Goal: Entertainment & Leisure: Consume media (video, audio)

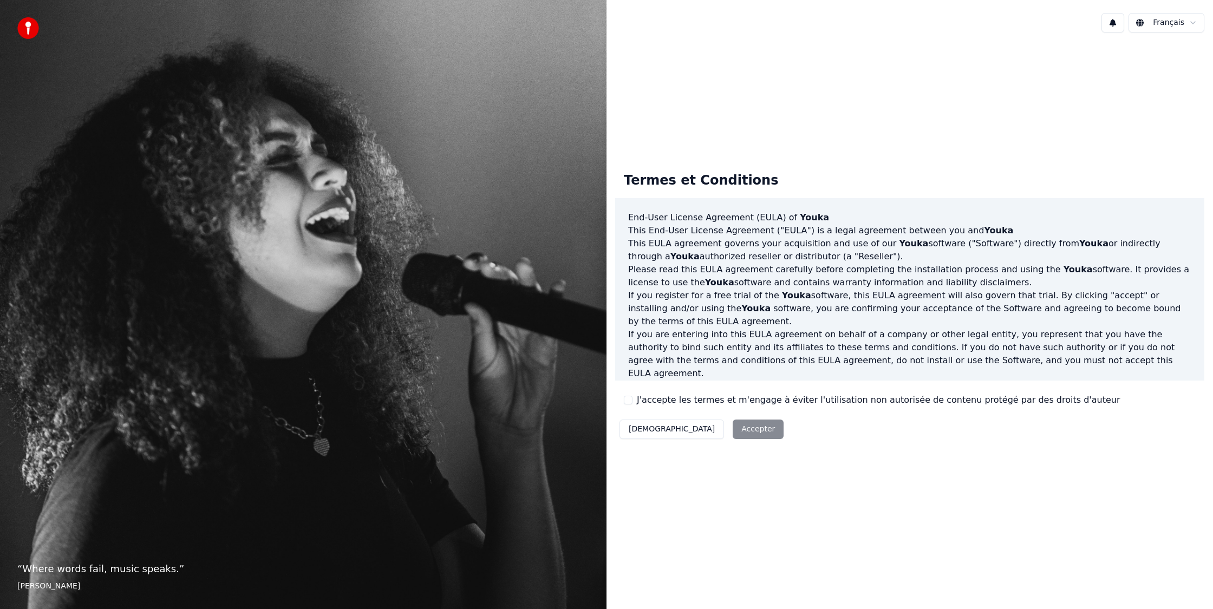
click at [669, 398] on label "J'accepte les termes et m'engage à éviter l'utilisation non autorisée de conten…" at bounding box center [878, 400] width 483 height 13
click at [633, 398] on button "J'accepte les termes et m'engage à éviter l'utilisation non autorisée de conten…" at bounding box center [628, 400] width 9 height 9
click at [733, 427] on button "Accepter" at bounding box center [758, 429] width 51 height 19
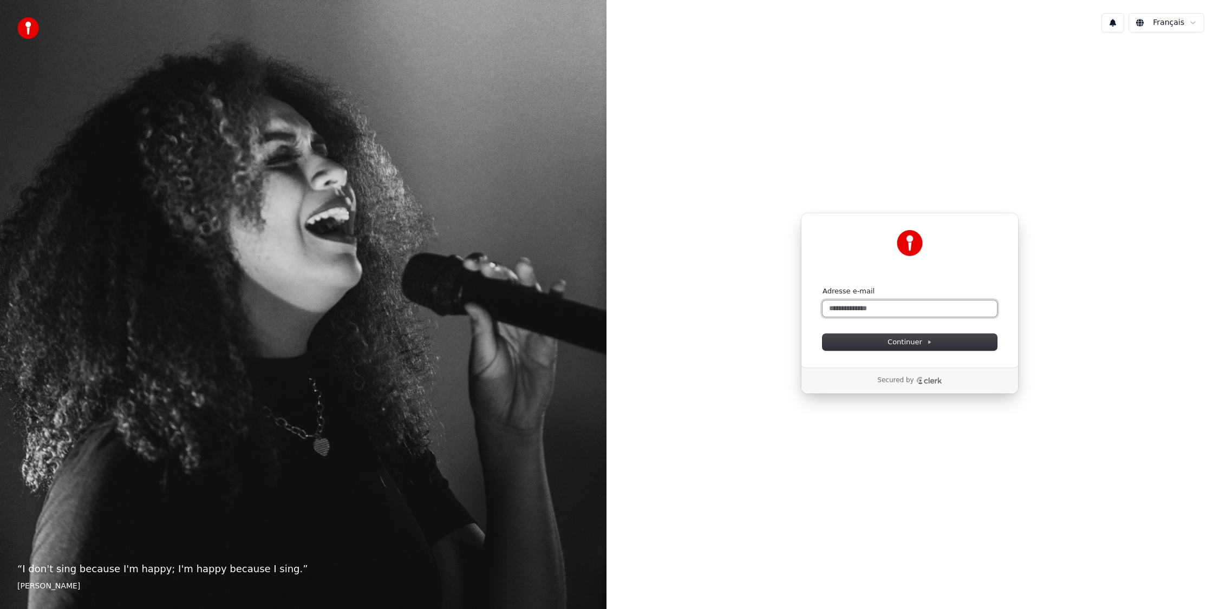
click at [903, 306] on input "Adresse e-mail" at bounding box center [910, 309] width 174 height 16
click at [972, 309] on input "Adresse e-mail" at bounding box center [910, 309] width 174 height 16
click at [934, 341] on button "Continuer" at bounding box center [910, 342] width 174 height 16
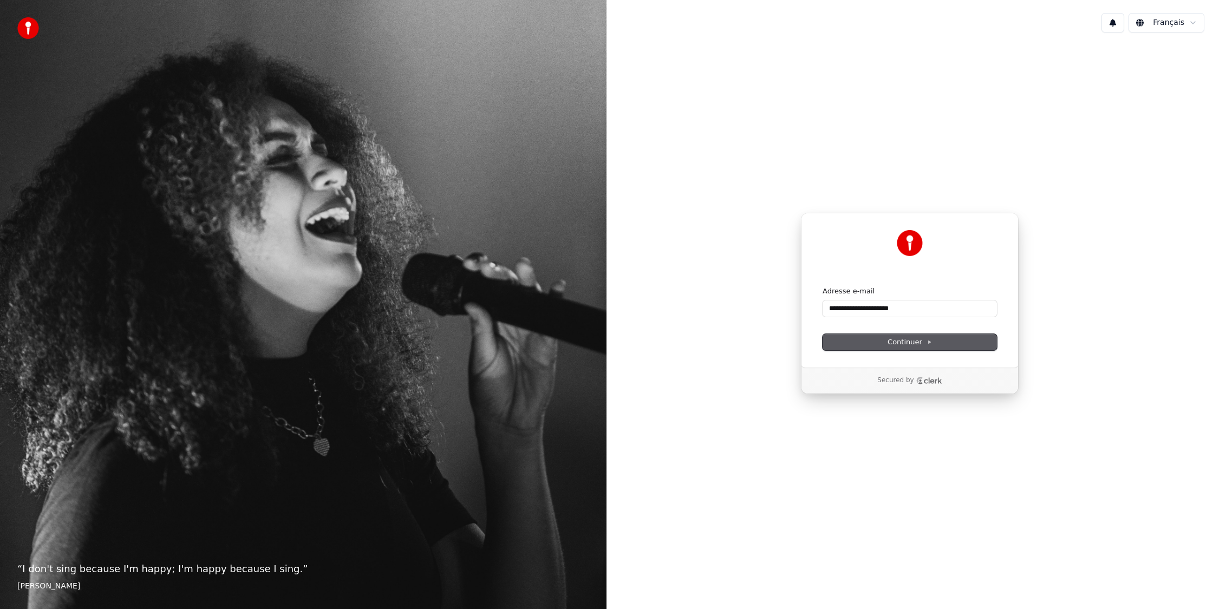
type input "**********"
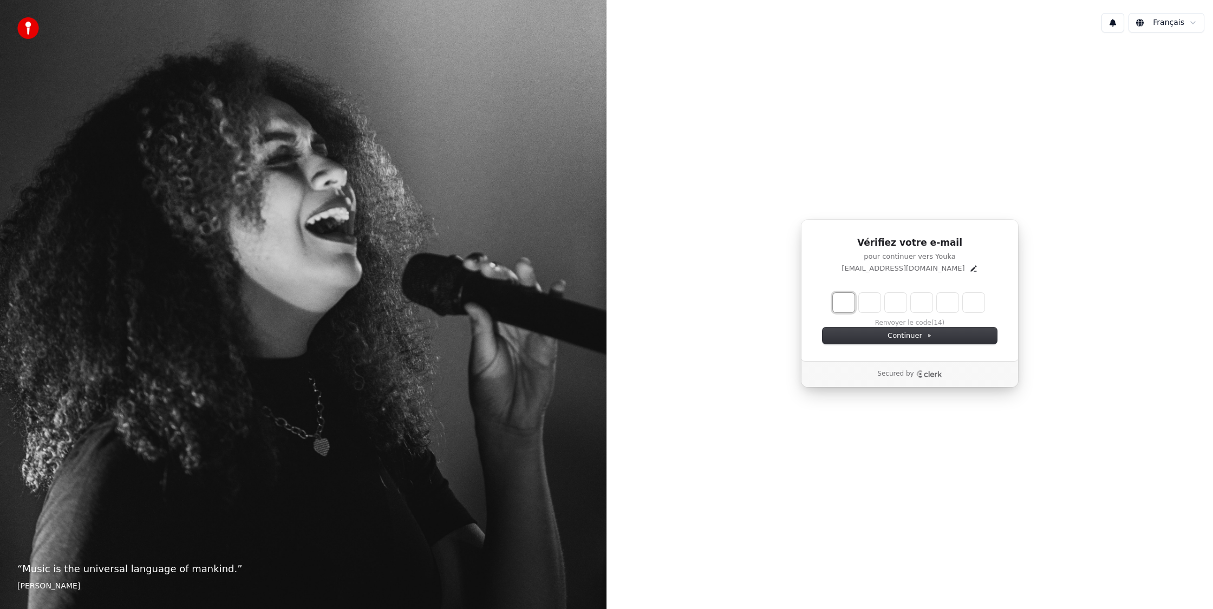
type input "*"
type input "**"
type input "*"
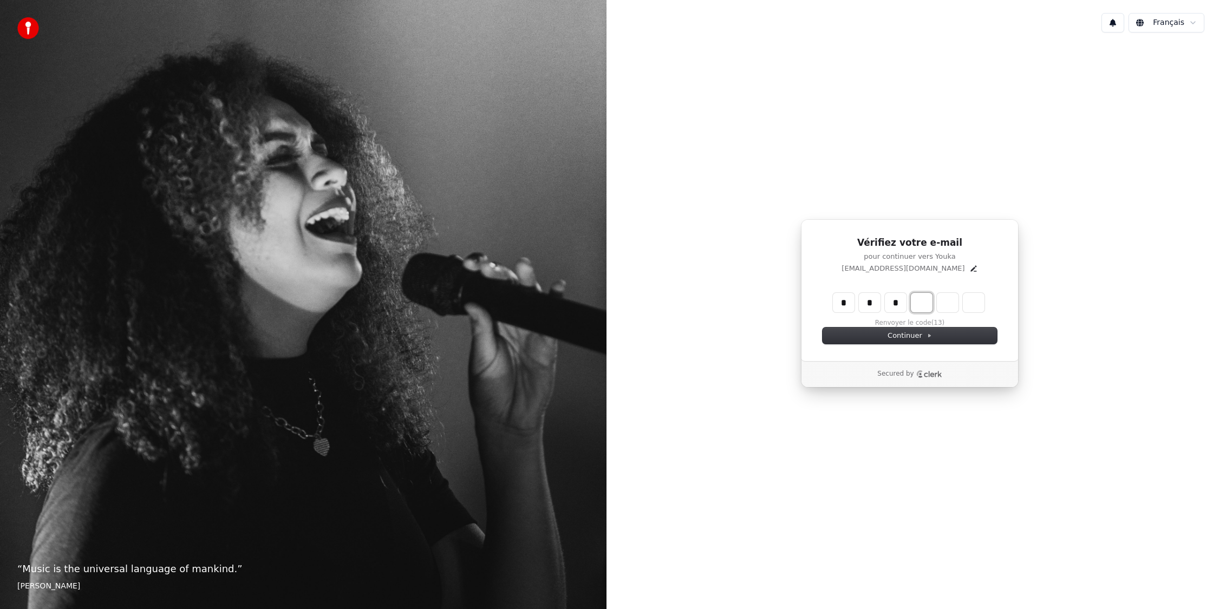
type input "***"
type input "*"
type input "****"
type input "*"
type input "*****"
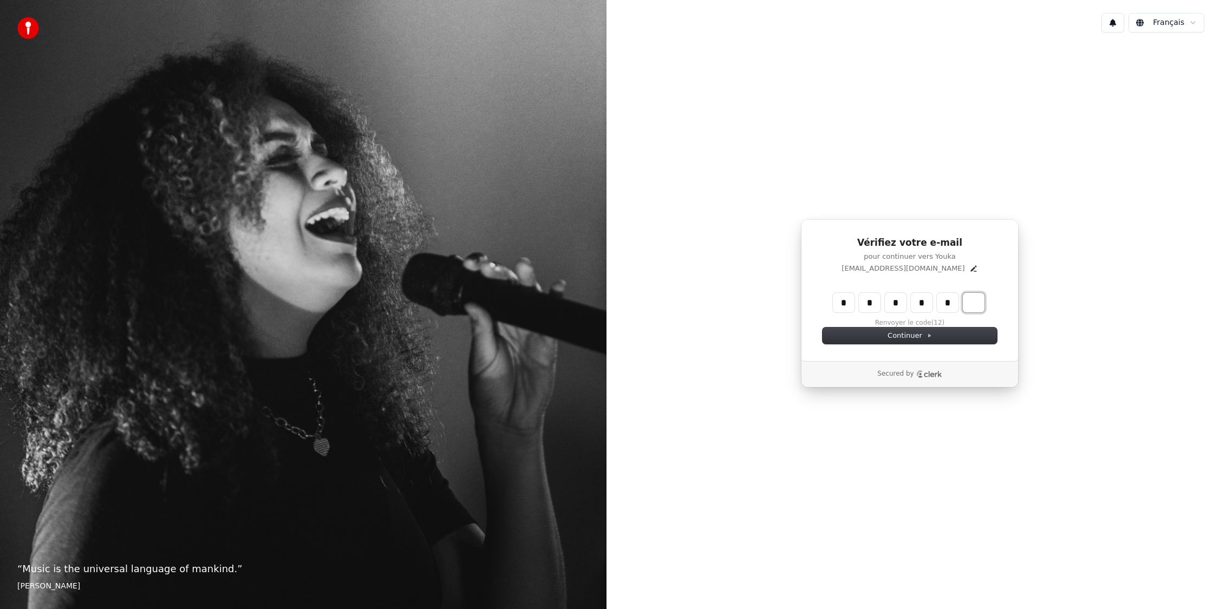
type input "*"
type input "******"
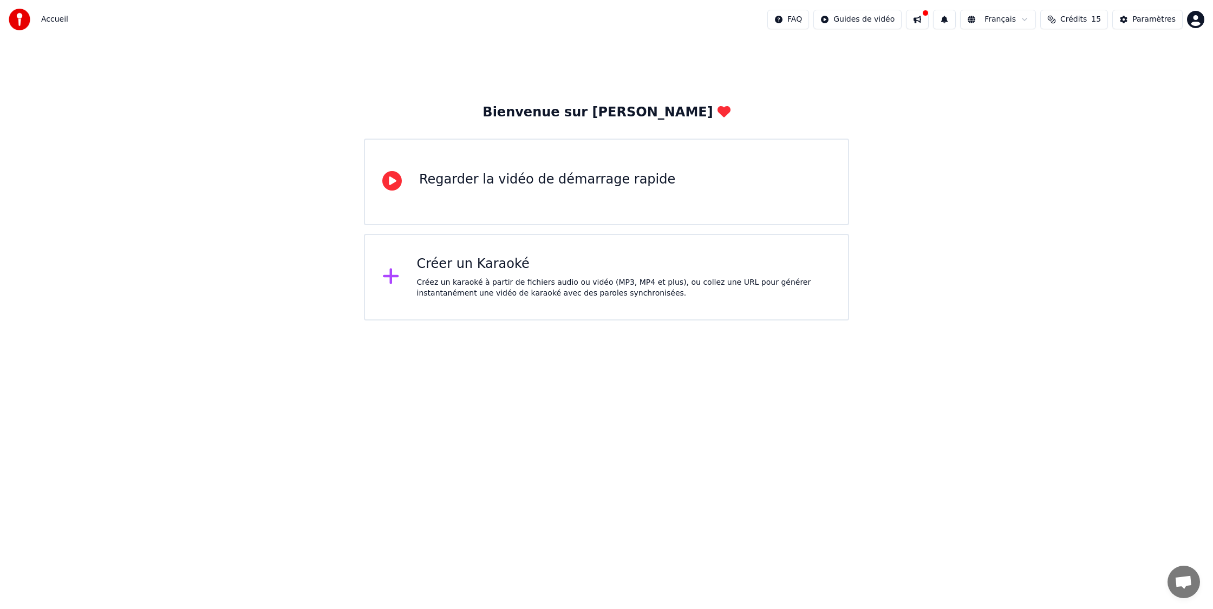
click at [445, 264] on div "Créer un Karaoké" at bounding box center [624, 264] width 414 height 17
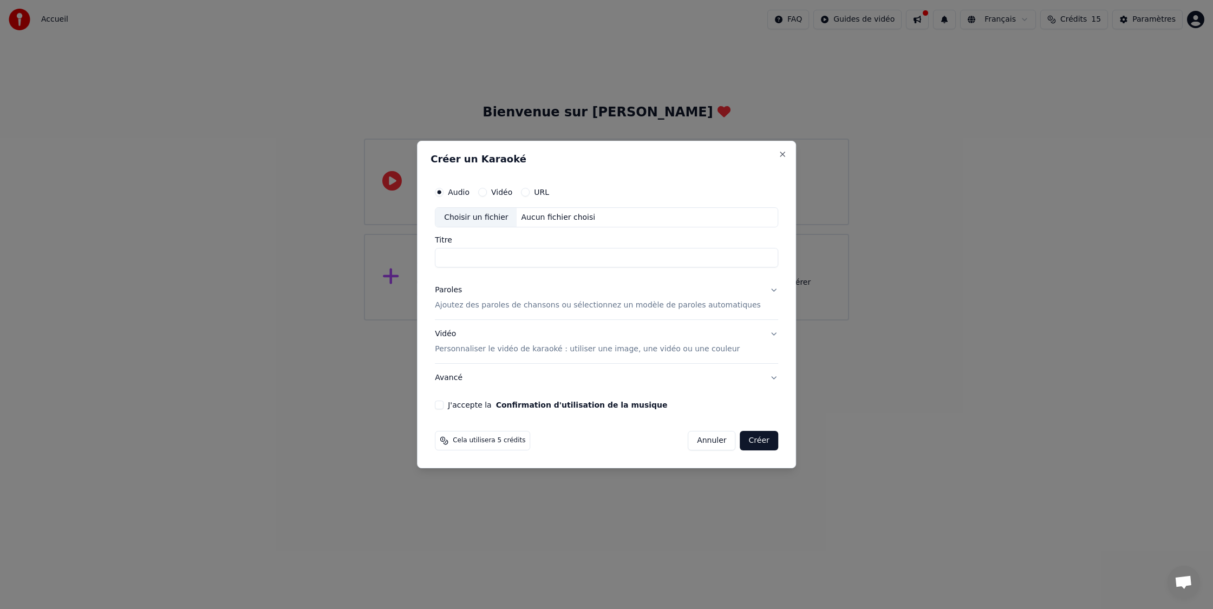
click at [569, 213] on div "Aucun fichier choisi" at bounding box center [558, 217] width 83 height 11
type input "**********"
click at [765, 293] on button "Paroles Ajoutez des paroles de chansons ou sélectionnez un modèle de paroles au…" at bounding box center [606, 298] width 343 height 43
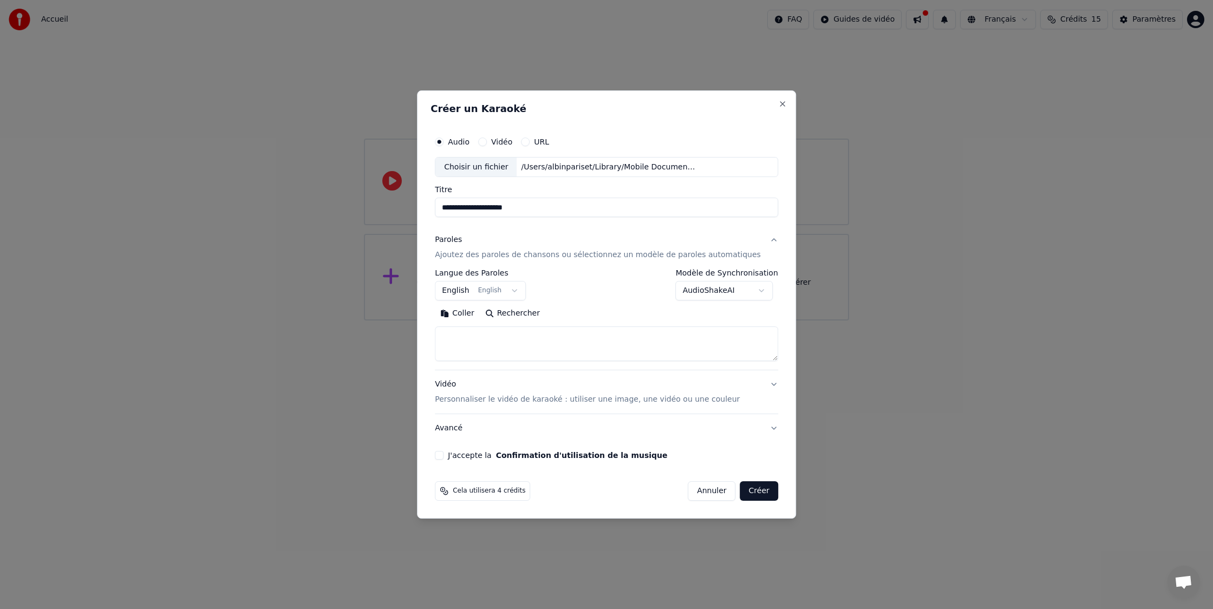
click at [522, 287] on button "English English" at bounding box center [480, 291] width 91 height 19
select select "**"
click at [758, 288] on body "**********" at bounding box center [606, 160] width 1213 height 321
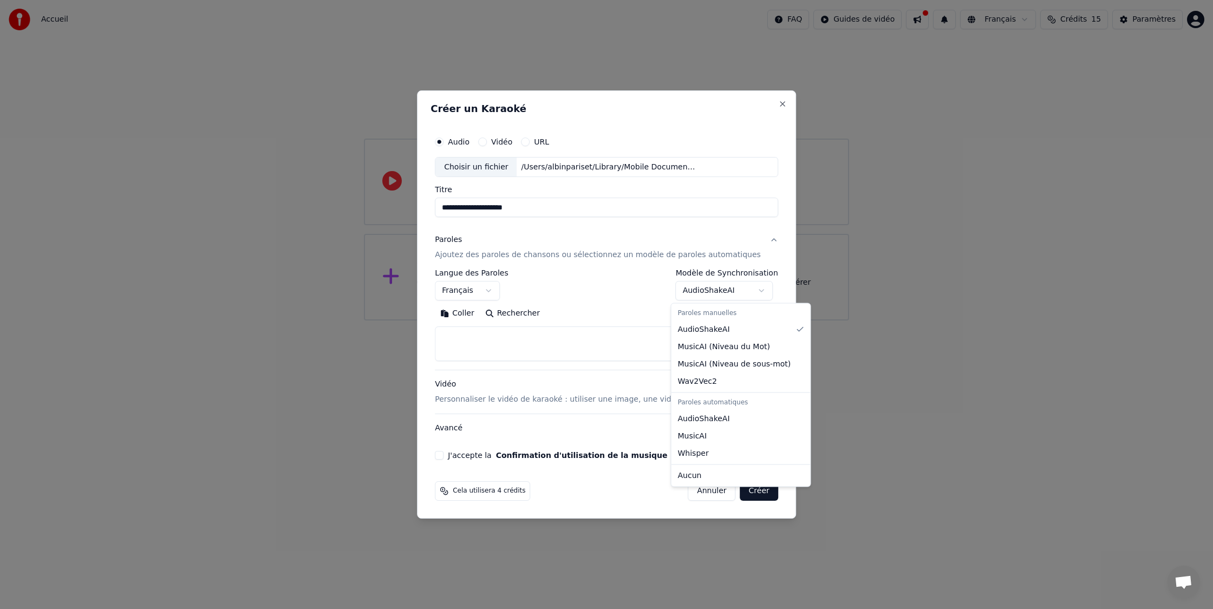
click at [757, 288] on body "**********" at bounding box center [606, 160] width 1213 height 321
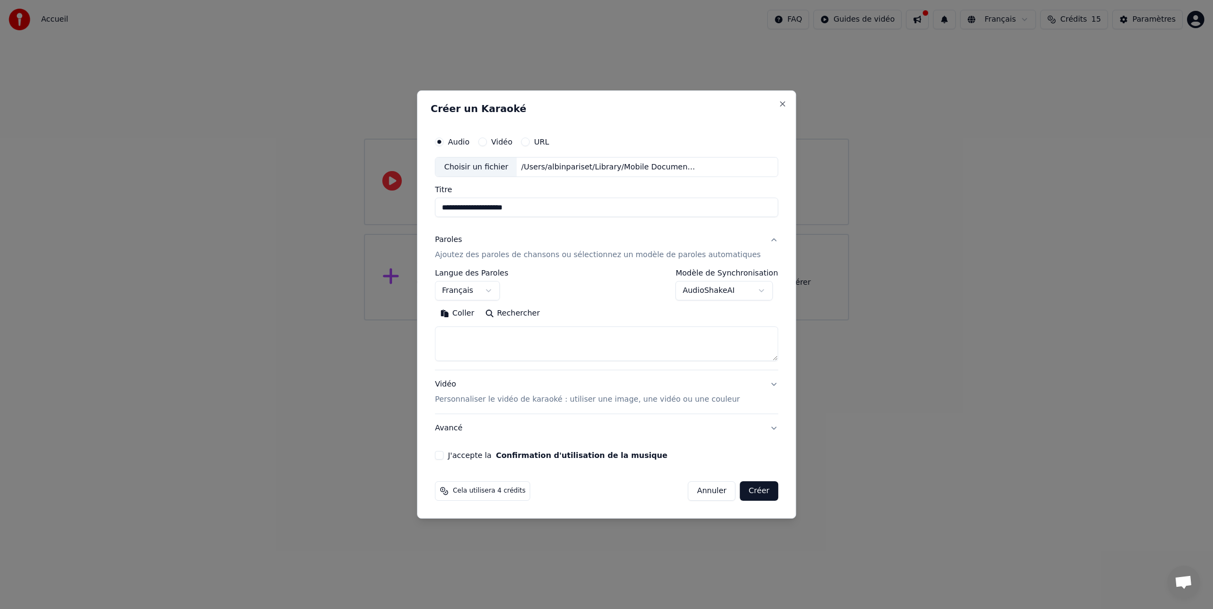
click at [519, 347] on textarea at bounding box center [606, 344] width 343 height 35
paste textarea "**********"
drag, startPoint x: 464, startPoint y: 340, endPoint x: 509, endPoint y: 349, distance: 46.4
click at [464, 340] on textarea at bounding box center [596, 344] width 323 height 35
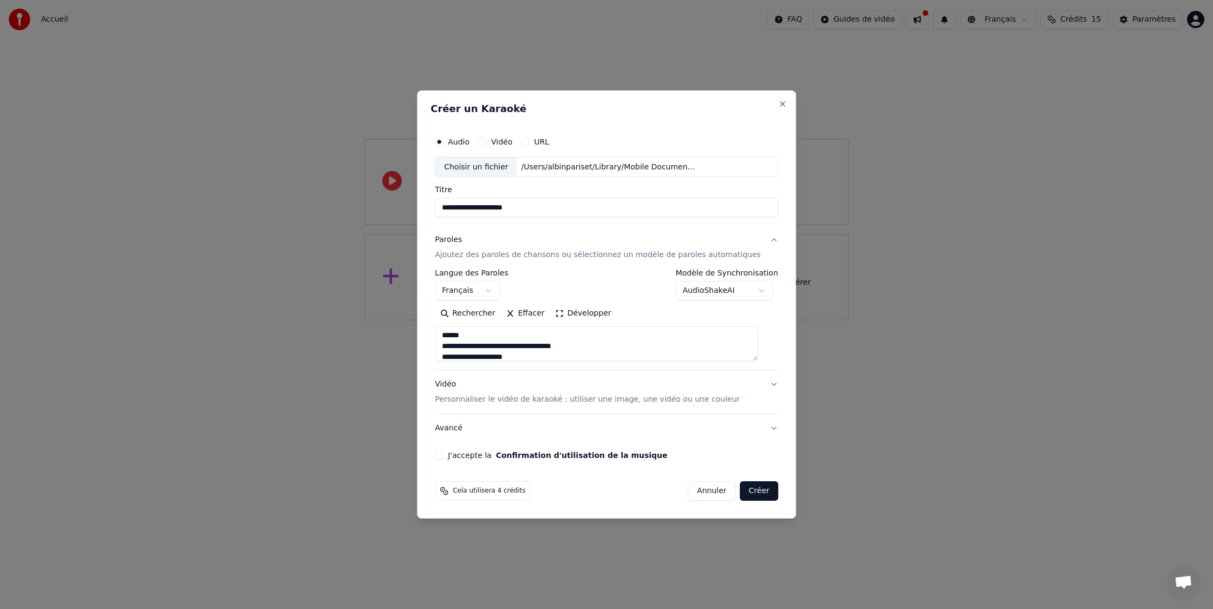
scroll to position [153, 0]
drag, startPoint x: 601, startPoint y: 345, endPoint x: 608, endPoint y: 353, distance: 10.8
click at [548, 344] on textarea at bounding box center [596, 344] width 323 height 35
click at [506, 334] on textarea at bounding box center [596, 344] width 323 height 35
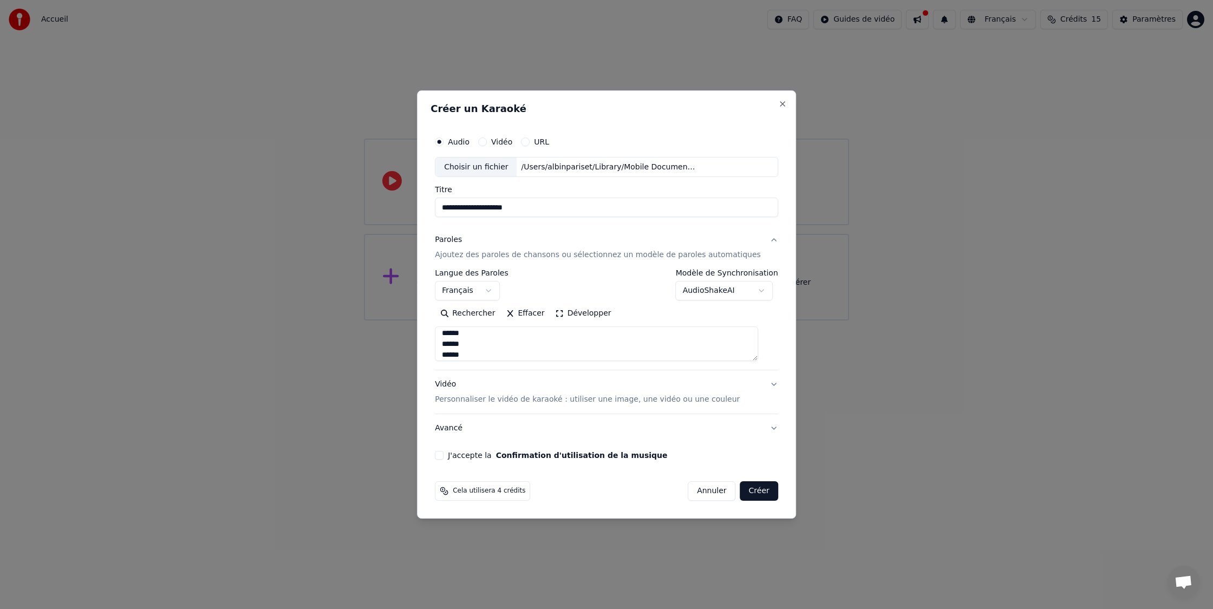
scroll to position [581, 0]
type textarea "**********"
click at [444, 453] on button "J'accepte la Confirmation d'utilisation de la musique" at bounding box center [439, 455] width 9 height 9
select select
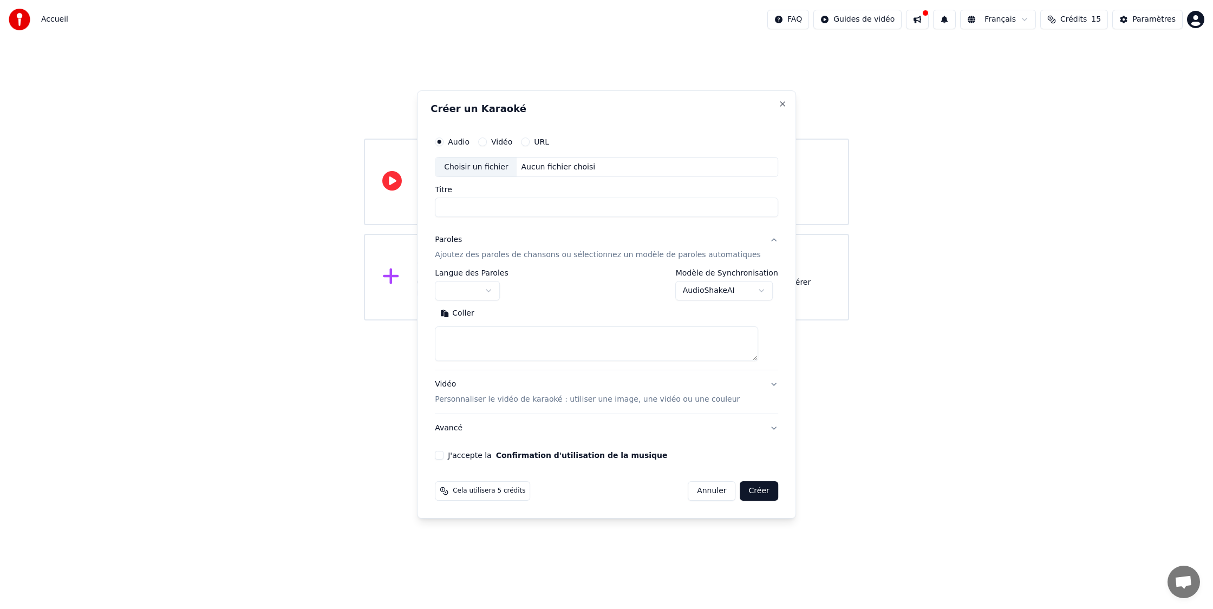
scroll to position [0, 0]
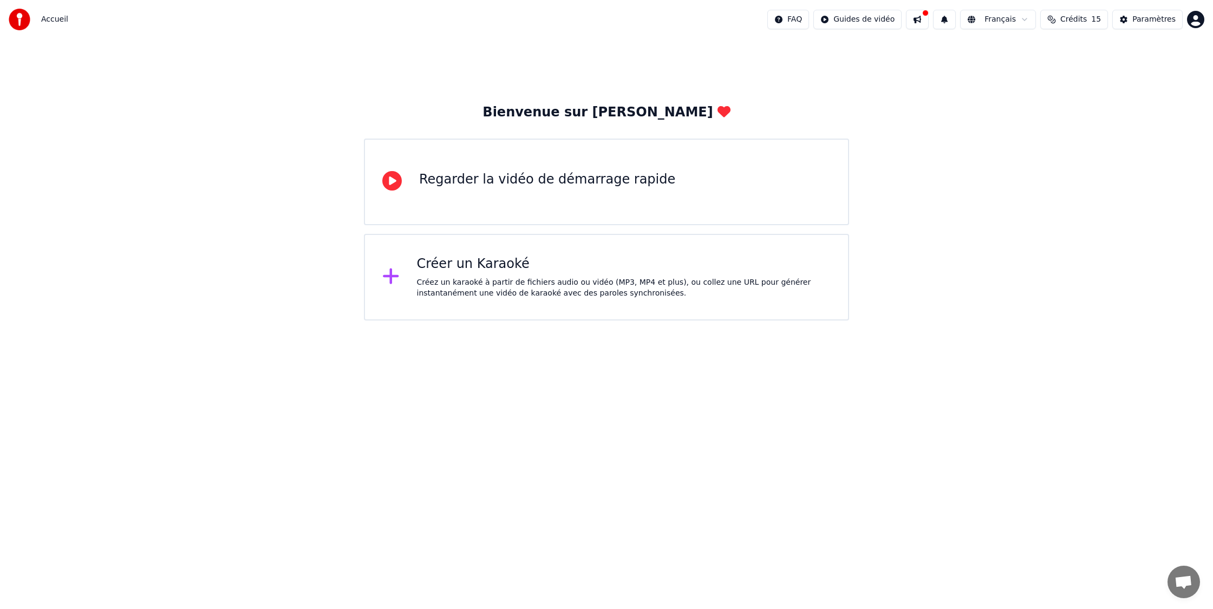
click at [479, 179] on div "Regarder la vidéo de démarrage rapide" at bounding box center [547, 179] width 256 height 17
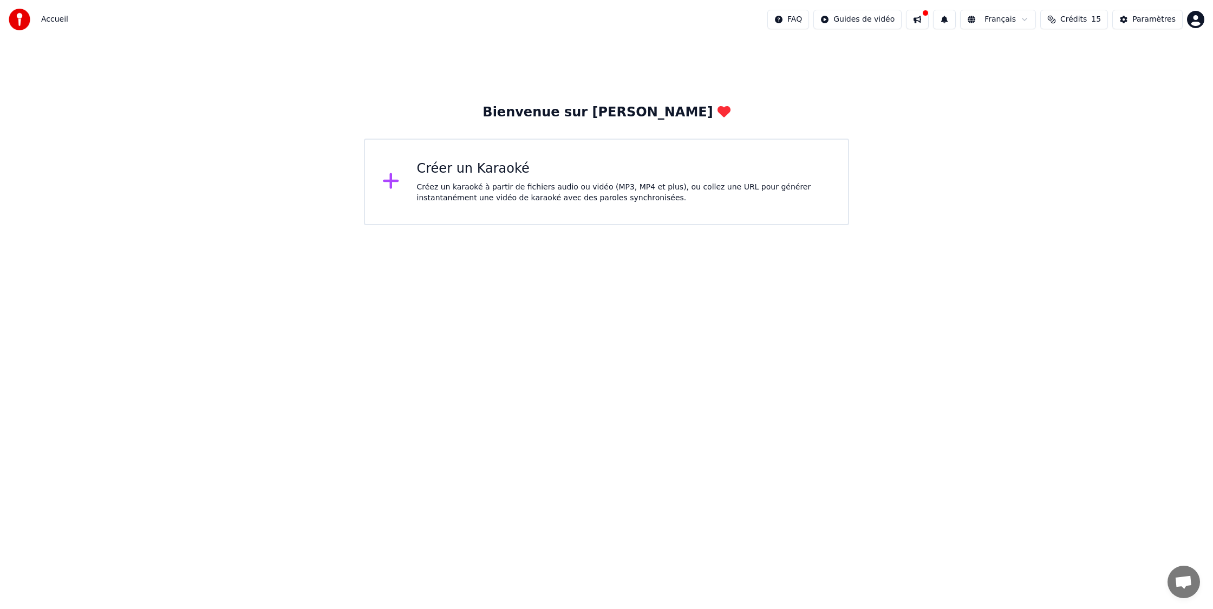
click at [434, 169] on div "Créer un Karaoké" at bounding box center [624, 168] width 414 height 17
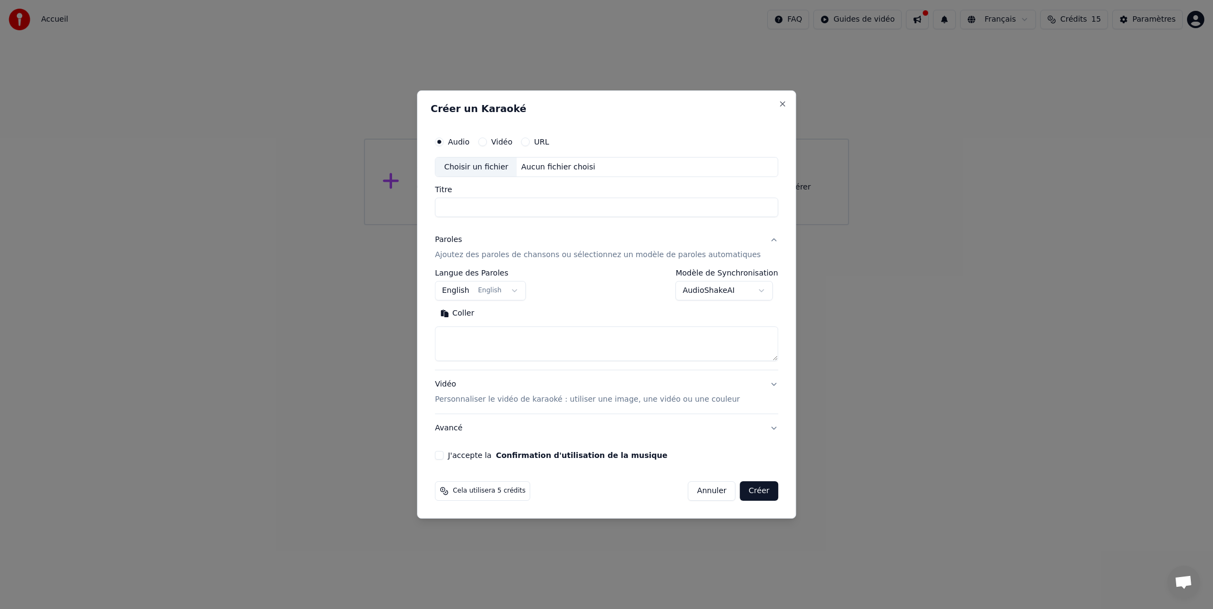
click at [577, 162] on div "Aucun fichier choisi" at bounding box center [558, 167] width 83 height 11
type input "**********"
click at [464, 225] on body "**********" at bounding box center [606, 112] width 1213 height 225
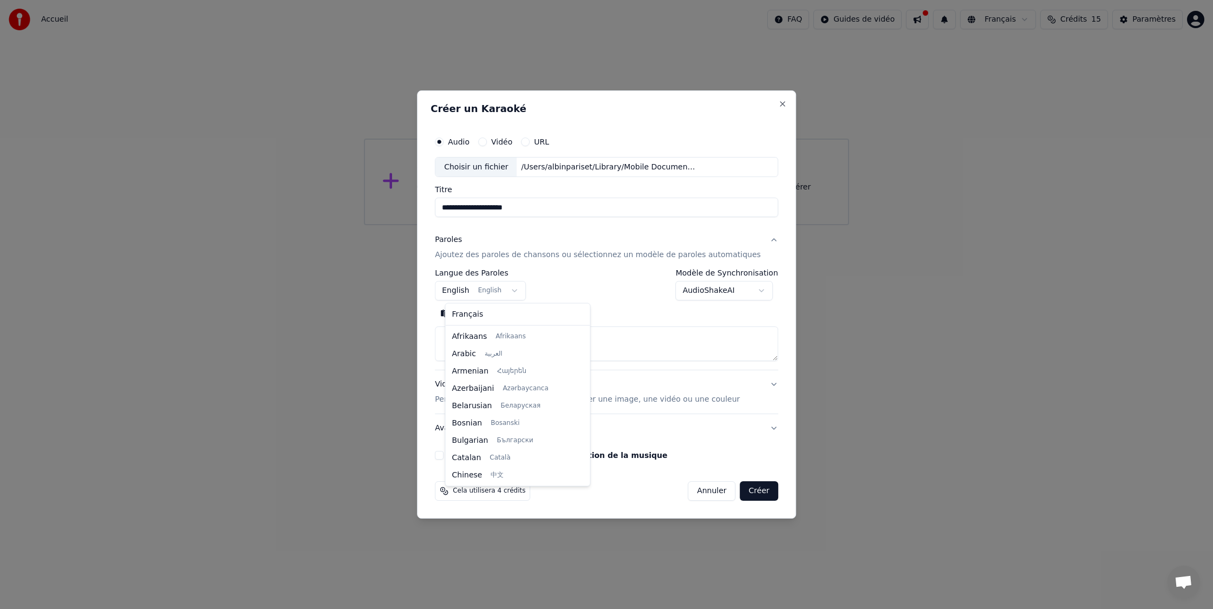
scroll to position [87, 0]
select select "**"
click at [484, 334] on textarea at bounding box center [606, 344] width 343 height 35
paste textarea "**********"
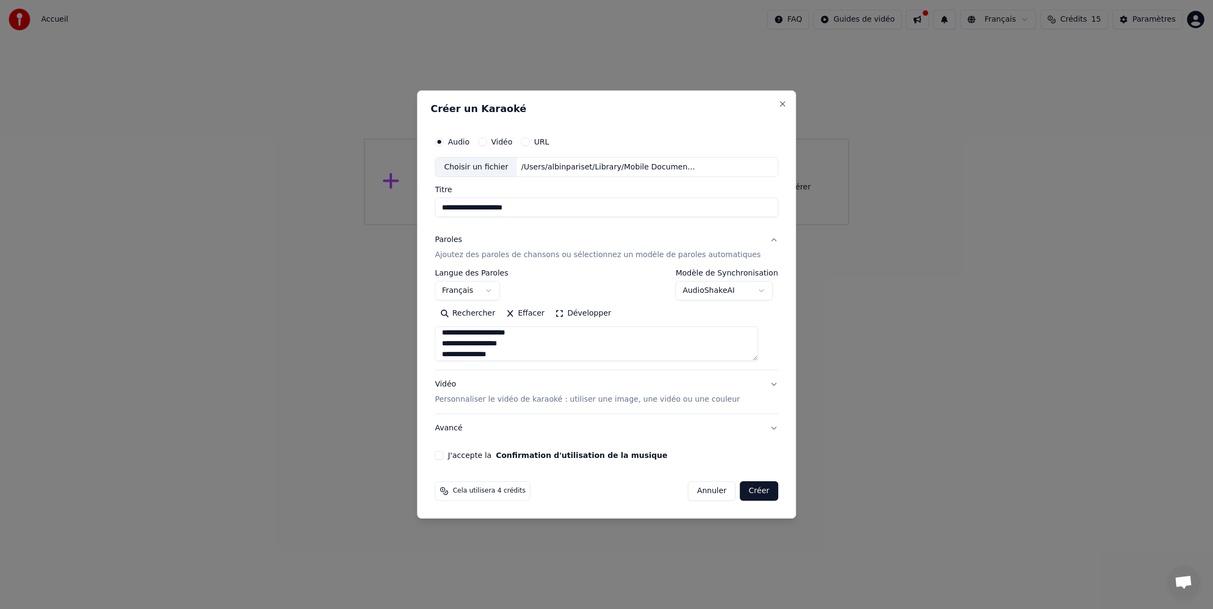
scroll to position [54, 0]
click at [458, 349] on textarea at bounding box center [596, 344] width 323 height 35
click at [529, 346] on textarea at bounding box center [596, 344] width 323 height 35
drag, startPoint x: 548, startPoint y: 343, endPoint x: 683, endPoint y: 344, distance: 135.4
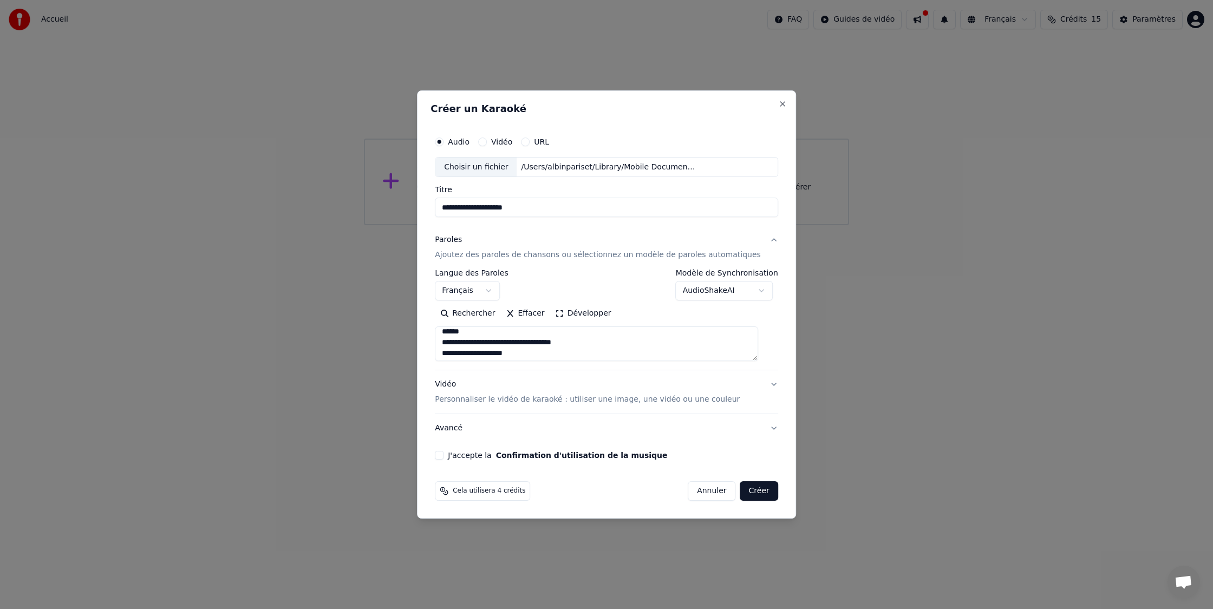
click at [681, 344] on textarea at bounding box center [596, 344] width 323 height 35
type textarea "**********"
click at [695, 395] on p "Personnaliser le vidéo de karaoké : utiliser une image, une vidéo ou une couleur" at bounding box center [587, 399] width 305 height 11
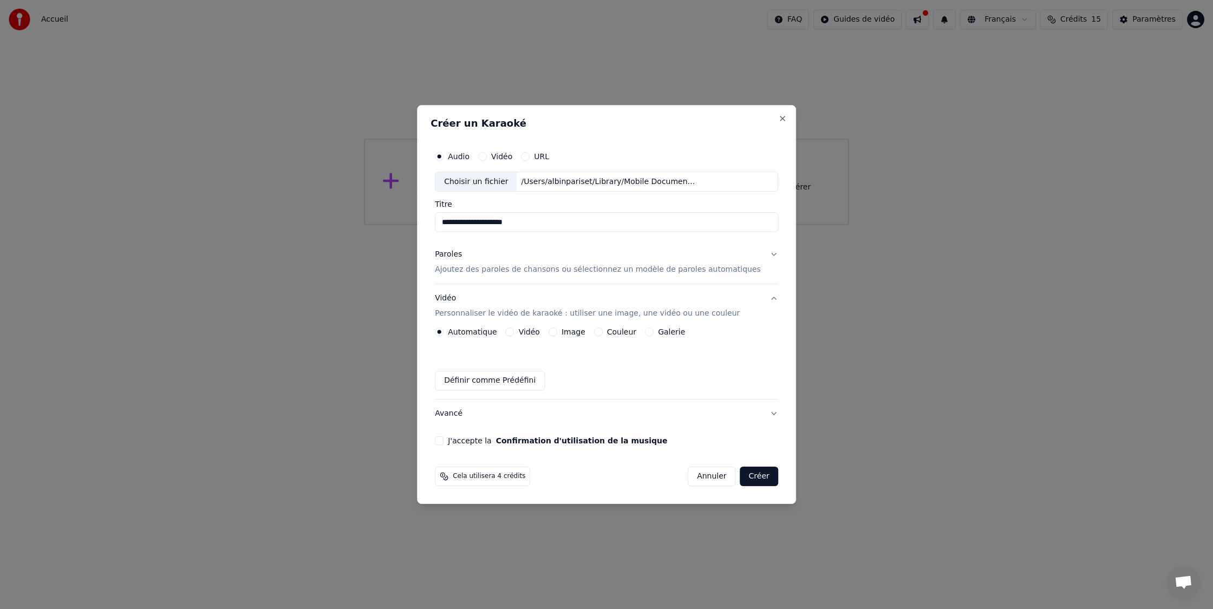
click at [580, 333] on label "Image" at bounding box center [574, 332] width 24 height 8
click at [557, 333] on button "Image" at bounding box center [553, 332] width 9 height 9
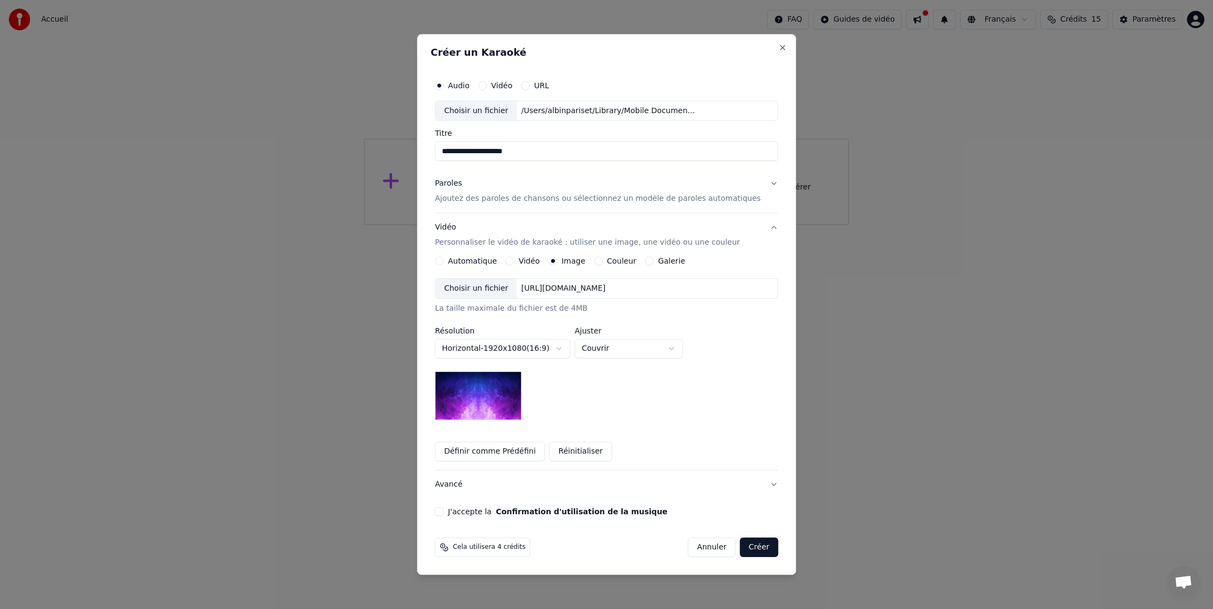
click at [474, 260] on label "Automatique" at bounding box center [472, 261] width 49 height 8
click at [444, 260] on button "Automatique" at bounding box center [439, 261] width 9 height 9
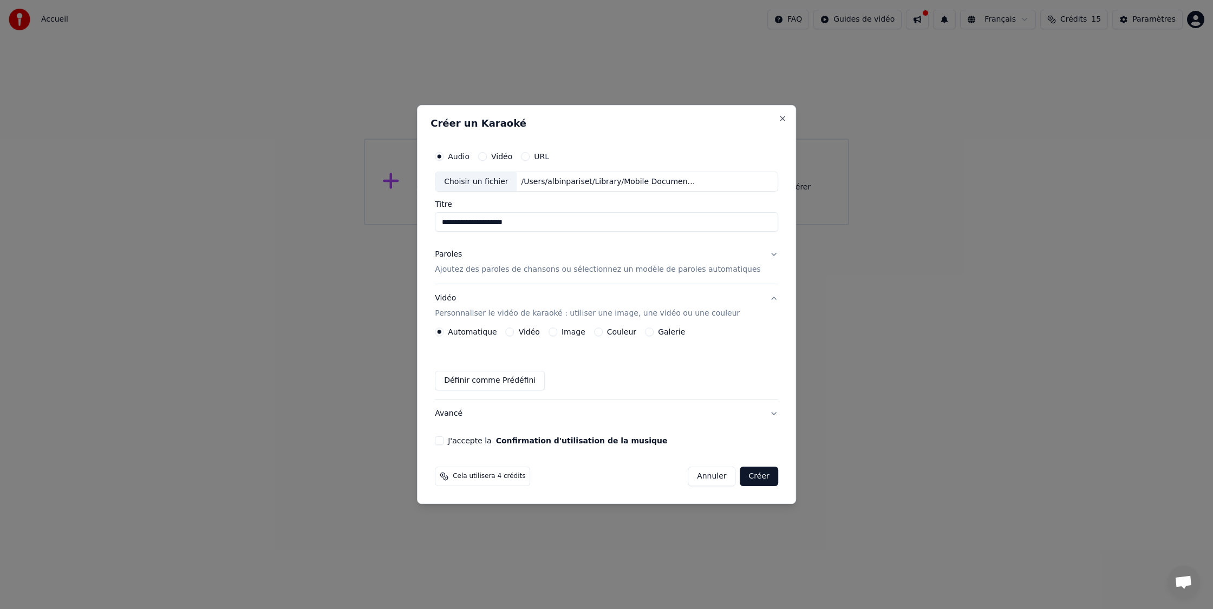
click at [444, 441] on button "J'accepte la Confirmation d'utilisation de la musique" at bounding box center [439, 441] width 9 height 9
click at [759, 417] on button "Avancé" at bounding box center [606, 414] width 343 height 28
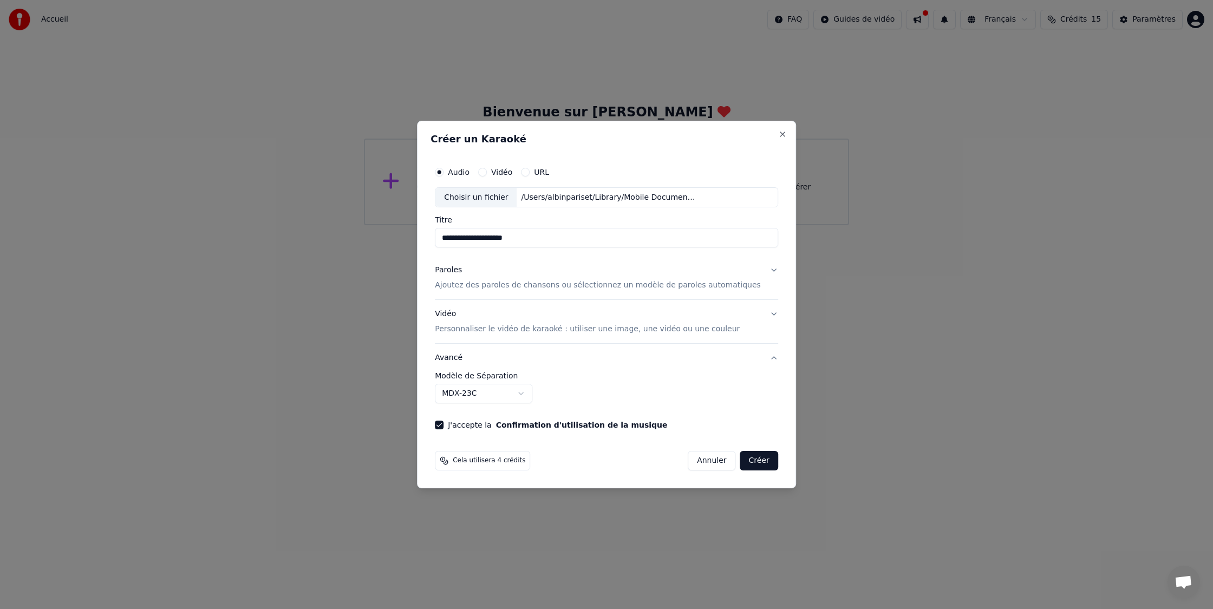
click at [751, 461] on button "Créer" at bounding box center [759, 460] width 38 height 19
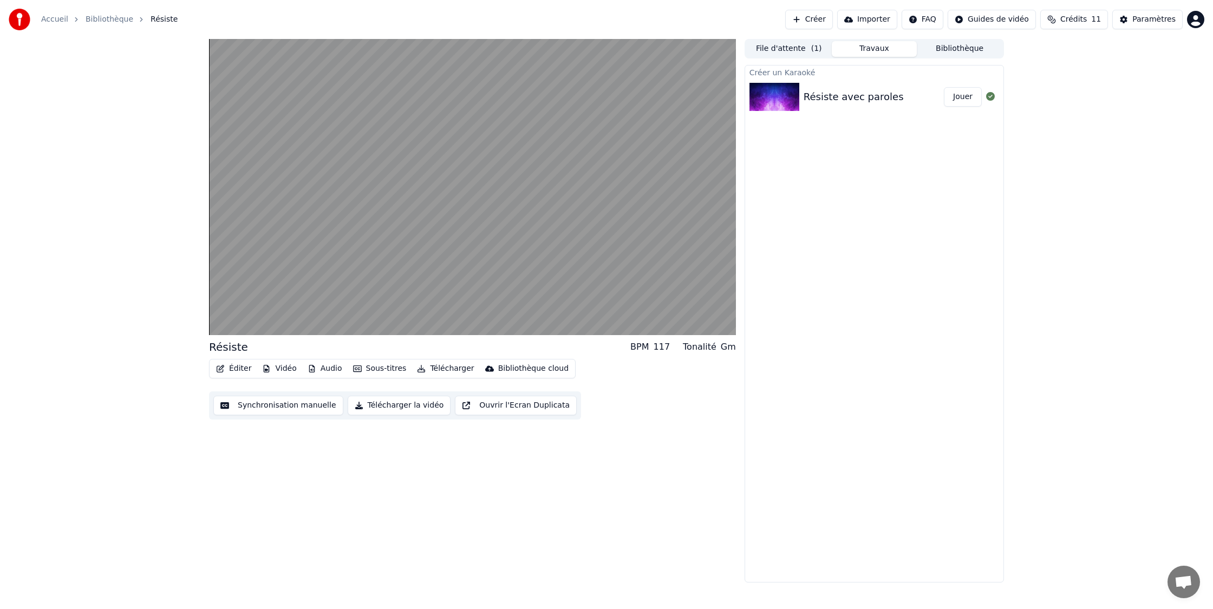
click at [227, 360] on div "Éditer Vidéo Audio Sous-titres Télécharger Bibliothèque cloud" at bounding box center [392, 368] width 367 height 19
click at [227, 369] on button "Éditer" at bounding box center [234, 368] width 44 height 15
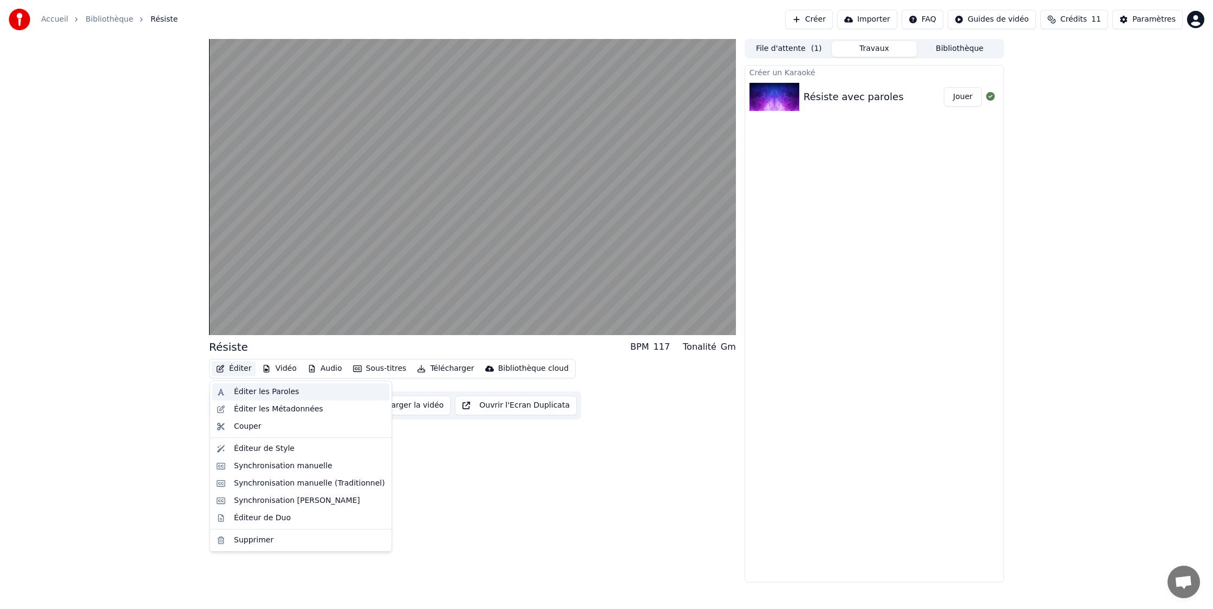
click at [271, 391] on div "Éditer les Paroles" at bounding box center [266, 392] width 65 height 11
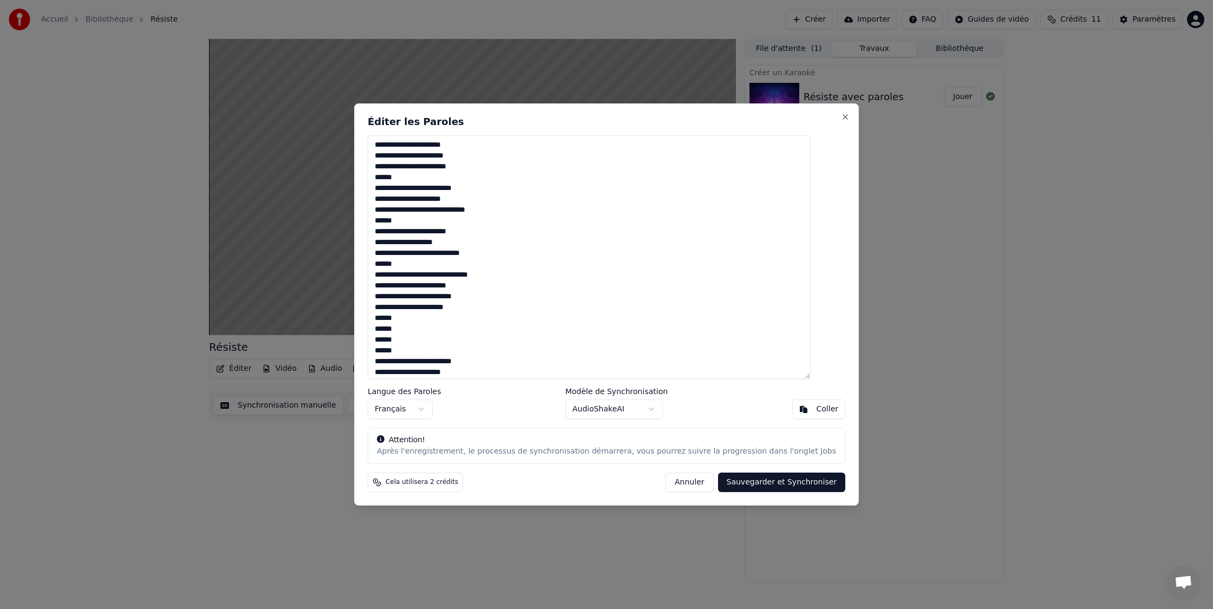
scroll to position [372, 0]
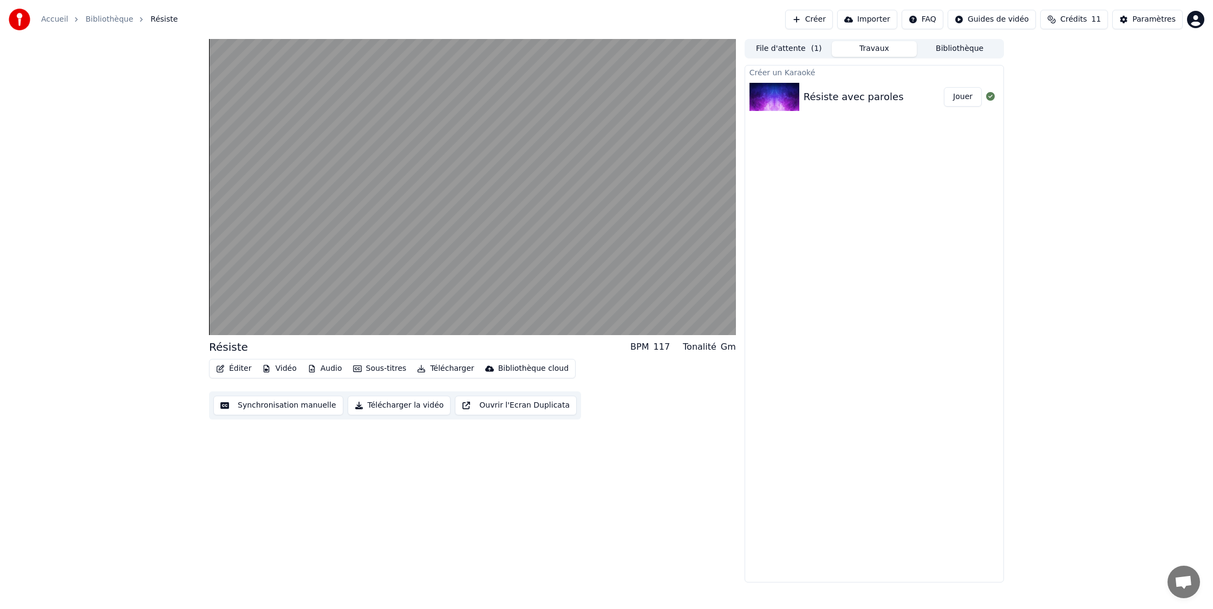
click at [279, 367] on button "Vidéo" at bounding box center [279, 368] width 43 height 15
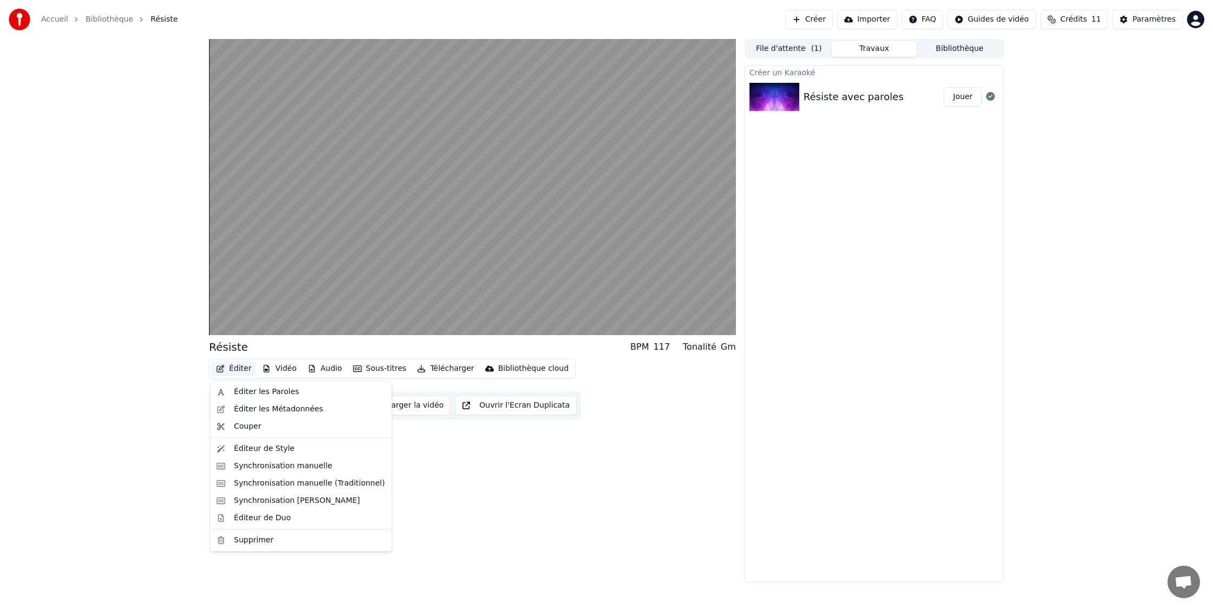
click at [237, 368] on button "Éditer" at bounding box center [234, 368] width 44 height 15
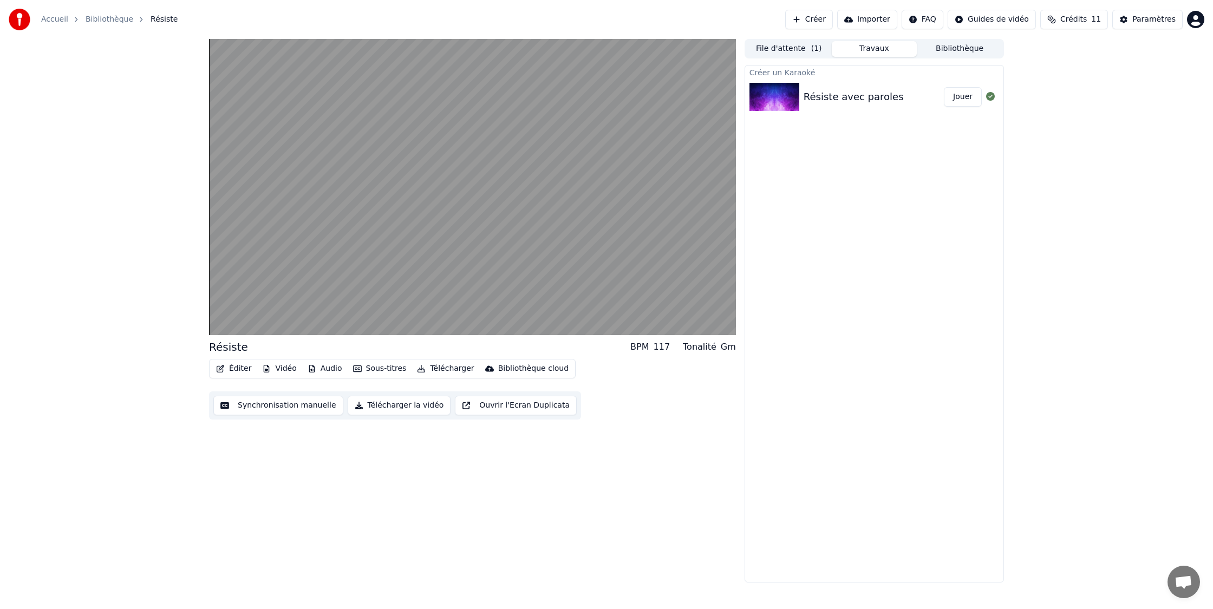
click at [305, 401] on button "Synchronisation manuelle" at bounding box center [278, 405] width 130 height 19
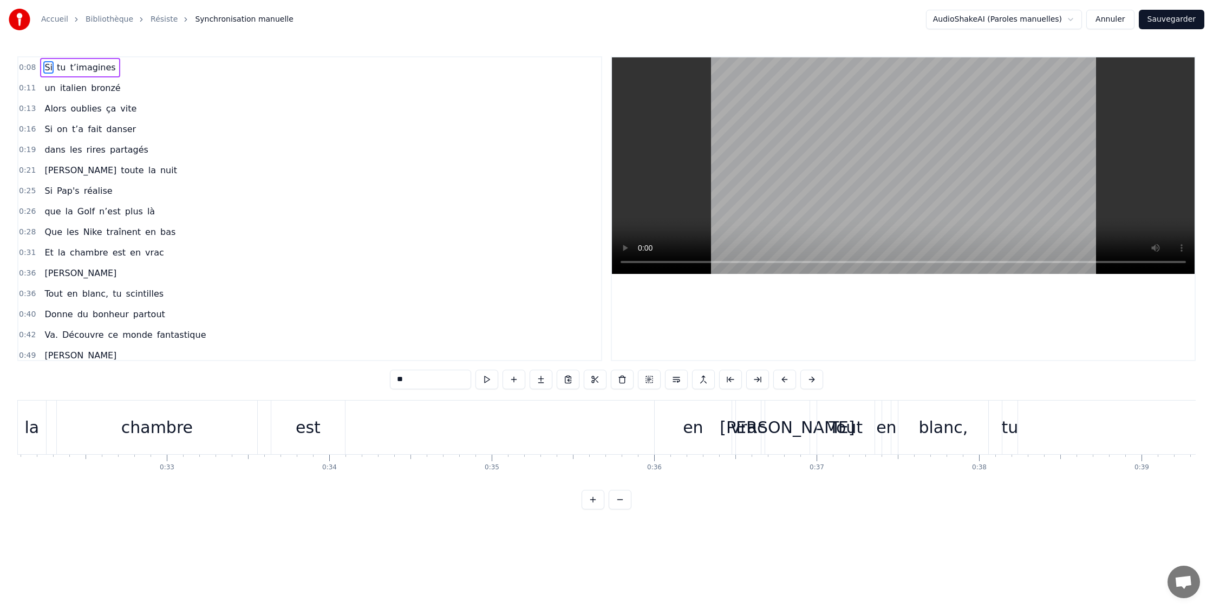
scroll to position [0, 5214]
click at [667, 426] on div "en" at bounding box center [692, 428] width 77 height 54
type input "**"
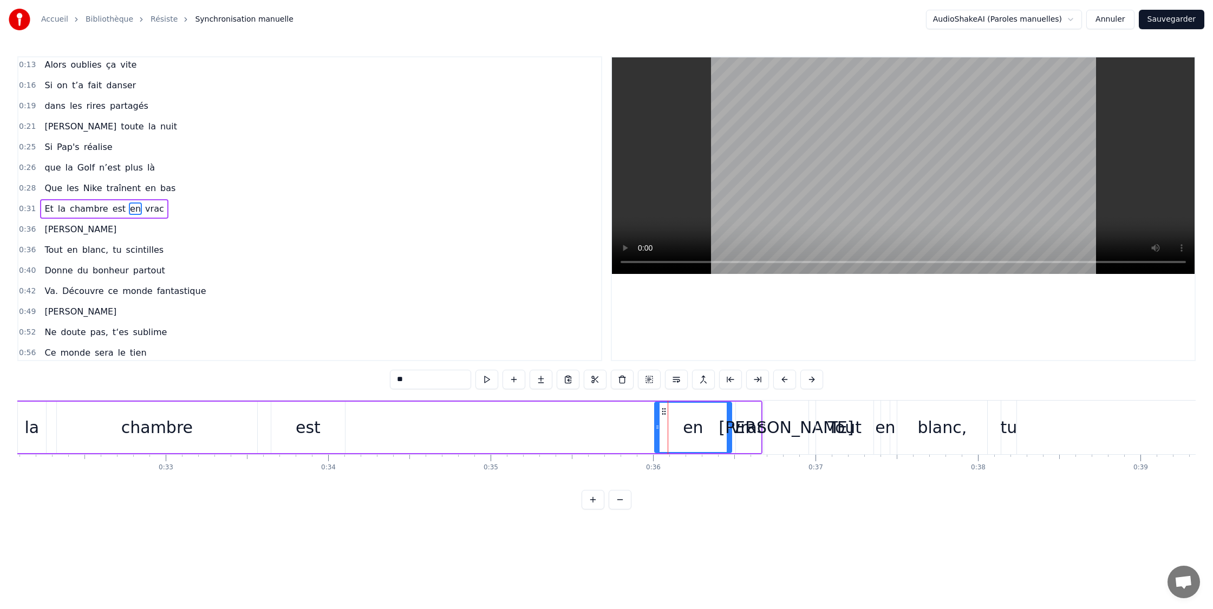
scroll to position [44, 0]
click at [486, 376] on button at bounding box center [487, 379] width 23 height 19
click at [476, 370] on button at bounding box center [487, 379] width 23 height 19
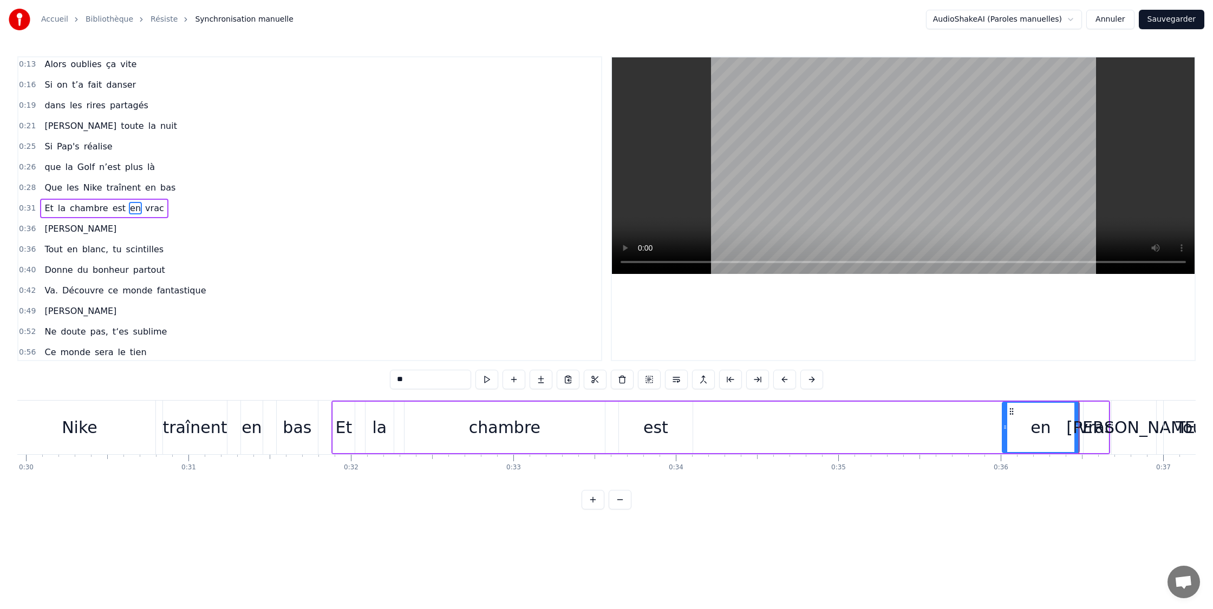
scroll to position [0, 4762]
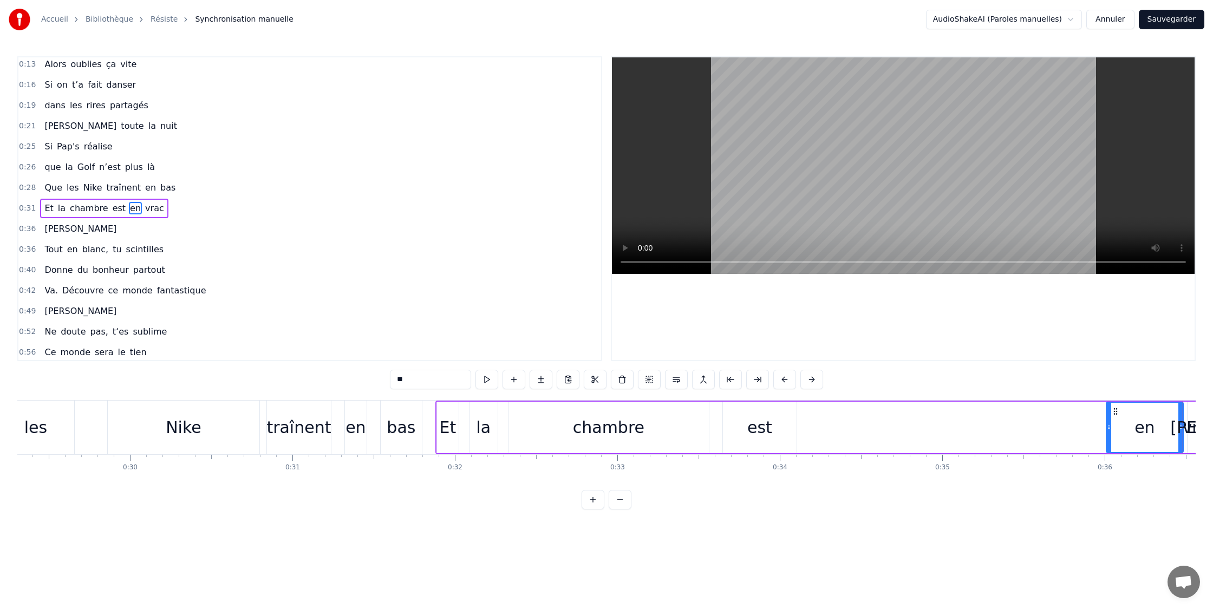
click at [123, 421] on div "Nike" at bounding box center [184, 428] width 152 height 54
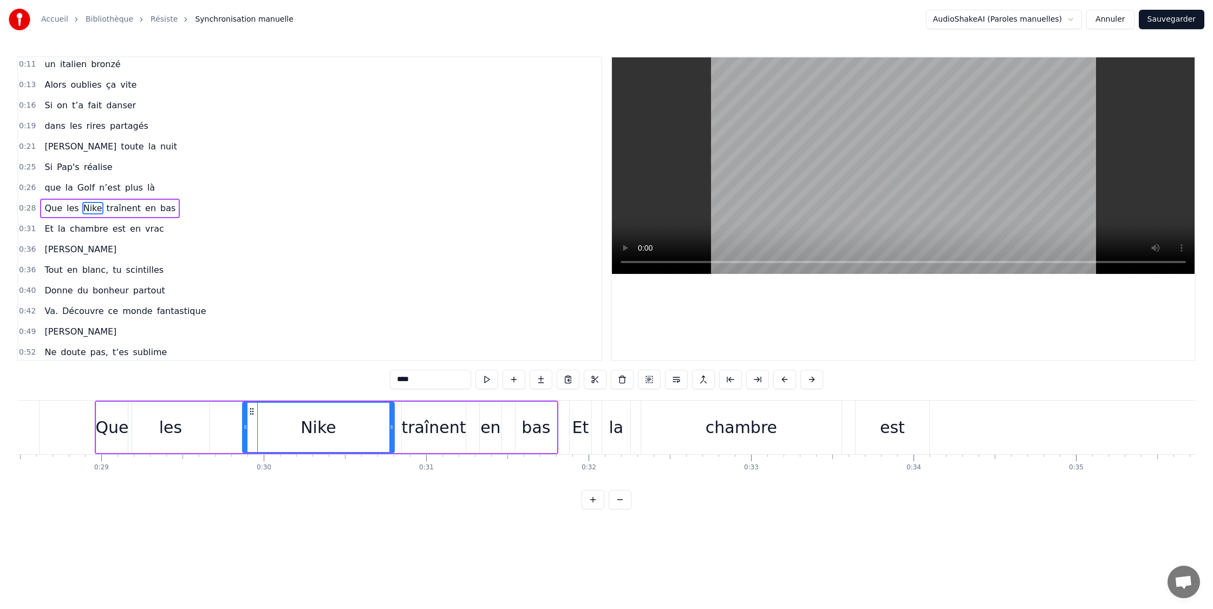
scroll to position [0, 4574]
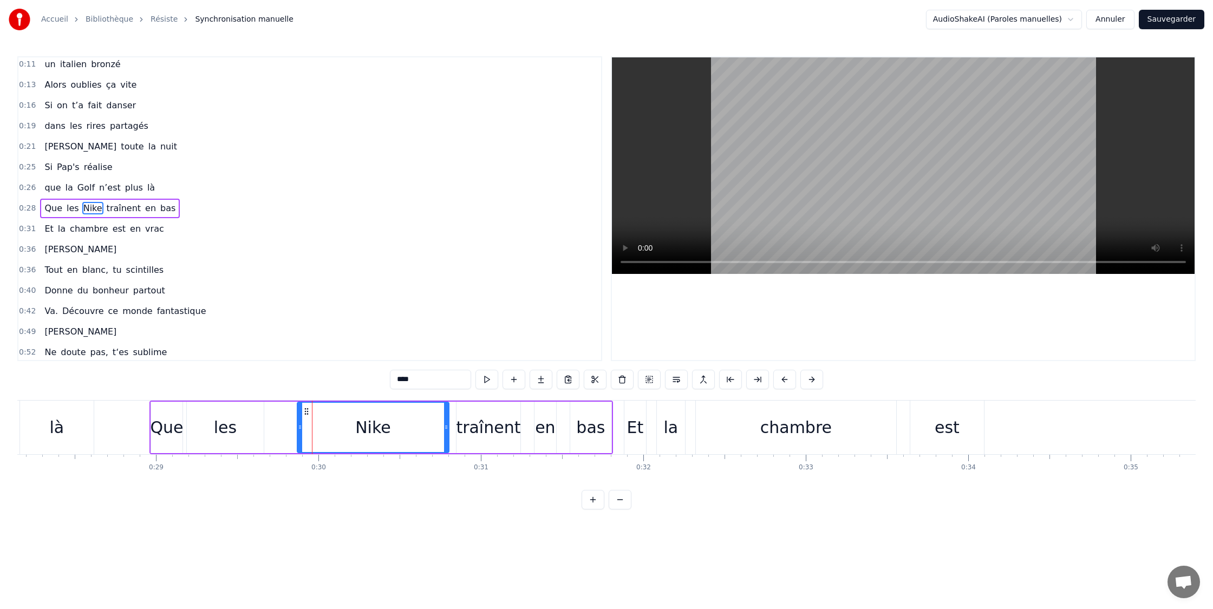
click at [162, 414] on div "Que" at bounding box center [166, 427] width 31 height 51
click at [206, 421] on div "les" at bounding box center [225, 427] width 77 height 51
type input "***"
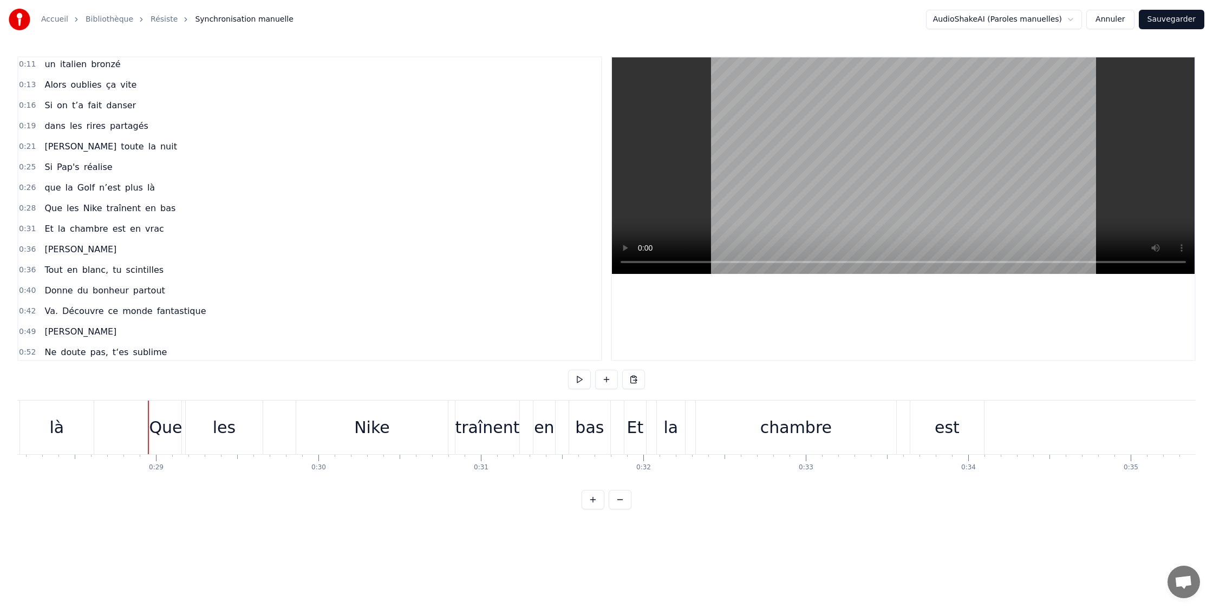
click at [158, 394] on div "0:08 Si tu t’imagines 0:11 un [DEMOGRAPHIC_DATA] bronzé 0:13 Alors oublies ça v…" at bounding box center [606, 282] width 1179 height 453
drag, startPoint x: 159, startPoint y: 428, endPoint x: 325, endPoint y: 428, distance: 165.7
click at [325, 428] on div "Que les Nike traînent en bas" at bounding box center [381, 428] width 464 height 54
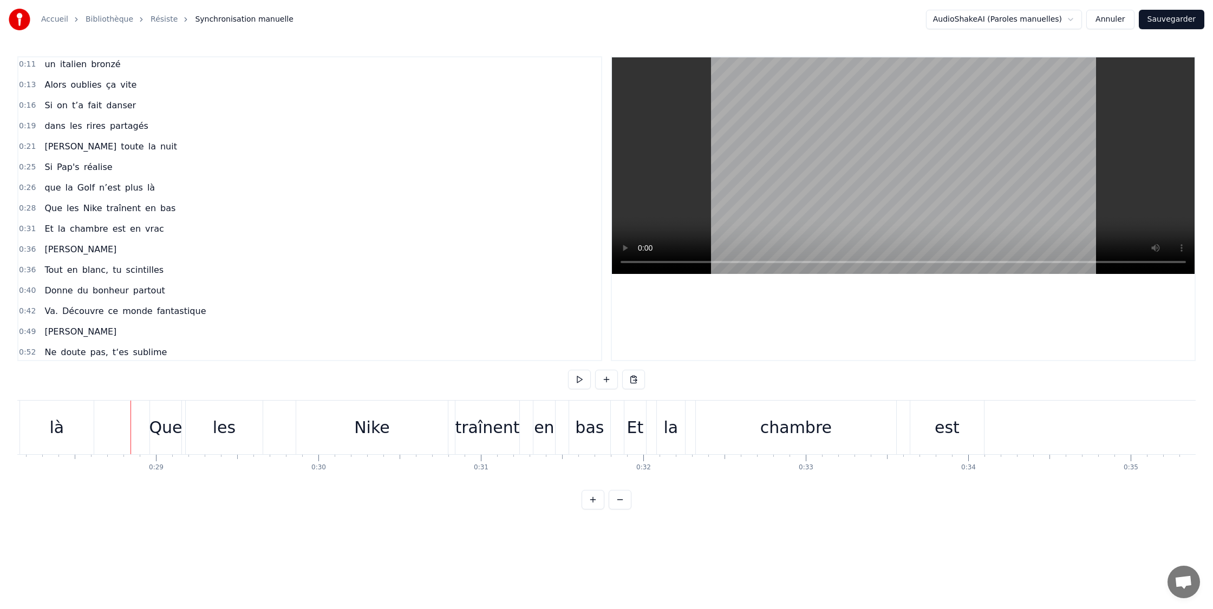
click at [368, 426] on div "Nike" at bounding box center [373, 427] width 36 height 24
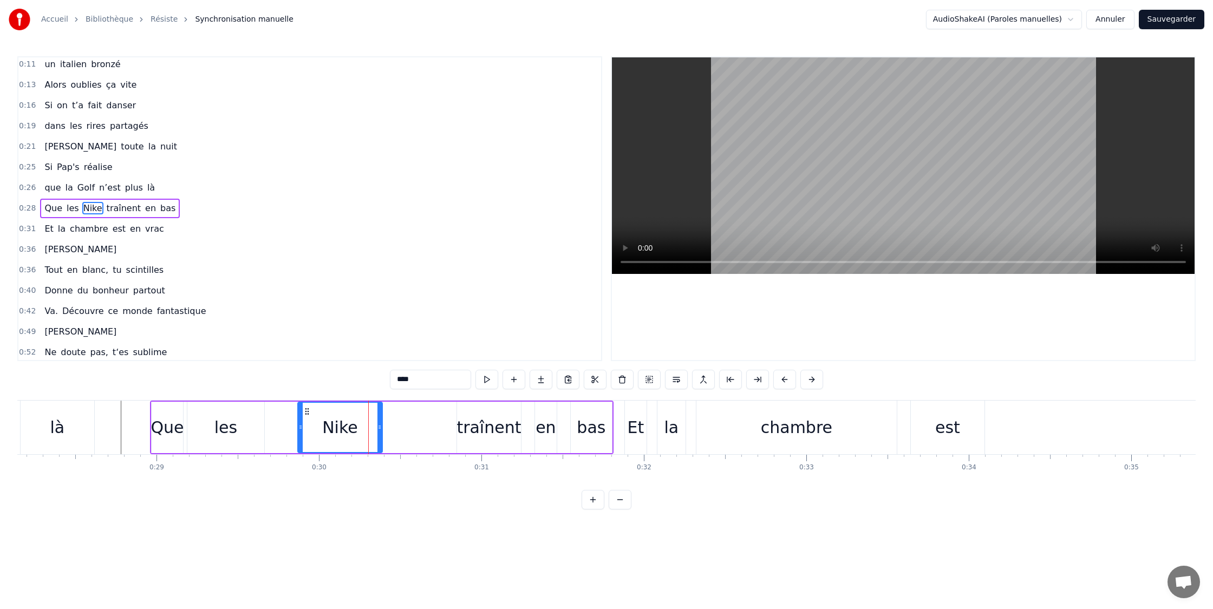
drag, startPoint x: 446, startPoint y: 427, endPoint x: 371, endPoint y: 427, distance: 75.3
click at [379, 428] on icon at bounding box center [380, 427] width 4 height 9
drag, startPoint x: 300, startPoint y: 422, endPoint x: 343, endPoint y: 425, distance: 43.5
click at [267, 420] on div at bounding box center [268, 427] width 4 height 49
drag, startPoint x: 380, startPoint y: 426, endPoint x: 446, endPoint y: 430, distance: 65.6
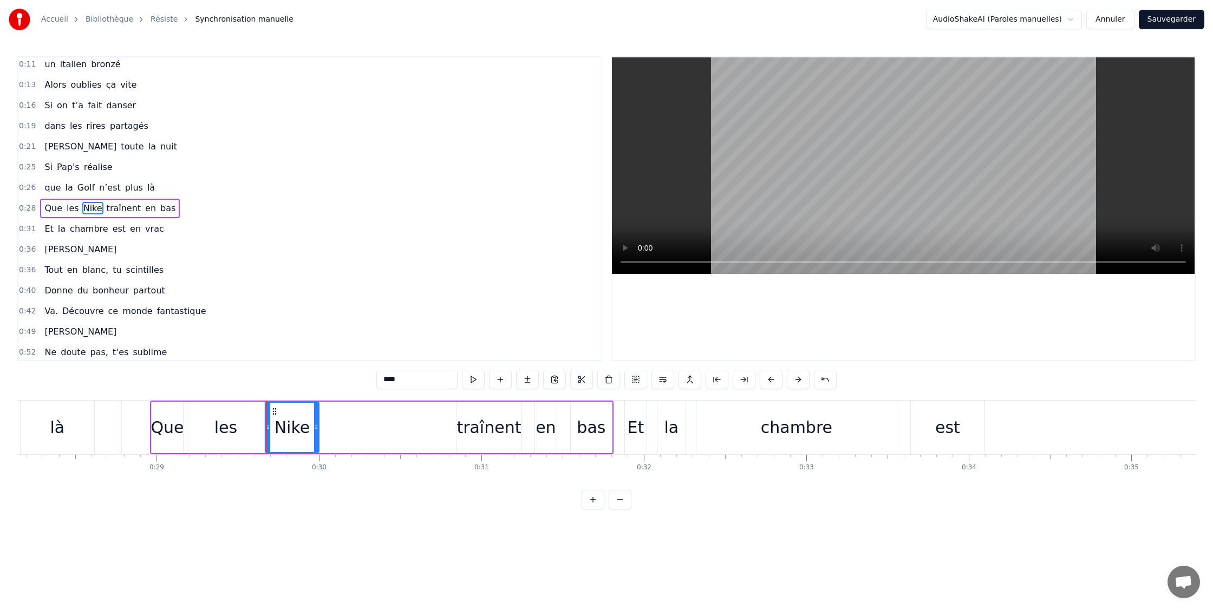
click at [317, 425] on icon at bounding box center [316, 427] width 4 height 9
click at [477, 430] on div "traînent" at bounding box center [489, 427] width 64 height 24
drag, startPoint x: 518, startPoint y: 419, endPoint x: 481, endPoint y: 420, distance: 36.8
click at [512, 421] on div at bounding box center [511, 427] width 4 height 49
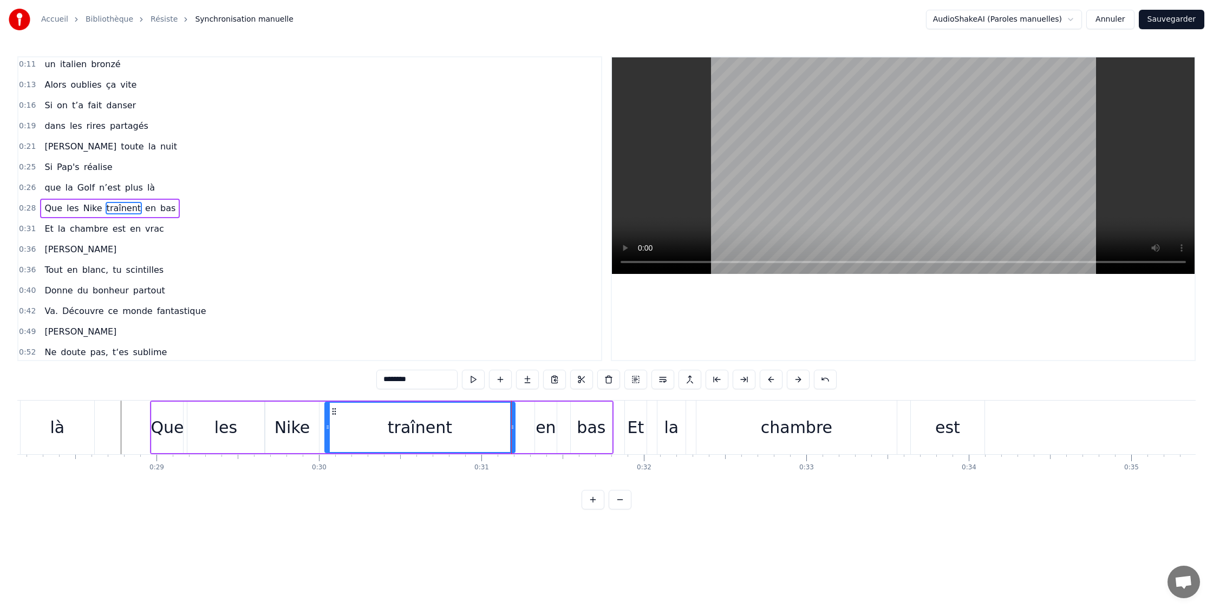
click at [326, 422] on div at bounding box center [328, 427] width 4 height 49
drag, startPoint x: 488, startPoint y: 424, endPoint x: 447, endPoint y: 422, distance: 41.2
click at [448, 423] on icon at bounding box center [450, 427] width 4 height 9
click at [542, 428] on div "en" at bounding box center [546, 427] width 20 height 24
type input "**"
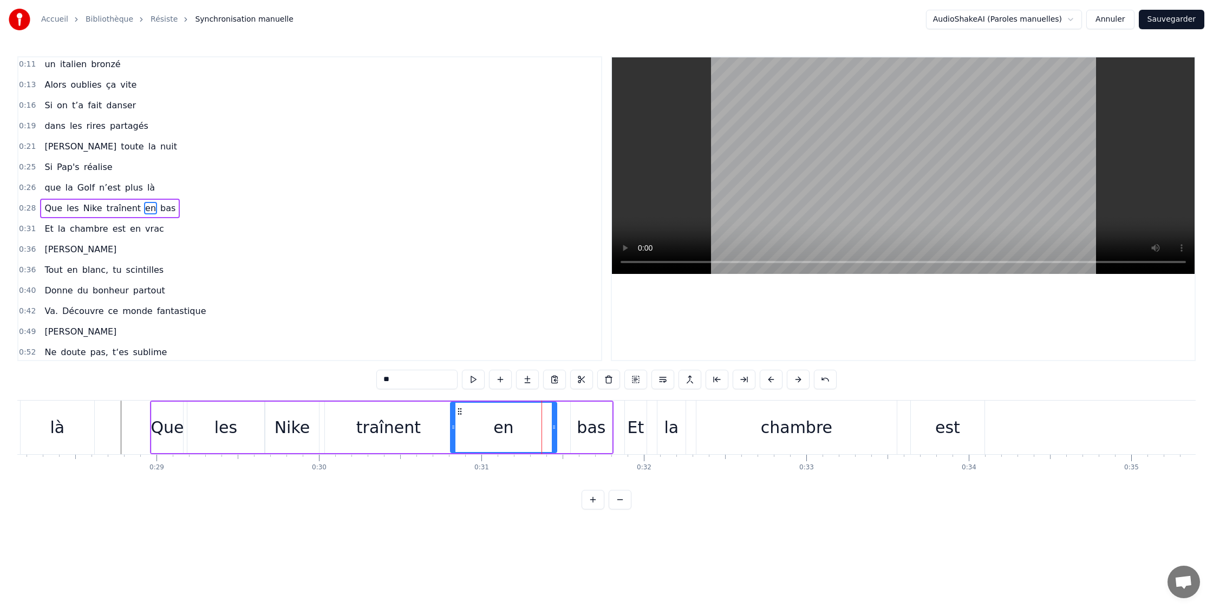
drag, startPoint x: 534, startPoint y: 428, endPoint x: 524, endPoint y: 426, distance: 10.1
click at [452, 427] on icon at bounding box center [453, 427] width 4 height 9
drag, startPoint x: 552, startPoint y: 427, endPoint x: 478, endPoint y: 427, distance: 73.7
click at [478, 427] on icon at bounding box center [479, 427] width 4 height 9
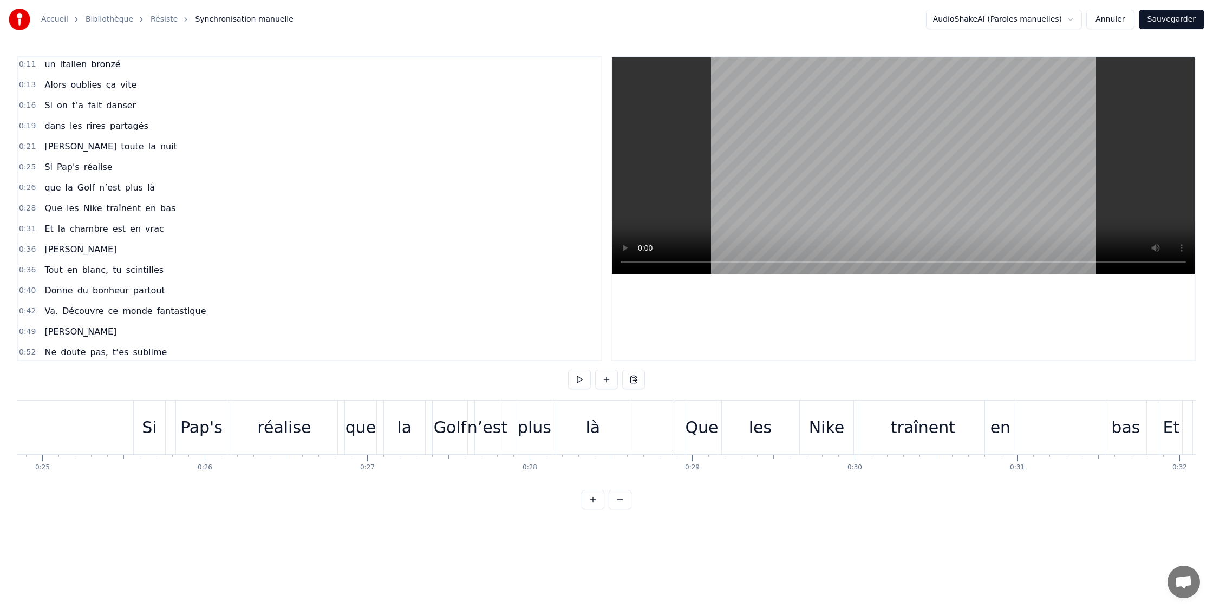
scroll to position [0, 4034]
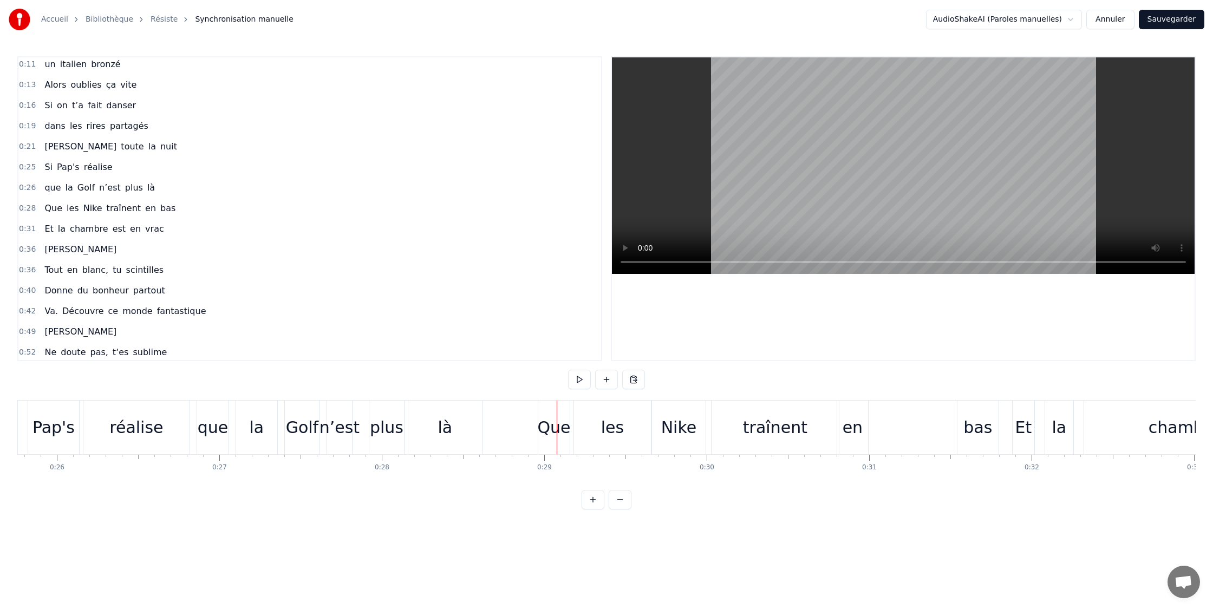
scroll to position [0, 4185]
click at [599, 428] on div "les" at bounding box center [613, 428] width 77 height 54
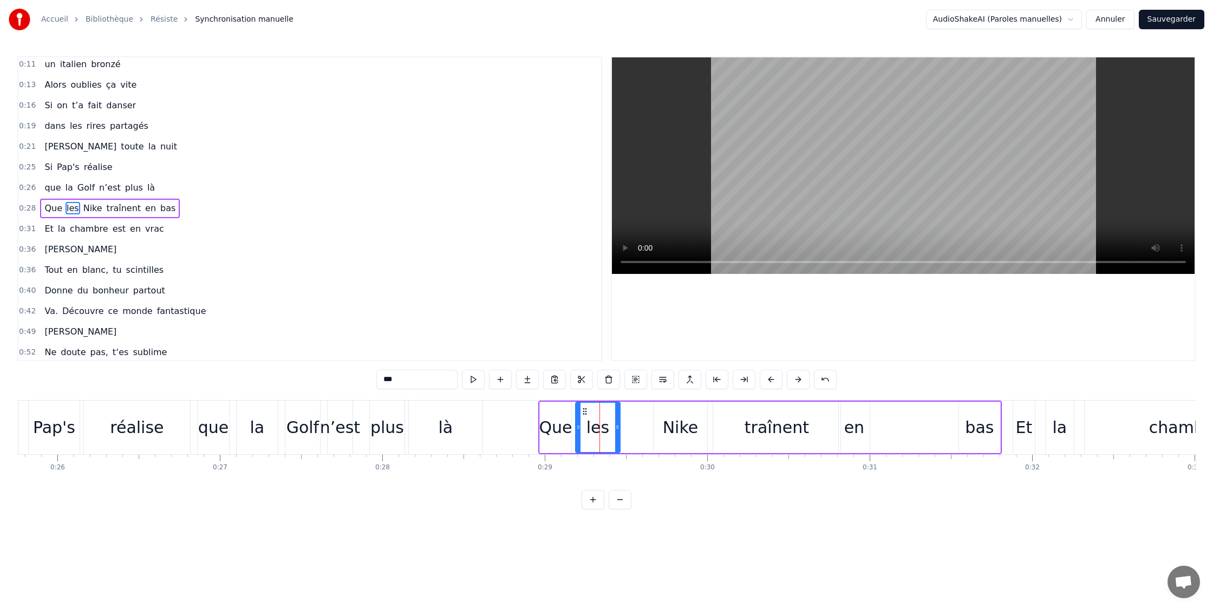
click at [617, 427] on icon at bounding box center [617, 427] width 4 height 9
click at [684, 428] on div "Nike" at bounding box center [681, 427] width 36 height 24
drag, startPoint x: 657, startPoint y: 427, endPoint x: 626, endPoint y: 428, distance: 30.9
click at [621, 428] on icon at bounding box center [622, 427] width 4 height 9
drag, startPoint x: 704, startPoint y: 427, endPoint x: 752, endPoint y: 432, distance: 49.0
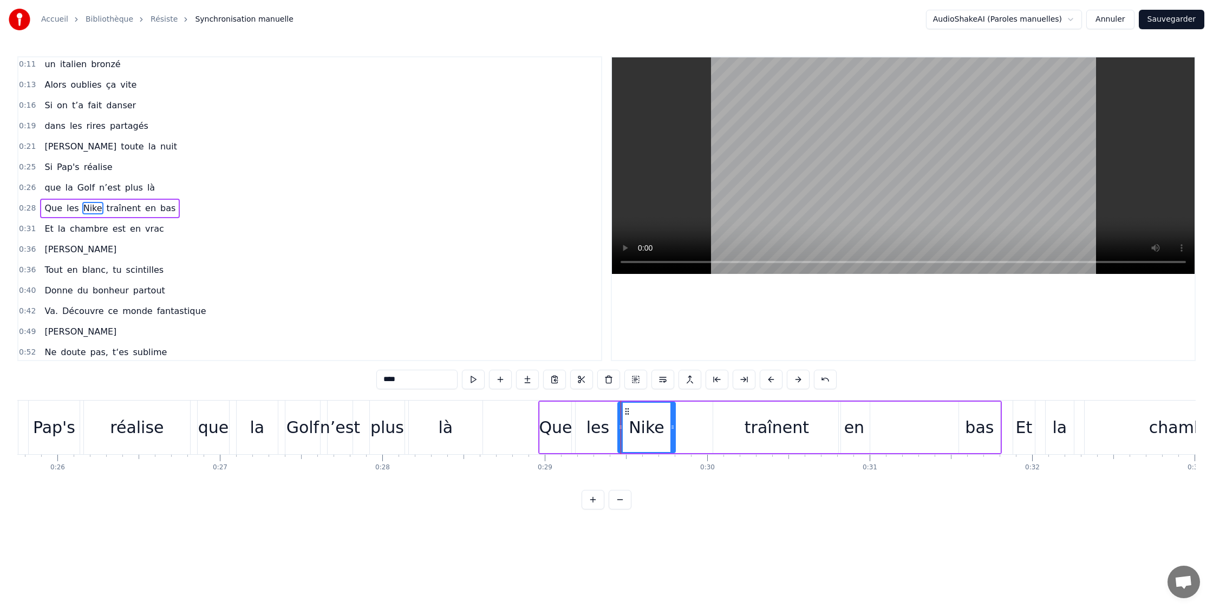
click at [672, 428] on icon at bounding box center [673, 427] width 4 height 9
click at [770, 430] on div "traînent" at bounding box center [777, 427] width 64 height 24
type input "********"
drag, startPoint x: 707, startPoint y: 428, endPoint x: 701, endPoint y: 428, distance: 6.0
click at [693, 429] on div "Que les Nike traînent en bas" at bounding box center [770, 428] width 464 height 54
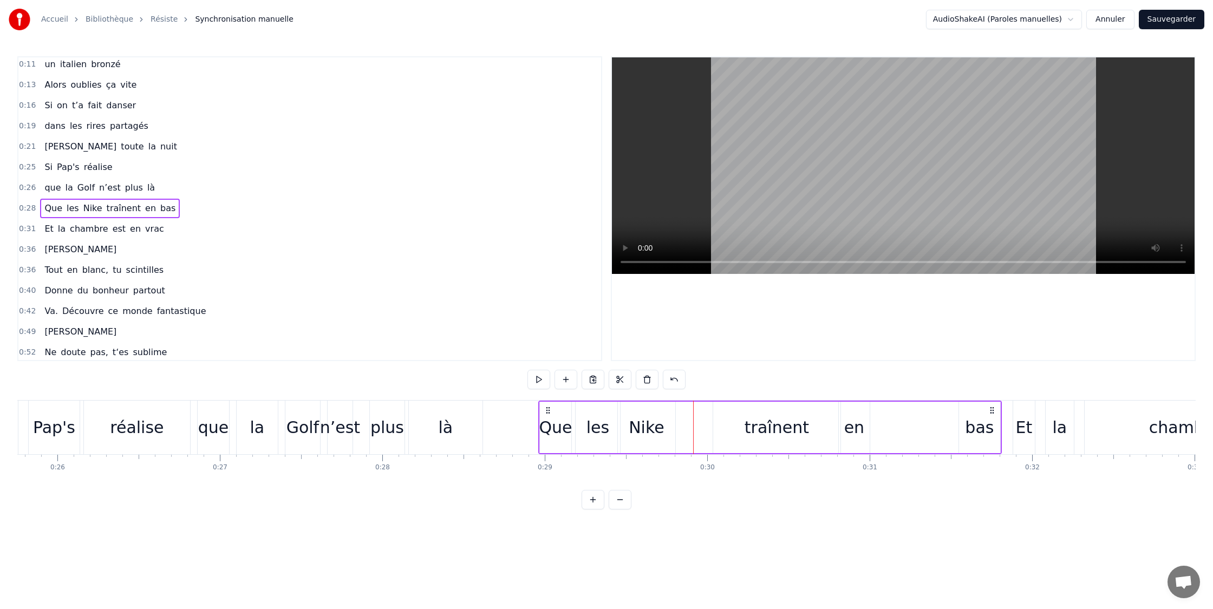
click at [757, 426] on div "traînent" at bounding box center [777, 427] width 64 height 24
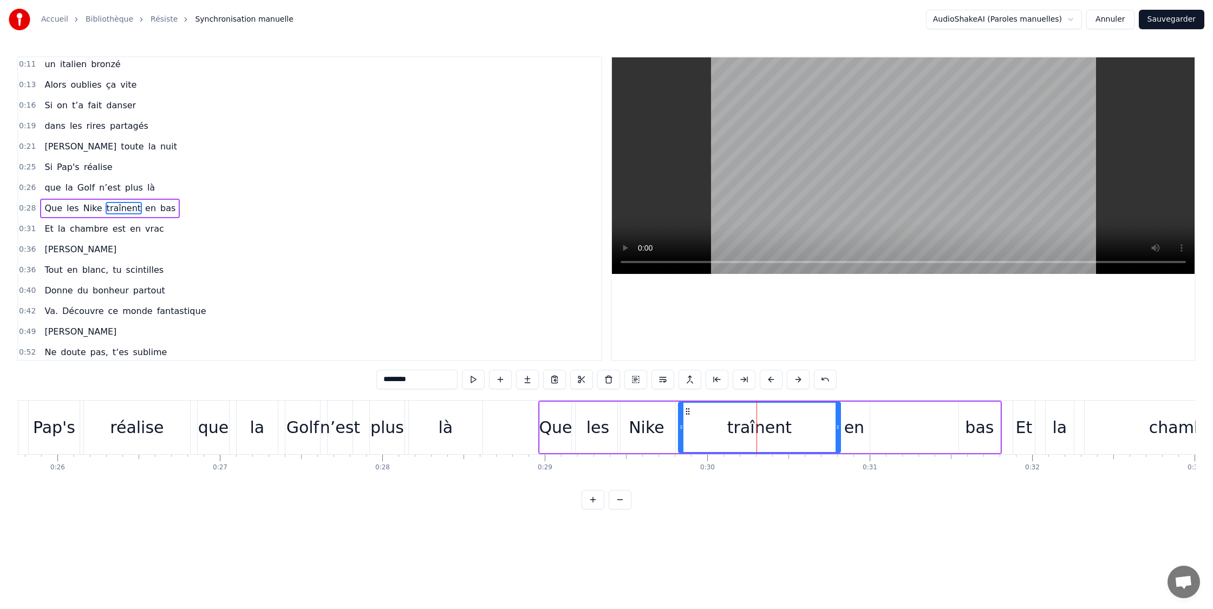
drag, startPoint x: 705, startPoint y: 429, endPoint x: 756, endPoint y: 426, distance: 51.0
click at [682, 427] on icon at bounding box center [681, 427] width 4 height 9
drag, startPoint x: 823, startPoint y: 426, endPoint x: 785, endPoint y: 427, distance: 37.9
click at [751, 425] on div "traînent" at bounding box center [715, 427] width 73 height 51
click at [867, 428] on div "en" at bounding box center [854, 427] width 31 height 51
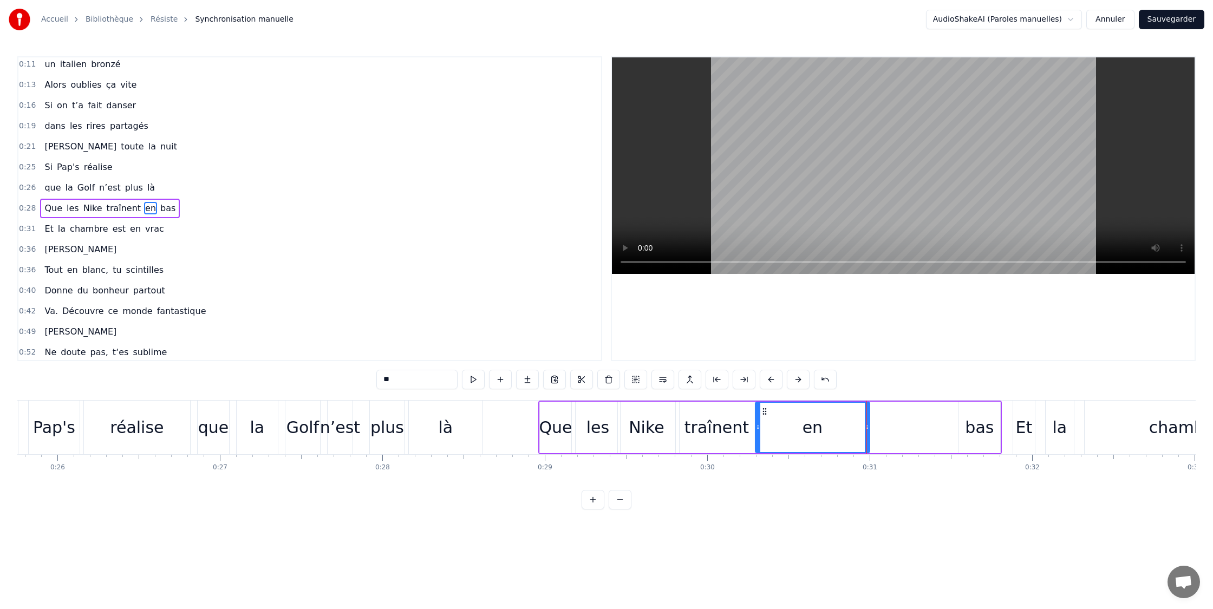
drag, startPoint x: 840, startPoint y: 427, endPoint x: 764, endPoint y: 429, distance: 76.4
click at [757, 428] on icon at bounding box center [758, 427] width 4 height 9
drag, startPoint x: 866, startPoint y: 429, endPoint x: 810, endPoint y: 431, distance: 55.8
click at [798, 431] on icon at bounding box center [800, 427] width 4 height 9
click at [967, 428] on div "bas" at bounding box center [979, 427] width 29 height 24
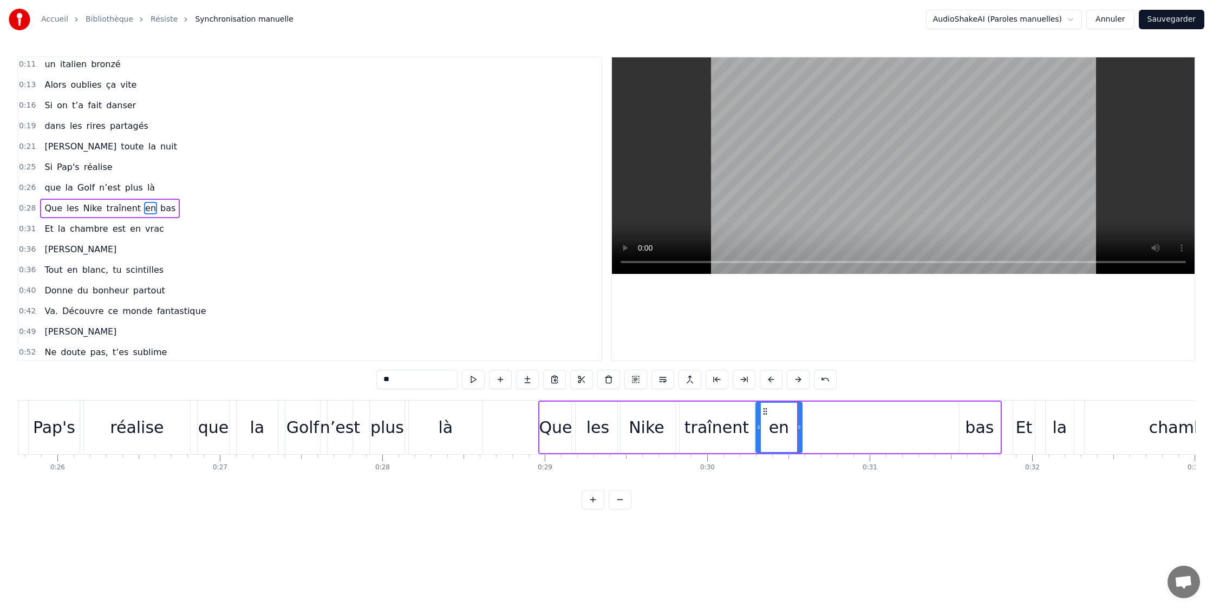
type input "***"
drag, startPoint x: 961, startPoint y: 428, endPoint x: 813, endPoint y: 428, distance: 148.4
click at [797, 429] on icon at bounding box center [798, 427] width 4 height 9
drag, startPoint x: 997, startPoint y: 427, endPoint x: 838, endPoint y: 427, distance: 158.2
click at [837, 427] on icon at bounding box center [838, 427] width 4 height 9
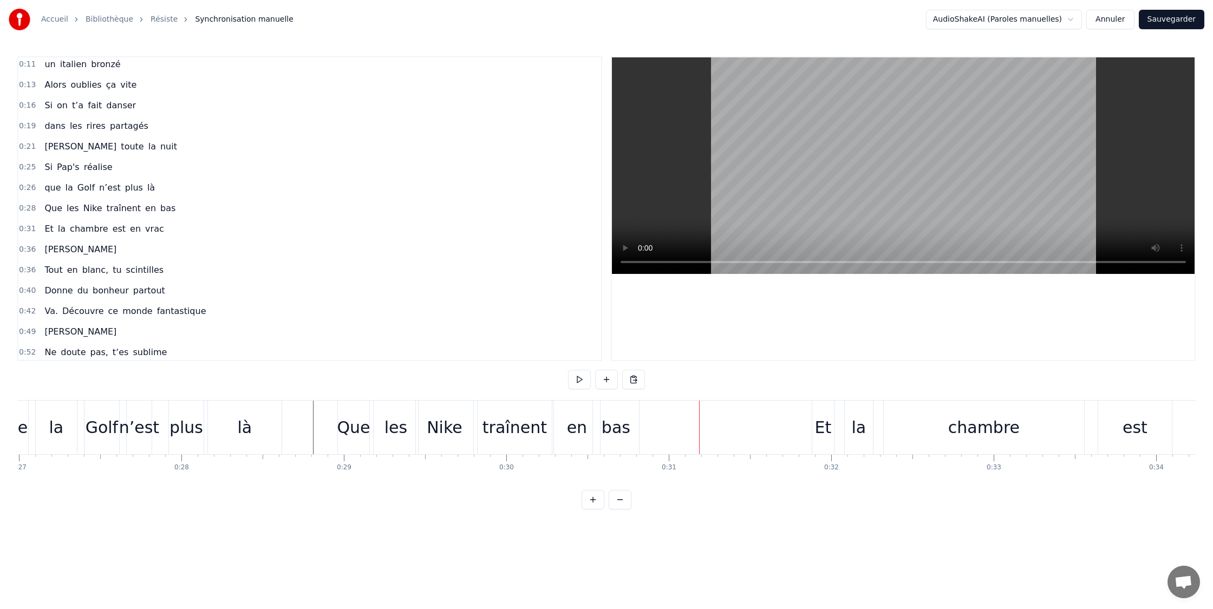
scroll to position [0, 4385]
click at [820, 430] on div "Et" at bounding box center [824, 427] width 17 height 24
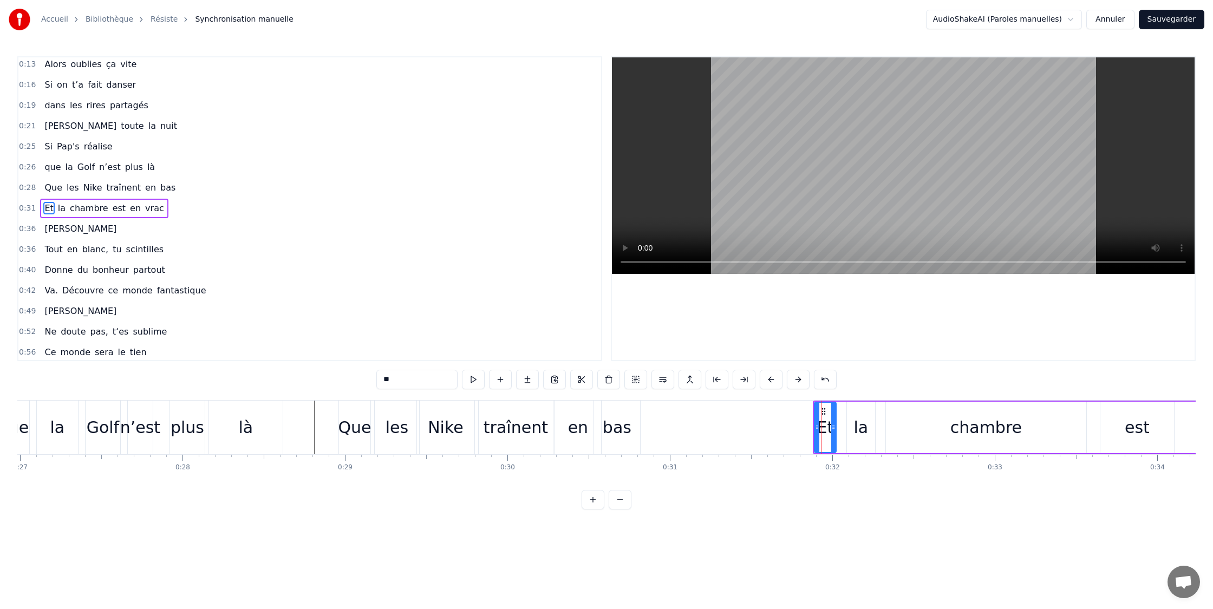
scroll to position [0, 4381]
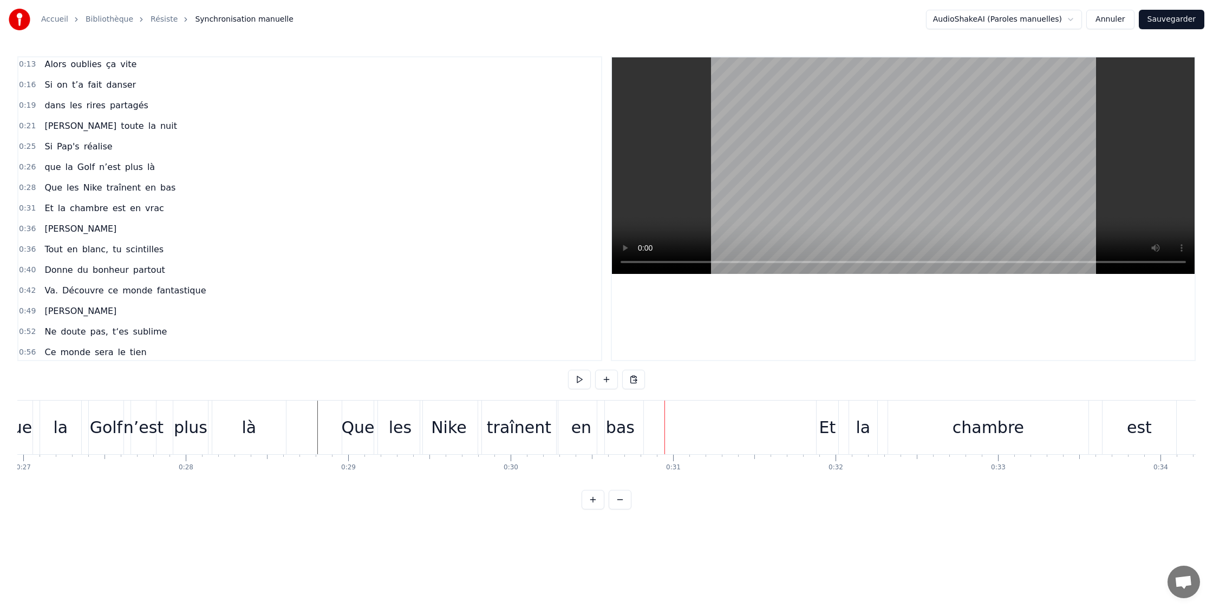
click at [852, 426] on div "la" at bounding box center [863, 428] width 28 height 54
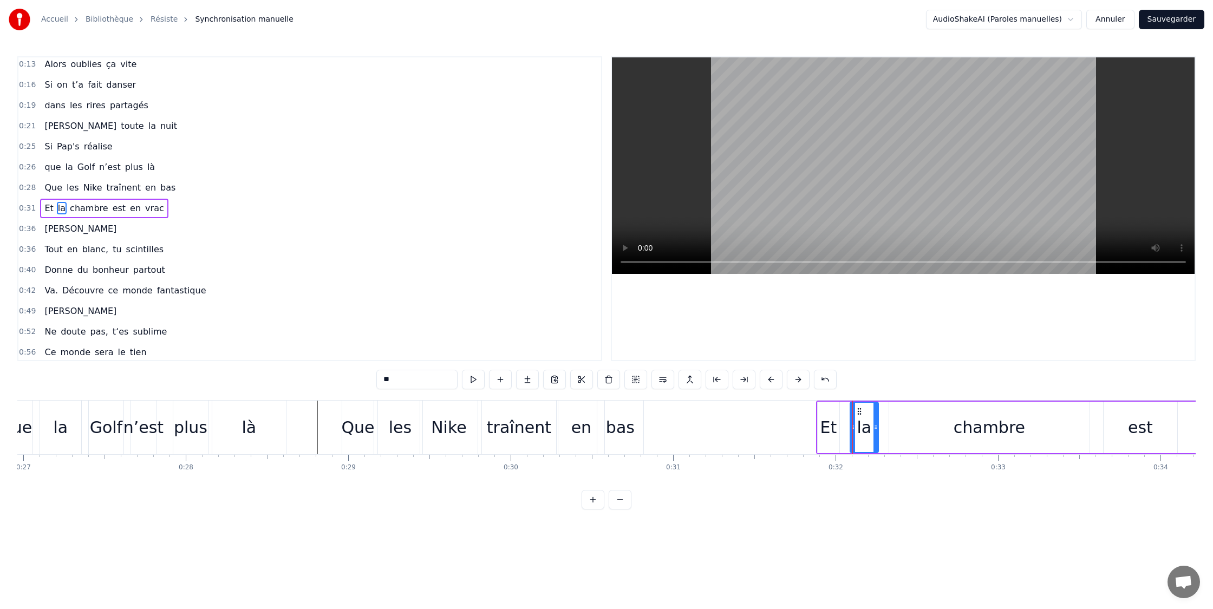
drag, startPoint x: 847, startPoint y: 399, endPoint x: 847, endPoint y: 417, distance: 17.9
click at [799, 400] on div "0:08 Si tu t’imagines 0:11 un [DEMOGRAPHIC_DATA] bronzé 0:13 Alors oublies ça v…" at bounding box center [606, 282] width 1179 height 453
click at [847, 420] on div "Et la chambre est en vrac" at bounding box center [1205, 428] width 779 height 54
click at [822, 425] on div "Et" at bounding box center [829, 427] width 17 height 24
drag, startPoint x: 818, startPoint y: 426, endPoint x: 698, endPoint y: 426, distance: 120.8
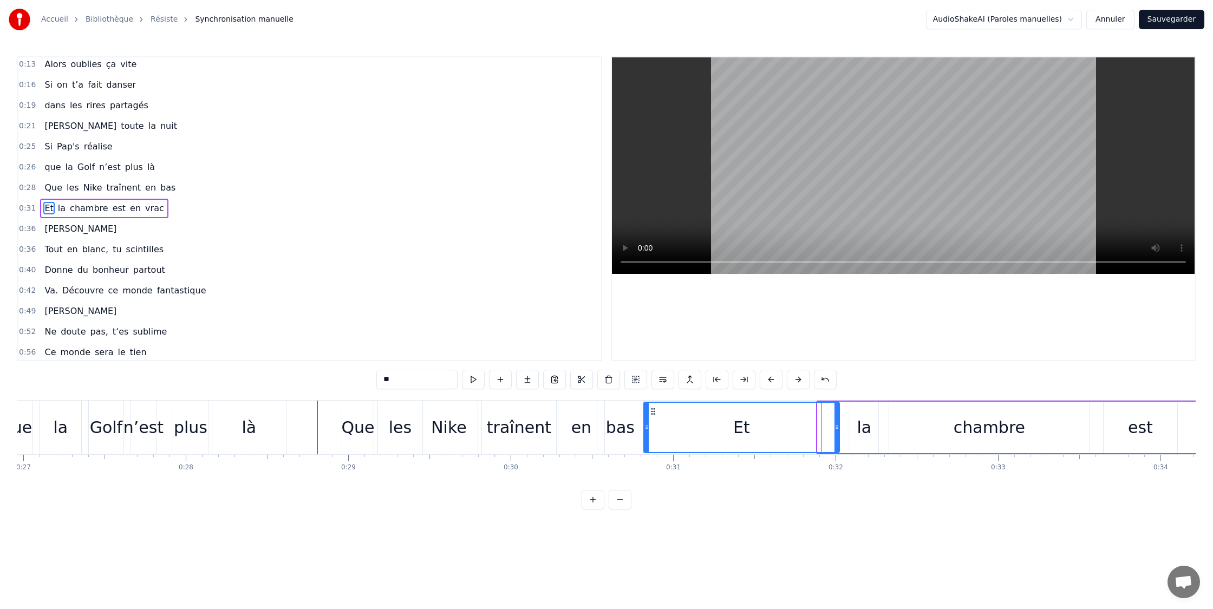
click at [645, 427] on icon at bounding box center [647, 427] width 4 height 9
drag, startPoint x: 837, startPoint y: 428, endPoint x: 754, endPoint y: 429, distance: 82.3
click at [677, 426] on icon at bounding box center [676, 427] width 4 height 9
click at [882, 426] on div "Et la chambre est en vrac" at bounding box center [1119, 428] width 952 height 54
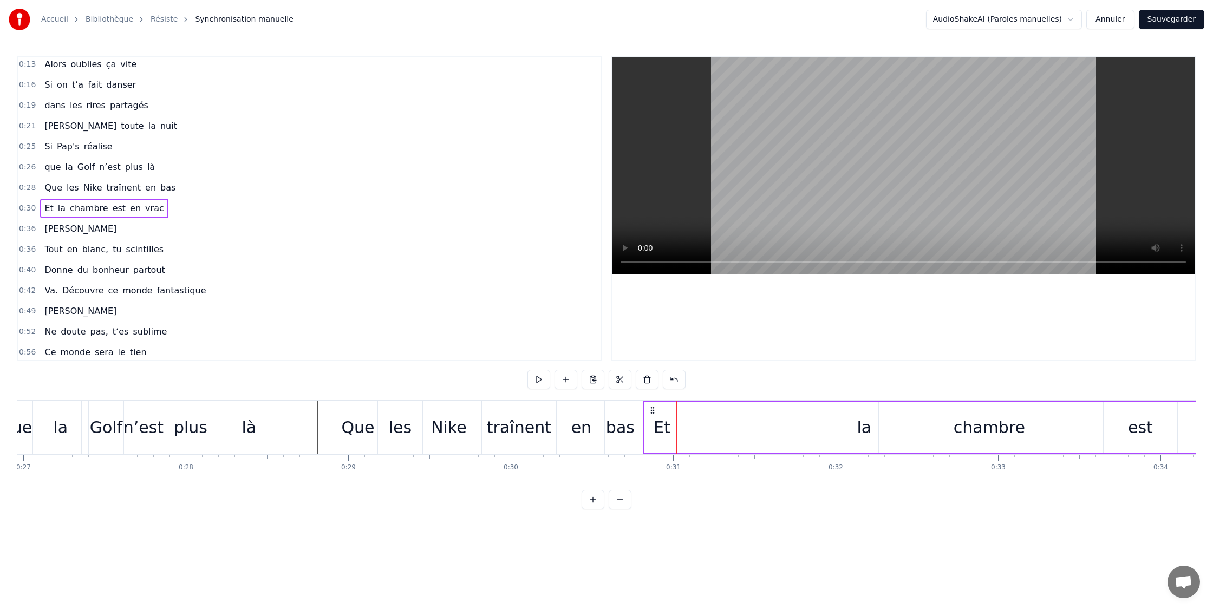
click at [861, 426] on div "la" at bounding box center [864, 427] width 15 height 24
drag, startPoint x: 850, startPoint y: 427, endPoint x: 782, endPoint y: 424, distance: 68.9
click at [684, 421] on div at bounding box center [686, 427] width 4 height 49
drag, startPoint x: 873, startPoint y: 425, endPoint x: 904, endPoint y: 424, distance: 30.9
click at [721, 422] on div at bounding box center [723, 427] width 4 height 49
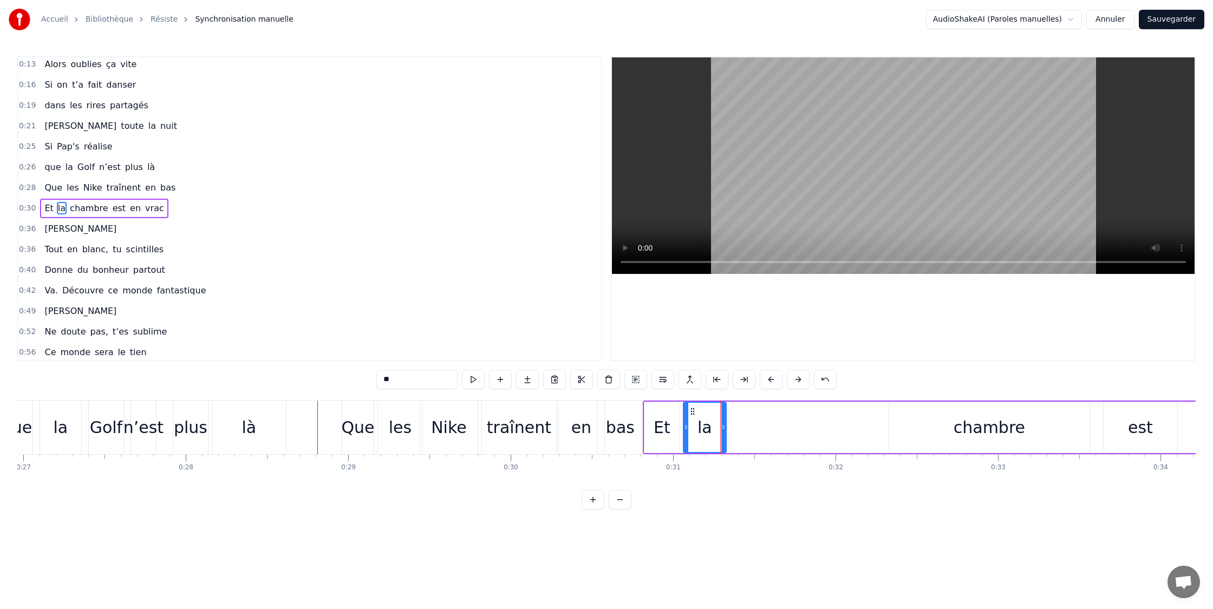
drag, startPoint x: 969, startPoint y: 427, endPoint x: 926, endPoint y: 428, distance: 42.8
click at [968, 427] on div "chambre" at bounding box center [989, 427] width 71 height 24
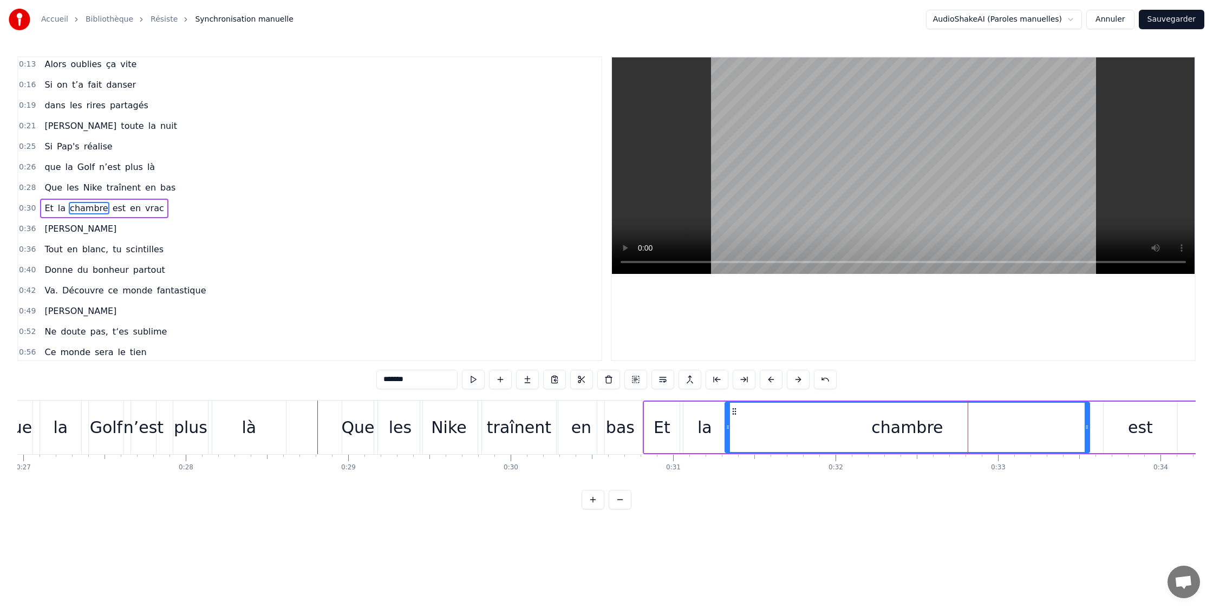
drag, startPoint x: 891, startPoint y: 427, endPoint x: 729, endPoint y: 425, distance: 162.5
click at [727, 425] on icon at bounding box center [728, 427] width 4 height 9
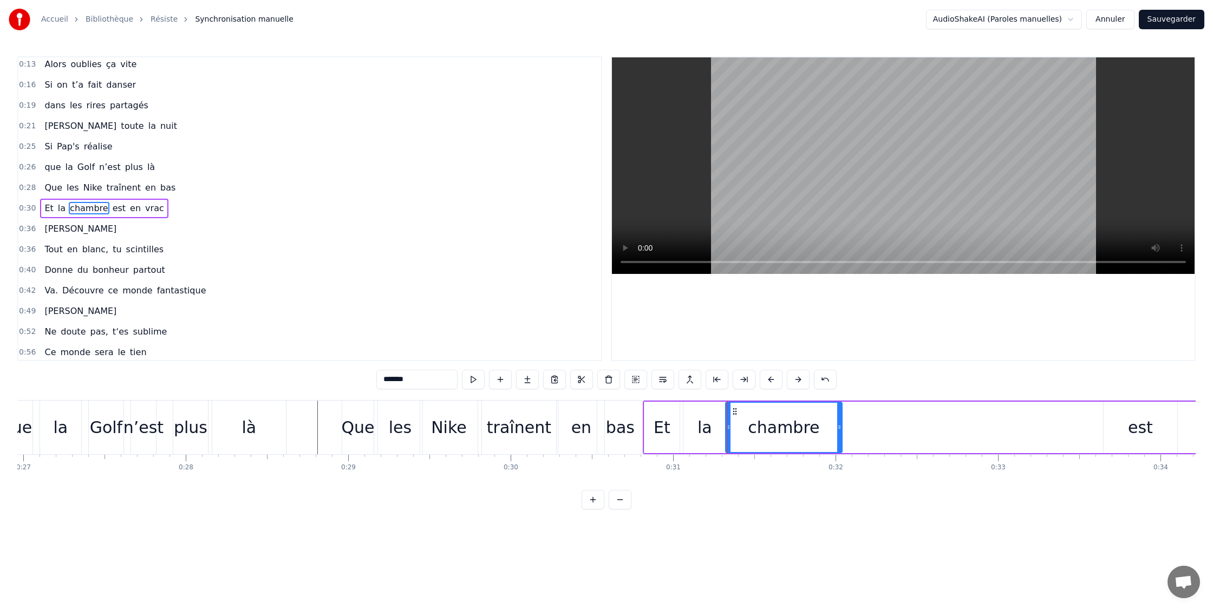
drag, startPoint x: 1087, startPoint y: 427, endPoint x: 848, endPoint y: 424, distance: 238.3
click at [839, 424] on icon at bounding box center [839, 427] width 4 height 9
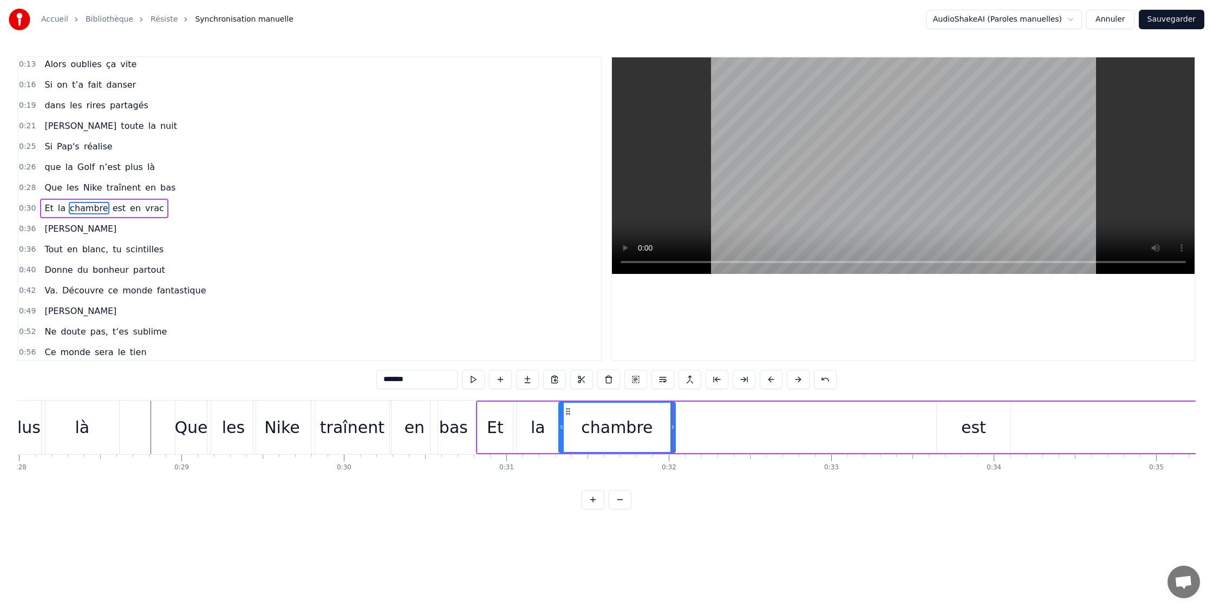
scroll to position [0, 4549]
click at [958, 426] on div "est" at bounding box center [973, 427] width 74 height 51
type input "***"
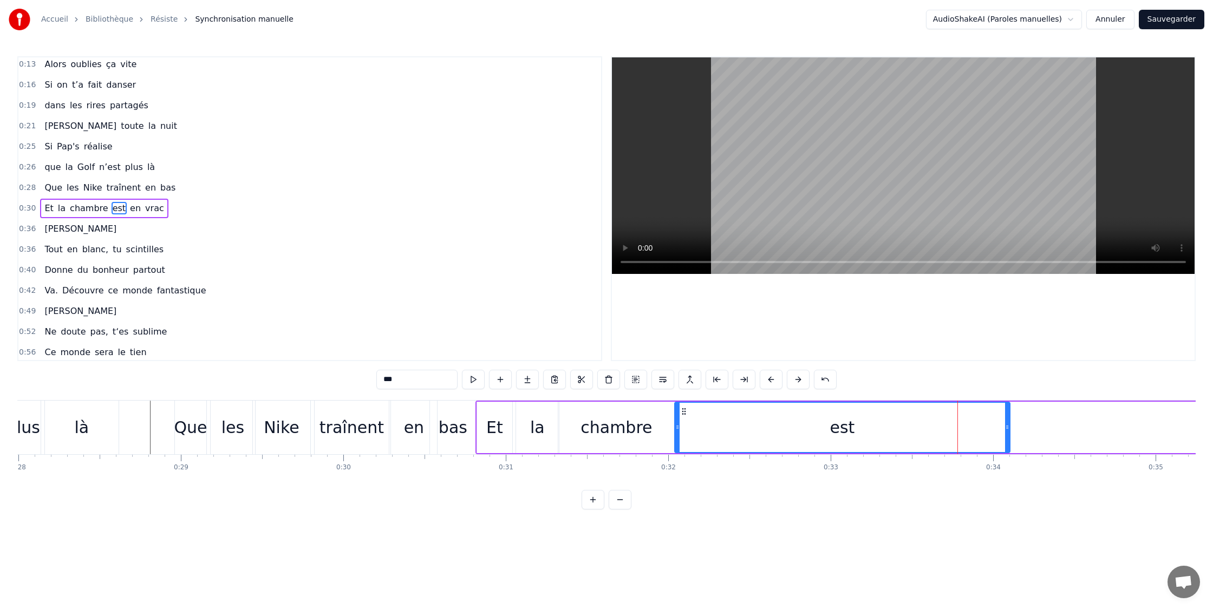
drag, startPoint x: 840, startPoint y: 420, endPoint x: 902, endPoint y: 424, distance: 61.9
click at [677, 409] on div at bounding box center [677, 427] width 4 height 49
drag, startPoint x: 1006, startPoint y: 427, endPoint x: 777, endPoint y: 423, distance: 229.7
click at [777, 423] on icon at bounding box center [778, 427] width 4 height 9
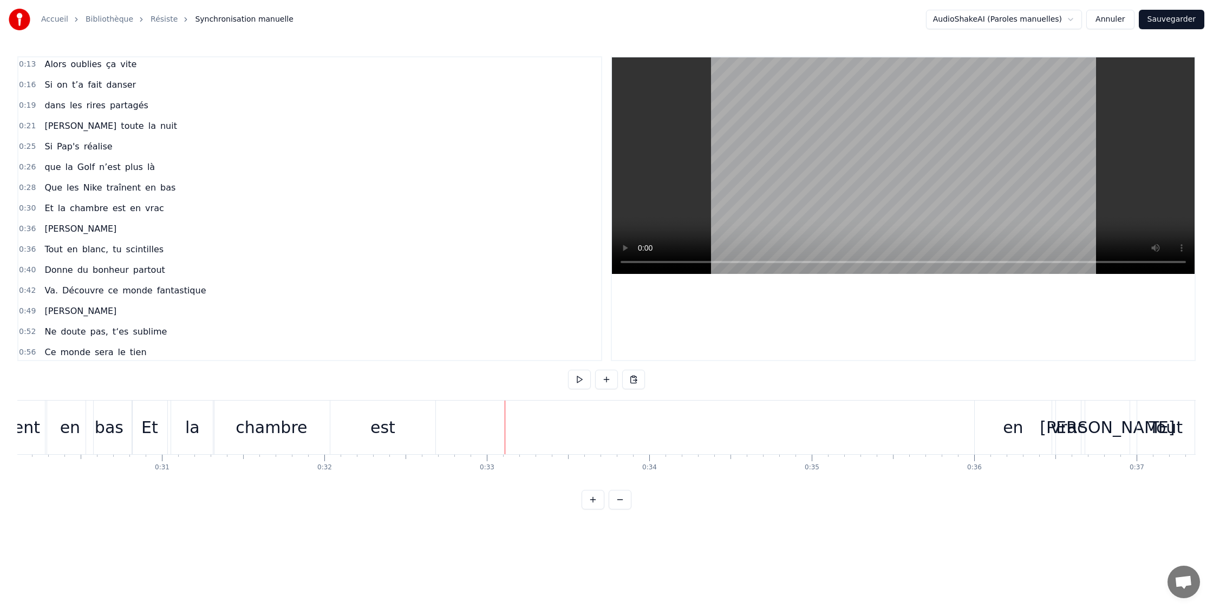
scroll to position [0, 4896]
click at [1003, 421] on div "en" at bounding box center [1010, 427] width 20 height 24
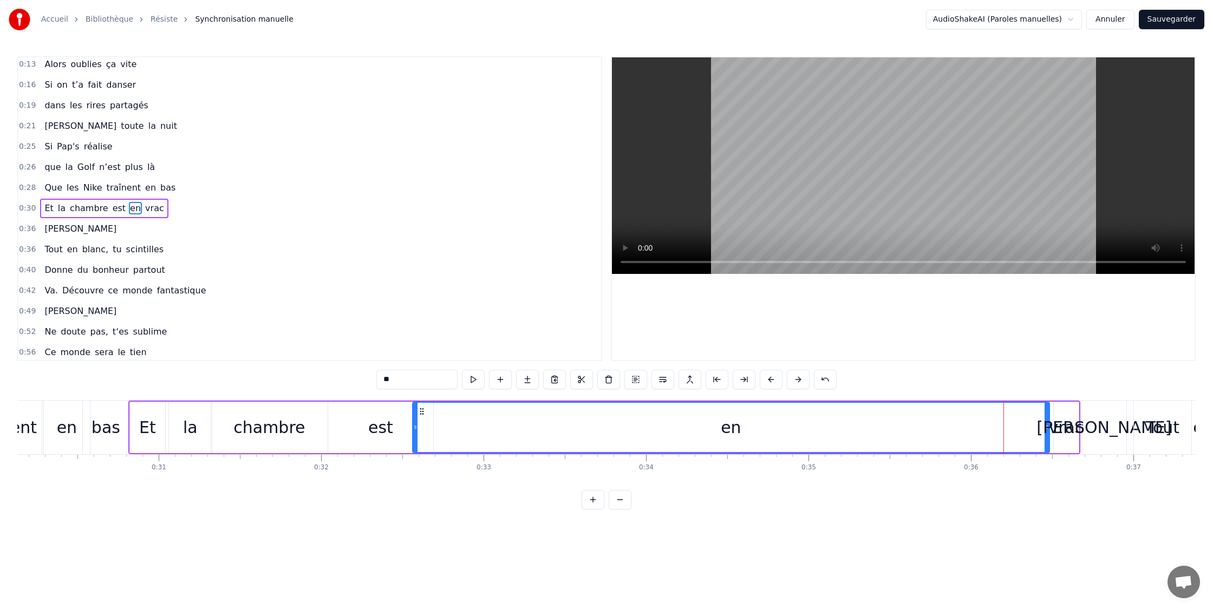
drag, startPoint x: 973, startPoint y: 430, endPoint x: 404, endPoint y: 431, distance: 569.3
click at [413, 432] on div at bounding box center [415, 427] width 4 height 49
click at [367, 429] on div "est" at bounding box center [380, 427] width 105 height 51
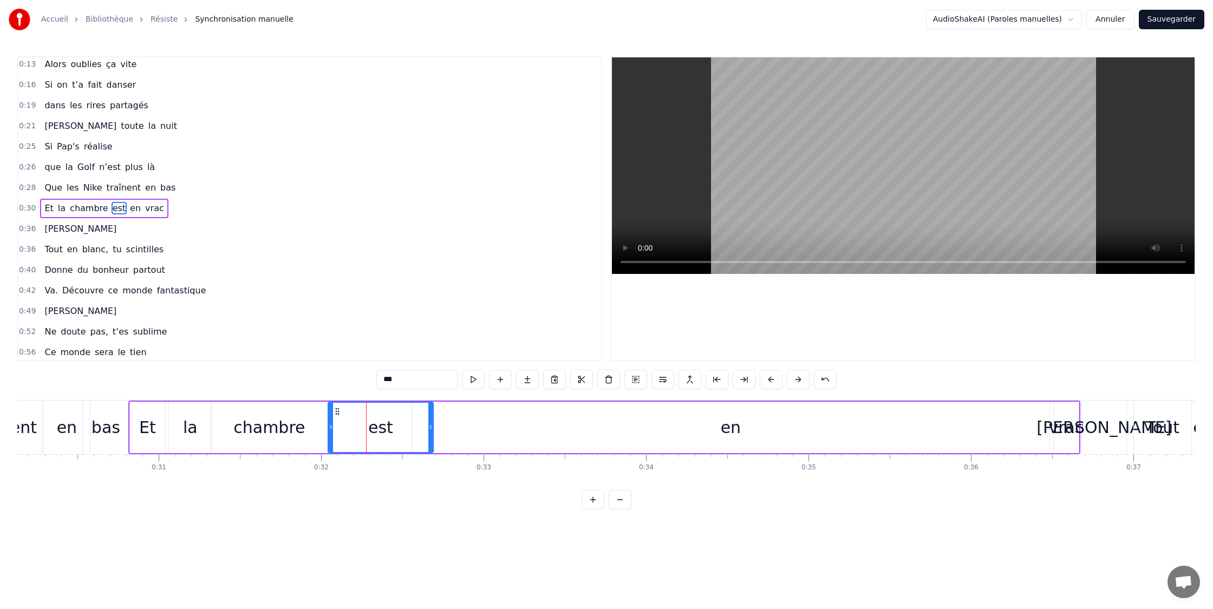
click at [417, 426] on div "est" at bounding box center [381, 427] width 104 height 49
click at [364, 427] on icon at bounding box center [365, 427] width 4 height 9
click at [604, 426] on div "en" at bounding box center [731, 427] width 638 height 51
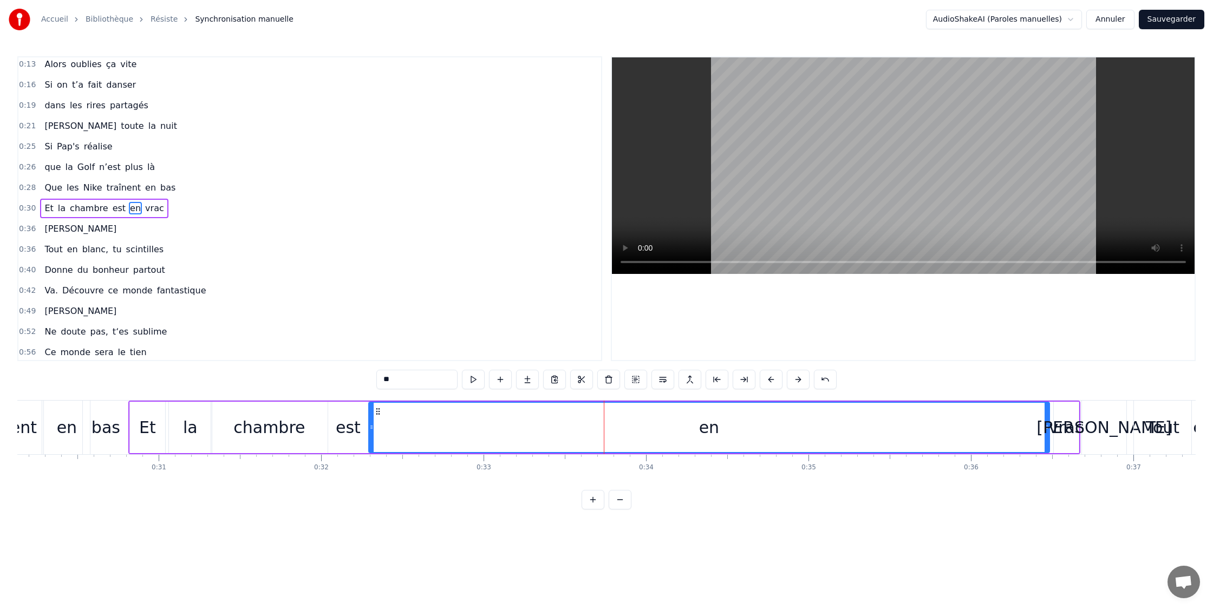
drag, startPoint x: 414, startPoint y: 427, endPoint x: 486, endPoint y: 428, distance: 72.0
click at [372, 428] on icon at bounding box center [371, 427] width 4 height 9
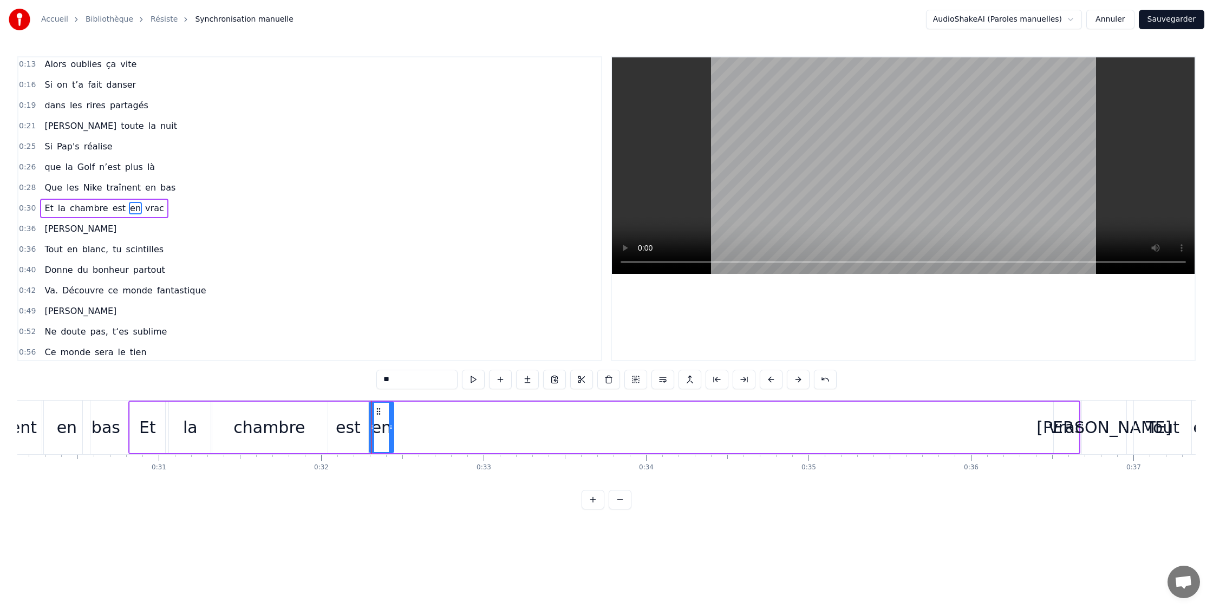
drag, startPoint x: 1044, startPoint y: 428, endPoint x: 399, endPoint y: 439, distance: 645.2
click at [392, 440] on div at bounding box center [391, 427] width 4 height 49
click at [1059, 430] on div "vrac" at bounding box center [1066, 427] width 35 height 24
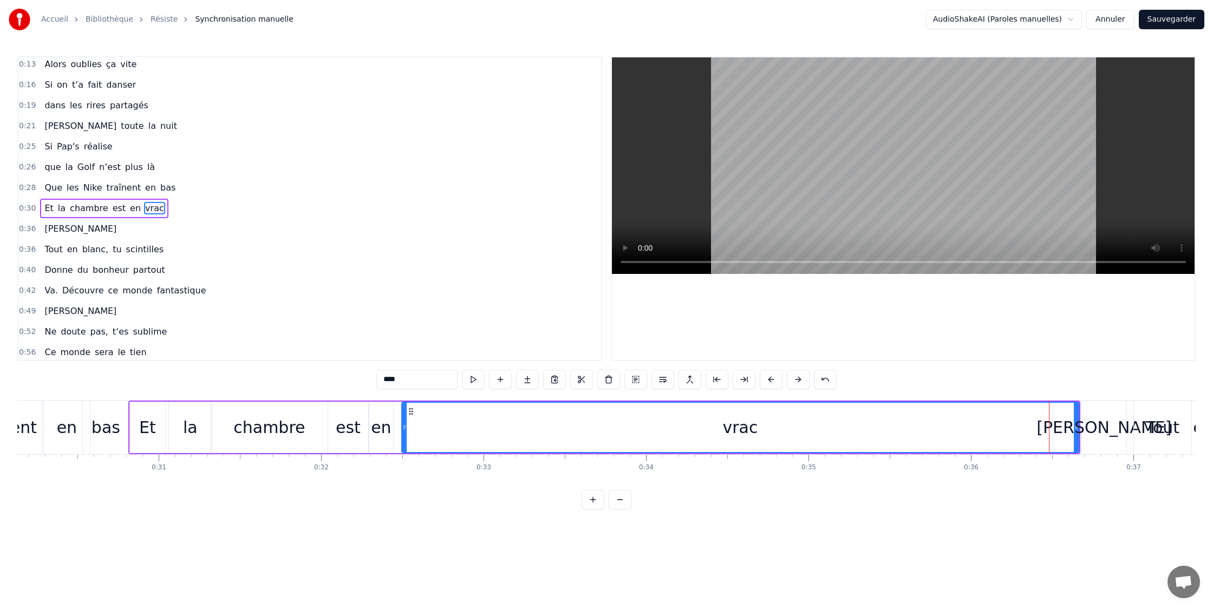
drag, startPoint x: 1048, startPoint y: 428, endPoint x: 424, endPoint y: 425, distance: 624.0
click at [402, 430] on icon at bounding box center [404, 427] width 4 height 9
click at [1078, 428] on div "[PERSON_NAME]" at bounding box center [1104, 427] width 135 height 24
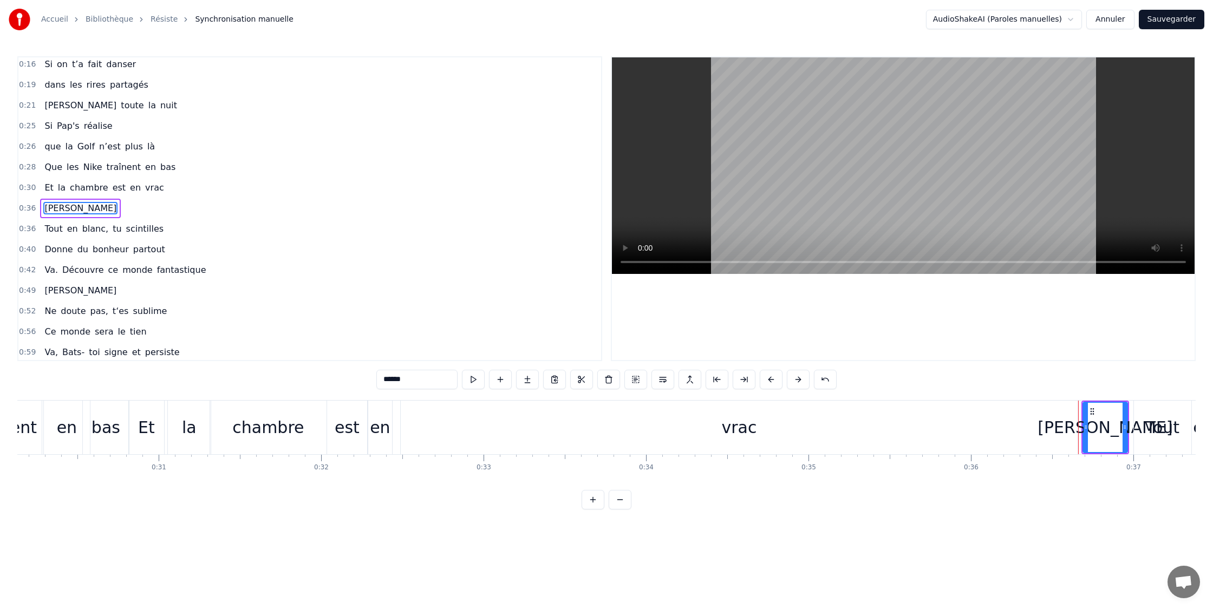
click at [593, 431] on div "vrac" at bounding box center [739, 428] width 677 height 54
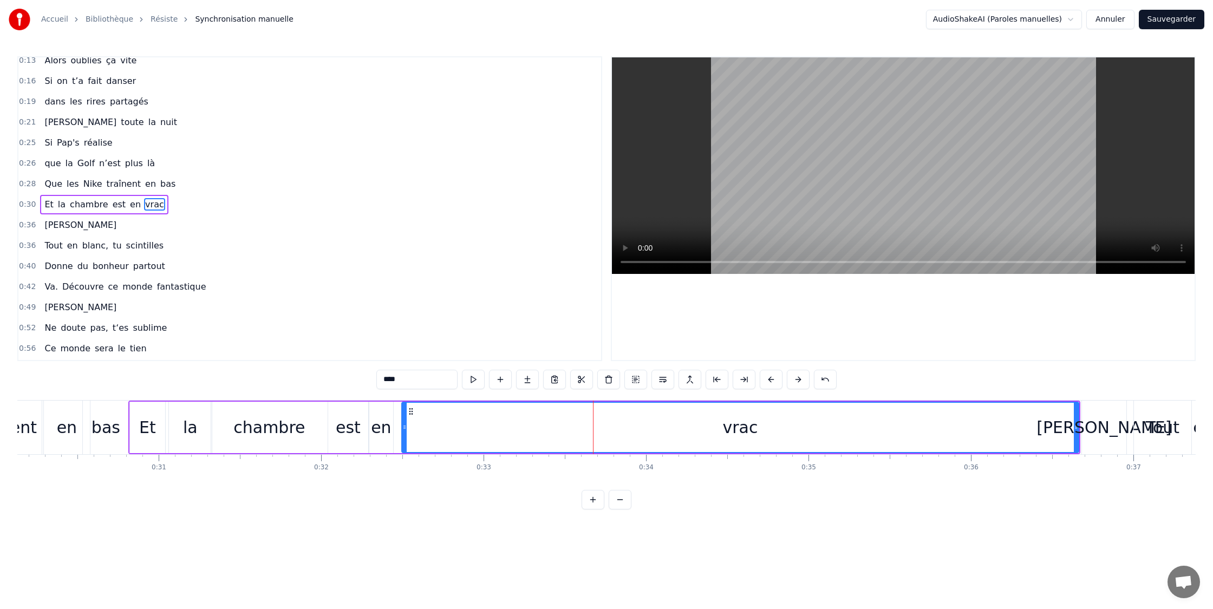
scroll to position [44, 0]
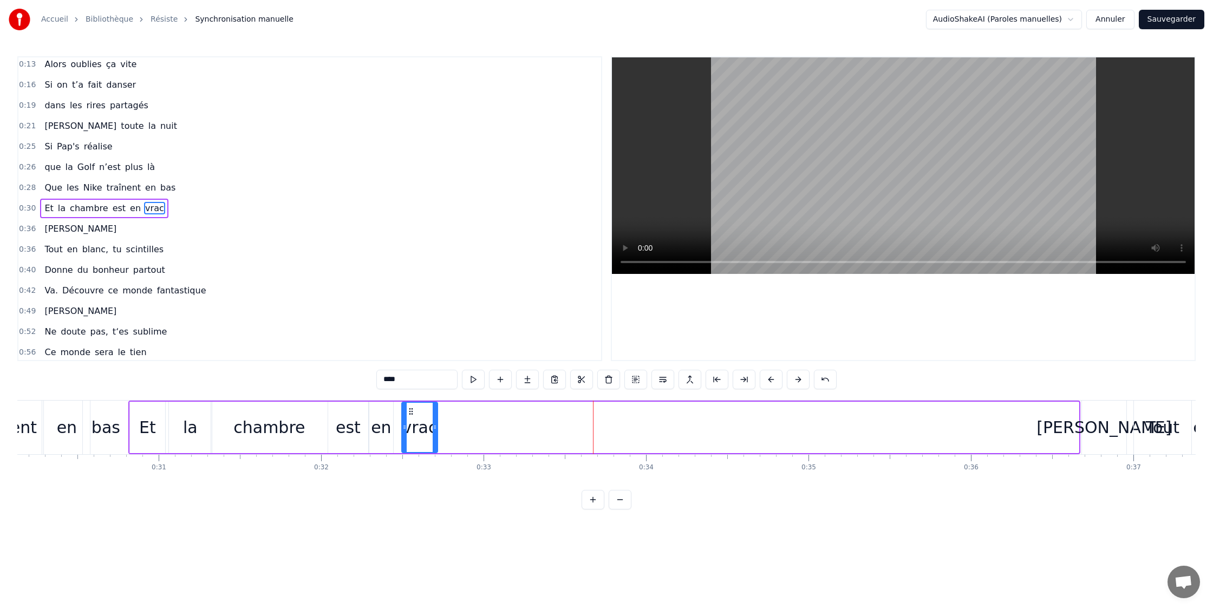
drag, startPoint x: 1044, startPoint y: 432, endPoint x: 434, endPoint y: 427, distance: 609.4
click at [434, 427] on icon at bounding box center [435, 427] width 4 height 9
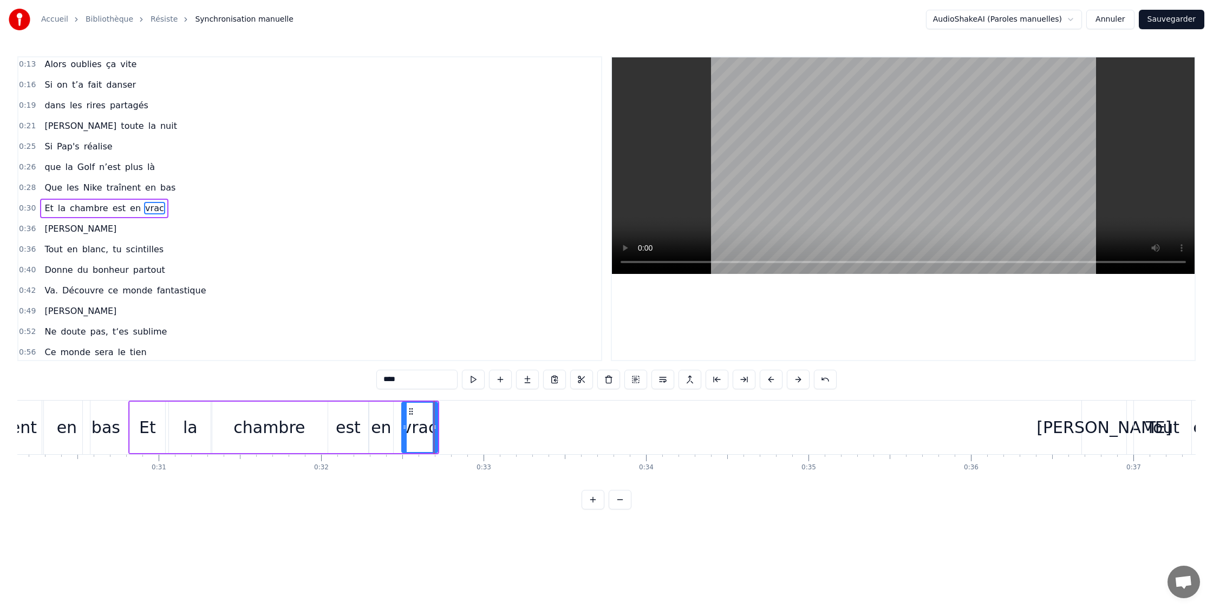
click at [262, 425] on div "chambre" at bounding box center [268, 427] width 71 height 24
drag, startPoint x: 183, startPoint y: 428, endPoint x: 200, endPoint y: 427, distance: 17.4
click at [183, 428] on div "la" at bounding box center [190, 427] width 43 height 51
drag, startPoint x: 207, startPoint y: 427, endPoint x: 201, endPoint y: 427, distance: 6.5
click at [188, 427] on icon at bounding box center [190, 427] width 4 height 9
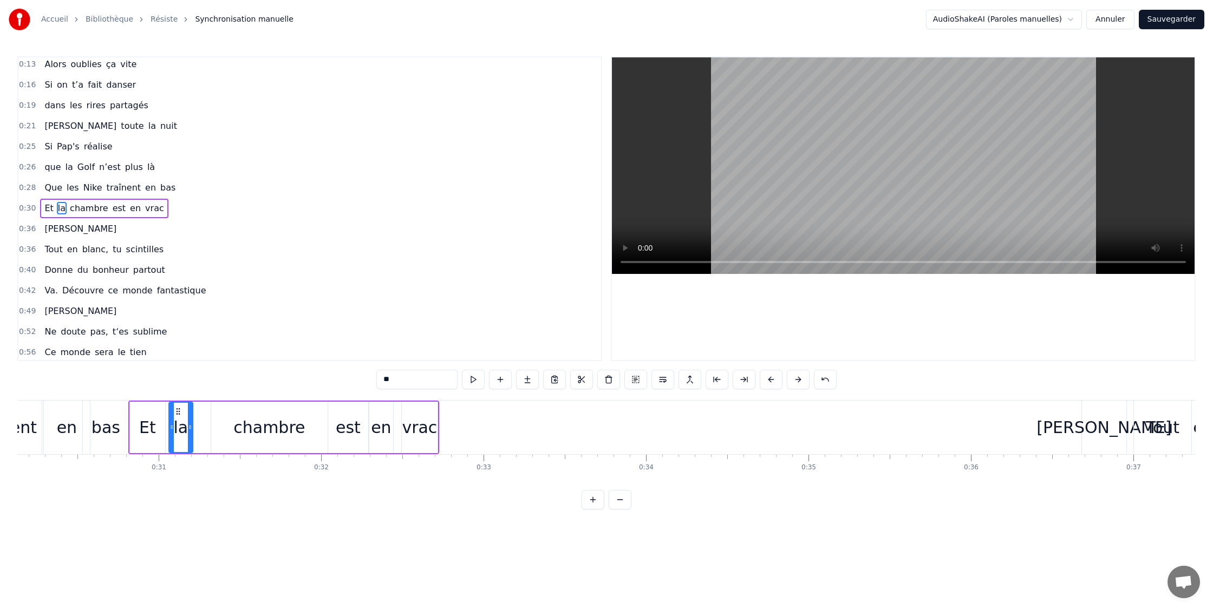
click at [212, 426] on div "chambre" at bounding box center [269, 427] width 116 height 51
drag, startPoint x: 214, startPoint y: 428, endPoint x: 207, endPoint y: 429, distance: 7.1
click at [195, 428] on icon at bounding box center [194, 427] width 4 height 9
drag, startPoint x: 324, startPoint y: 427, endPoint x: 310, endPoint y: 431, distance: 13.9
click at [248, 430] on icon at bounding box center [247, 427] width 4 height 9
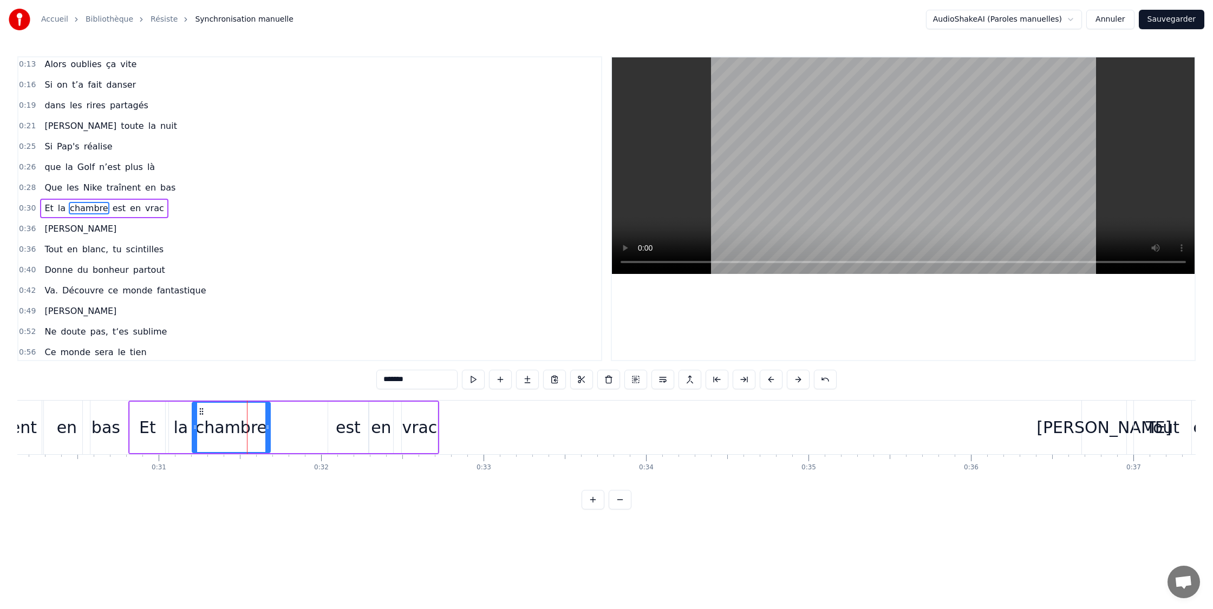
drag, startPoint x: 247, startPoint y: 427, endPoint x: 314, endPoint y: 429, distance: 67.2
click at [268, 427] on icon at bounding box center [267, 427] width 4 height 9
click at [339, 427] on div "est" at bounding box center [348, 427] width 25 height 24
drag, startPoint x: 331, startPoint y: 429, endPoint x: 323, endPoint y: 428, distance: 7.6
click at [278, 428] on icon at bounding box center [277, 427] width 4 height 9
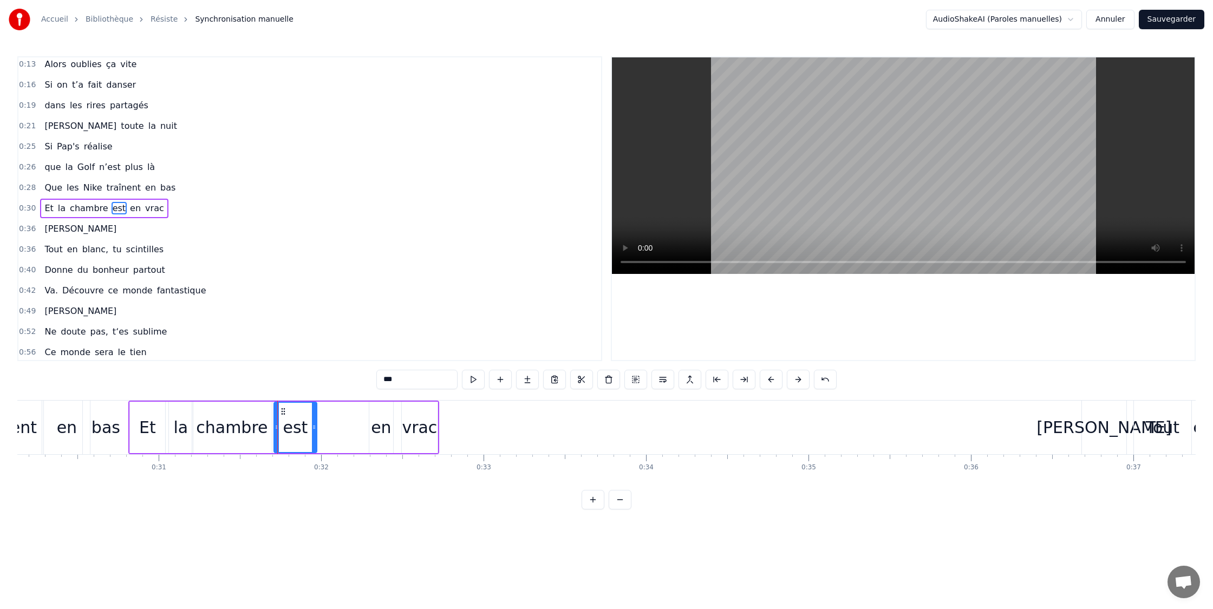
drag, startPoint x: 364, startPoint y: 426, endPoint x: 346, endPoint y: 425, distance: 18.5
click at [315, 426] on icon at bounding box center [314, 427] width 4 height 9
click at [375, 424] on div "en" at bounding box center [381, 427] width 20 height 24
drag, startPoint x: 371, startPoint y: 426, endPoint x: 324, endPoint y: 427, distance: 47.2
click at [324, 427] on icon at bounding box center [325, 427] width 4 height 9
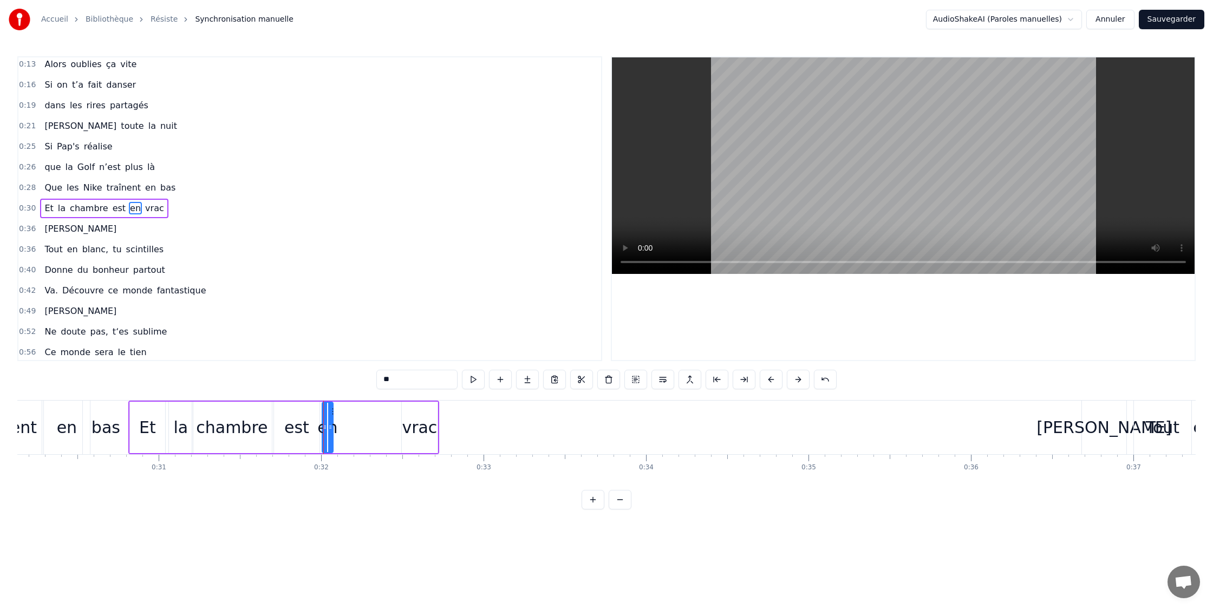
drag, startPoint x: 387, startPoint y: 427, endPoint x: 411, endPoint y: 426, distance: 23.3
click at [331, 427] on icon at bounding box center [330, 427] width 4 height 9
click at [422, 426] on div "vrac" at bounding box center [419, 427] width 35 height 24
type input "****"
drag, startPoint x: 404, startPoint y: 428, endPoint x: 413, endPoint y: 426, distance: 10.0
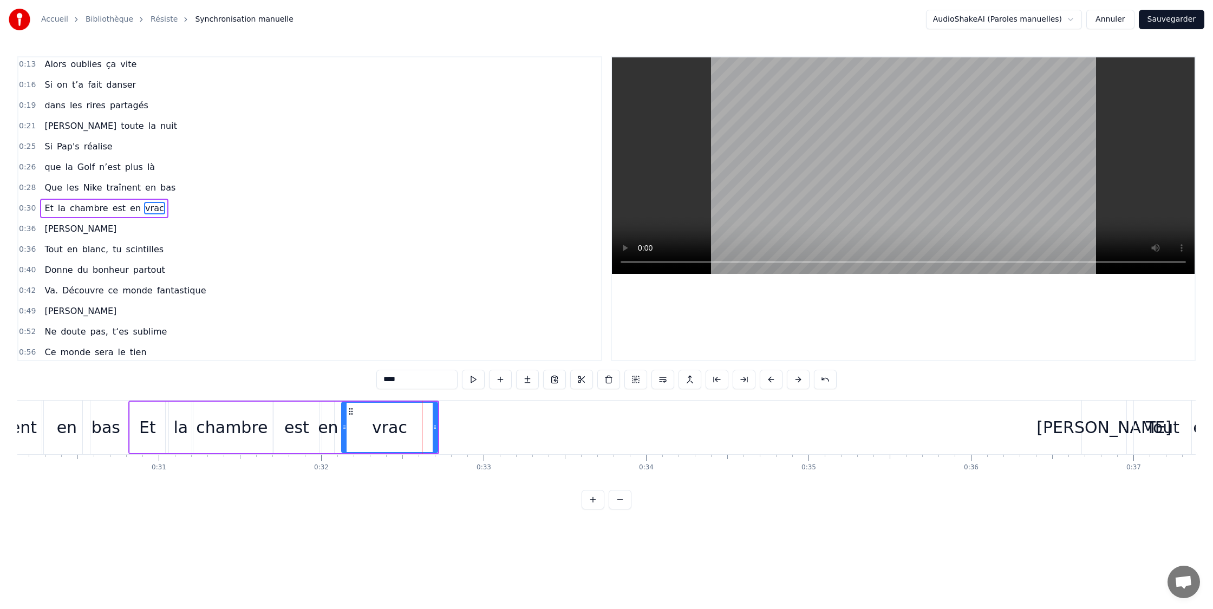
click at [344, 427] on icon at bounding box center [344, 427] width 4 height 9
drag, startPoint x: 435, startPoint y: 426, endPoint x: 421, endPoint y: 426, distance: 13.6
click at [421, 426] on icon at bounding box center [421, 427] width 4 height 9
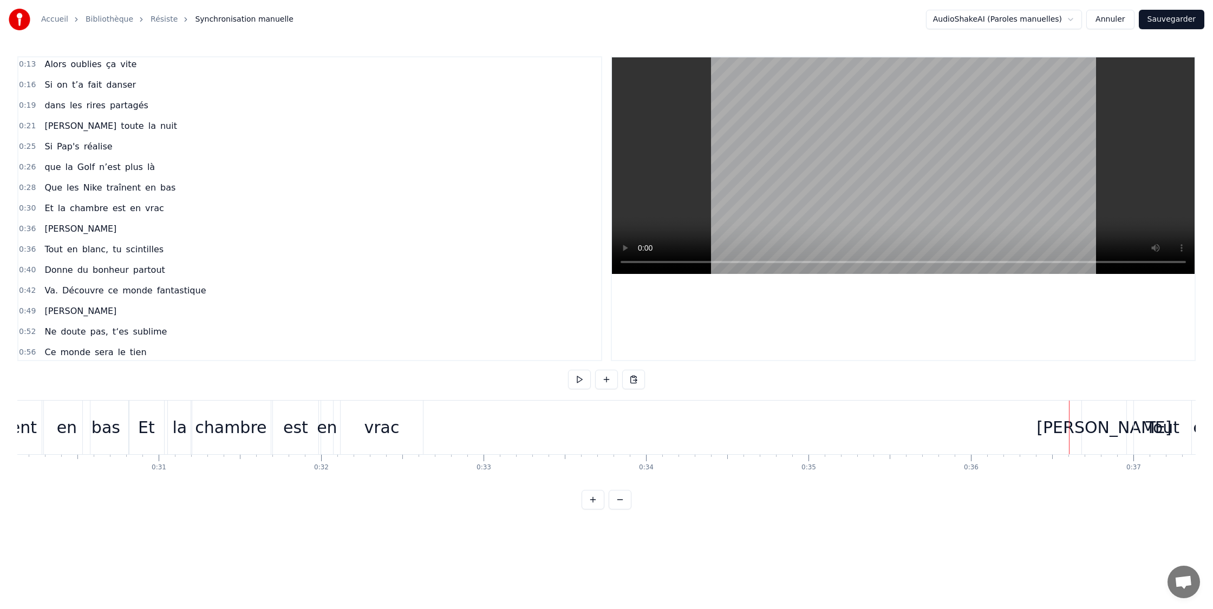
click at [1081, 419] on div "[PERSON_NAME]" at bounding box center [1104, 427] width 135 height 24
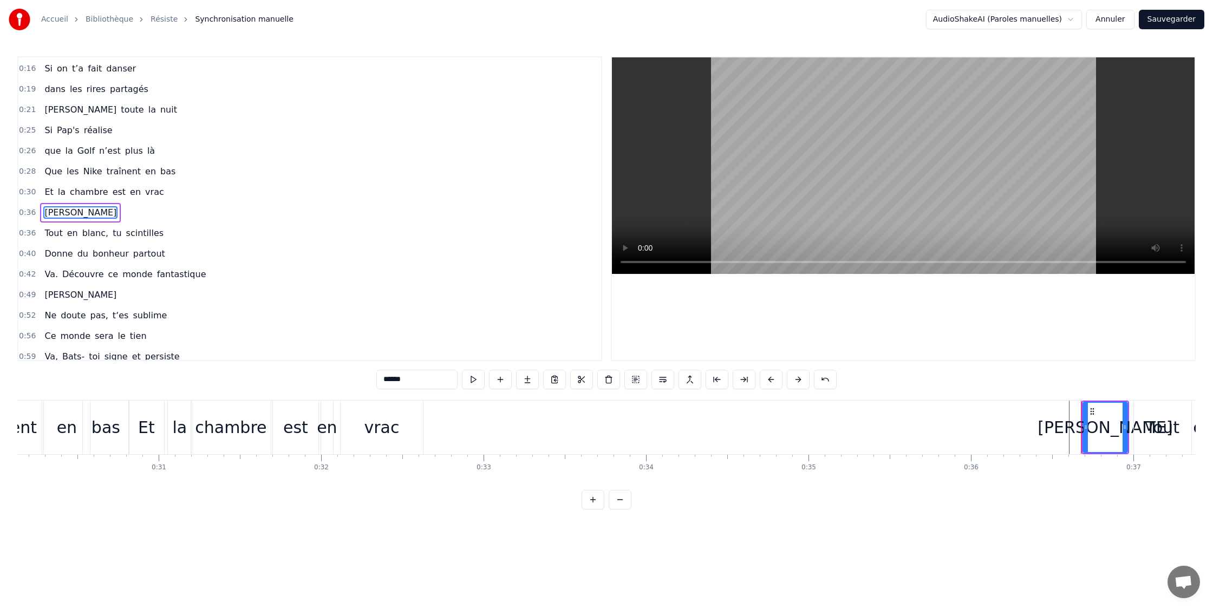
scroll to position [65, 0]
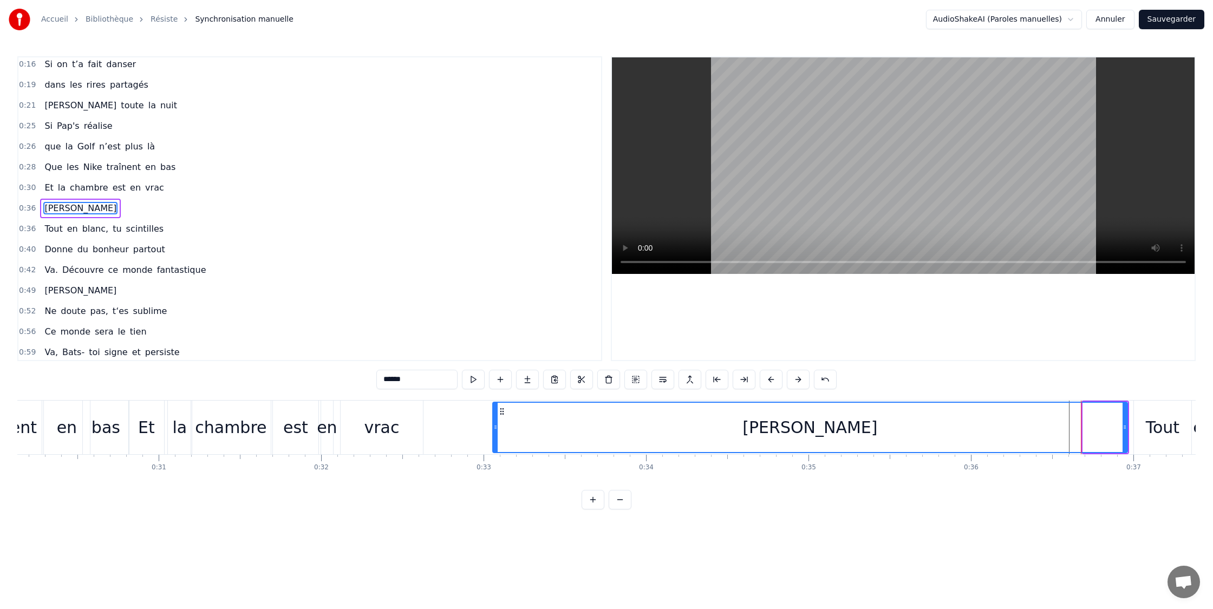
drag, startPoint x: 1086, startPoint y: 418, endPoint x: 542, endPoint y: 416, distance: 544.3
click at [495, 413] on div at bounding box center [495, 427] width 4 height 49
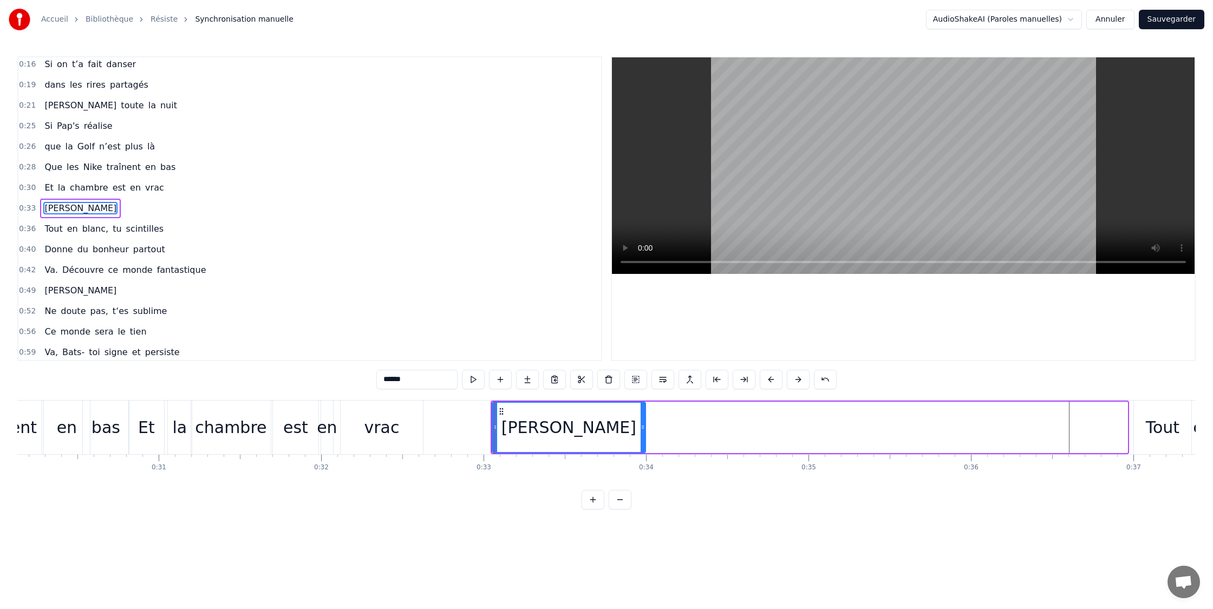
drag, startPoint x: 1122, startPoint y: 429, endPoint x: 579, endPoint y: 427, distance: 543.3
click at [641, 434] on div "[PERSON_NAME]" at bounding box center [569, 427] width 152 height 49
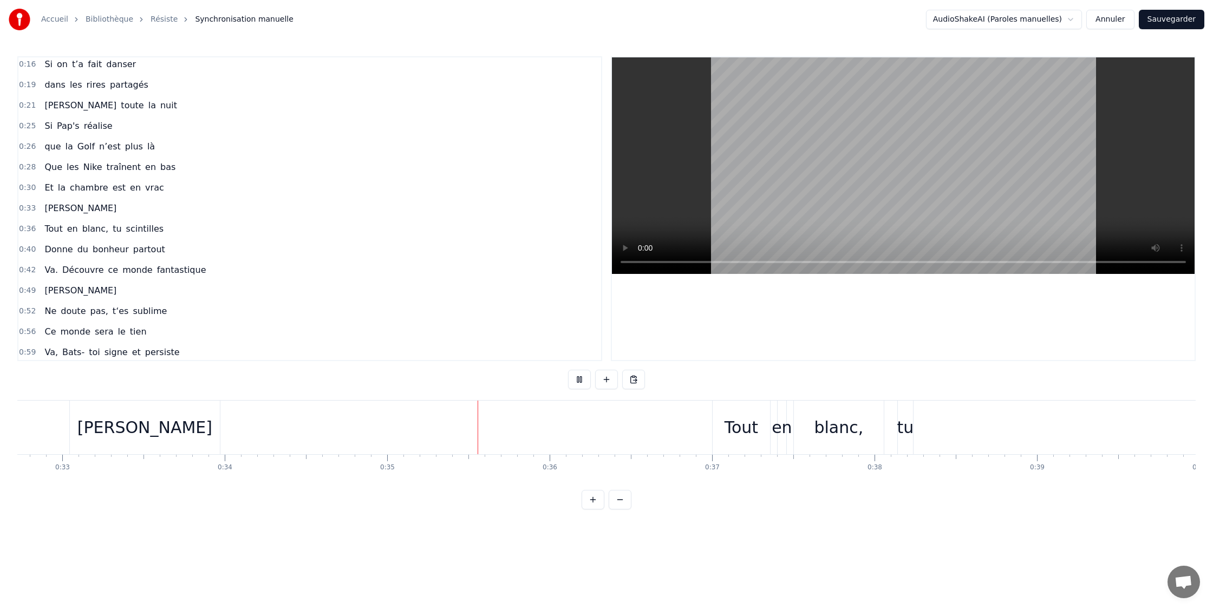
scroll to position [0, 5338]
drag, startPoint x: 716, startPoint y: 432, endPoint x: 704, endPoint y: 431, distance: 12.0
click at [716, 432] on div "Tout" at bounding box center [721, 427] width 34 height 24
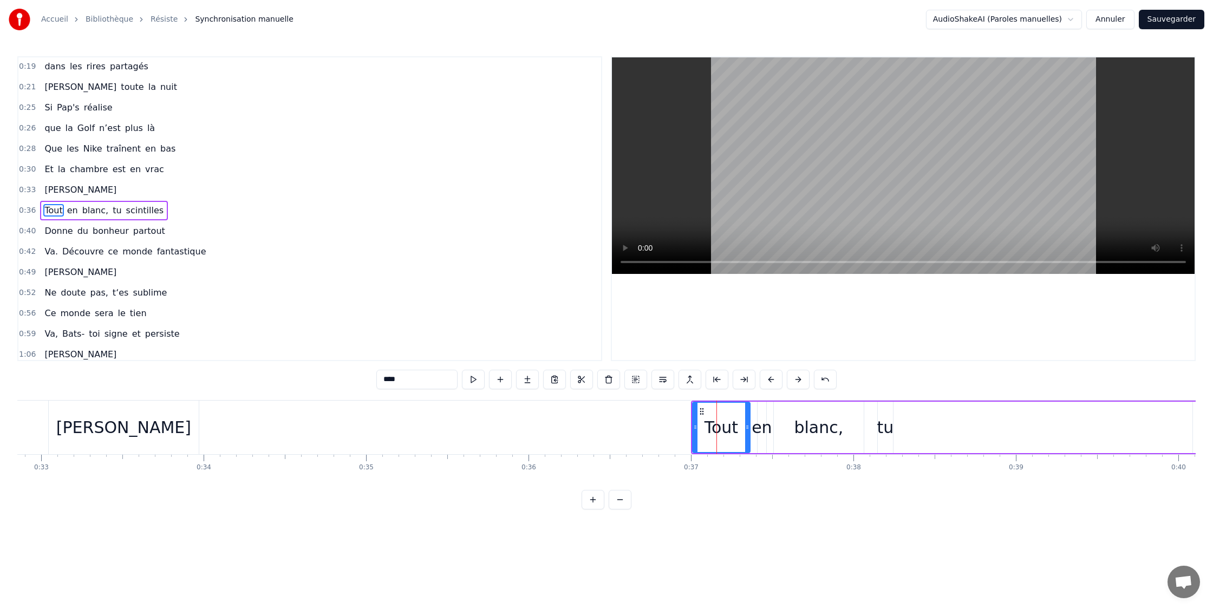
scroll to position [86, 0]
click at [693, 427] on div "Tout" at bounding box center [721, 427] width 58 height 51
drag, startPoint x: 692, startPoint y: 427, endPoint x: 563, endPoint y: 424, distance: 128.4
click at [509, 431] on icon at bounding box center [510, 427] width 4 height 9
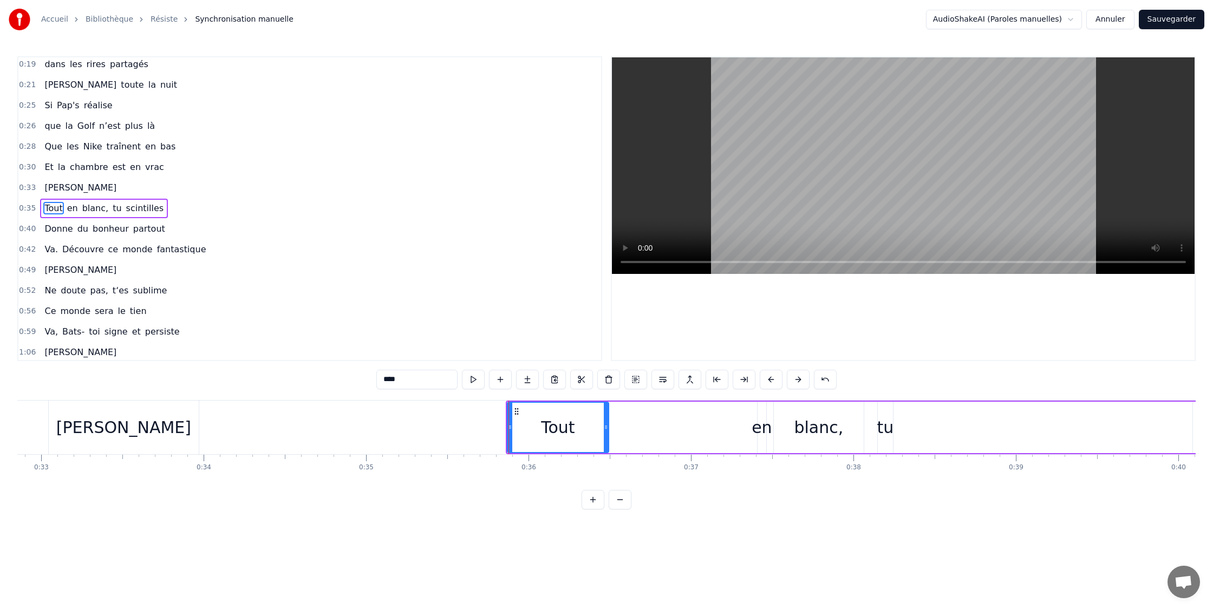
drag, startPoint x: 746, startPoint y: 428, endPoint x: 613, endPoint y: 424, distance: 132.8
click at [604, 426] on icon at bounding box center [606, 427] width 4 height 9
click at [755, 428] on div "en" at bounding box center [762, 427] width 20 height 24
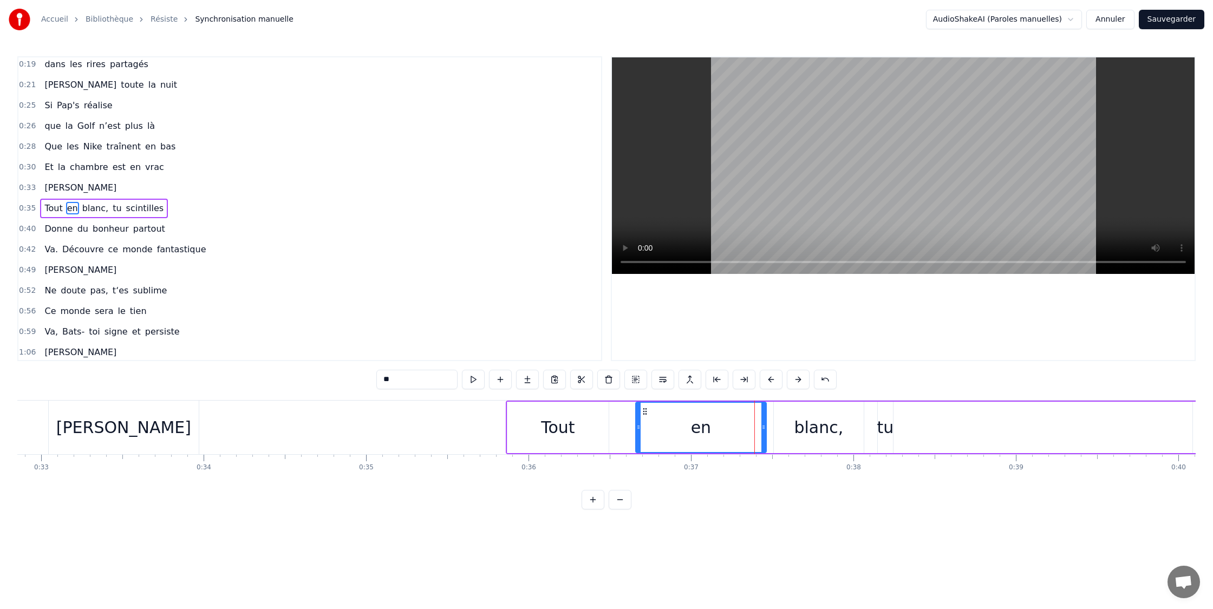
drag, startPoint x: 759, startPoint y: 426, endPoint x: 681, endPoint y: 424, distance: 78.6
click at [639, 426] on icon at bounding box center [638, 427] width 4 height 9
drag, startPoint x: 763, startPoint y: 428, endPoint x: 682, endPoint y: 426, distance: 81.3
click at [672, 427] on icon at bounding box center [674, 427] width 4 height 9
click at [810, 428] on div "blanc," at bounding box center [818, 427] width 49 height 24
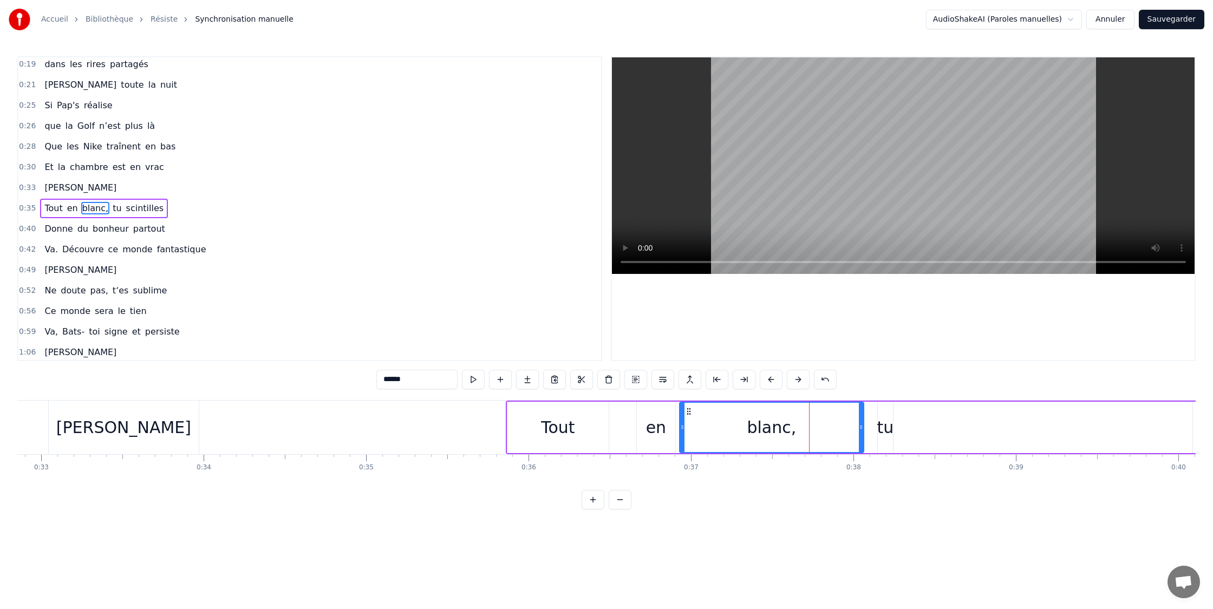
drag, startPoint x: 727, startPoint y: 431, endPoint x: 796, endPoint y: 431, distance: 68.8
click at [682, 428] on icon at bounding box center [682, 427] width 4 height 9
click at [862, 429] on div "blanc," at bounding box center [771, 427] width 185 height 51
drag, startPoint x: 862, startPoint y: 429, endPoint x: 882, endPoint y: 428, distance: 20.1
click at [764, 429] on icon at bounding box center [763, 427] width 4 height 9
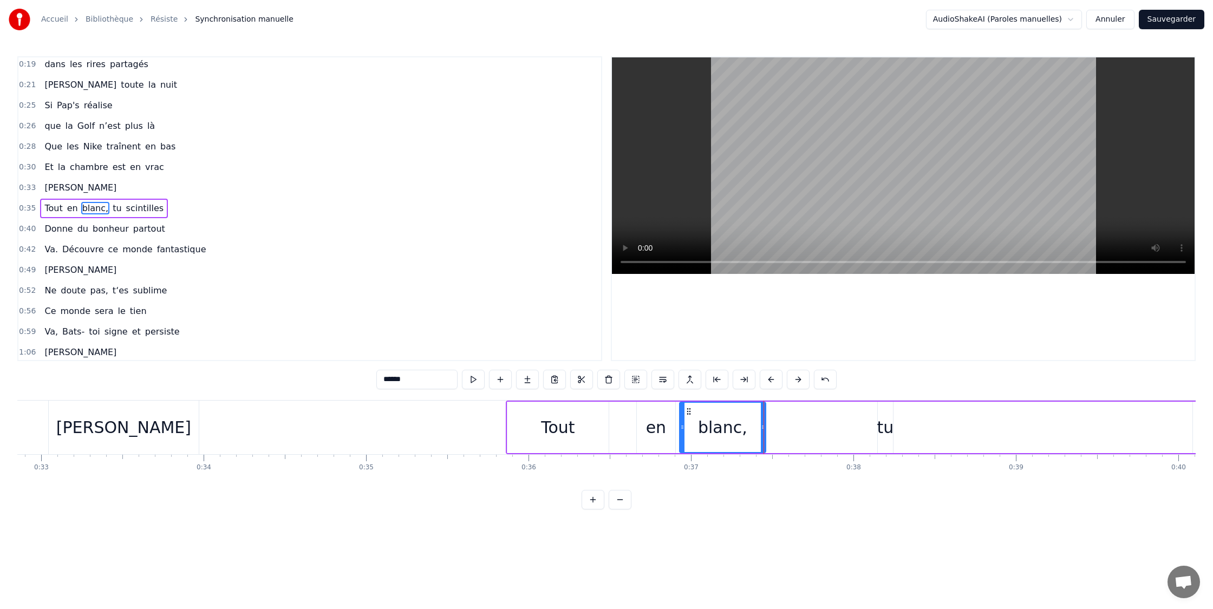
click at [884, 428] on div "tu" at bounding box center [885, 427] width 17 height 24
drag, startPoint x: 880, startPoint y: 430, endPoint x: 849, endPoint y: 425, distance: 31.3
click at [770, 427] on icon at bounding box center [767, 427] width 4 height 9
drag, startPoint x: 890, startPoint y: 427, endPoint x: 790, endPoint y: 426, distance: 100.2
click at [789, 426] on icon at bounding box center [789, 427] width 4 height 9
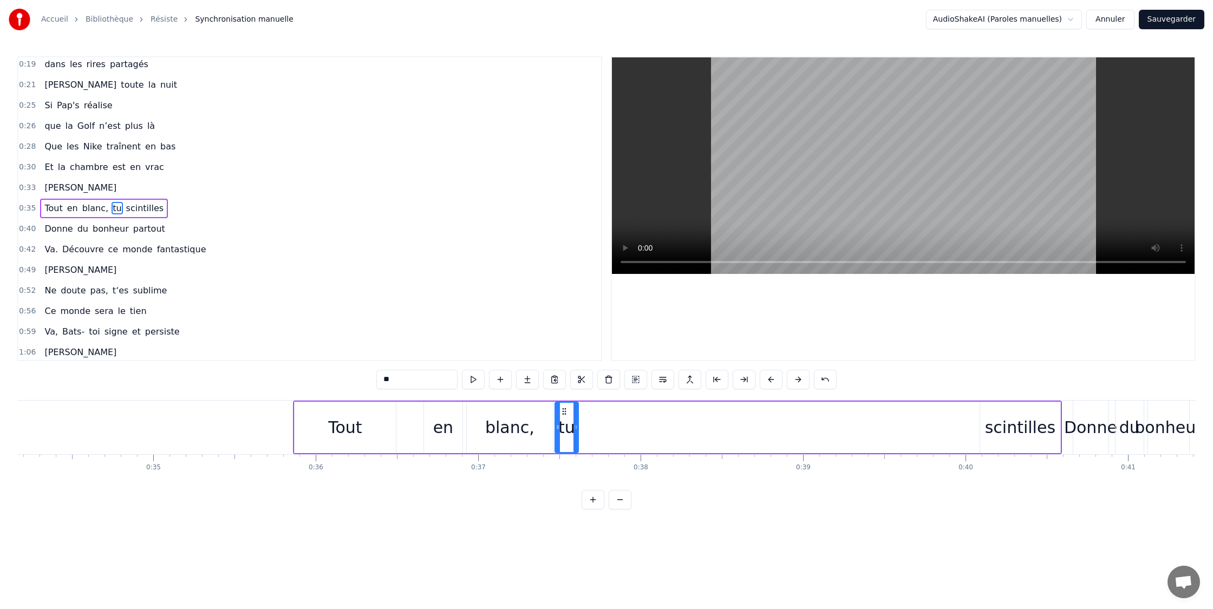
scroll to position [0, 5566]
click at [997, 433] on div "scintilles" at bounding box center [1005, 427] width 70 height 24
type input "**********"
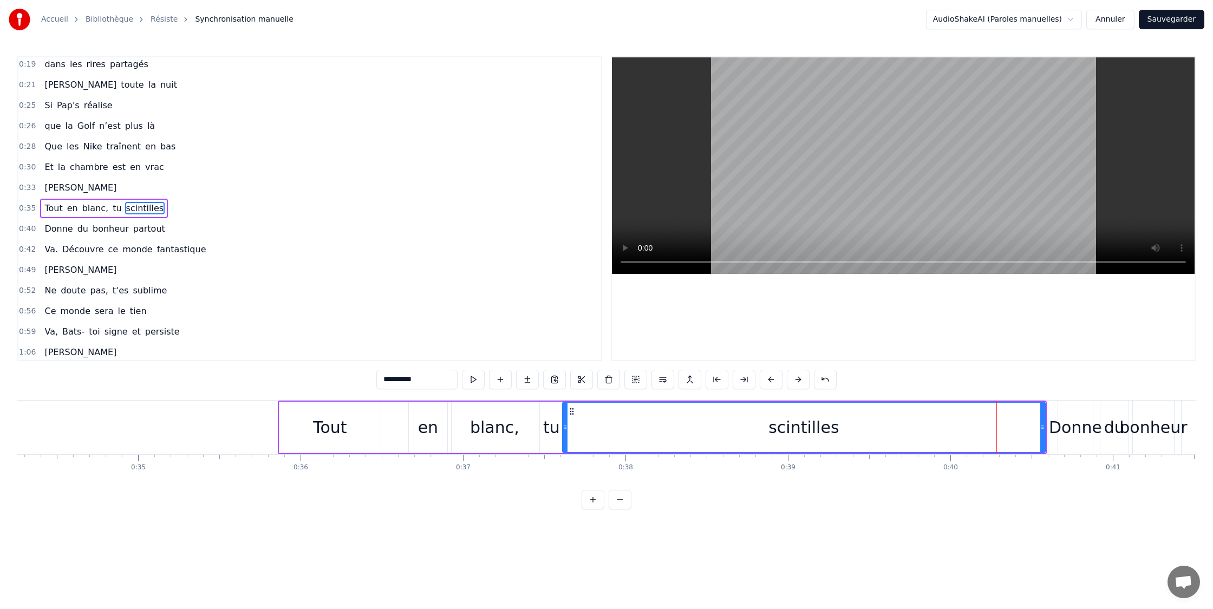
drag, startPoint x: 790, startPoint y: 408, endPoint x: 593, endPoint y: 423, distance: 197.7
click at [566, 423] on icon at bounding box center [565, 427] width 4 height 9
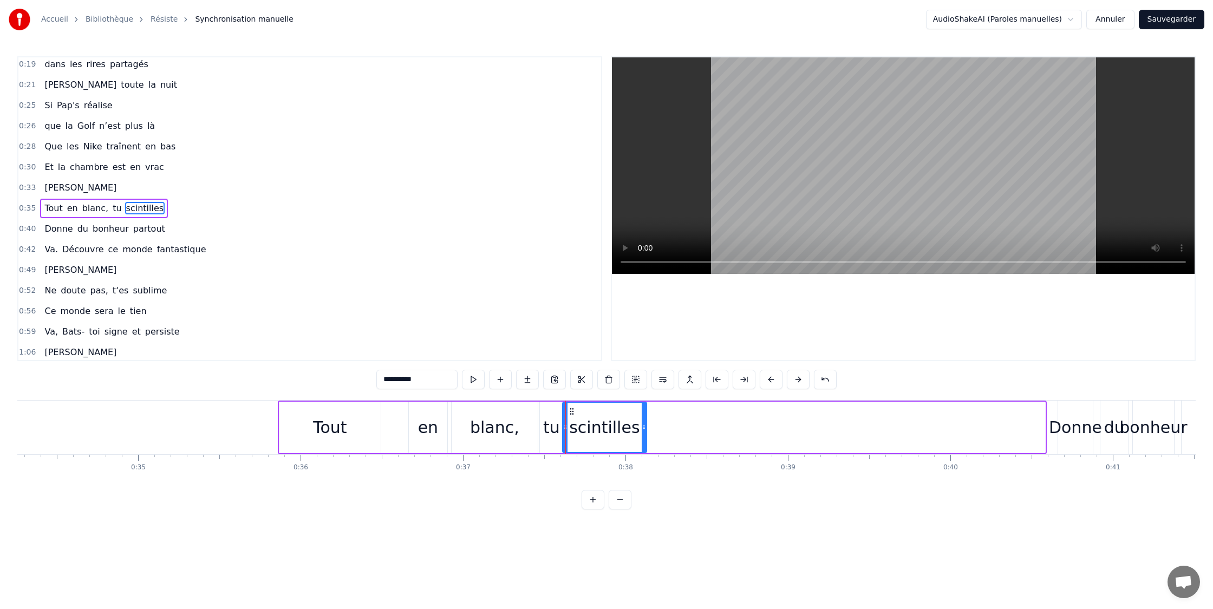
drag, startPoint x: 1044, startPoint y: 427, endPoint x: 645, endPoint y: 430, distance: 398.7
click at [645, 430] on icon at bounding box center [644, 427] width 4 height 9
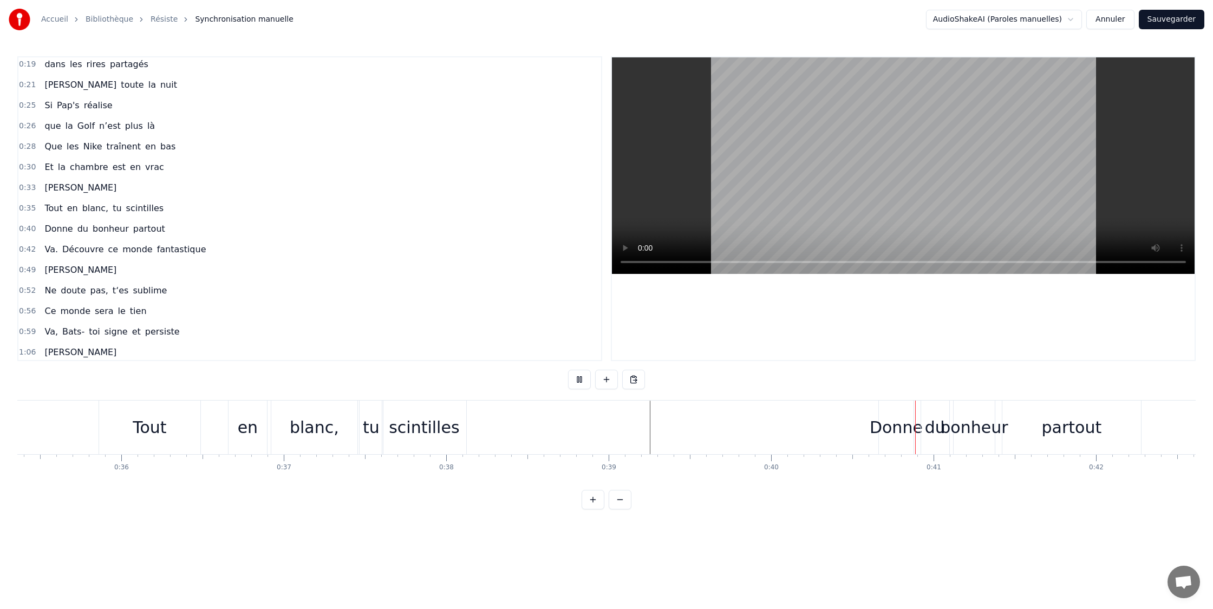
scroll to position [0, 5752]
click at [886, 436] on div "Donne" at bounding box center [890, 427] width 53 height 24
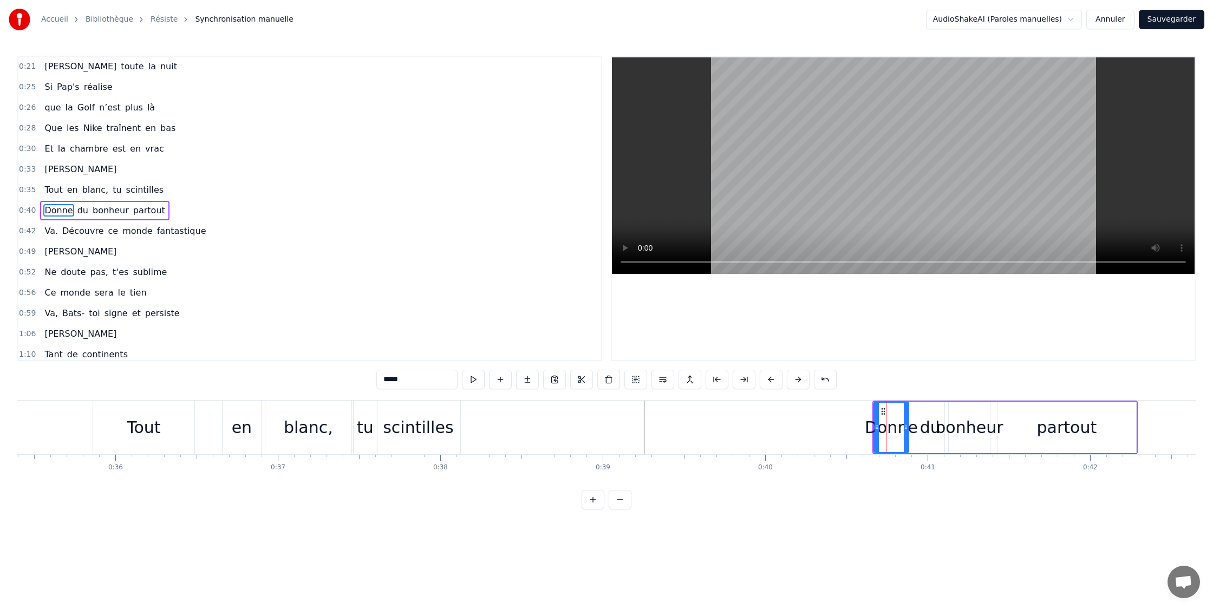
scroll to position [106, 0]
drag, startPoint x: 875, startPoint y: 428, endPoint x: 906, endPoint y: 425, distance: 31.6
click at [758, 430] on icon at bounding box center [759, 427] width 4 height 9
drag, startPoint x: 869, startPoint y: 428, endPoint x: 925, endPoint y: 432, distance: 56.5
click at [829, 428] on icon at bounding box center [830, 427] width 4 height 9
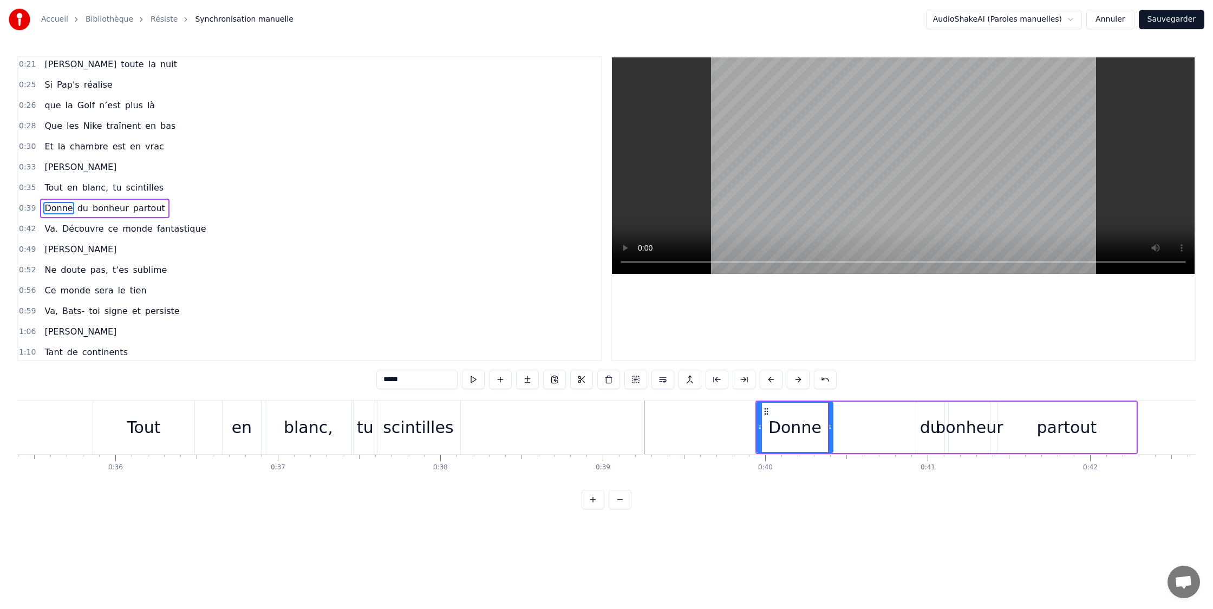
click at [926, 431] on div "du" at bounding box center [930, 427] width 21 height 24
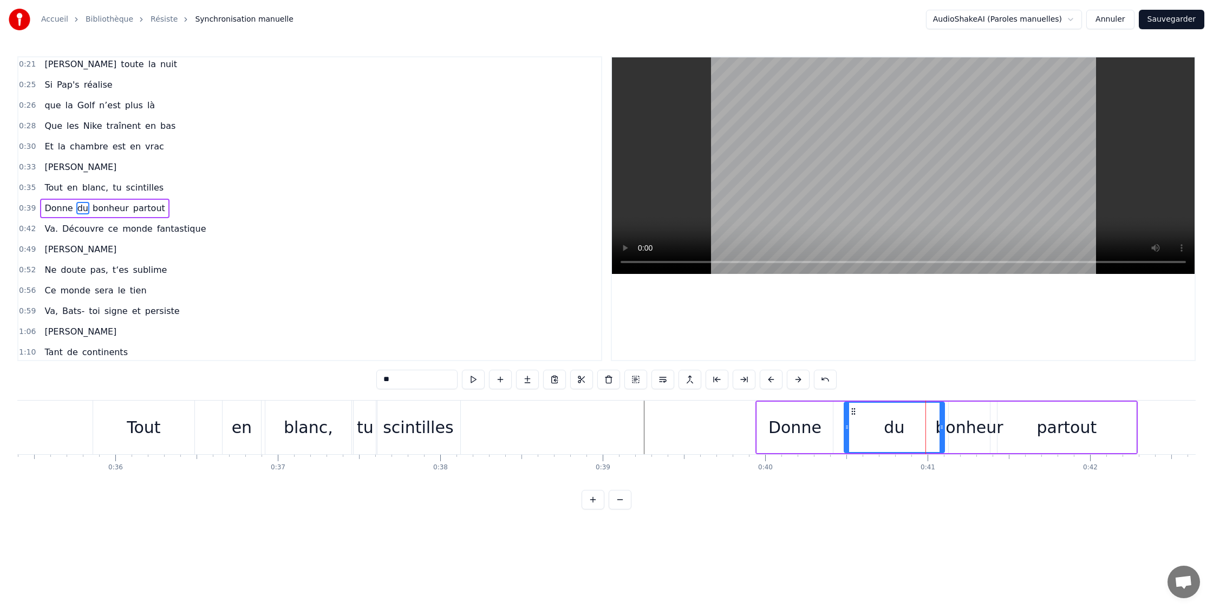
drag, startPoint x: 916, startPoint y: 431, endPoint x: 942, endPoint y: 431, distance: 26.5
click at [849, 431] on div "du" at bounding box center [894, 427] width 99 height 49
click at [906, 428] on div "du" at bounding box center [876, 427] width 62 height 51
click at [941, 431] on div "bonheur" at bounding box center [969, 427] width 68 height 24
drag, startPoint x: 950, startPoint y: 428, endPoint x: 909, endPoint y: 431, distance: 41.2
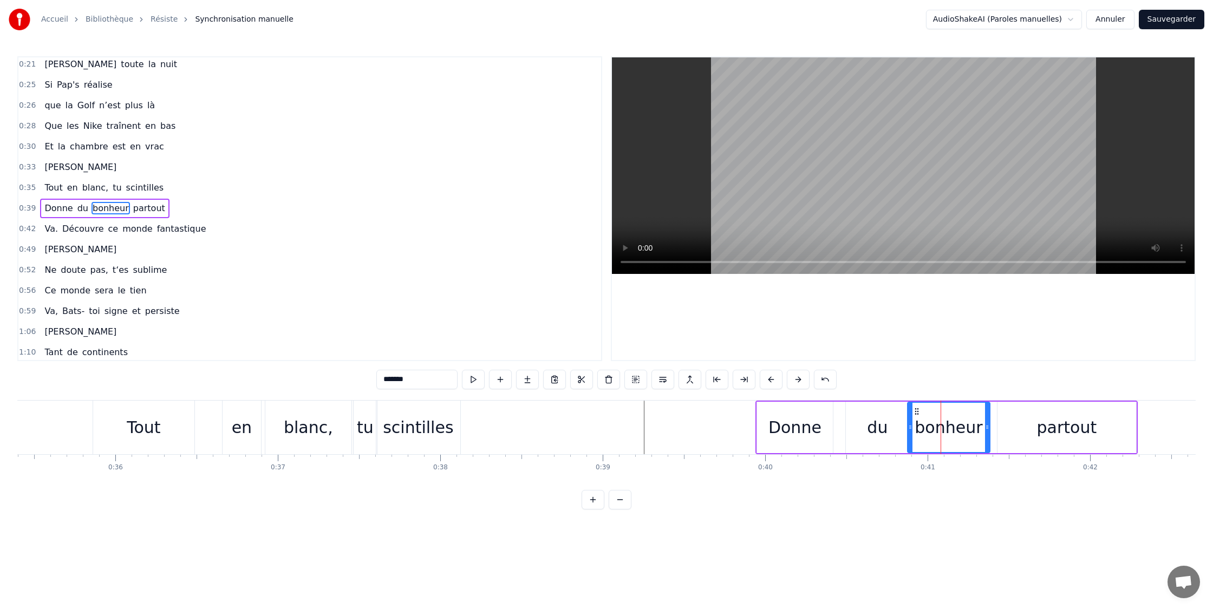
click at [909, 431] on icon at bounding box center [910, 427] width 4 height 9
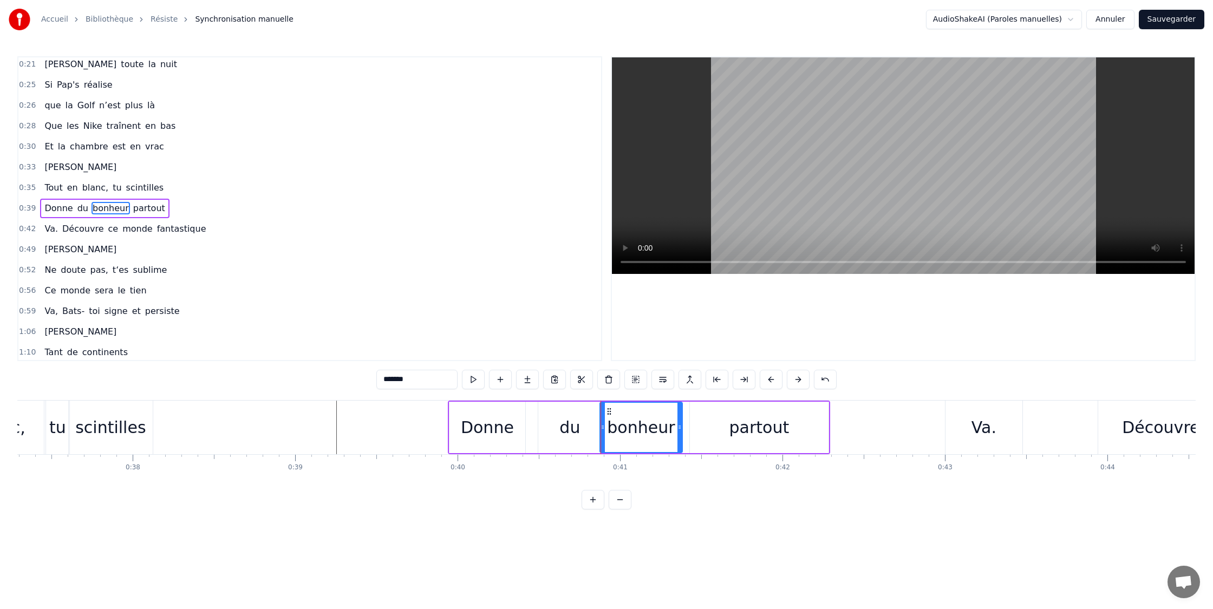
scroll to position [0, 6055]
click at [979, 428] on div "Va." at bounding box center [988, 427] width 25 height 24
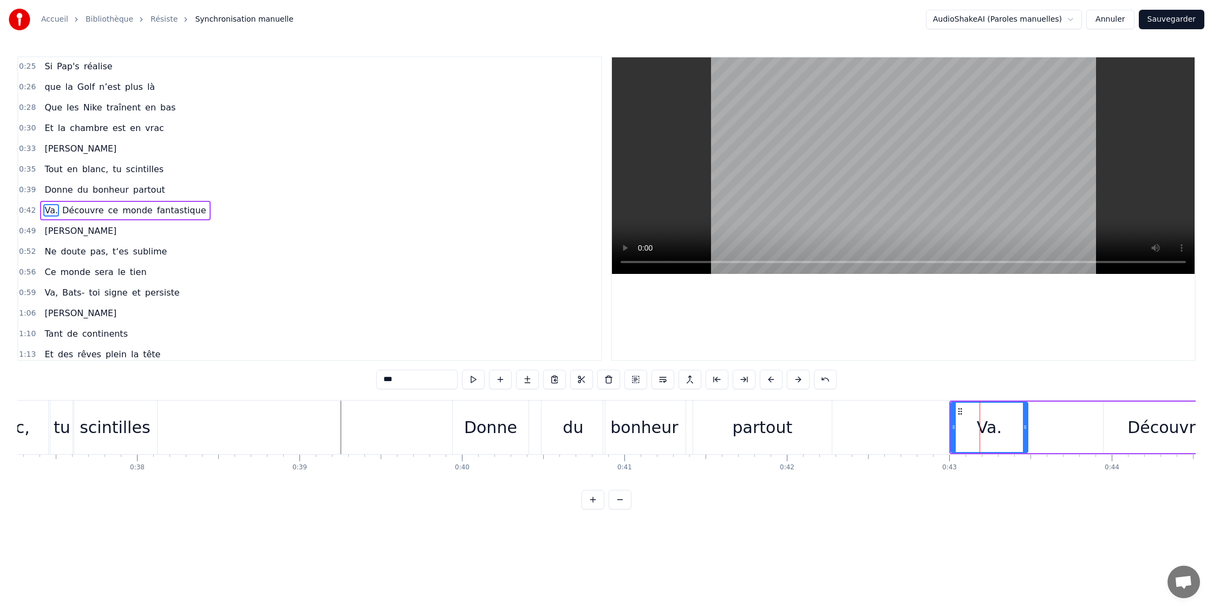
scroll to position [127, 0]
drag, startPoint x: 953, startPoint y: 428, endPoint x: 944, endPoint y: 427, distance: 9.2
click at [944, 428] on icon at bounding box center [944, 427] width 4 height 9
drag, startPoint x: 944, startPoint y: 429, endPoint x: 951, endPoint y: 429, distance: 7.0
click at [950, 429] on icon at bounding box center [951, 427] width 4 height 9
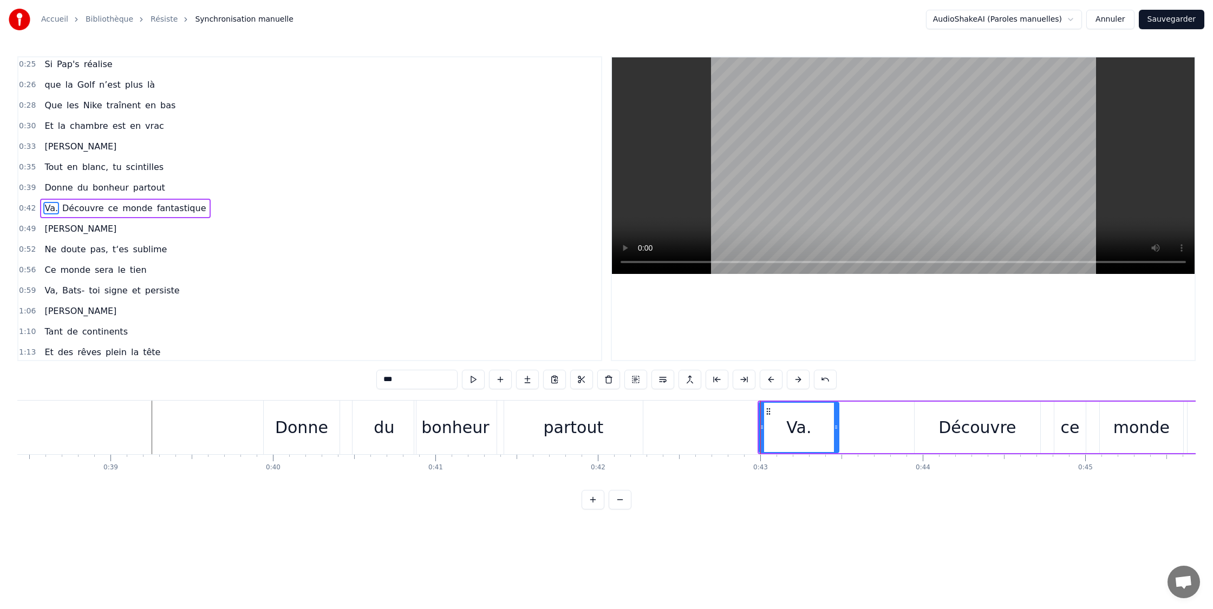
scroll to position [0, 6253]
click at [964, 430] on div "Découvre" at bounding box center [968, 427] width 77 height 24
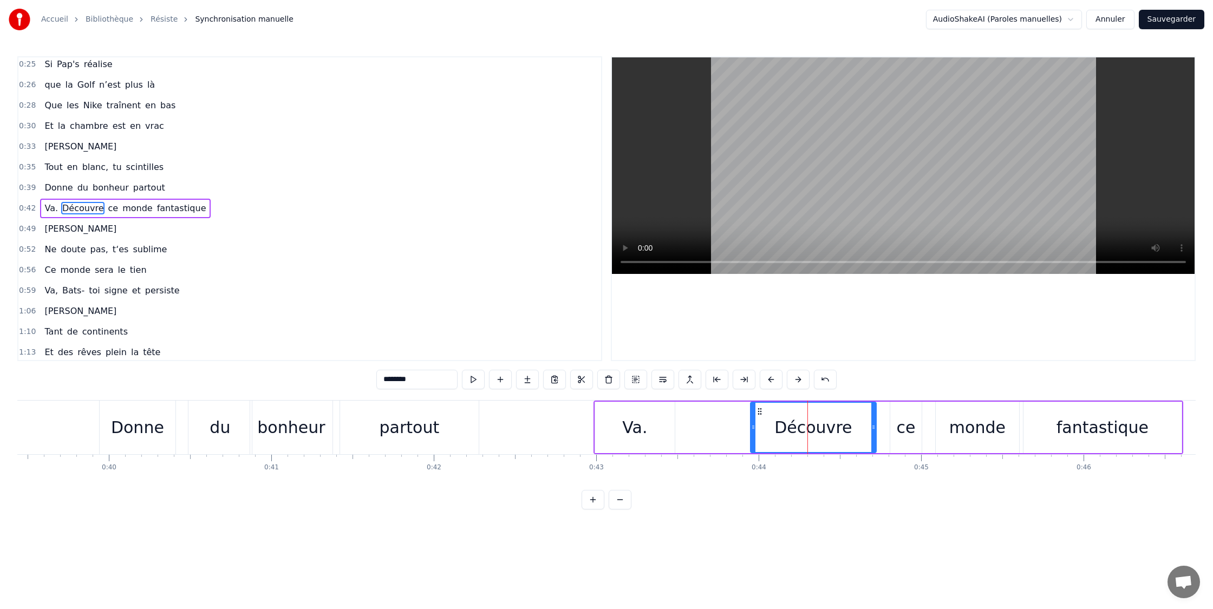
scroll to position [0, 6408]
click at [908, 430] on div "ce" at bounding box center [906, 427] width 19 height 24
click at [968, 430] on div "monde" at bounding box center [978, 427] width 56 height 24
type input "*****"
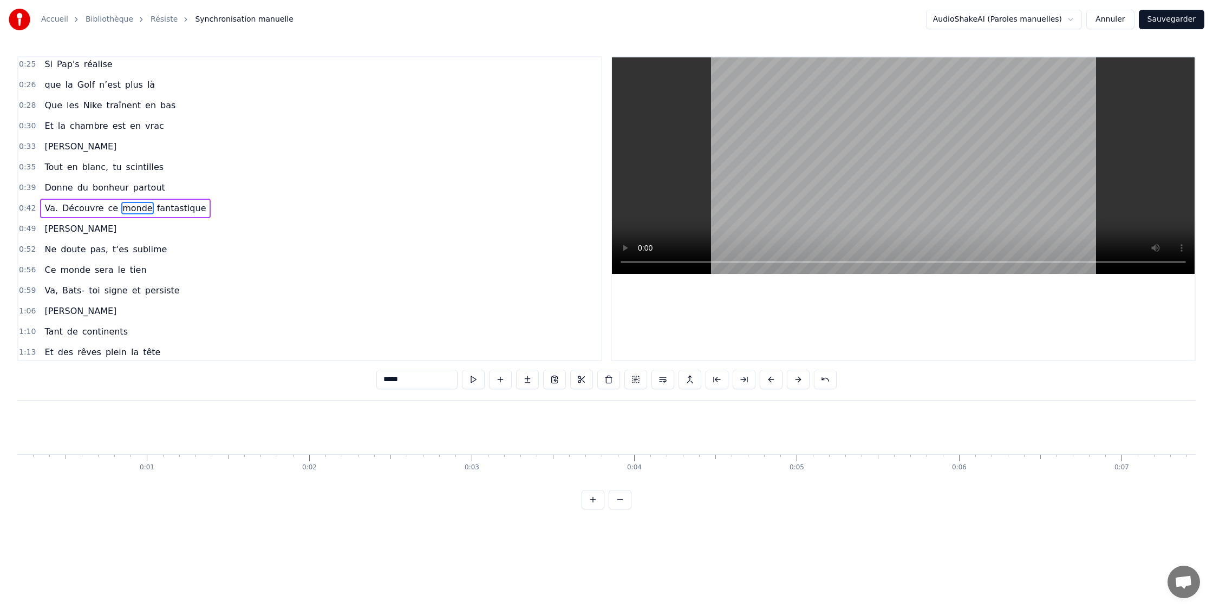
scroll to position [0, 32]
click at [480, 378] on button at bounding box center [473, 379] width 23 height 19
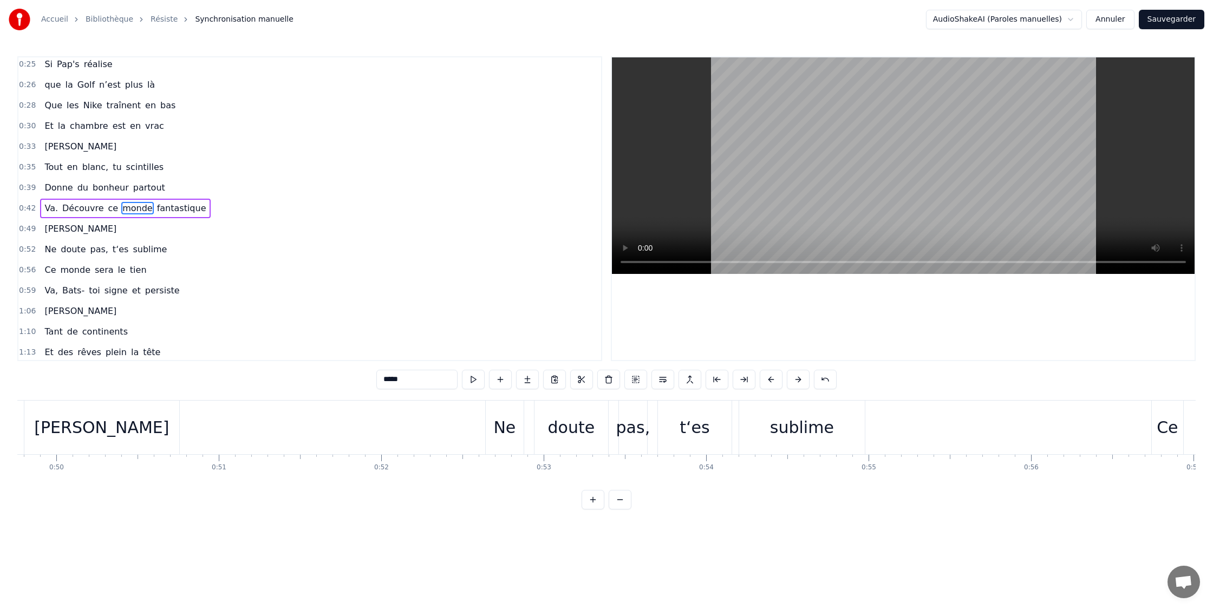
scroll to position [0, 8087]
click at [718, 378] on button at bounding box center [717, 379] width 23 height 19
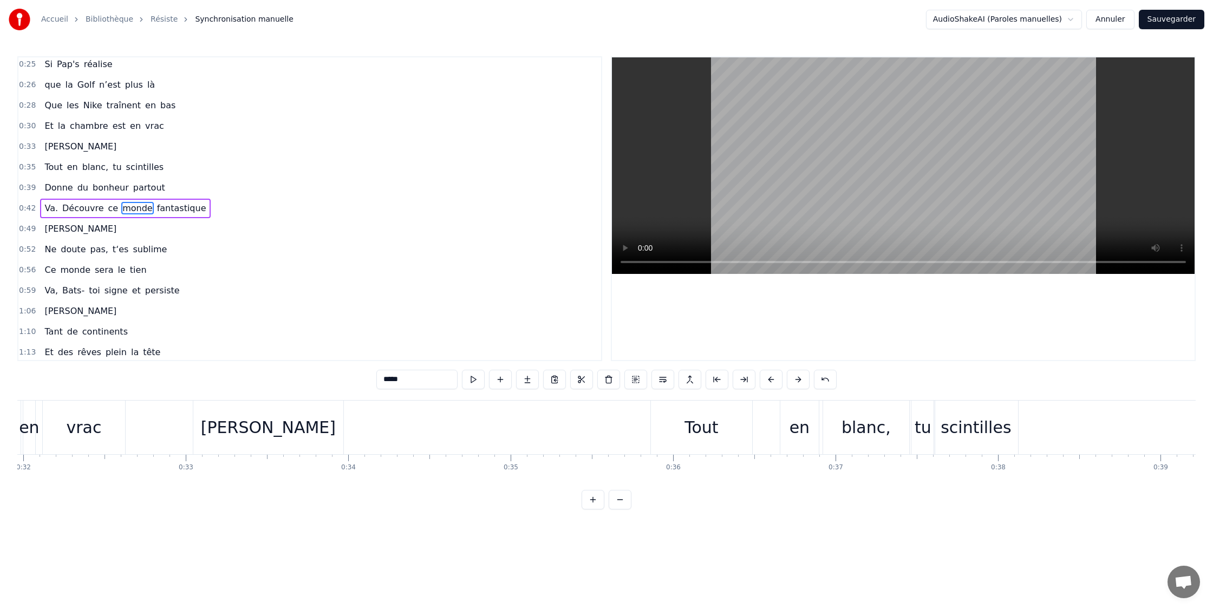
scroll to position [0, 0]
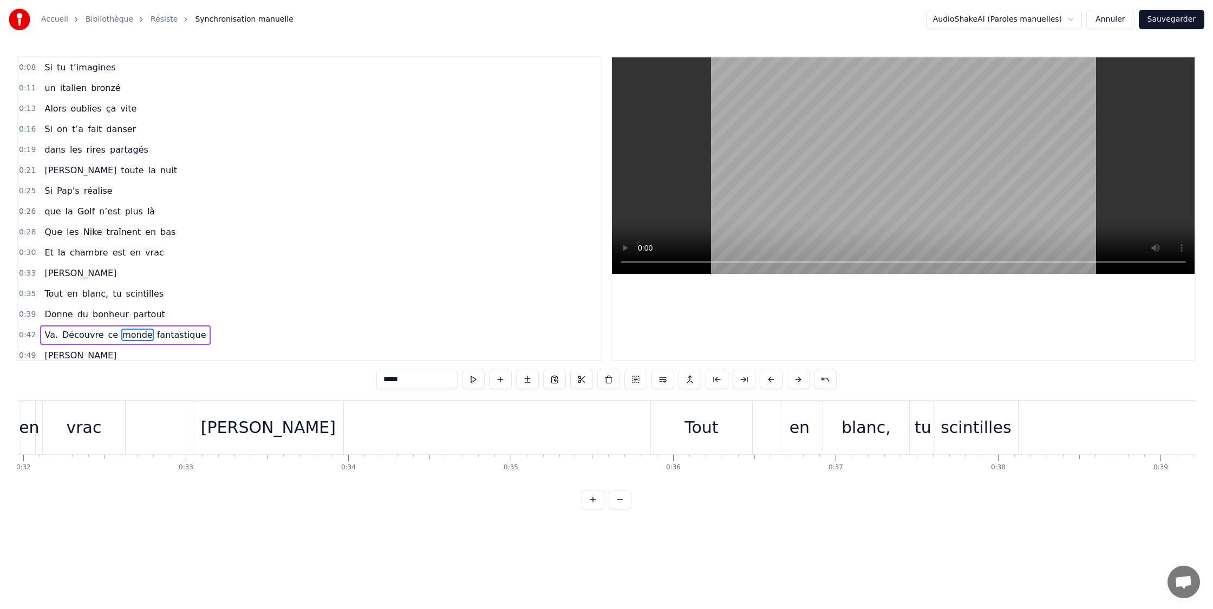
click at [53, 71] on div "Si tu t’imagines" at bounding box center [80, 67] width 80 height 19
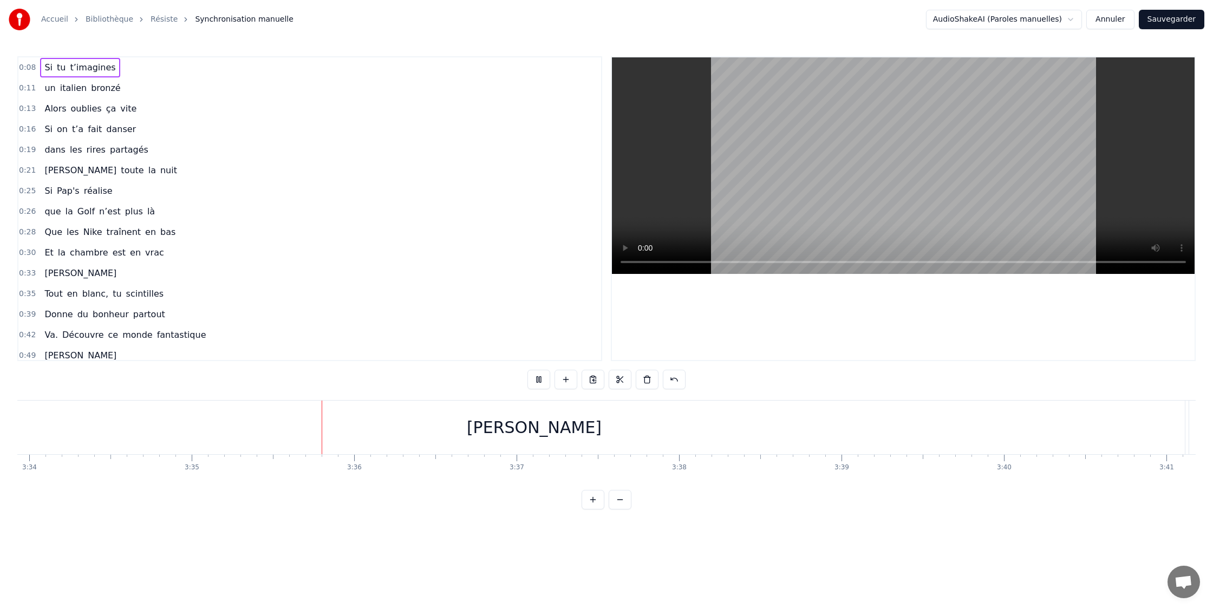
scroll to position [0, 34753]
click at [547, 421] on div "[PERSON_NAME]" at bounding box center [542, 427] width 135 height 24
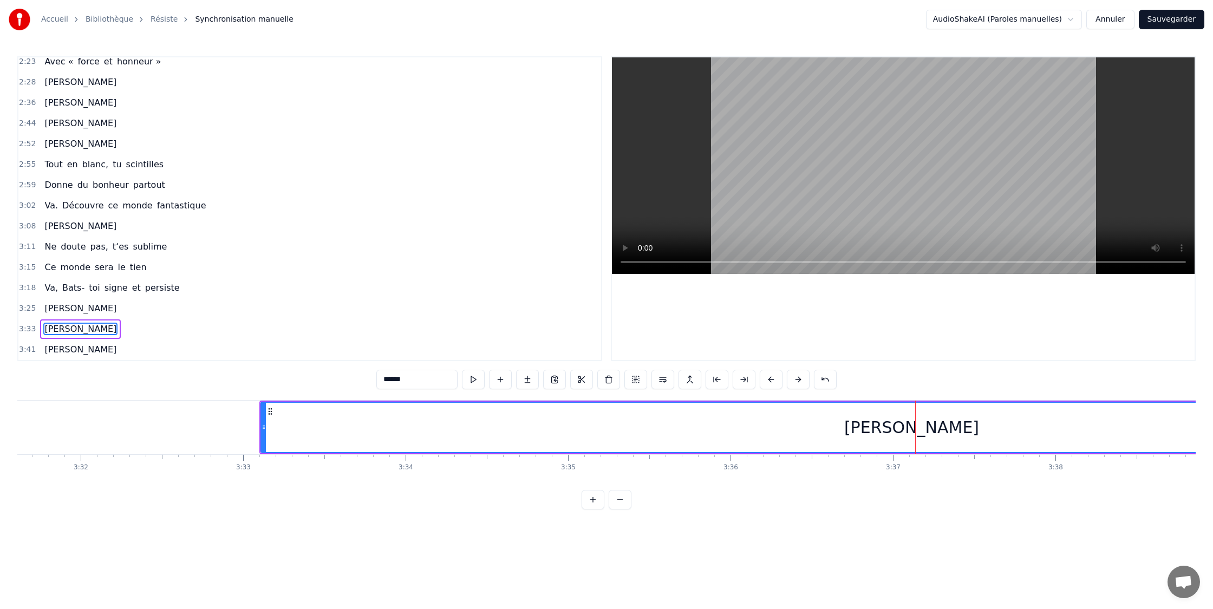
scroll to position [0, 34390]
drag, startPoint x: 257, startPoint y: 431, endPoint x: 539, endPoint y: 439, distance: 282.3
click at [236, 430] on icon at bounding box center [238, 427] width 4 height 9
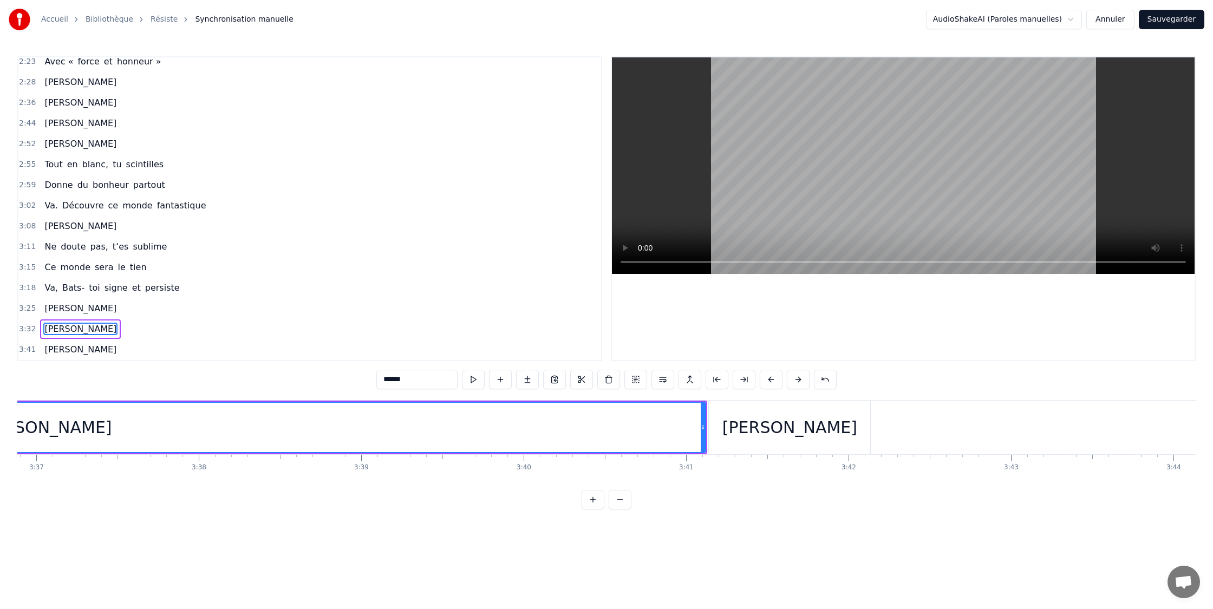
scroll to position [0, 35281]
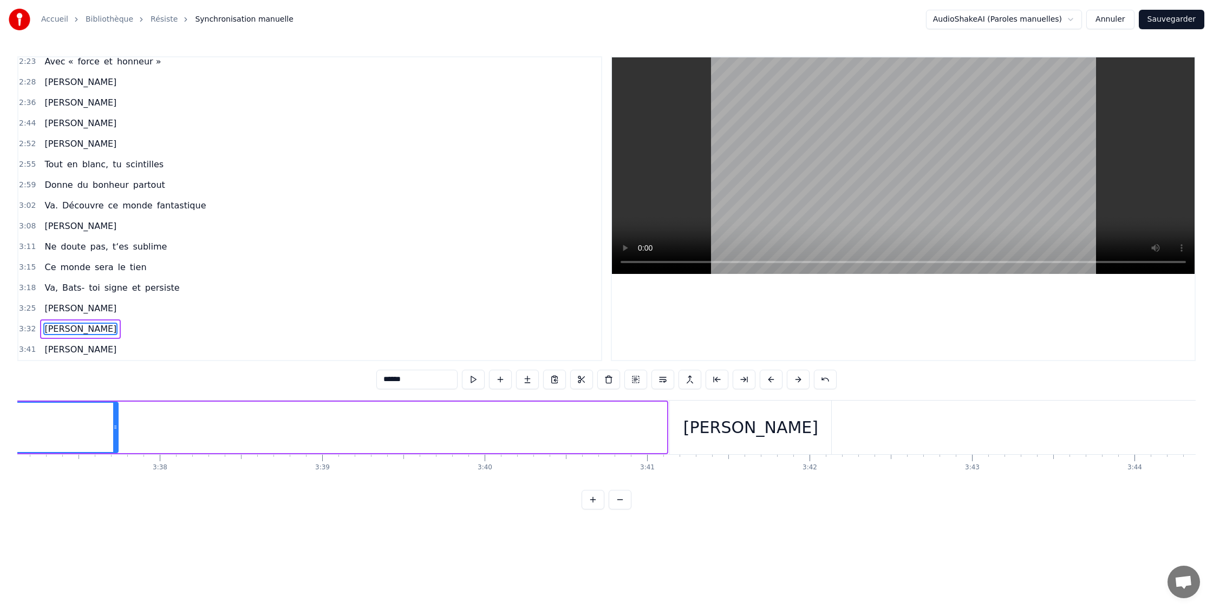
drag, startPoint x: 665, startPoint y: 427, endPoint x: 115, endPoint y: 421, distance: 549.8
click at [113, 421] on div at bounding box center [115, 427] width 4 height 49
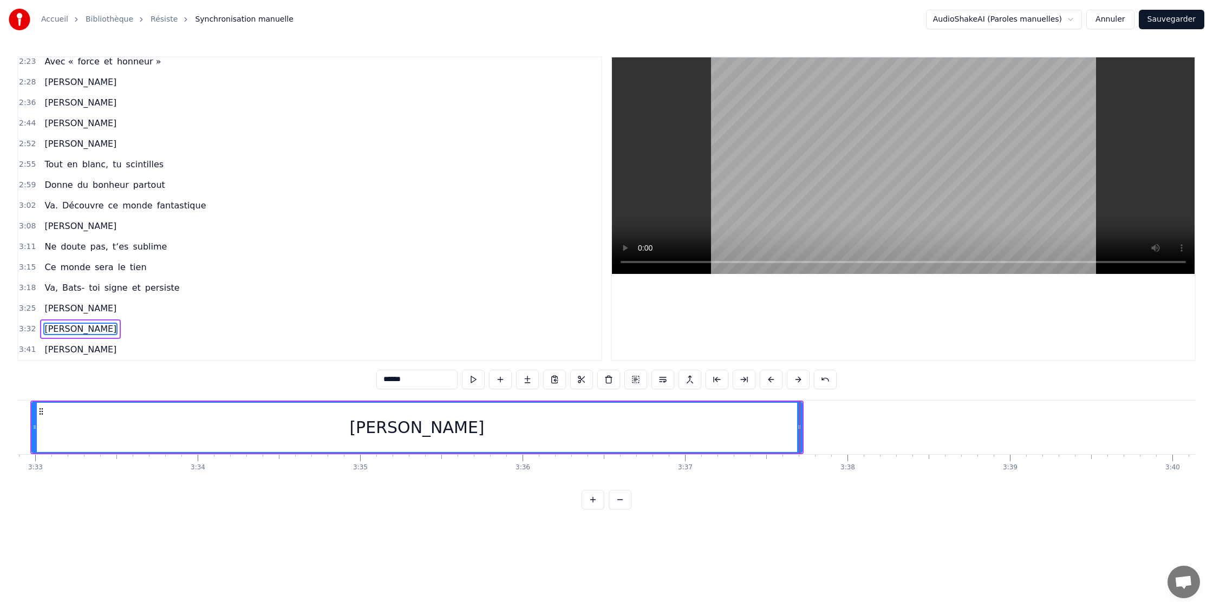
scroll to position [0, 34538]
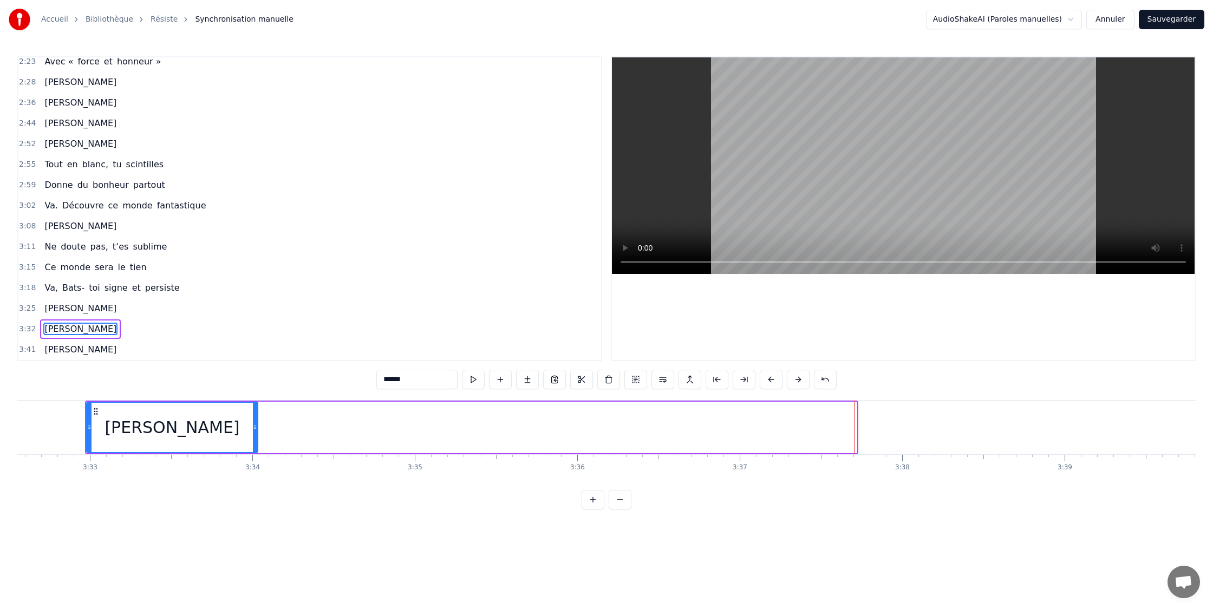
drag, startPoint x: 854, startPoint y: 427, endPoint x: 120, endPoint y: 414, distance: 734.0
click at [255, 425] on icon at bounding box center [255, 427] width 4 height 9
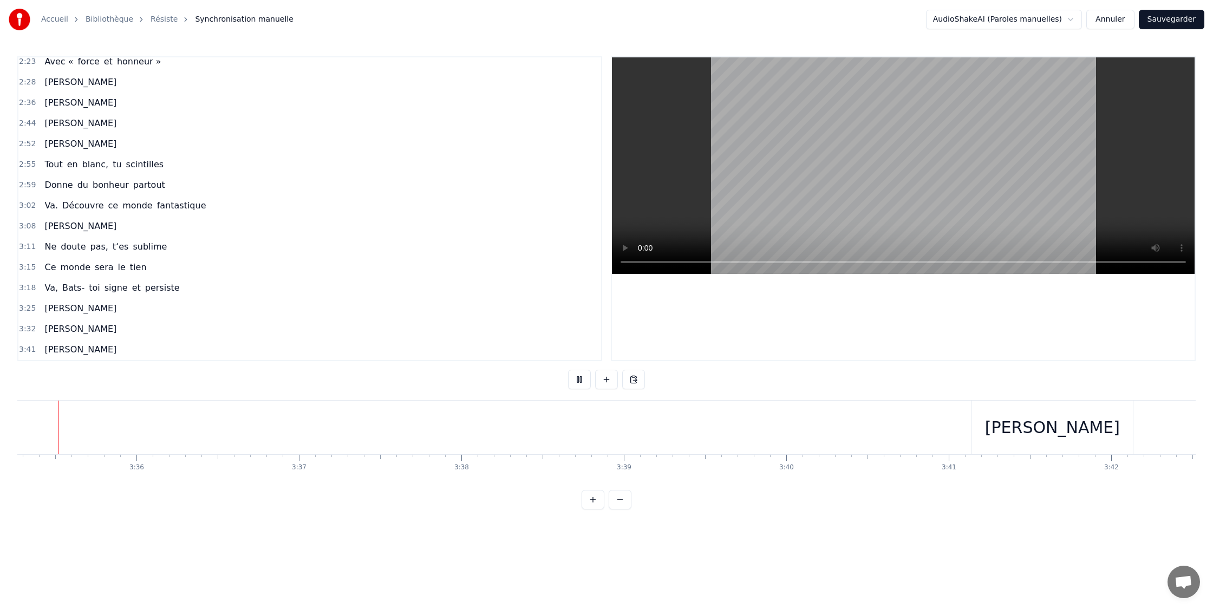
scroll to position [0, 34959]
click at [1020, 426] on div "[PERSON_NAME]" at bounding box center [1072, 428] width 161 height 54
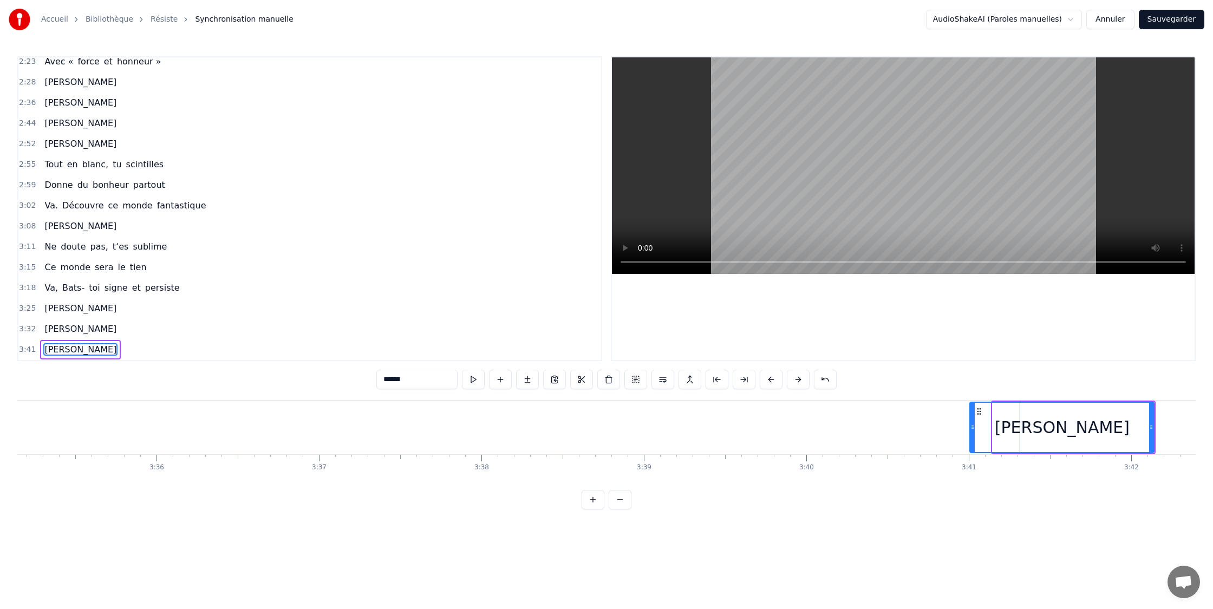
drag, startPoint x: 993, startPoint y: 427, endPoint x: 972, endPoint y: 426, distance: 21.1
click at [972, 426] on icon at bounding box center [973, 427] width 4 height 9
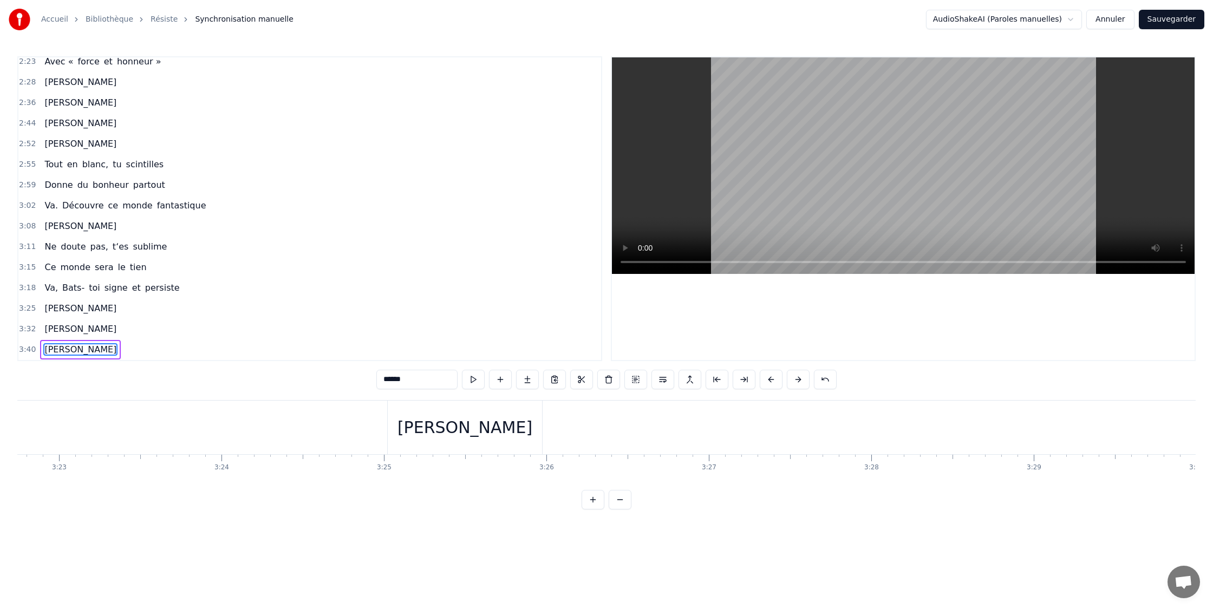
scroll to position [0, 32937]
click at [425, 428] on div "[PERSON_NAME]" at bounding box center [471, 428] width 155 height 54
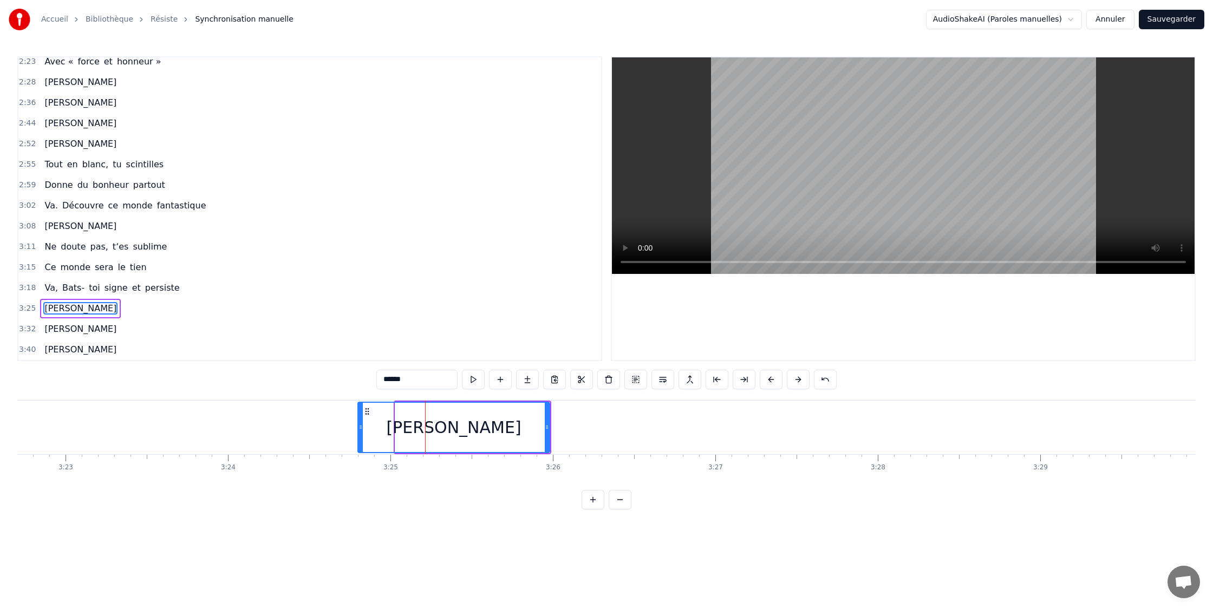
drag, startPoint x: 396, startPoint y: 427, endPoint x: 313, endPoint y: 418, distance: 84.5
click at [359, 427] on icon at bounding box center [361, 427] width 4 height 9
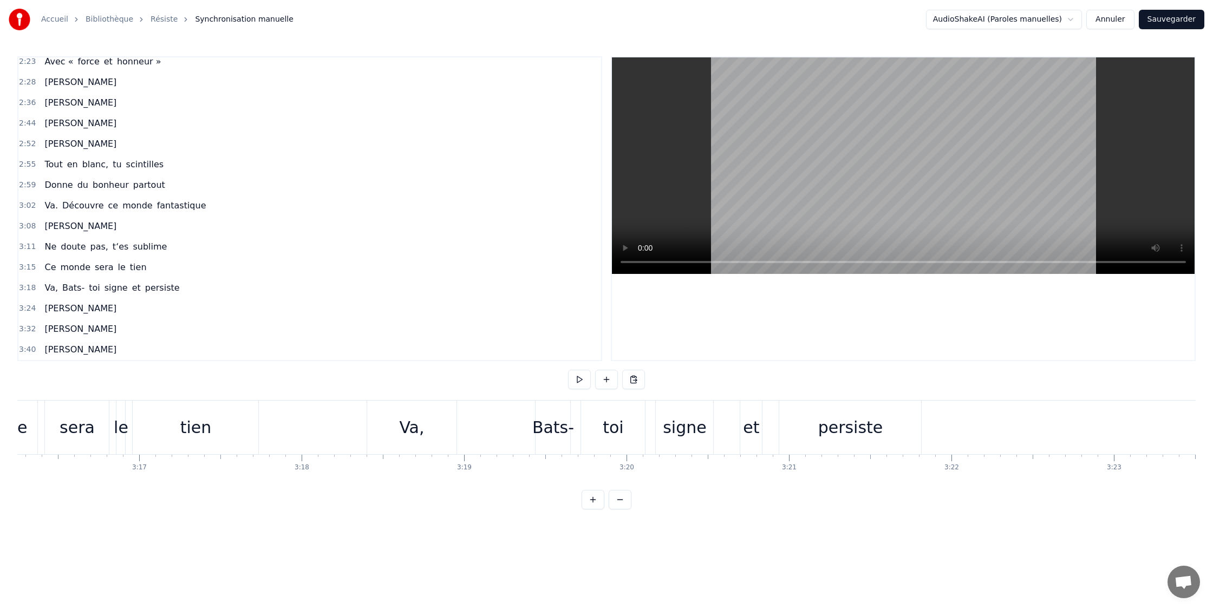
scroll to position [0, 31888]
click at [401, 437] on div "Va," at bounding box center [413, 428] width 90 height 54
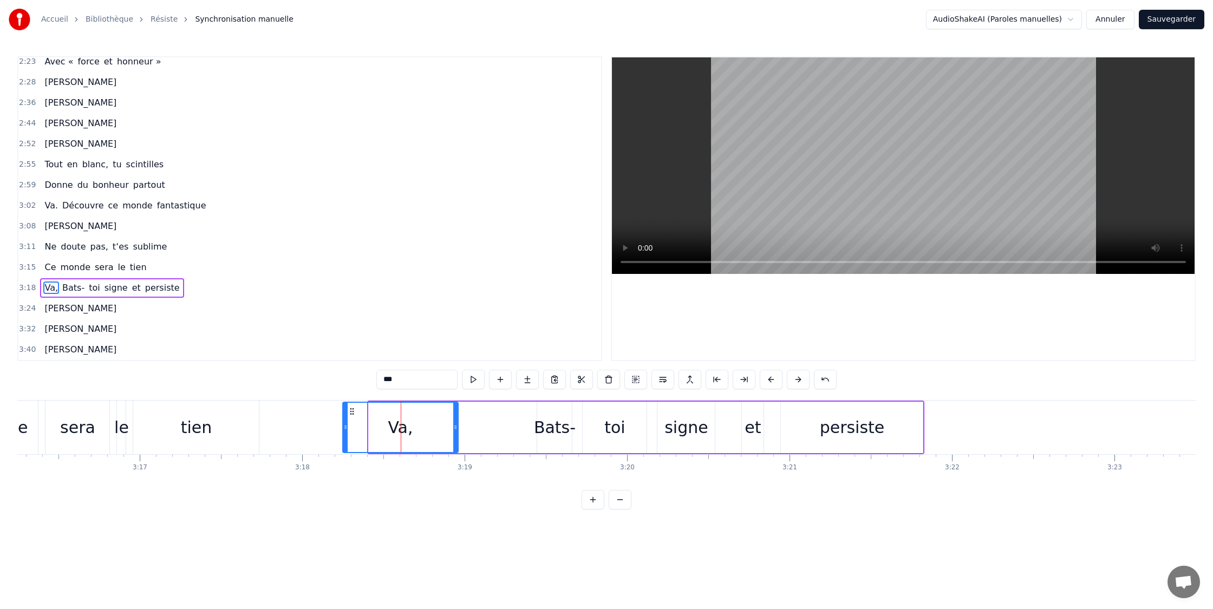
drag, startPoint x: 369, startPoint y: 428, endPoint x: 343, endPoint y: 428, distance: 26.0
click at [343, 428] on icon at bounding box center [345, 427] width 4 height 9
click at [540, 426] on div "Bats-" at bounding box center [555, 427] width 42 height 24
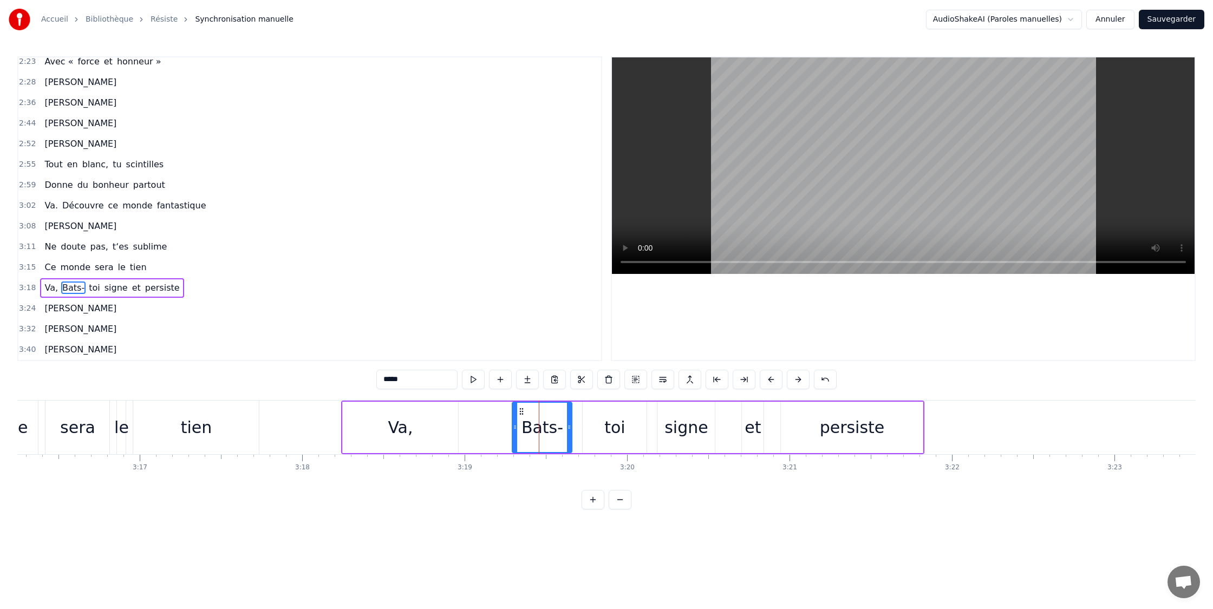
drag, startPoint x: 538, startPoint y: 427, endPoint x: 513, endPoint y: 427, distance: 24.9
click at [513, 427] on icon at bounding box center [515, 427] width 4 height 9
click at [601, 427] on div "toi" at bounding box center [615, 427] width 64 height 51
click at [575, 427] on icon at bounding box center [576, 427] width 4 height 9
click at [668, 429] on div "signe" at bounding box center [686, 427] width 43 height 24
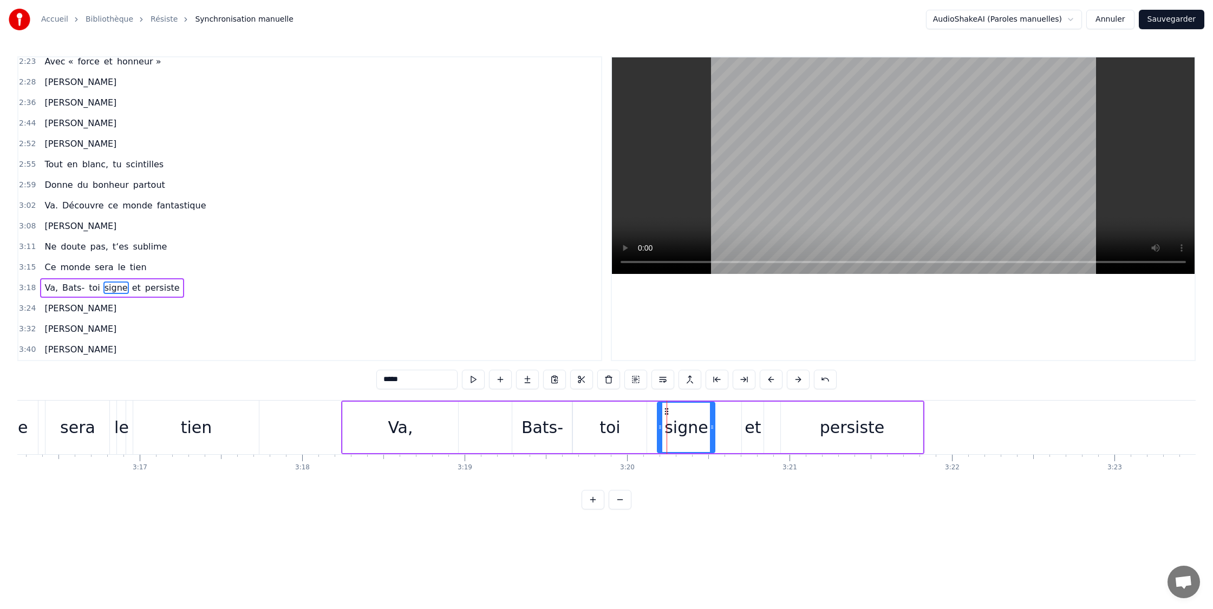
click at [750, 426] on div "et" at bounding box center [753, 427] width 16 height 24
drag, startPoint x: 744, startPoint y: 427, endPoint x: 735, endPoint y: 426, distance: 9.3
click at [733, 427] on circle at bounding box center [733, 427] width 1 height 1
click at [848, 424] on div "persiste" at bounding box center [852, 427] width 65 height 24
type input "********"
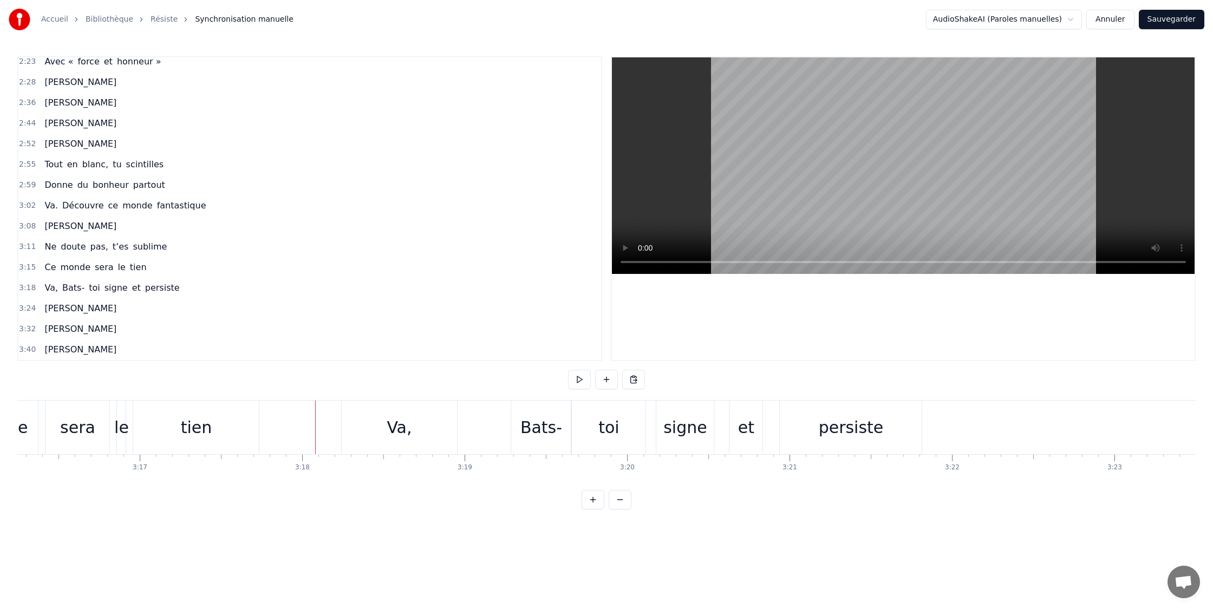
click at [379, 426] on div "Va," at bounding box center [400, 428] width 116 height 54
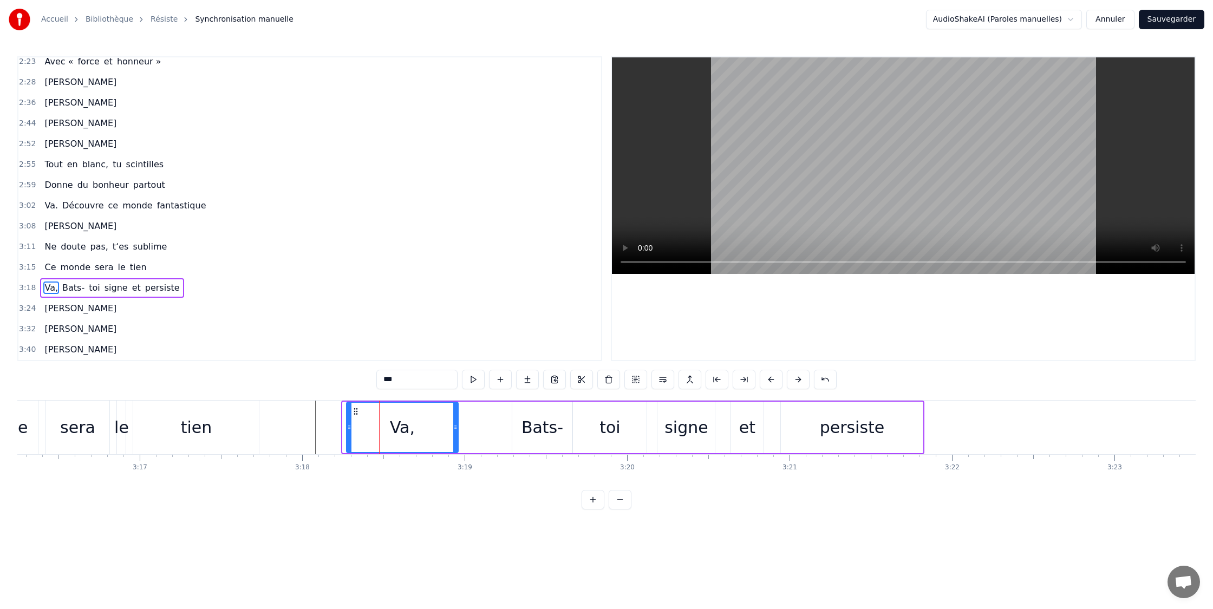
click at [349, 427] on icon at bounding box center [349, 427] width 4 height 9
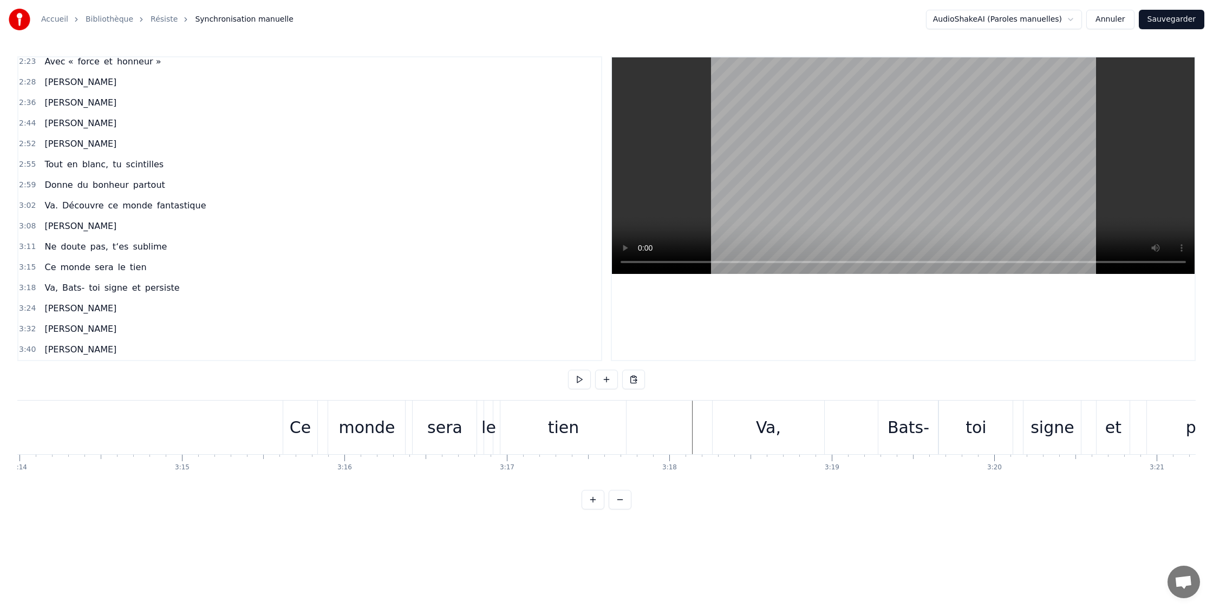
scroll to position [0, 31495]
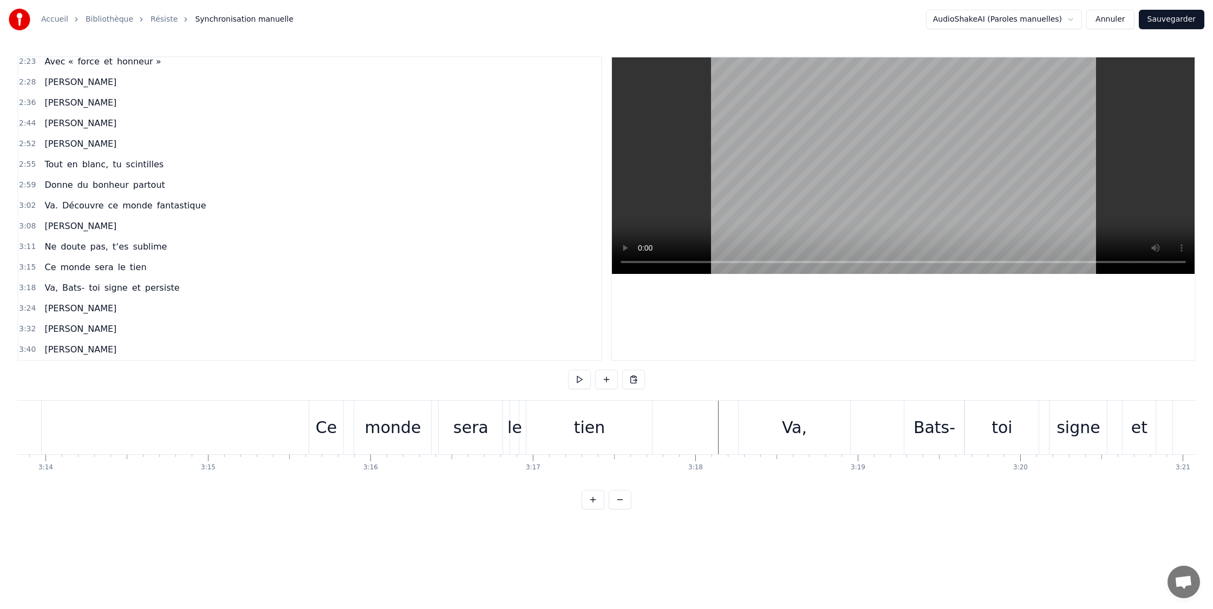
click at [462, 427] on div "sera" at bounding box center [470, 427] width 35 height 24
click at [615, 434] on div "tien" at bounding box center [589, 428] width 126 height 54
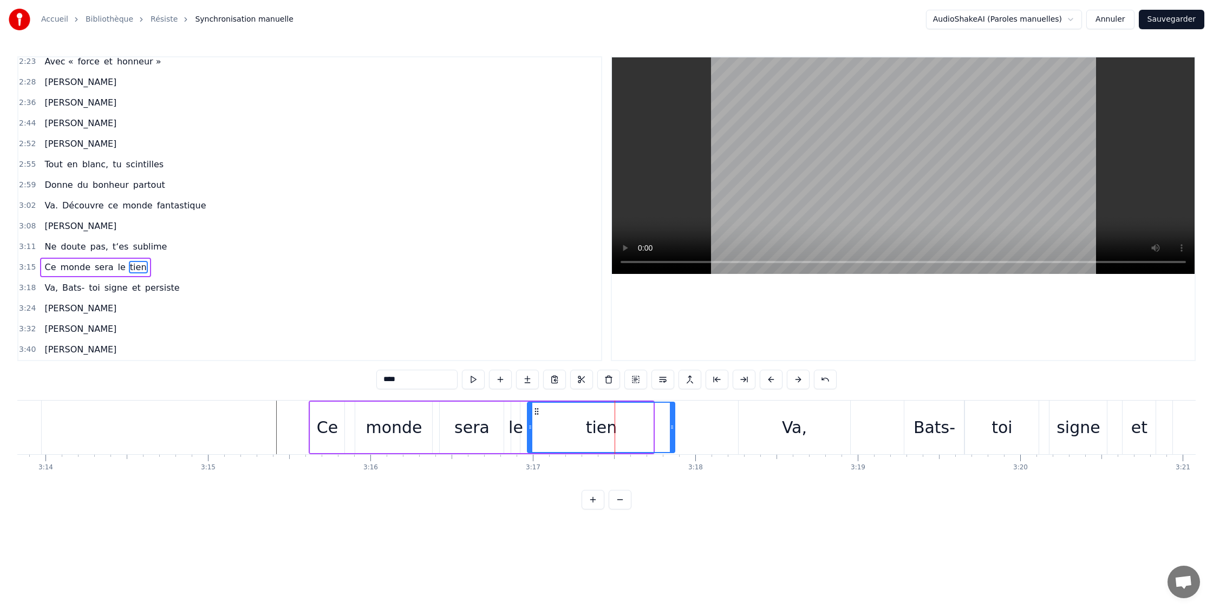
drag, startPoint x: 652, startPoint y: 427, endPoint x: 671, endPoint y: 427, distance: 19.0
click at [673, 427] on icon at bounding box center [672, 427] width 4 height 9
click at [544, 427] on icon at bounding box center [546, 427] width 4 height 9
click at [486, 430] on div "sera" at bounding box center [471, 427] width 35 height 24
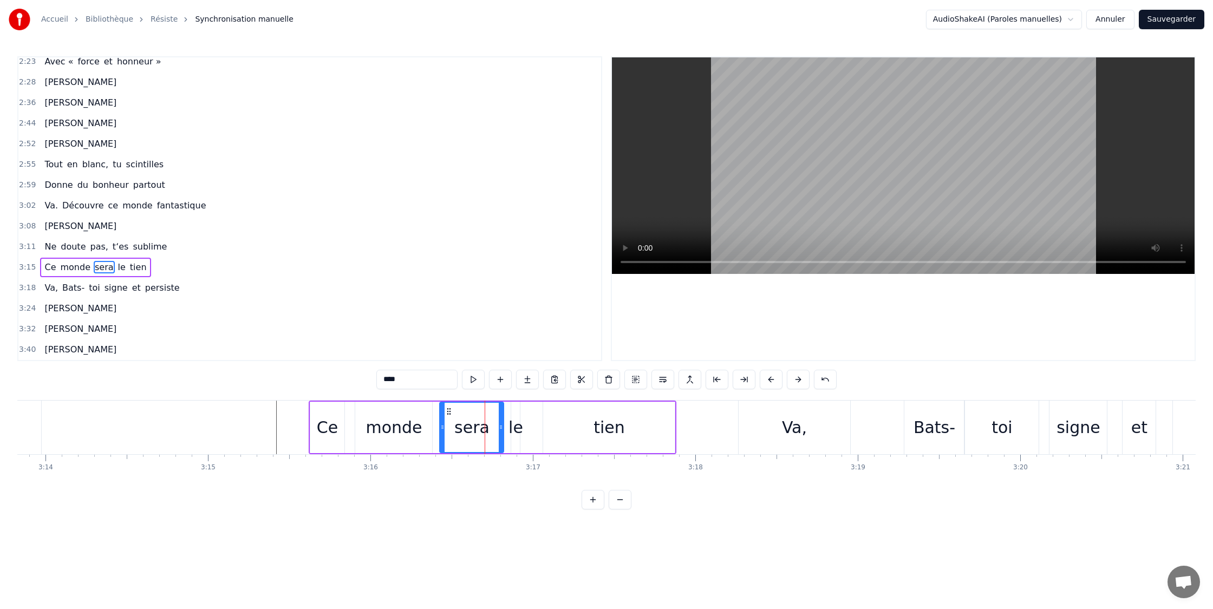
click at [388, 426] on div "monde" at bounding box center [394, 427] width 56 height 24
type input "*****"
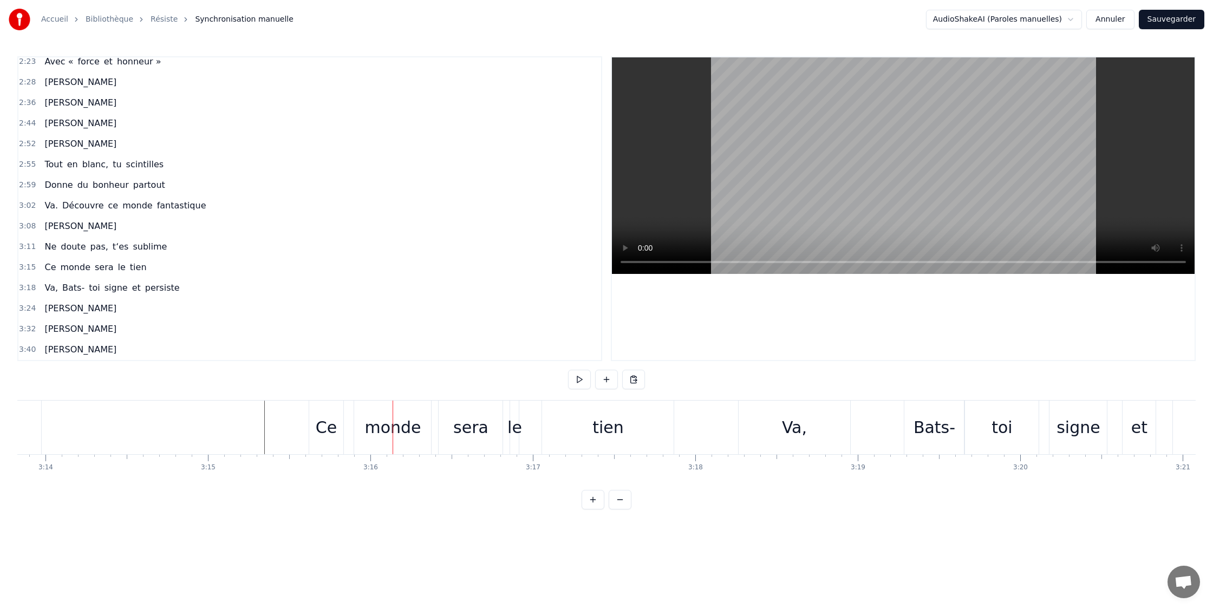
click at [334, 430] on div "Ce" at bounding box center [326, 427] width 21 height 24
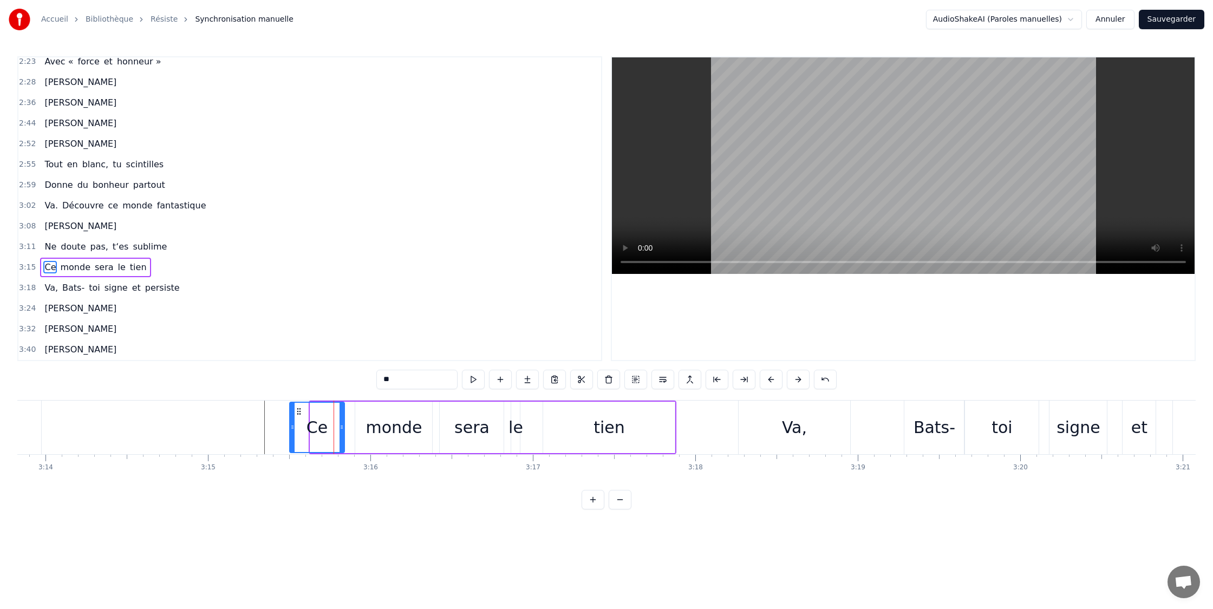
click at [292, 427] on icon at bounding box center [292, 427] width 4 height 9
drag, startPoint x: 343, startPoint y: 427, endPoint x: 356, endPoint y: 429, distance: 13.6
click at [319, 427] on icon at bounding box center [318, 427] width 4 height 9
drag, startPoint x: 387, startPoint y: 428, endPoint x: 368, endPoint y: 428, distance: 19.0
click at [387, 428] on div "monde" at bounding box center [394, 427] width 56 height 24
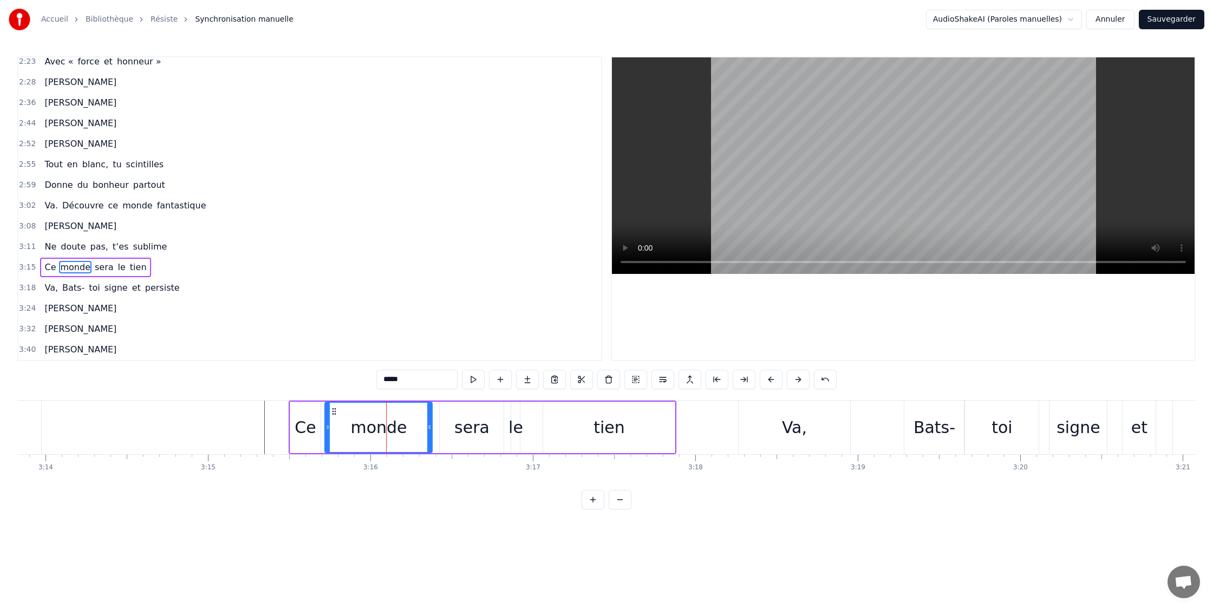
drag, startPoint x: 359, startPoint y: 428, endPoint x: 387, endPoint y: 427, distance: 28.7
click at [329, 429] on icon at bounding box center [328, 427] width 4 height 9
drag, startPoint x: 427, startPoint y: 427, endPoint x: 435, endPoint y: 428, distance: 8.7
click at [400, 428] on icon at bounding box center [398, 427] width 4 height 9
click at [470, 428] on div "sera" at bounding box center [471, 427] width 35 height 24
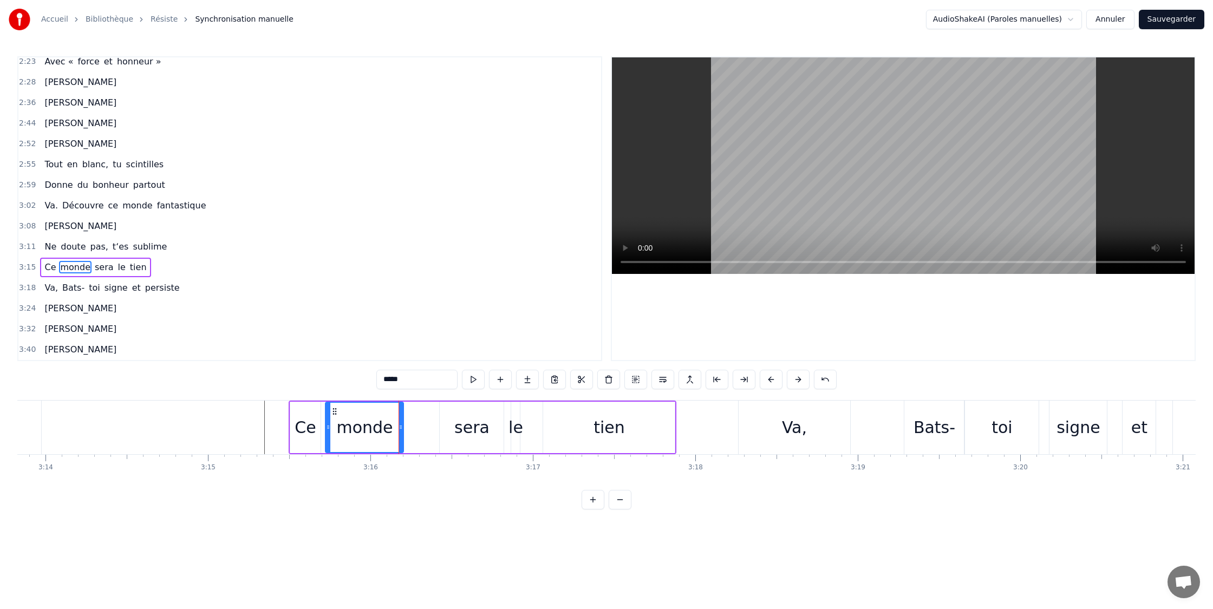
type input "****"
drag, startPoint x: 443, startPoint y: 428, endPoint x: 460, endPoint y: 426, distance: 17.5
click at [399, 427] on icon at bounding box center [399, 427] width 4 height 9
drag, startPoint x: 459, startPoint y: 427, endPoint x: 483, endPoint y: 427, distance: 24.4
click at [454, 426] on icon at bounding box center [455, 427] width 4 height 9
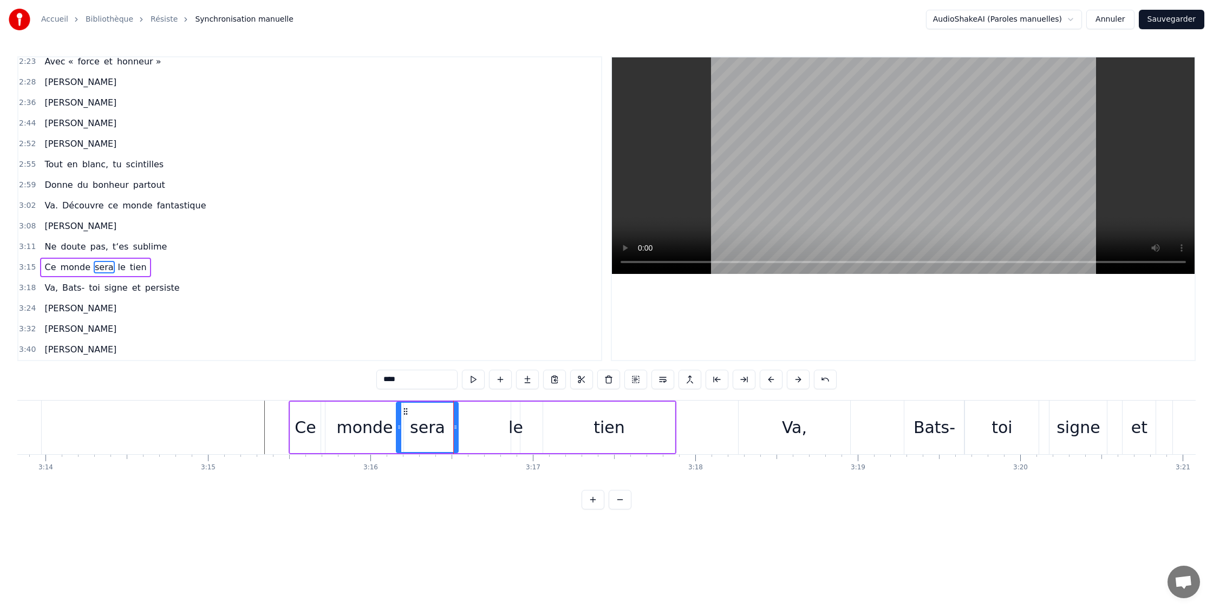
click at [506, 427] on div "Ce monde sera le tien" at bounding box center [483, 428] width 388 height 54
click at [517, 428] on div "le" at bounding box center [516, 427] width 15 height 24
drag, startPoint x: 529, startPoint y: 428, endPoint x: 539, endPoint y: 428, distance: 10.8
click at [531, 428] on div "Ce monde sera le tien" at bounding box center [483, 428] width 388 height 54
click at [512, 431] on div "le" at bounding box center [516, 427] width 15 height 24
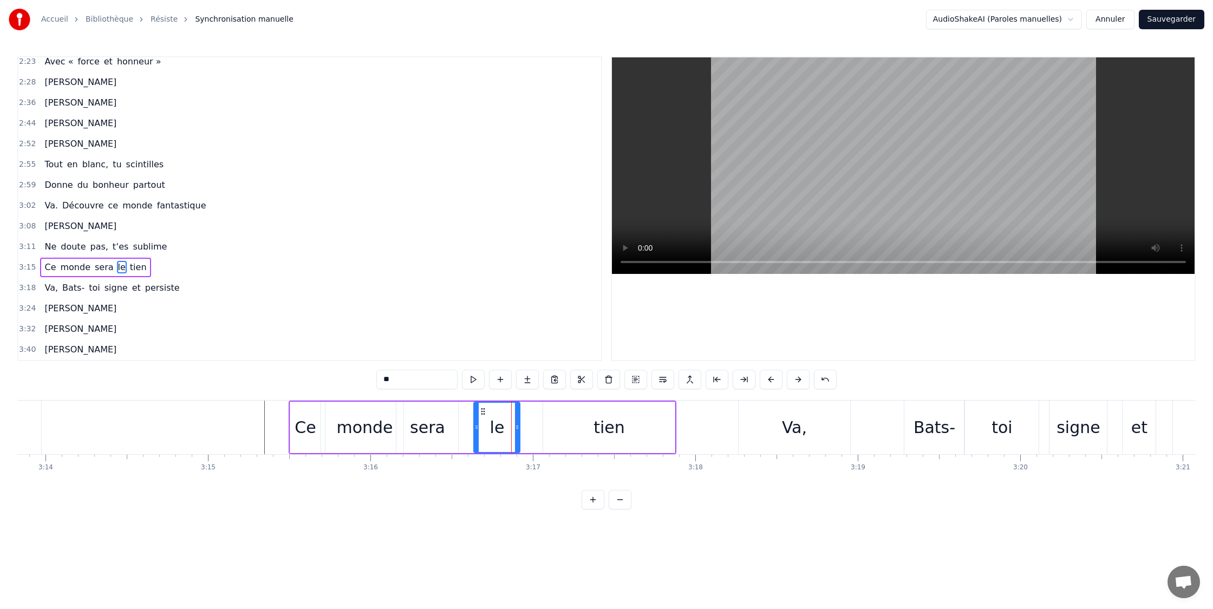
drag, startPoint x: 512, startPoint y: 428, endPoint x: 473, endPoint y: 430, distance: 39.0
click at [475, 430] on icon at bounding box center [476, 427] width 4 height 9
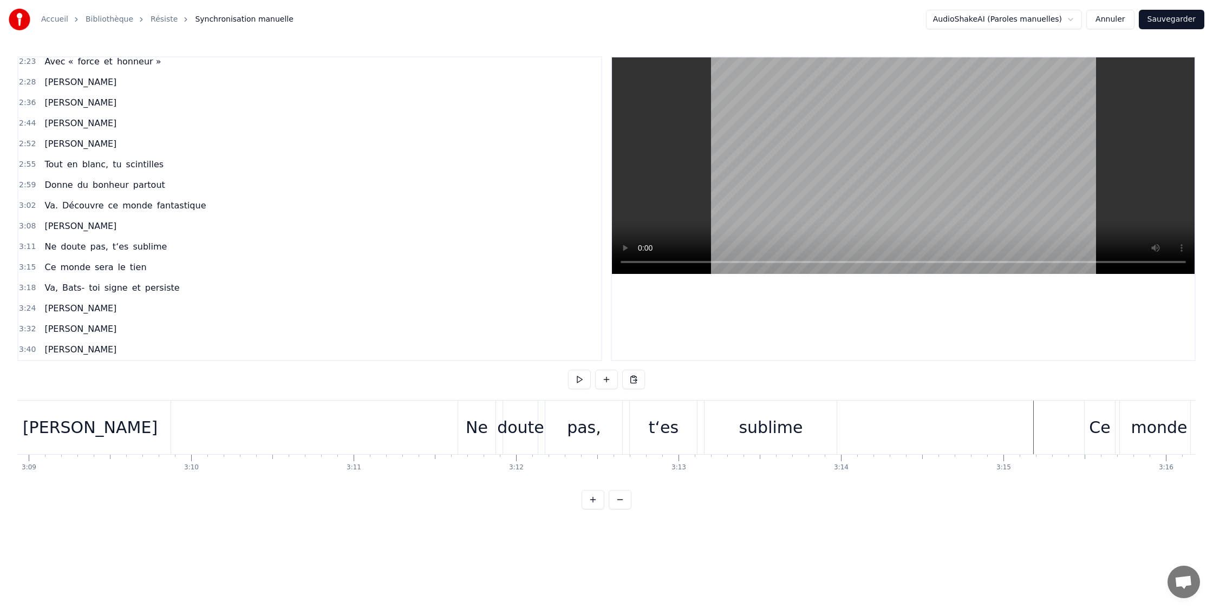
scroll to position [0, 30691]
click at [498, 429] on div "Ne" at bounding box center [486, 428] width 38 height 54
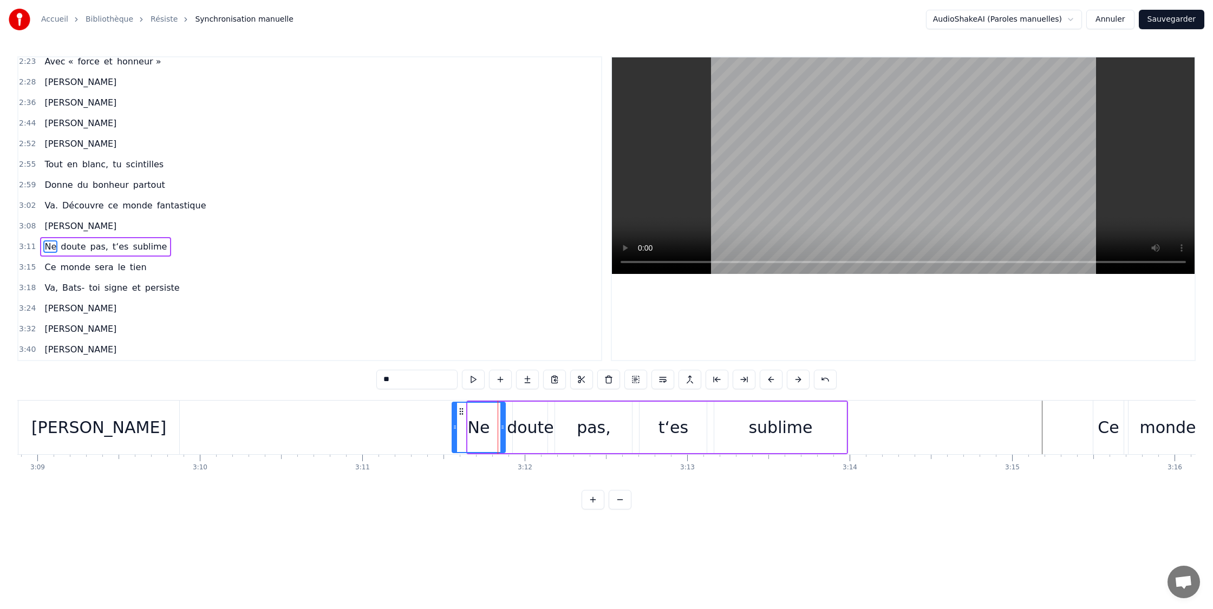
drag, startPoint x: 469, startPoint y: 428, endPoint x: 498, endPoint y: 430, distance: 29.3
click at [453, 428] on icon at bounding box center [455, 427] width 4 height 9
drag, startPoint x: 503, startPoint y: 430, endPoint x: 522, endPoint y: 431, distance: 19.0
click at [497, 431] on icon at bounding box center [497, 427] width 4 height 9
click at [528, 431] on div "doute" at bounding box center [530, 427] width 47 height 24
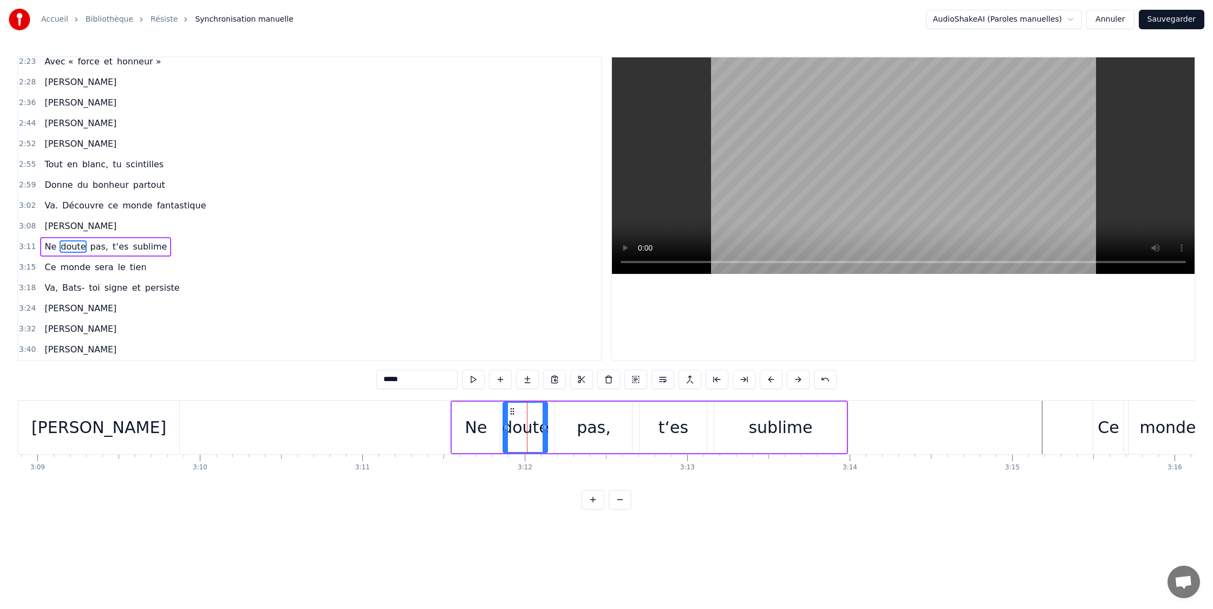
drag, startPoint x: 516, startPoint y: 430, endPoint x: 550, endPoint y: 433, distance: 34.3
click at [506, 430] on icon at bounding box center [506, 427] width 4 height 9
drag, startPoint x: 558, startPoint y: 432, endPoint x: 565, endPoint y: 433, distance: 7.1
click at [558, 433] on div "pas," at bounding box center [593, 427] width 77 height 51
type input "****"
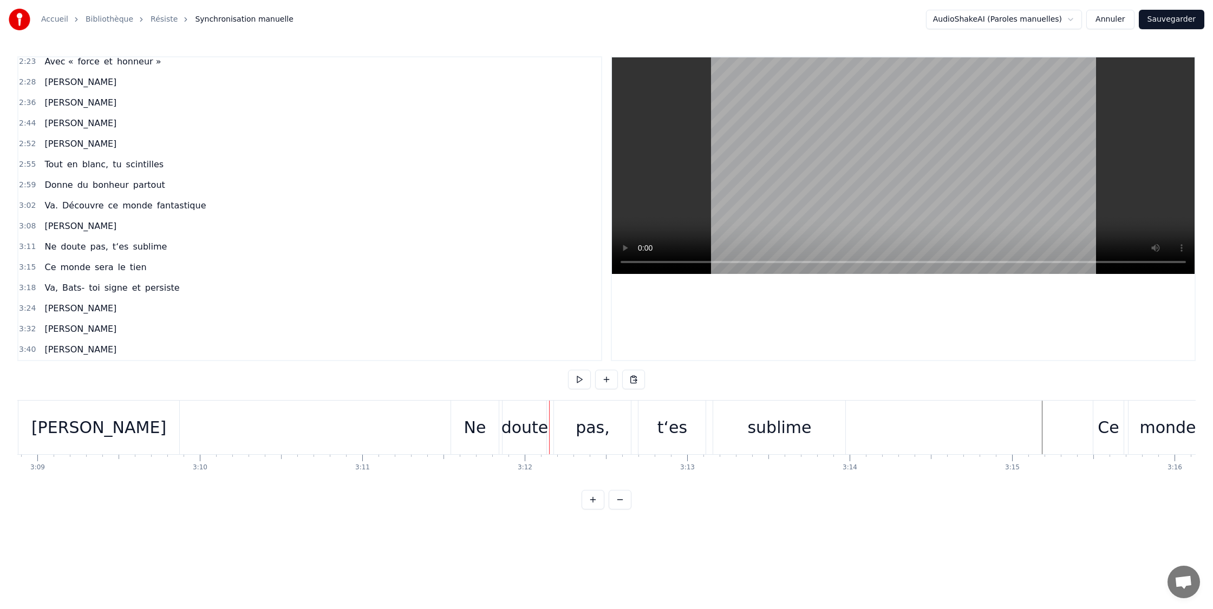
click at [565, 428] on div "pas," at bounding box center [592, 428] width 77 height 54
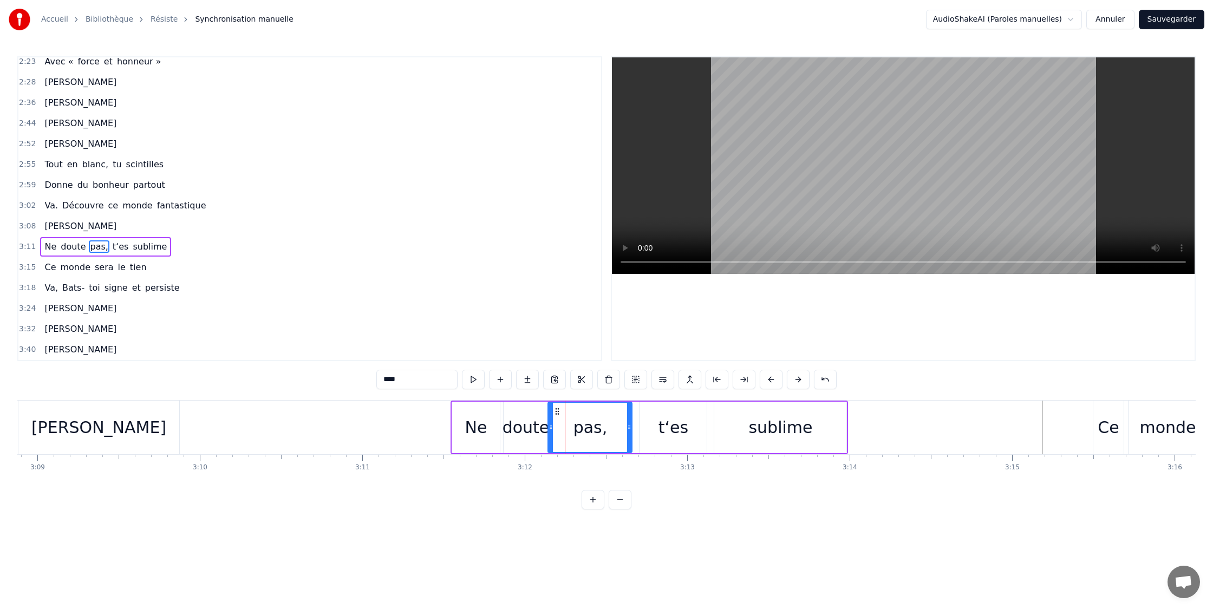
click at [549, 430] on icon at bounding box center [551, 427] width 4 height 9
click at [662, 431] on div "t‘es" at bounding box center [674, 427] width 30 height 24
drag, startPoint x: 641, startPoint y: 427, endPoint x: 661, endPoint y: 427, distance: 20.0
click at [632, 427] on icon at bounding box center [632, 427] width 4 height 9
click at [747, 431] on div "sublime" at bounding box center [780, 427] width 132 height 51
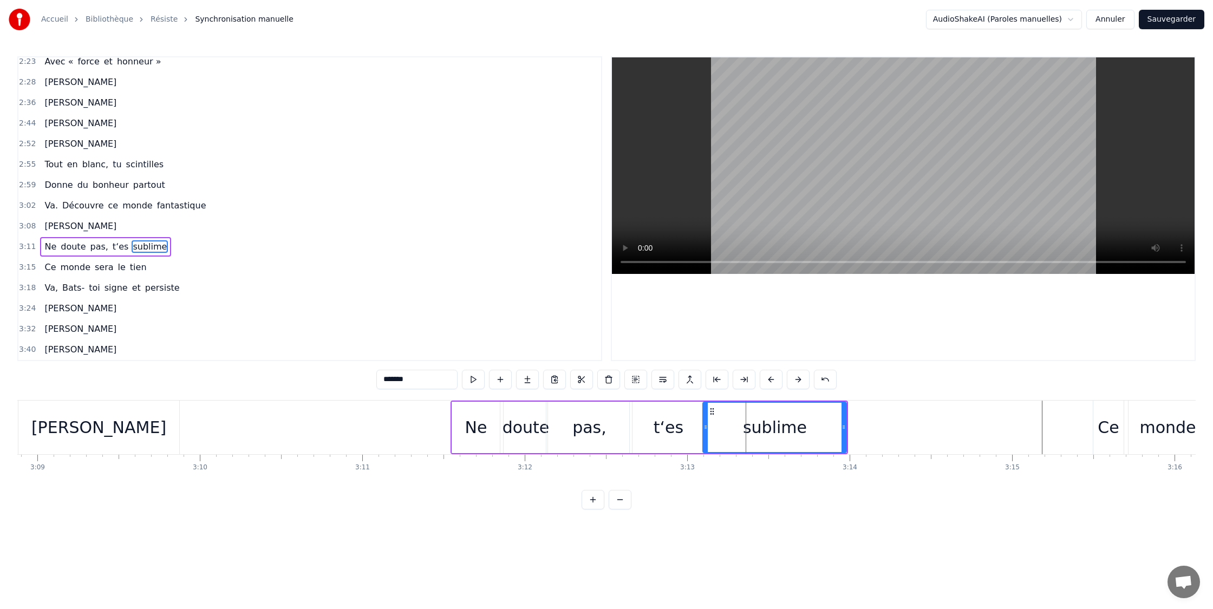
drag, startPoint x: 717, startPoint y: 427, endPoint x: 748, endPoint y: 430, distance: 31.0
click at [706, 428] on icon at bounding box center [706, 427] width 4 height 9
drag, startPoint x: 861, startPoint y: 427, endPoint x: 872, endPoint y: 427, distance: 10.8
click at [872, 427] on icon at bounding box center [873, 427] width 4 height 9
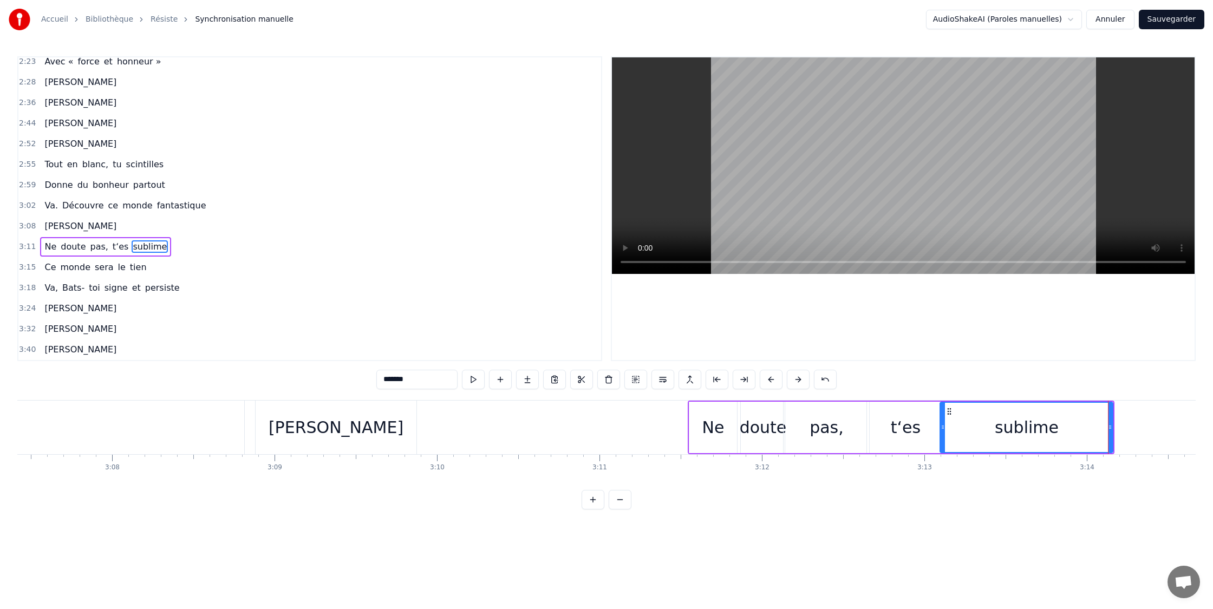
scroll to position [0, 30451]
click at [334, 434] on div "[PERSON_NAME]" at bounding box center [338, 427] width 135 height 24
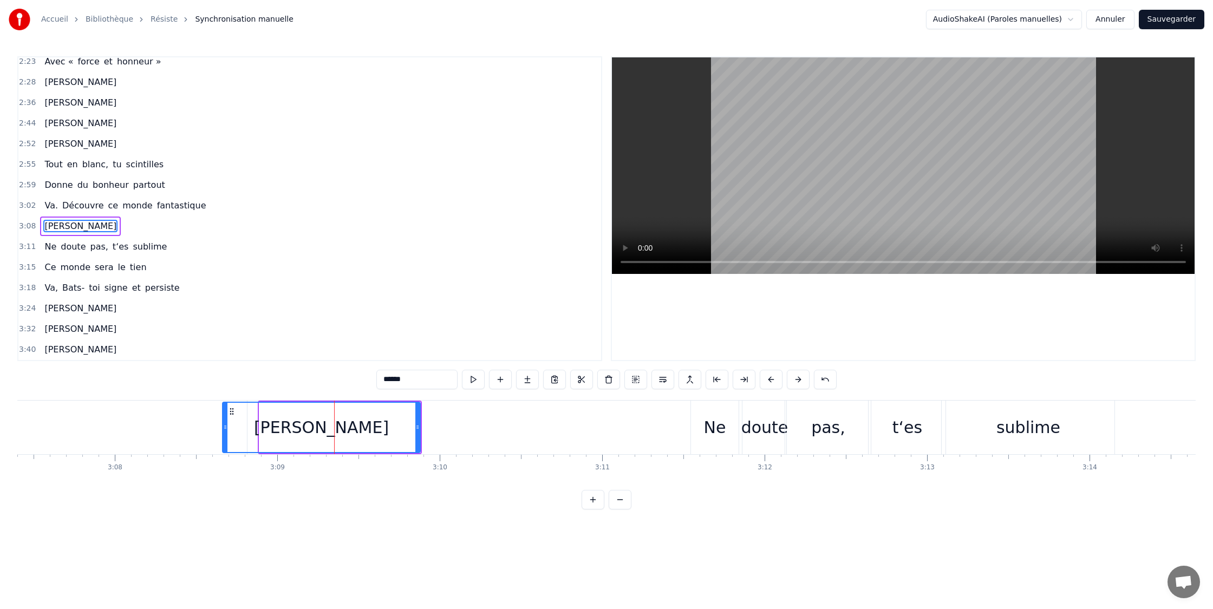
drag, startPoint x: 262, startPoint y: 429, endPoint x: 209, endPoint y: 427, distance: 53.1
click at [225, 428] on icon at bounding box center [225, 427] width 4 height 9
type input "**********"
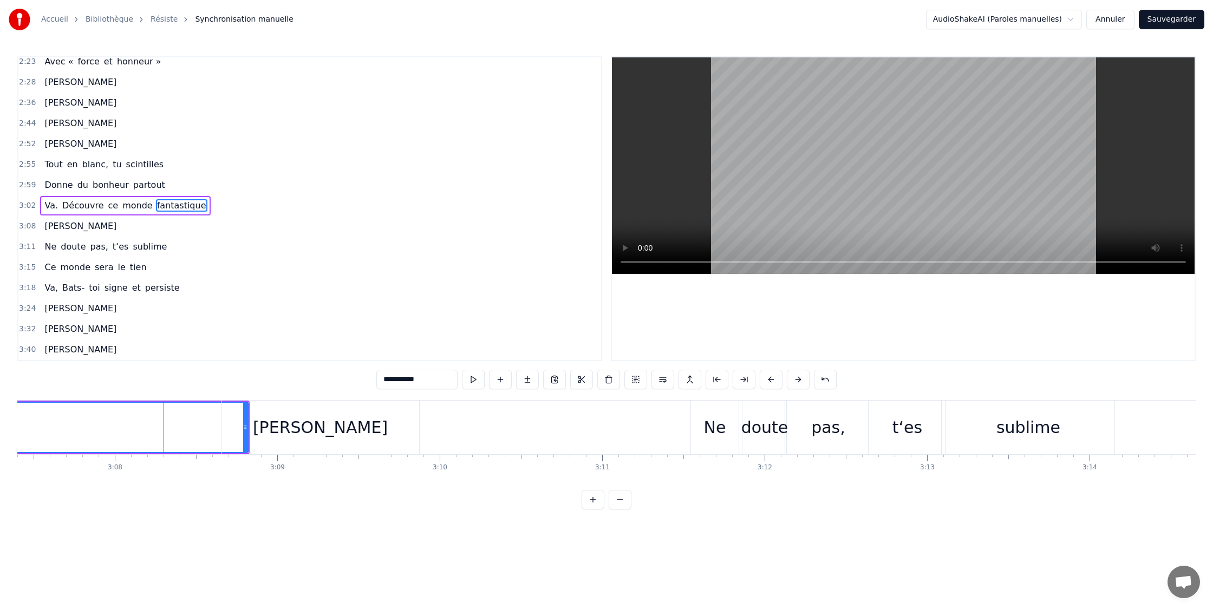
scroll to position [847, 0]
drag, startPoint x: 246, startPoint y: 429, endPoint x: 232, endPoint y: 429, distance: 14.1
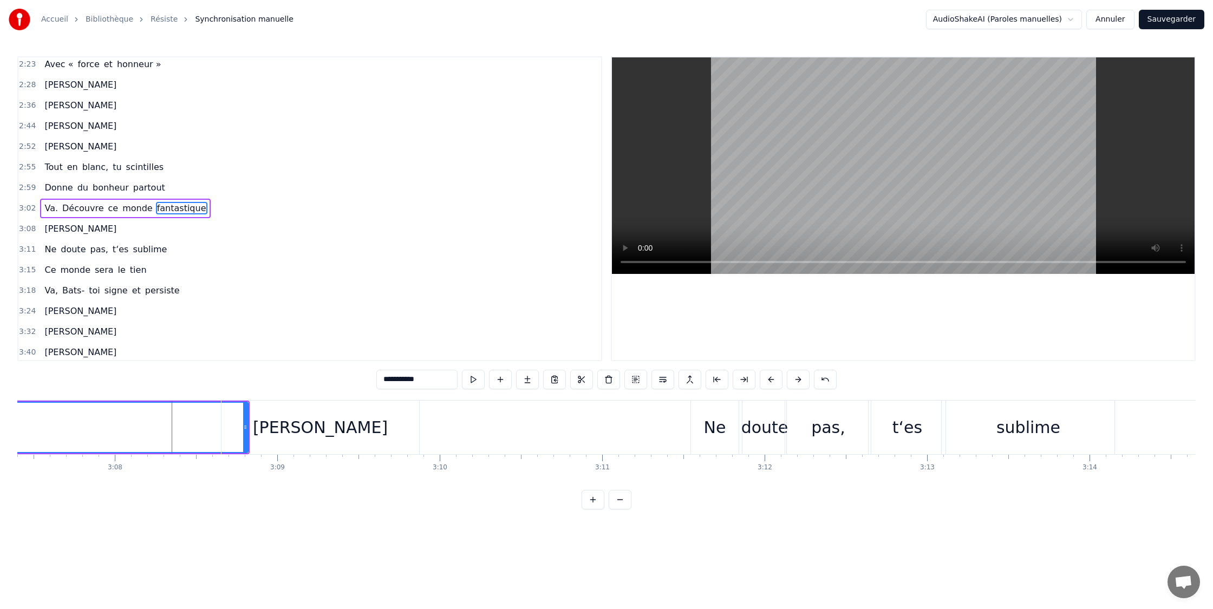
drag, startPoint x: 244, startPoint y: 428, endPoint x: 163, endPoint y: 426, distance: 80.7
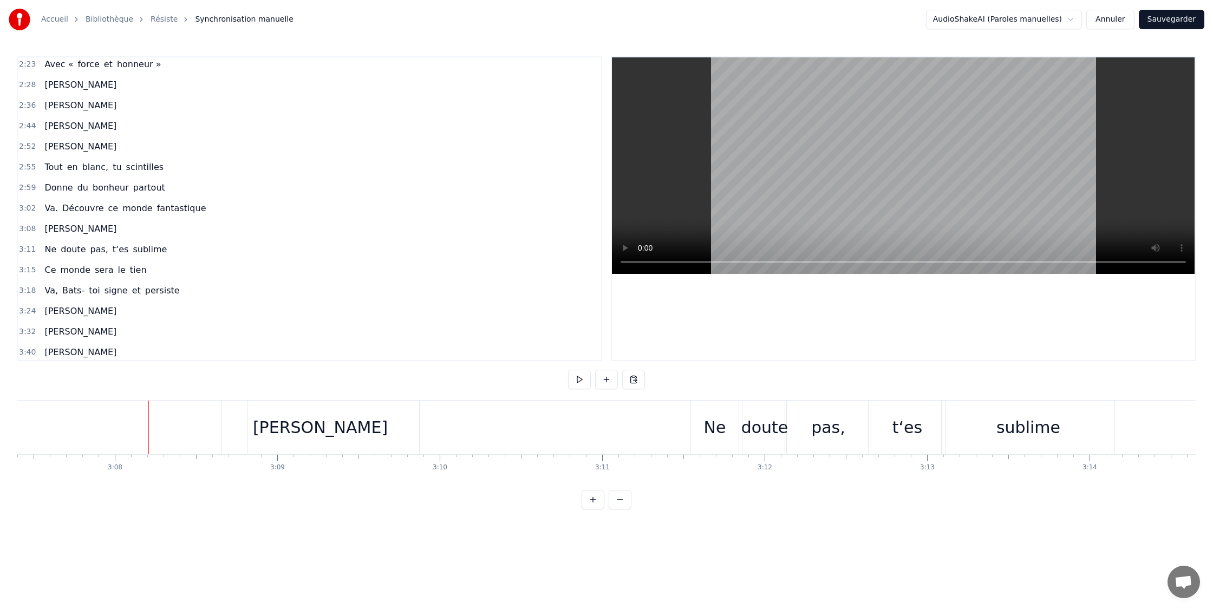
click at [367, 433] on div "[PERSON_NAME]" at bounding box center [321, 428] width 198 height 54
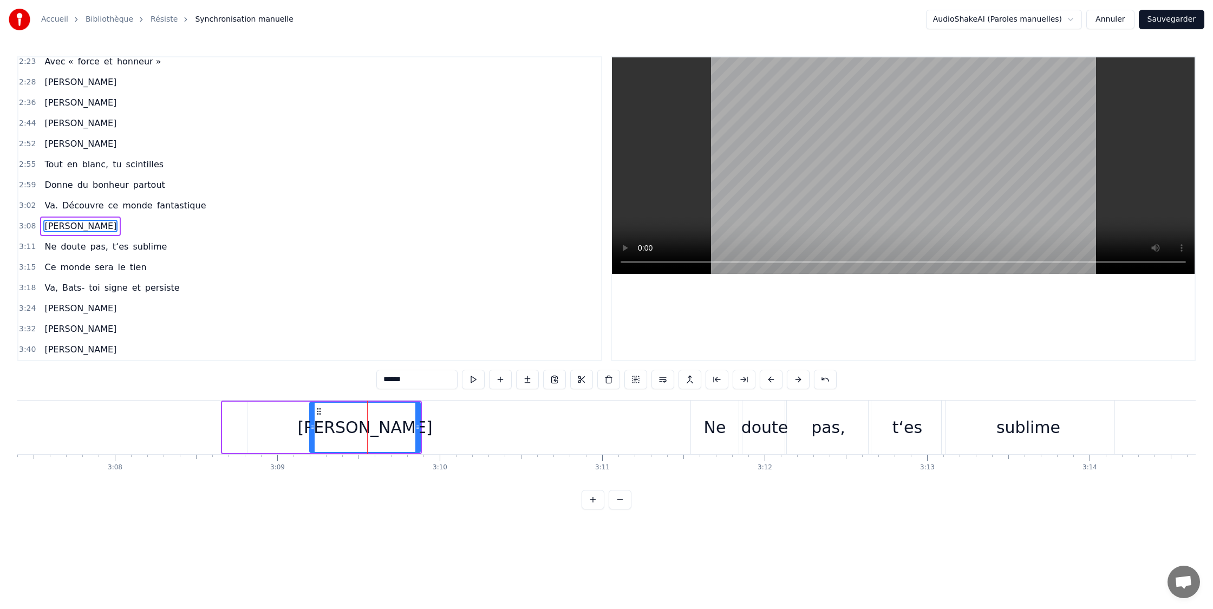
drag, startPoint x: 226, startPoint y: 429, endPoint x: 258, endPoint y: 430, distance: 31.4
click at [313, 431] on icon at bounding box center [312, 427] width 4 height 9
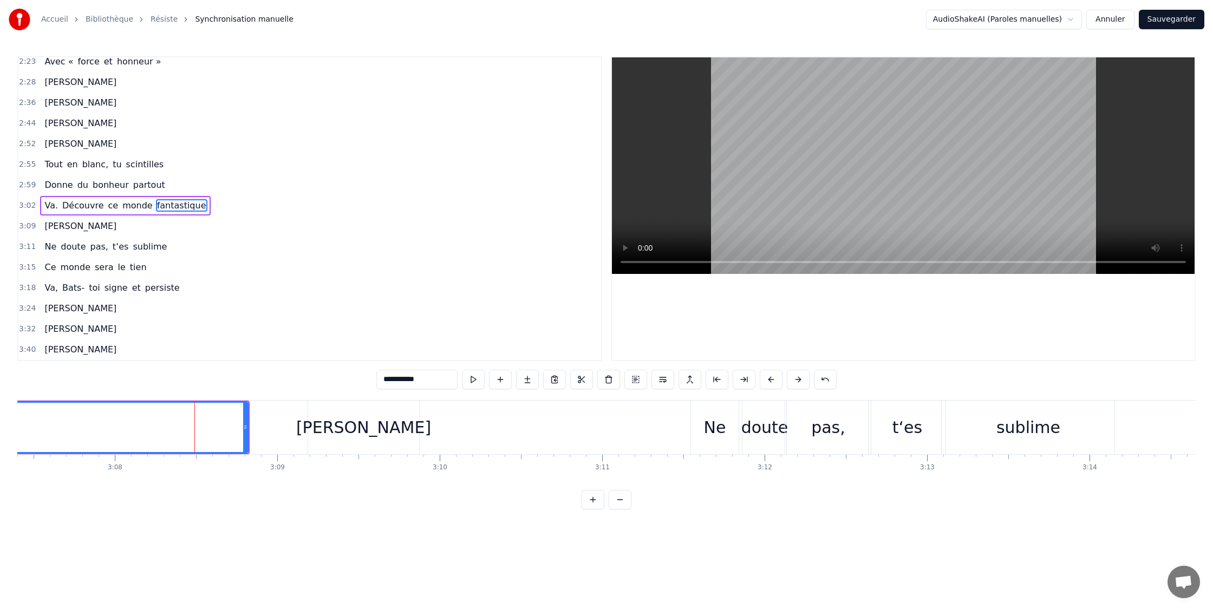
scroll to position [847, 0]
drag, startPoint x: 246, startPoint y: 429, endPoint x: 218, endPoint y: 427, distance: 28.8
click at [182, 428] on icon at bounding box center [184, 427] width 4 height 9
click at [369, 433] on div "[PERSON_NAME]" at bounding box center [363, 427] width 135 height 24
type input "******"
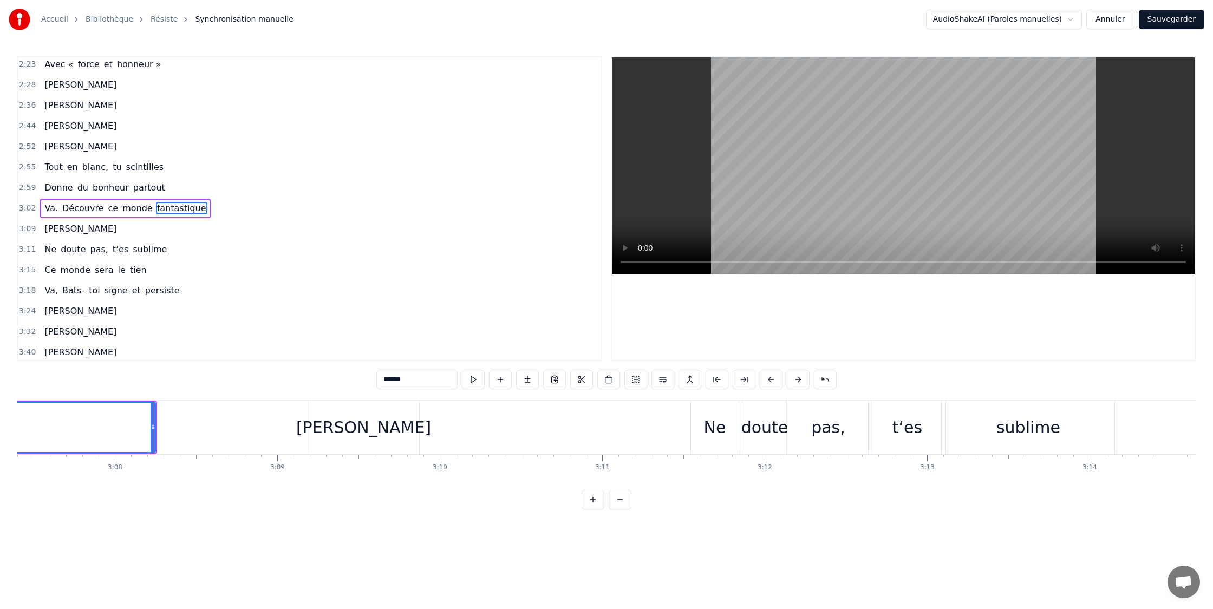
scroll to position [850, 0]
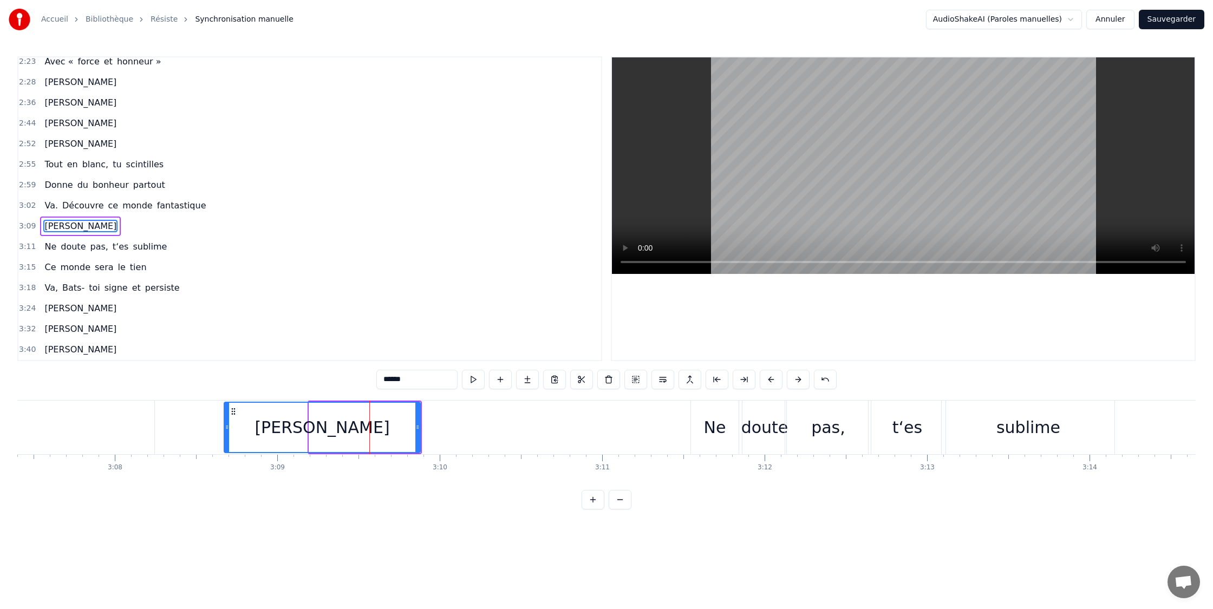
drag, startPoint x: 308, startPoint y: 430, endPoint x: 226, endPoint y: 429, distance: 81.8
click at [226, 429] on icon at bounding box center [227, 427] width 4 height 9
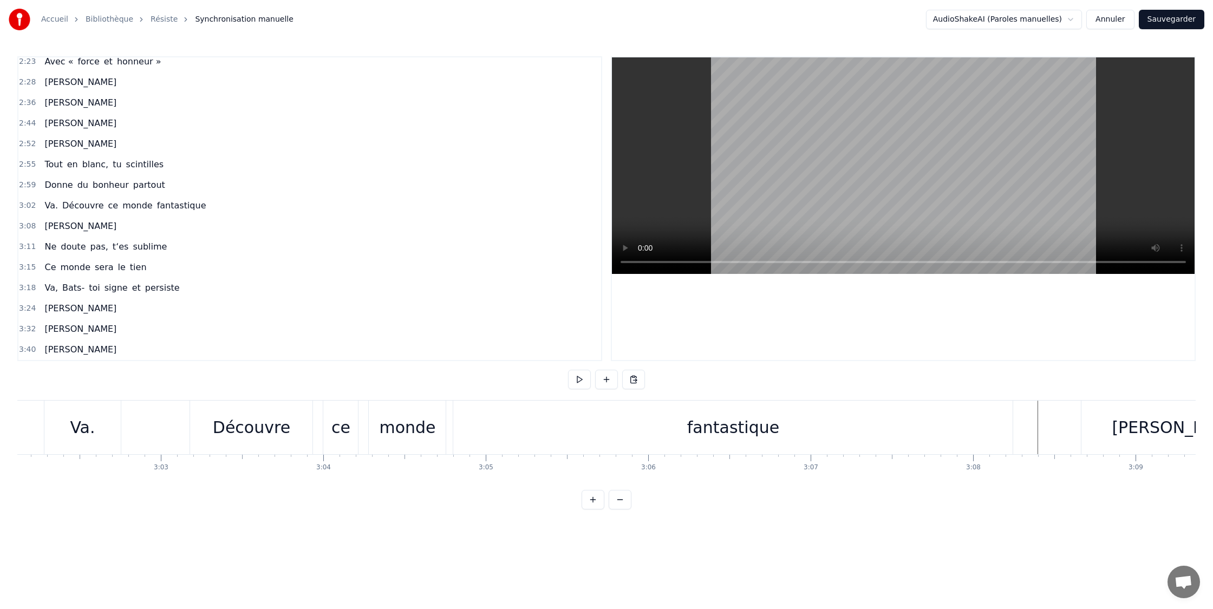
scroll to position [0, 29583]
click at [248, 427] on div "Découvre" at bounding box center [260, 427] width 77 height 24
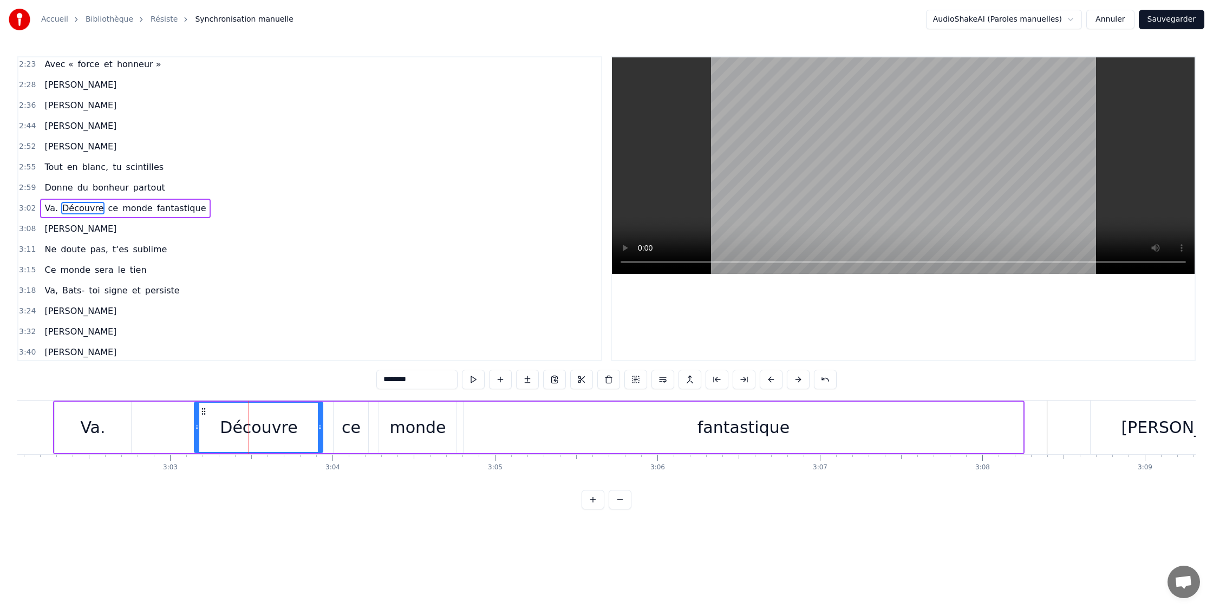
drag, startPoint x: 203, startPoint y: 430, endPoint x: 197, endPoint y: 430, distance: 6.0
click at [197, 430] on icon at bounding box center [197, 427] width 4 height 9
click at [175, 417] on div "Va. Découvre ce monde fantastique" at bounding box center [539, 428] width 972 height 54
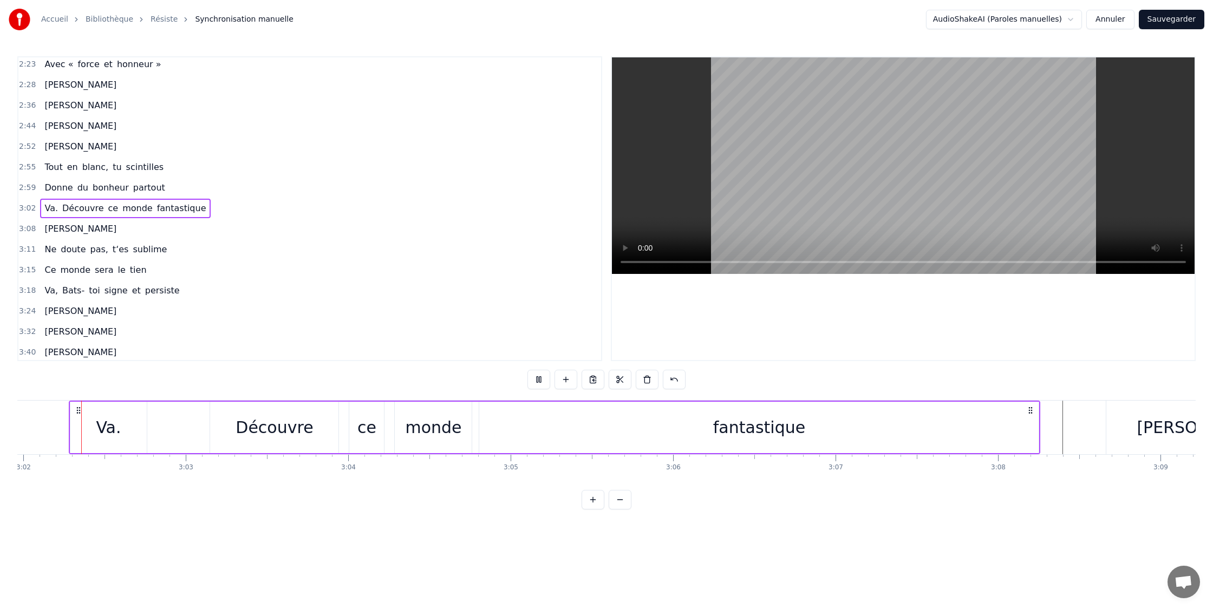
scroll to position [0, 29564]
click at [434, 427] on div "monde" at bounding box center [436, 427] width 56 height 24
click at [367, 427] on div "ce" at bounding box center [370, 427] width 19 height 24
drag, startPoint x: 354, startPoint y: 430, endPoint x: 378, endPoint y: 429, distance: 23.3
click at [342, 430] on icon at bounding box center [343, 427] width 4 height 9
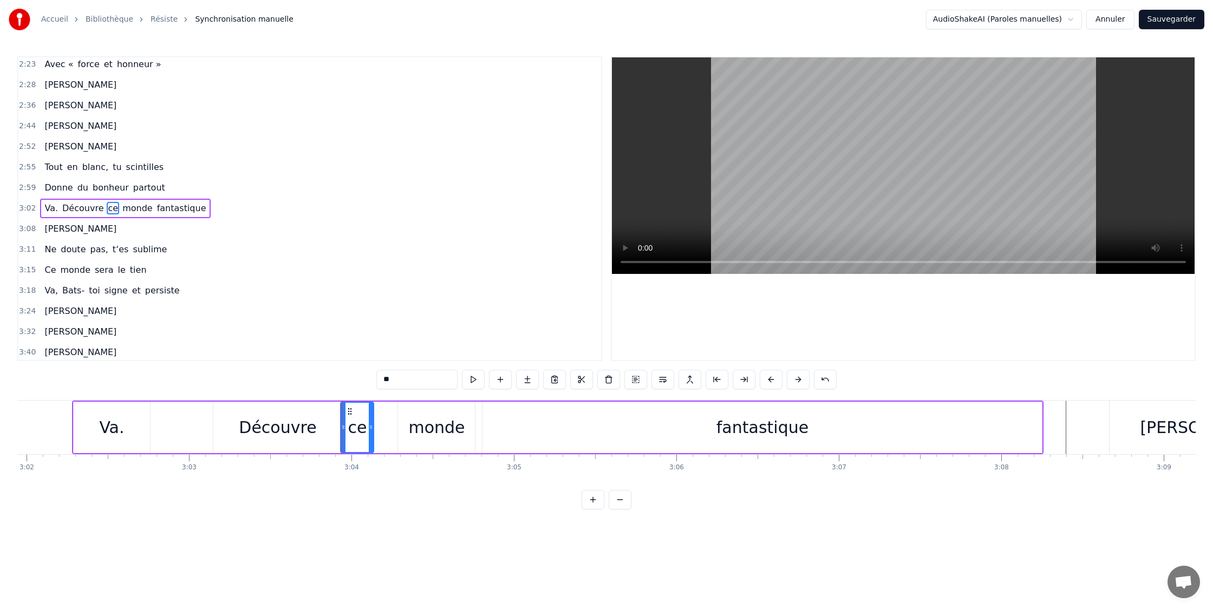
drag, startPoint x: 385, startPoint y: 427, endPoint x: 419, endPoint y: 428, distance: 33.6
click at [373, 428] on div "ce" at bounding box center [357, 427] width 34 height 51
click at [427, 428] on div "monde" at bounding box center [436, 427] width 56 height 24
drag, startPoint x: 400, startPoint y: 428, endPoint x: 388, endPoint y: 428, distance: 12.5
click at [378, 428] on icon at bounding box center [378, 427] width 4 height 9
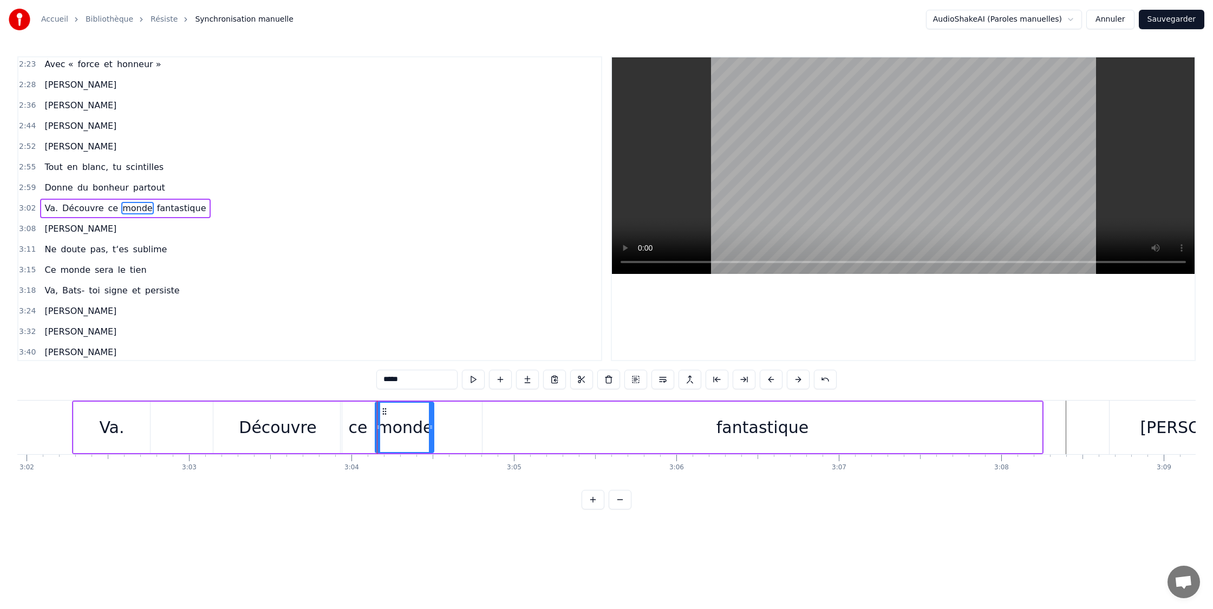
drag, startPoint x: 472, startPoint y: 427, endPoint x: 547, endPoint y: 430, distance: 74.8
click at [433, 427] on icon at bounding box center [431, 427] width 4 height 9
click at [727, 430] on div "fantastique" at bounding box center [763, 427] width 92 height 24
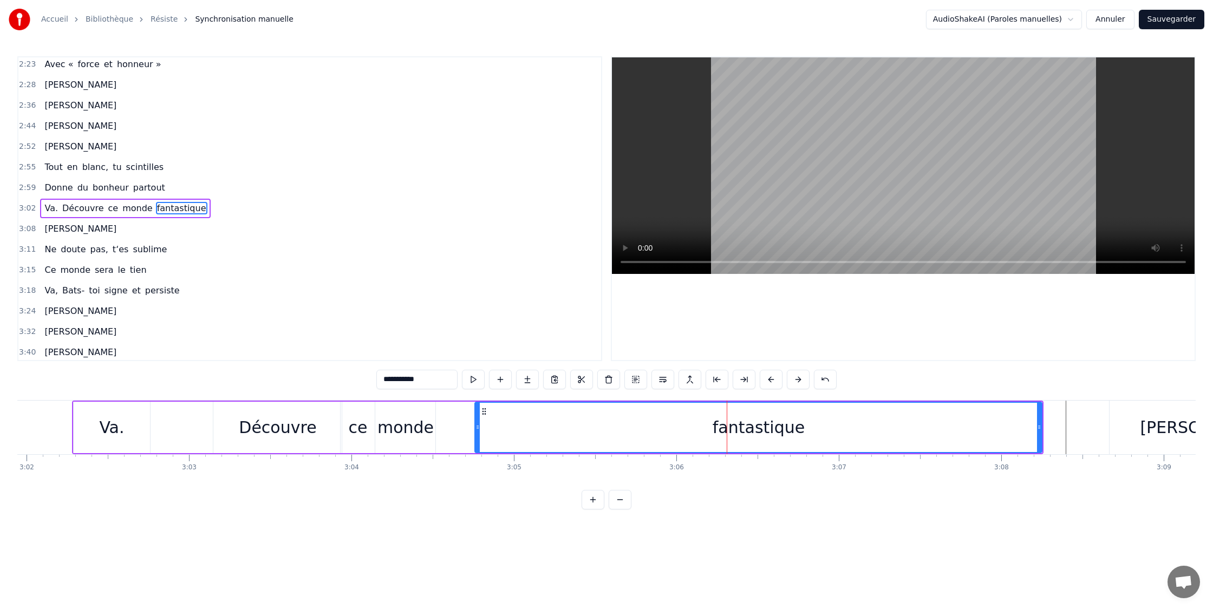
drag, startPoint x: 483, startPoint y: 427, endPoint x: 671, endPoint y: 441, distance: 187.9
click at [478, 427] on icon at bounding box center [478, 427] width 4 height 9
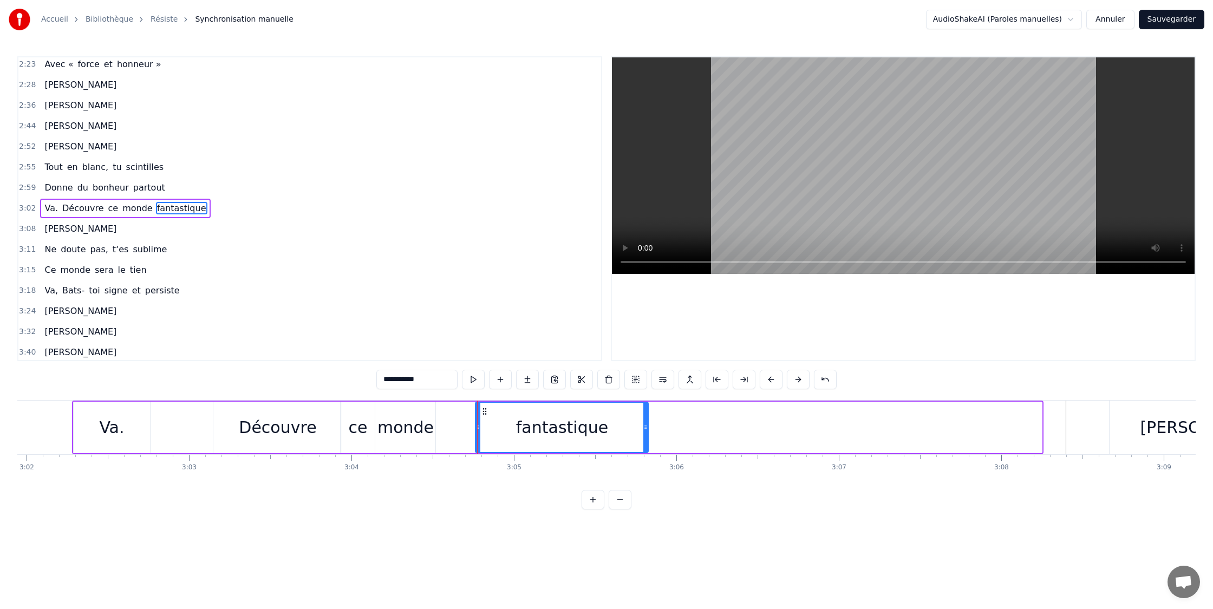
drag, startPoint x: 1036, startPoint y: 428, endPoint x: 646, endPoint y: 428, distance: 390.0
click at [646, 428] on icon at bounding box center [645, 427] width 4 height 9
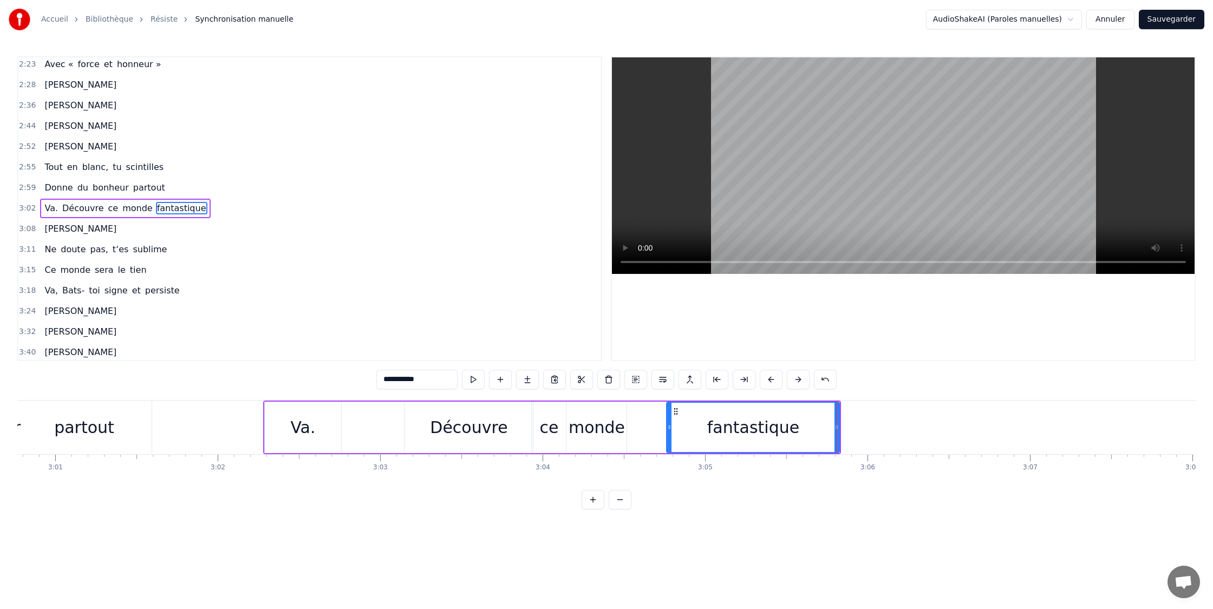
scroll to position [0, 29366]
click at [277, 426] on div "Va." at bounding box center [309, 427] width 77 height 51
type input "***"
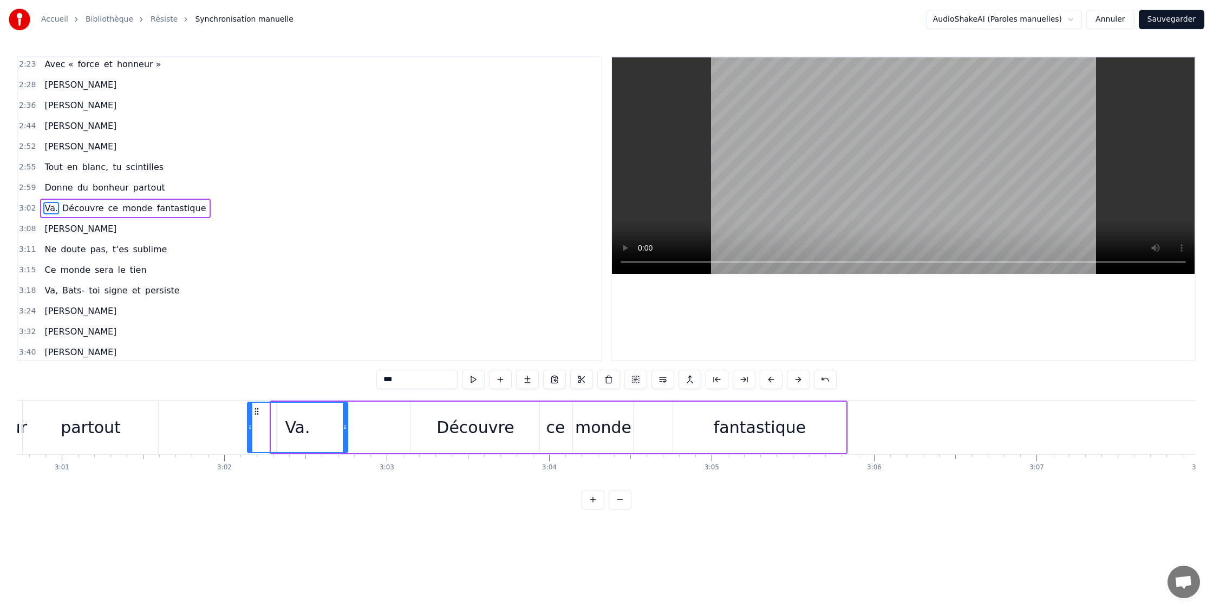
drag, startPoint x: 273, startPoint y: 427, endPoint x: 250, endPoint y: 426, distance: 22.8
click at [249, 426] on icon at bounding box center [250, 427] width 4 height 9
click at [373, 430] on div "Va. Découvre ce monde fantastique" at bounding box center [547, 428] width 602 height 54
click at [419, 427] on div "Découvre" at bounding box center [475, 427] width 128 height 51
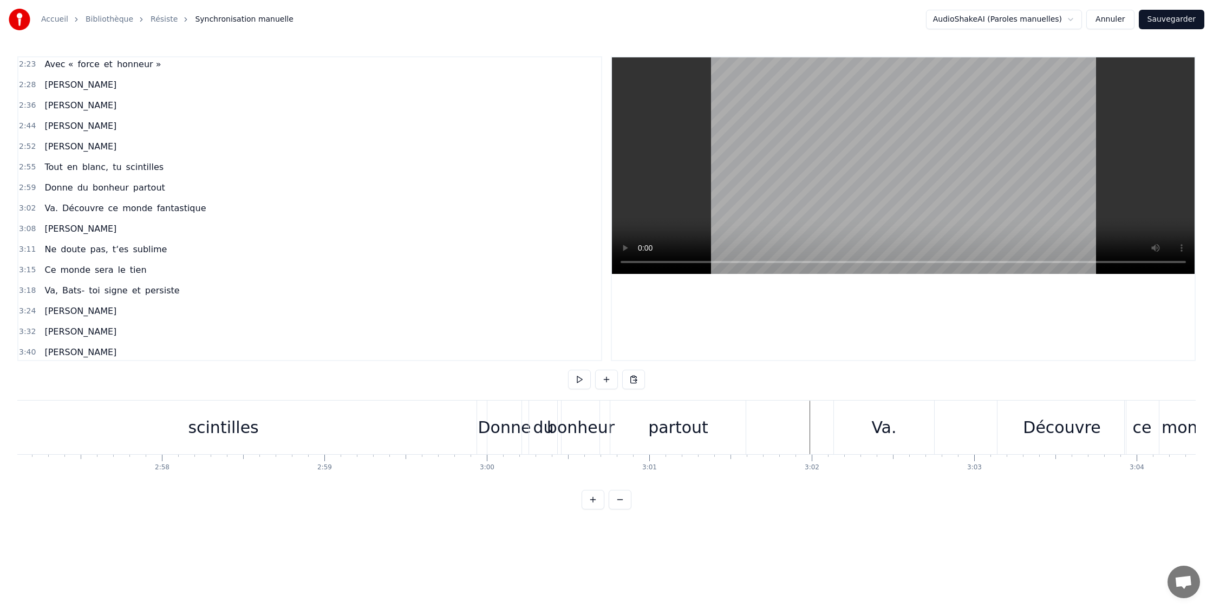
scroll to position [0, 28762]
click at [503, 431] on div "Donne" at bounding box center [521, 427] width 53 height 24
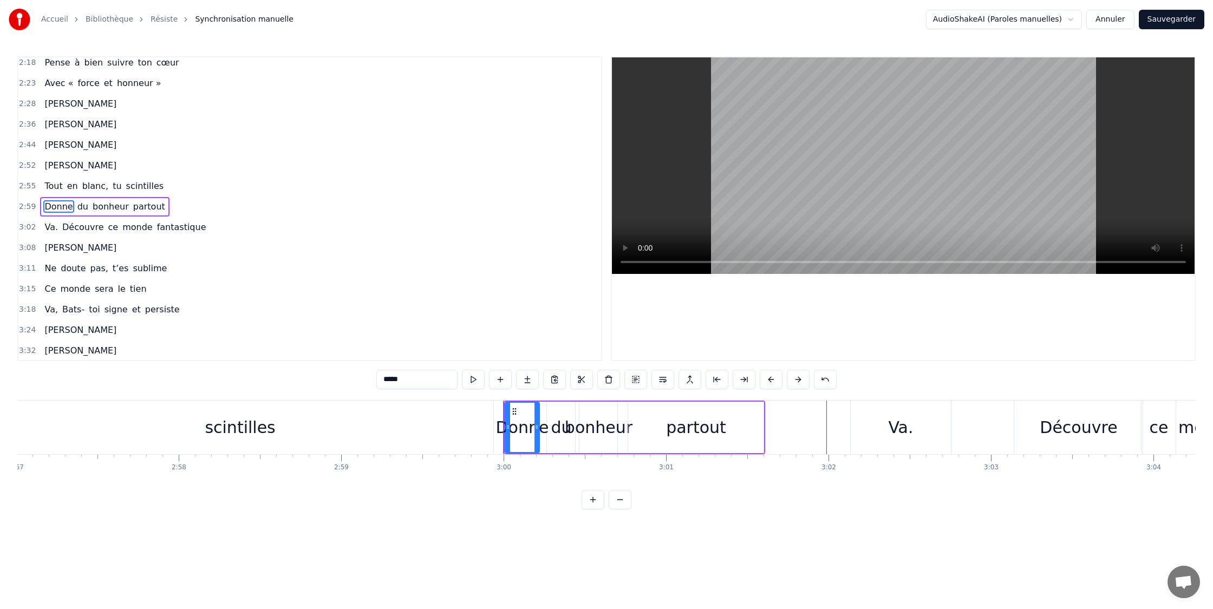
scroll to position [827, 0]
drag, startPoint x: 506, startPoint y: 430, endPoint x: 386, endPoint y: 422, distance: 121.0
click at [517, 440] on div at bounding box center [518, 427] width 4 height 49
click at [294, 427] on div "scintilles" at bounding box center [241, 428] width 506 height 54
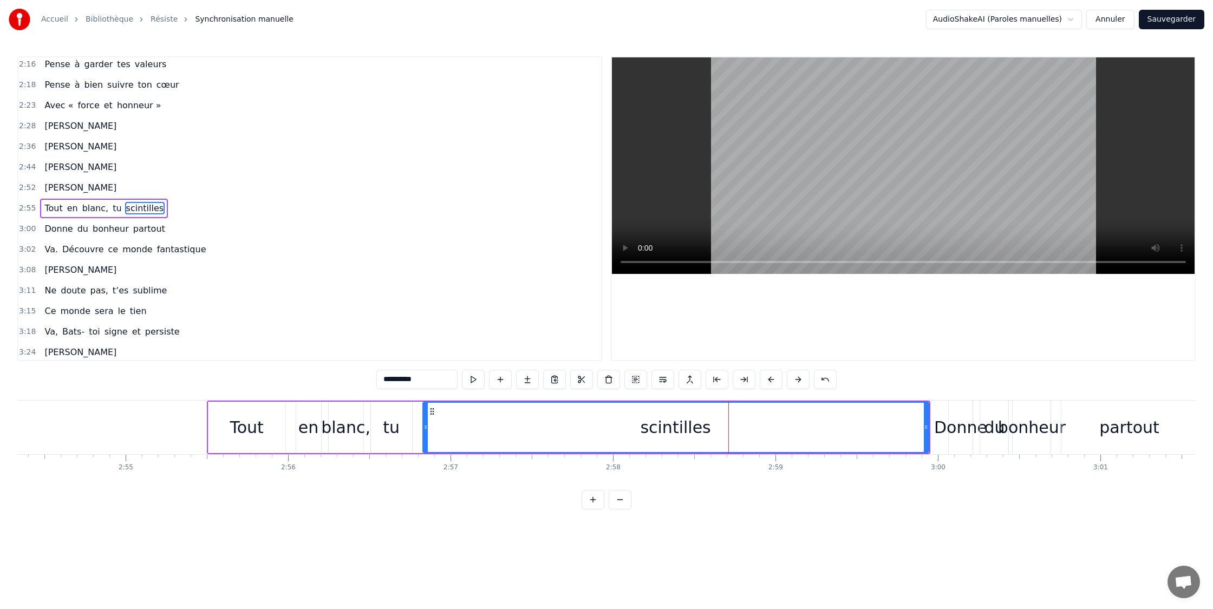
scroll to position [0, 28303]
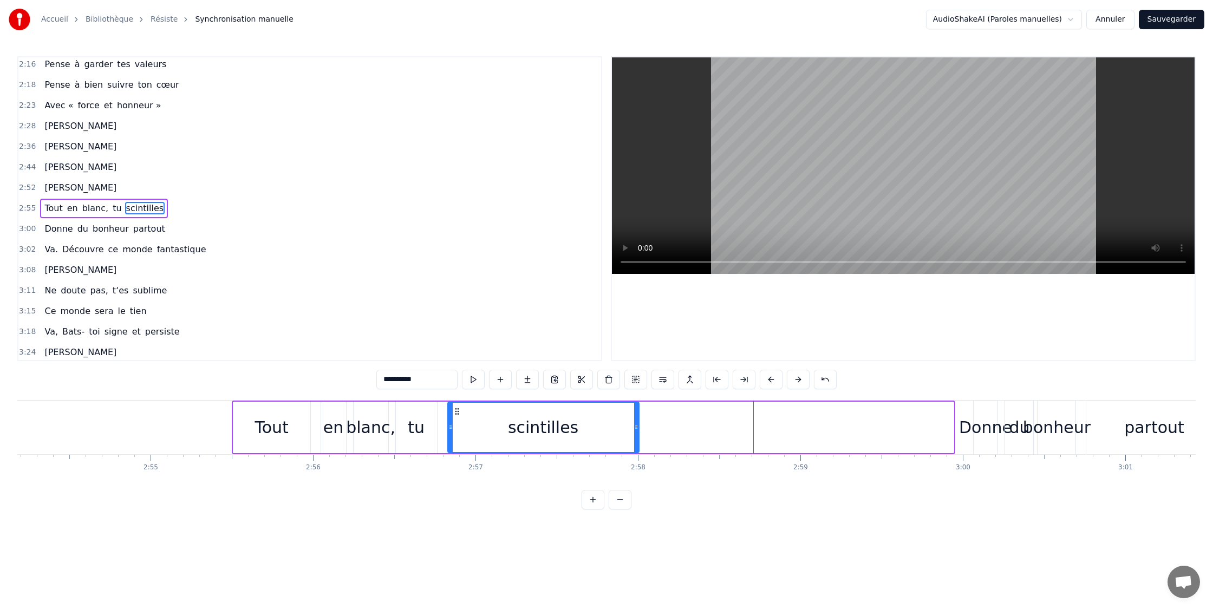
drag, startPoint x: 952, startPoint y: 429, endPoint x: 661, endPoint y: 427, distance: 290.3
click at [637, 427] on icon at bounding box center [636, 427] width 4 height 9
click at [980, 430] on div "Donne" at bounding box center [985, 427] width 53 height 24
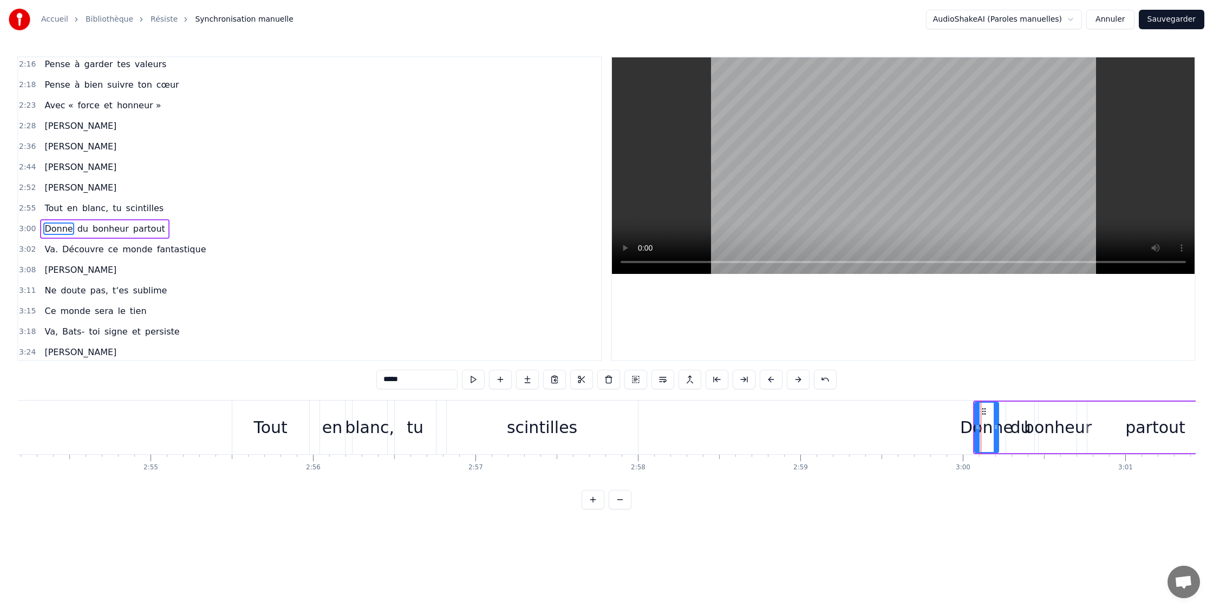
scroll to position [827, 0]
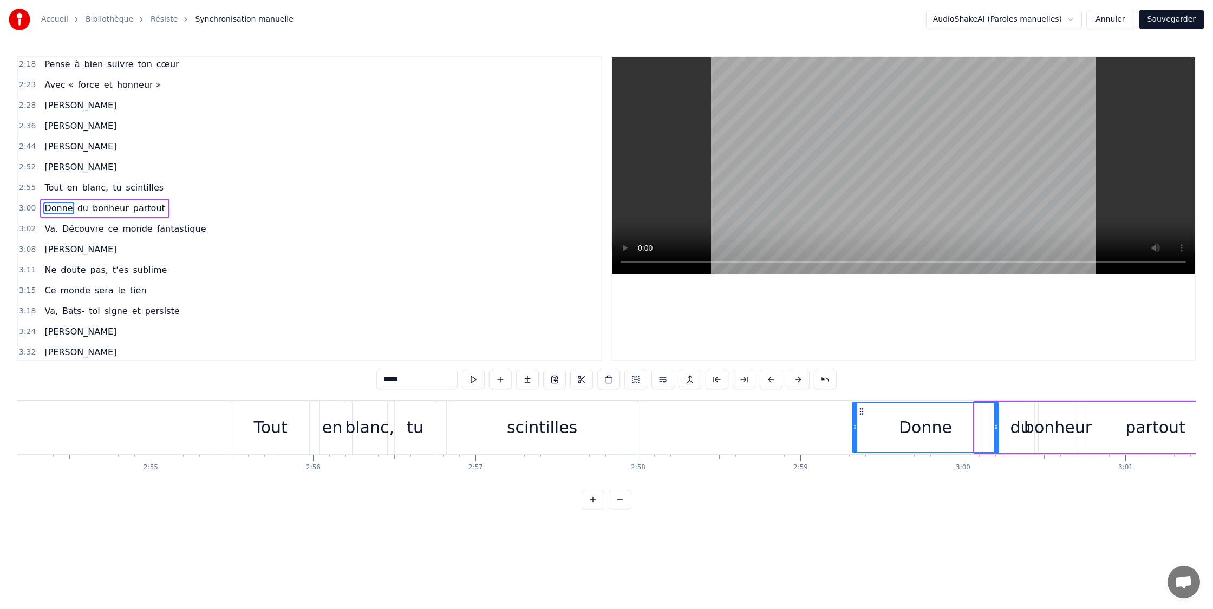
drag, startPoint x: 965, startPoint y: 431, endPoint x: 855, endPoint y: 429, distance: 110.5
click at [855, 429] on icon at bounding box center [855, 427] width 4 height 9
drag, startPoint x: 996, startPoint y: 428, endPoint x: 982, endPoint y: 426, distance: 14.2
click at [928, 425] on icon at bounding box center [925, 427] width 4 height 9
click at [1017, 424] on div "du" at bounding box center [1020, 427] width 21 height 24
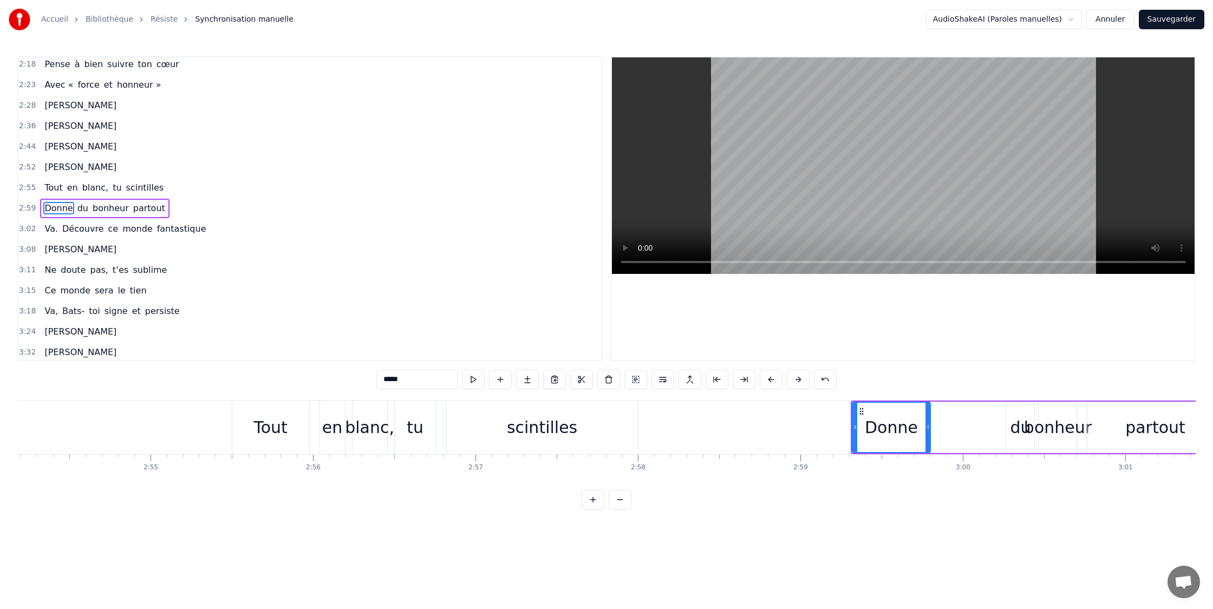
type input "**"
drag, startPoint x: 1009, startPoint y: 429, endPoint x: 931, endPoint y: 428, distance: 77.5
click at [931, 428] on icon at bounding box center [931, 427] width 4 height 9
drag, startPoint x: 1025, startPoint y: 427, endPoint x: 1018, endPoint y: 427, distance: 7.0
click at [963, 425] on div "du" at bounding box center [981, 427] width 107 height 51
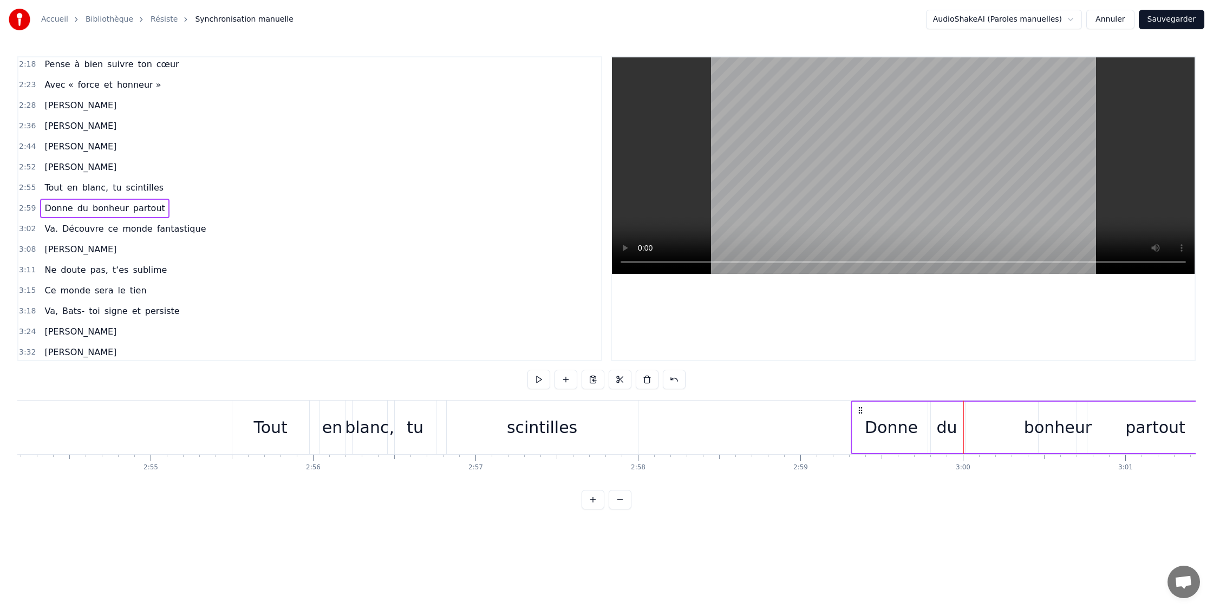
click at [1034, 428] on div "bonheur" at bounding box center [1058, 427] width 68 height 24
drag, startPoint x: 1041, startPoint y: 428, endPoint x: 985, endPoint y: 430, distance: 56.3
click at [961, 430] on icon at bounding box center [962, 427] width 4 height 9
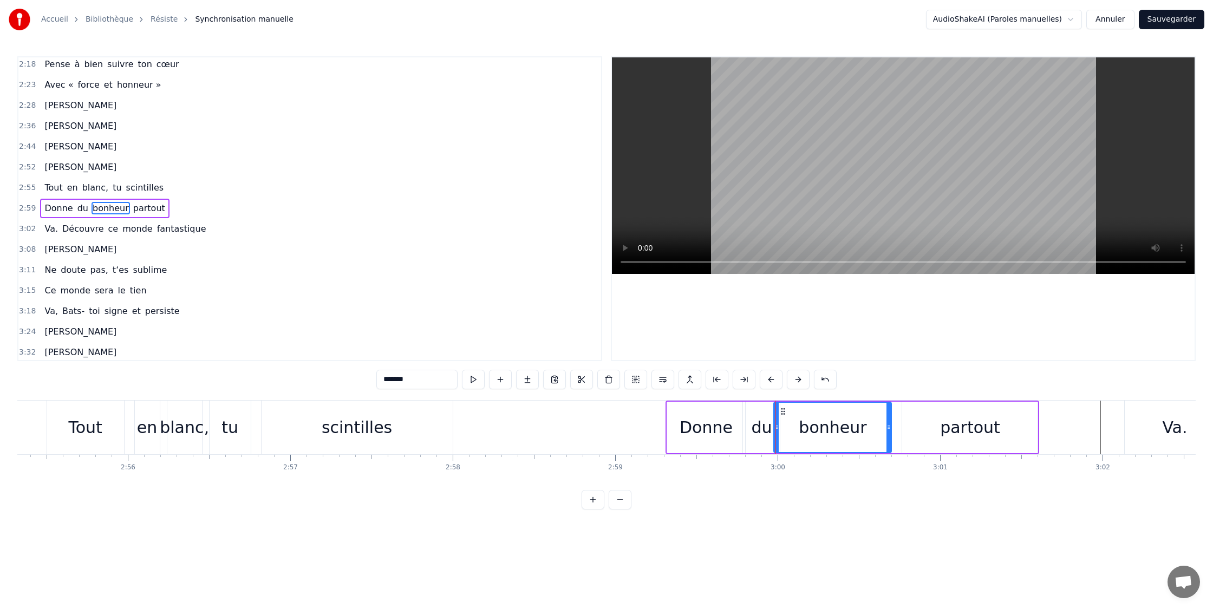
scroll to position [0, 28487]
click at [886, 428] on circle at bounding box center [886, 428] width 1 height 1
click at [955, 430] on div "partout" at bounding box center [971, 427] width 60 height 24
type input "*******"
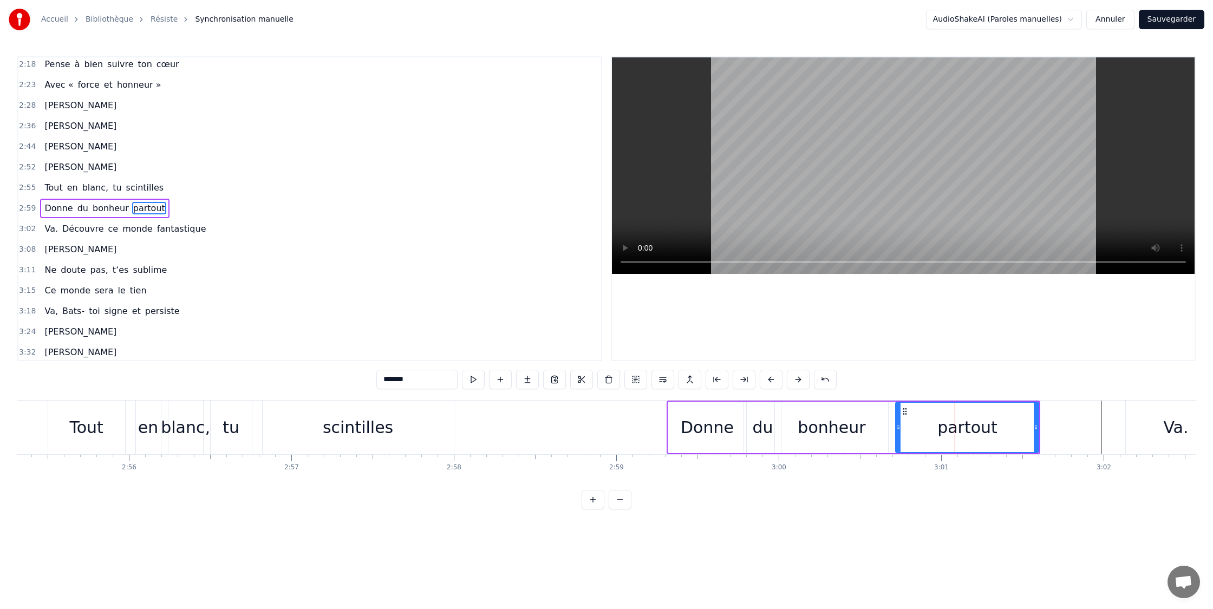
drag, startPoint x: 905, startPoint y: 428, endPoint x: 897, endPoint y: 428, distance: 7.6
click at [897, 428] on icon at bounding box center [898, 427] width 4 height 9
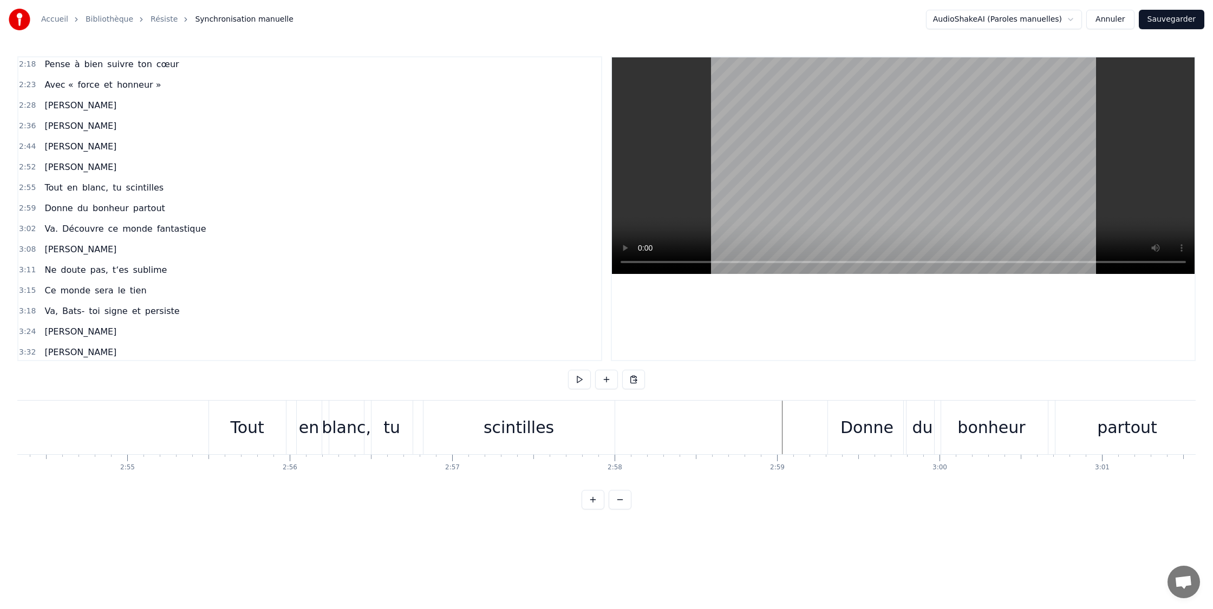
scroll to position [0, 28323]
click at [265, 413] on div "Tout" at bounding box center [250, 428] width 77 height 54
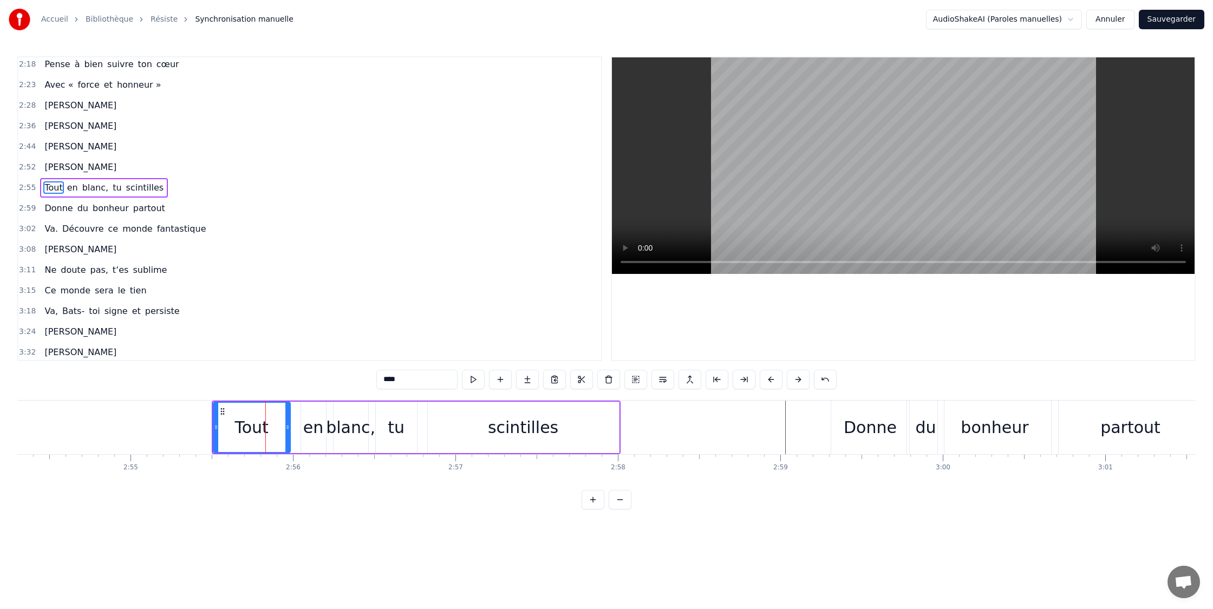
scroll to position [806, 0]
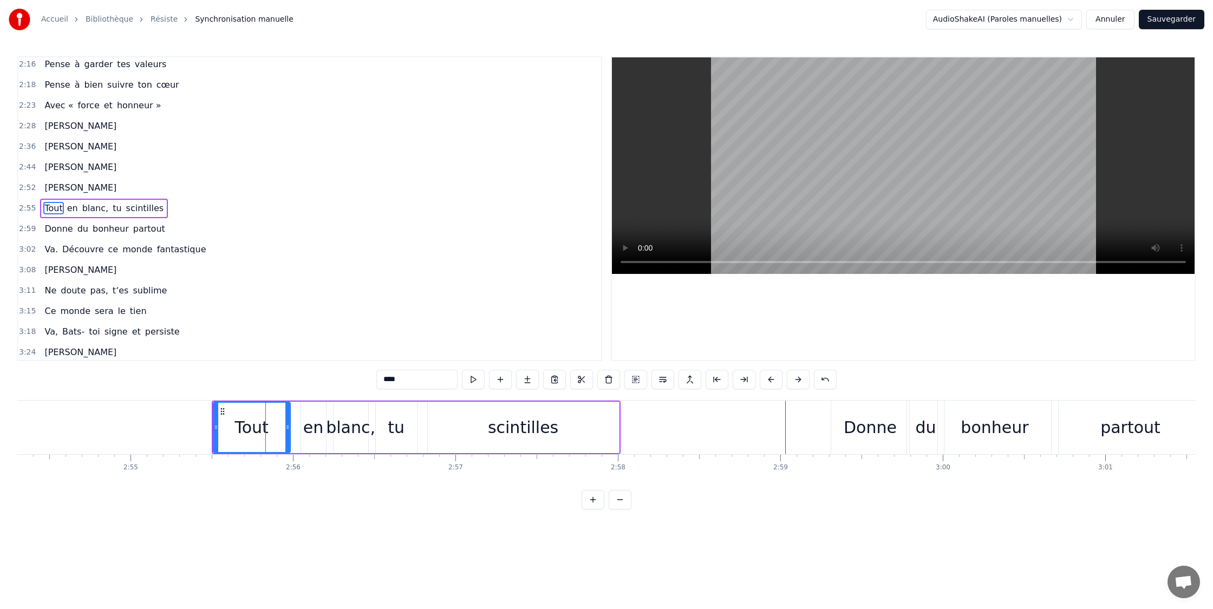
click at [306, 425] on div "en" at bounding box center [313, 427] width 20 height 24
click at [255, 426] on div "Tout" at bounding box center [252, 427] width 34 height 24
click at [302, 428] on div "en" at bounding box center [313, 427] width 25 height 51
drag, startPoint x: 305, startPoint y: 433, endPoint x: 311, endPoint y: 430, distance: 7.0
click at [293, 431] on div at bounding box center [291, 427] width 4 height 49
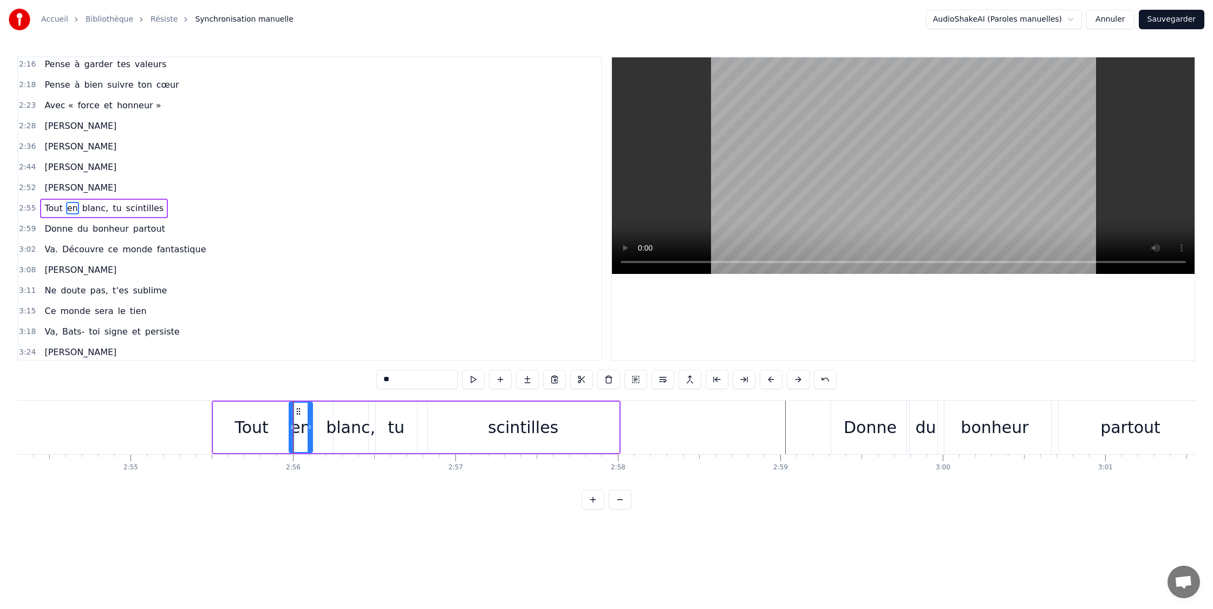
drag, startPoint x: 323, startPoint y: 431, endPoint x: 334, endPoint y: 432, distance: 10.4
click at [310, 431] on icon at bounding box center [310, 427] width 4 height 9
click at [346, 432] on div "blanc," at bounding box center [350, 427] width 49 height 24
click at [413, 432] on div "tu" at bounding box center [396, 427] width 41 height 51
click at [519, 436] on div "scintilles" at bounding box center [523, 427] width 70 height 24
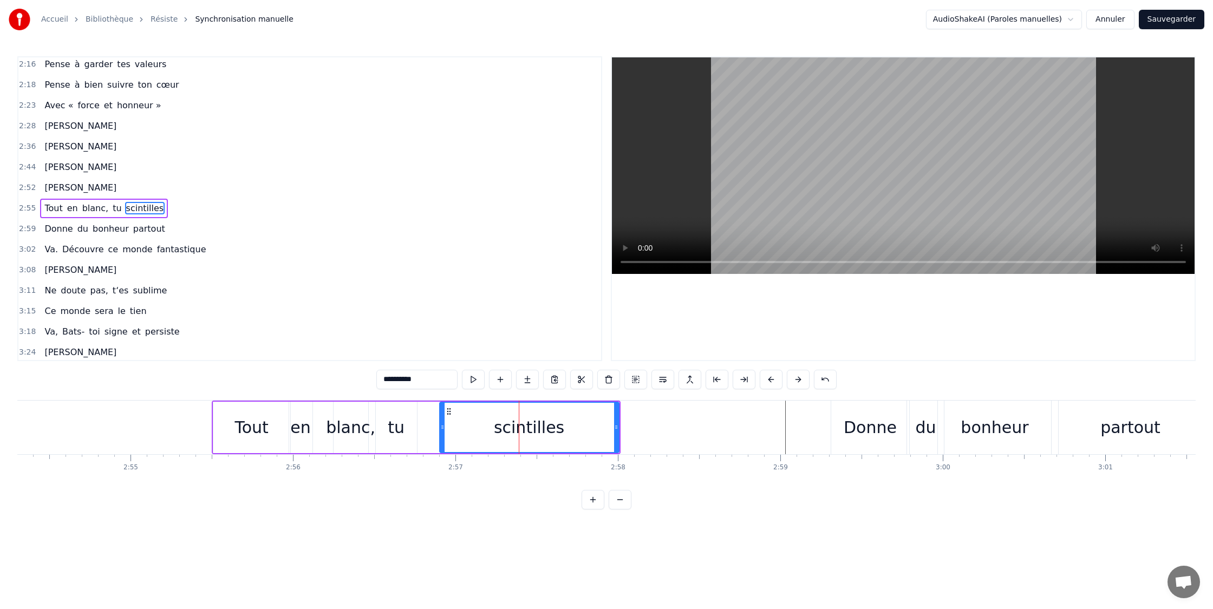
drag, startPoint x: 431, startPoint y: 430, endPoint x: 489, endPoint y: 431, distance: 58.0
click at [443, 430] on icon at bounding box center [442, 427] width 4 height 9
drag, startPoint x: 615, startPoint y: 428, endPoint x: 511, endPoint y: 440, distance: 105.3
click at [592, 428] on icon at bounding box center [593, 427] width 4 height 9
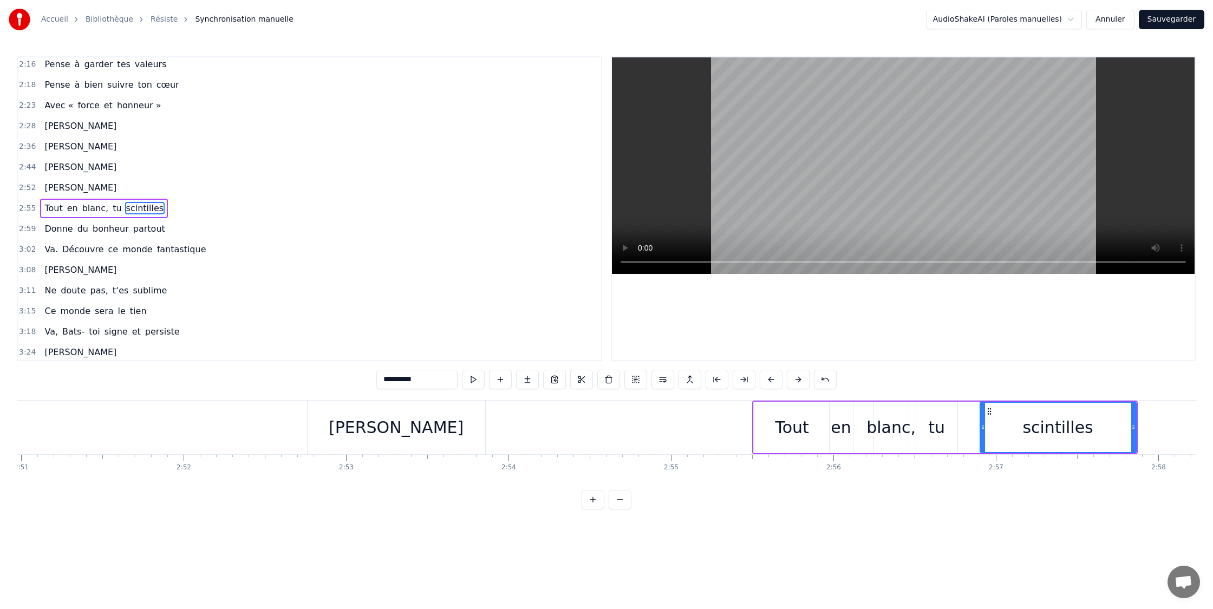
scroll to position [0, 27769]
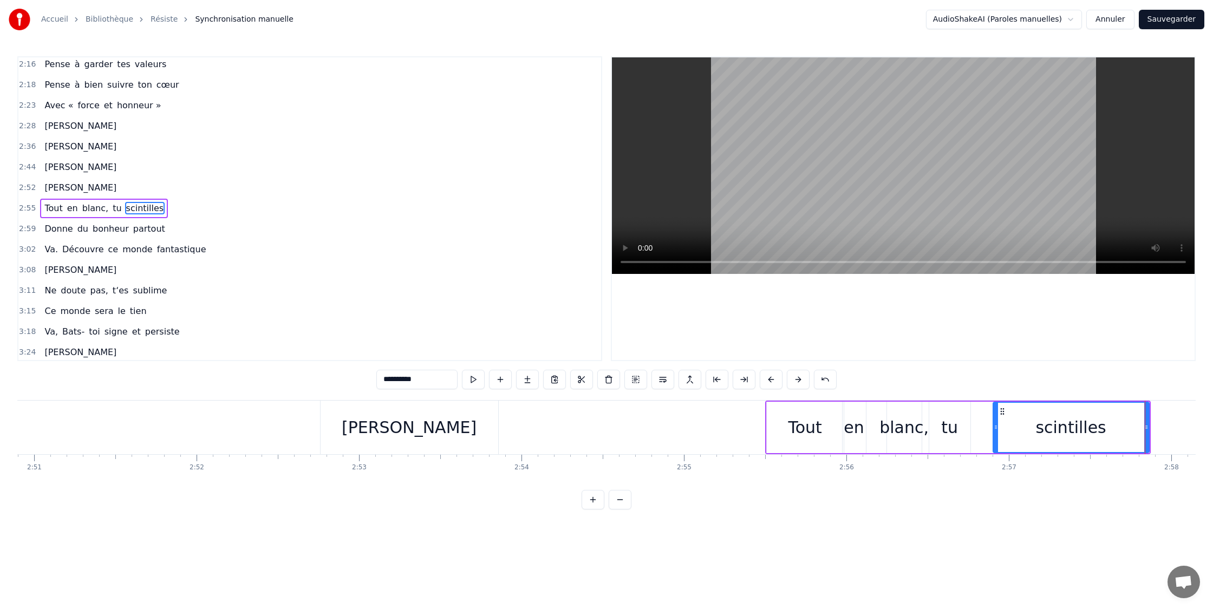
click at [402, 423] on div "[PERSON_NAME]" at bounding box center [409, 427] width 135 height 24
type input "******"
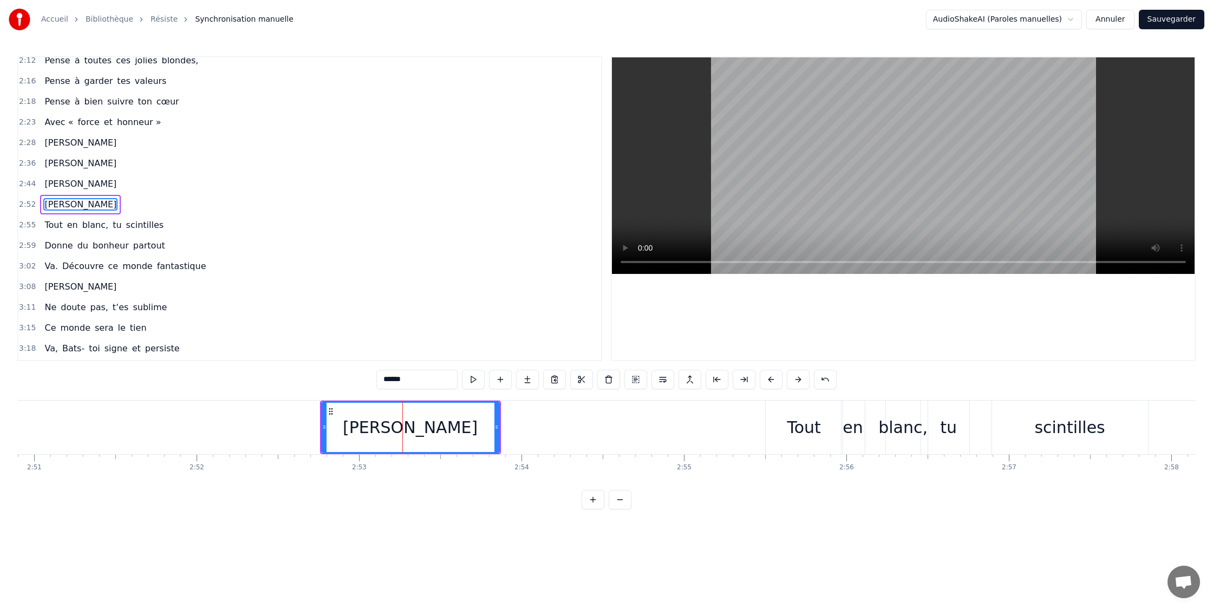
scroll to position [785, 0]
drag, startPoint x: 317, startPoint y: 428, endPoint x: 297, endPoint y: 429, distance: 20.1
click at [295, 428] on icon at bounding box center [295, 427] width 4 height 9
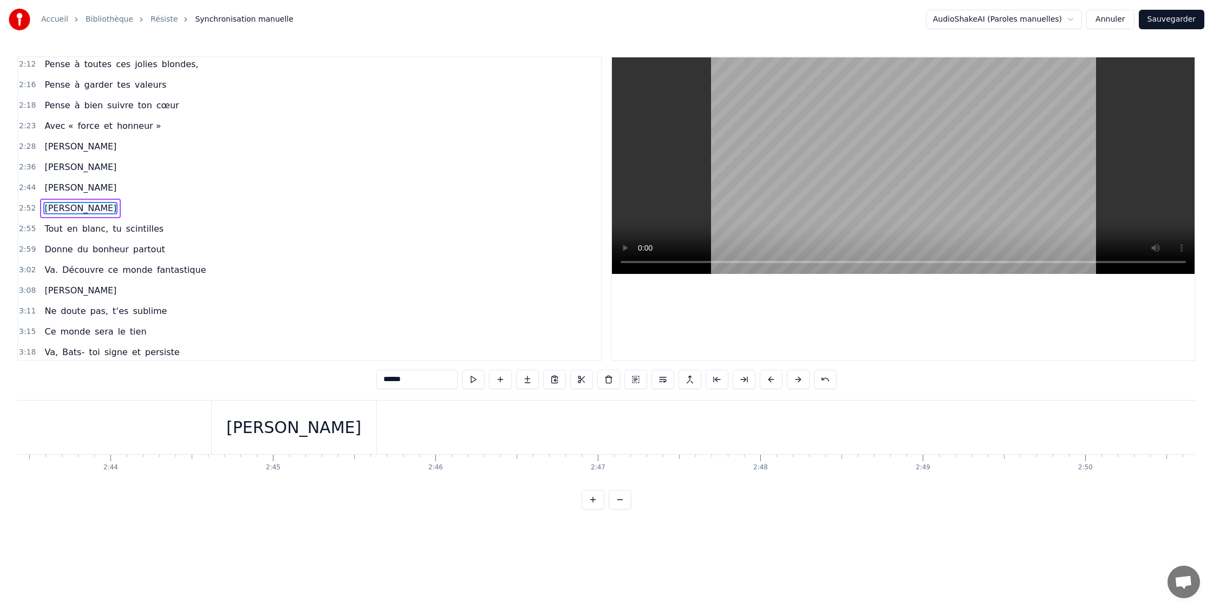
scroll to position [0, 26527]
click at [329, 432] on div "[PERSON_NAME]" at bounding box center [322, 427] width 135 height 24
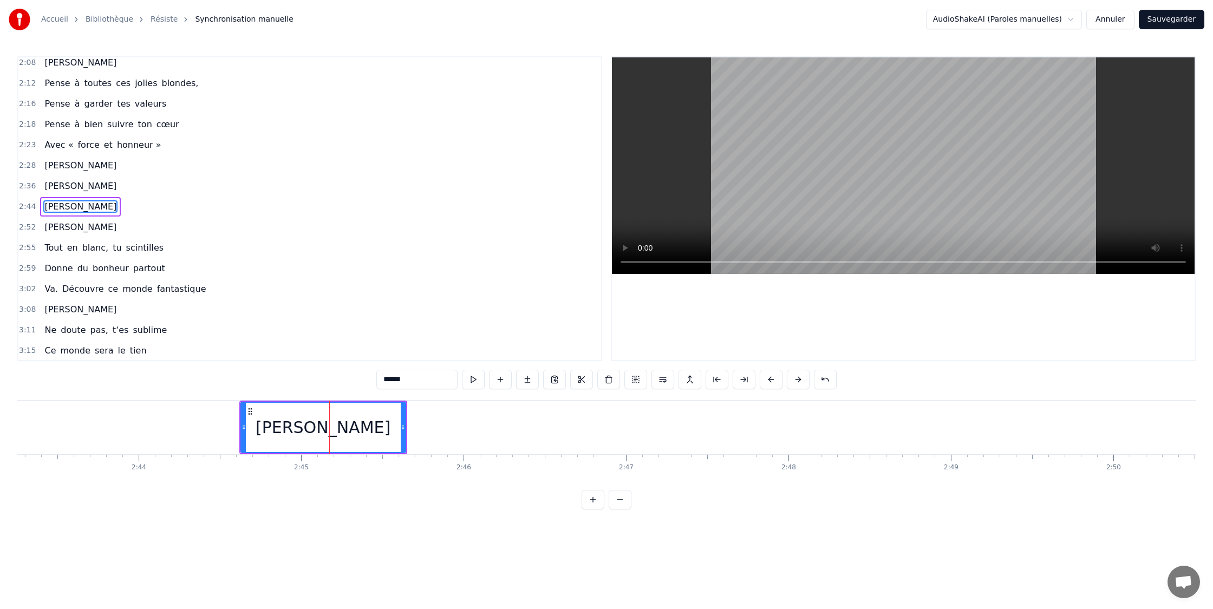
scroll to position [765, 0]
drag, startPoint x: 242, startPoint y: 427, endPoint x: 222, endPoint y: 426, distance: 20.1
click at [216, 426] on icon at bounding box center [218, 427] width 4 height 9
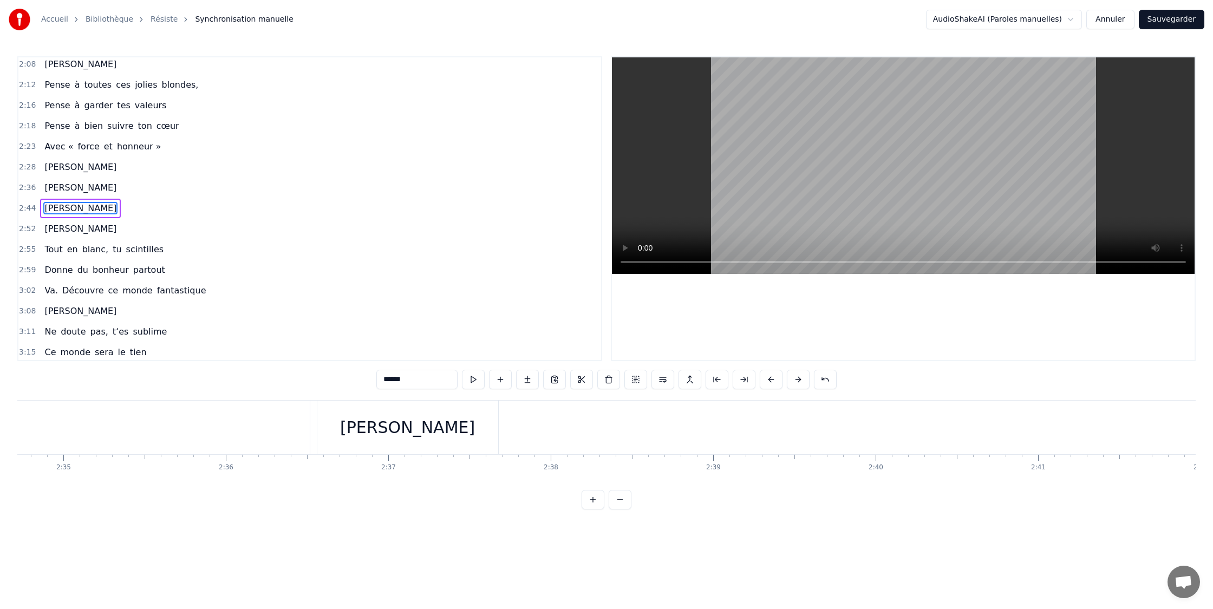
scroll to position [0, 25140]
click at [406, 424] on div "[PERSON_NAME]" at bounding box center [408, 427] width 135 height 24
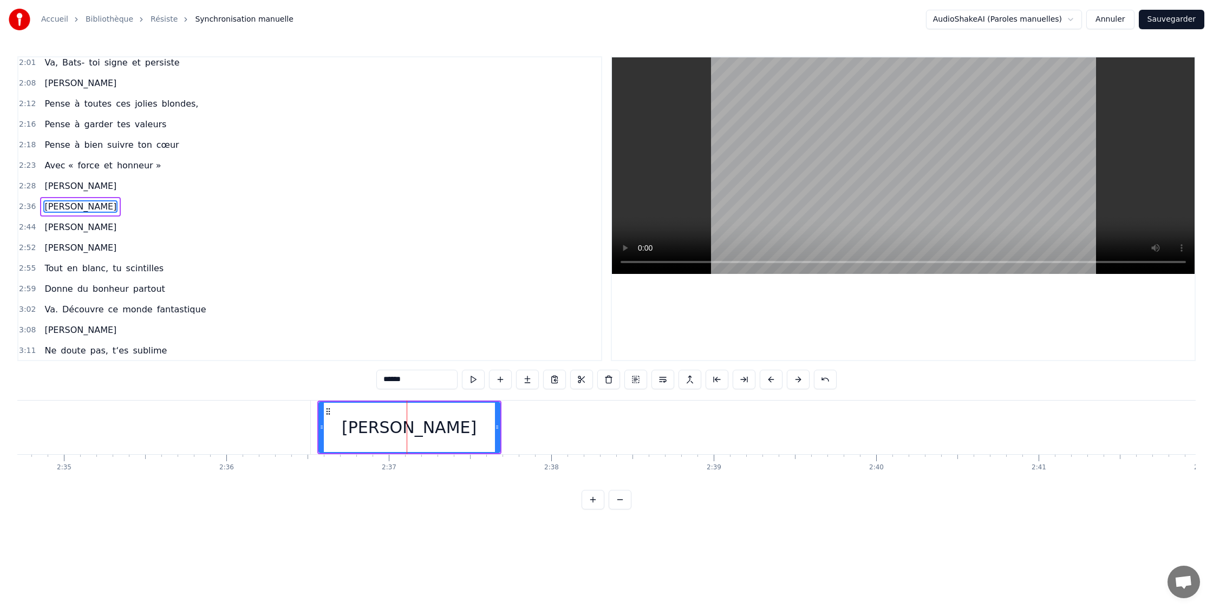
scroll to position [744, 0]
drag, startPoint x: 322, startPoint y: 427, endPoint x: 296, endPoint y: 426, distance: 26.0
click at [296, 427] on icon at bounding box center [295, 427] width 4 height 9
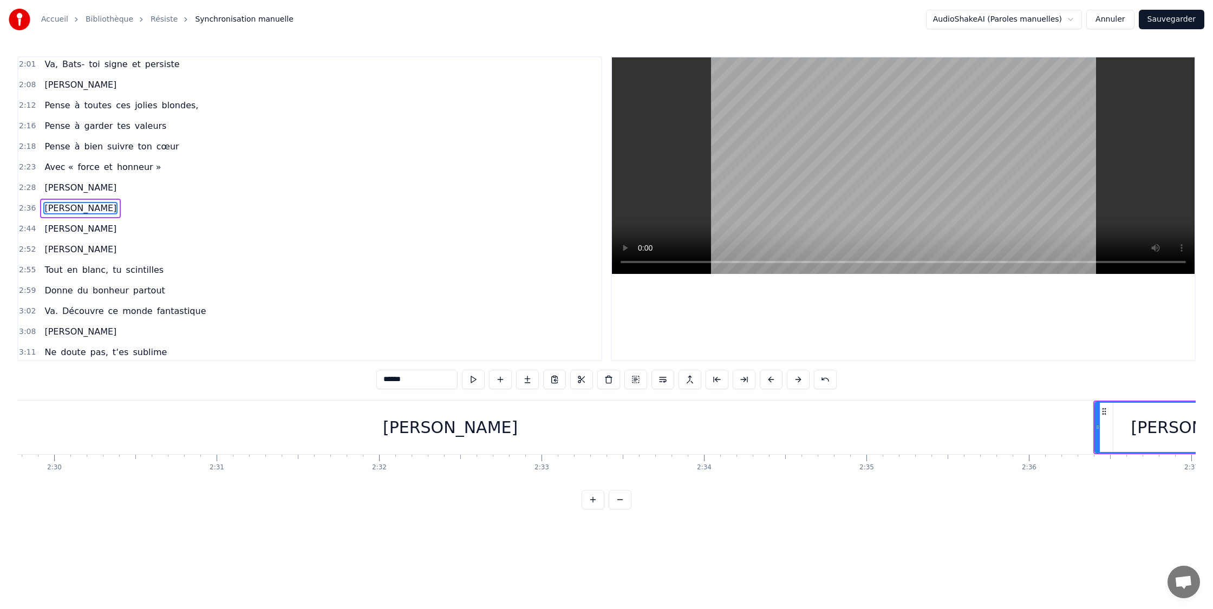
scroll to position [0, 24339]
click at [423, 433] on div "[PERSON_NAME]" at bounding box center [448, 427] width 135 height 24
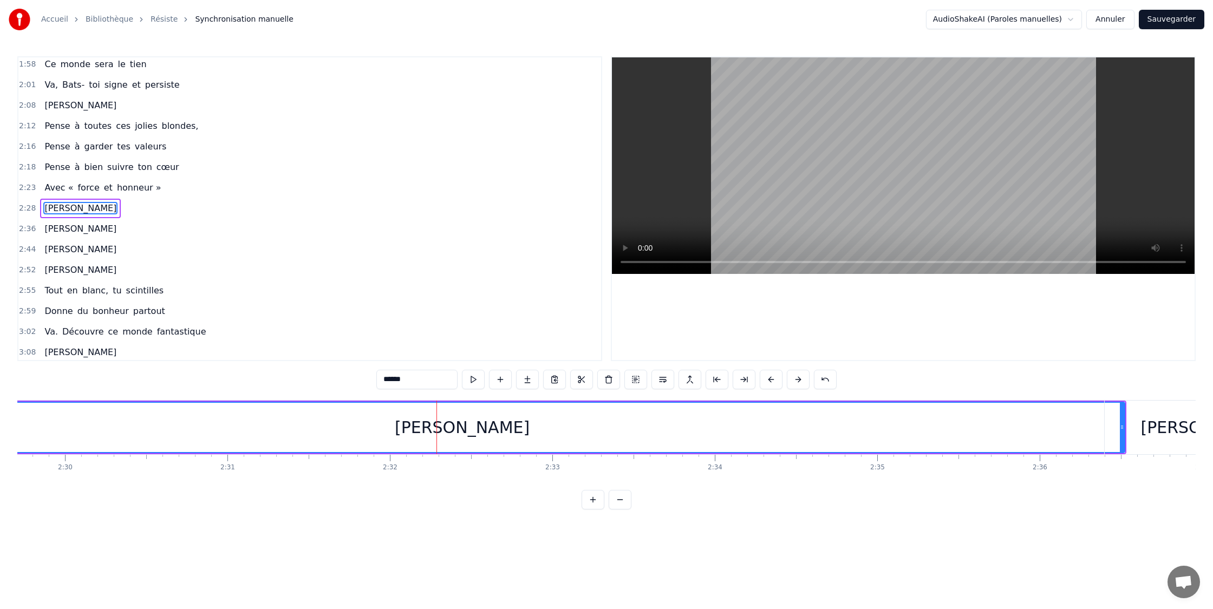
scroll to position [0, 24327]
drag, startPoint x: 1115, startPoint y: 428, endPoint x: 1037, endPoint y: 428, distance: 78.0
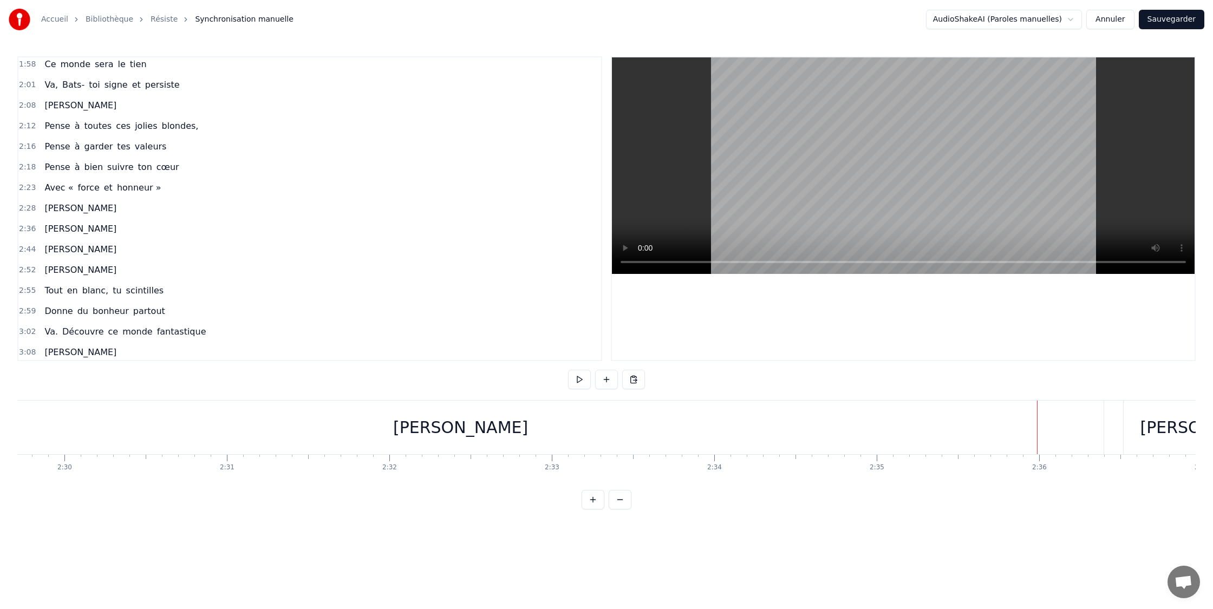
click at [1200, 428] on div "Accueil Bibliothèque Résiste Synchronisation manuelle AudioShakeAI (Paroles ma…" at bounding box center [606, 255] width 1213 height 510
click at [1166, 428] on div "[PERSON_NAME]" at bounding box center [1207, 428] width 207 height 54
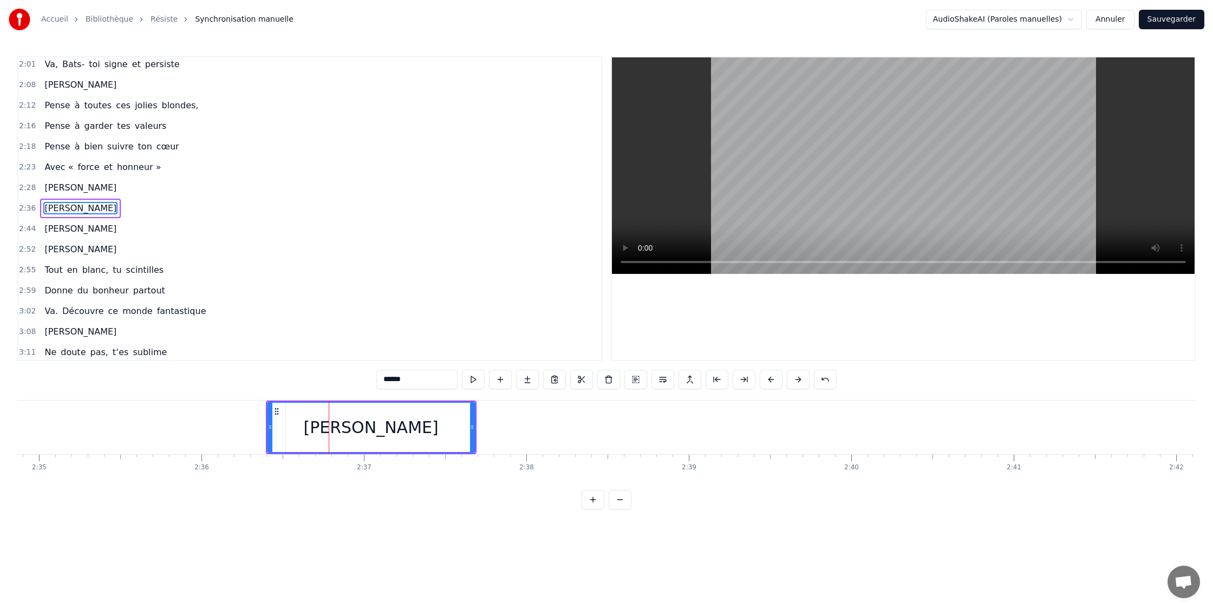
scroll to position [0, 25016]
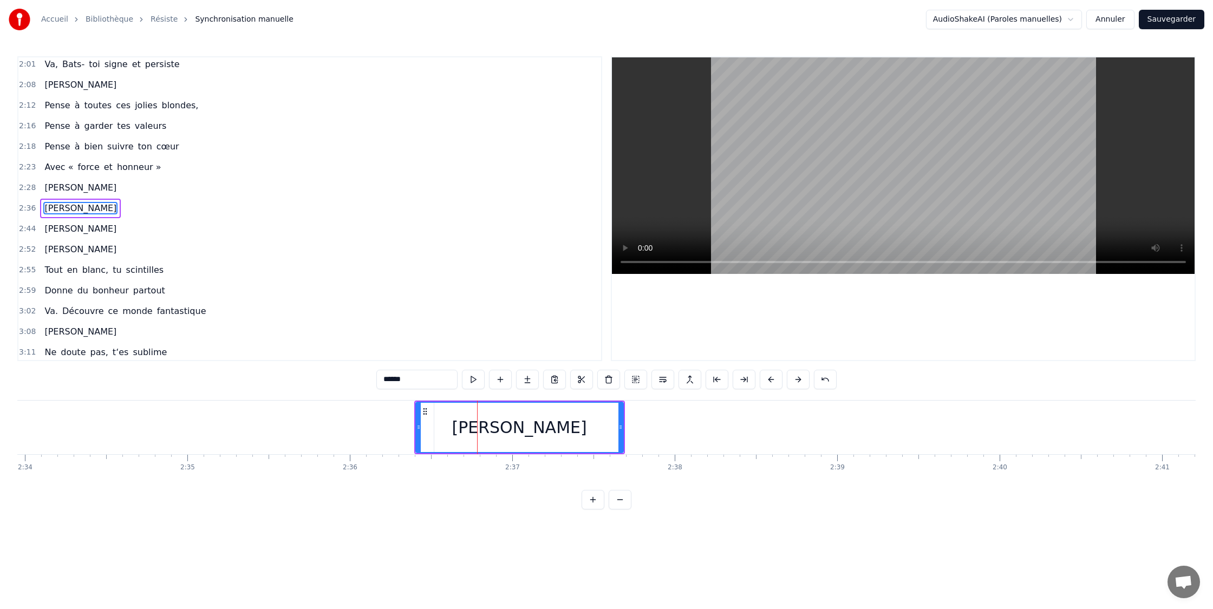
drag, startPoint x: 415, startPoint y: 426, endPoint x: 449, endPoint y: 426, distance: 34.1
click at [464, 428] on div "[PERSON_NAME]" at bounding box center [519, 427] width 209 height 51
drag, startPoint x: 417, startPoint y: 427, endPoint x: 370, endPoint y: 426, distance: 47.2
click at [471, 426] on icon at bounding box center [473, 427] width 4 height 9
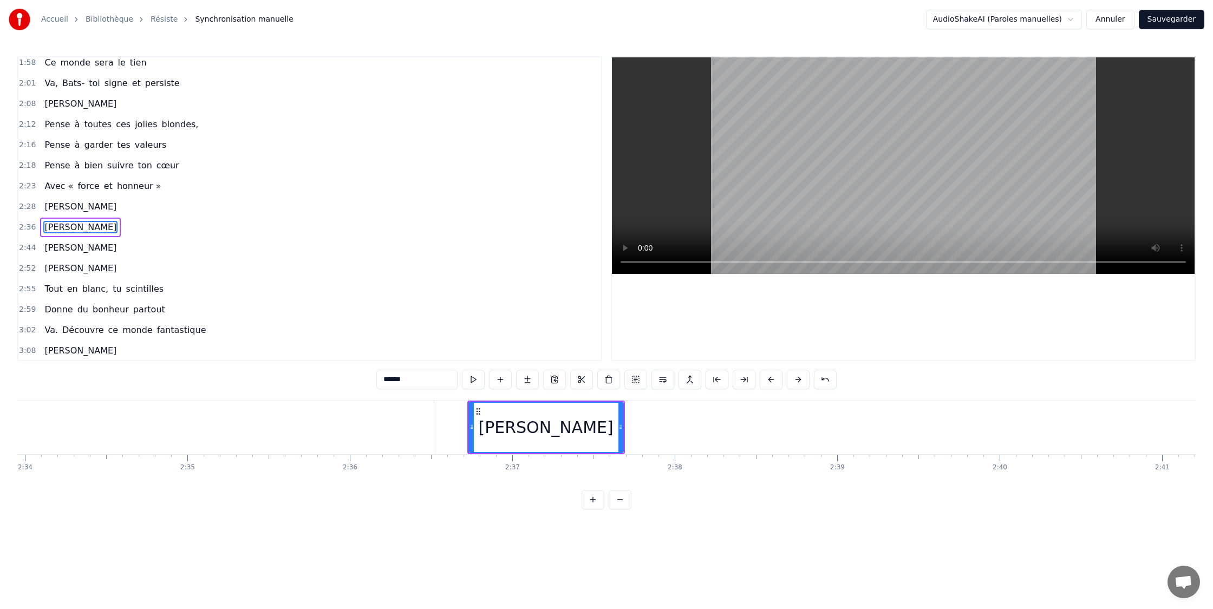
scroll to position [724, 0]
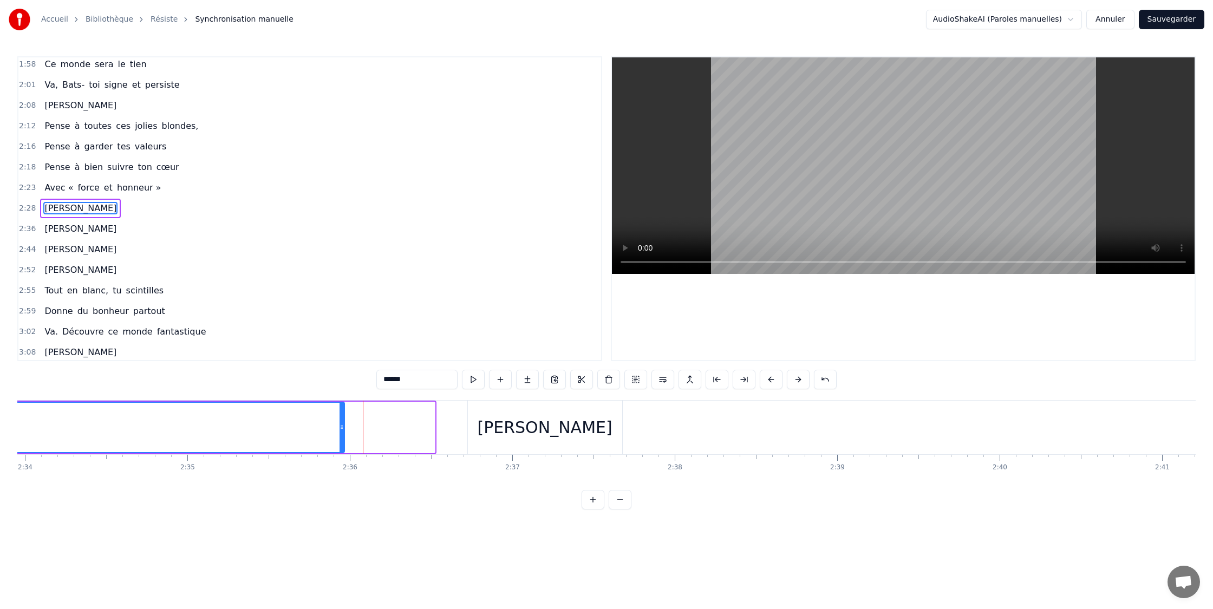
drag, startPoint x: 430, startPoint y: 427, endPoint x: 362, endPoint y: 427, distance: 68.2
click at [340, 426] on icon at bounding box center [342, 427] width 4 height 9
click at [482, 428] on div "[PERSON_NAME]" at bounding box center [545, 428] width 154 height 54
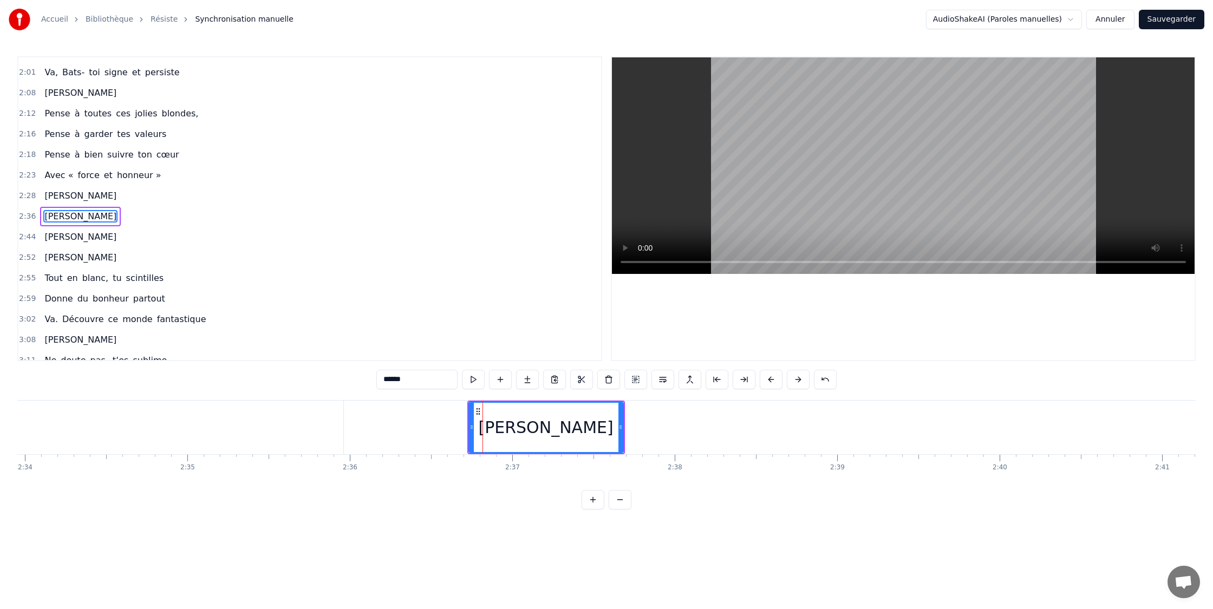
scroll to position [744, 0]
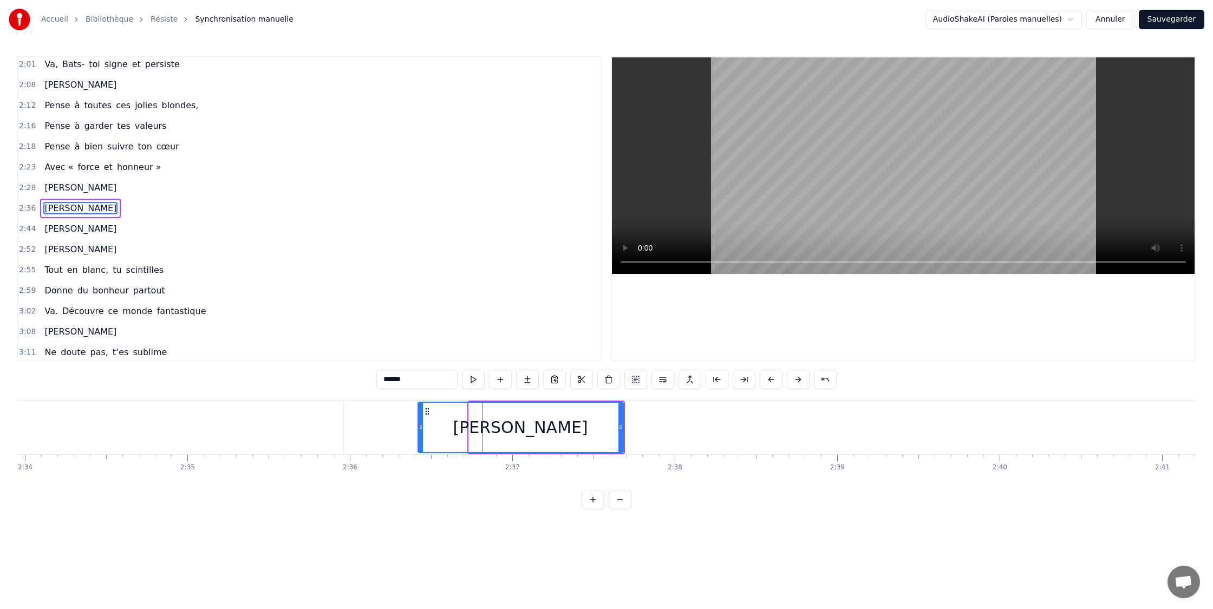
drag, startPoint x: 472, startPoint y: 428, endPoint x: 419, endPoint y: 426, distance: 53.1
click at [421, 426] on icon at bounding box center [421, 427] width 4 height 9
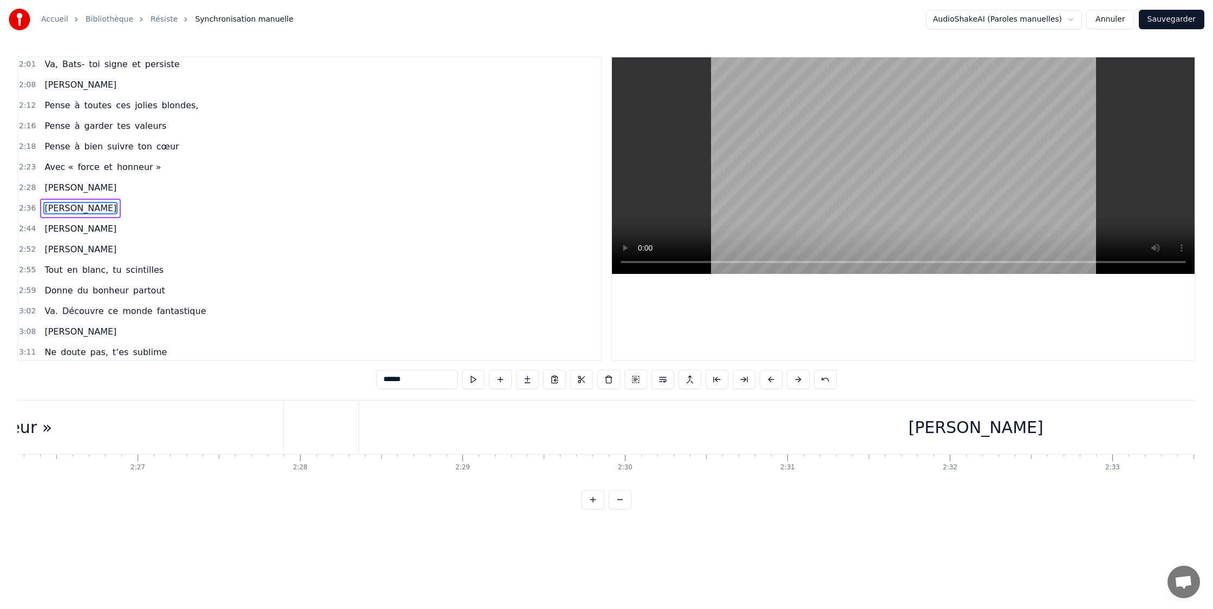
scroll to position [0, 23785]
click at [588, 428] on div "[PERSON_NAME]" at bounding box center [957, 428] width 1234 height 54
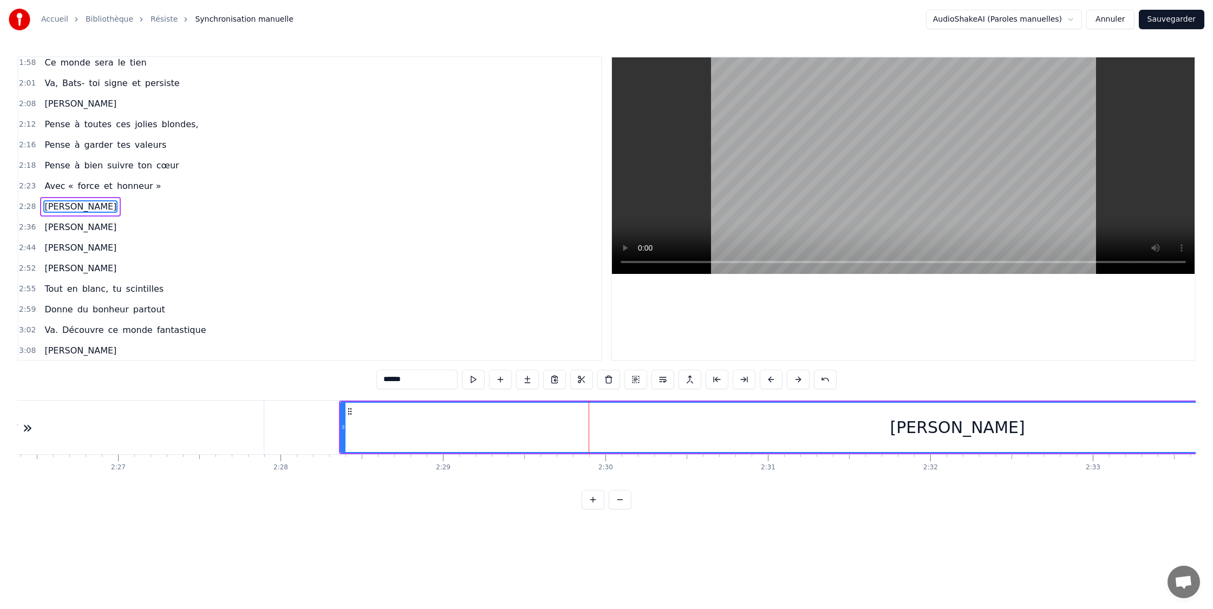
scroll to position [724, 0]
drag, startPoint x: 342, startPoint y: 428, endPoint x: 388, endPoint y: 428, distance: 45.5
click at [315, 428] on icon at bounding box center [316, 427] width 4 height 9
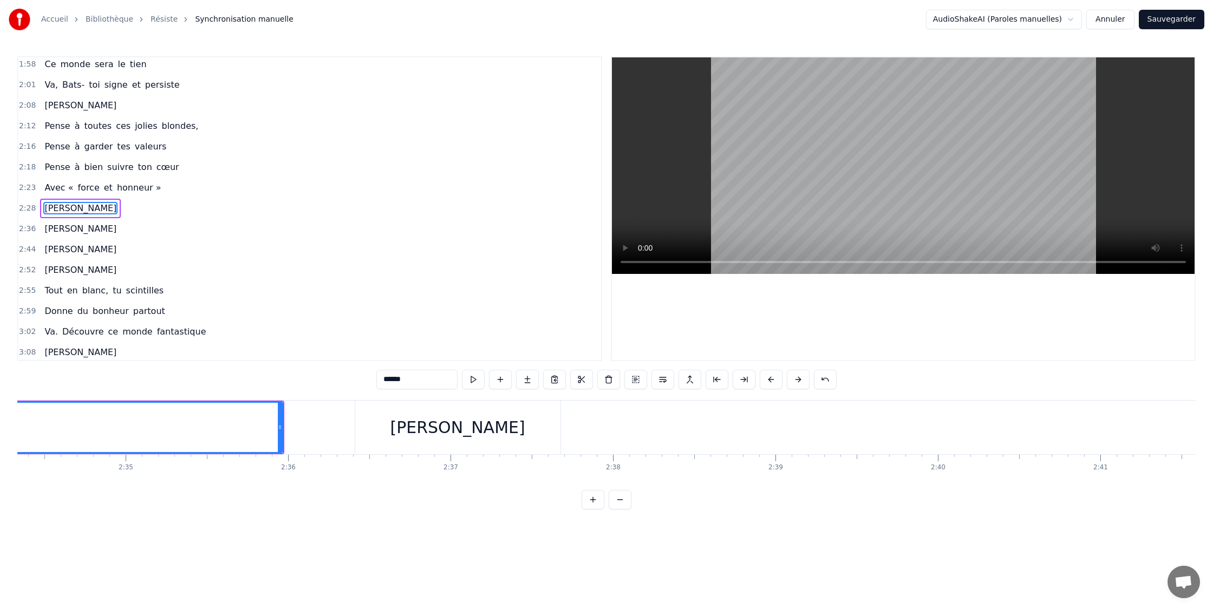
scroll to position [0, 25075]
drag, startPoint x: 259, startPoint y: 428, endPoint x: 80, endPoint y: 423, distance: 179.4
click at [79, 424] on icon at bounding box center [78, 427] width 4 height 9
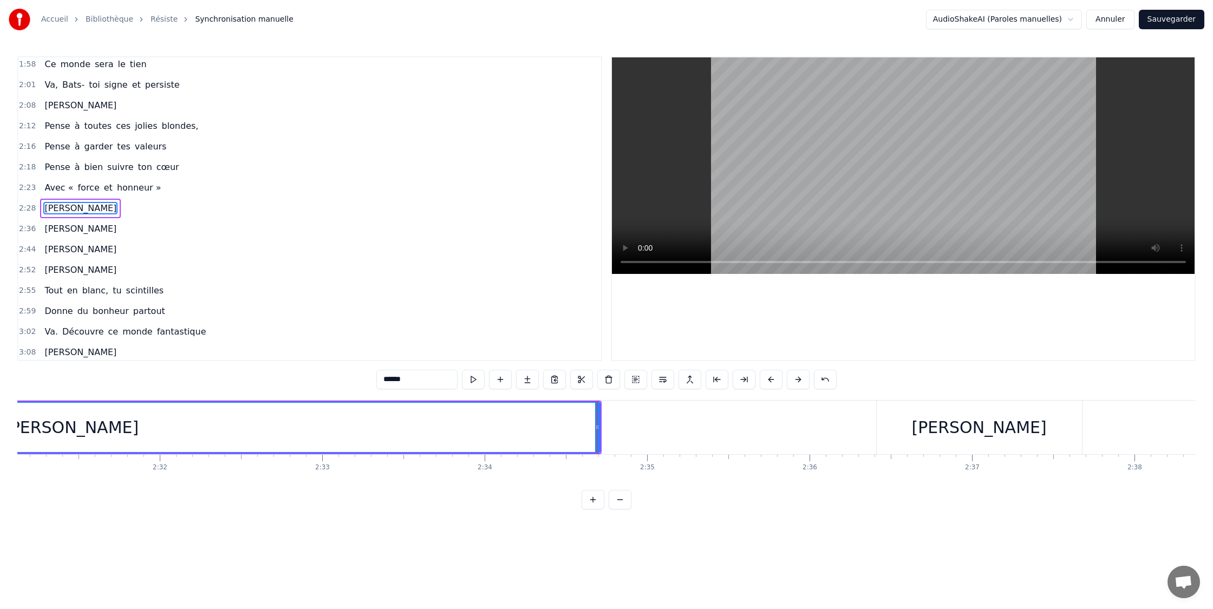
scroll to position [0, 24323]
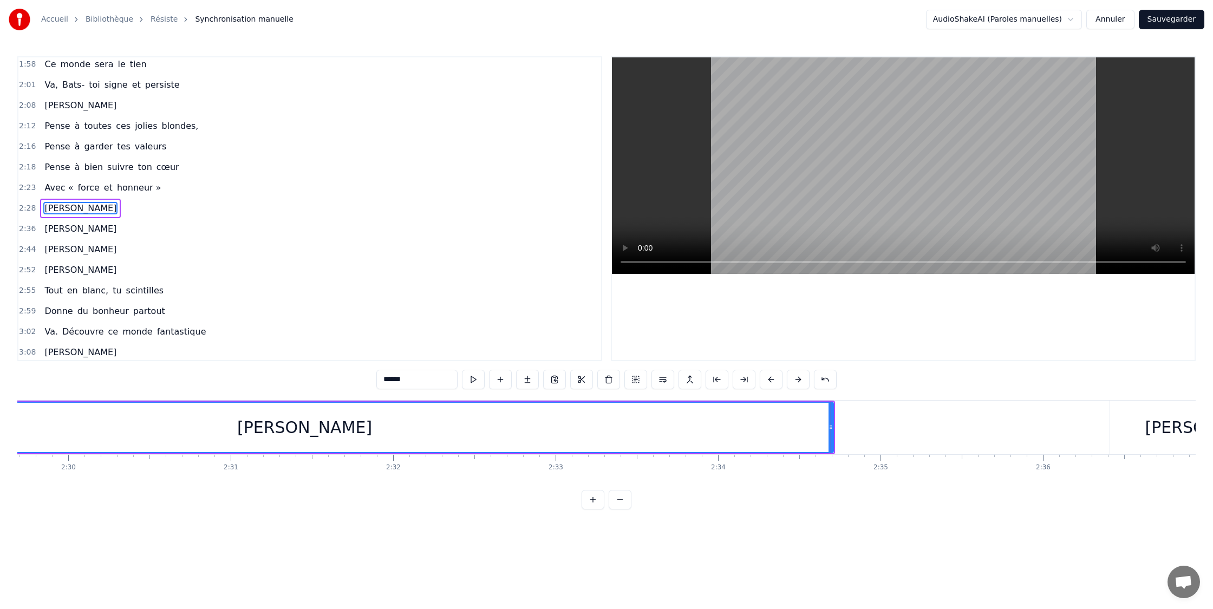
drag, startPoint x: 782, startPoint y: 429, endPoint x: 810, endPoint y: 428, distance: 28.2
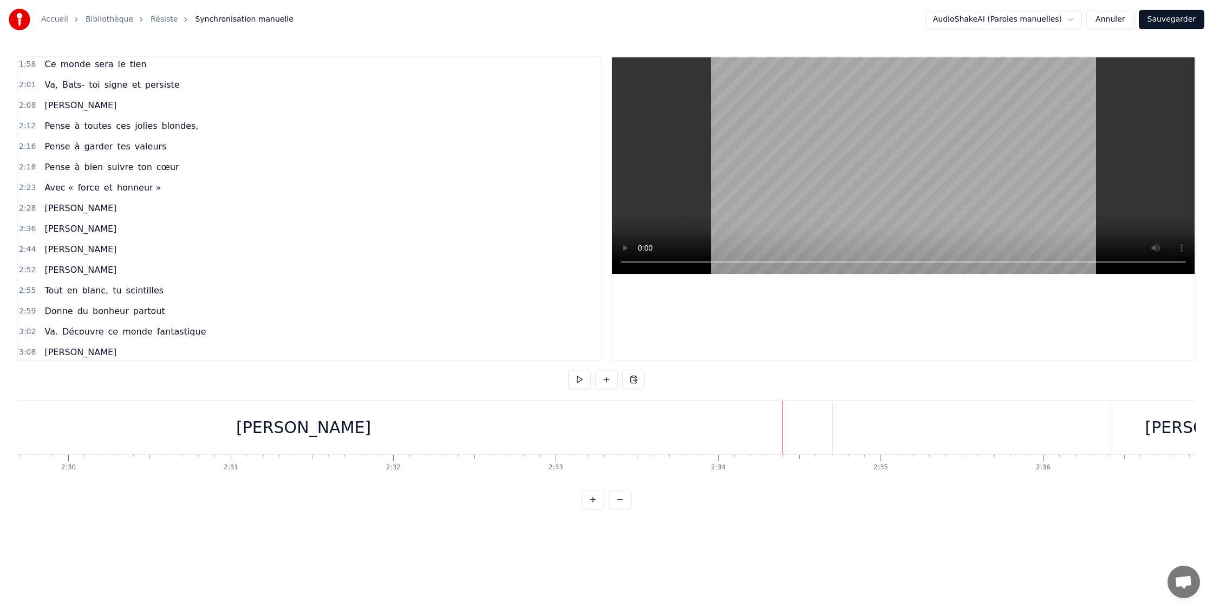
click at [726, 426] on div "[PERSON_NAME]" at bounding box center [303, 428] width 1057 height 54
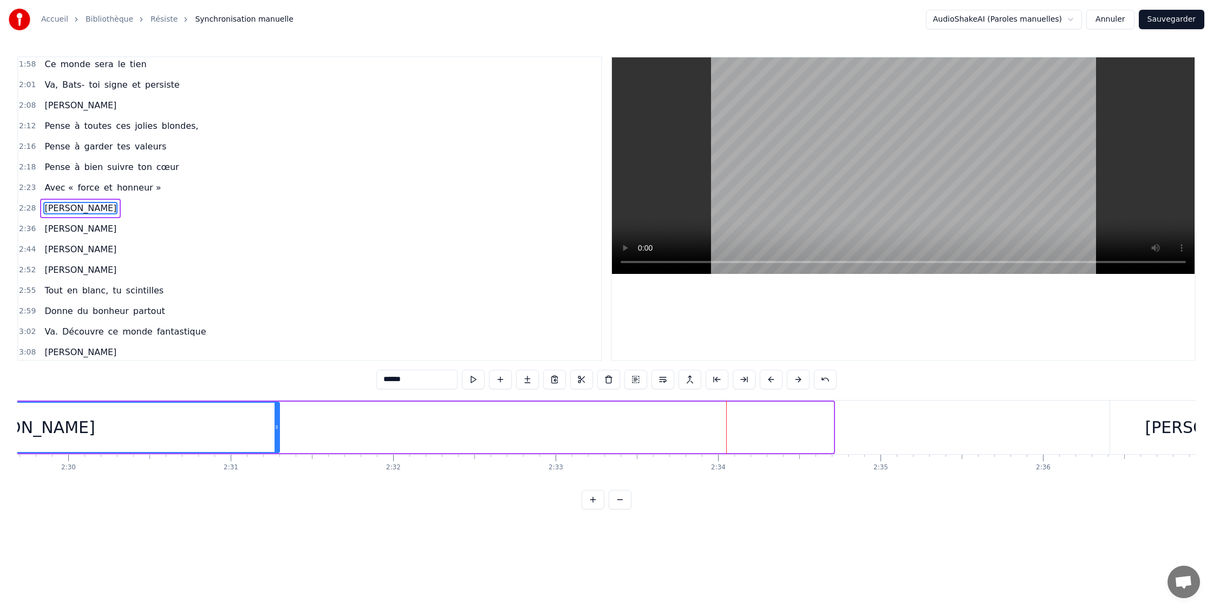
drag, startPoint x: 830, startPoint y: 427, endPoint x: 278, endPoint y: 425, distance: 551.4
click at [276, 425] on icon at bounding box center [277, 427] width 4 height 9
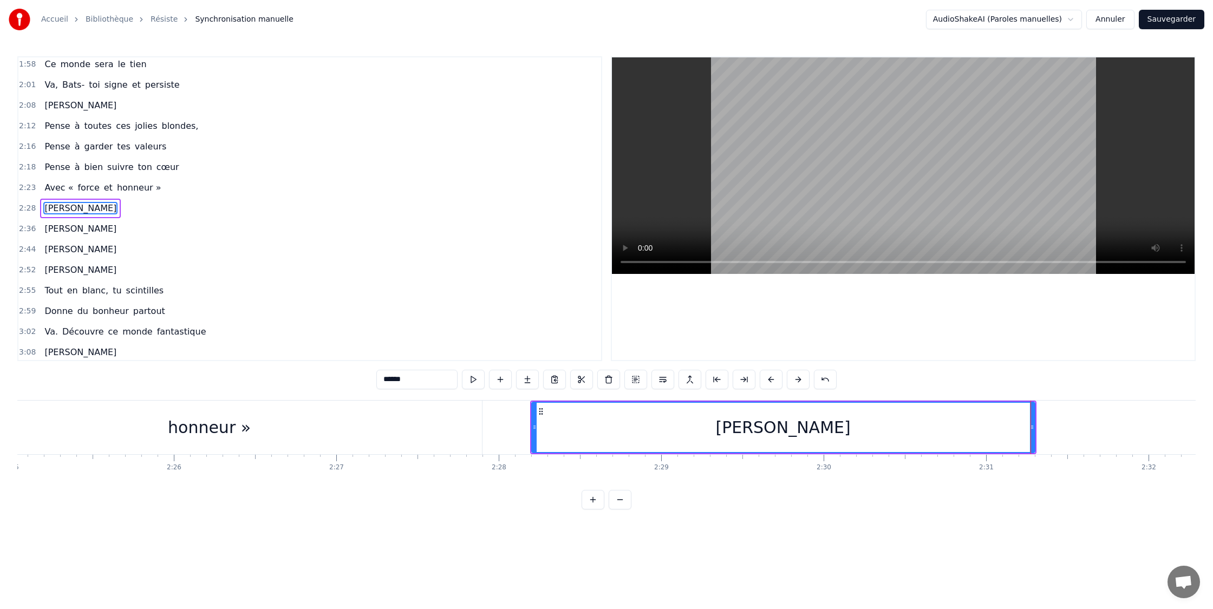
scroll to position [0, 23569]
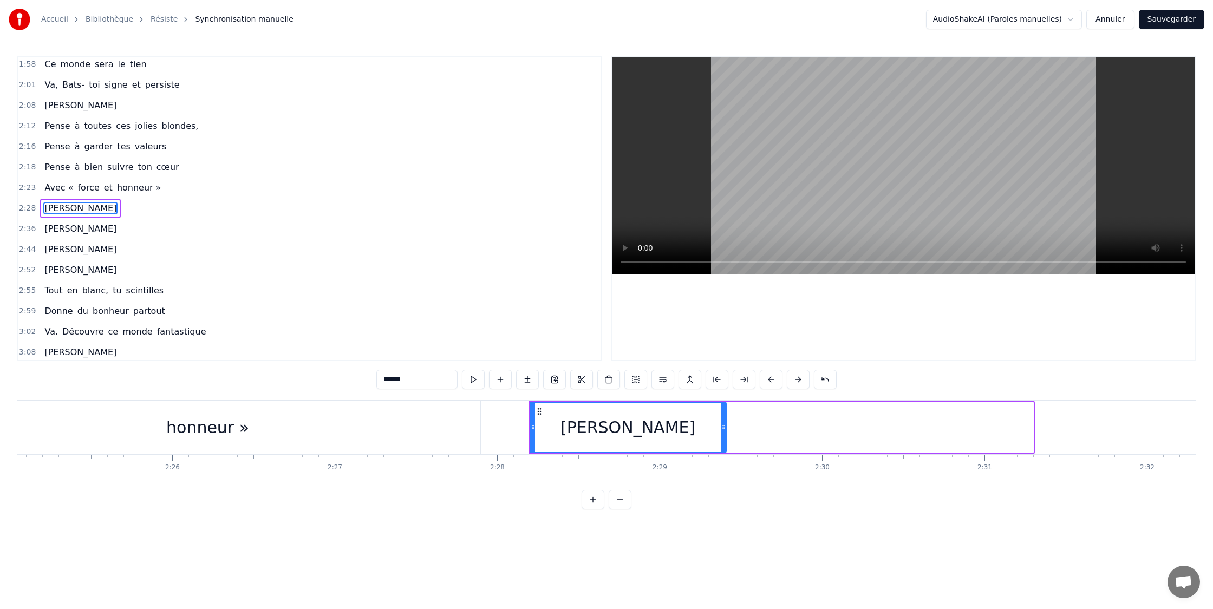
drag, startPoint x: 960, startPoint y: 424, endPoint x: 722, endPoint y: 421, distance: 238.3
click at [722, 421] on div at bounding box center [723, 427] width 4 height 49
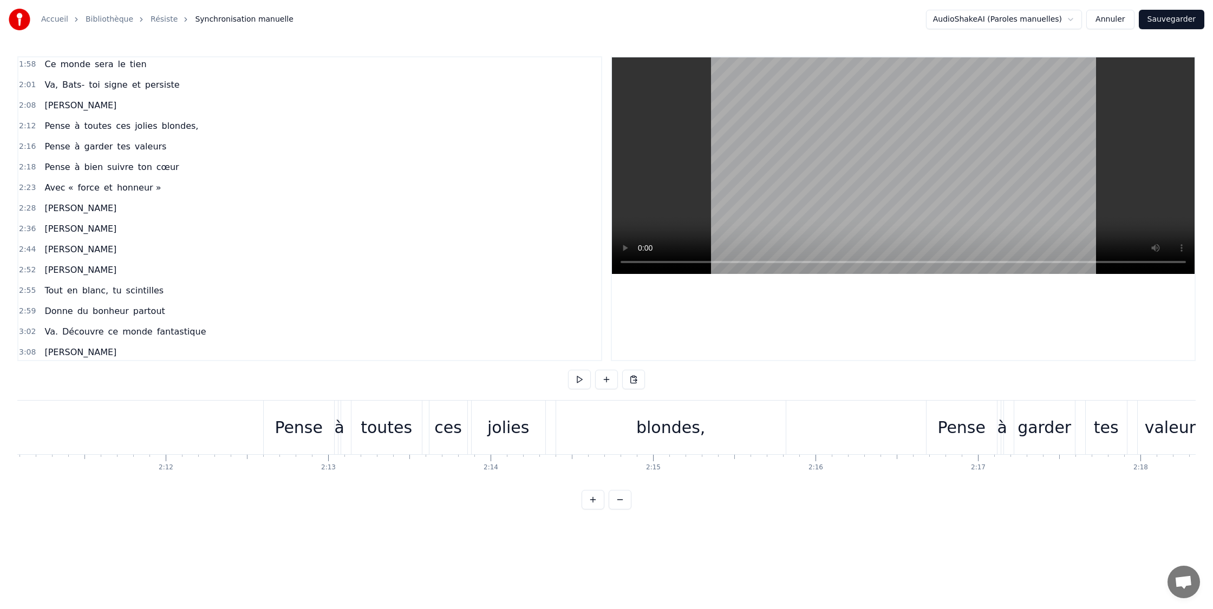
scroll to position [0, 21299]
click at [299, 424] on div "Pense" at bounding box center [300, 427] width 48 height 24
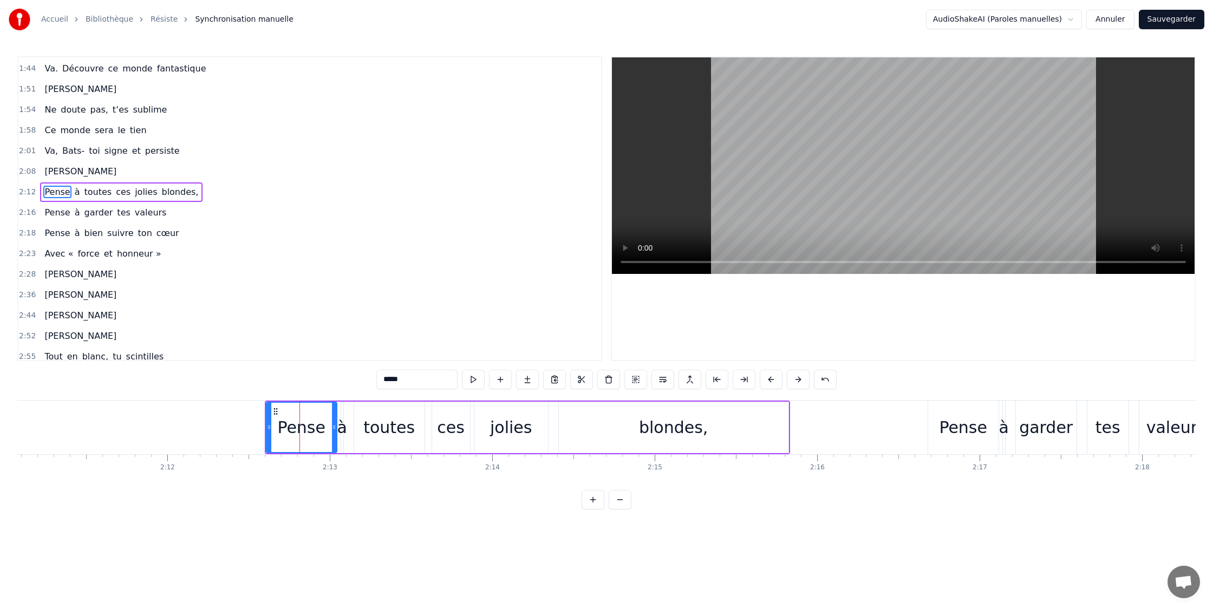
scroll to position [641, 0]
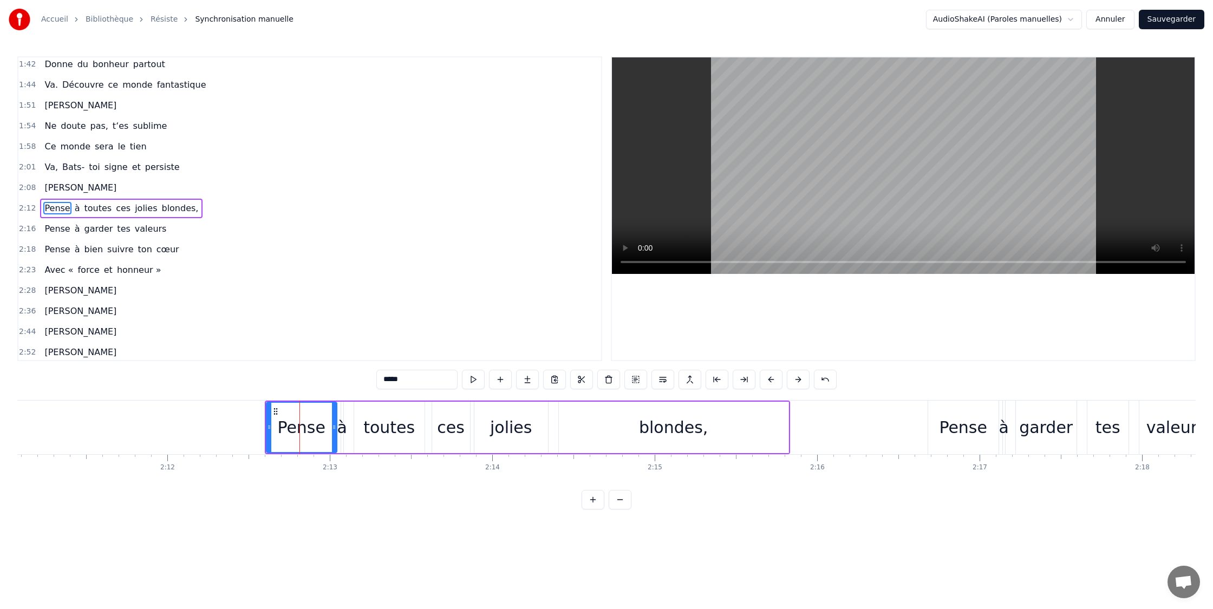
click at [344, 427] on div "à" at bounding box center [342, 427] width 10 height 24
click at [375, 429] on div "toutes" at bounding box center [388, 427] width 51 height 24
click at [335, 429] on div "Pense" at bounding box center [301, 427] width 70 height 51
click at [295, 426] on div "Pense" at bounding box center [301, 427] width 48 height 24
drag, startPoint x: 335, startPoint y: 427, endPoint x: 349, endPoint y: 428, distance: 14.1
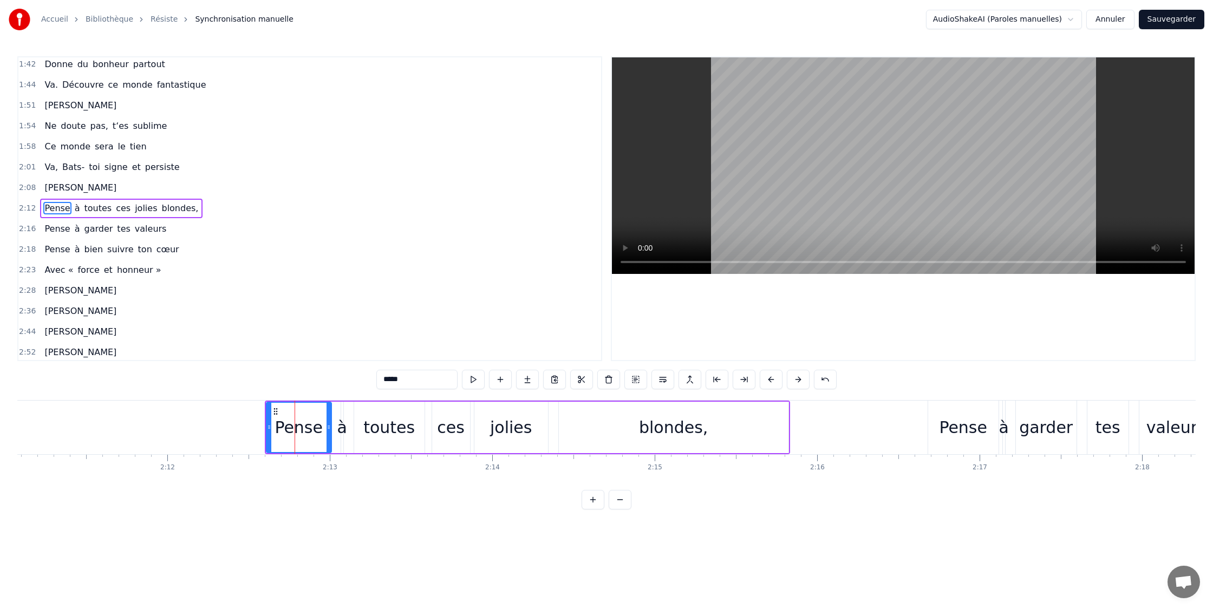
click at [329, 428] on icon at bounding box center [329, 427] width 4 height 9
click at [342, 428] on div "à" at bounding box center [342, 427] width 10 height 24
click at [375, 428] on div "toutes" at bounding box center [388, 427] width 51 height 24
type input "******"
drag, startPoint x: 359, startPoint y: 427, endPoint x: 352, endPoint y: 428, distance: 6.5
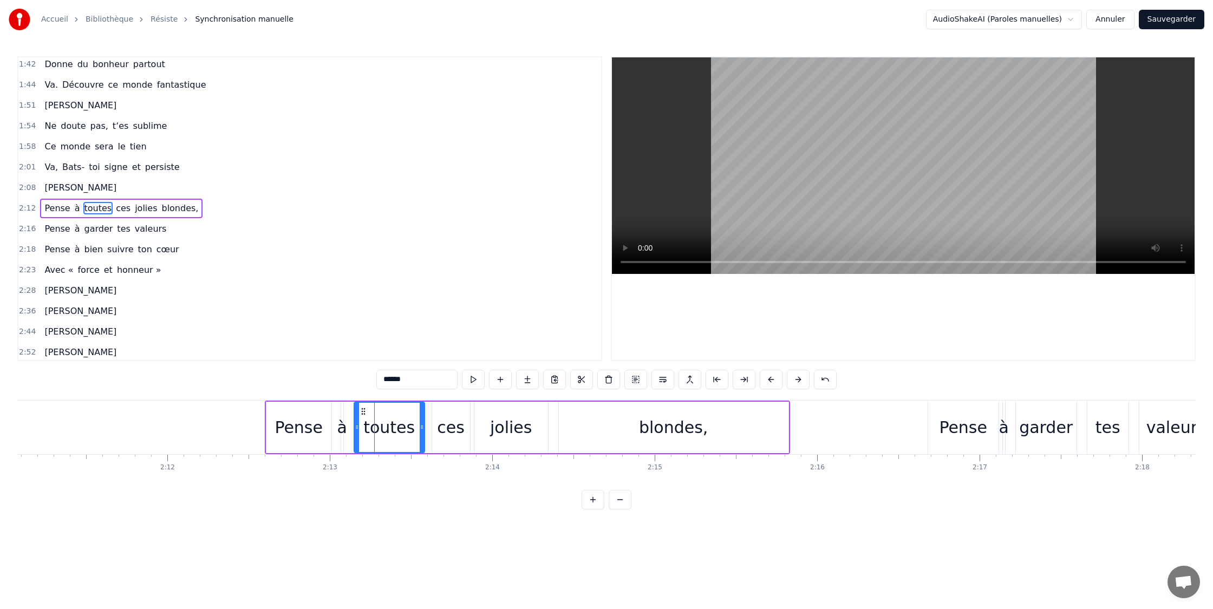
click at [352, 428] on div "Pense à toutes ces jolies blondes," at bounding box center [527, 428] width 525 height 54
click at [399, 434] on div "toutes" at bounding box center [388, 427] width 51 height 24
drag, startPoint x: 356, startPoint y: 428, endPoint x: 404, endPoint y: 428, distance: 47.7
click at [348, 428] on icon at bounding box center [349, 427] width 4 height 9
drag, startPoint x: 422, startPoint y: 428, endPoint x: 446, endPoint y: 430, distance: 23.9
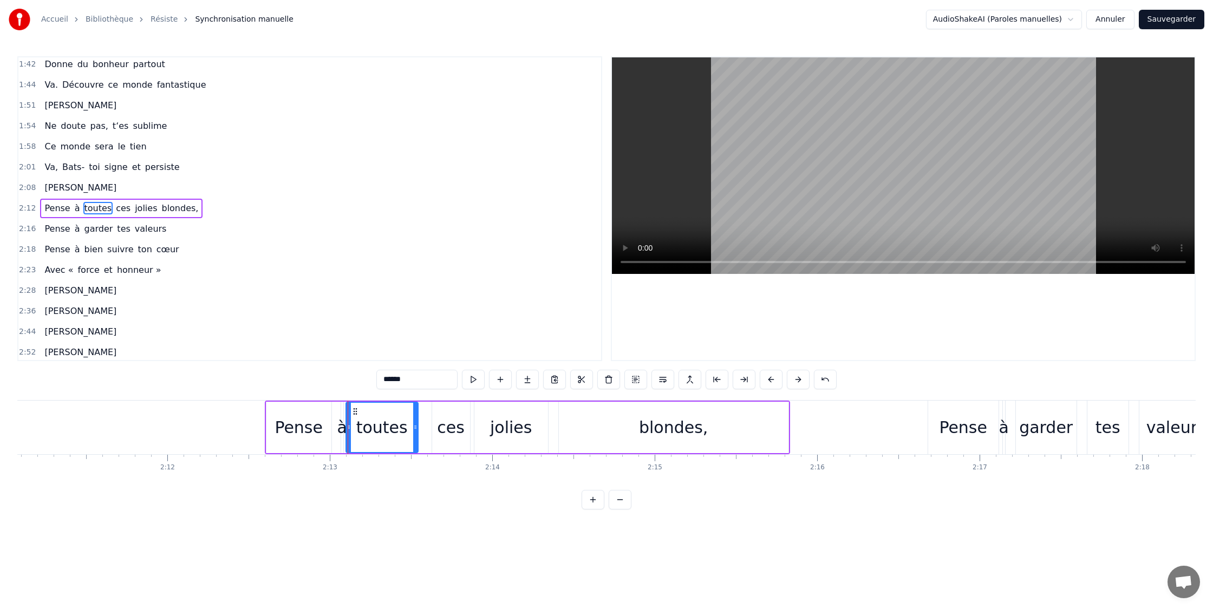
click at [416, 429] on icon at bounding box center [415, 427] width 4 height 9
click at [452, 430] on div "ces" at bounding box center [451, 427] width 28 height 24
click at [512, 430] on div "jolies" at bounding box center [511, 427] width 42 height 24
drag, startPoint x: 476, startPoint y: 427, endPoint x: 513, endPoint y: 426, distance: 37.4
click at [470, 427] on circle at bounding box center [469, 427] width 1 height 1
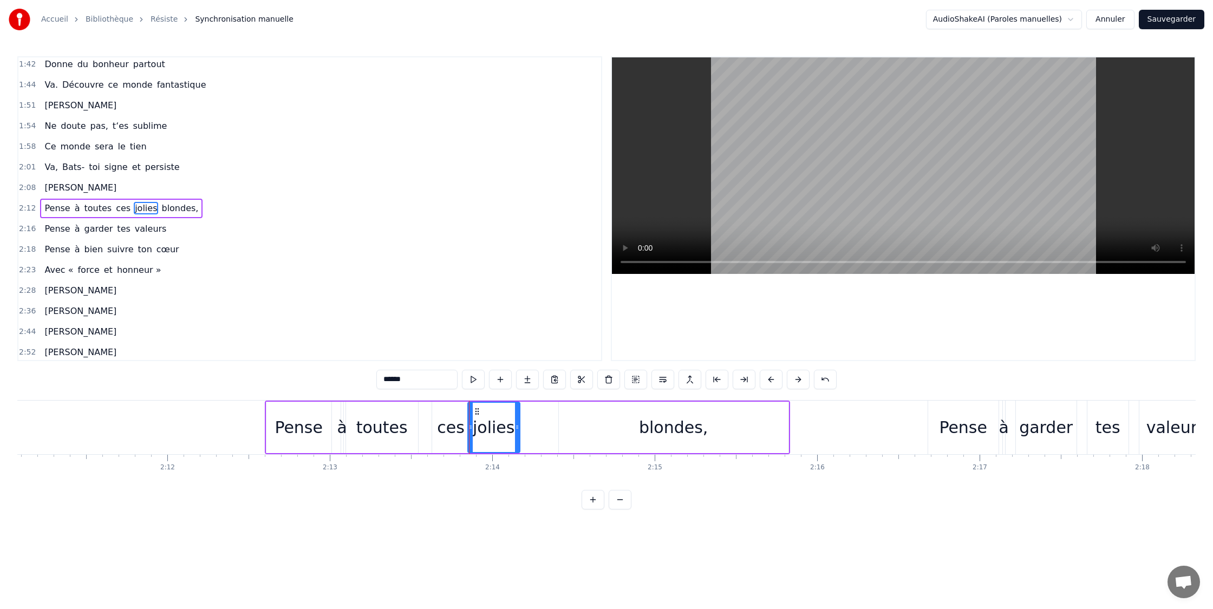
drag, startPoint x: 539, startPoint y: 428, endPoint x: 516, endPoint y: 427, distance: 22.8
click at [516, 427] on icon at bounding box center [517, 427] width 4 height 9
click at [667, 435] on div "blondes," at bounding box center [673, 427] width 69 height 24
type input "********"
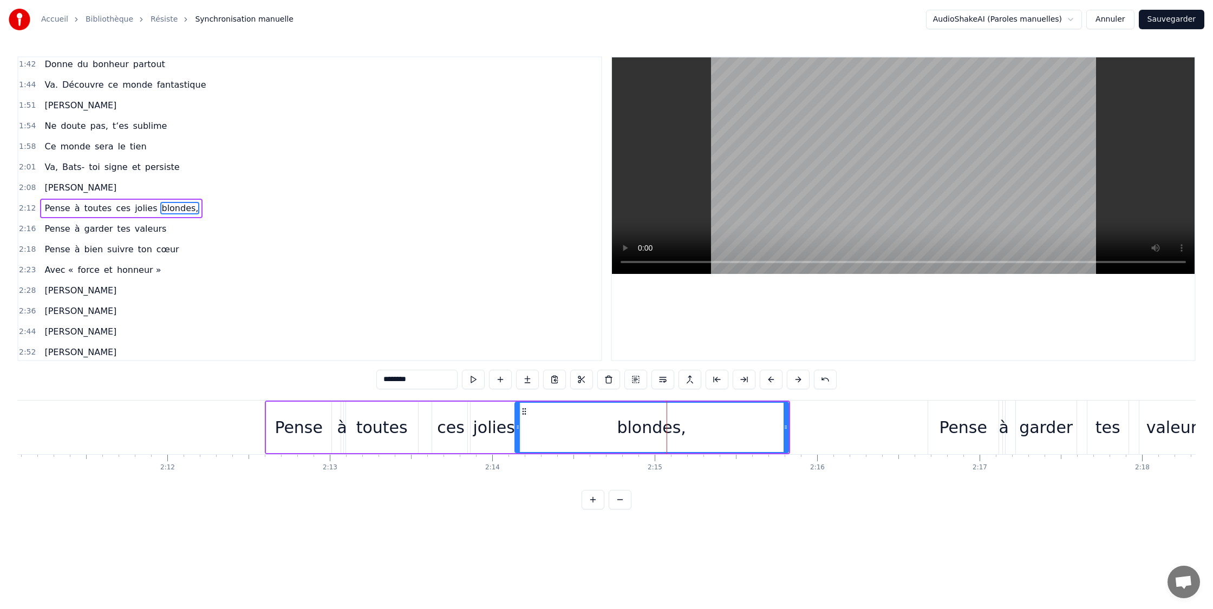
drag, startPoint x: 561, startPoint y: 427, endPoint x: 516, endPoint y: 428, distance: 44.4
click at [516, 428] on icon at bounding box center [518, 427] width 4 height 9
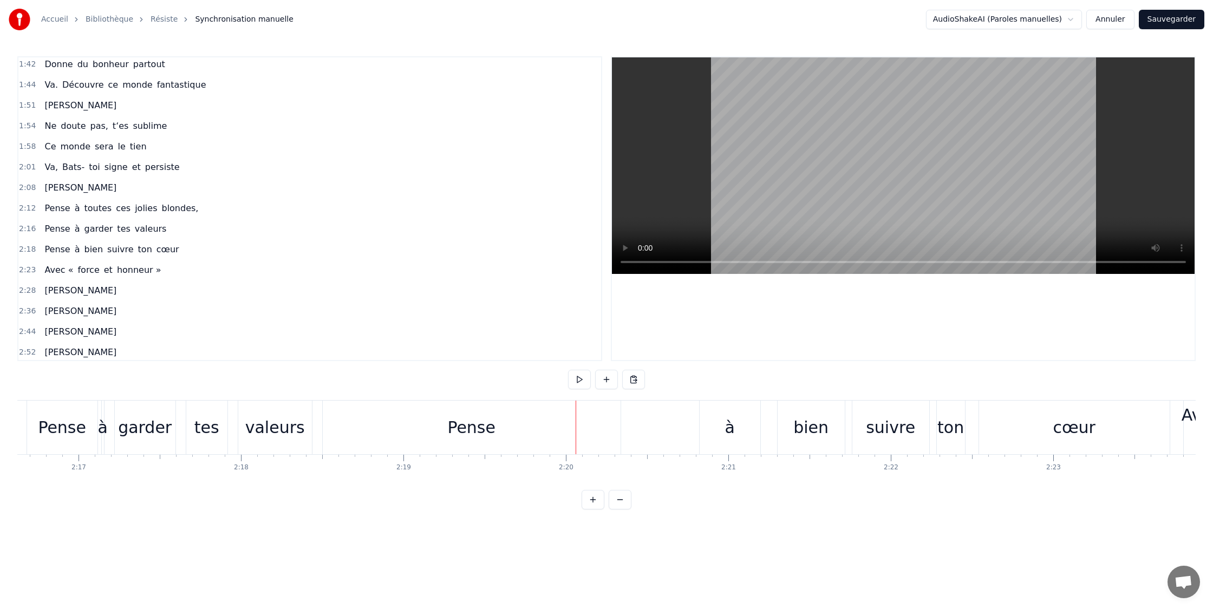
scroll to position [0, 22176]
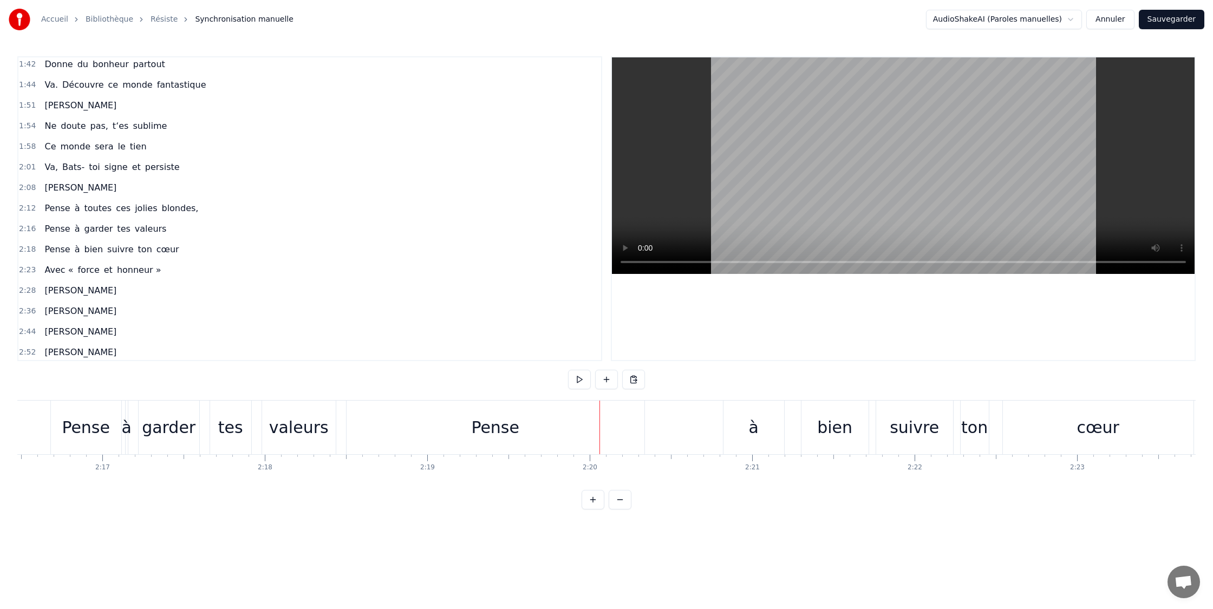
click at [493, 425] on div "Pense" at bounding box center [495, 427] width 48 height 24
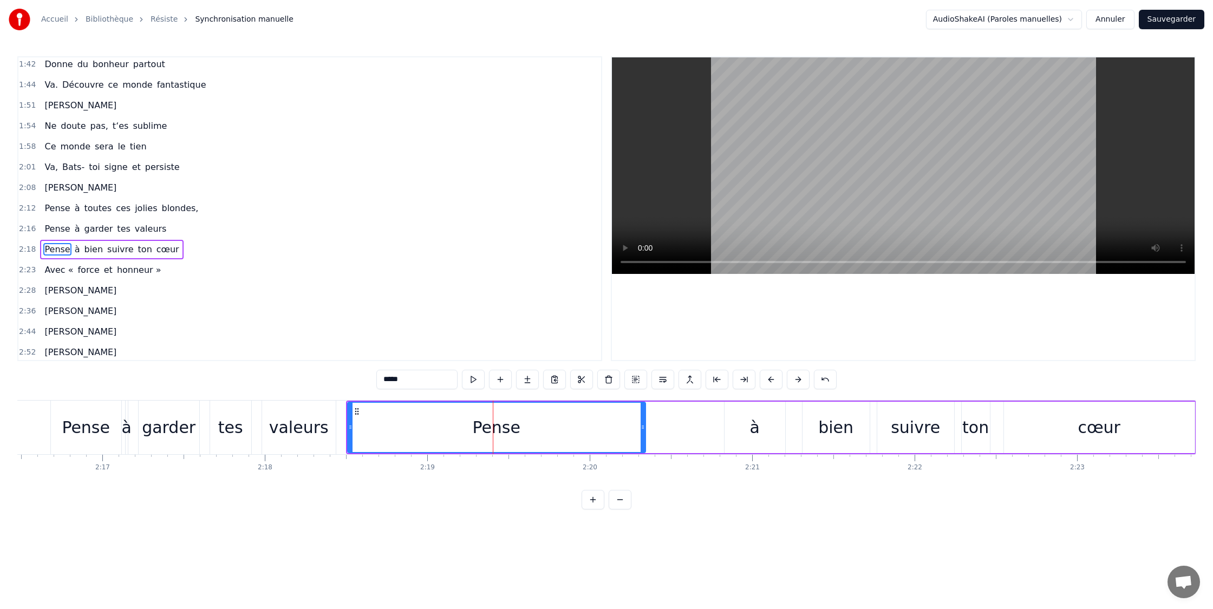
scroll to position [682, 0]
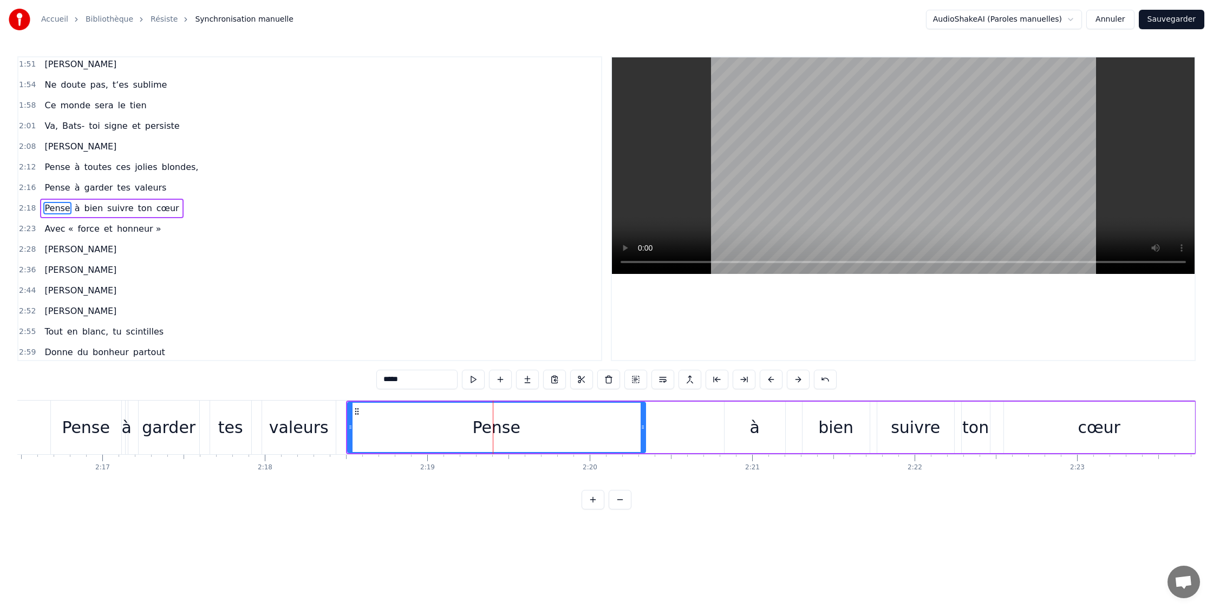
click at [758, 428] on div "à" at bounding box center [755, 427] width 10 height 24
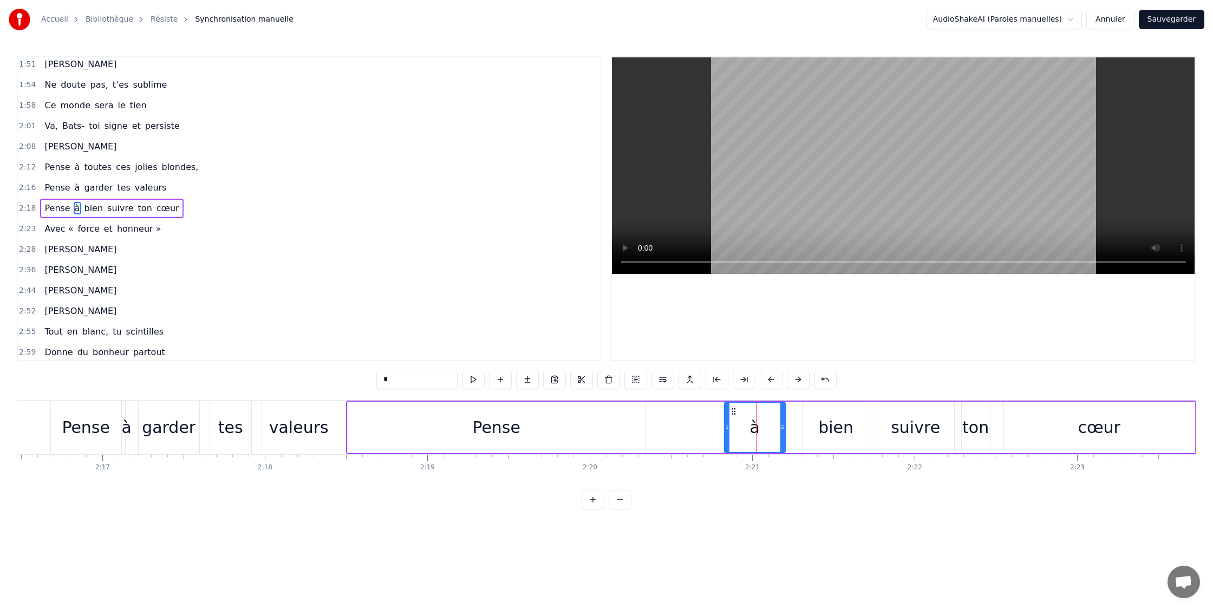
click at [542, 427] on div "Pense" at bounding box center [497, 427] width 298 height 51
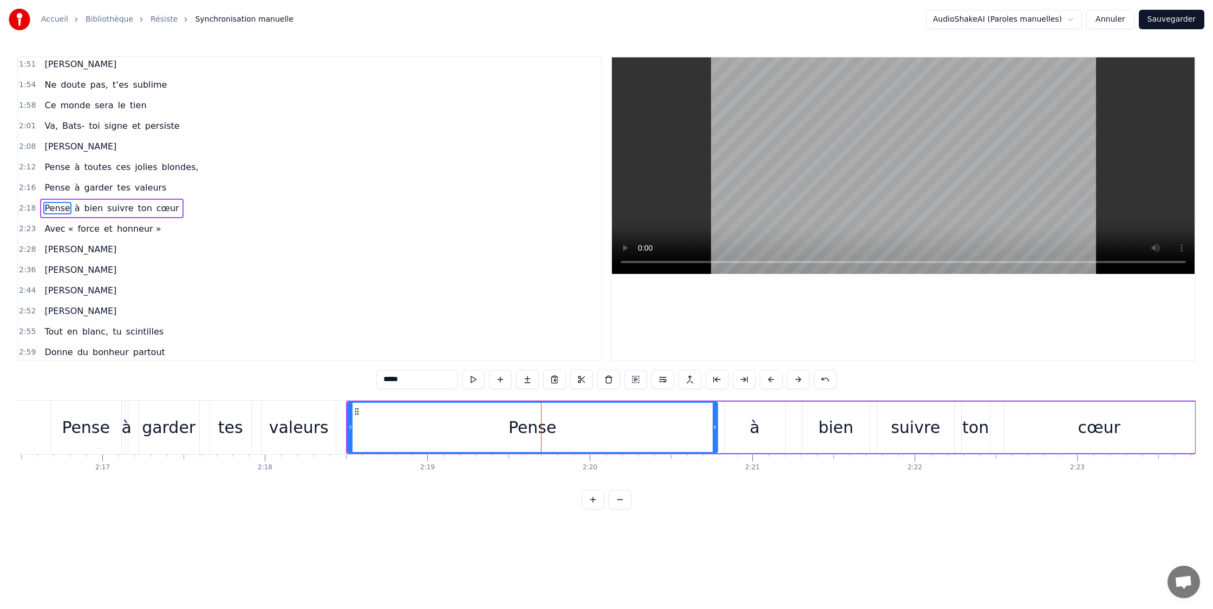
drag, startPoint x: 674, startPoint y: 425, endPoint x: 760, endPoint y: 425, distance: 85.6
click at [717, 425] on icon at bounding box center [715, 427] width 4 height 9
click at [750, 427] on div "à" at bounding box center [755, 427] width 61 height 51
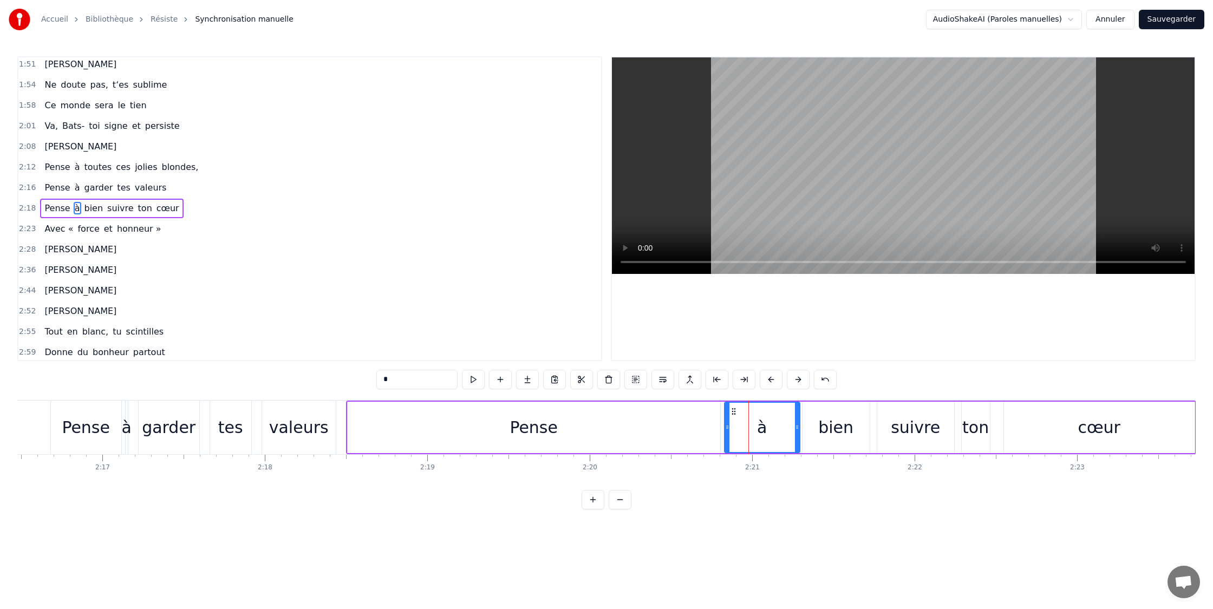
drag, startPoint x: 782, startPoint y: 427, endPoint x: 772, endPoint y: 427, distance: 9.8
click at [798, 426] on icon at bounding box center [797, 427] width 4 height 9
drag, startPoint x: 753, startPoint y: 425, endPoint x: 780, endPoint y: 425, distance: 26.5
click at [780, 425] on icon at bounding box center [780, 427] width 4 height 9
drag, startPoint x: 640, startPoint y: 434, endPoint x: 693, endPoint y: 426, distance: 53.8
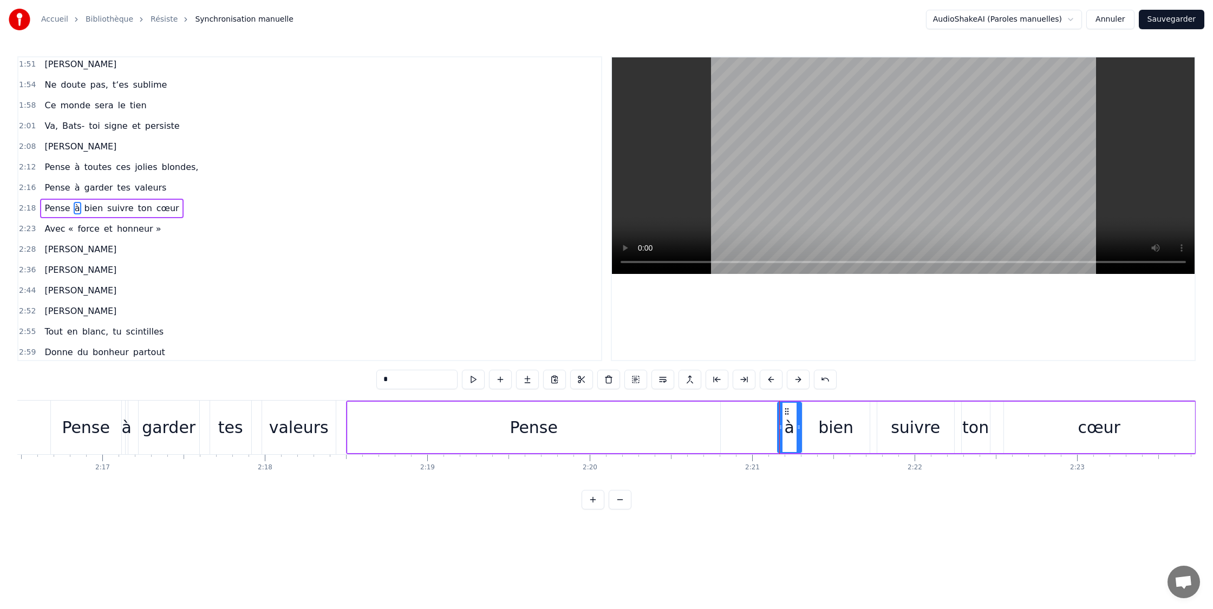
click at [640, 434] on div "Pense" at bounding box center [534, 427] width 373 height 51
type input "*****"
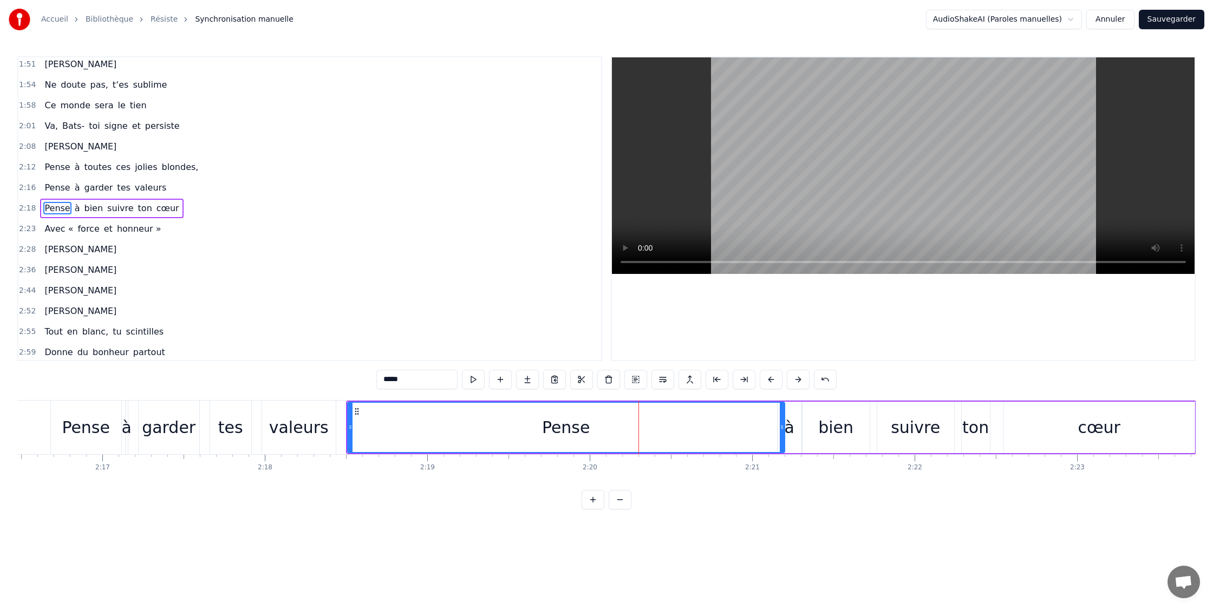
drag, startPoint x: 717, startPoint y: 427, endPoint x: 746, endPoint y: 425, distance: 28.8
click at [782, 426] on icon at bounding box center [782, 427] width 4 height 9
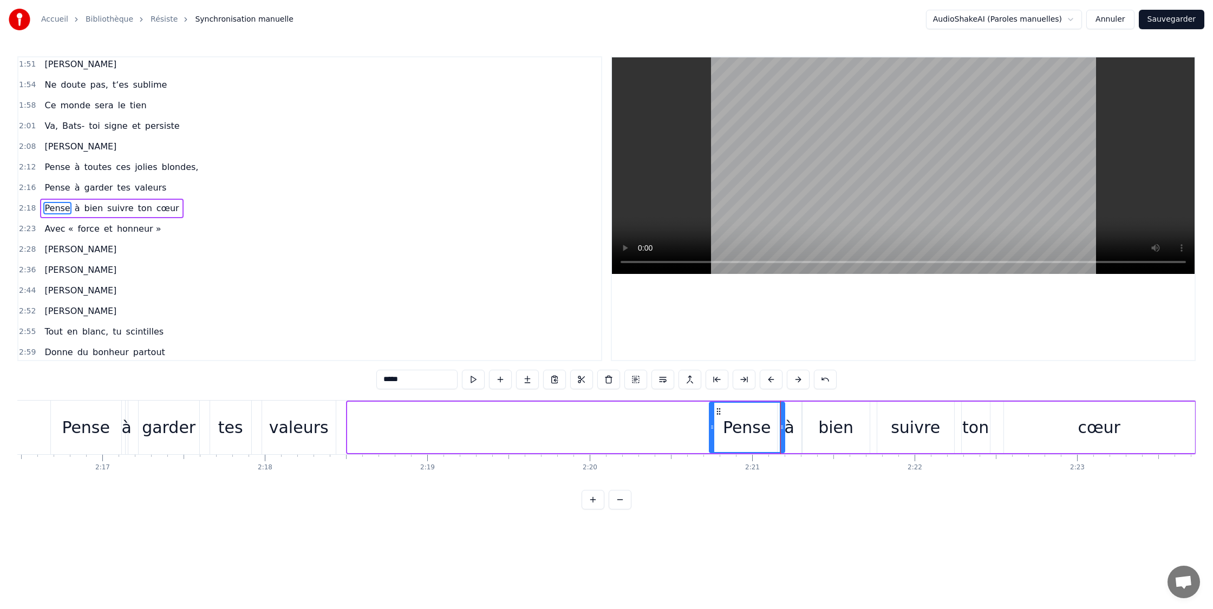
drag, startPoint x: 350, startPoint y: 427, endPoint x: 708, endPoint y: 428, distance: 358.0
click at [712, 429] on icon at bounding box center [712, 427] width 4 height 9
click at [260, 426] on div "Pense à garder tes valeurs" at bounding box center [194, 428] width 288 height 54
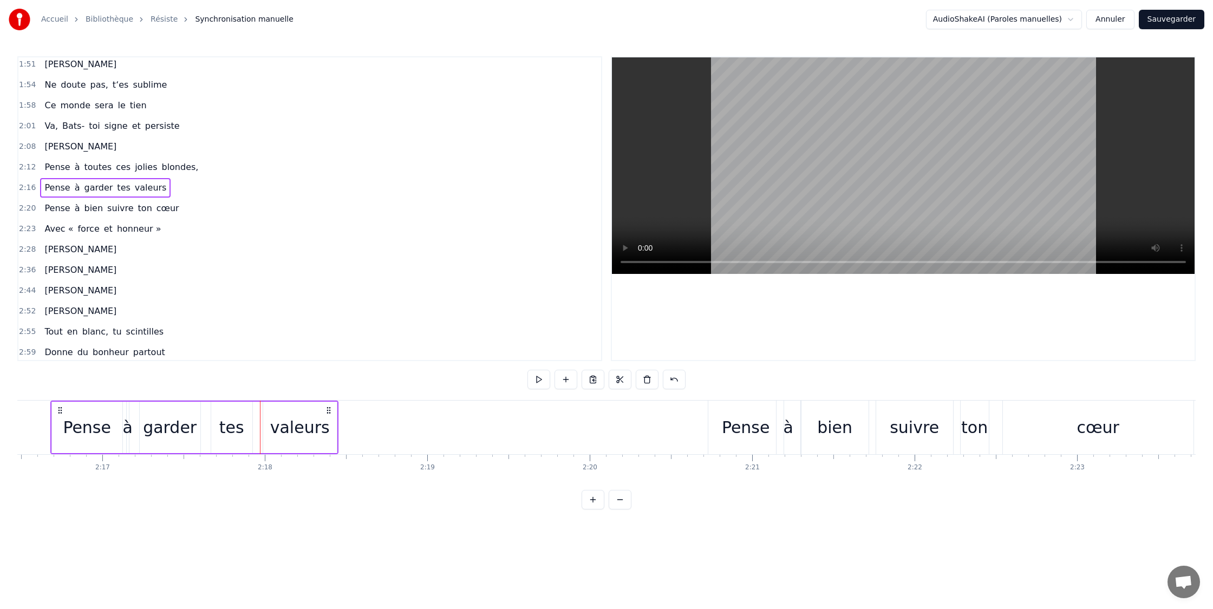
click at [313, 429] on div "valeurs" at bounding box center [300, 427] width 60 height 24
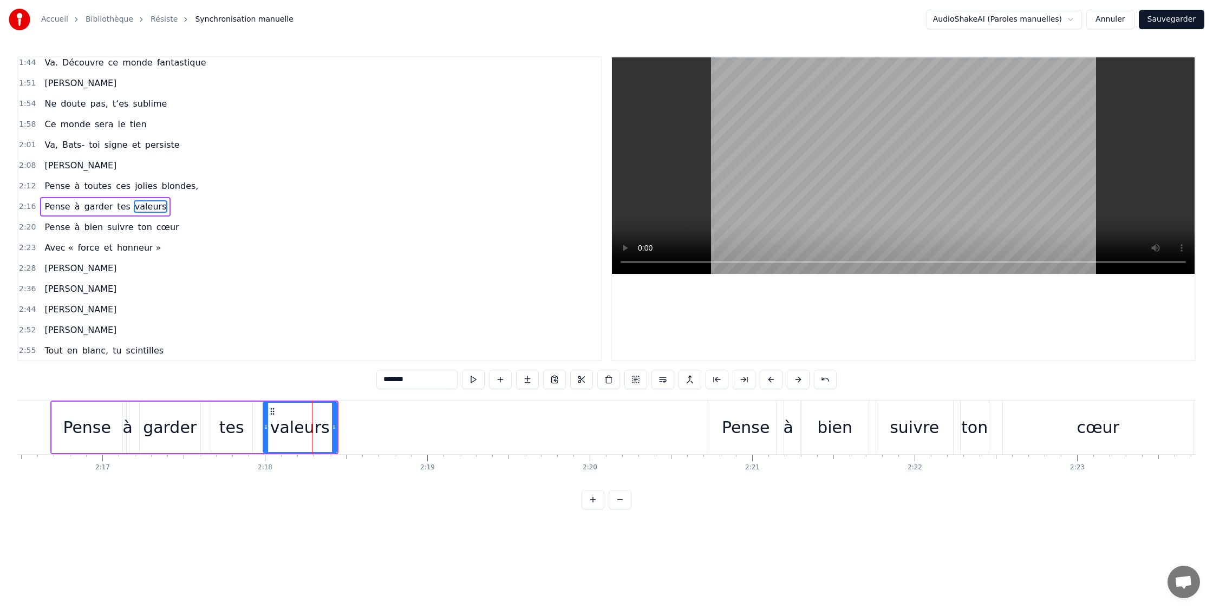
scroll to position [662, 0]
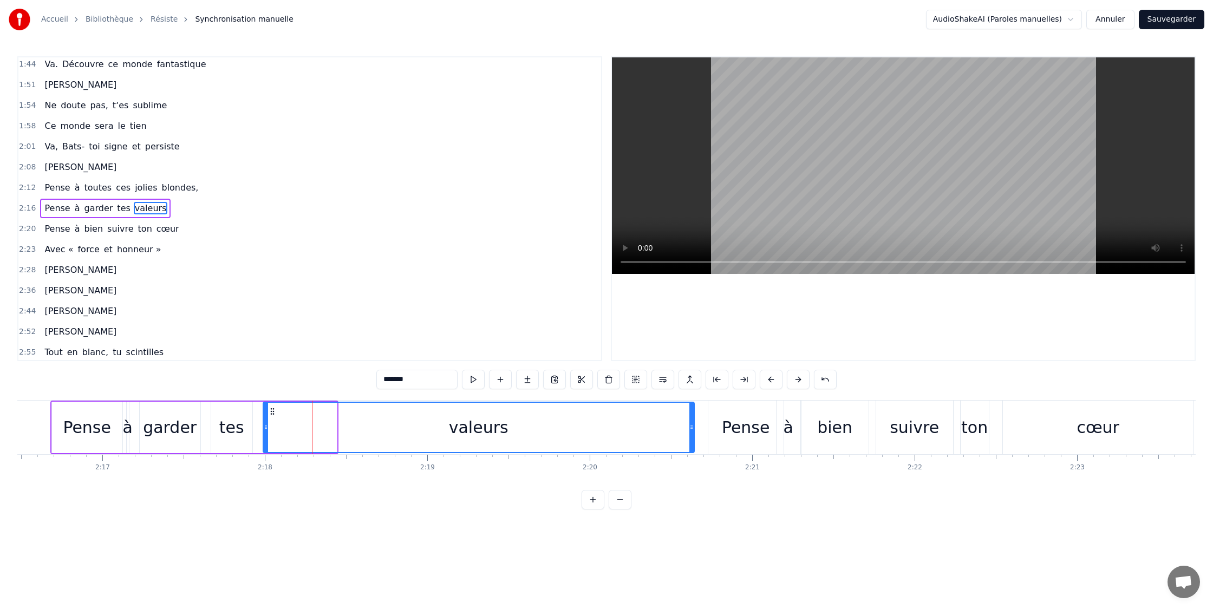
drag, startPoint x: 335, startPoint y: 428, endPoint x: 438, endPoint y: 430, distance: 103.5
click at [692, 433] on div at bounding box center [692, 427] width 4 height 49
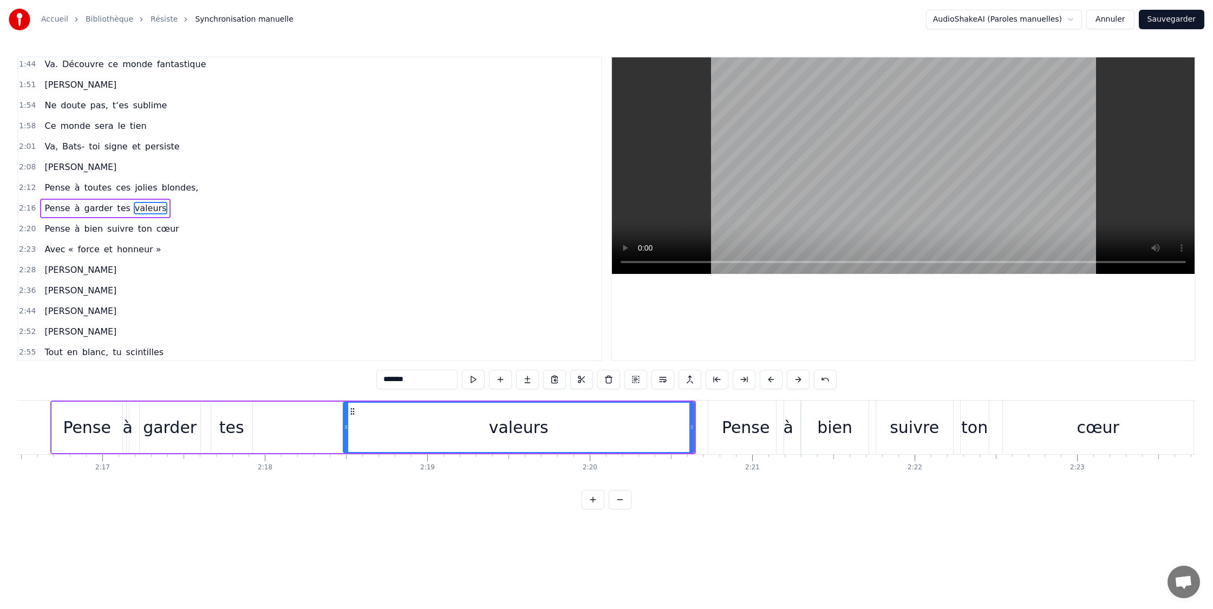
drag, startPoint x: 266, startPoint y: 427, endPoint x: 346, endPoint y: 426, distance: 80.2
click at [346, 426] on icon at bounding box center [346, 427] width 4 height 9
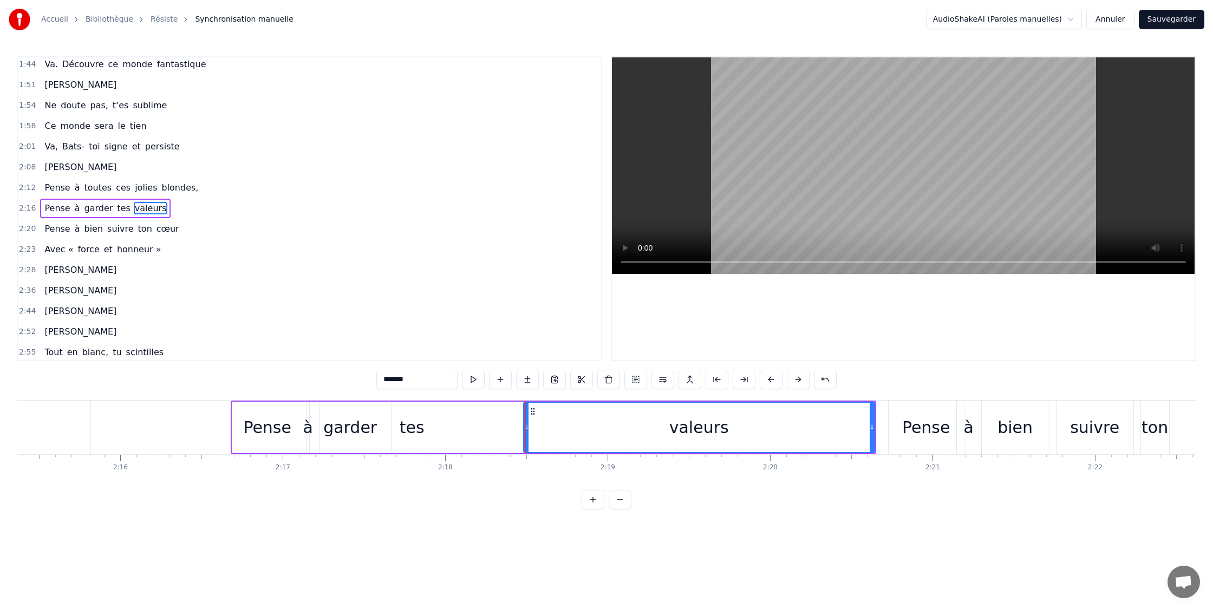
scroll to position [0, 21997]
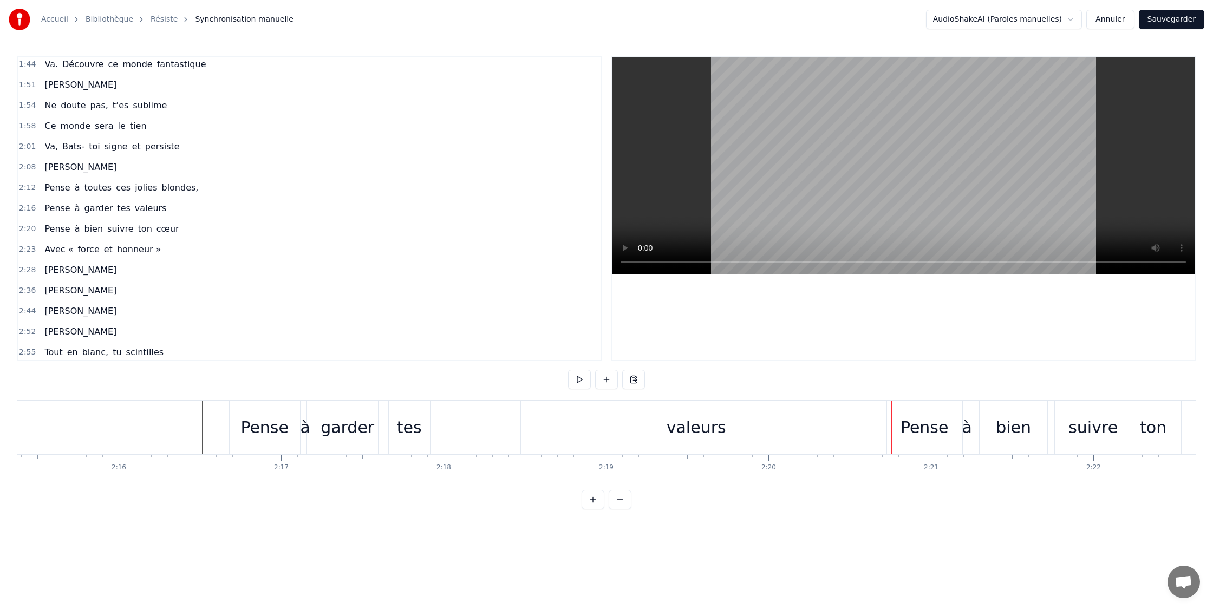
click at [410, 432] on div "tes" at bounding box center [409, 427] width 25 height 24
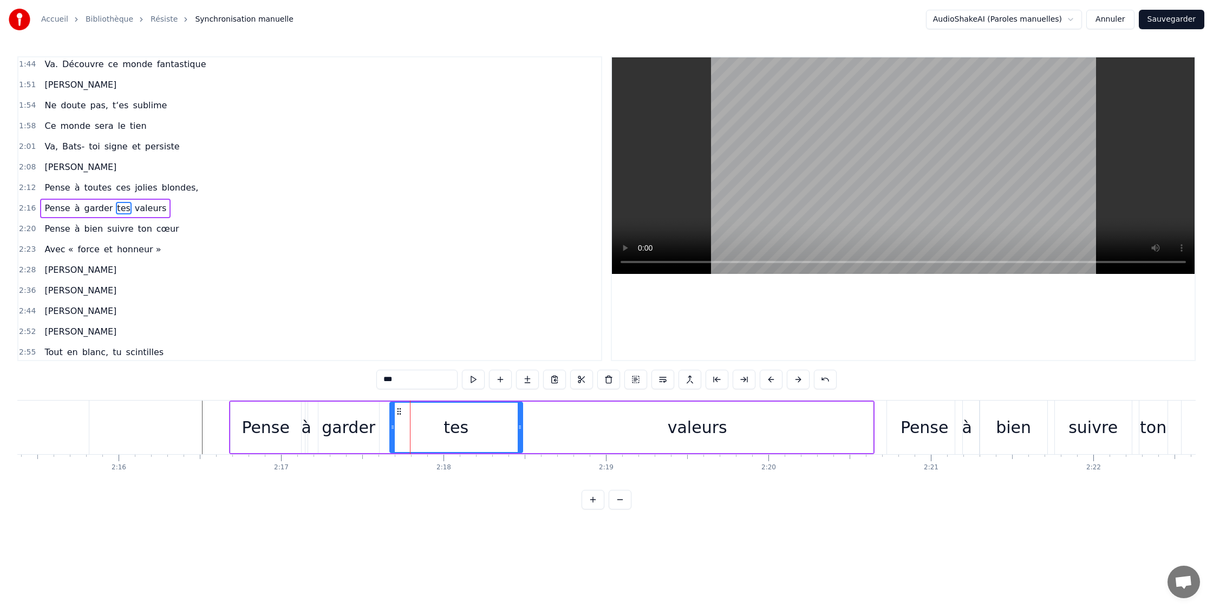
drag, startPoint x: 430, startPoint y: 428, endPoint x: 456, endPoint y: 430, distance: 26.0
click at [520, 426] on icon at bounding box center [520, 427] width 4 height 9
drag, startPoint x: 394, startPoint y: 429, endPoint x: 370, endPoint y: 427, distance: 23.4
click at [437, 427] on icon at bounding box center [438, 427] width 4 height 9
click at [347, 427] on div "garder" at bounding box center [349, 427] width 54 height 24
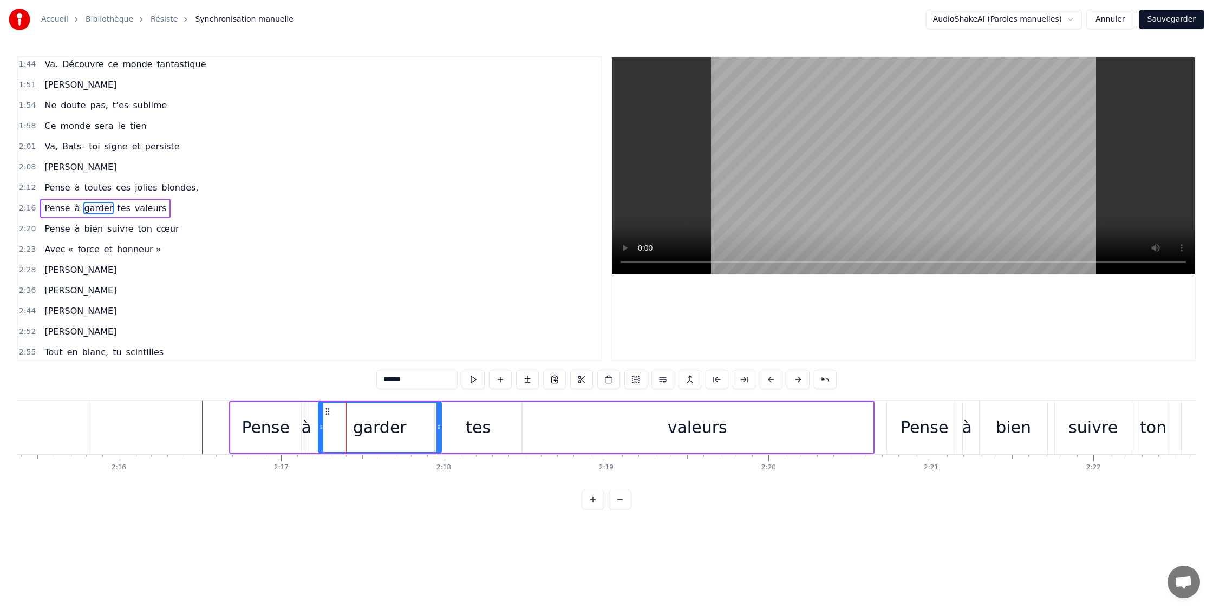
drag, startPoint x: 380, startPoint y: 427, endPoint x: 317, endPoint y: 426, distance: 62.9
click at [440, 427] on icon at bounding box center [439, 427] width 4 height 9
drag, startPoint x: 323, startPoint y: 428, endPoint x: 336, endPoint y: 426, distance: 13.3
click at [353, 425] on div "garder" at bounding box center [395, 427] width 92 height 49
click at [303, 427] on div "à" at bounding box center [306, 427] width 10 height 24
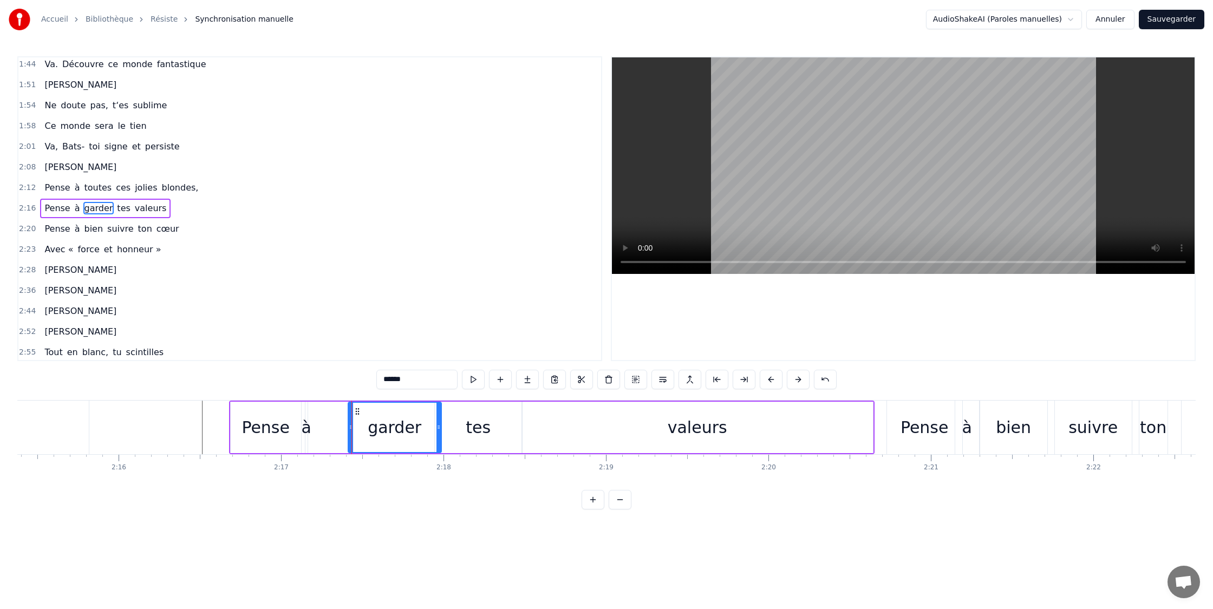
type input "*"
drag, startPoint x: 312, startPoint y: 427, endPoint x: 331, endPoint y: 427, distance: 19.0
click at [346, 426] on div "Pense à garder tes valeurs" at bounding box center [552, 428] width 646 height 54
click at [308, 426] on div "à" at bounding box center [308, 427] width 10 height 24
drag, startPoint x: 312, startPoint y: 426, endPoint x: 307, endPoint y: 425, distance: 5.4
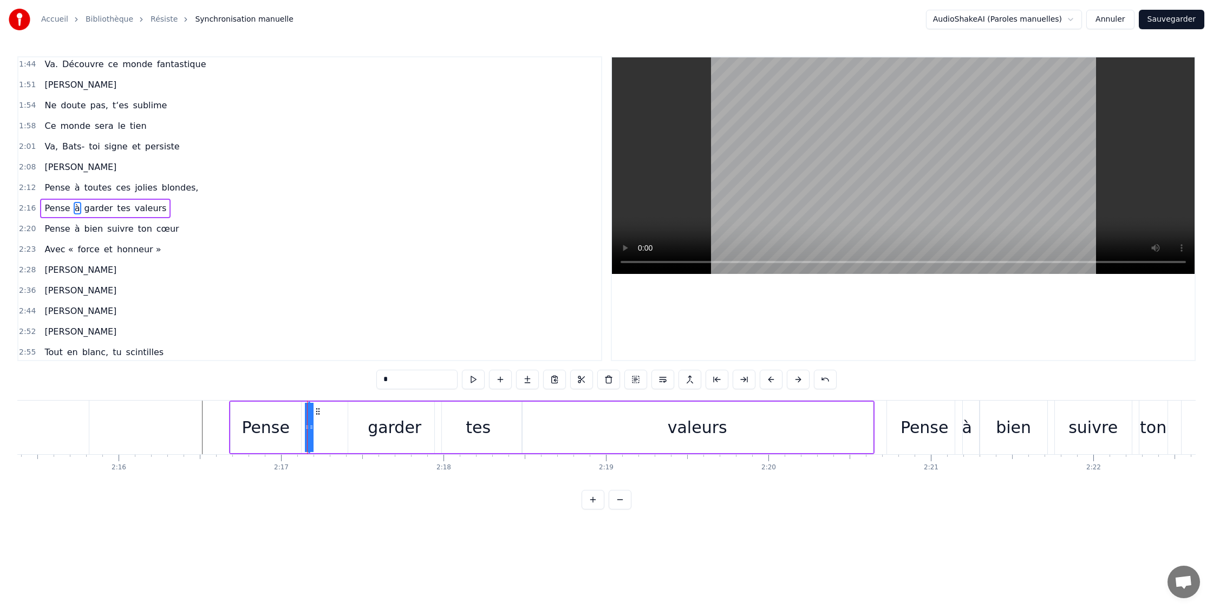
click at [328, 426] on div "Pense à garder tes valeurs" at bounding box center [552, 428] width 646 height 54
click at [309, 425] on div "à" at bounding box center [308, 427] width 10 height 24
drag, startPoint x: 306, startPoint y: 426, endPoint x: 292, endPoint y: 426, distance: 14.1
click at [289, 426] on div "Pense à garder tes valeurs" at bounding box center [552, 428] width 646 height 54
click at [310, 426] on div "à" at bounding box center [308, 427] width 10 height 24
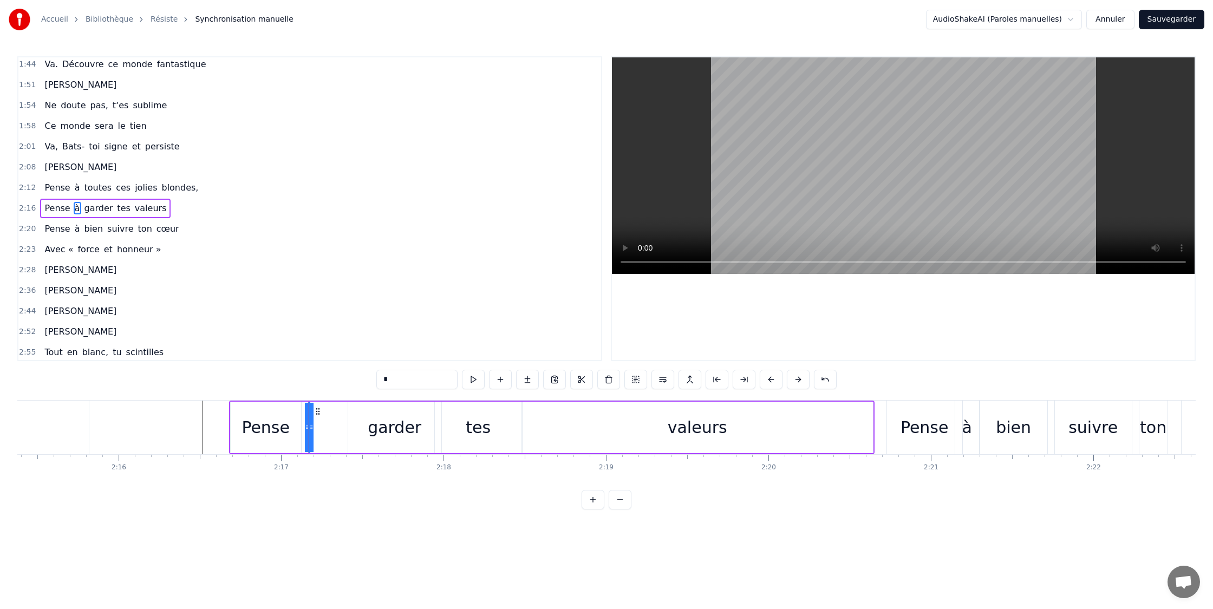
click at [303, 425] on div "Pense à garder tes valeurs" at bounding box center [552, 428] width 646 height 54
click at [272, 424] on div "Pense" at bounding box center [266, 427] width 48 height 24
drag, startPoint x: 308, startPoint y: 425, endPoint x: 316, endPoint y: 425, distance: 8.7
click at [317, 425] on div "Pense à garder tes valeurs" at bounding box center [552, 428] width 646 height 54
click at [310, 427] on div "à" at bounding box center [308, 427] width 10 height 24
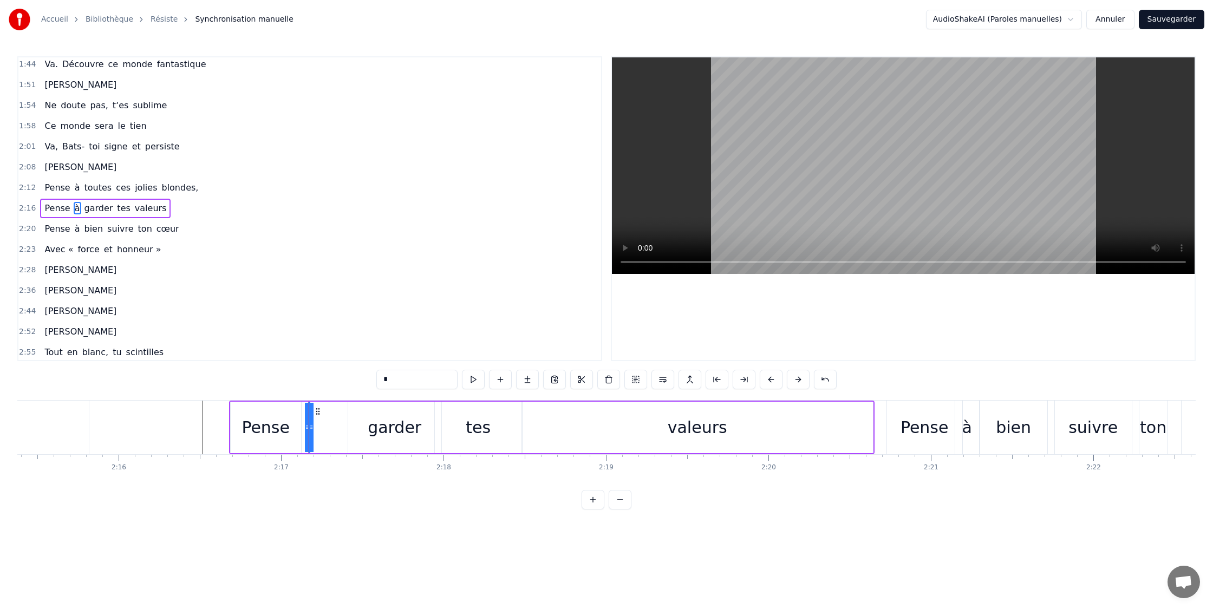
click at [310, 427] on icon at bounding box center [311, 427] width 4 height 9
drag, startPoint x: 310, startPoint y: 427, endPoint x: 321, endPoint y: 427, distance: 10.8
click at [322, 427] on div "Pense à garder tes valeurs" at bounding box center [552, 428] width 646 height 54
click at [309, 426] on div at bounding box center [309, 428] width 1 height 54
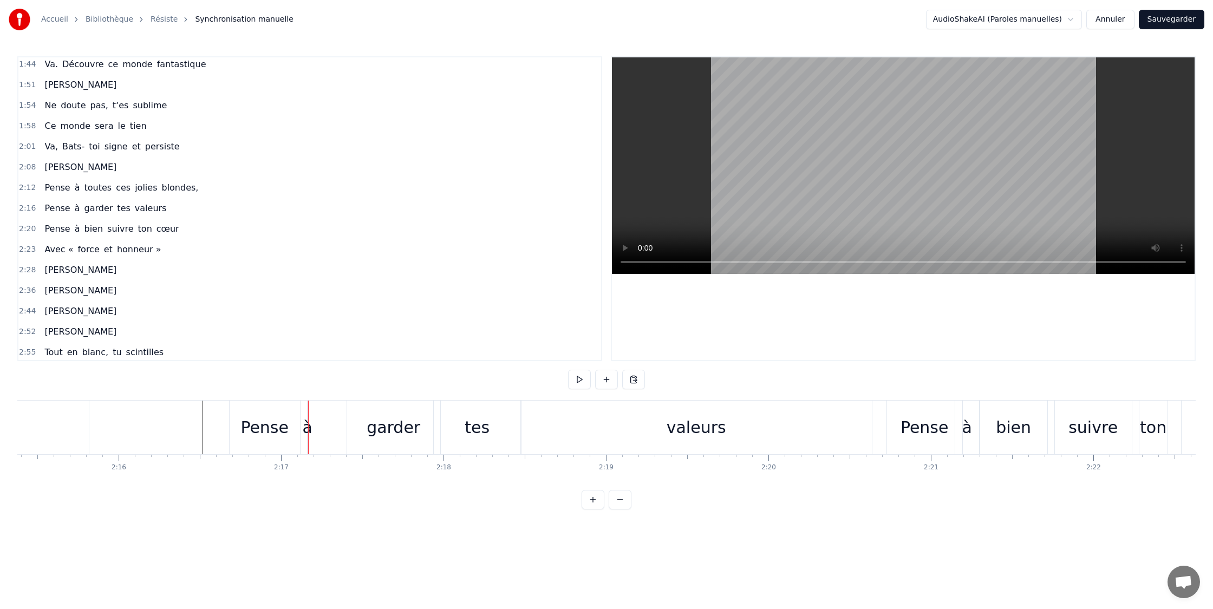
click at [599, 500] on button at bounding box center [593, 499] width 23 height 19
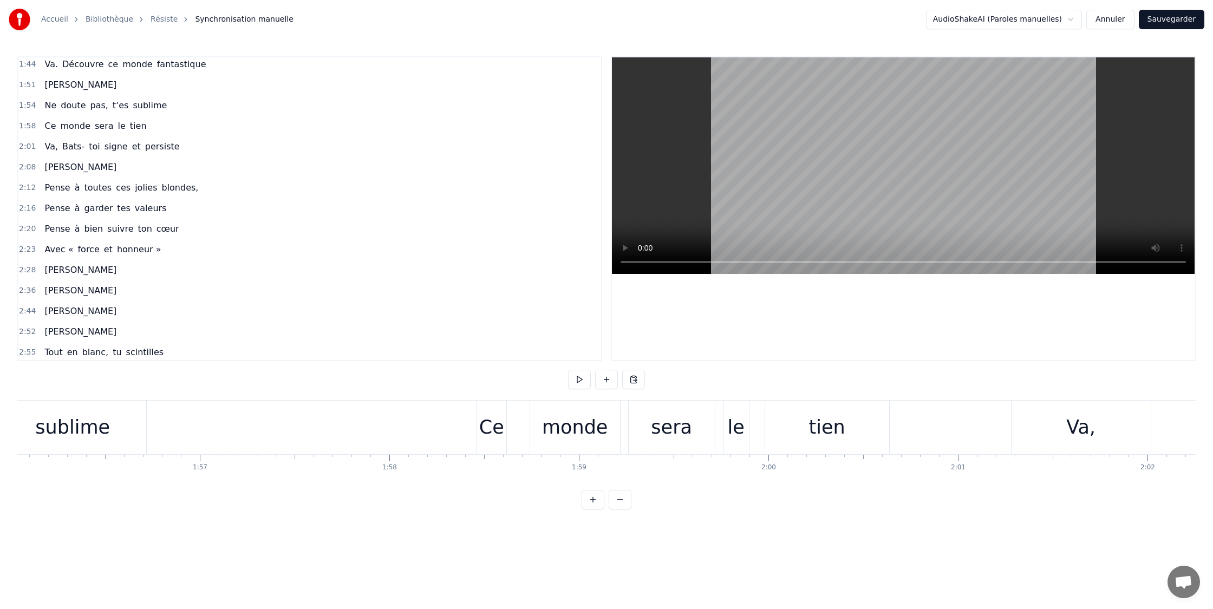
click at [599, 500] on button at bounding box center [593, 499] width 23 height 19
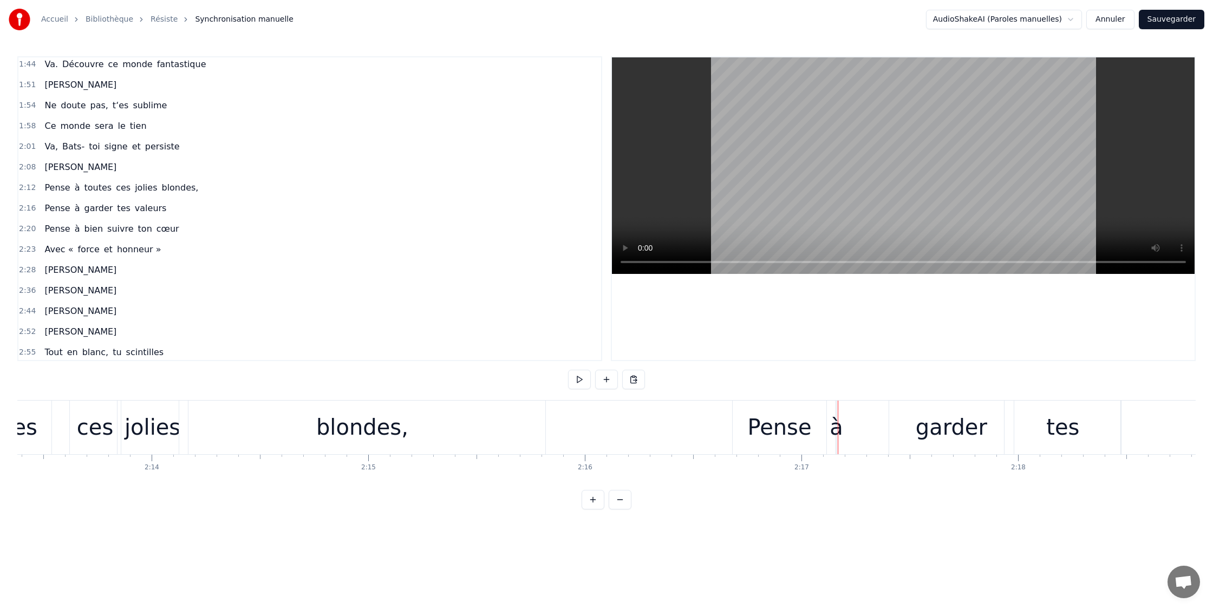
scroll to position [0, 28885]
click at [841, 439] on div "Pense à garder tes valeurs" at bounding box center [1175, 428] width 860 height 54
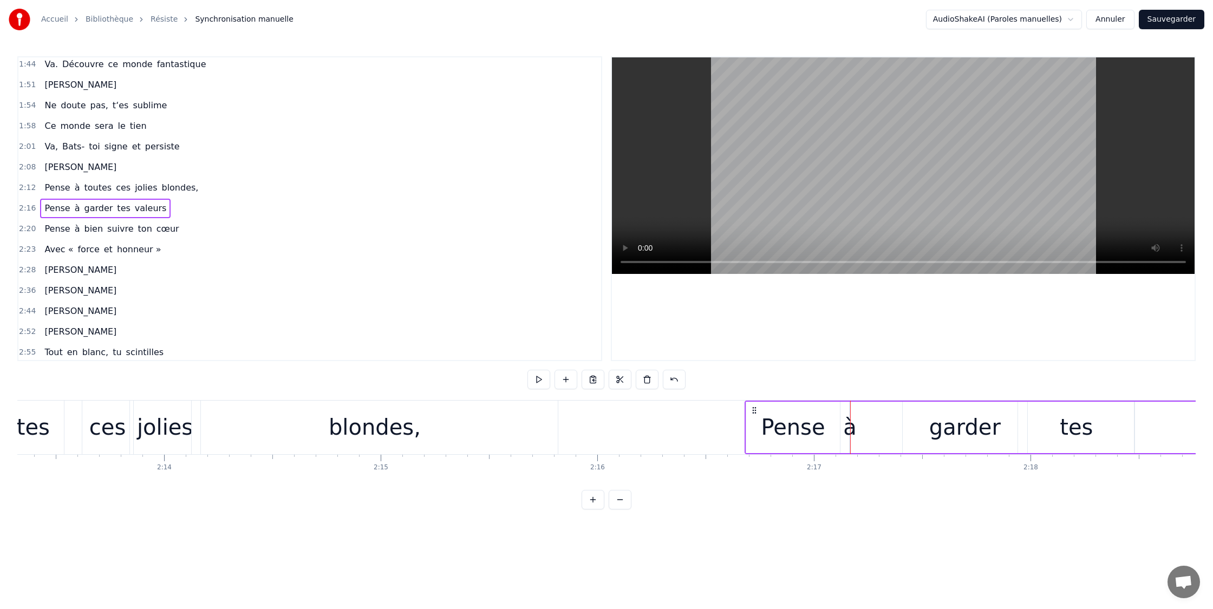
click at [846, 437] on div "à" at bounding box center [850, 427] width 14 height 32
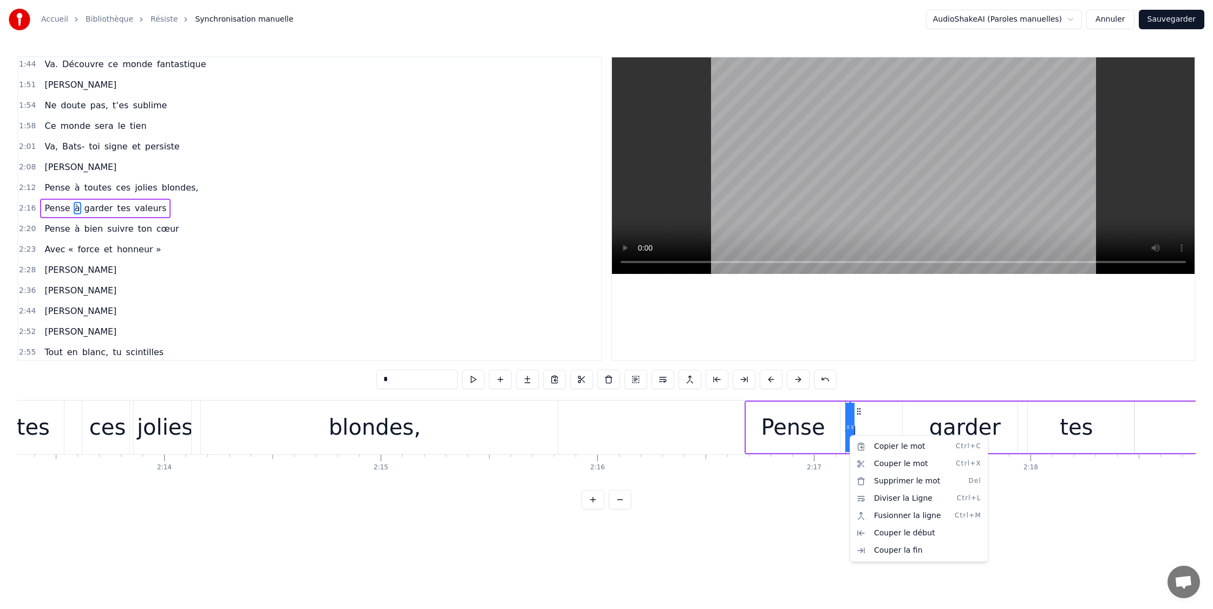
click at [861, 409] on html "Accueil Bibliothèque Résiste Synchronisation manuelle AudioShakeAI (Paroles ma…" at bounding box center [606, 263] width 1213 height 527
click at [861, 410] on icon at bounding box center [859, 411] width 9 height 9
drag, startPoint x: 853, startPoint y: 427, endPoint x: 862, endPoint y: 426, distance: 9.2
click at [863, 426] on div "Pense à garder tes valeurs" at bounding box center [1175, 428] width 860 height 54
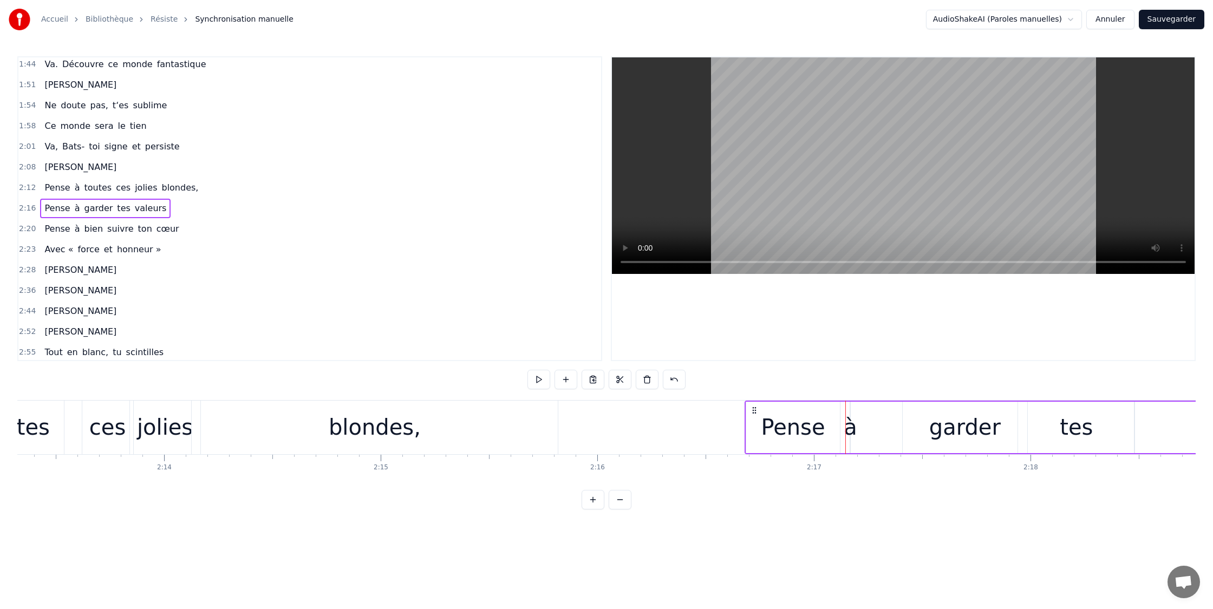
click at [849, 428] on div "à" at bounding box center [851, 427] width 14 height 32
click at [843, 428] on div "Pense à garder tes valeurs" at bounding box center [1175, 428] width 860 height 54
click at [854, 427] on div "à" at bounding box center [851, 427] width 14 height 32
drag, startPoint x: 854, startPoint y: 427, endPoint x: 818, endPoint y: 425, distance: 35.3
click at [816, 426] on icon at bounding box center [815, 427] width 4 height 9
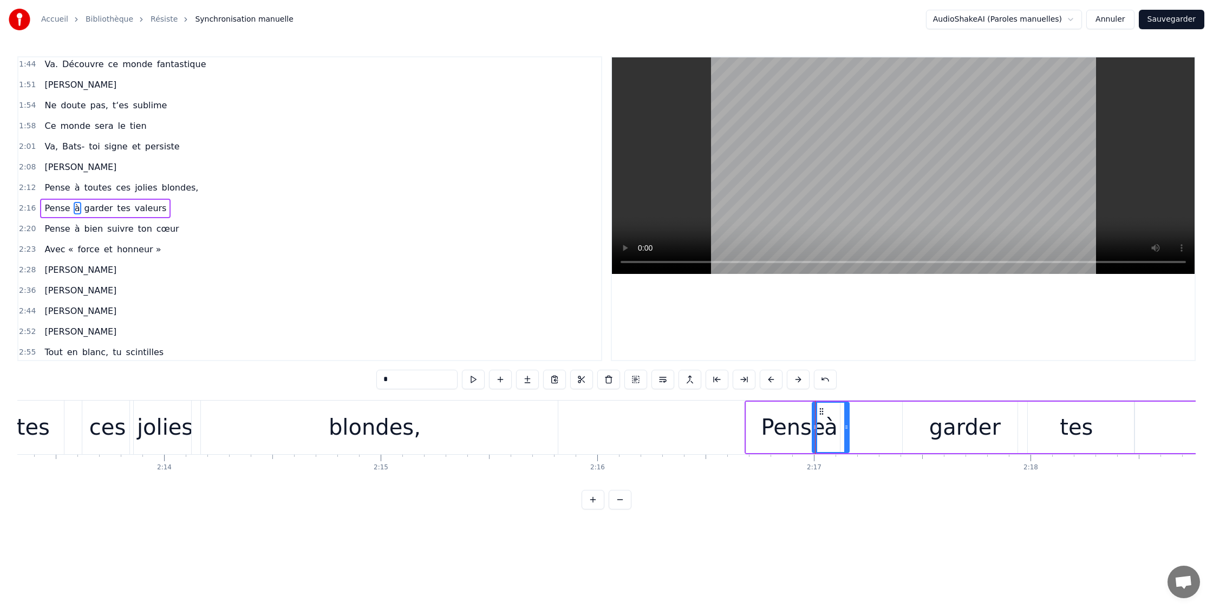
drag, startPoint x: 841, startPoint y: 414, endPoint x: 850, endPoint y: 414, distance: 9.2
click at [850, 414] on div "Pense à garder tes valeurs" at bounding box center [1175, 428] width 860 height 54
click at [847, 414] on div "à" at bounding box center [830, 427] width 37 height 51
drag, startPoint x: 881, startPoint y: 427, endPoint x: 901, endPoint y: 426, distance: 20.6
click at [906, 426] on icon at bounding box center [905, 427] width 4 height 9
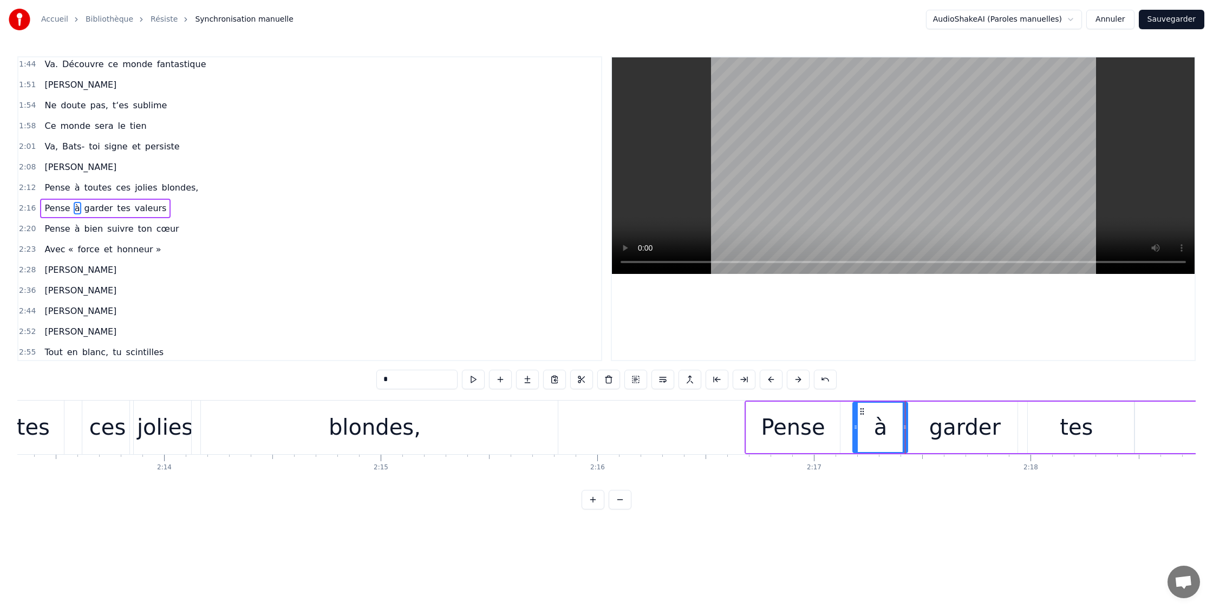
drag, startPoint x: 819, startPoint y: 427, endPoint x: 852, endPoint y: 427, distance: 32.5
click at [857, 426] on icon at bounding box center [856, 427] width 4 height 9
drag, startPoint x: 813, startPoint y: 481, endPoint x: 752, endPoint y: 460, distance: 64.7
click at [813, 480] on div "Si tu t’imagines un [DEMOGRAPHIC_DATA] bronzé Alors oublies ça vite Si on t’a f…" at bounding box center [606, 440] width 1179 height 81
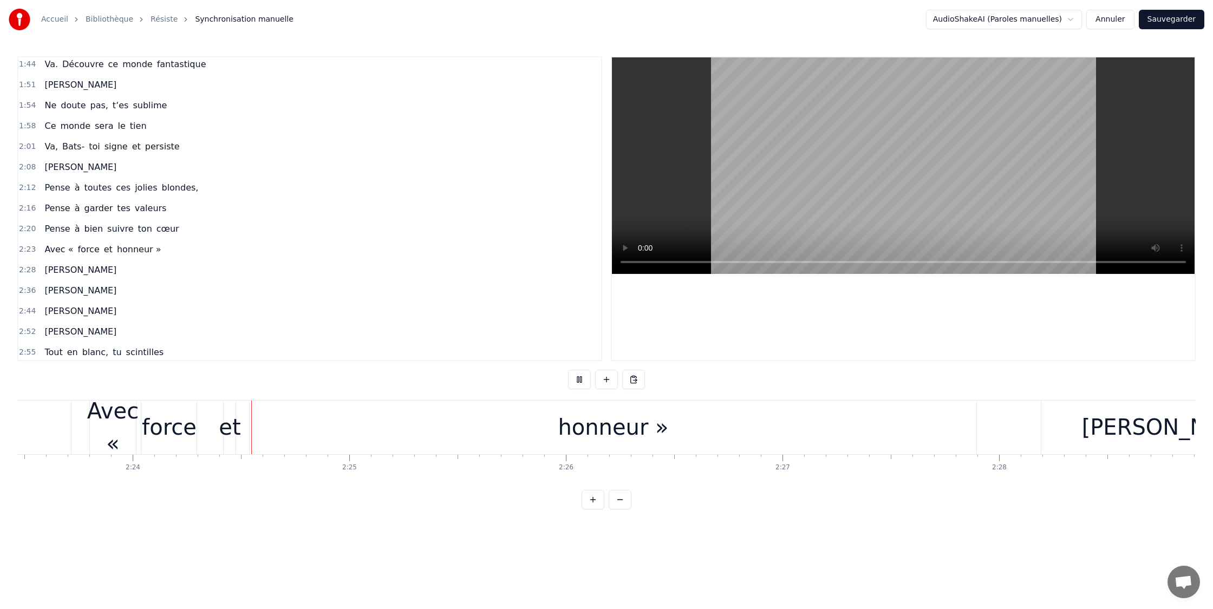
scroll to position [0, 31102]
drag, startPoint x: 620, startPoint y: 494, endPoint x: 625, endPoint y: 502, distance: 9.2
click at [620, 494] on button at bounding box center [620, 499] width 23 height 19
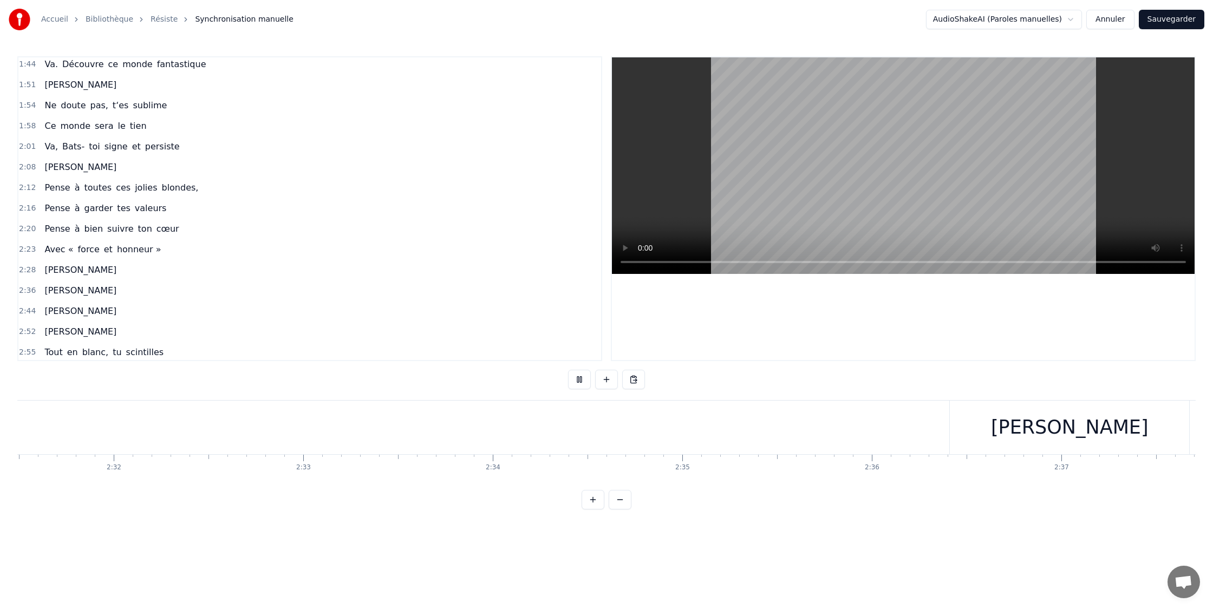
click at [625, 502] on button at bounding box center [620, 499] width 23 height 19
click at [609, 490] on button at bounding box center [620, 499] width 23 height 19
click at [595, 499] on button at bounding box center [593, 499] width 23 height 19
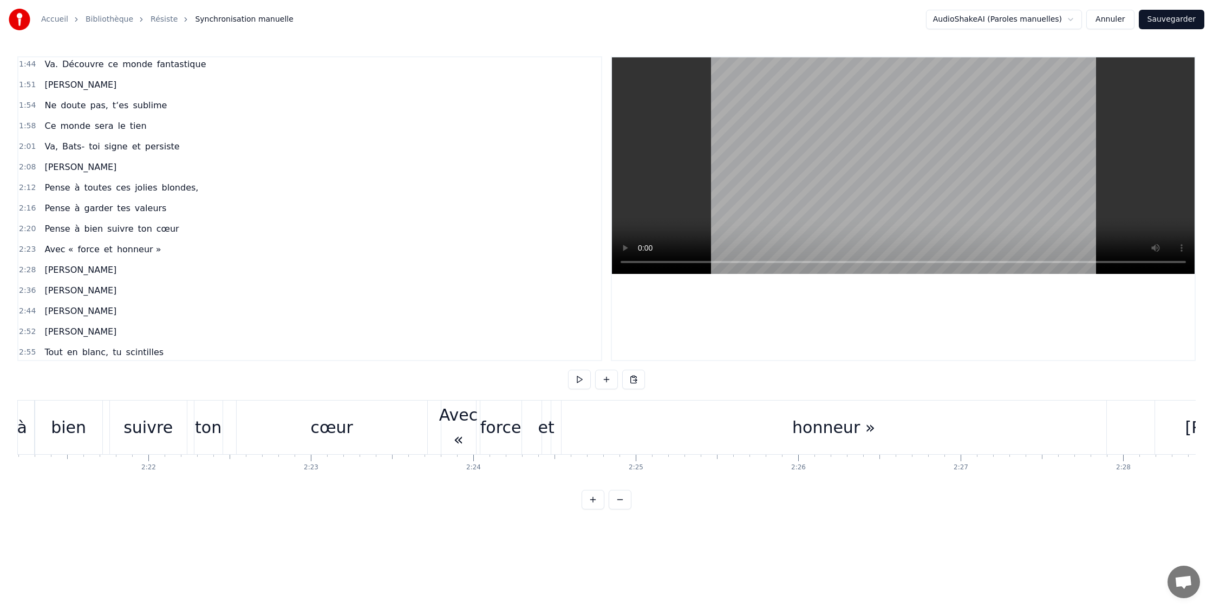
scroll to position [0, 22944]
click at [544, 429] on div "et" at bounding box center [544, 427] width 16 height 24
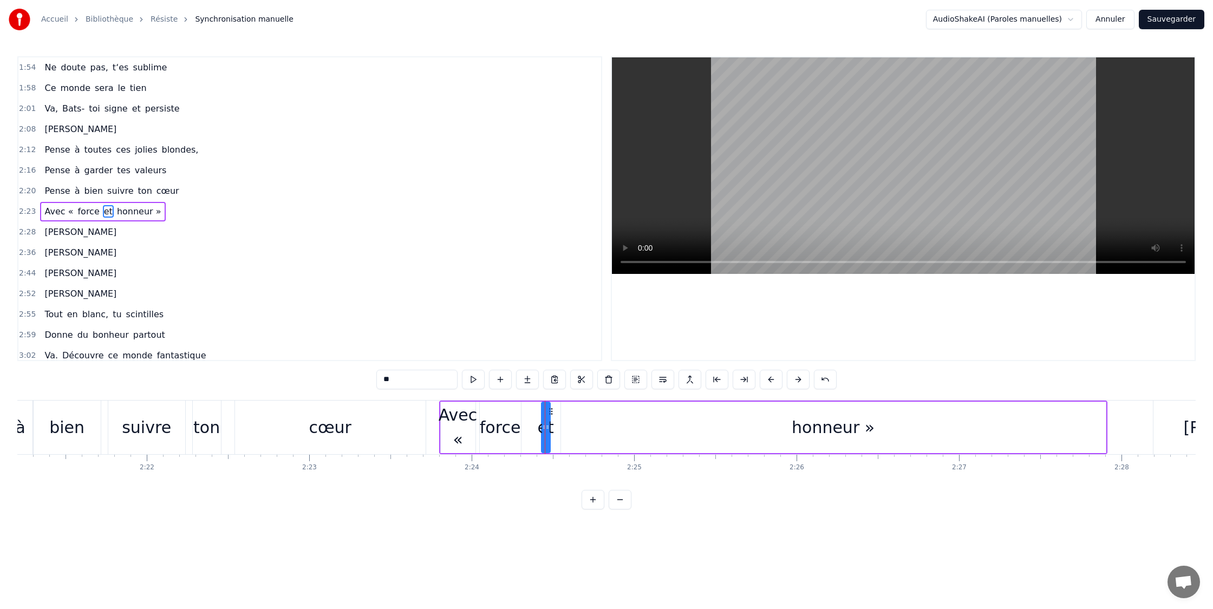
click at [496, 434] on div "force" at bounding box center [500, 427] width 41 height 24
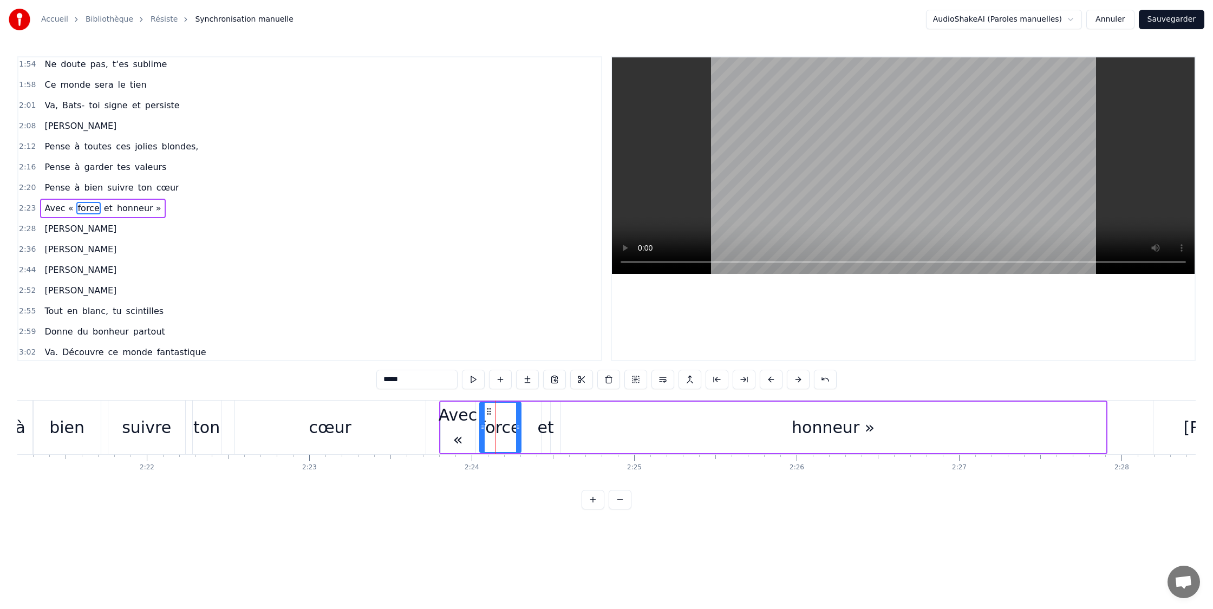
click at [453, 443] on div "Avec «" at bounding box center [458, 427] width 38 height 49
click at [459, 440] on div "Avec «" at bounding box center [458, 427] width 38 height 49
click at [459, 441] on div "Avec «" at bounding box center [458, 427] width 38 height 49
click at [451, 440] on div "Avec «" at bounding box center [458, 427] width 38 height 49
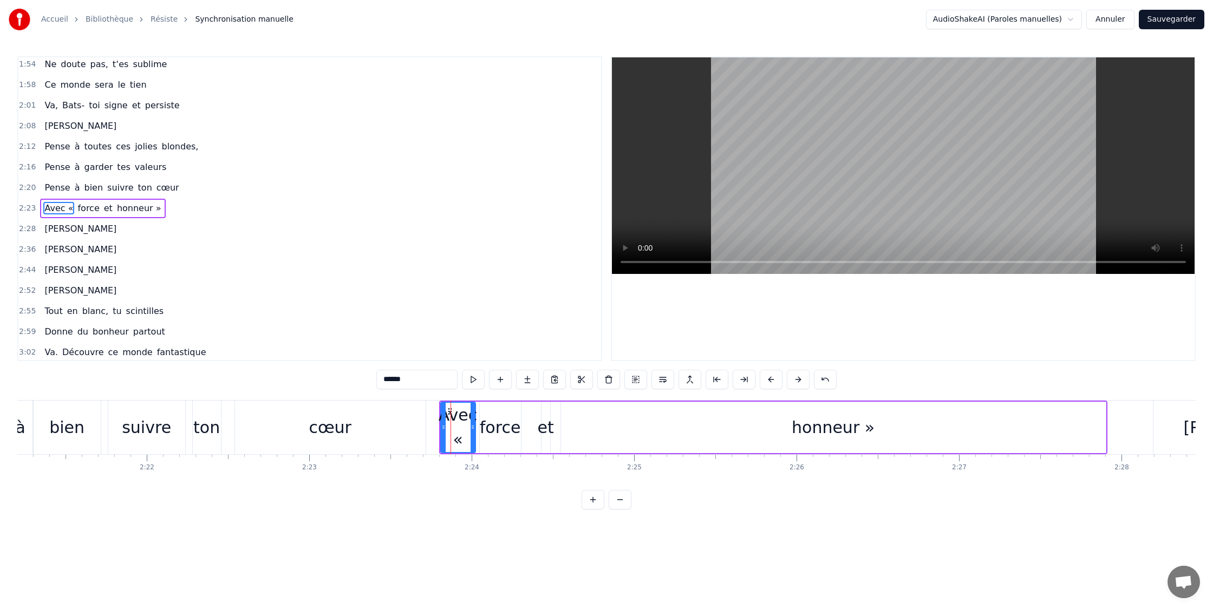
click at [471, 440] on div at bounding box center [473, 427] width 4 height 49
click at [62, 206] on span "Avec «" at bounding box center [58, 208] width 31 height 12
click at [66, 209] on span "Avec «" at bounding box center [58, 208] width 31 height 12
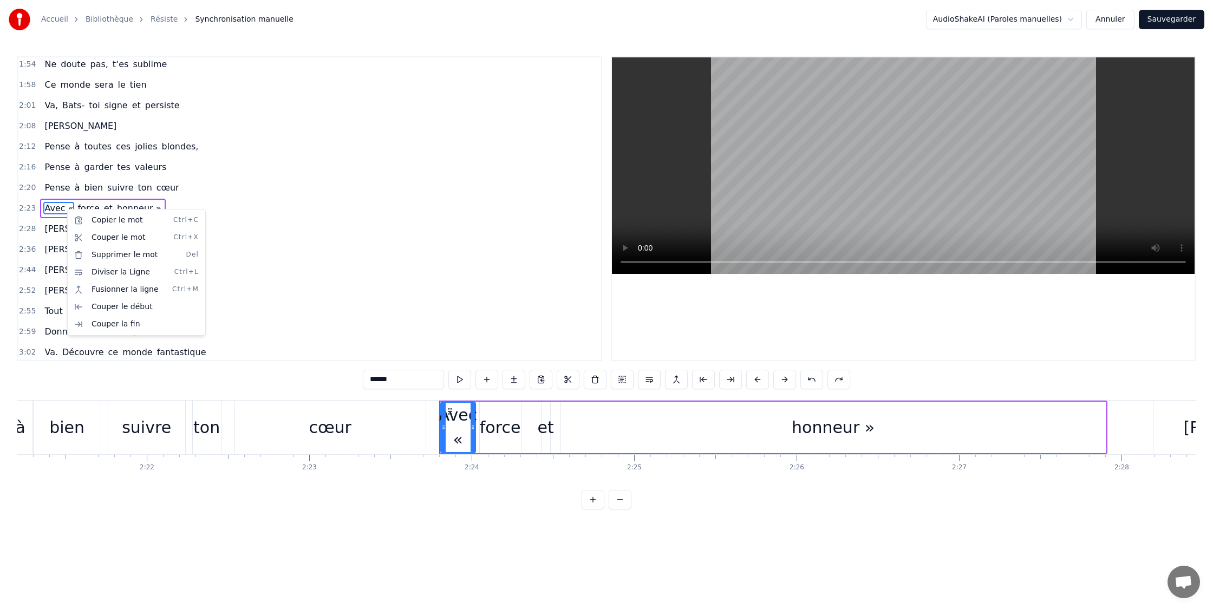
click at [263, 209] on html "Accueil Bibliothèque Résiste Synchronisation manuelle AudioShakeAI (Paroles ma…" at bounding box center [606, 263] width 1213 height 527
click at [148, 211] on span "honneur »" at bounding box center [139, 208] width 47 height 12
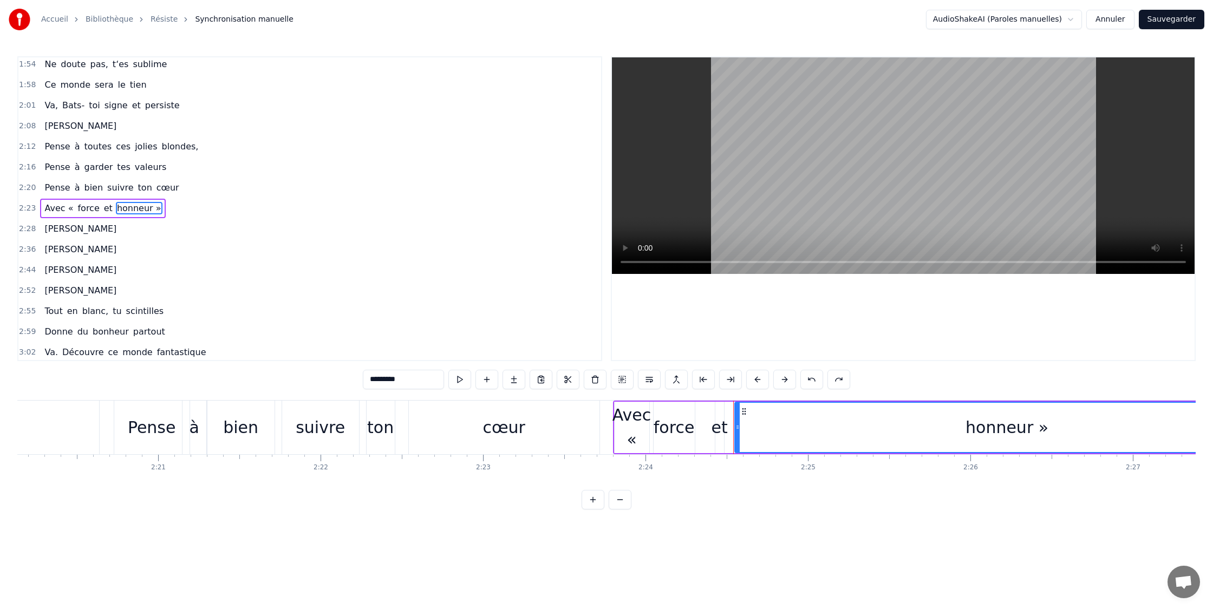
scroll to position [0, 22767]
type input "*******"
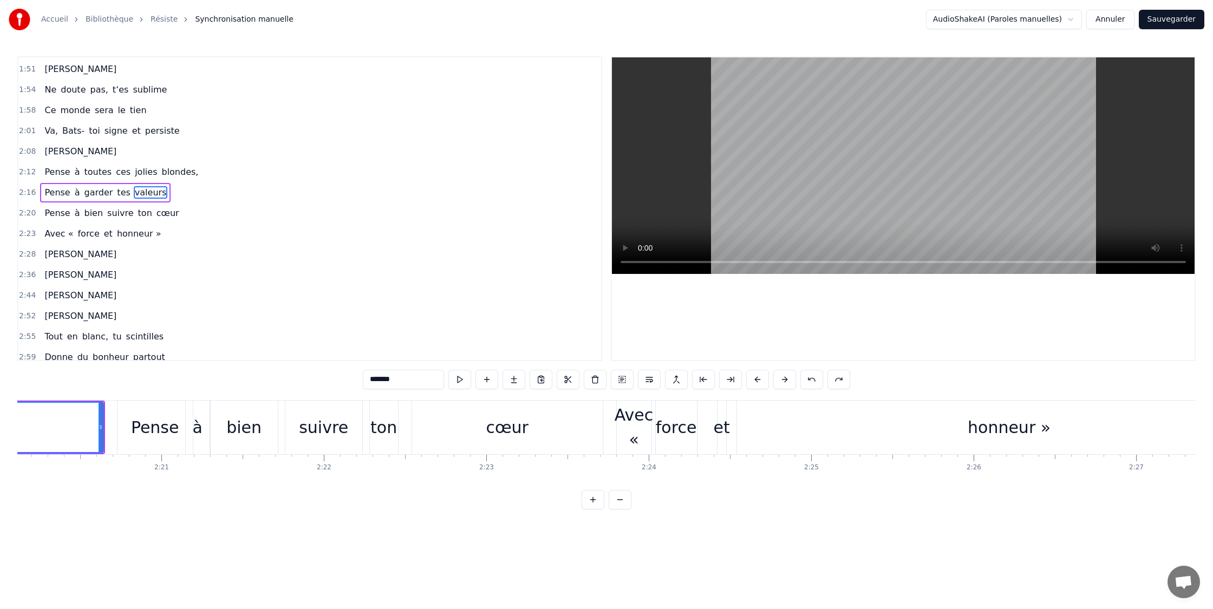
scroll to position [662, 0]
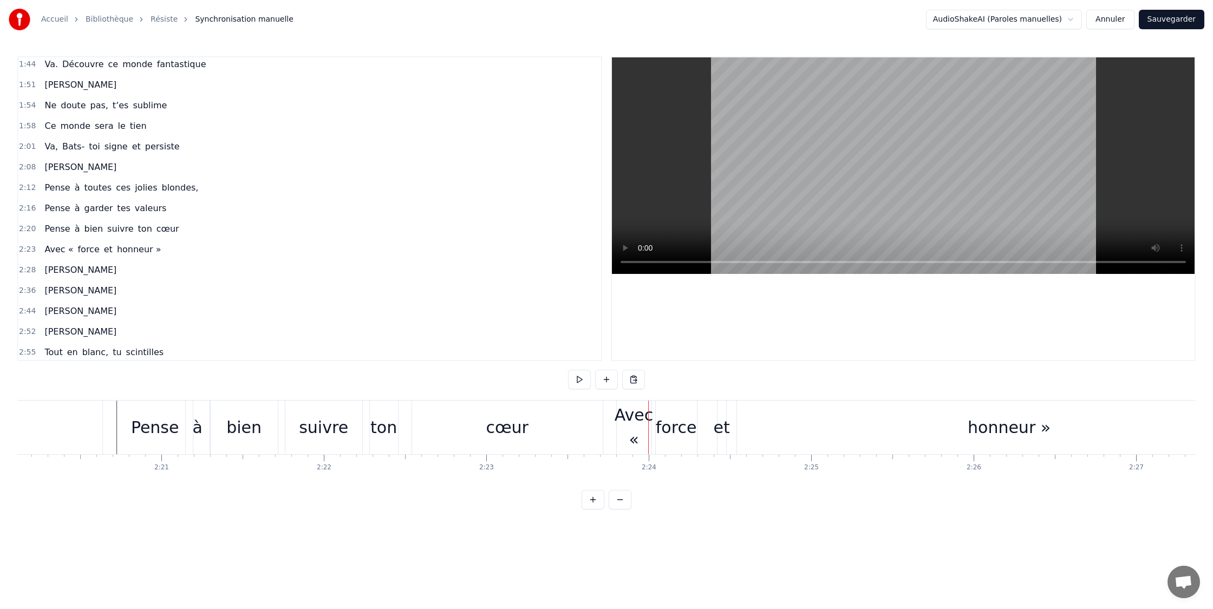
click at [582, 424] on div "cœur" at bounding box center [507, 428] width 191 height 54
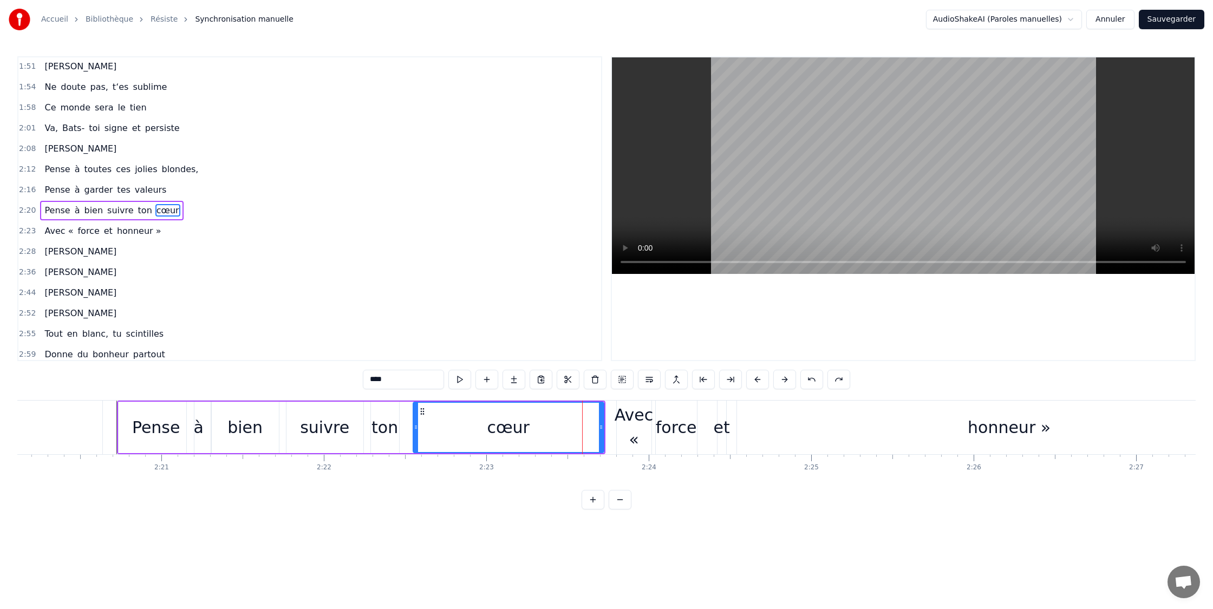
scroll to position [682, 0]
drag, startPoint x: 587, startPoint y: 427, endPoint x: 572, endPoint y: 427, distance: 15.2
click at [572, 427] on icon at bounding box center [571, 427] width 4 height 9
click at [623, 420] on div "Avec «" at bounding box center [634, 427] width 38 height 49
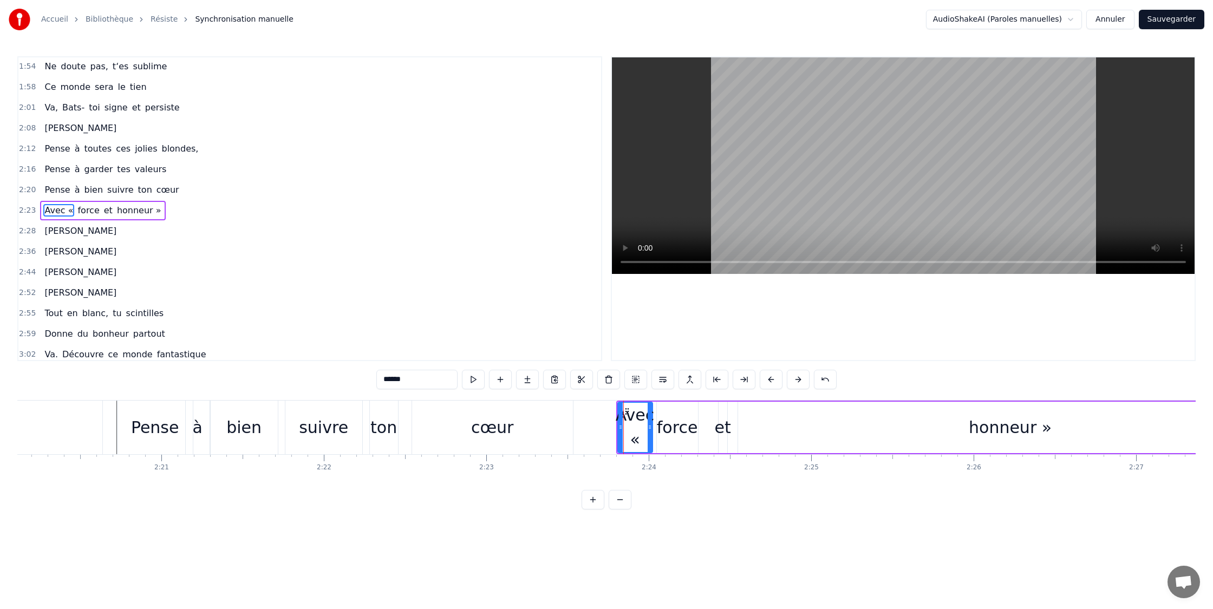
scroll to position [703, 0]
drag, startPoint x: 618, startPoint y: 428, endPoint x: 577, endPoint y: 428, distance: 41.2
click at [577, 428] on icon at bounding box center [579, 427] width 4 height 9
click at [560, 426] on div "cœur" at bounding box center [492, 428] width 161 height 54
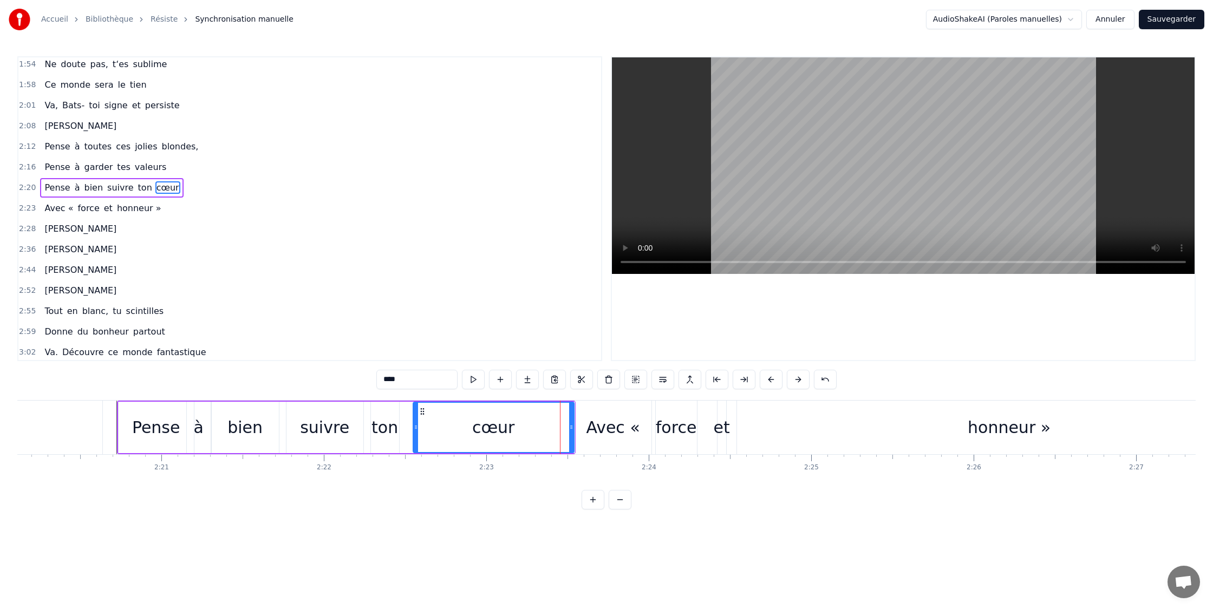
scroll to position [682, 0]
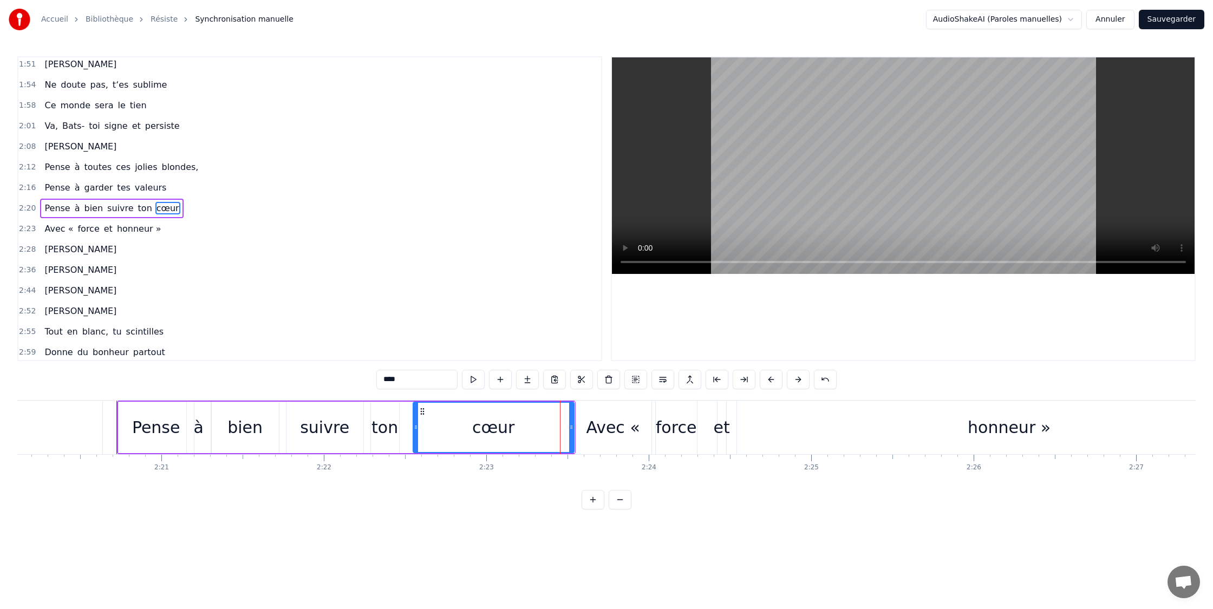
type input "*******"
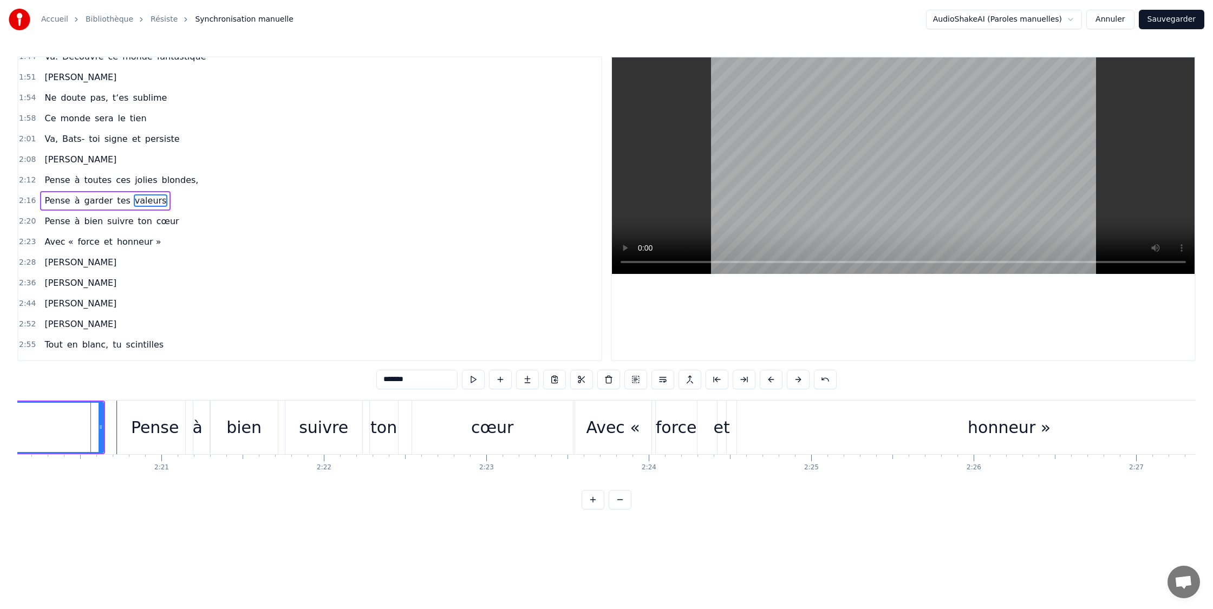
scroll to position [662, 0]
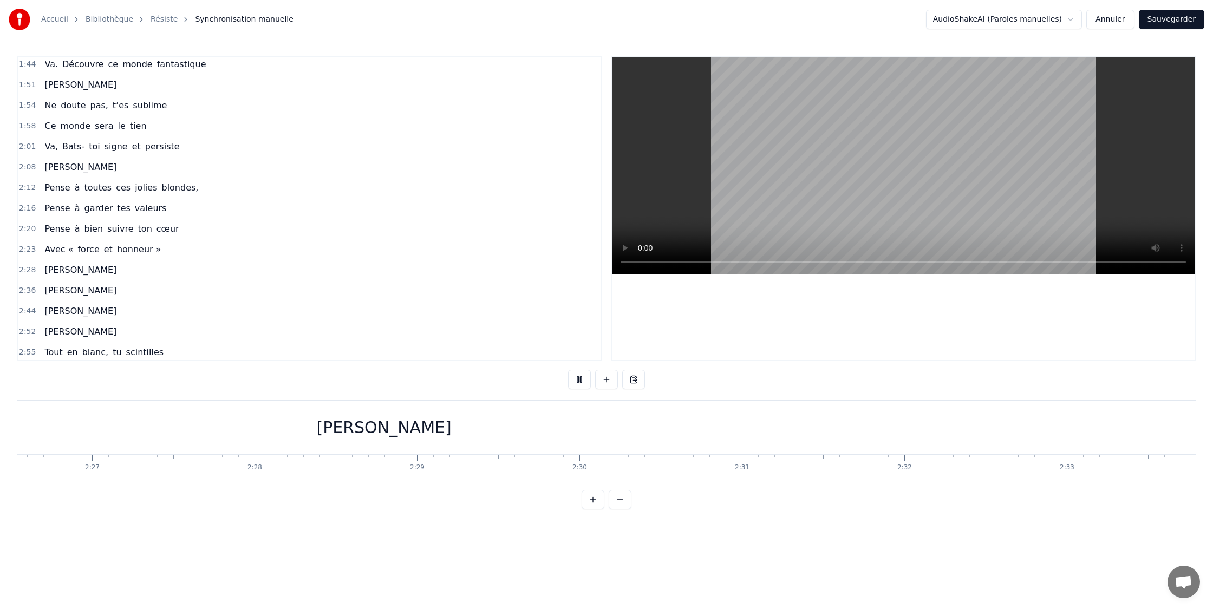
scroll to position [0, 23874]
click at [250, 425] on div "[PERSON_NAME]" at bounding box center [322, 428] width 196 height 54
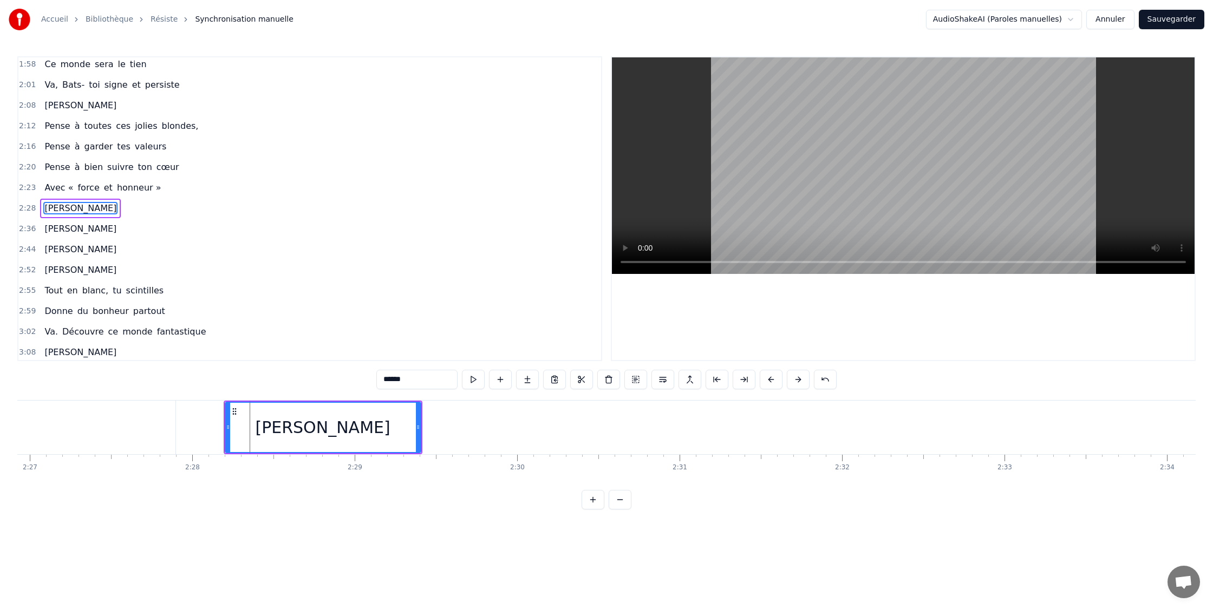
scroll to position [0, 0]
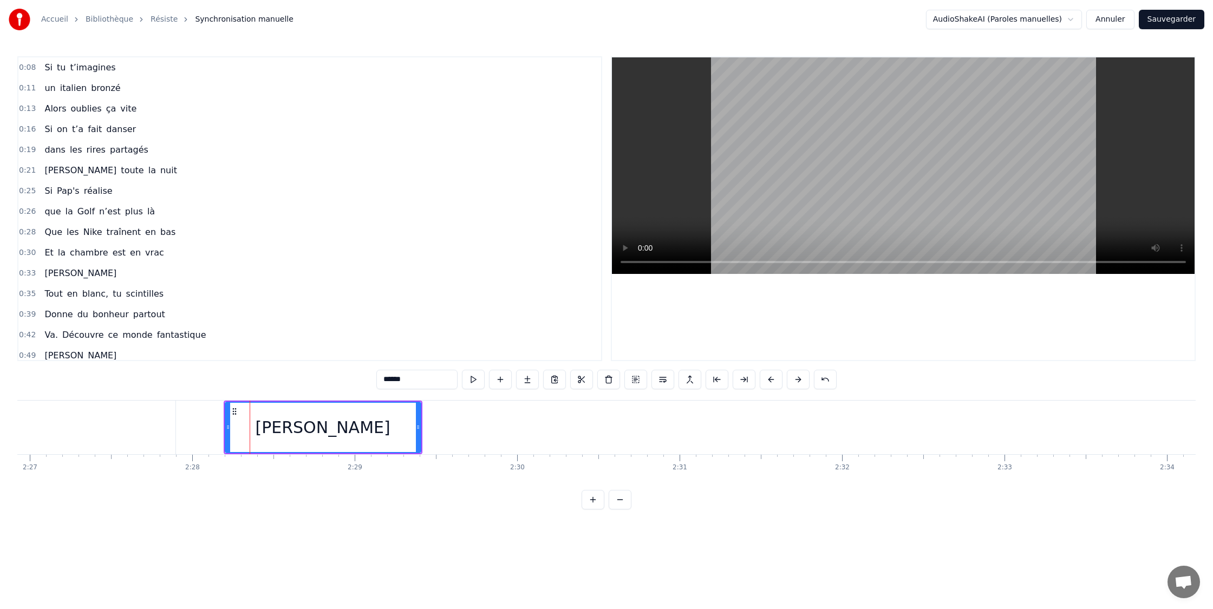
click at [662, 381] on button at bounding box center [663, 379] width 23 height 19
click at [384, 423] on div "[PERSON_NAME]" at bounding box center [323, 427] width 194 height 49
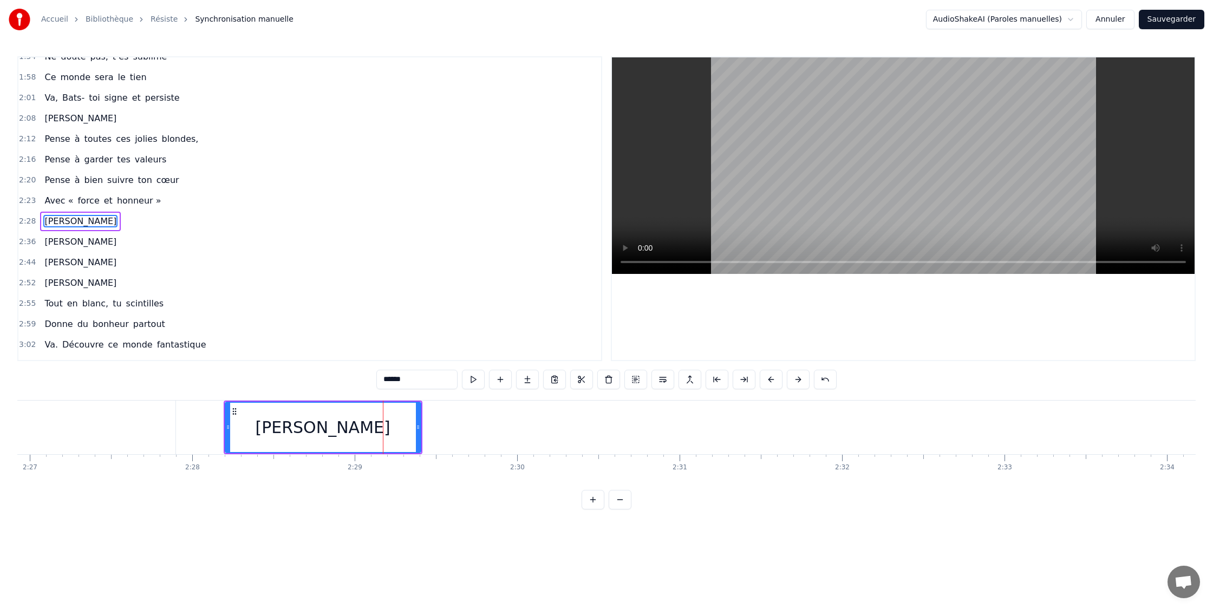
scroll to position [724, 0]
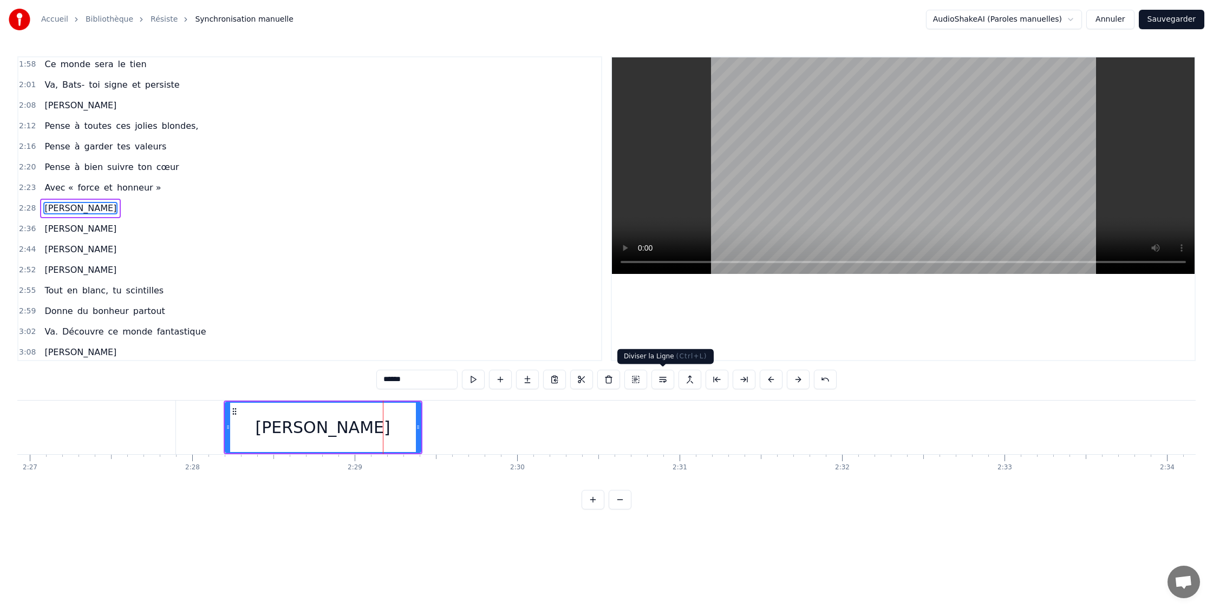
click at [660, 381] on button at bounding box center [663, 379] width 23 height 19
click at [638, 378] on button at bounding box center [636, 379] width 23 height 19
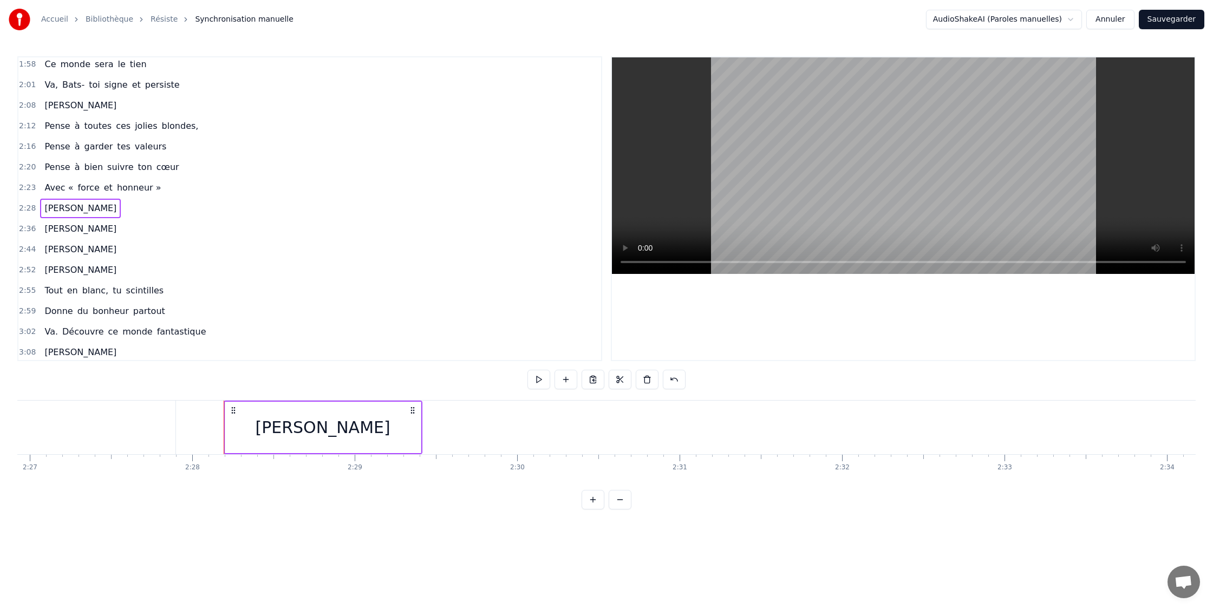
click at [394, 366] on div "0:08 Si tu t’imagines 0:11 un [DEMOGRAPHIC_DATA] bronzé 0:13 Alors oublies ça v…" at bounding box center [606, 282] width 1179 height 453
click at [391, 439] on div "[PERSON_NAME]" at bounding box center [323, 427] width 196 height 51
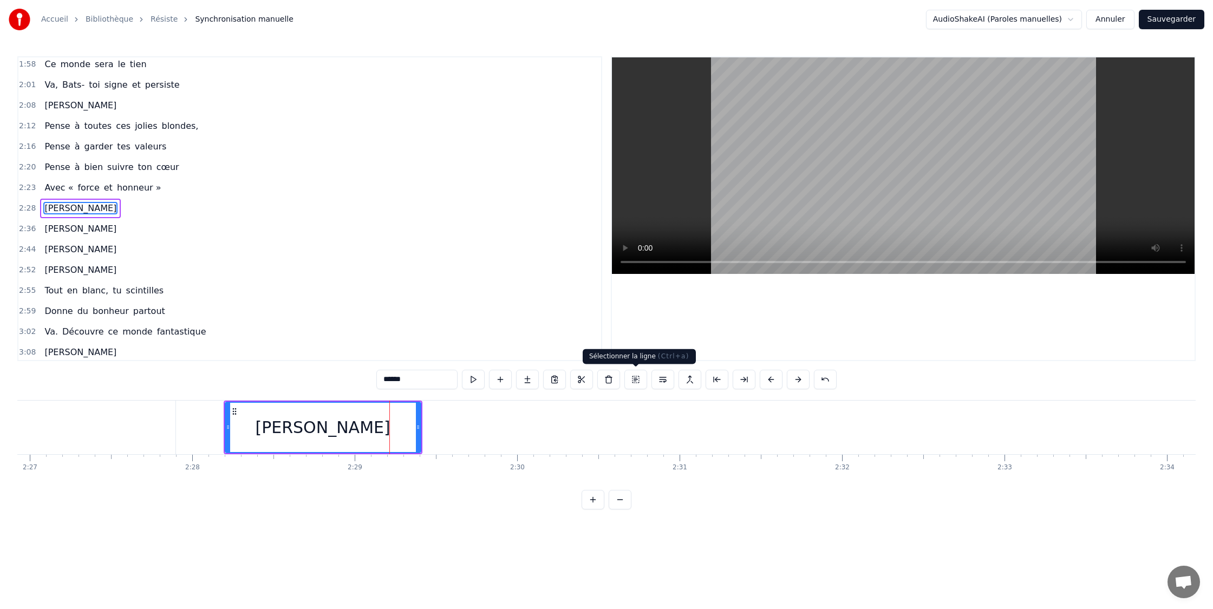
click at [633, 379] on button at bounding box center [636, 379] width 23 height 19
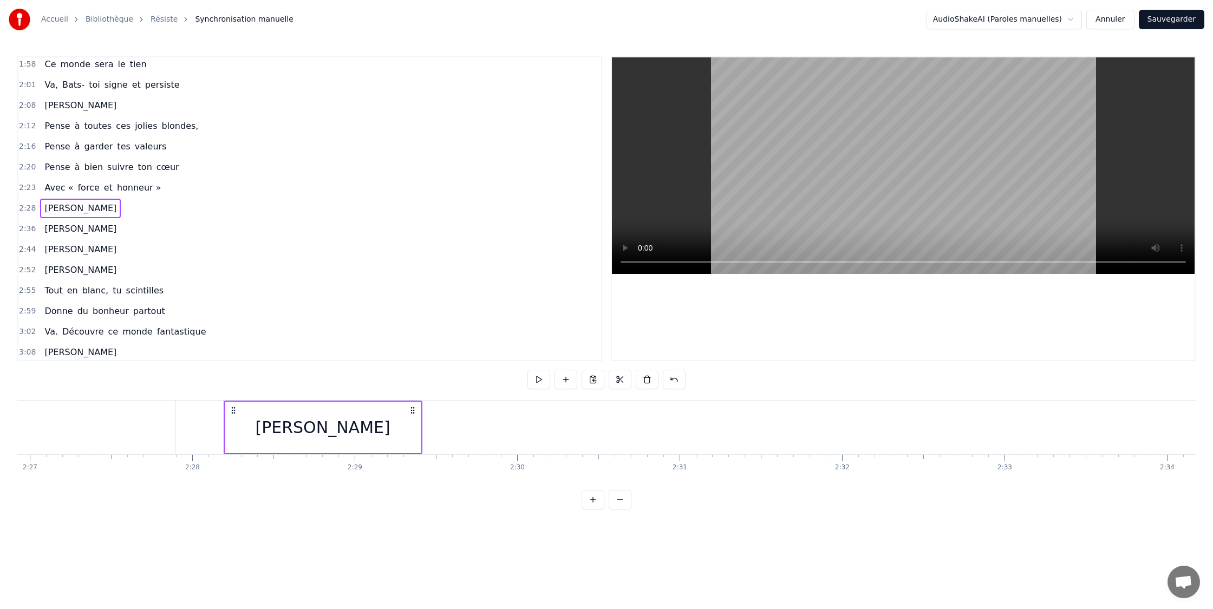
click at [239, 417] on div "[PERSON_NAME]" at bounding box center [323, 427] width 196 height 51
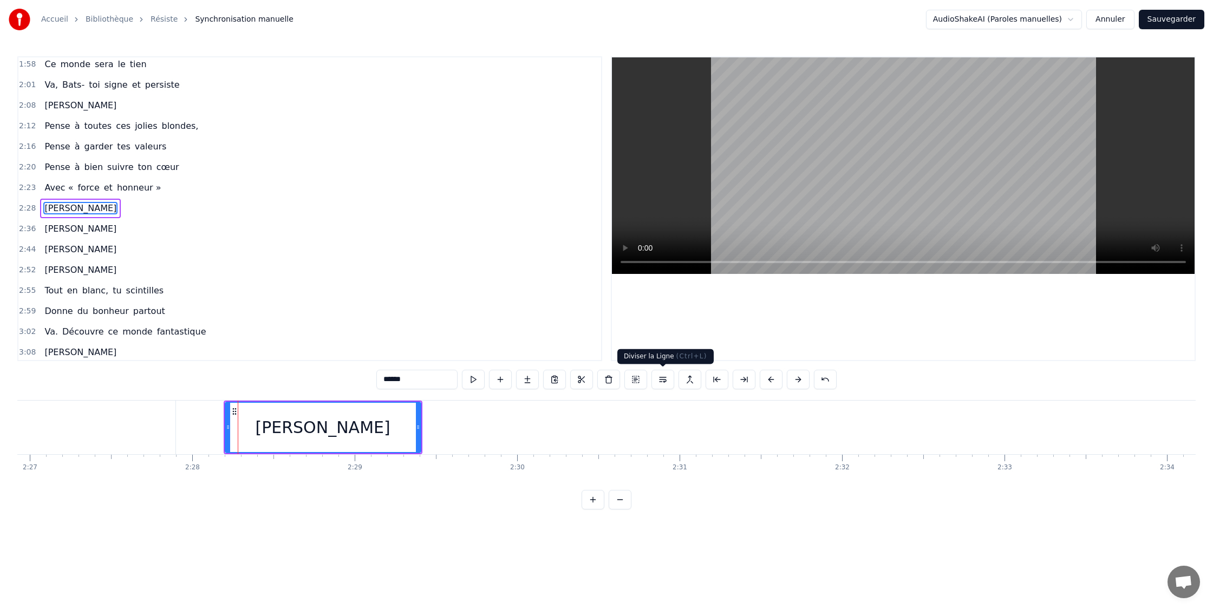
click at [664, 379] on button at bounding box center [663, 379] width 23 height 19
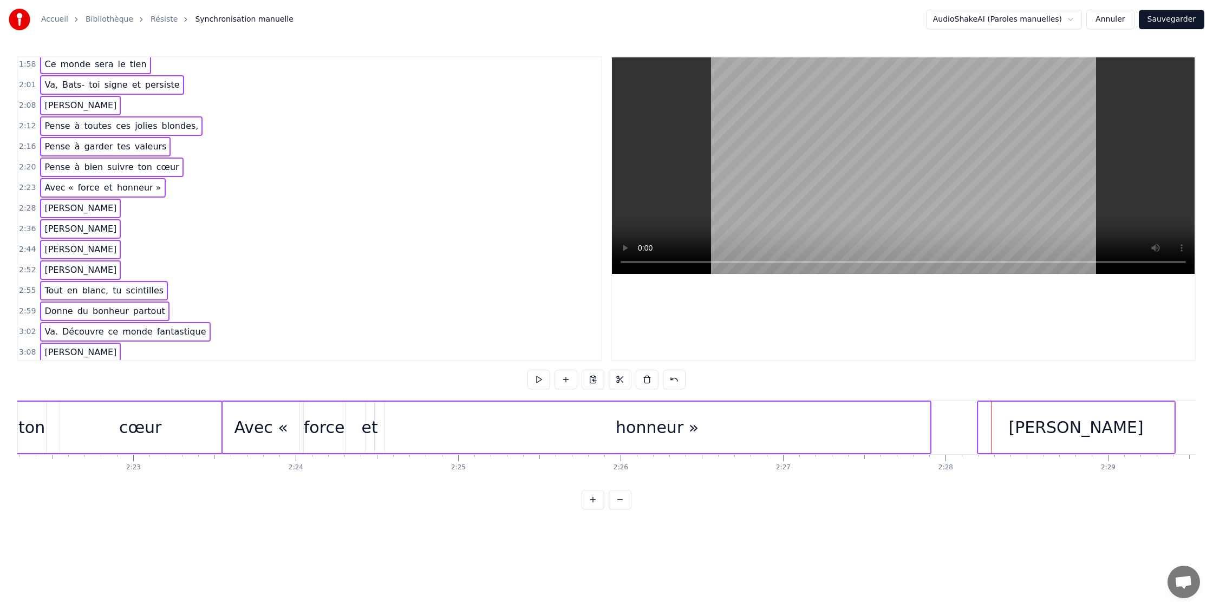
click at [135, 226] on div "2:36 [PERSON_NAME]" at bounding box center [309, 229] width 583 height 21
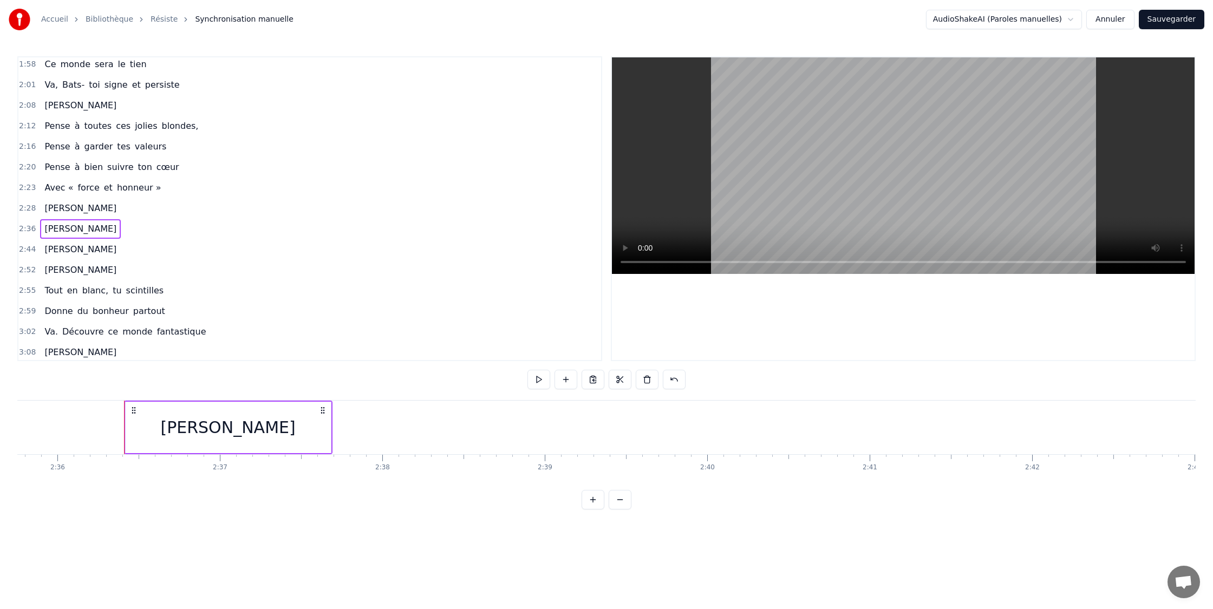
scroll to position [0, 25361]
click at [74, 70] on span "monde" at bounding box center [75, 64] width 32 height 12
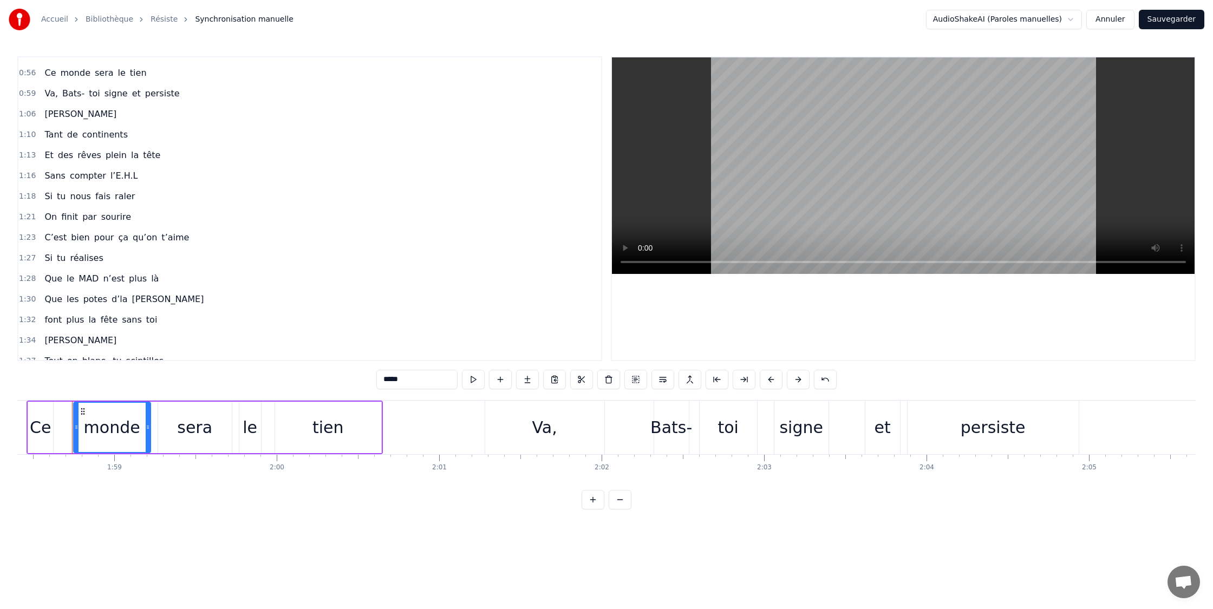
scroll to position [0, 0]
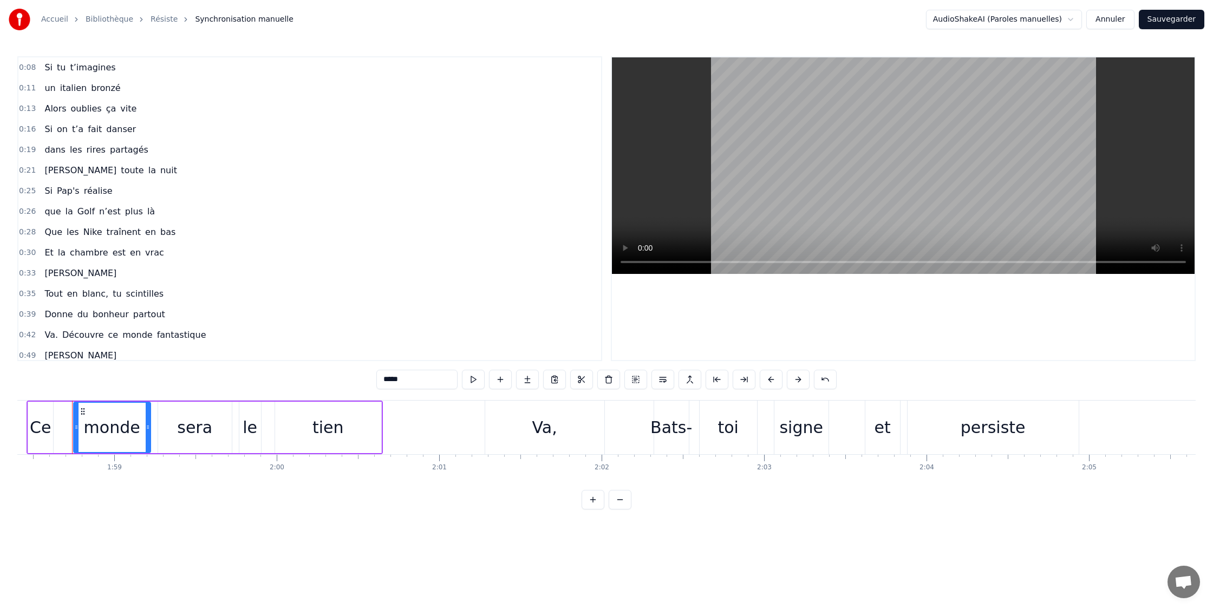
click at [50, 73] on span "Si" at bounding box center [48, 67] width 10 height 12
type input "**"
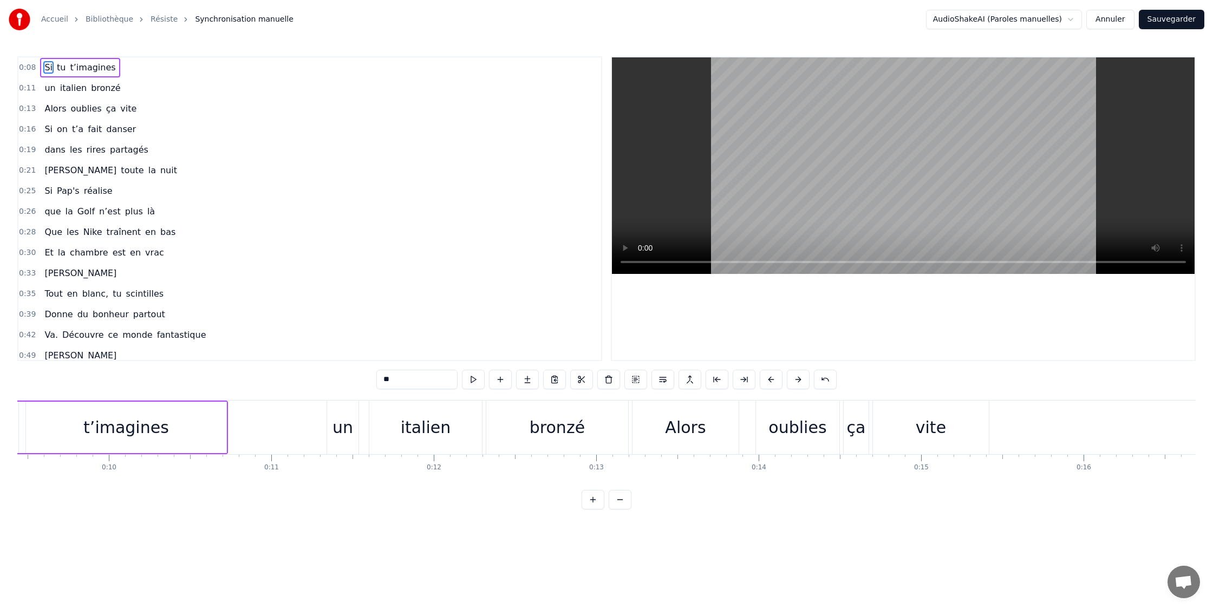
scroll to position [0, 1356]
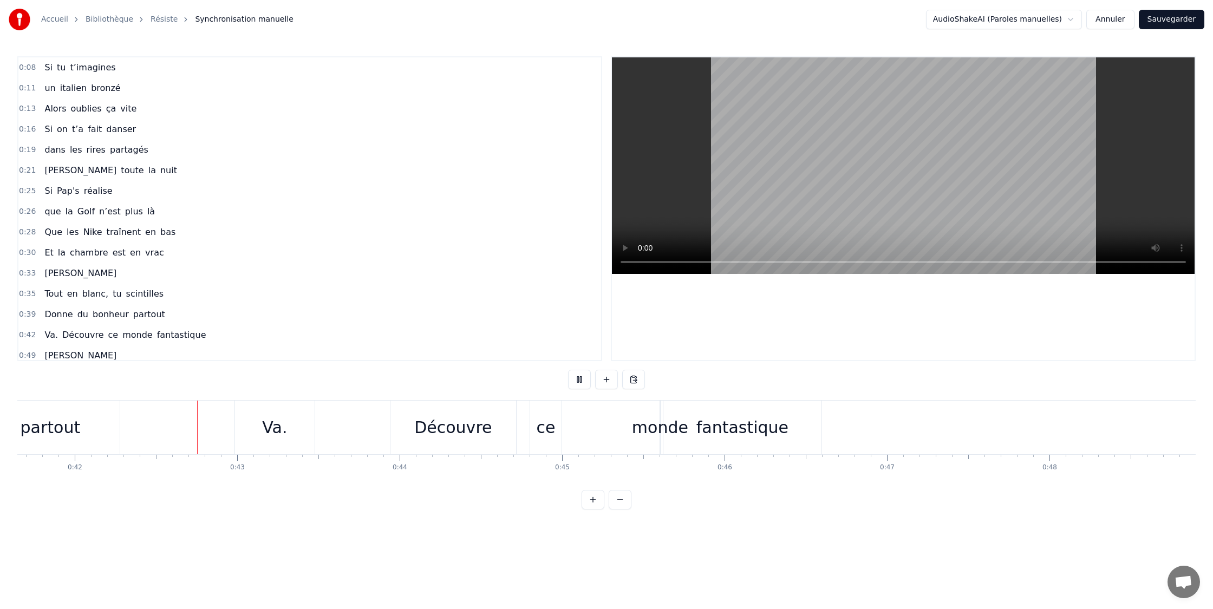
scroll to position [0, 6772]
click at [515, 422] on div "Va. Découvre ce monde fantastique" at bounding box center [525, 428] width 590 height 54
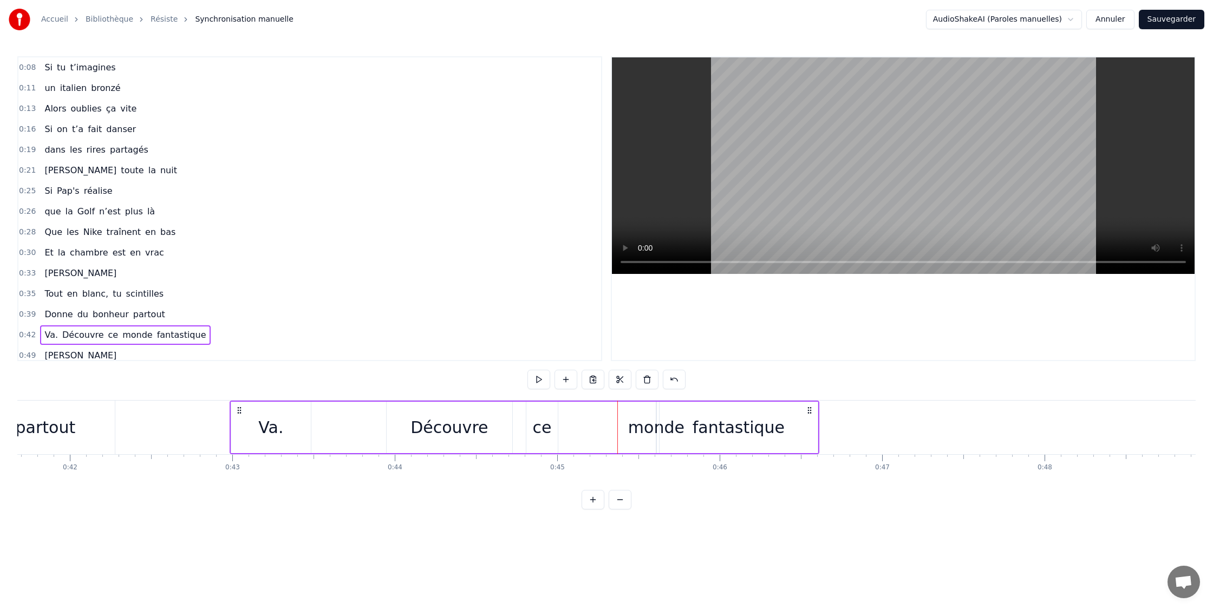
click at [652, 425] on div "monde" at bounding box center [656, 427] width 56 height 24
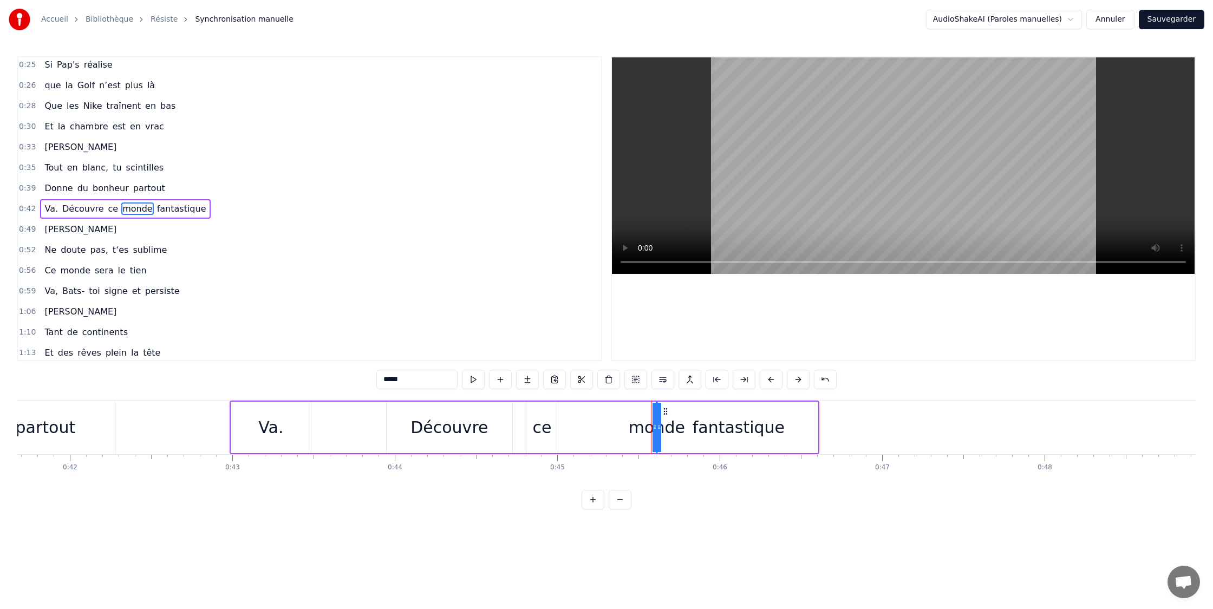
scroll to position [127, 0]
click at [636, 427] on div "monde" at bounding box center [657, 427] width 56 height 24
click at [662, 427] on div "monde" at bounding box center [657, 427] width 56 height 24
click at [623, 440] on div "Va. Découvre ce monde fantastique" at bounding box center [525, 428] width 590 height 54
click at [434, 425] on div "Découvre" at bounding box center [449, 427] width 77 height 24
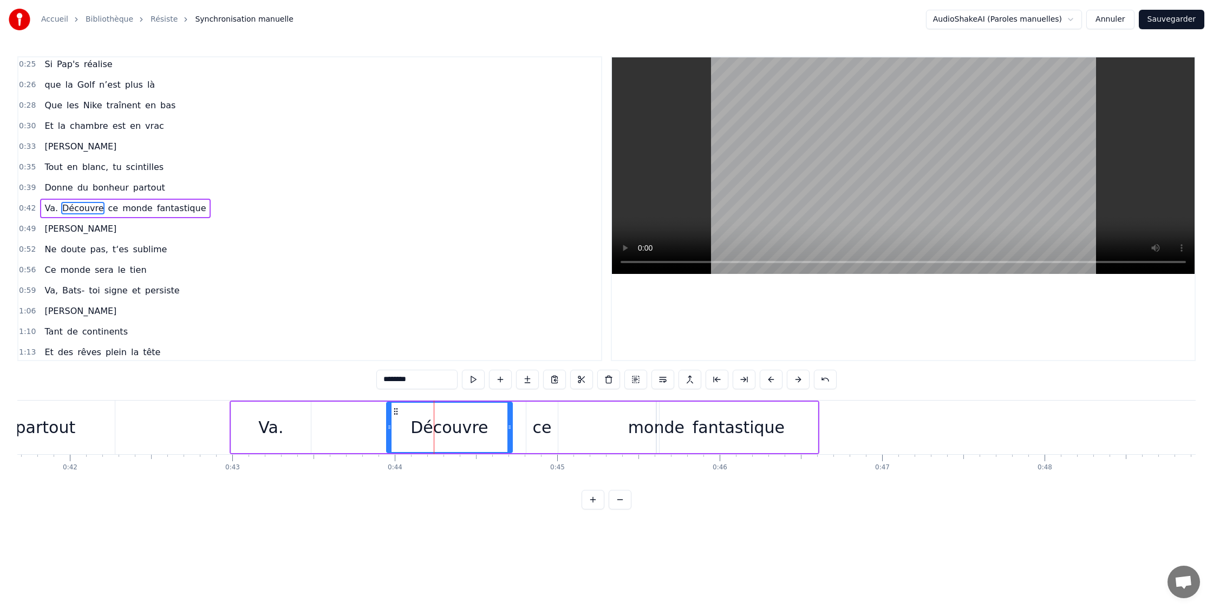
click at [546, 426] on div "ce" at bounding box center [541, 427] width 19 height 24
click at [636, 425] on div "monde" at bounding box center [656, 427] width 56 height 24
type input "*****"
click at [620, 426] on div "Va. Découvre ce monde fantastique" at bounding box center [525, 428] width 590 height 54
click at [643, 429] on div "monde" at bounding box center [656, 427] width 56 height 24
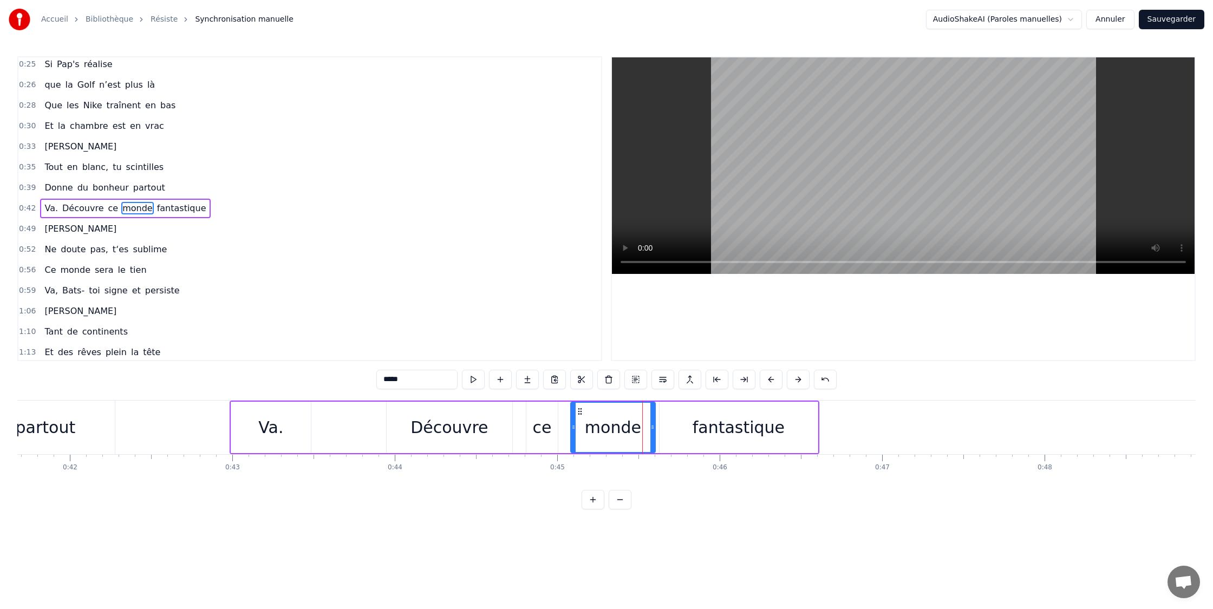
drag, startPoint x: 659, startPoint y: 428, endPoint x: 558, endPoint y: 425, distance: 100.3
click at [573, 425] on icon at bounding box center [573, 427] width 4 height 9
drag, startPoint x: 648, startPoint y: 427, endPoint x: 636, endPoint y: 426, distance: 12.5
click at [606, 428] on icon at bounding box center [608, 427] width 4 height 9
click at [718, 432] on div "fantastique" at bounding box center [739, 427] width 92 height 24
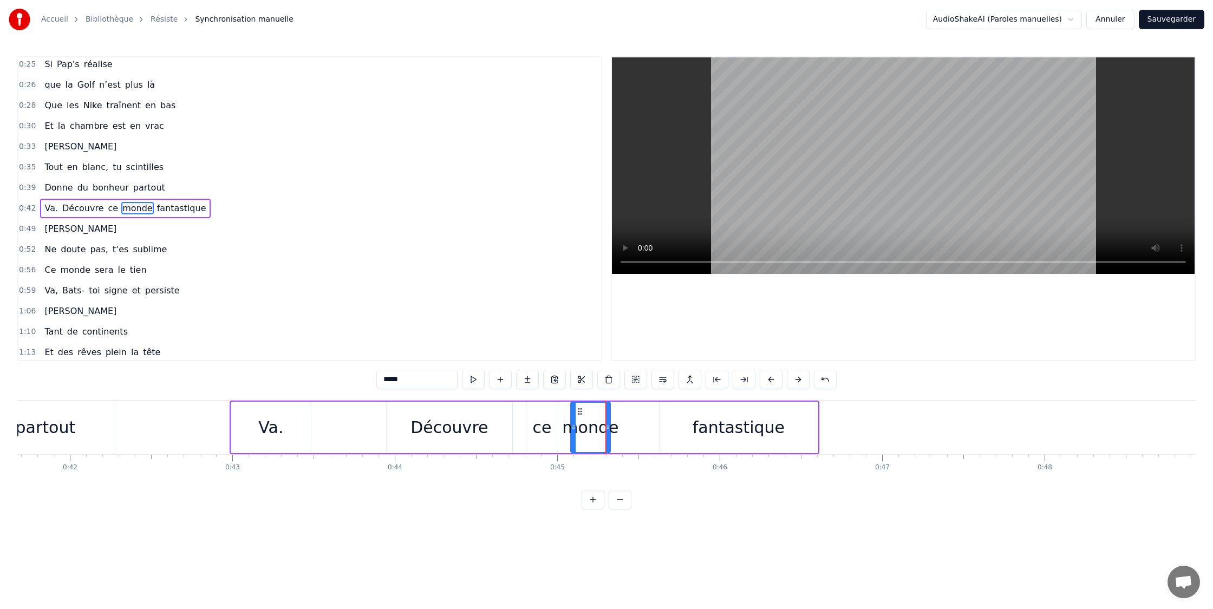
type input "**********"
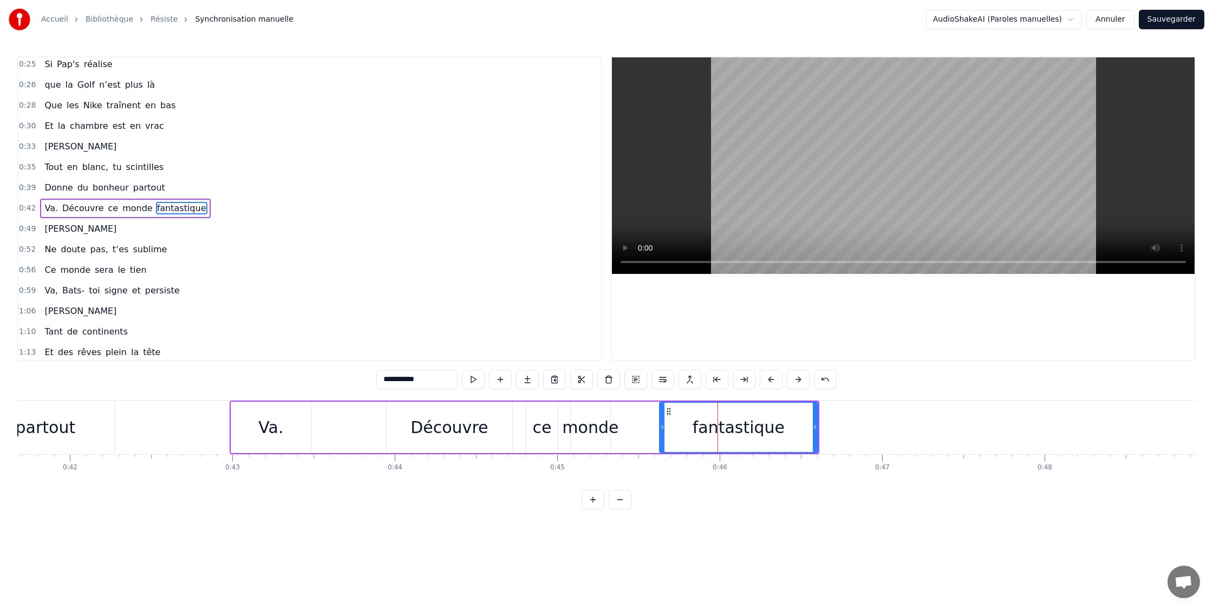
click at [369, 417] on div "Va. Découvre ce monde fantastique" at bounding box center [525, 428] width 590 height 54
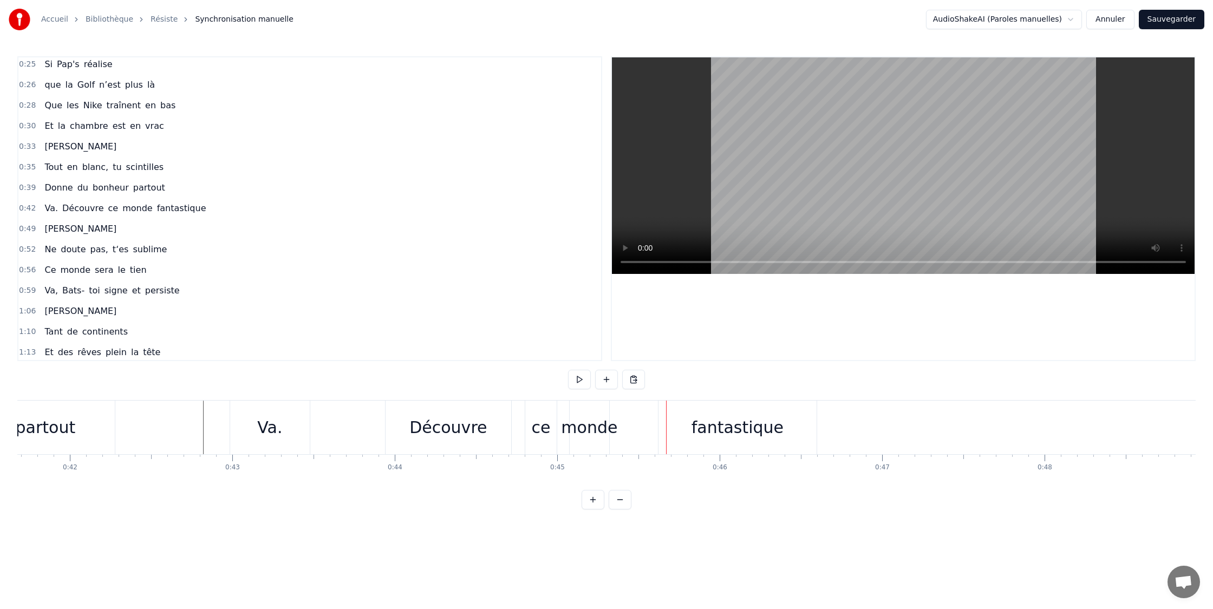
click at [595, 428] on div "monde" at bounding box center [589, 427] width 56 height 24
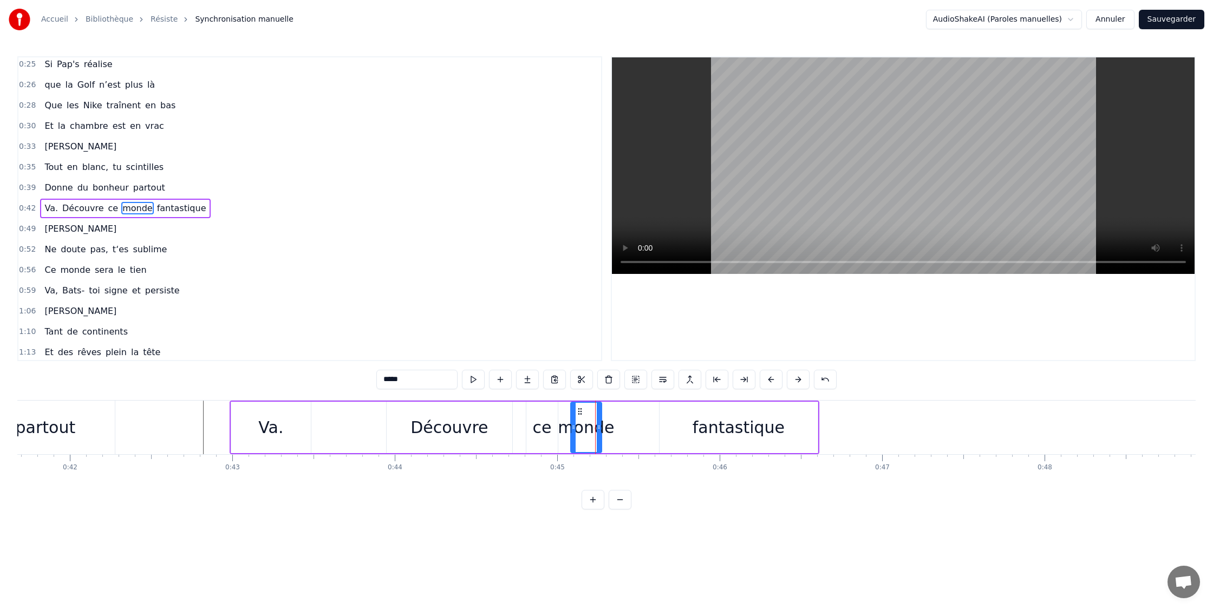
drag, startPoint x: 608, startPoint y: 428, endPoint x: 599, endPoint y: 428, distance: 8.7
click at [599, 428] on icon at bounding box center [599, 427] width 4 height 9
drag, startPoint x: 572, startPoint y: 428, endPoint x: 564, endPoint y: 428, distance: 8.1
click at [561, 428] on icon at bounding box center [562, 427] width 4 height 9
drag, startPoint x: 703, startPoint y: 426, endPoint x: 697, endPoint y: 427, distance: 6.0
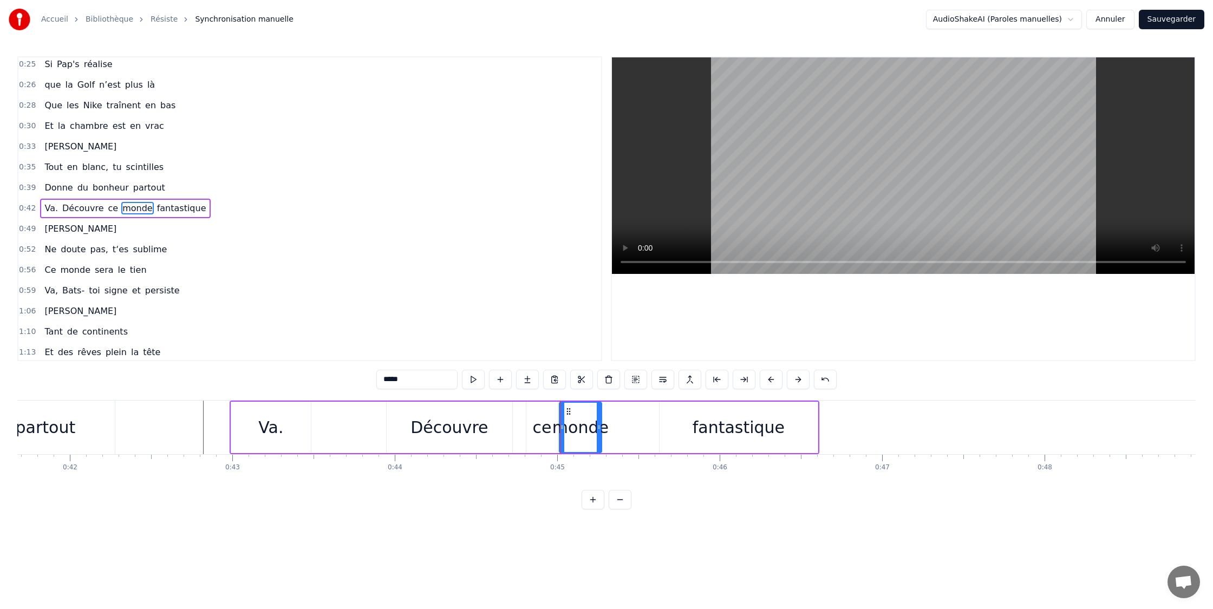
click at [703, 426] on div "fantastique" at bounding box center [739, 427] width 92 height 24
type input "**********"
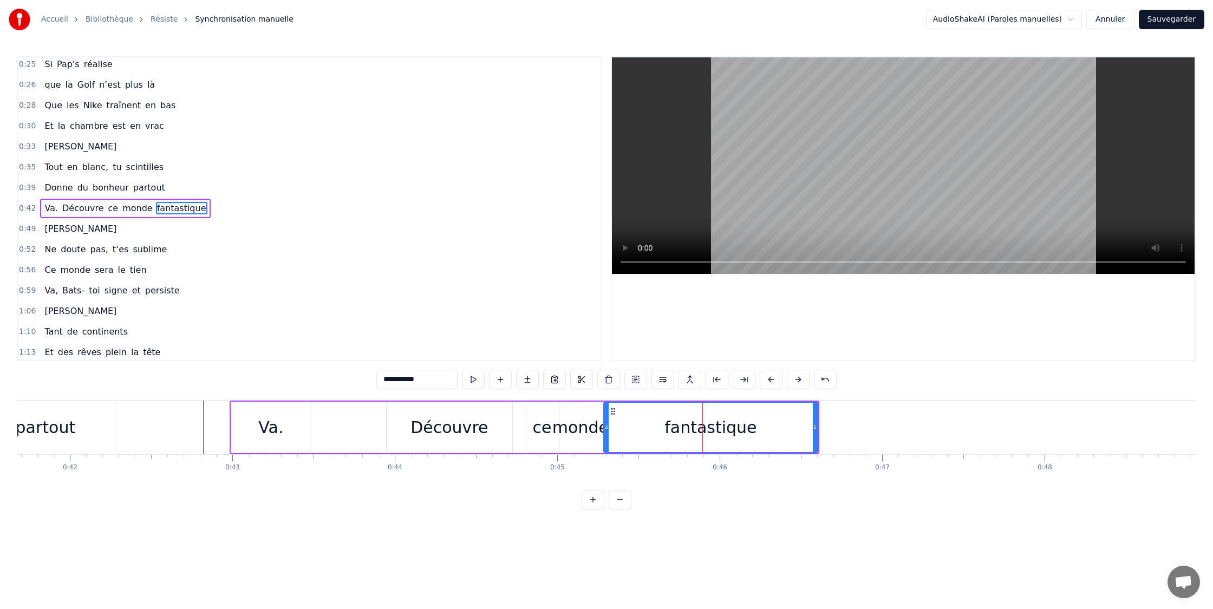
drag, startPoint x: 652, startPoint y: 428, endPoint x: 408, endPoint y: 403, distance: 245.5
click at [604, 427] on icon at bounding box center [606, 427] width 4 height 9
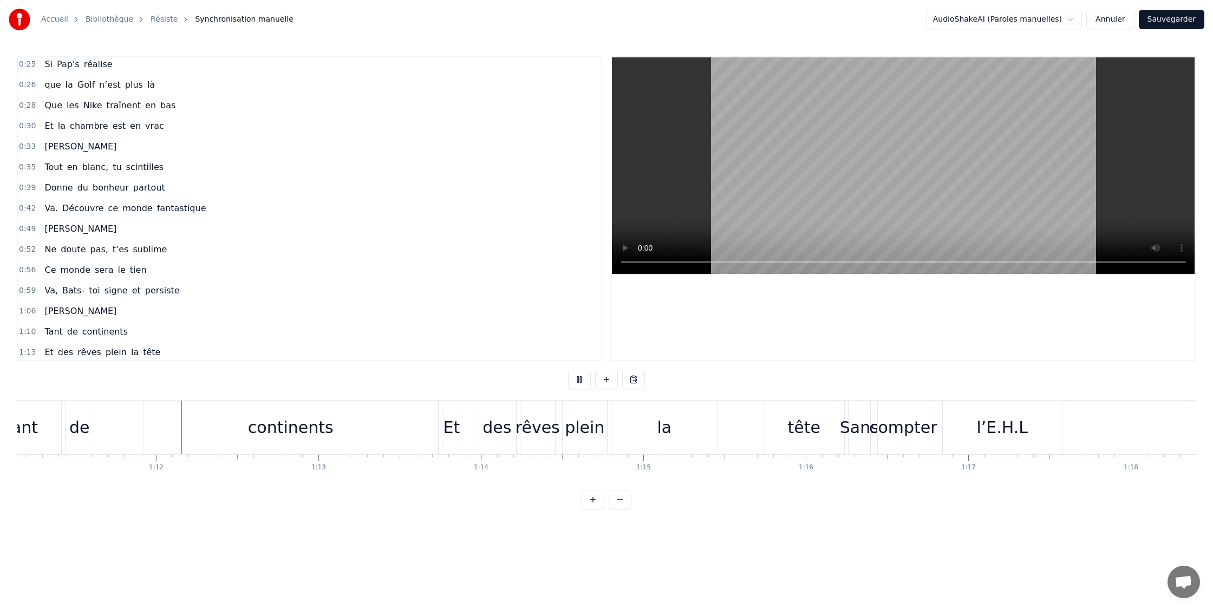
scroll to position [0, 11566]
click at [128, 428] on div "Tant de continents" at bounding box center [206, 428] width 460 height 54
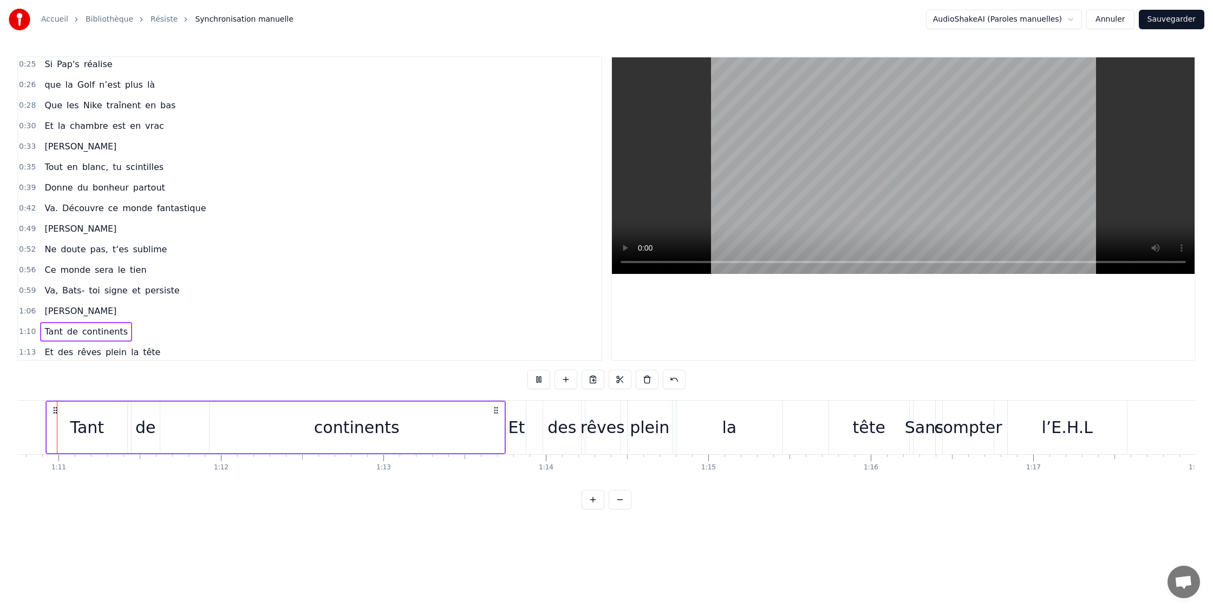
scroll to position [0, 11470]
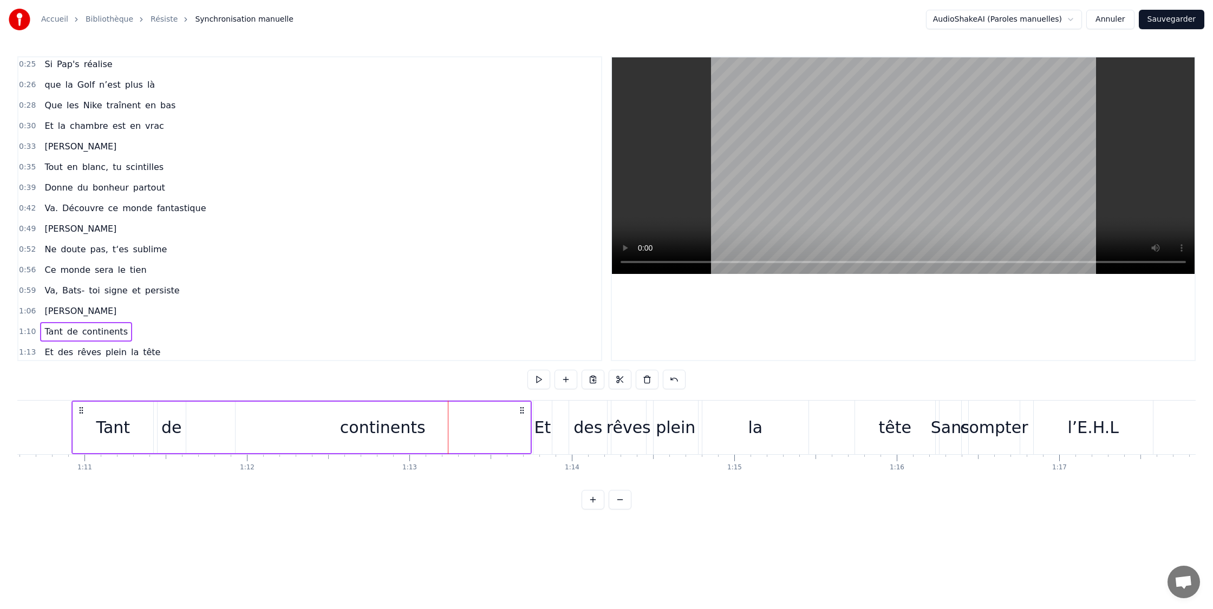
click at [320, 419] on div "continents" at bounding box center [383, 427] width 295 height 51
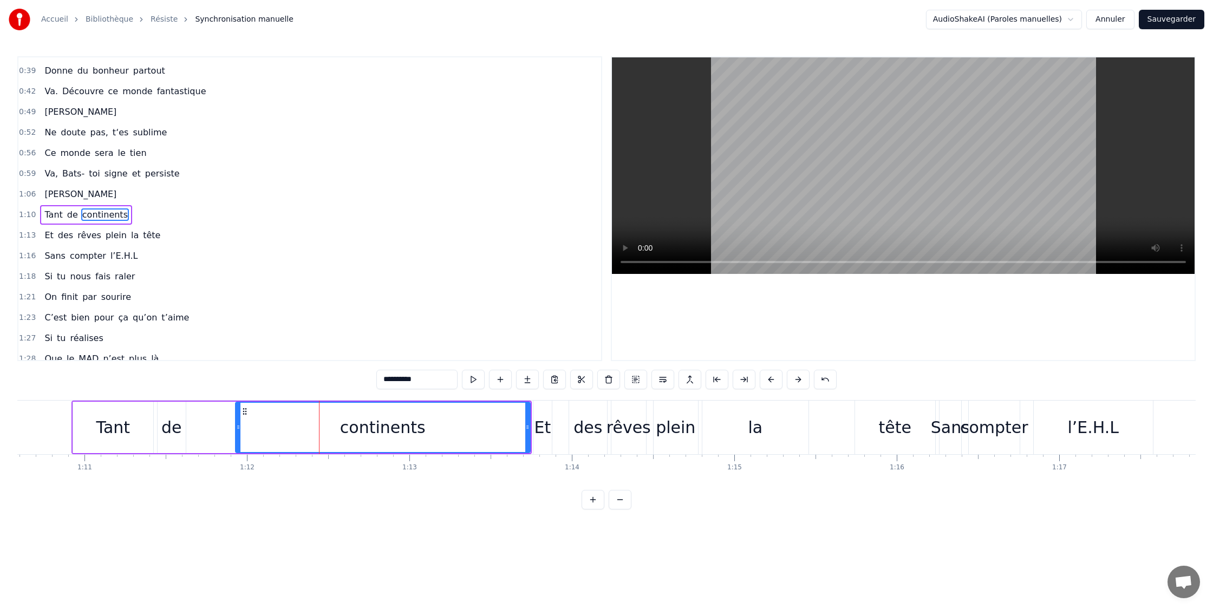
scroll to position [250, 0]
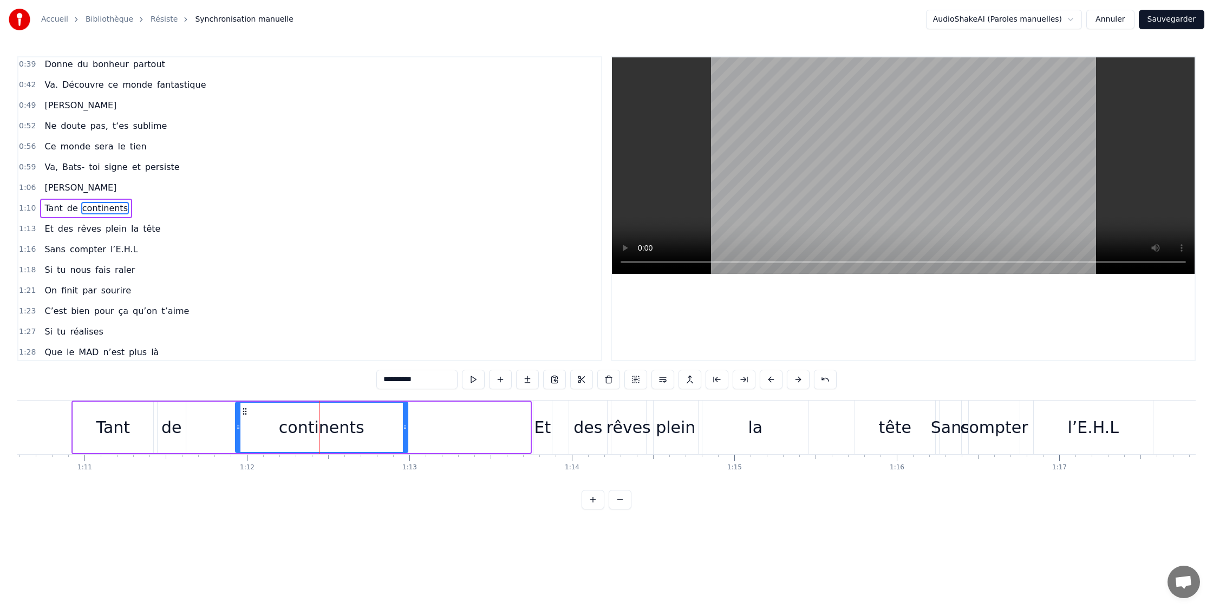
drag, startPoint x: 526, startPoint y: 429, endPoint x: 405, endPoint y: 427, distance: 121.3
click at [405, 427] on icon at bounding box center [405, 427] width 4 height 9
click at [88, 424] on div "Tant" at bounding box center [113, 427] width 80 height 51
type input "****"
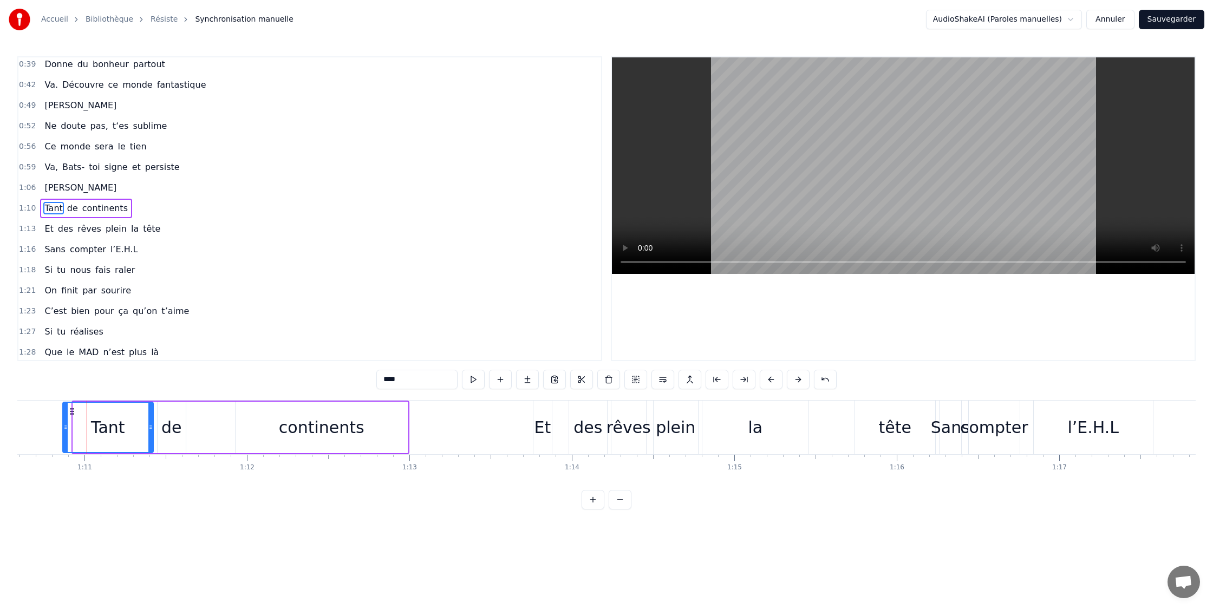
drag, startPoint x: 74, startPoint y: 426, endPoint x: 66, endPoint y: 425, distance: 8.2
click at [65, 425] on icon at bounding box center [65, 427] width 4 height 9
click at [154, 427] on icon at bounding box center [154, 427] width 4 height 9
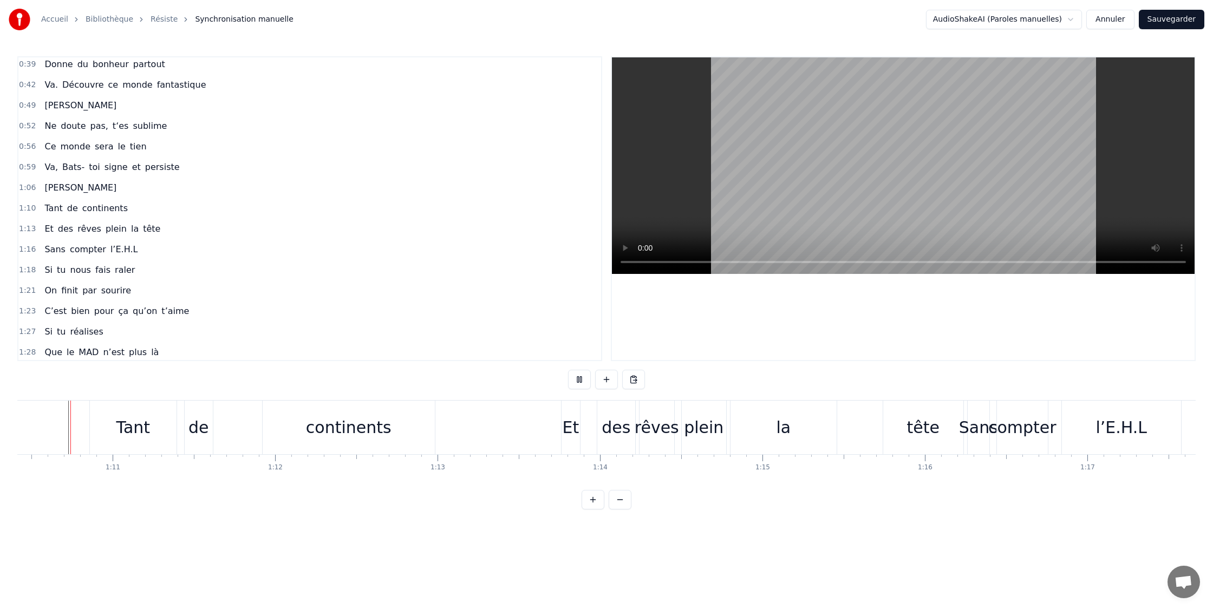
scroll to position [0, 11438]
click at [205, 429] on div "de" at bounding box center [202, 427] width 21 height 24
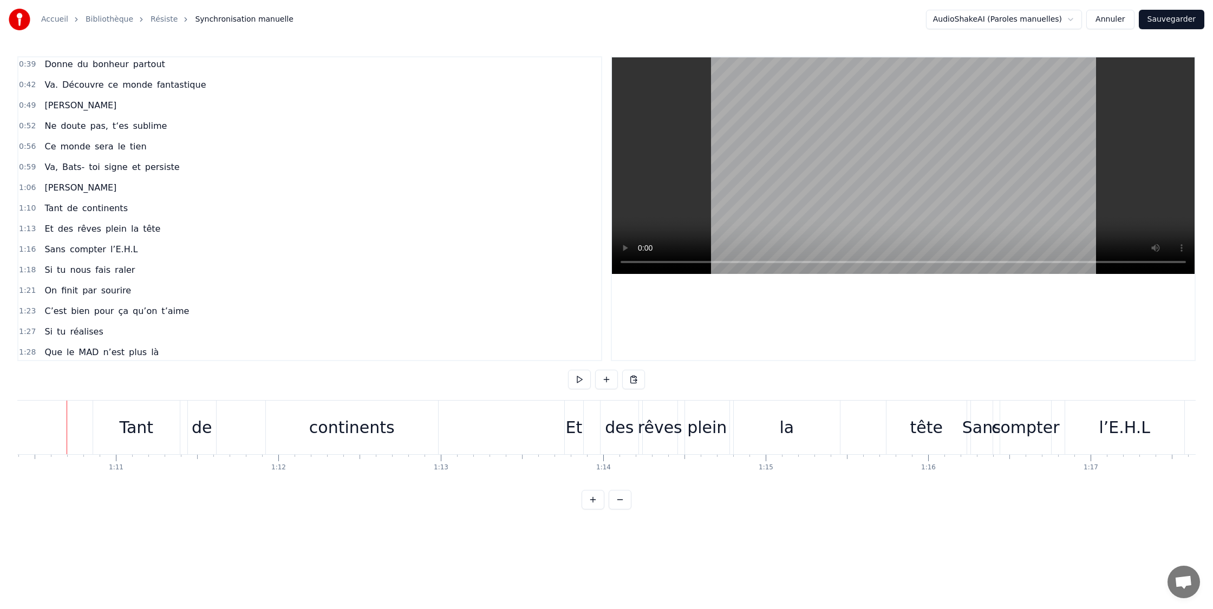
scroll to position [0, 11433]
click at [279, 430] on div "continents" at bounding box center [357, 428] width 172 height 54
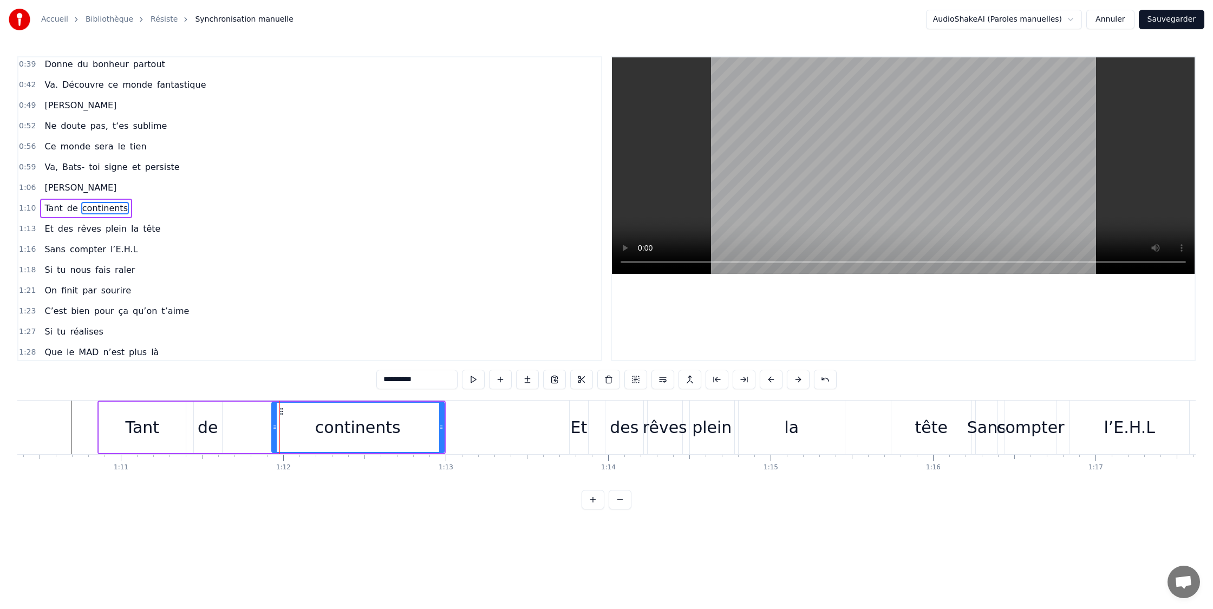
click at [191, 427] on div "Tant de continents" at bounding box center [271, 428] width 348 height 54
click at [206, 426] on div "de" at bounding box center [208, 427] width 21 height 24
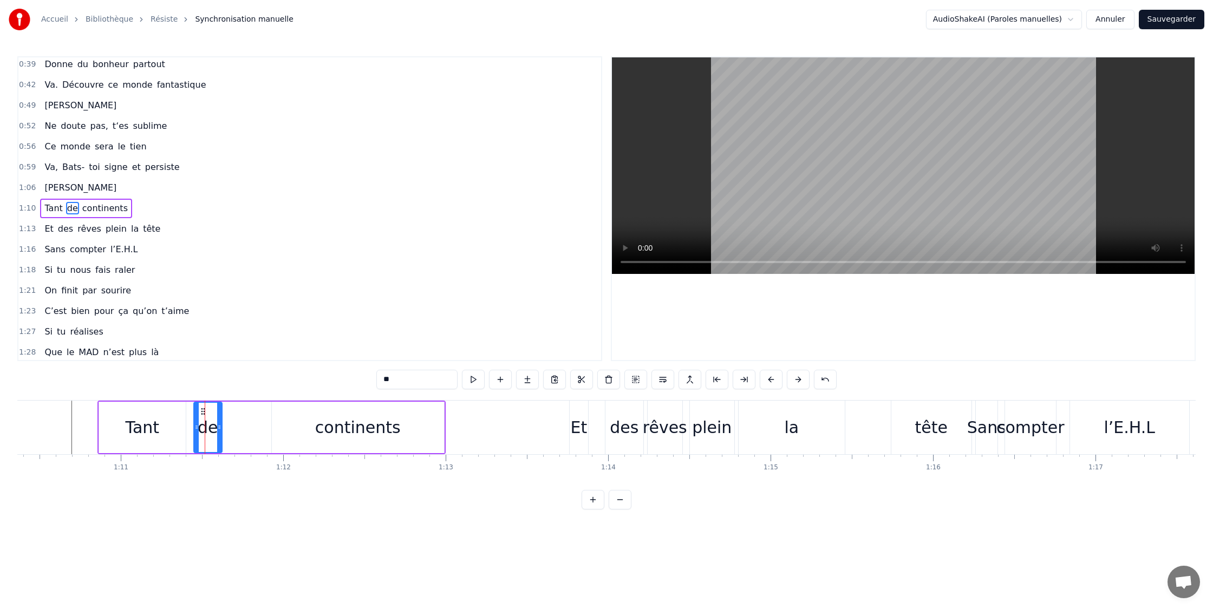
click at [282, 426] on div "continents" at bounding box center [358, 427] width 172 height 51
type input "**********"
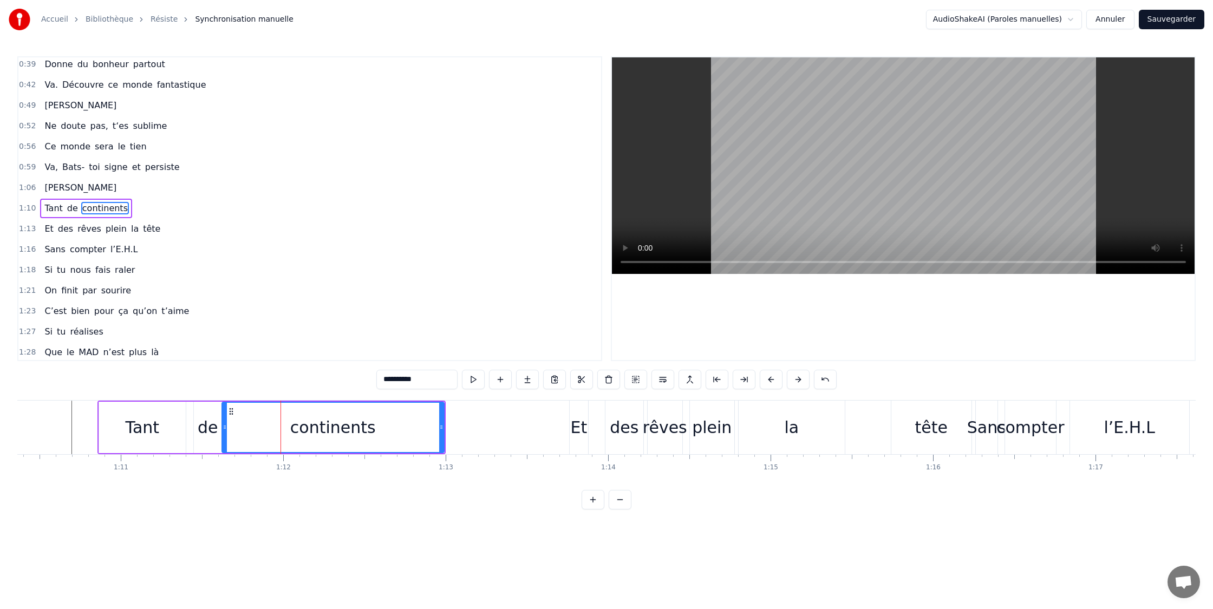
drag, startPoint x: 253, startPoint y: 427, endPoint x: 142, endPoint y: 423, distance: 110.6
click at [225, 426] on icon at bounding box center [225, 427] width 4 height 9
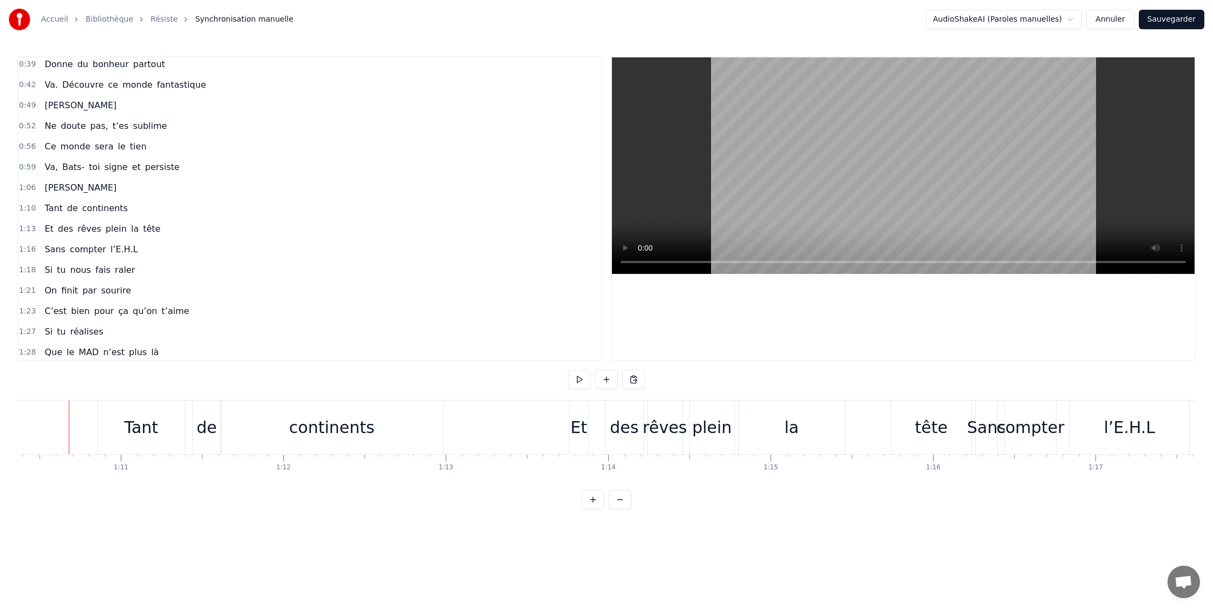
scroll to position [0, 11431]
click at [581, 426] on div "Et" at bounding box center [581, 427] width 17 height 24
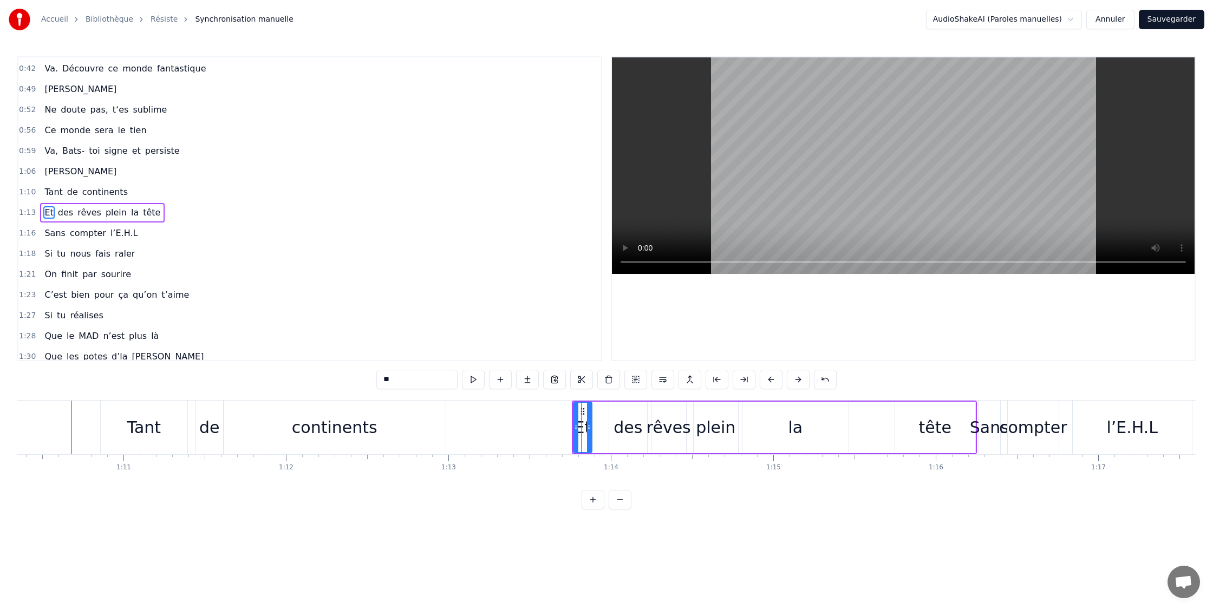
scroll to position [271, 0]
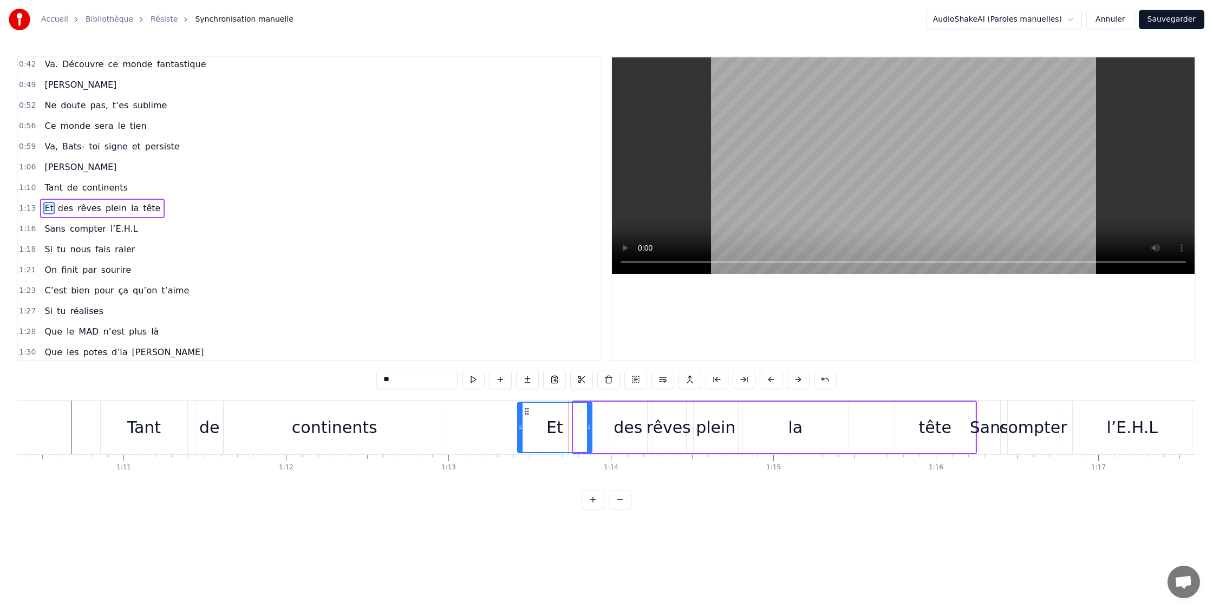
drag, startPoint x: 576, startPoint y: 428, endPoint x: 539, endPoint y: 426, distance: 36.4
click at [521, 427] on icon at bounding box center [520, 427] width 4 height 9
drag, startPoint x: 589, startPoint y: 427, endPoint x: 552, endPoint y: 427, distance: 37.4
click at [567, 427] on icon at bounding box center [566, 427] width 4 height 9
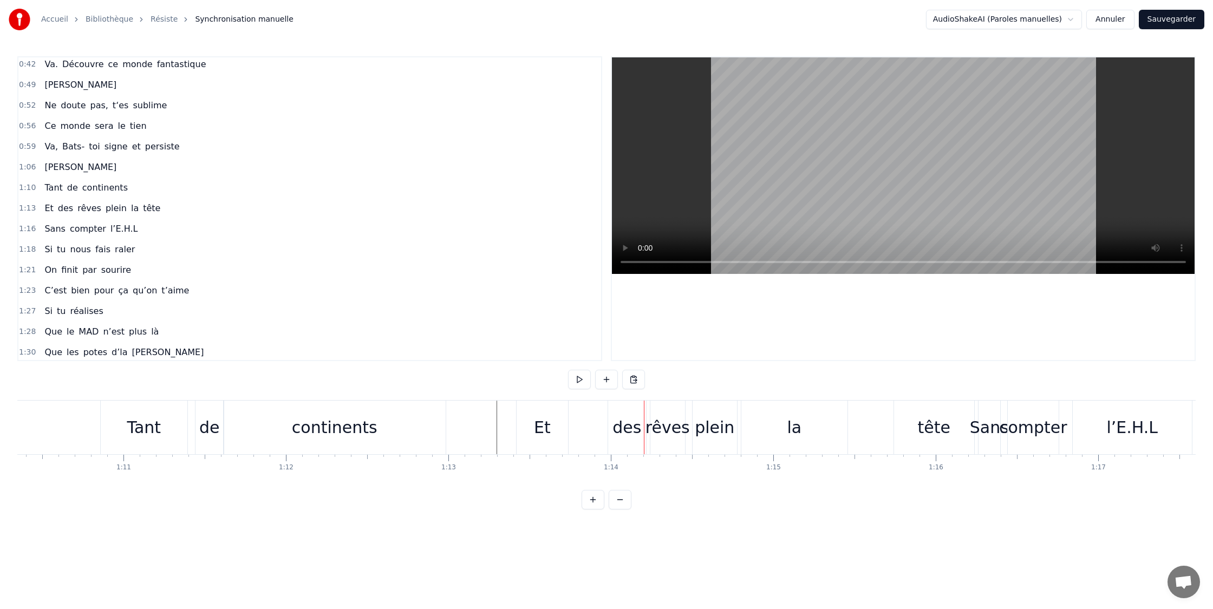
click at [667, 429] on div "rêves" at bounding box center [668, 427] width 44 height 24
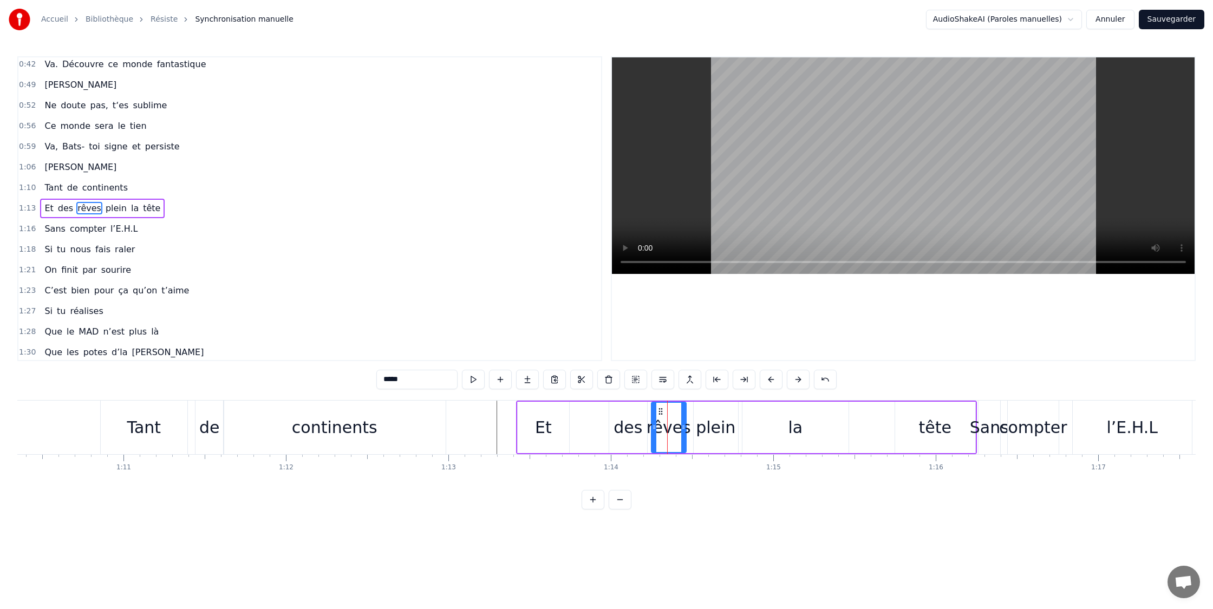
click at [700, 428] on div "plein" at bounding box center [716, 427] width 40 height 24
click at [762, 429] on div "la" at bounding box center [796, 427] width 106 height 51
click at [733, 428] on icon at bounding box center [735, 427] width 4 height 9
drag, startPoint x: 835, startPoint y: 428, endPoint x: 896, endPoint y: 430, distance: 61.2
click at [775, 429] on icon at bounding box center [773, 427] width 4 height 9
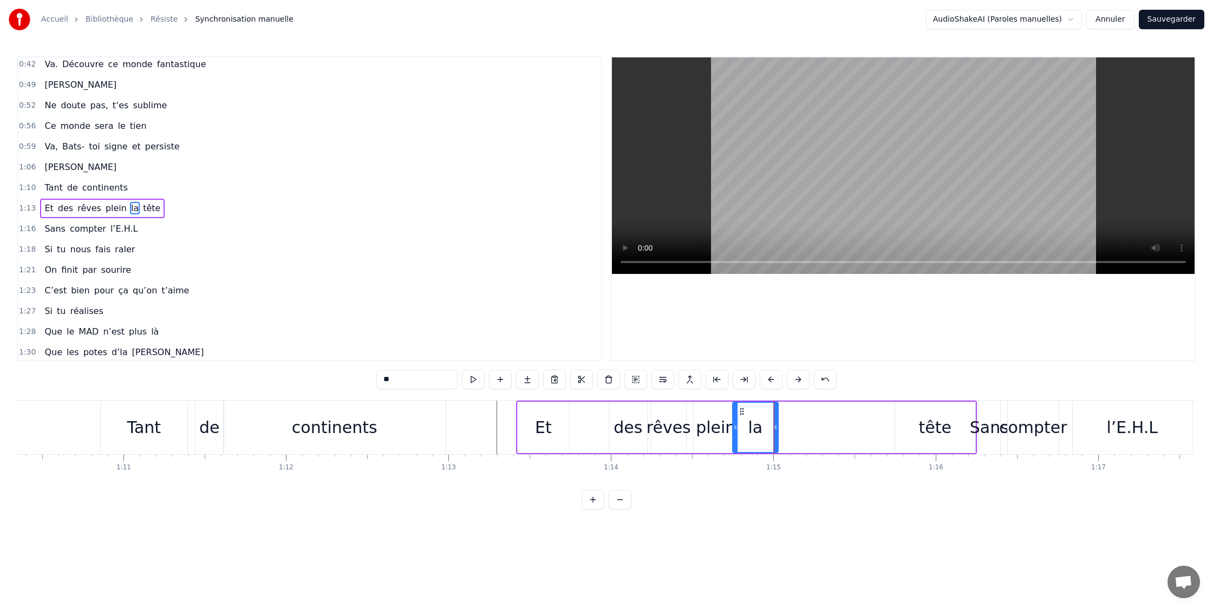
drag, startPoint x: 928, startPoint y: 432, endPoint x: 915, endPoint y: 428, distance: 13.7
click at [928, 432] on div "tête" at bounding box center [935, 427] width 32 height 24
type input "****"
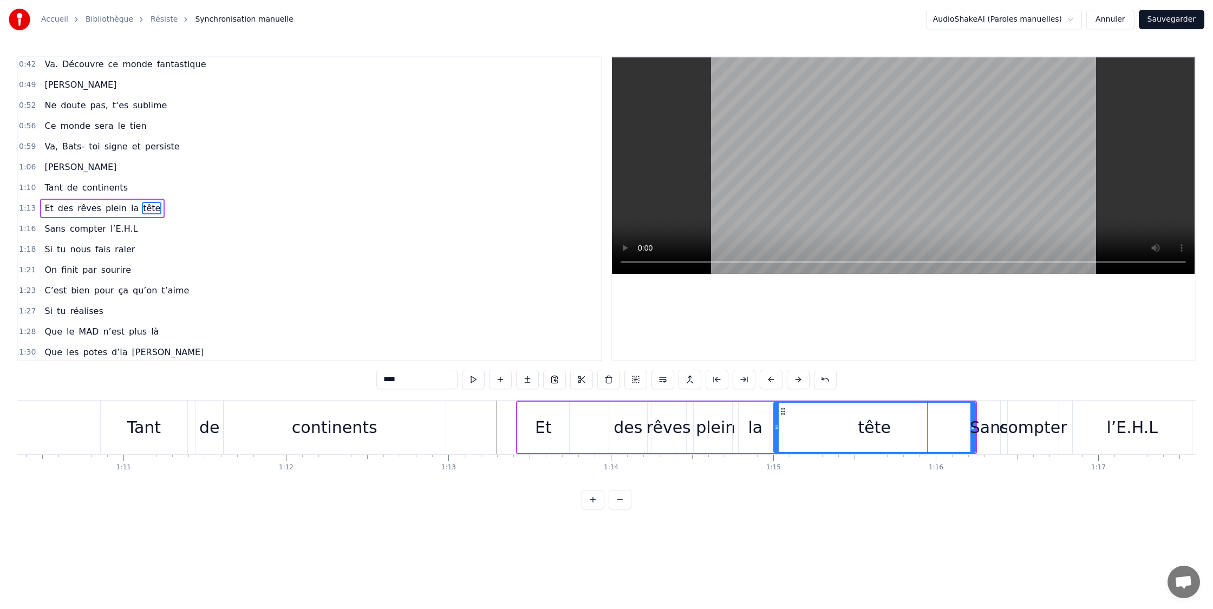
drag, startPoint x: 897, startPoint y: 427, endPoint x: 906, endPoint y: 430, distance: 9.1
click at [776, 430] on icon at bounding box center [777, 427] width 4 height 9
drag, startPoint x: 973, startPoint y: 428, endPoint x: 959, endPoint y: 427, distance: 14.7
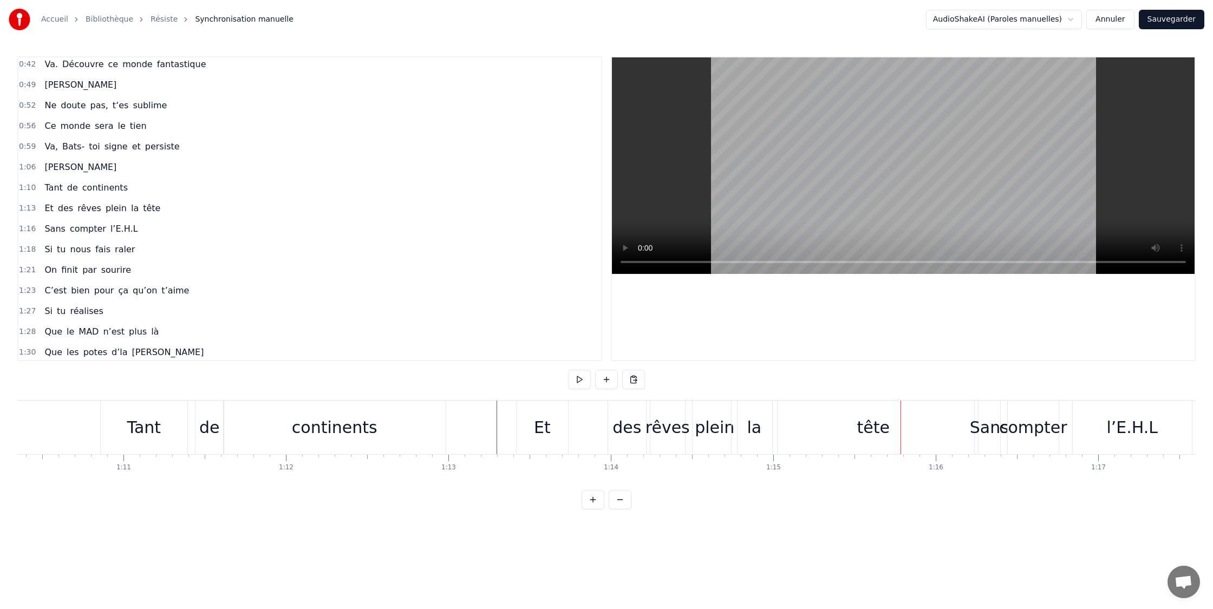
click at [947, 428] on div "tête" at bounding box center [873, 428] width 201 height 54
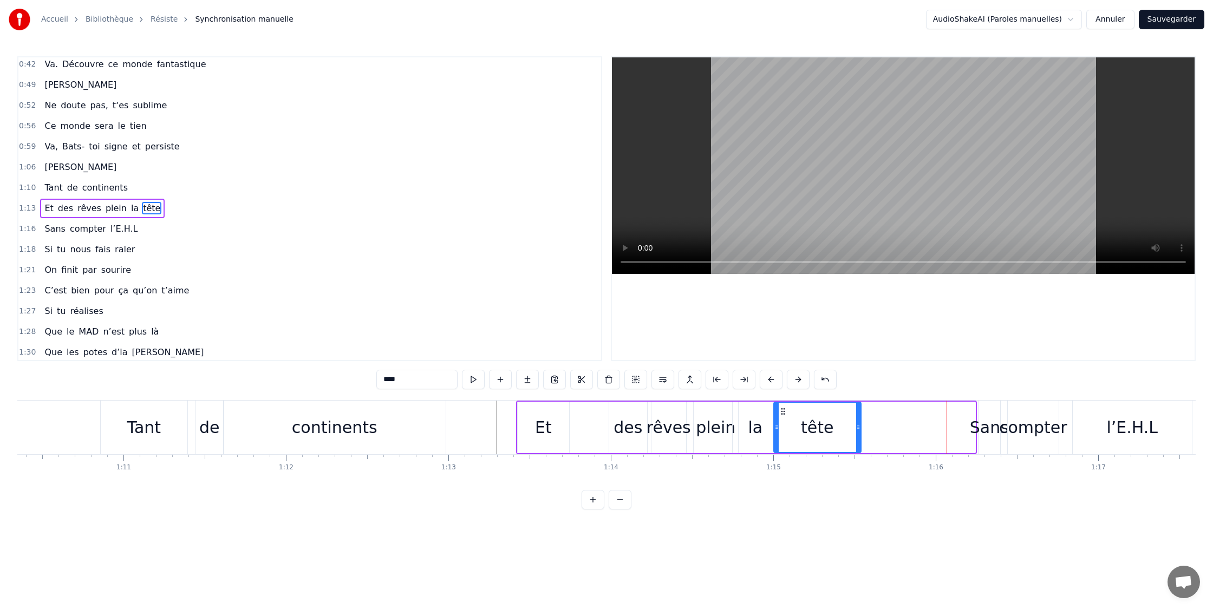
drag, startPoint x: 971, startPoint y: 427, endPoint x: 858, endPoint y: 428, distance: 112.7
click at [857, 428] on icon at bounding box center [858, 427] width 4 height 9
click at [973, 428] on div "Sans" at bounding box center [989, 427] width 39 height 24
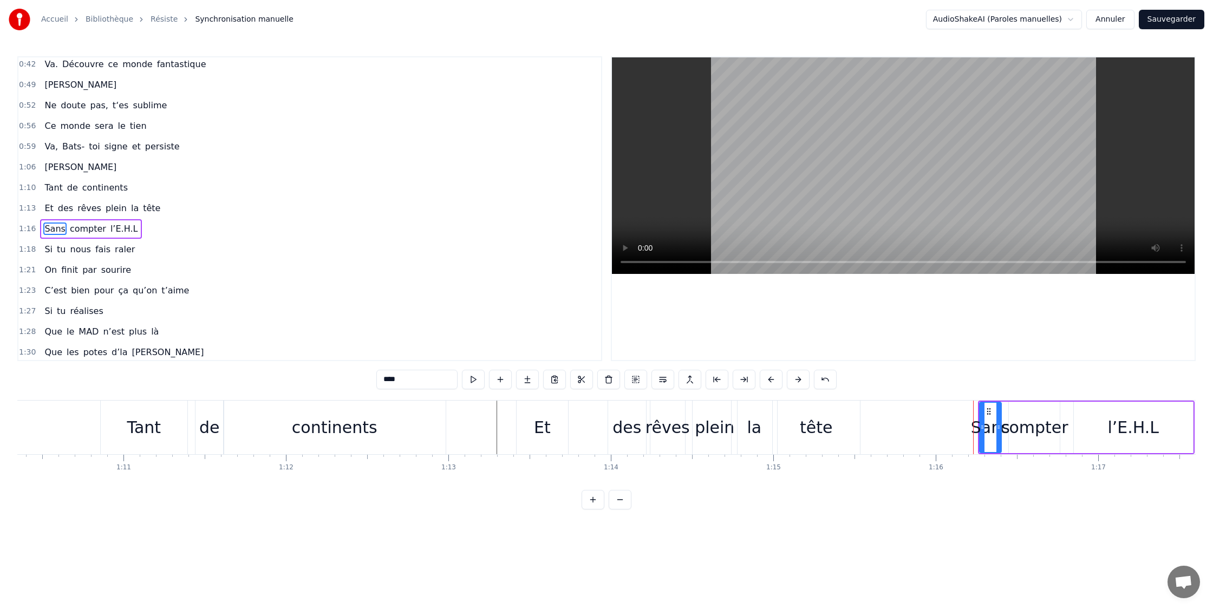
scroll to position [291, 0]
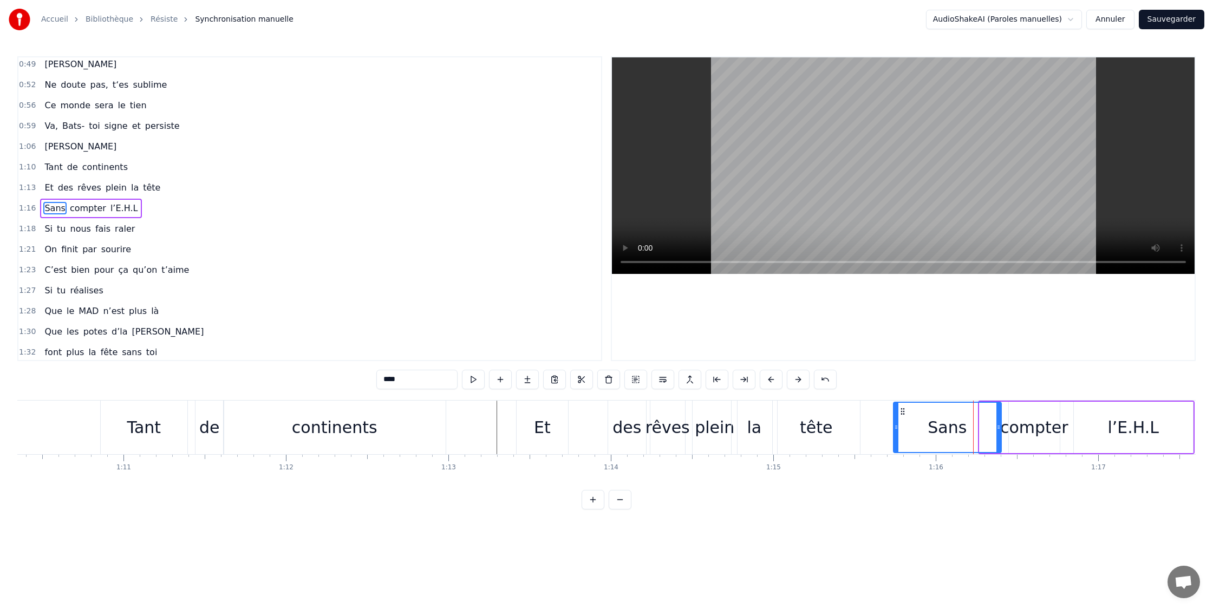
drag, startPoint x: 981, startPoint y: 429, endPoint x: 900, endPoint y: 428, distance: 81.3
click at [895, 428] on icon at bounding box center [896, 427] width 4 height 9
drag, startPoint x: 993, startPoint y: 426, endPoint x: 978, endPoint y: 424, distance: 15.3
click at [943, 425] on icon at bounding box center [941, 427] width 4 height 9
click at [1019, 426] on div "compter" at bounding box center [1034, 427] width 68 height 24
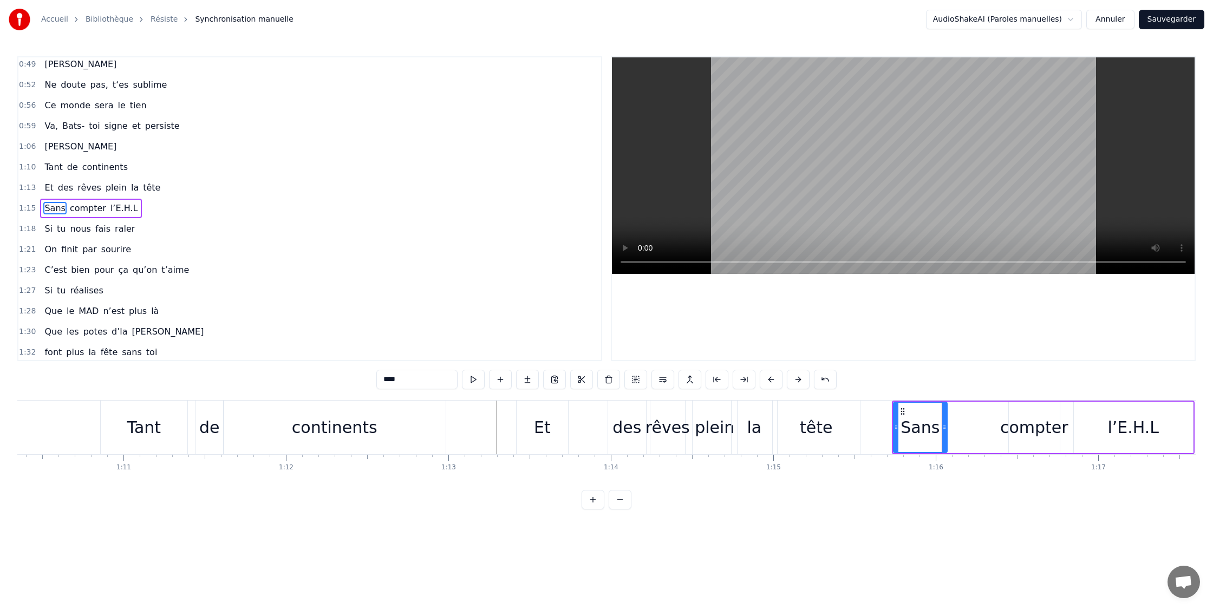
type input "*******"
drag, startPoint x: 1009, startPoint y: 427, endPoint x: 984, endPoint y: 427, distance: 24.9
click at [978, 429] on div "Sans compter l’E.H.L" at bounding box center [1043, 428] width 303 height 54
click at [1031, 426] on div "compter" at bounding box center [1034, 427] width 68 height 24
drag, startPoint x: 1001, startPoint y: 429, endPoint x: 949, endPoint y: 427, distance: 51.5
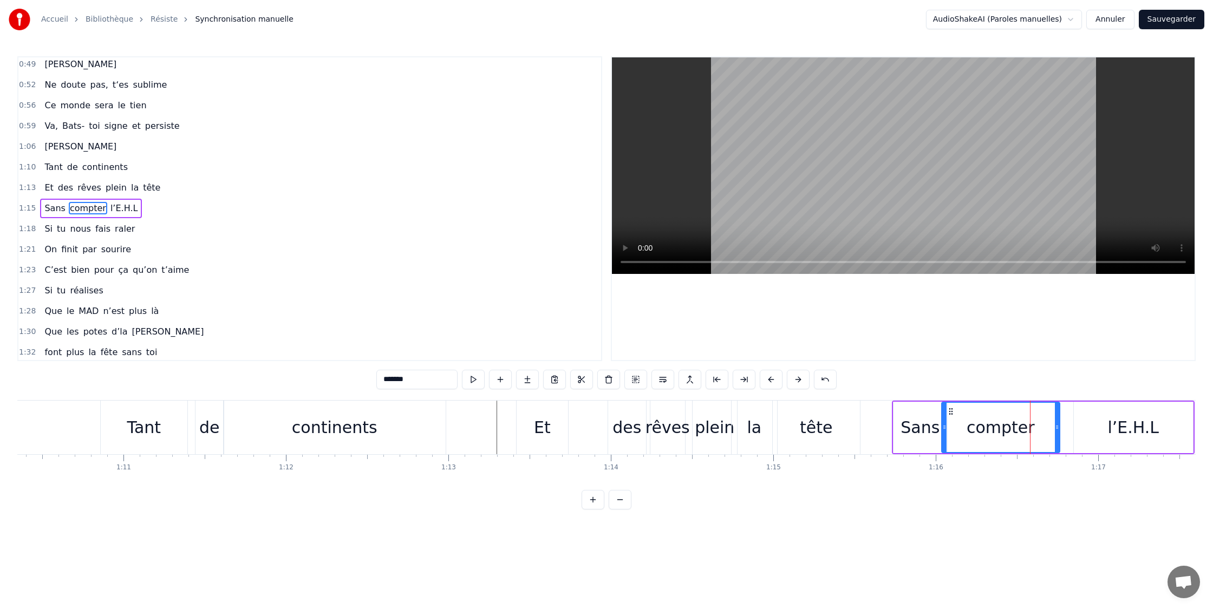
click at [945, 428] on icon at bounding box center [944, 427] width 4 height 9
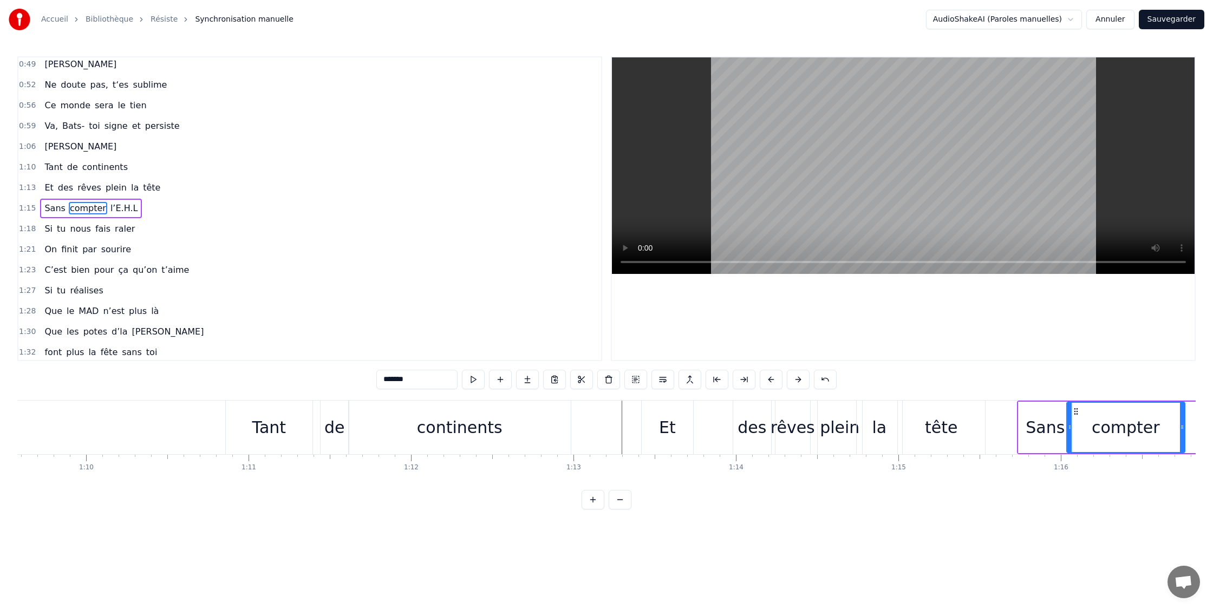
scroll to position [0, 11302]
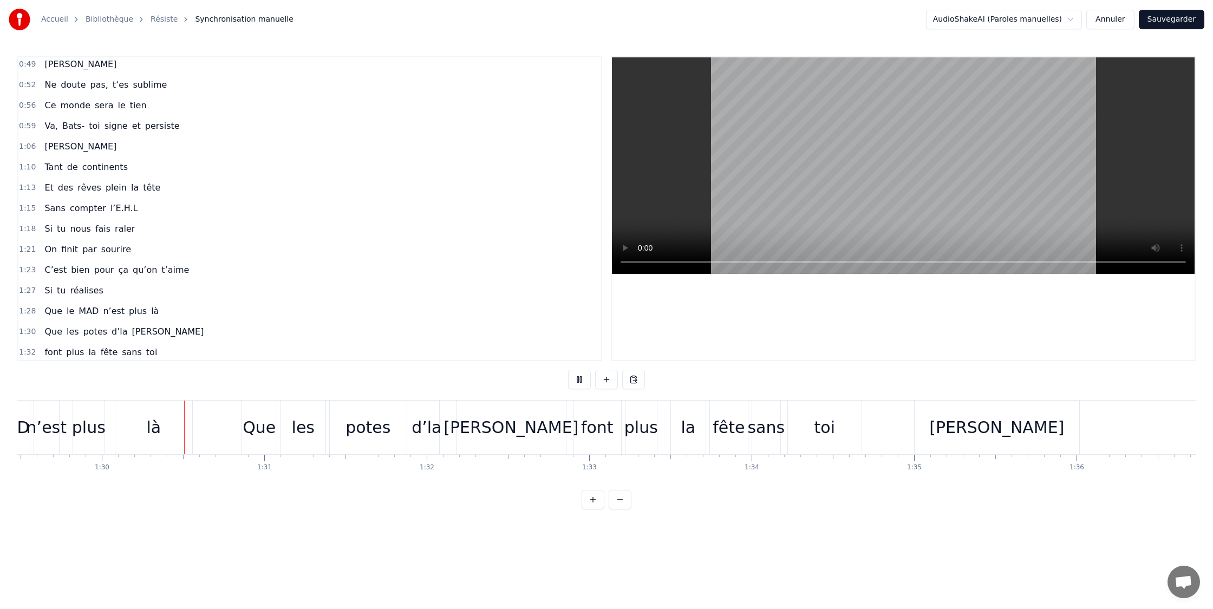
scroll to position [0, 14570]
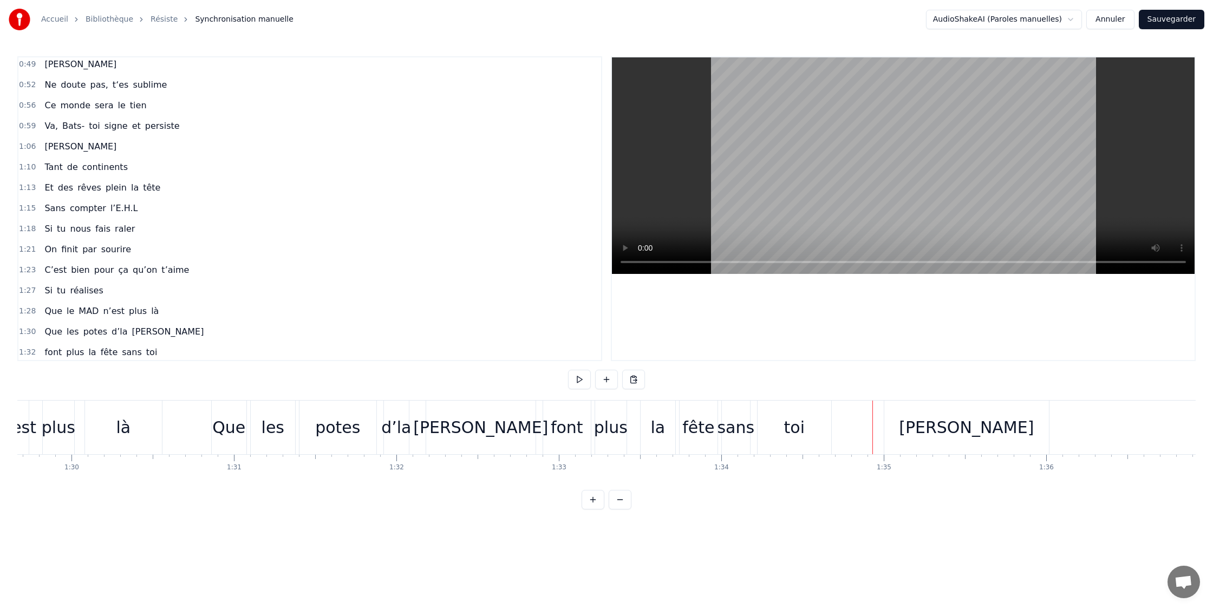
click at [558, 424] on div "font" at bounding box center [567, 427] width 32 height 24
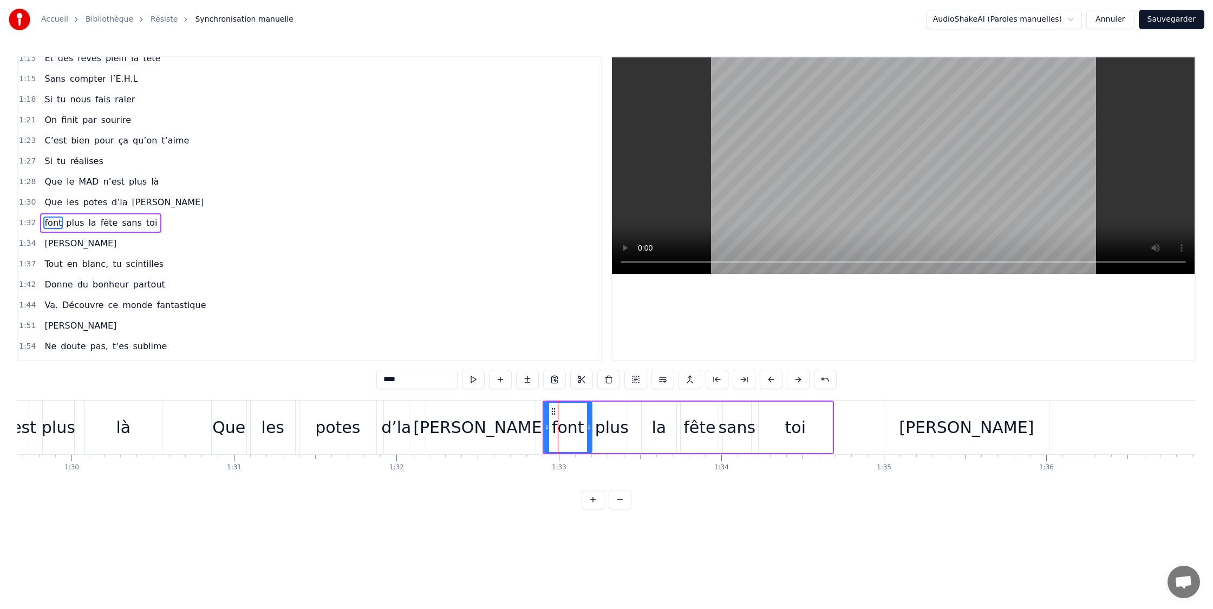
scroll to position [435, 0]
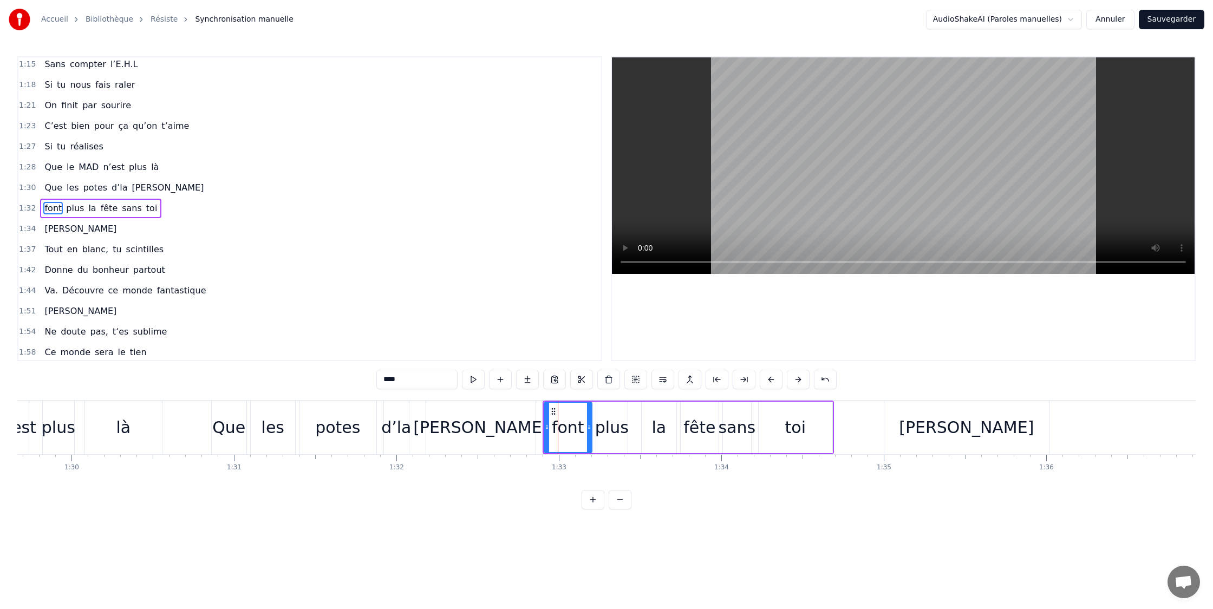
click at [886, 424] on div "[PERSON_NAME]" at bounding box center [966, 428] width 165 height 54
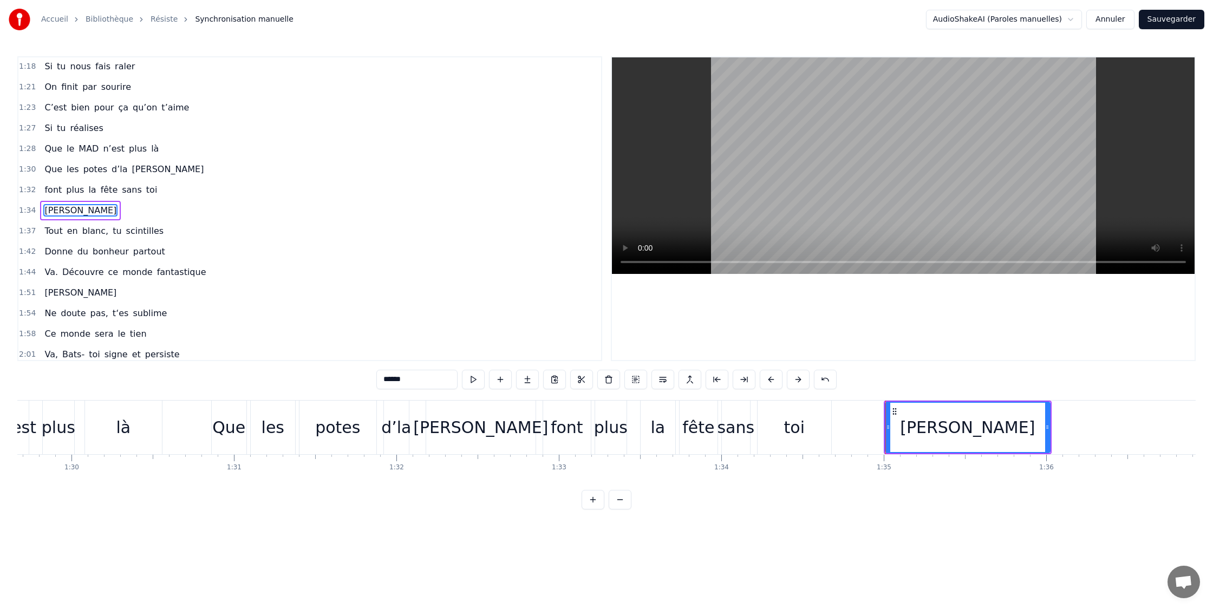
scroll to position [456, 0]
click at [819, 430] on div "toi" at bounding box center [795, 428] width 74 height 54
type input "***"
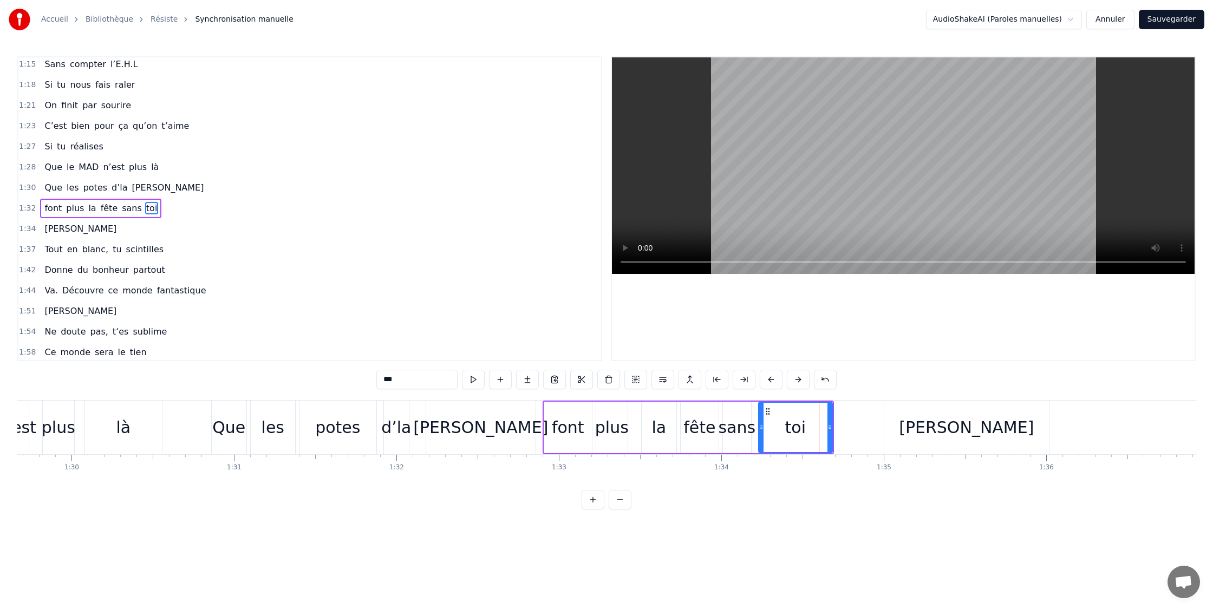
scroll to position [0, 14564]
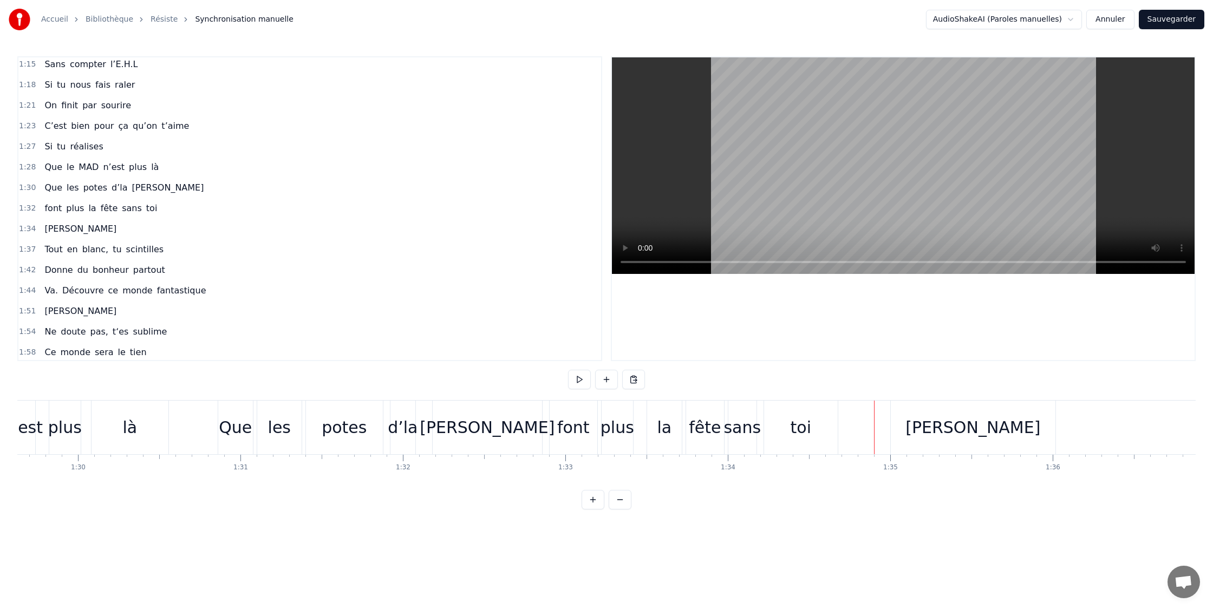
click at [901, 426] on div "[PERSON_NAME]" at bounding box center [973, 428] width 165 height 54
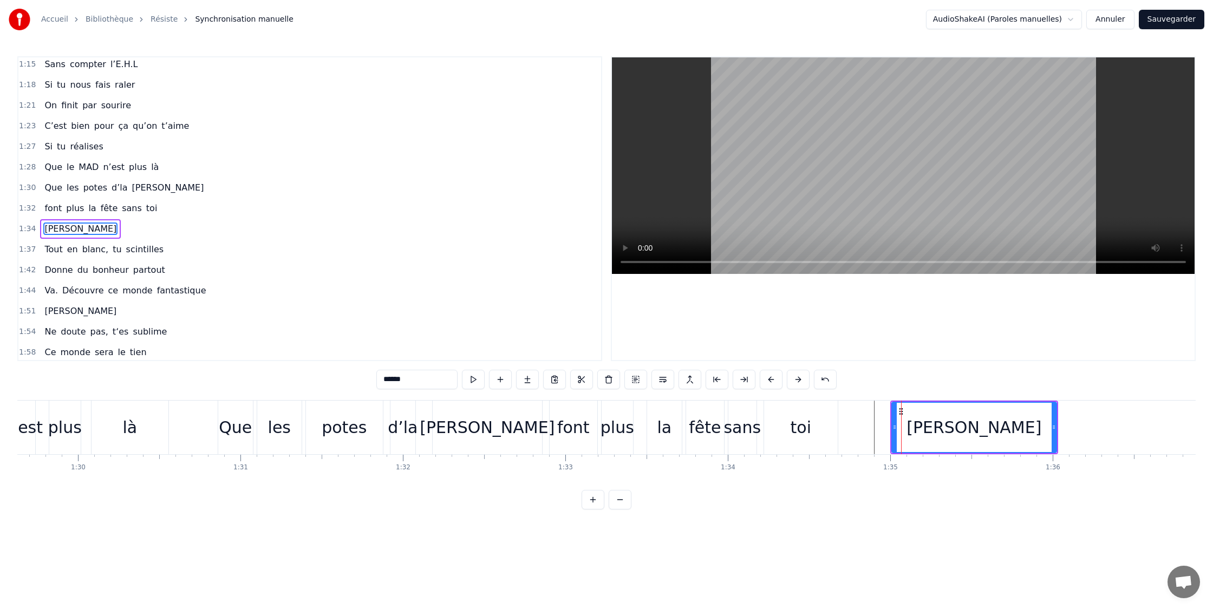
scroll to position [456, 0]
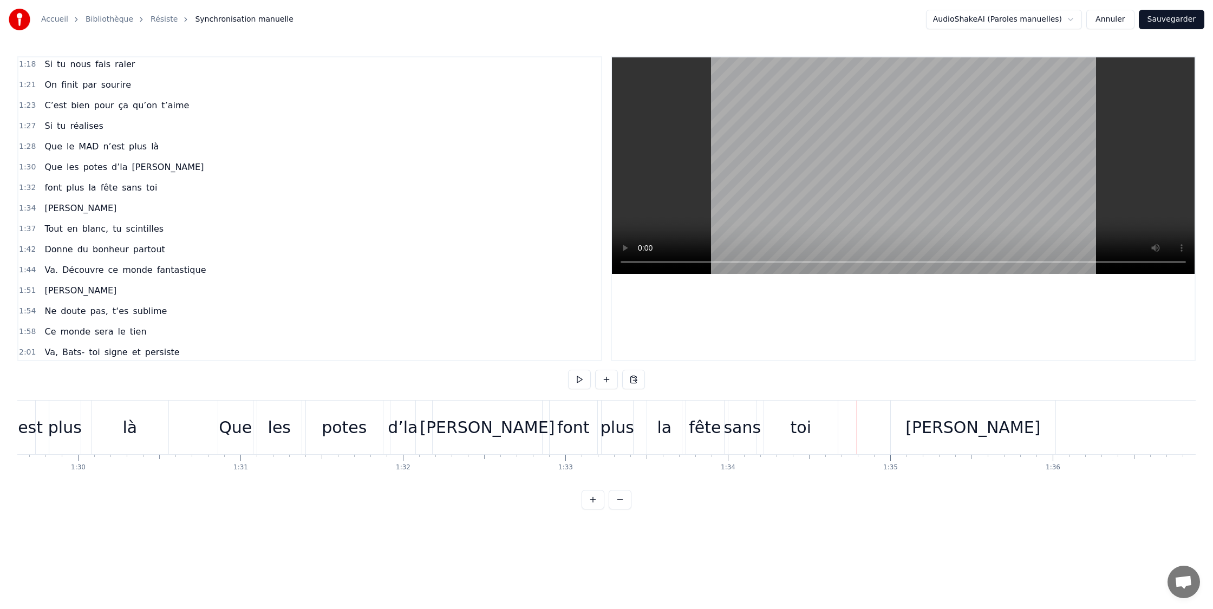
click at [821, 427] on div "toi" at bounding box center [801, 428] width 74 height 54
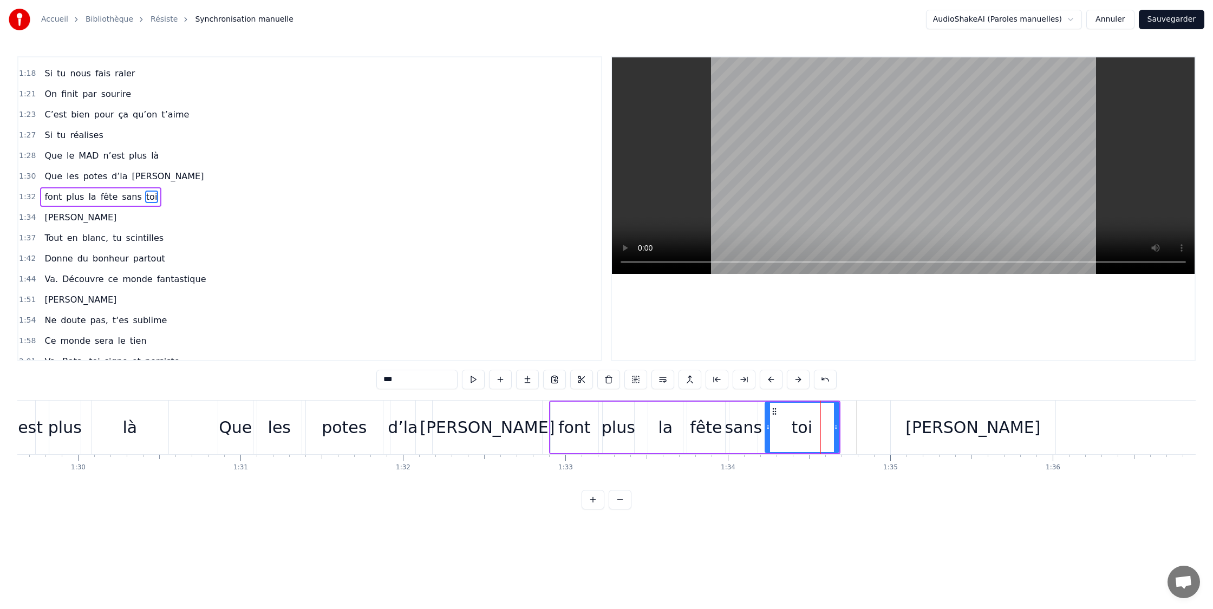
scroll to position [435, 0]
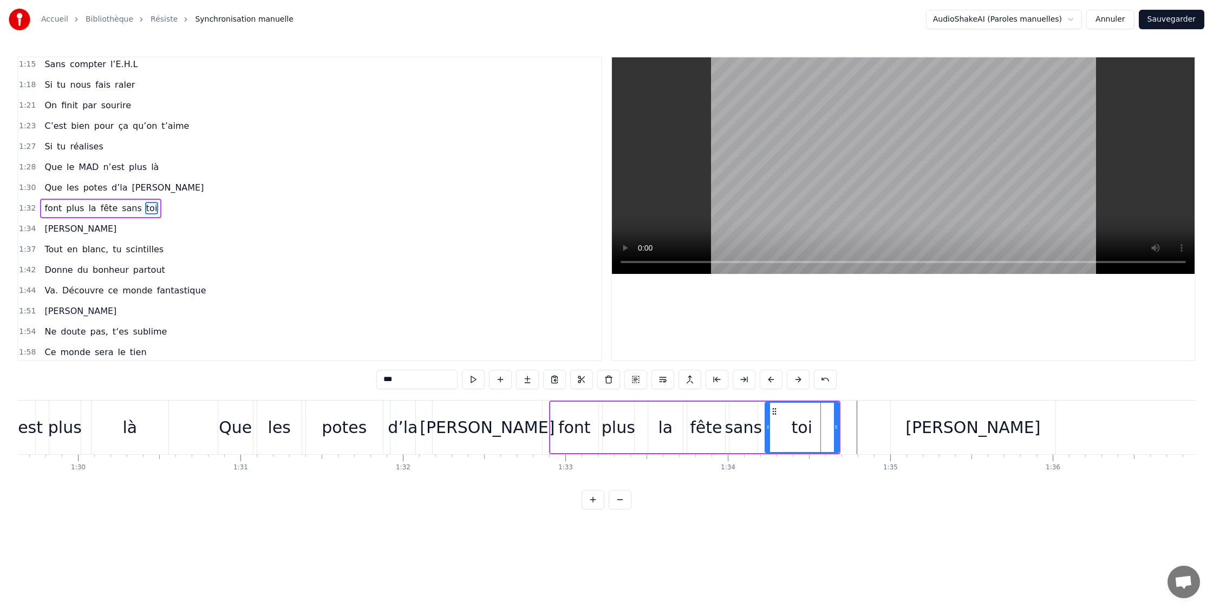
click at [664, 380] on button at bounding box center [663, 379] width 23 height 19
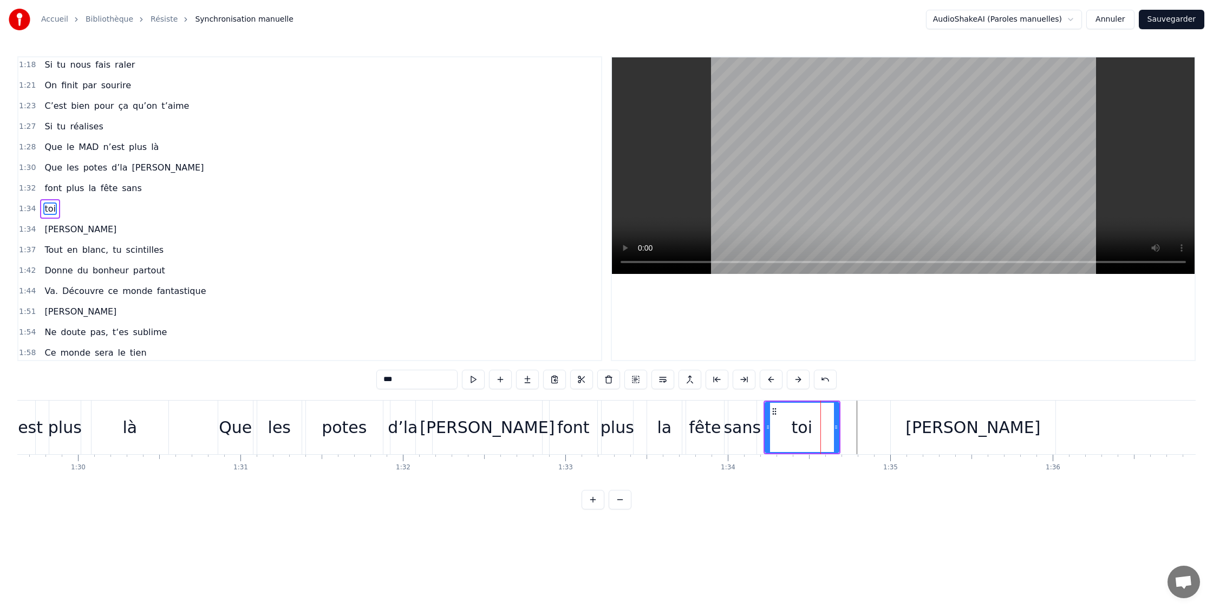
scroll to position [456, 0]
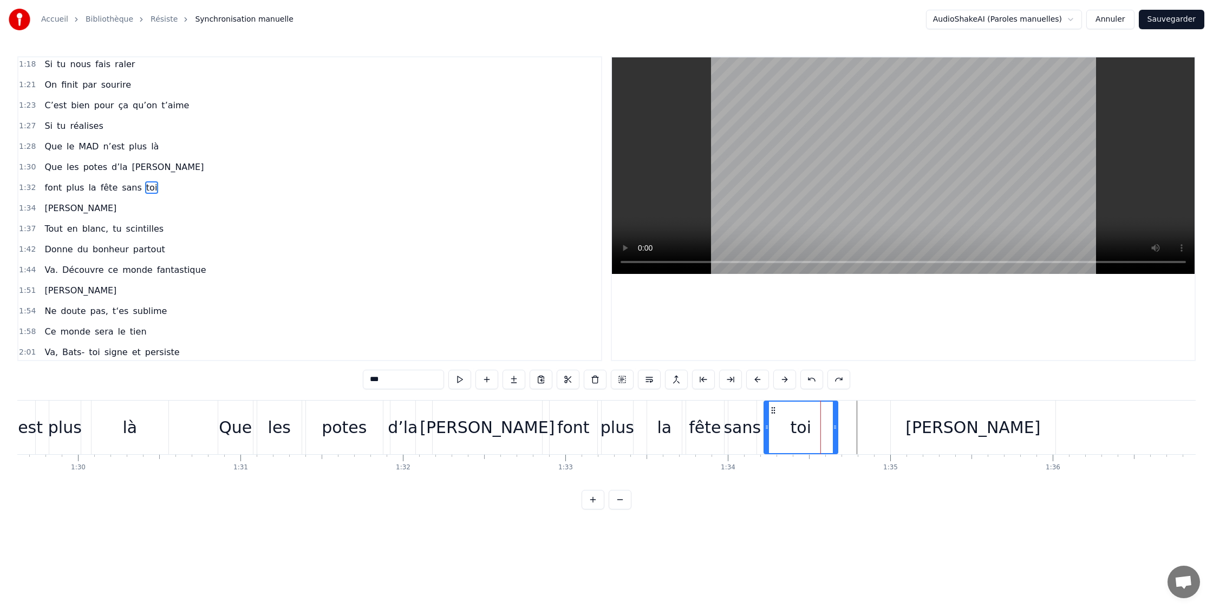
click at [963, 421] on div "[PERSON_NAME]" at bounding box center [973, 427] width 135 height 24
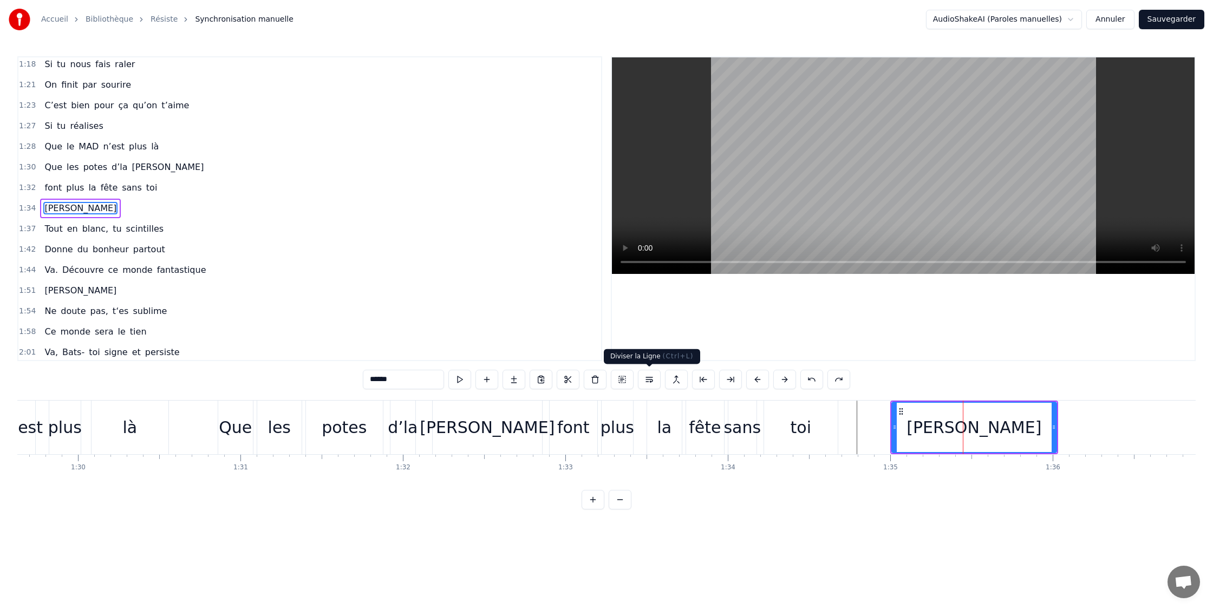
click at [649, 380] on button at bounding box center [649, 379] width 23 height 19
click at [797, 380] on button at bounding box center [798, 379] width 23 height 19
click at [224, 430] on div "Que" at bounding box center [235, 427] width 33 height 24
type input "***"
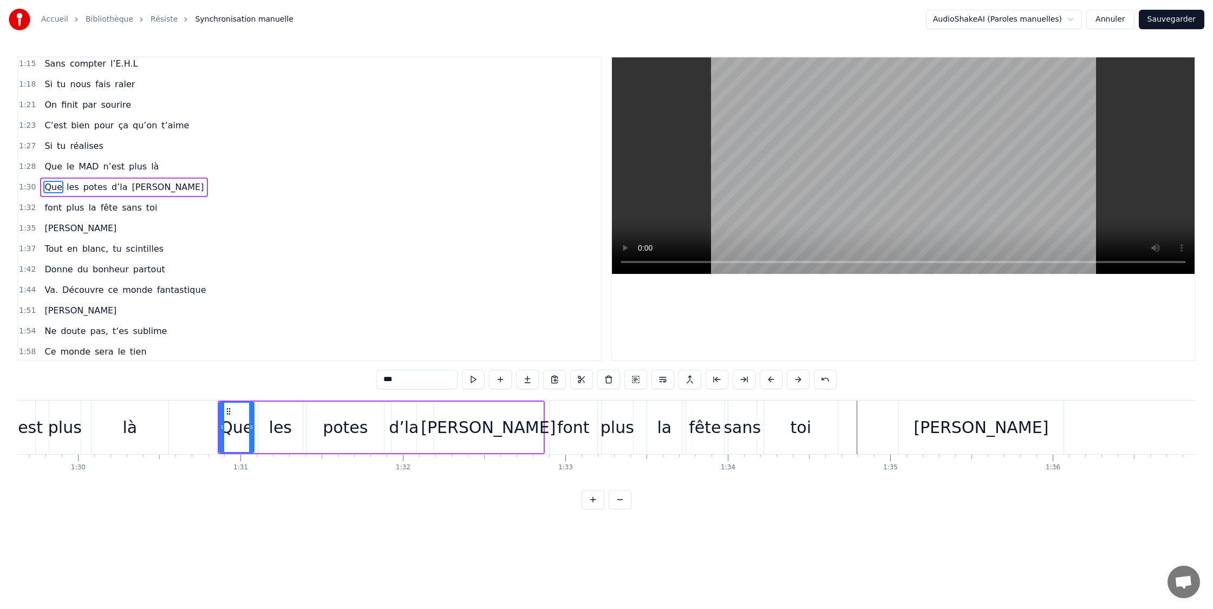
scroll to position [415, 0]
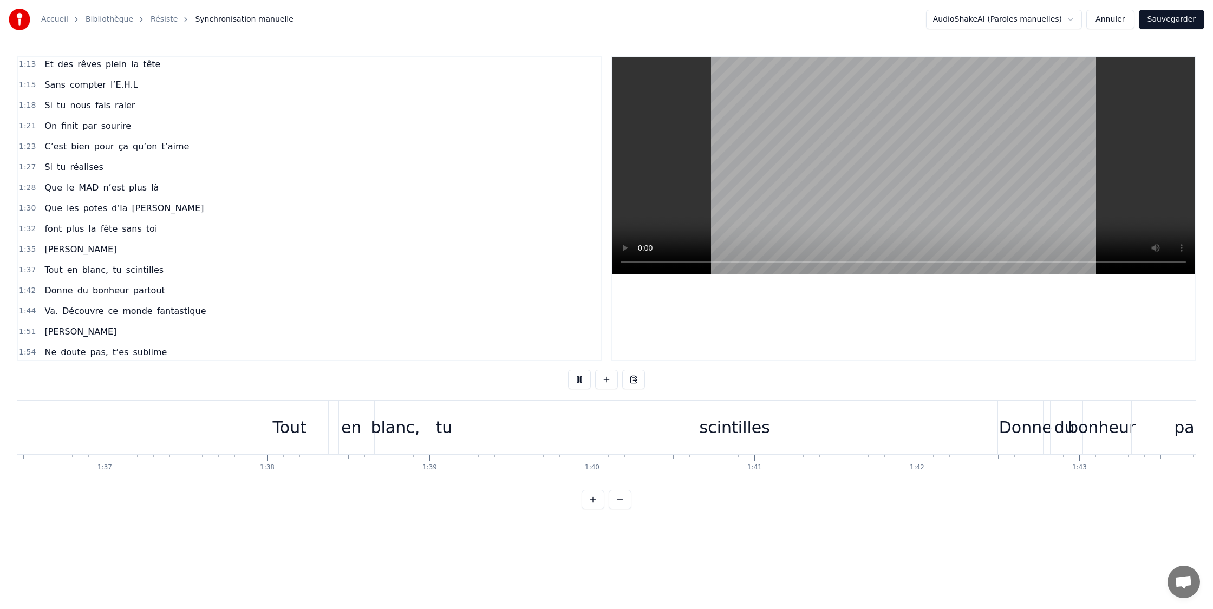
scroll to position [0, 15676]
click at [751, 441] on div "scintilles" at bounding box center [733, 428] width 525 height 54
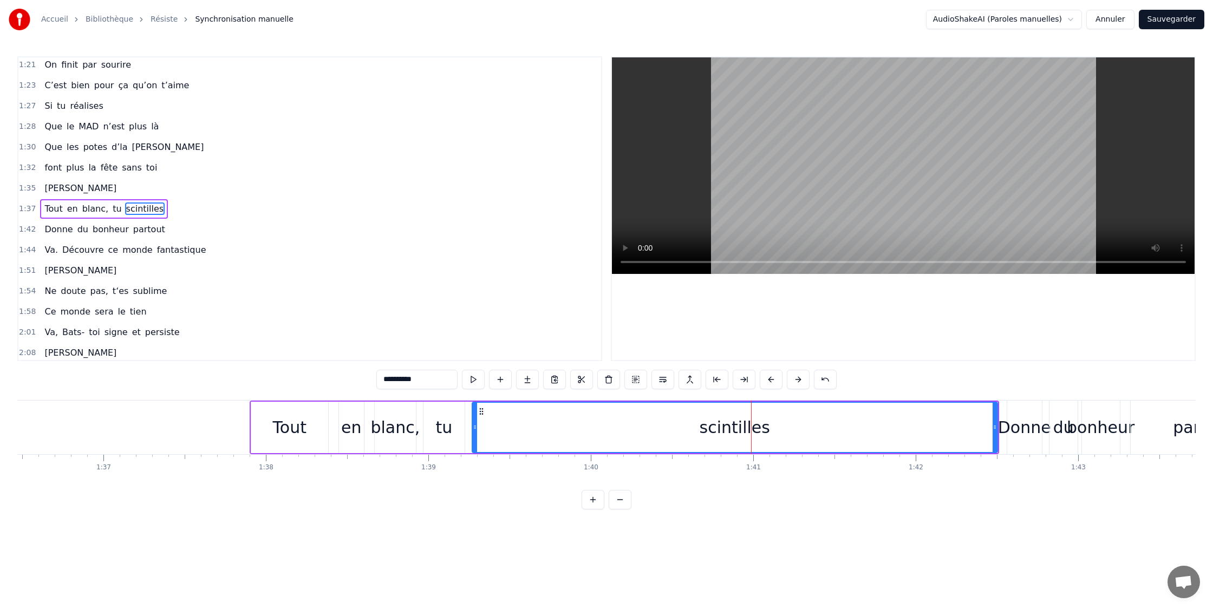
scroll to position [477, 0]
click at [298, 431] on div "Tout" at bounding box center [290, 427] width 34 height 24
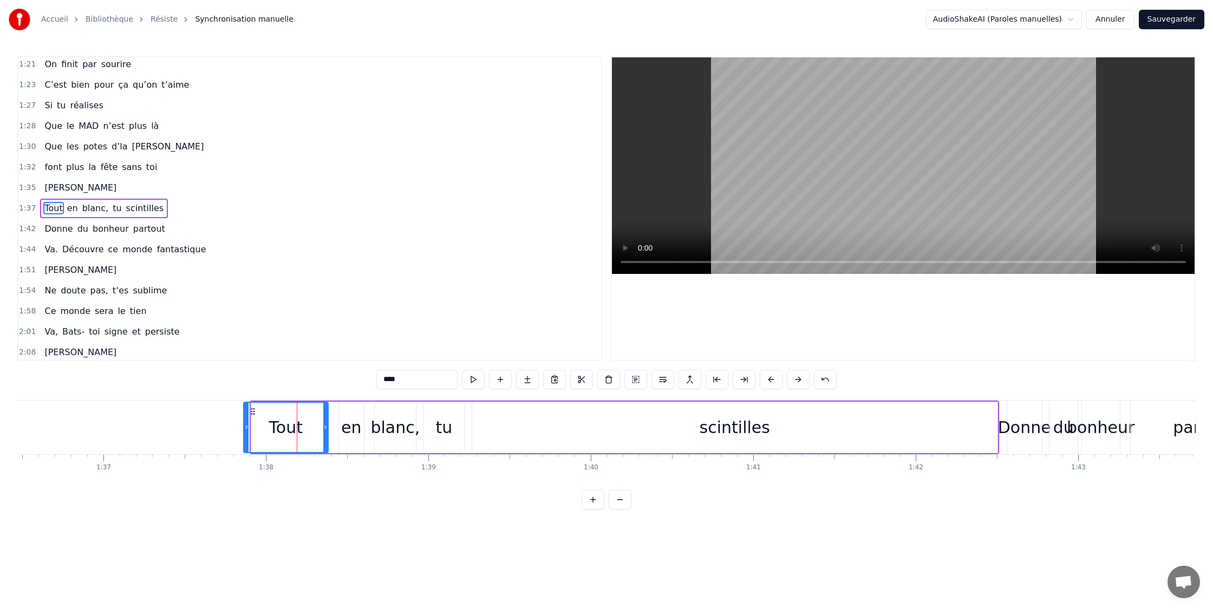
click at [245, 428] on circle at bounding box center [245, 428] width 1 height 1
drag, startPoint x: 326, startPoint y: 427, endPoint x: 344, endPoint y: 426, distance: 18.4
click at [305, 428] on icon at bounding box center [305, 427] width 4 height 9
click at [346, 426] on div "en" at bounding box center [351, 427] width 20 height 24
drag, startPoint x: 337, startPoint y: 428, endPoint x: 353, endPoint y: 432, distance: 16.7
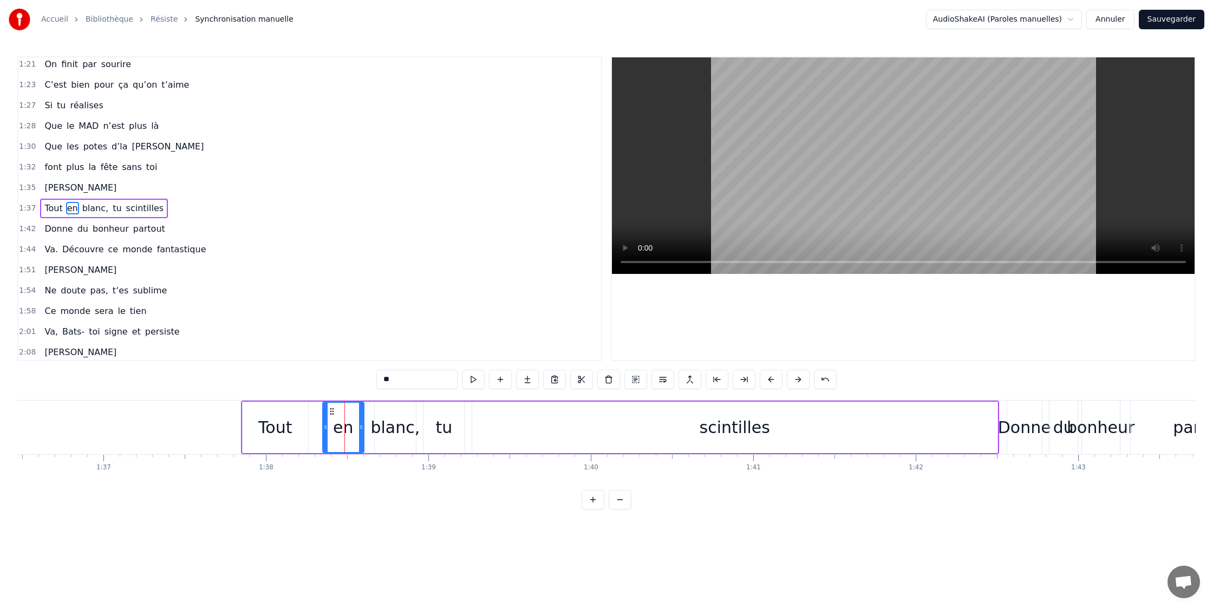
click at [326, 428] on circle at bounding box center [326, 428] width 1 height 1
drag, startPoint x: 360, startPoint y: 427, endPoint x: 383, endPoint y: 433, distance: 24.4
click at [350, 428] on icon at bounding box center [351, 427] width 4 height 9
click at [384, 432] on div "blanc," at bounding box center [394, 427] width 49 height 24
type input "******"
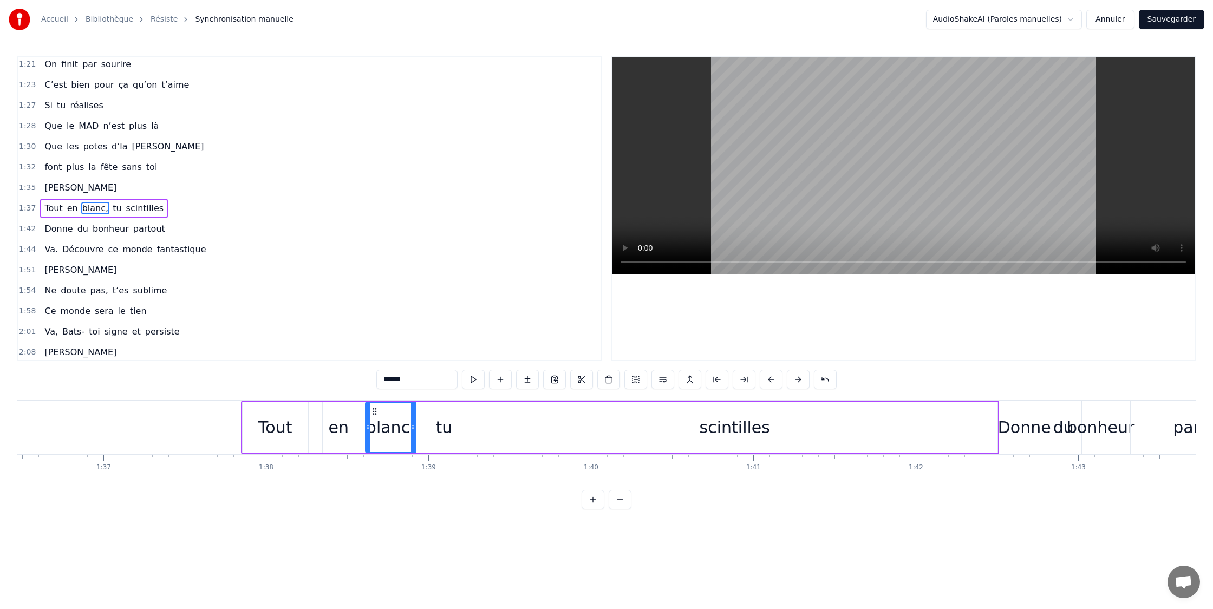
drag, startPoint x: 378, startPoint y: 430, endPoint x: 364, endPoint y: 430, distance: 13.5
click at [366, 430] on icon at bounding box center [368, 427] width 4 height 9
click at [420, 426] on div "Tout en blanc, tu scintilles" at bounding box center [620, 428] width 758 height 54
click at [450, 427] on div "tu" at bounding box center [443, 427] width 17 height 24
drag, startPoint x: 427, startPoint y: 429, endPoint x: 444, endPoint y: 428, distance: 17.3
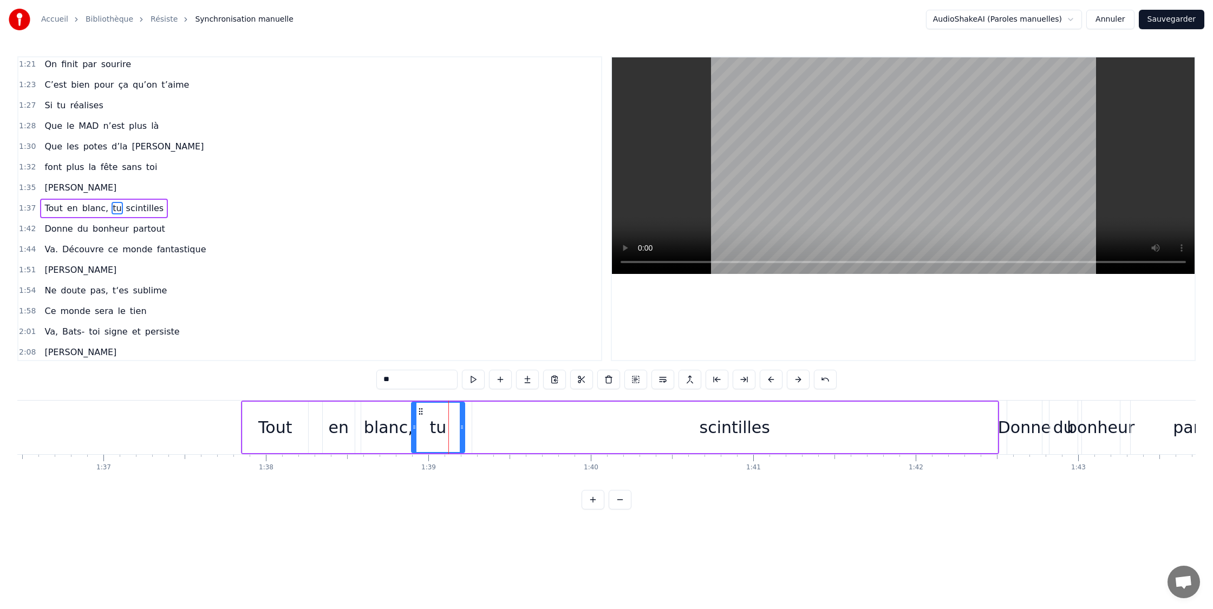
click at [416, 428] on icon at bounding box center [414, 427] width 4 height 9
click at [677, 428] on div "scintilles" at bounding box center [734, 427] width 525 height 51
type input "**********"
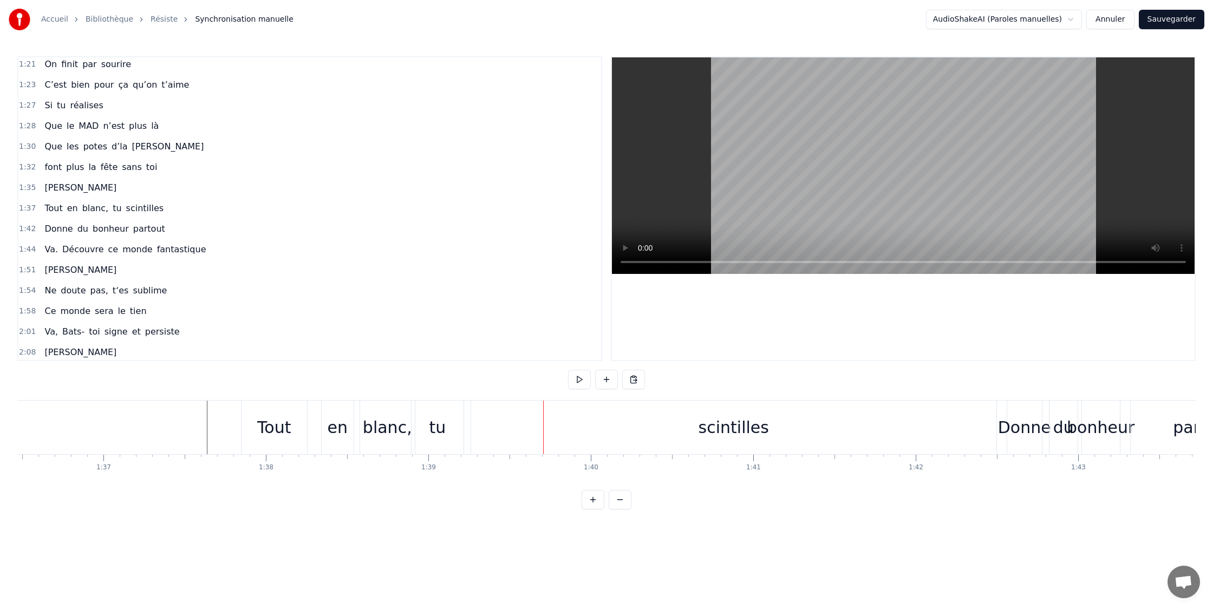
click at [734, 427] on div "scintilles" at bounding box center [734, 427] width 70 height 24
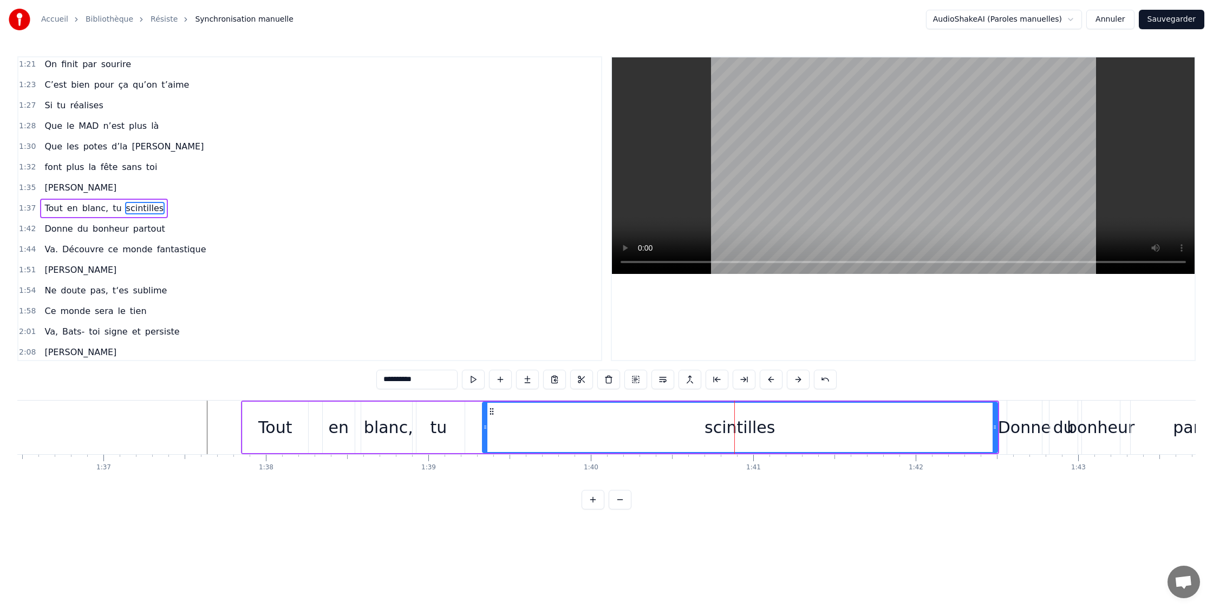
drag, startPoint x: 476, startPoint y: 425, endPoint x: 597, endPoint y: 423, distance: 121.3
click at [486, 425] on icon at bounding box center [485, 427] width 4 height 9
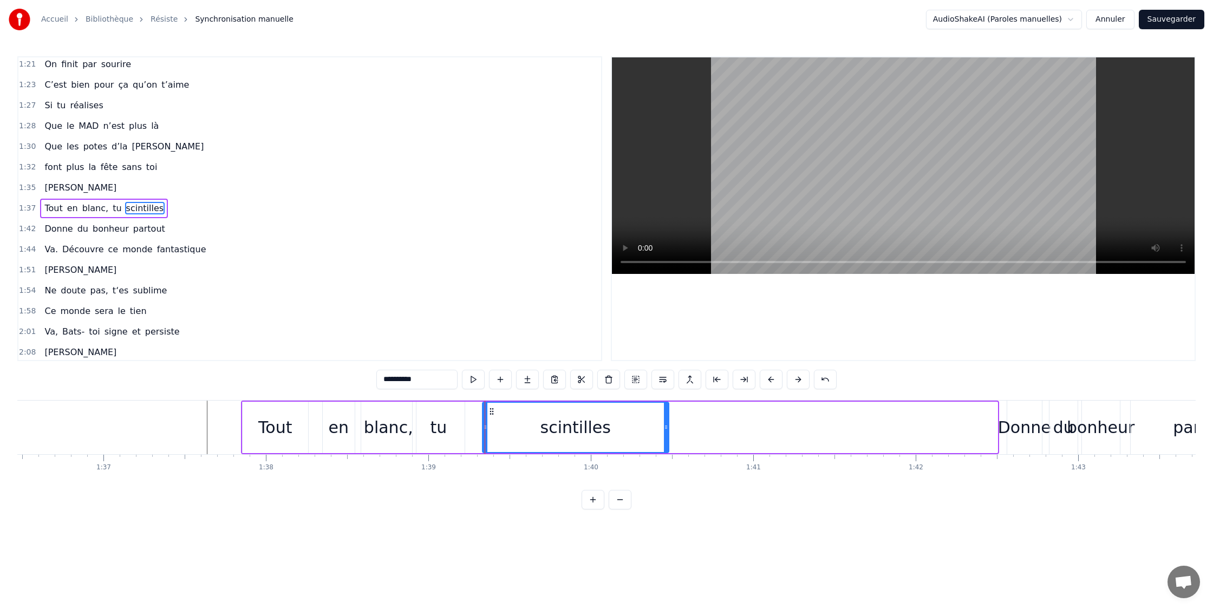
drag, startPoint x: 994, startPoint y: 427, endPoint x: 665, endPoint y: 431, distance: 328.8
click at [665, 431] on icon at bounding box center [666, 427] width 4 height 9
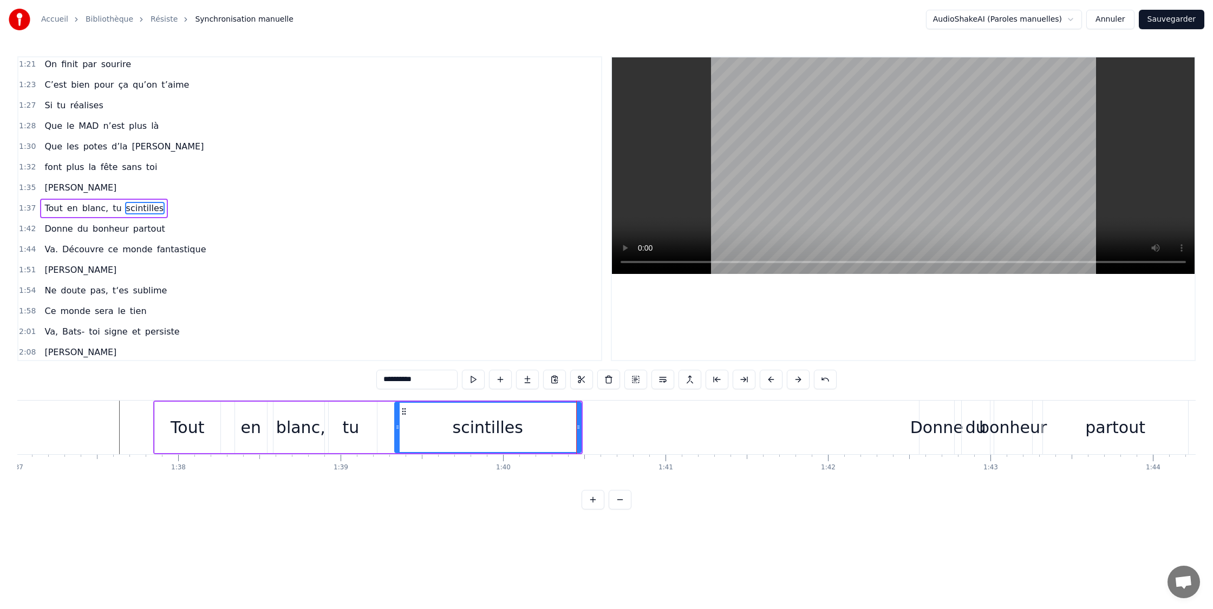
scroll to position [0, 15811]
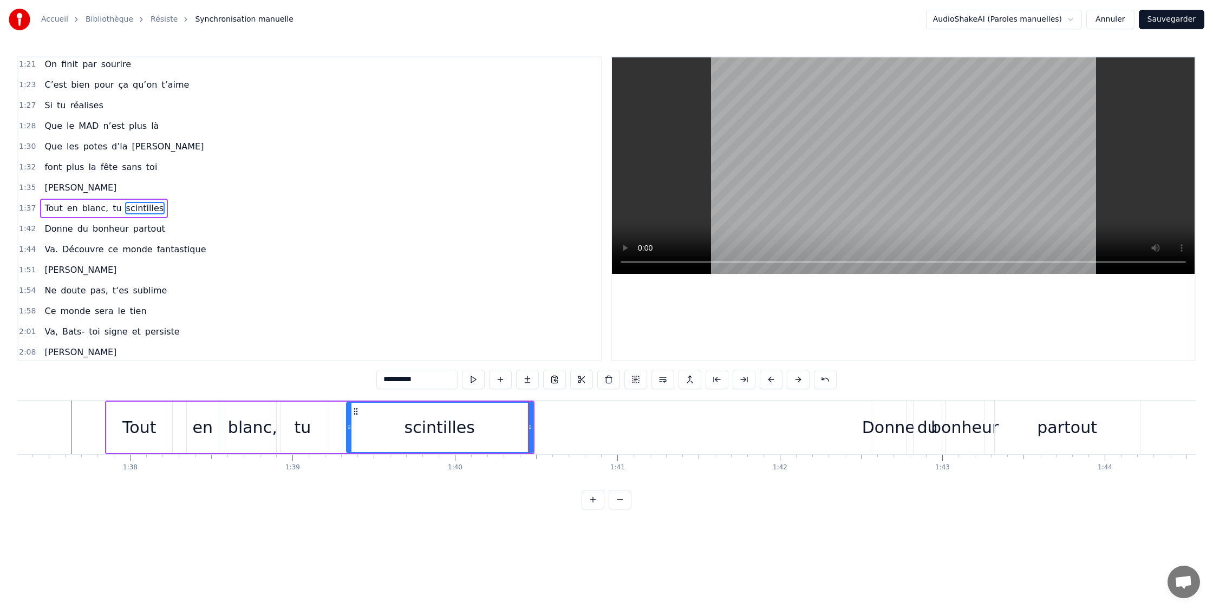
click at [880, 431] on div "Donne" at bounding box center [888, 427] width 53 height 24
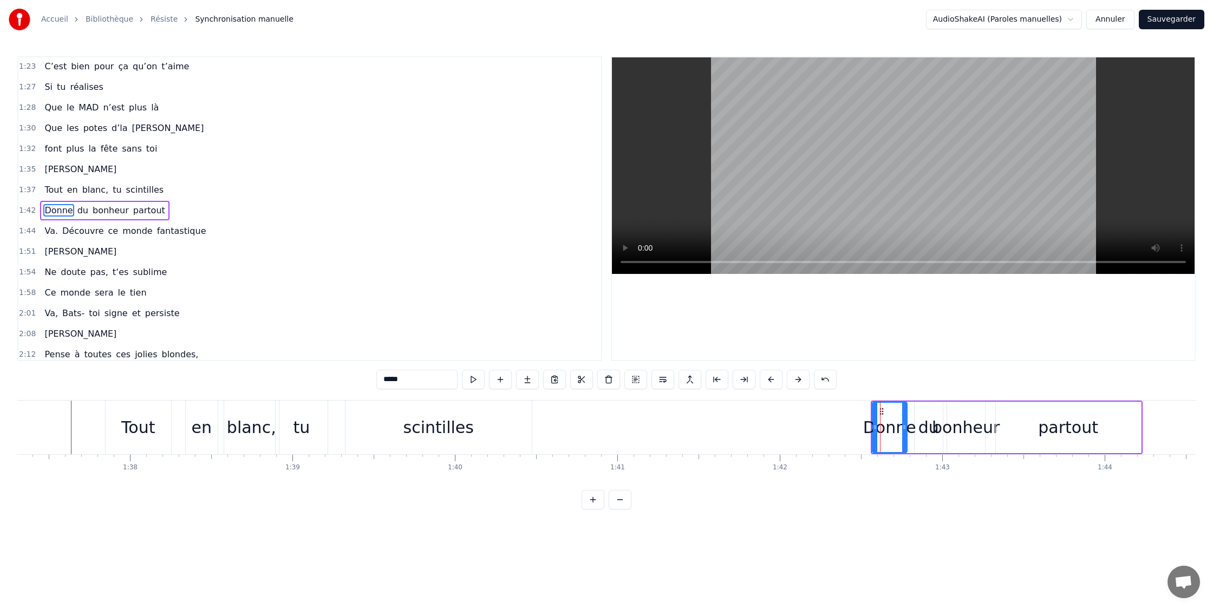
scroll to position [497, 0]
drag, startPoint x: 874, startPoint y: 427, endPoint x: 830, endPoint y: 426, distance: 43.9
click at [753, 430] on icon at bounding box center [755, 427] width 4 height 9
drag, startPoint x: 904, startPoint y: 427, endPoint x: 849, endPoint y: 427, distance: 54.7
click at [830, 428] on icon at bounding box center [830, 427] width 4 height 9
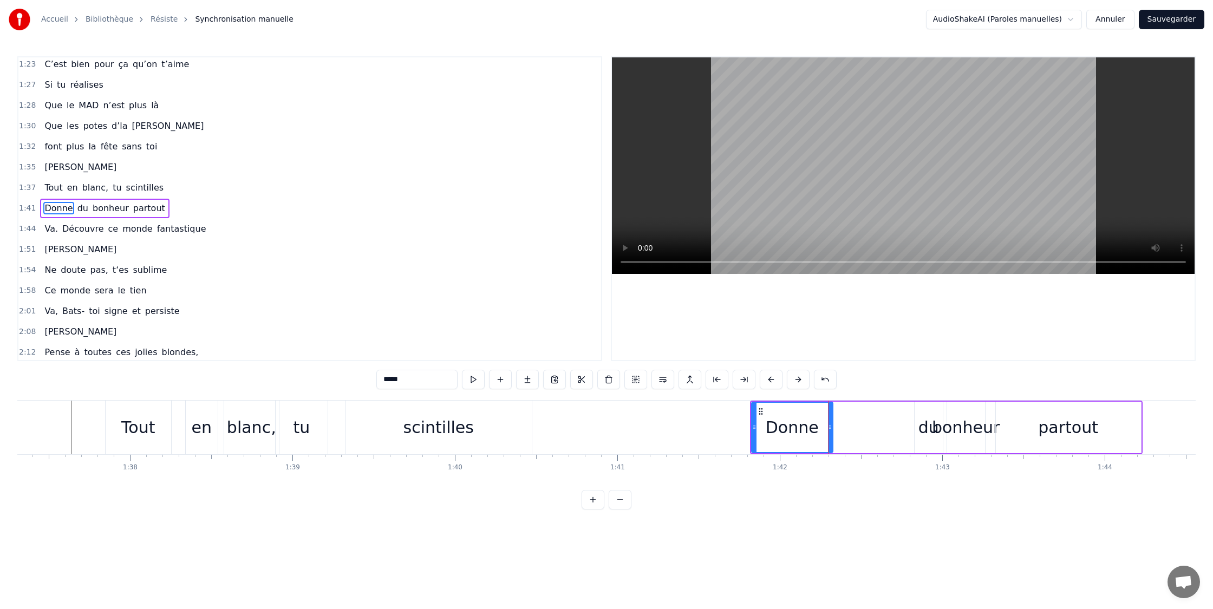
click at [918, 427] on div "du" at bounding box center [929, 427] width 28 height 51
drag, startPoint x: 915, startPoint y: 429, endPoint x: 845, endPoint y: 428, distance: 70.4
click at [831, 430] on icon at bounding box center [832, 427] width 4 height 9
drag, startPoint x: 906, startPoint y: 427, endPoint x: 877, endPoint y: 427, distance: 28.7
click at [862, 428] on icon at bounding box center [862, 427] width 4 height 9
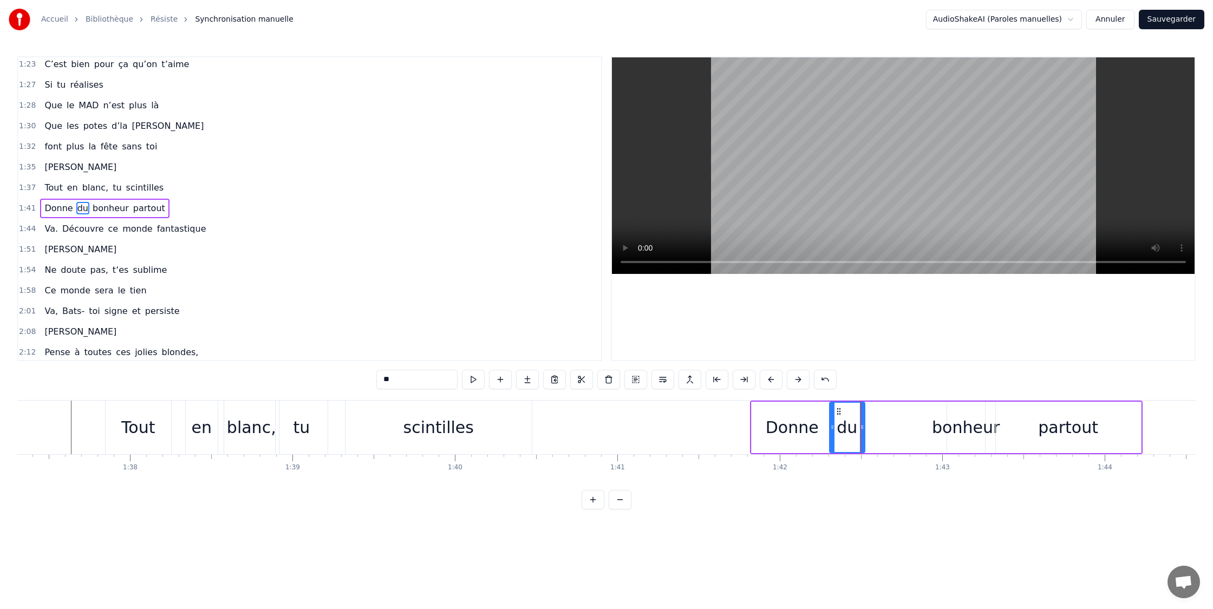
click at [946, 427] on div "bonheur" at bounding box center [966, 427] width 68 height 24
drag, startPoint x: 947, startPoint y: 427, endPoint x: 868, endPoint y: 429, distance: 79.1
click at [863, 429] on icon at bounding box center [865, 427] width 4 height 9
drag, startPoint x: 984, startPoint y: 429, endPoint x: 1025, endPoint y: 426, distance: 41.8
click at [977, 427] on div "bonheur" at bounding box center [920, 427] width 116 height 51
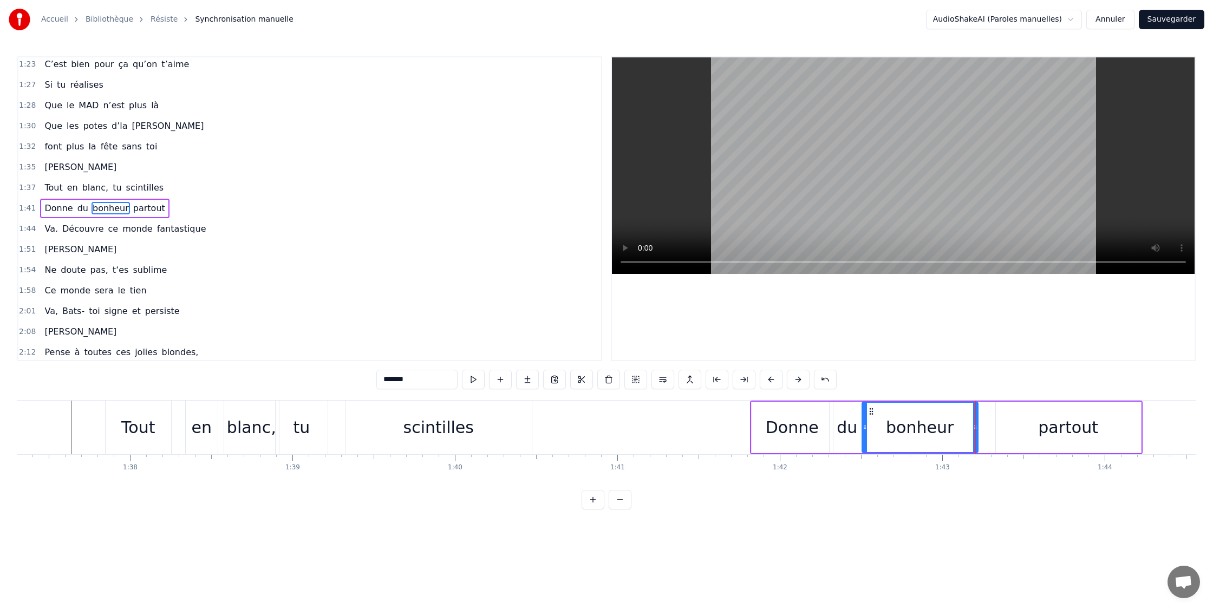
click at [1048, 426] on div "partout" at bounding box center [1068, 427] width 60 height 24
type input "*******"
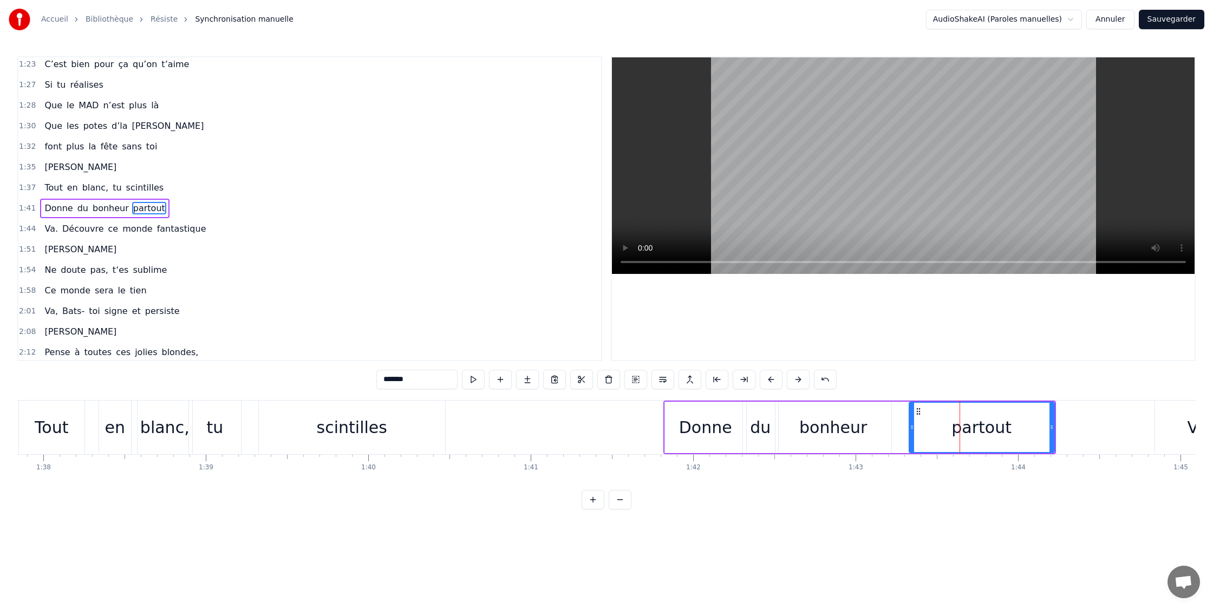
scroll to position [0, 15901]
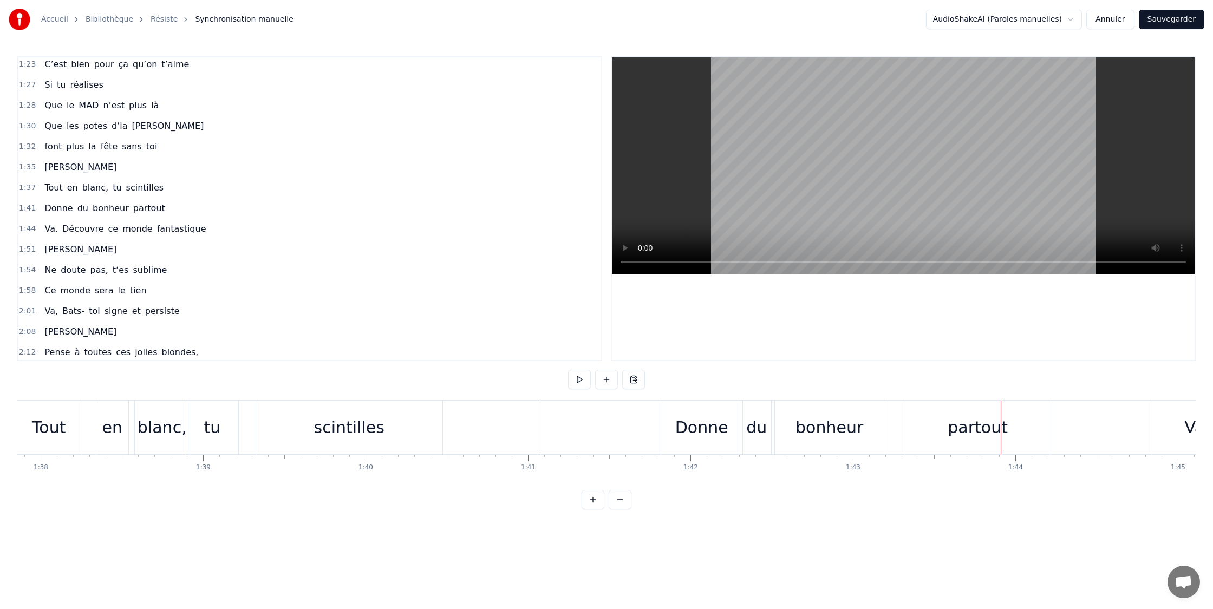
click at [951, 430] on div "partout" at bounding box center [978, 428] width 145 height 54
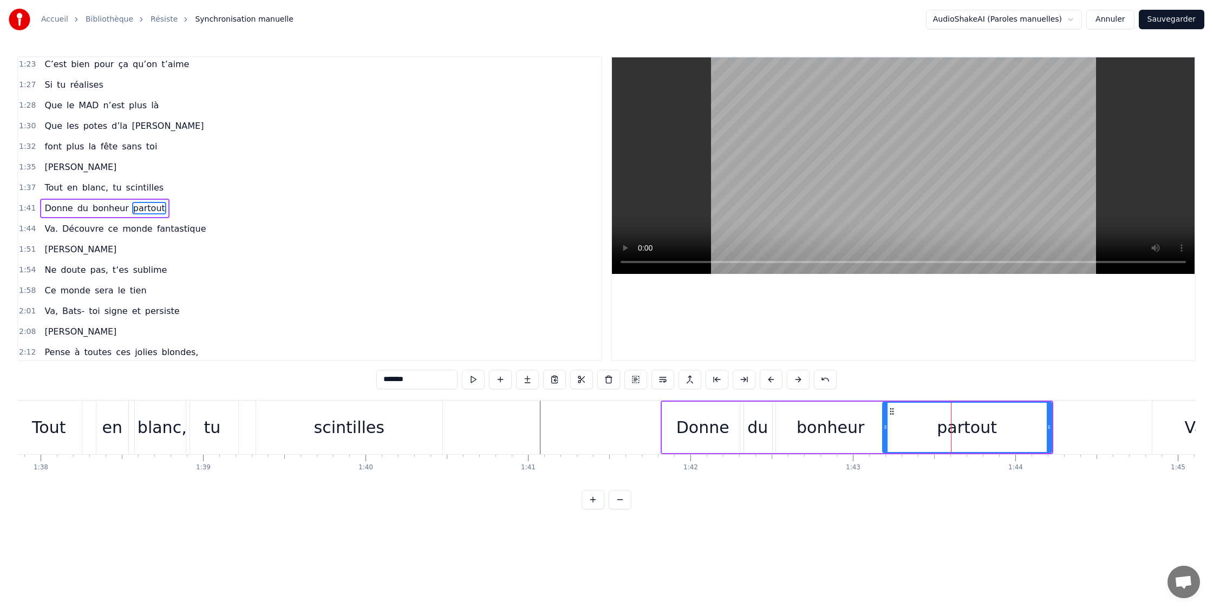
drag, startPoint x: 909, startPoint y: 428, endPoint x: 883, endPoint y: 429, distance: 26.0
click at [883, 429] on icon at bounding box center [885, 427] width 4 height 9
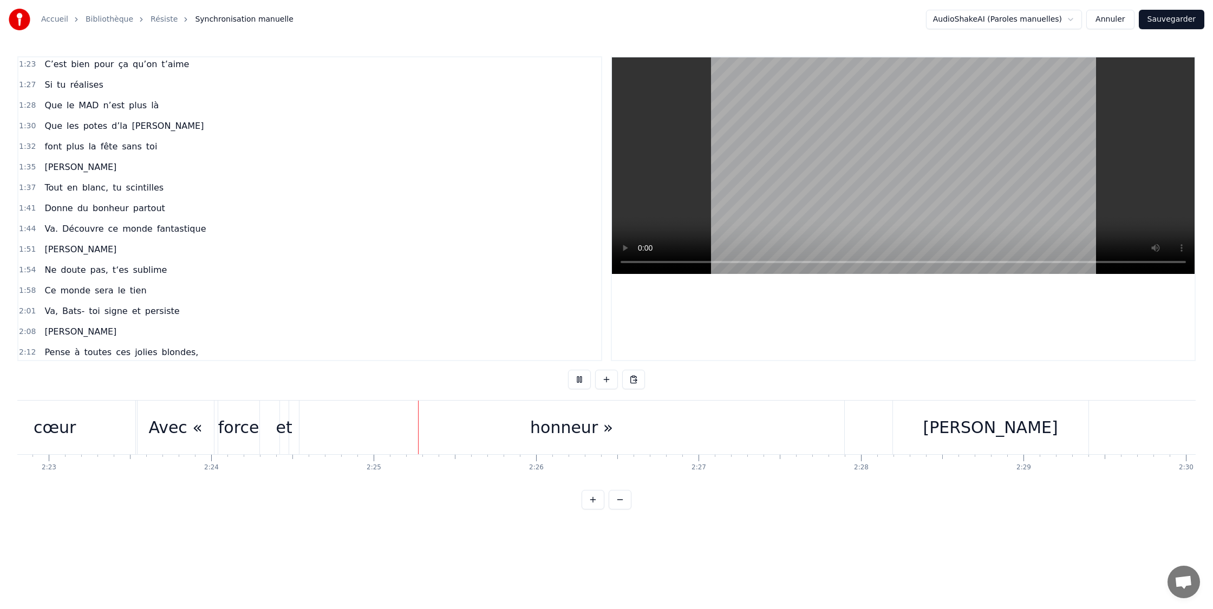
scroll to position [0, 23455]
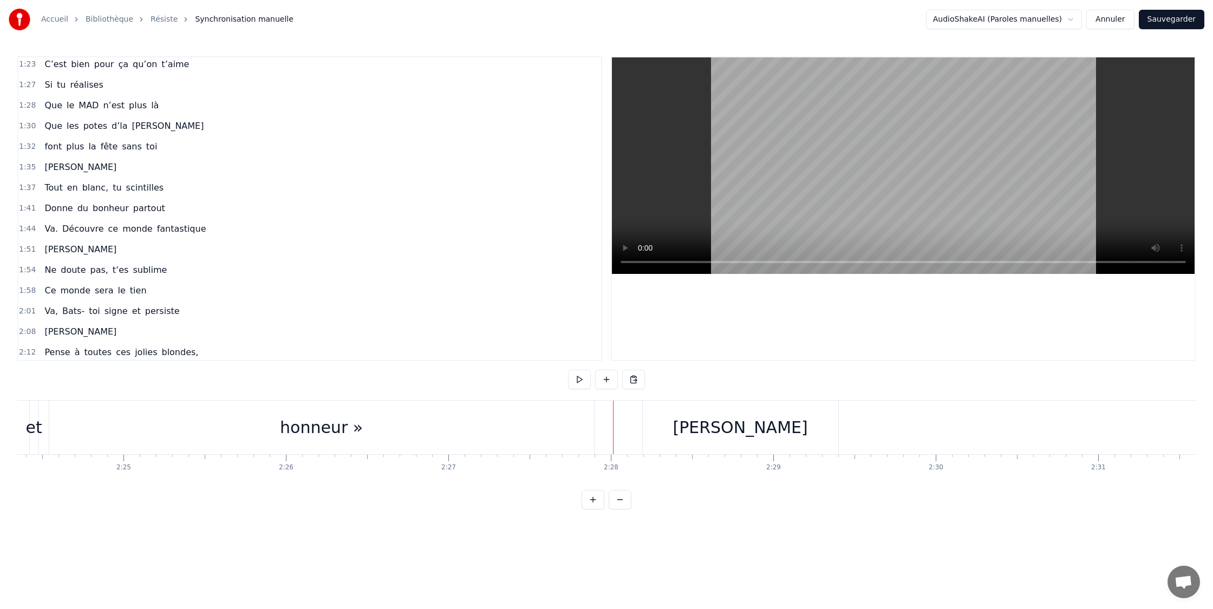
click at [719, 433] on div "[PERSON_NAME]" at bounding box center [740, 427] width 135 height 24
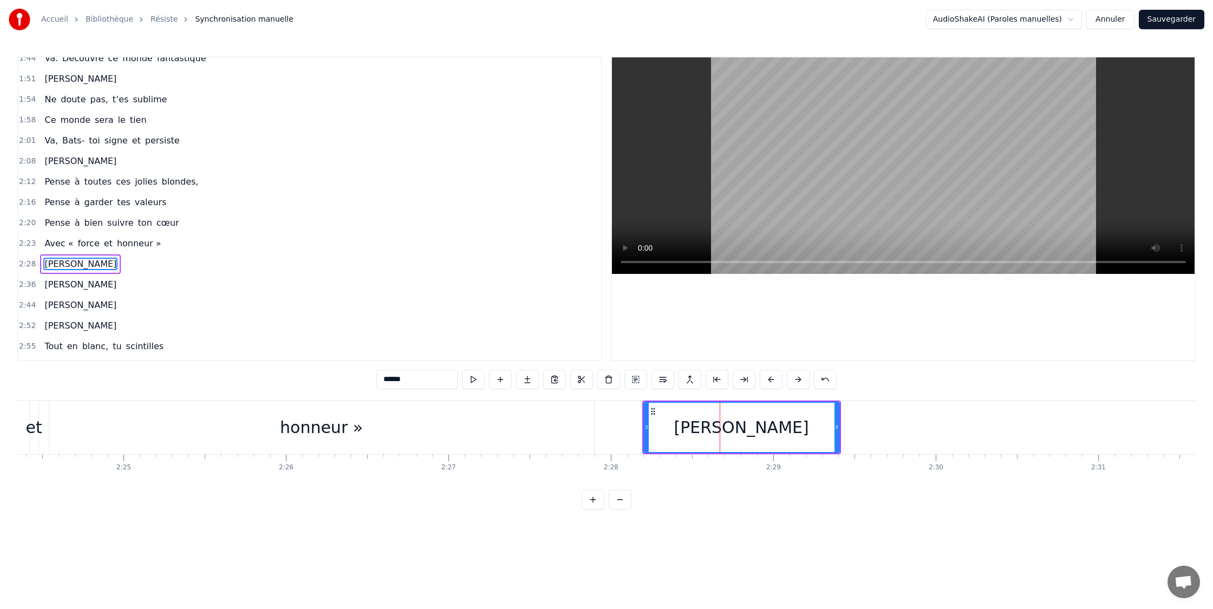
scroll to position [724, 0]
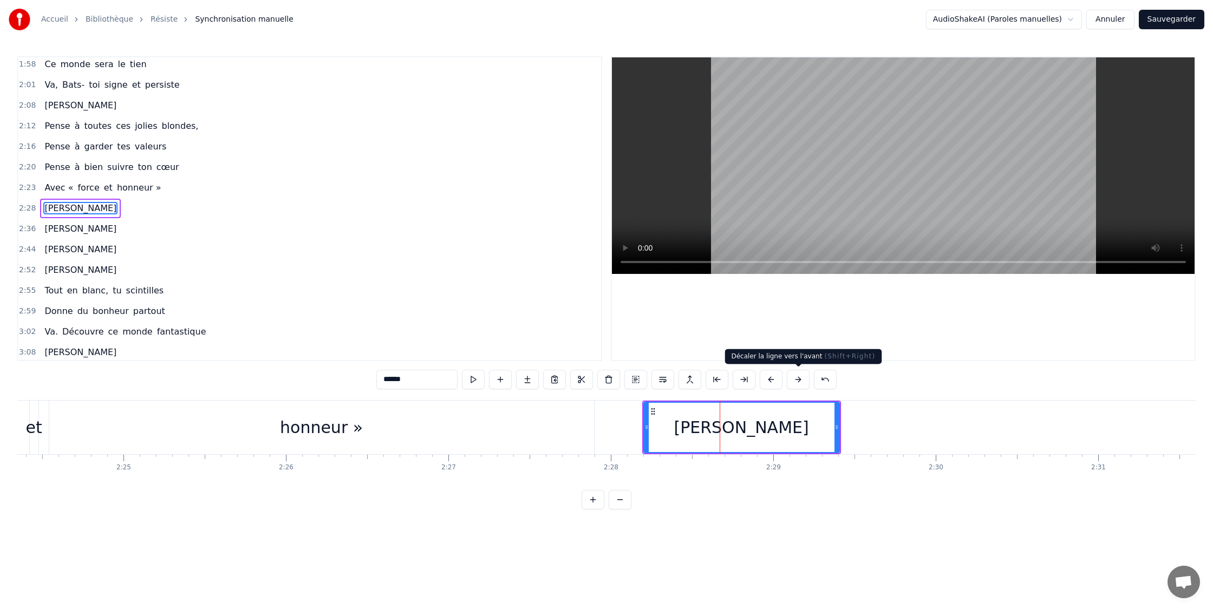
click at [802, 380] on button at bounding box center [798, 379] width 23 height 19
click at [88, 422] on div "honneur »" at bounding box center [321, 428] width 545 height 54
type input "*********"
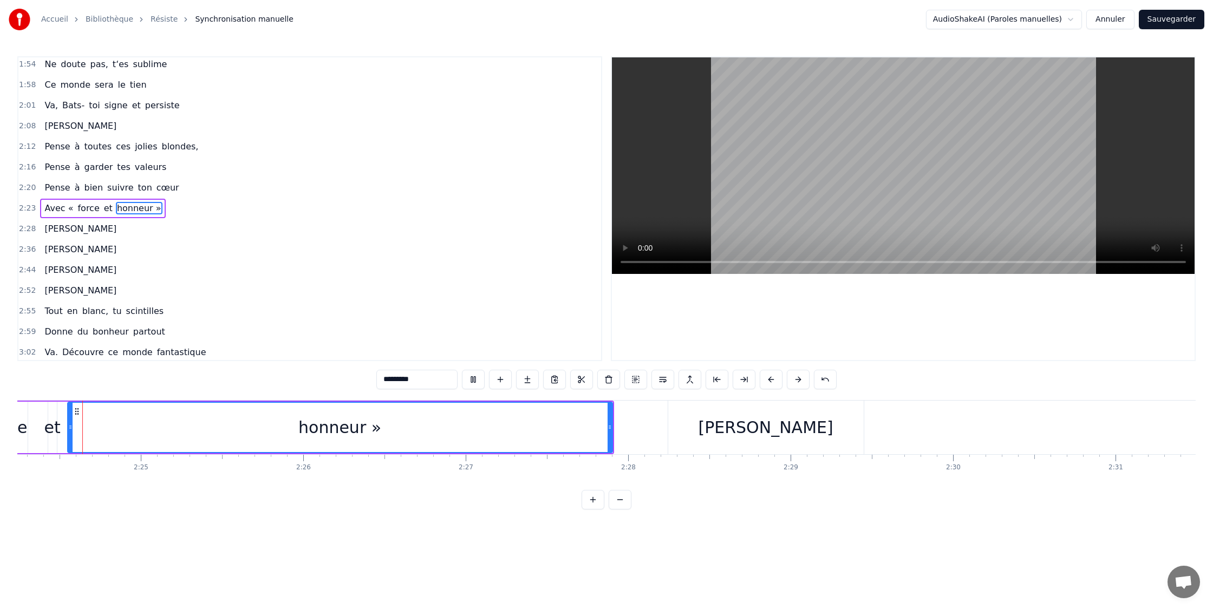
scroll to position [0, 23432]
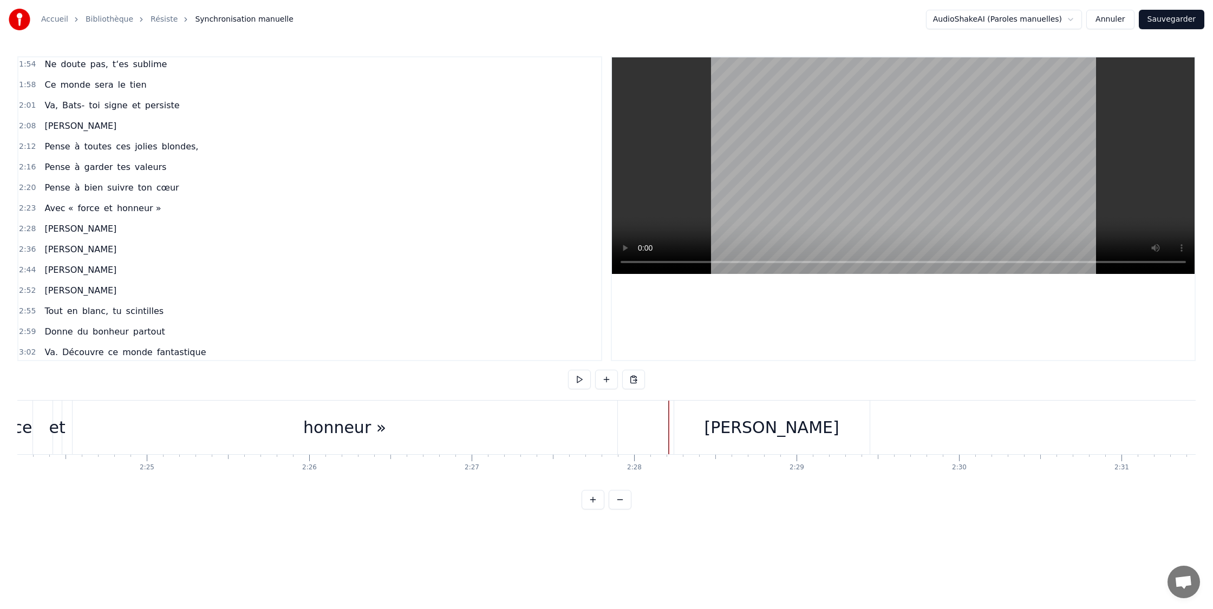
click at [721, 428] on div "[PERSON_NAME]" at bounding box center [772, 428] width 196 height 54
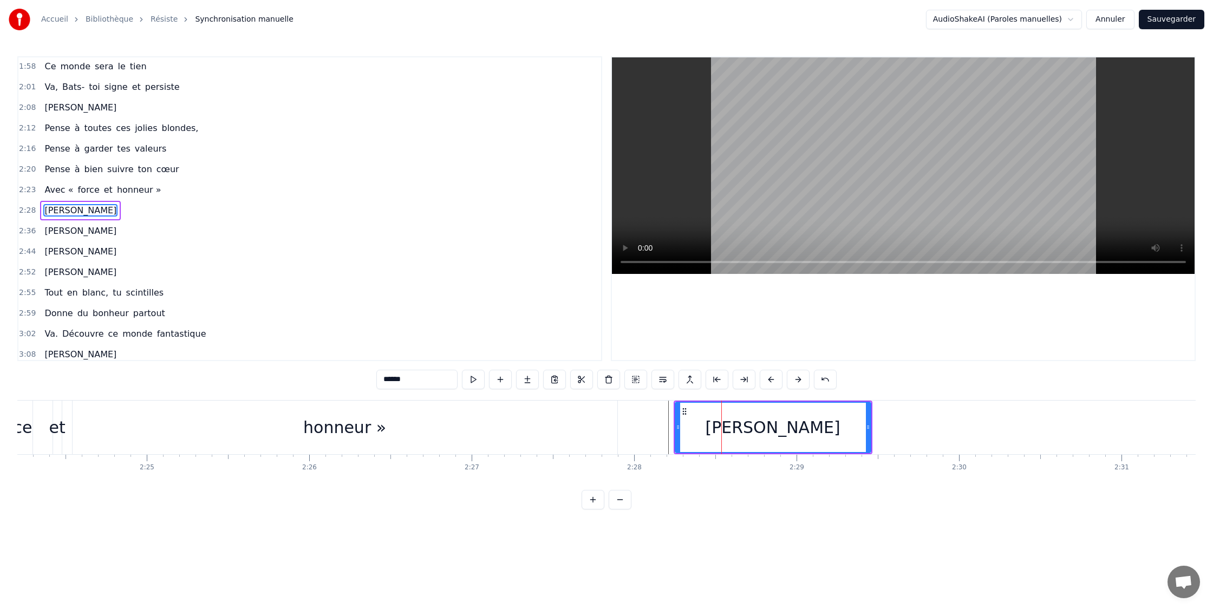
scroll to position [724, 0]
click at [804, 380] on button at bounding box center [798, 379] width 23 height 19
click at [772, 380] on button at bounding box center [771, 379] width 23 height 19
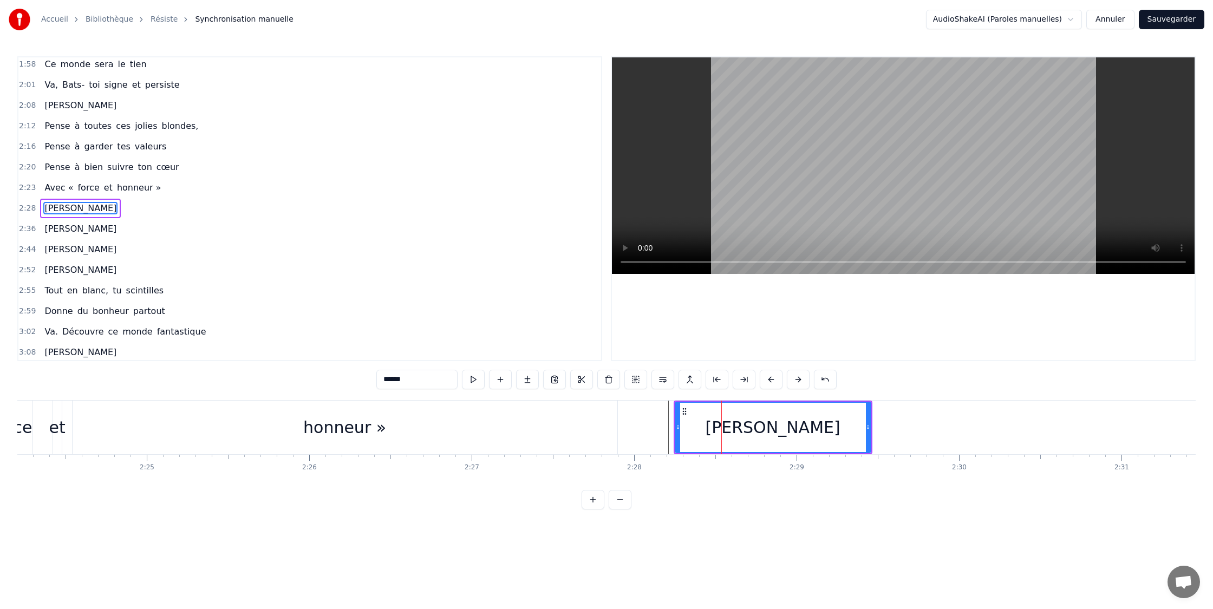
click at [772, 380] on button at bounding box center [771, 379] width 23 height 19
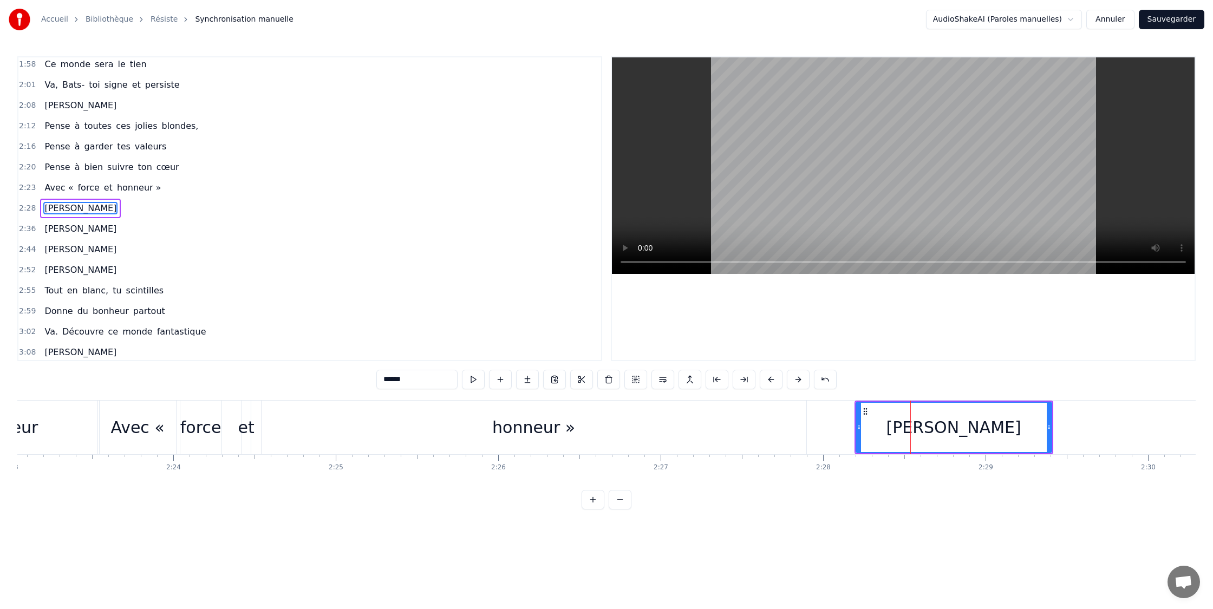
scroll to position [0, 23226]
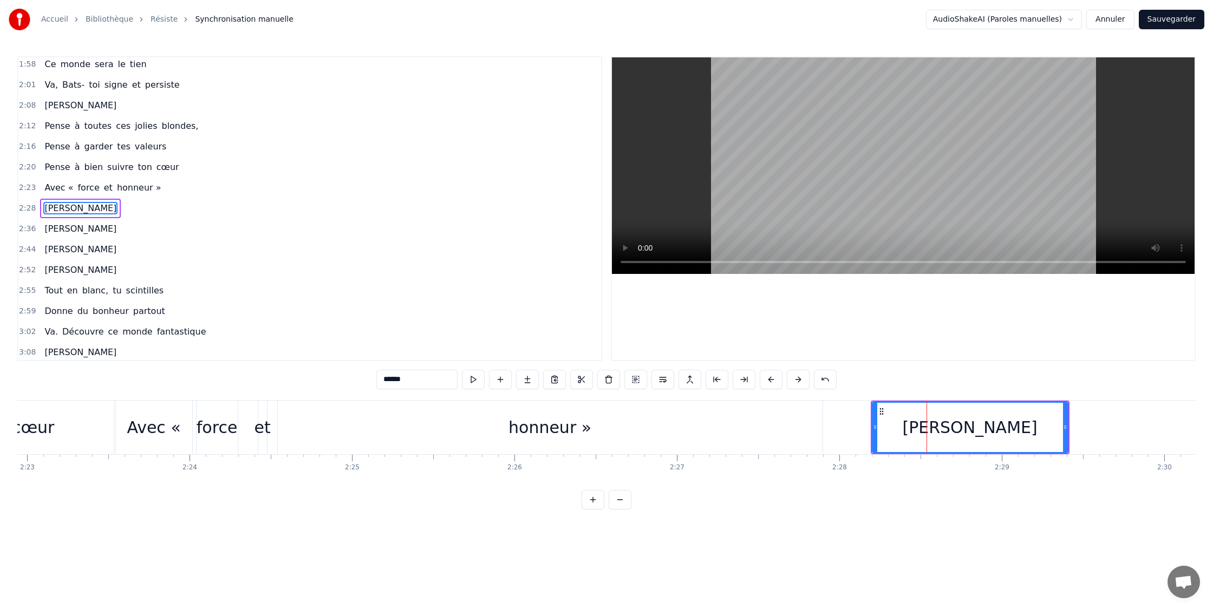
click at [165, 426] on div "Avec «" at bounding box center [154, 427] width 54 height 24
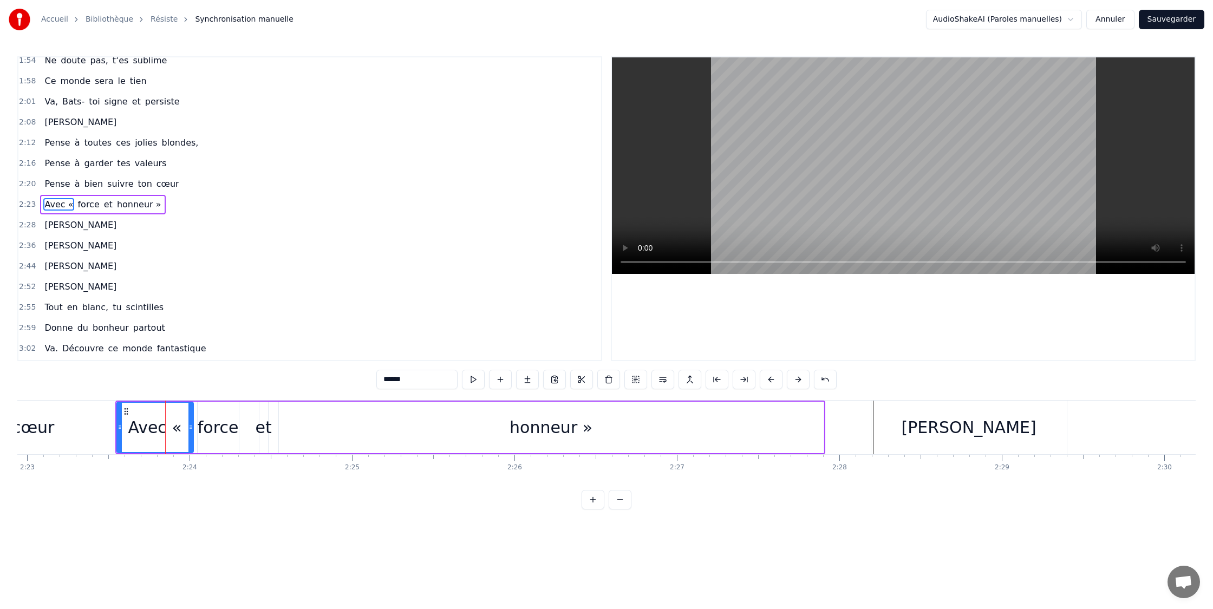
scroll to position [703, 0]
click at [481, 378] on button at bounding box center [473, 379] width 23 height 19
click at [428, 385] on input "******" at bounding box center [416, 379] width 81 height 19
click at [547, 428] on div "honneur »" at bounding box center [551, 427] width 83 height 24
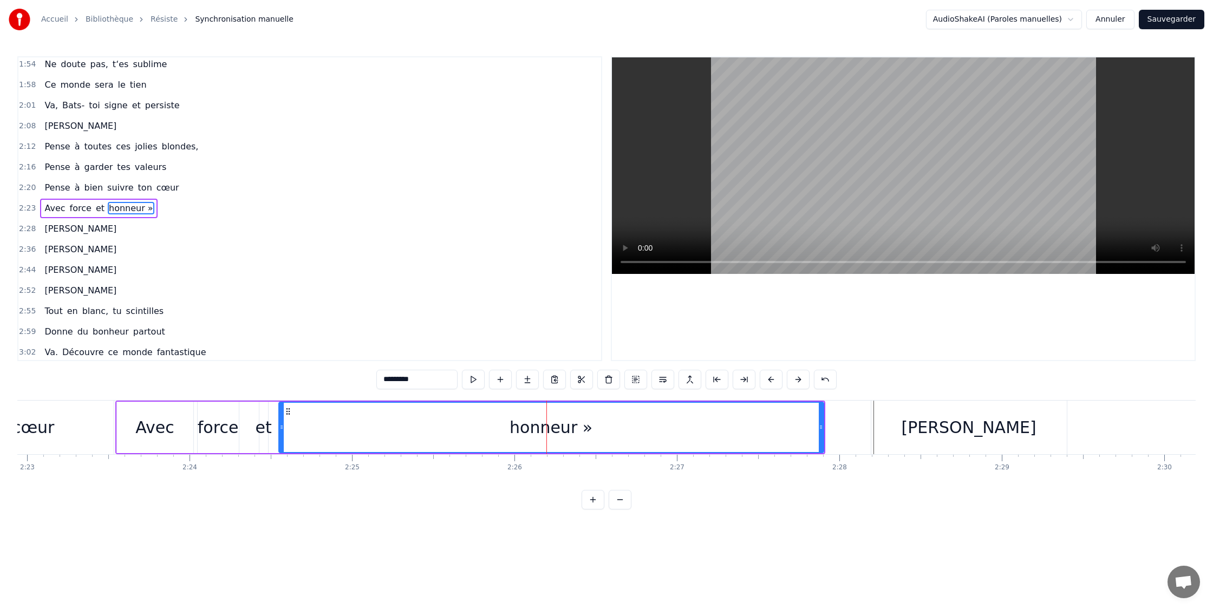
drag, startPoint x: 426, startPoint y: 375, endPoint x: 443, endPoint y: 383, distance: 18.2
click at [427, 375] on input "*********" at bounding box center [416, 379] width 81 height 19
type input "*******"
click at [798, 481] on div "0:08 Si tu t’imagines 0:11 un [DEMOGRAPHIC_DATA] bronzé 0:13 Alors oublies ça v…" at bounding box center [606, 282] width 1179 height 453
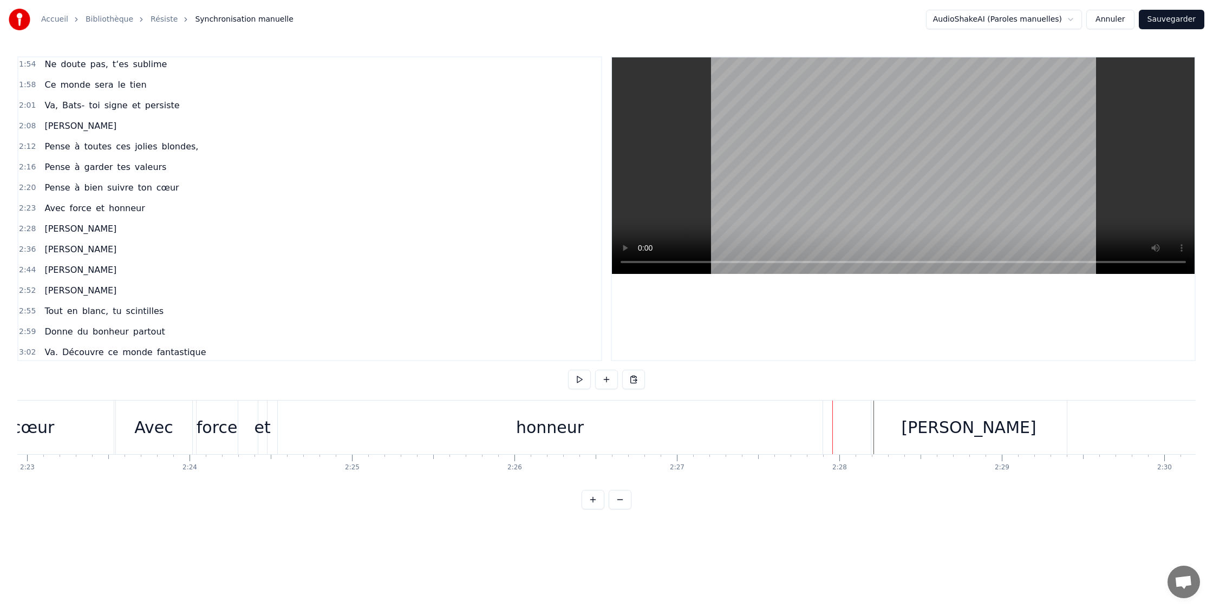
click at [805, 428] on div "honneur" at bounding box center [550, 428] width 545 height 54
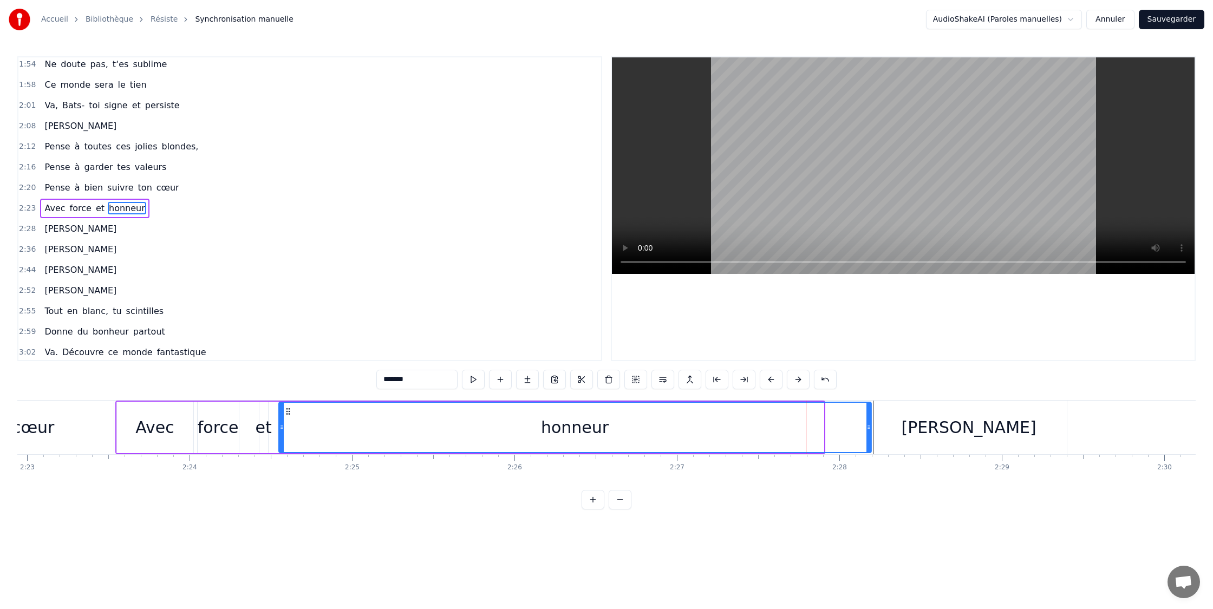
drag, startPoint x: 821, startPoint y: 427, endPoint x: 869, endPoint y: 426, distance: 47.7
click at [869, 426] on icon at bounding box center [869, 427] width 4 height 9
click at [944, 429] on div "[PERSON_NAME]" at bounding box center [968, 427] width 135 height 24
type input "******"
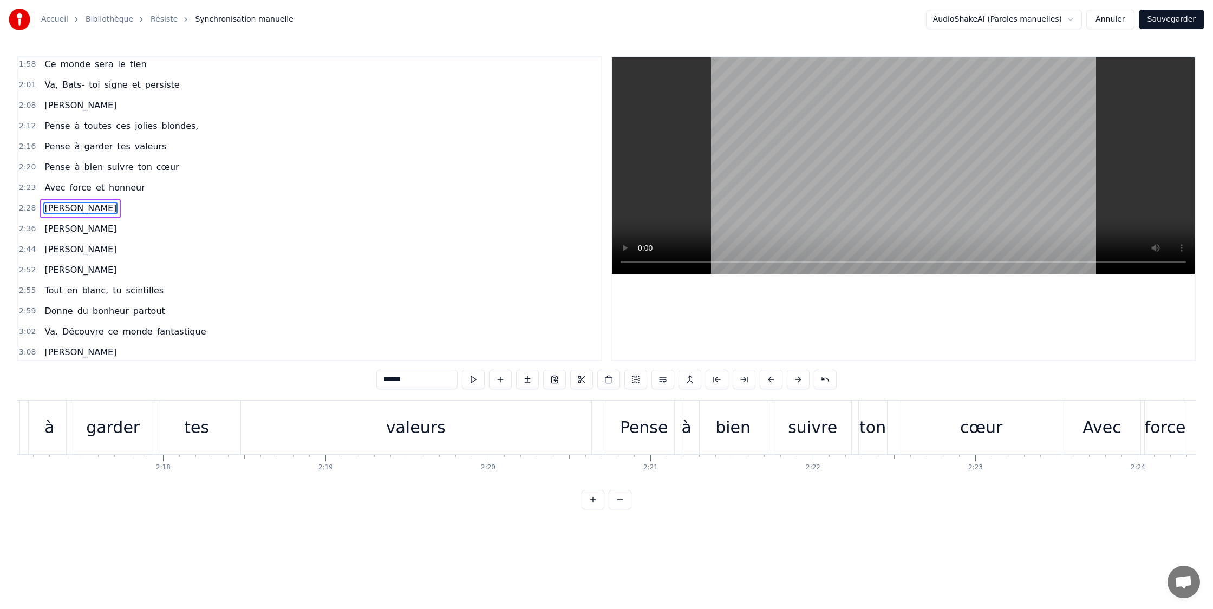
scroll to position [0, 22259]
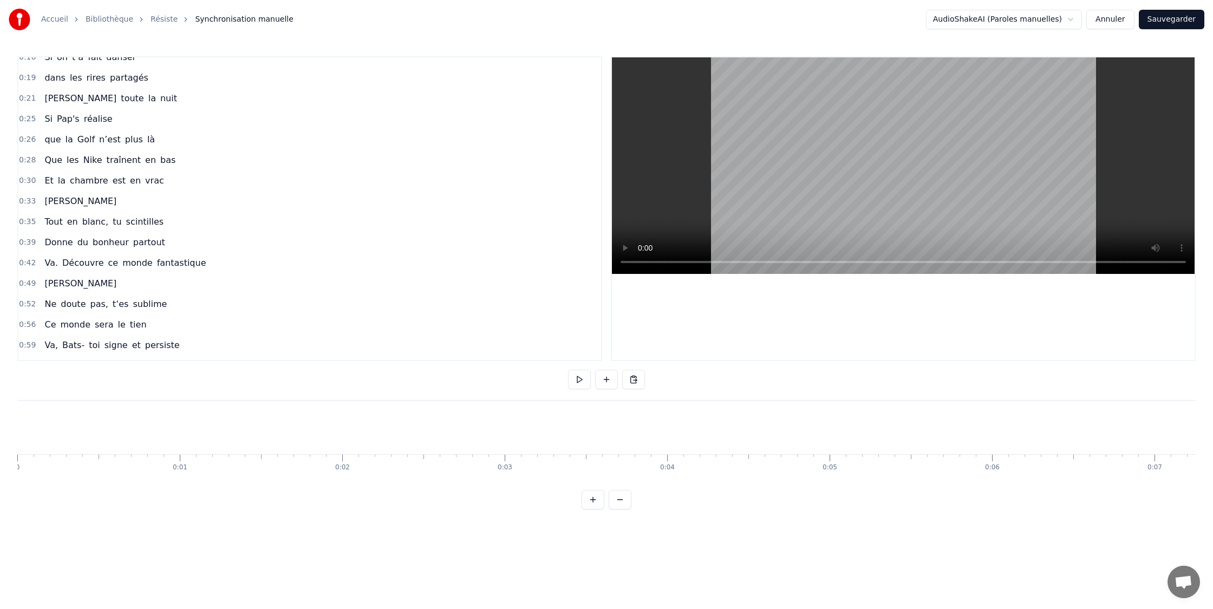
scroll to position [0, 0]
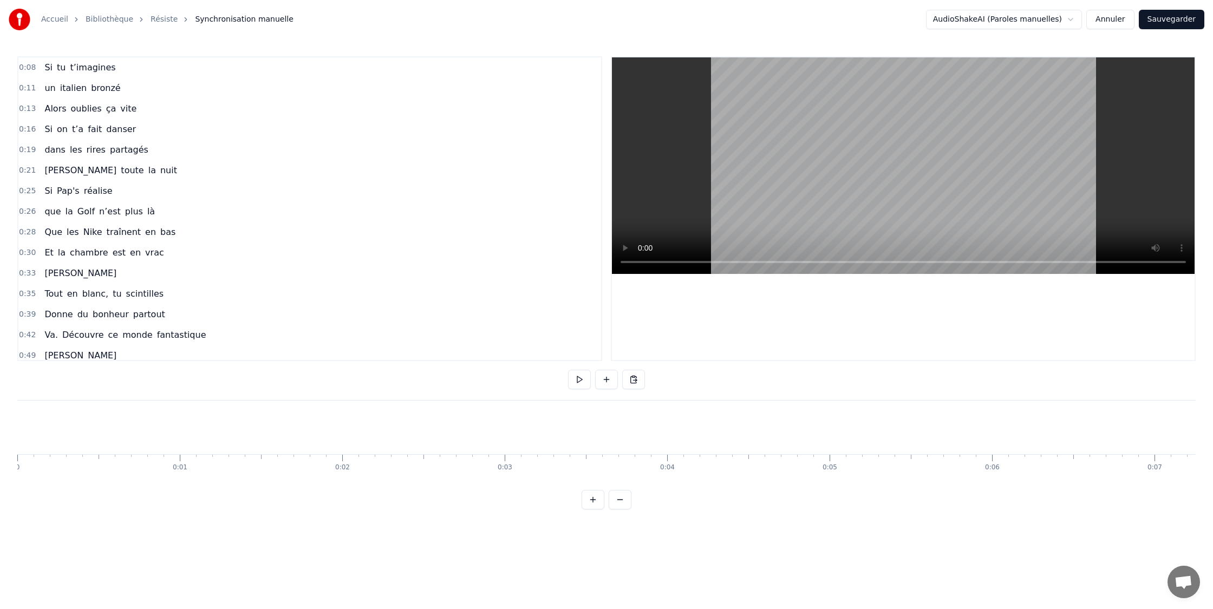
click at [587, 381] on button at bounding box center [579, 379] width 23 height 19
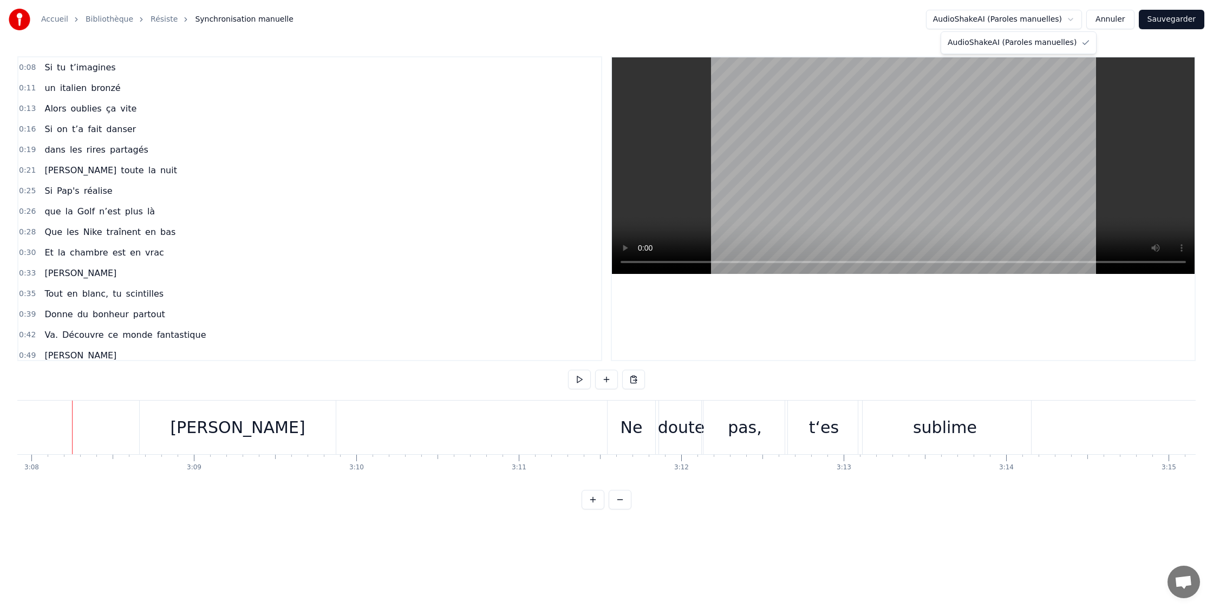
click at [1049, 21] on html "Accueil Bibliothèque Résiste Synchronisation manuelle AudioShakeAI (Paroles ma…" at bounding box center [606, 263] width 1213 height 527
click at [1076, 21] on html "Accueil Bibliothèque Résiste Synchronisation manuelle AudioShakeAI (Paroles ma…" at bounding box center [606, 263] width 1213 height 527
click at [1172, 24] on html "Accueil Bibliothèque Résiste Synchronisation manuelle AudioShakeAI (Paroles ma…" at bounding box center [606, 263] width 1213 height 527
click at [1181, 23] on button "Sauvegarder" at bounding box center [1172, 19] width 66 height 19
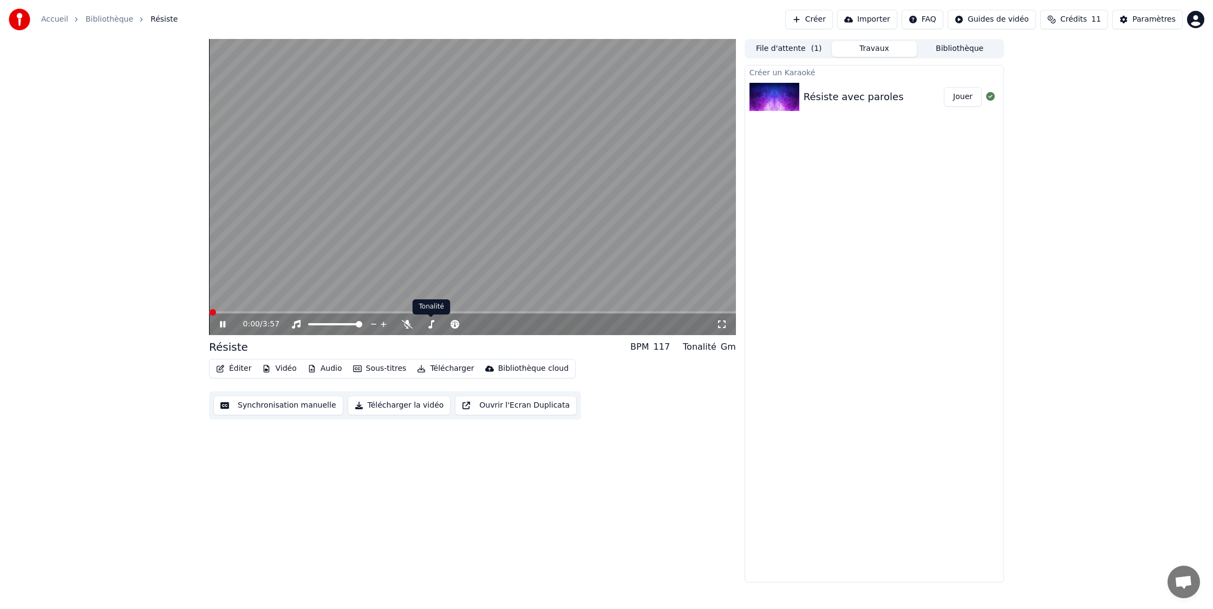
click at [407, 326] on icon at bounding box center [407, 324] width 11 height 9
click at [223, 323] on icon at bounding box center [230, 324] width 25 height 9
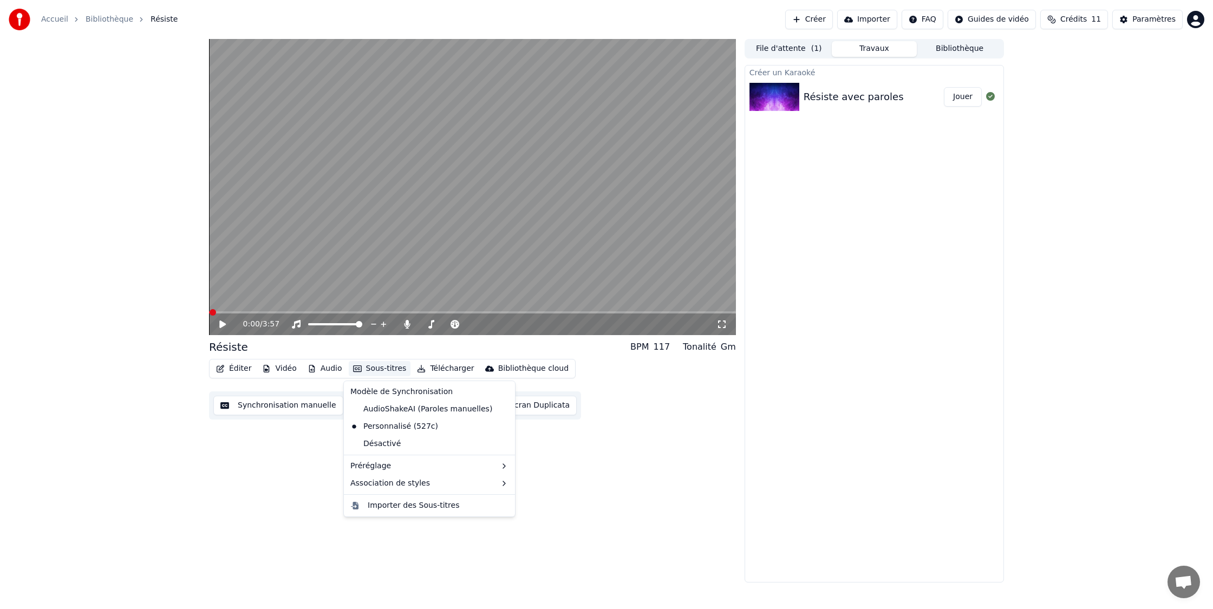
click at [371, 368] on button "Sous-titres" at bounding box center [380, 368] width 62 height 15
click at [610, 484] on div "2 Lines - Dynamic (Horizontal)" at bounding box center [574, 486] width 136 height 17
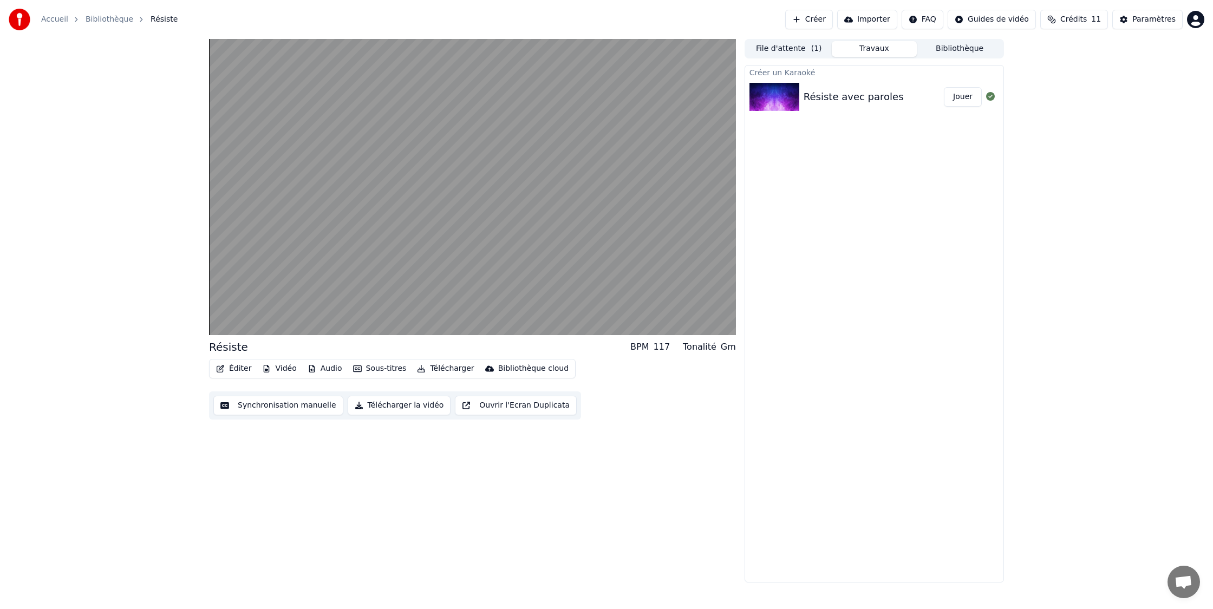
click at [607, 485] on div "Résiste BPM 117 Tonalité Gm Éditer Vidéo Audio Sous-titres Télécharger Bibliot…" at bounding box center [472, 311] width 527 height 544
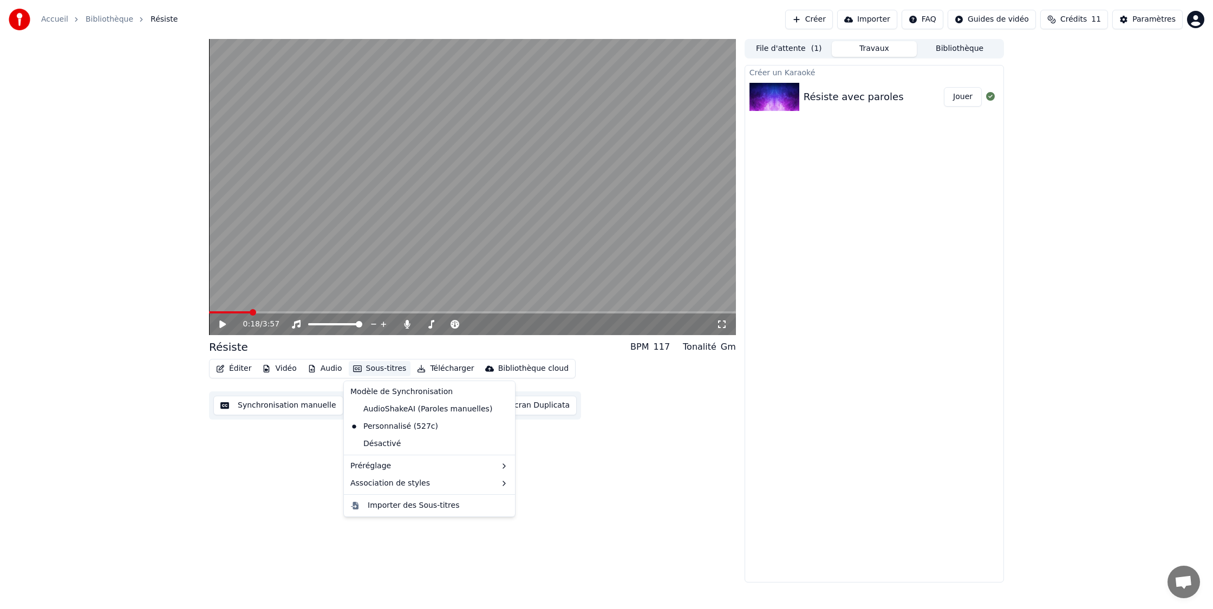
click at [373, 367] on button "Sous-titres" at bounding box center [380, 368] width 62 height 15
click at [601, 505] on div "4 Lines (Horizontal)" at bounding box center [574, 503] width 136 height 17
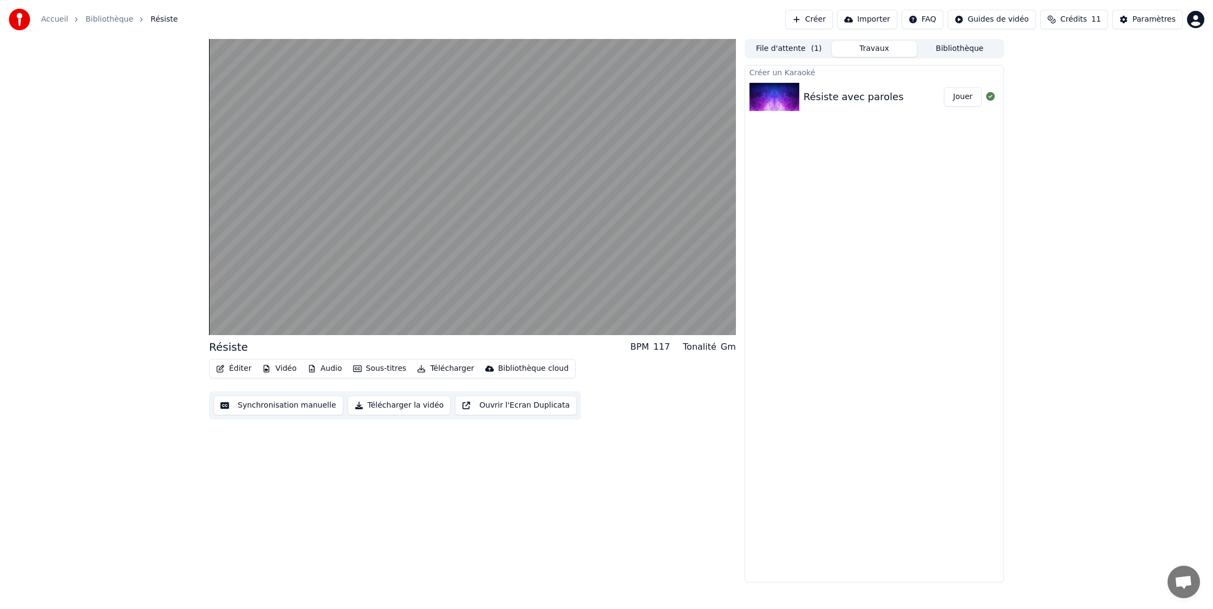
click at [387, 370] on button "Sous-titres" at bounding box center [380, 368] width 62 height 15
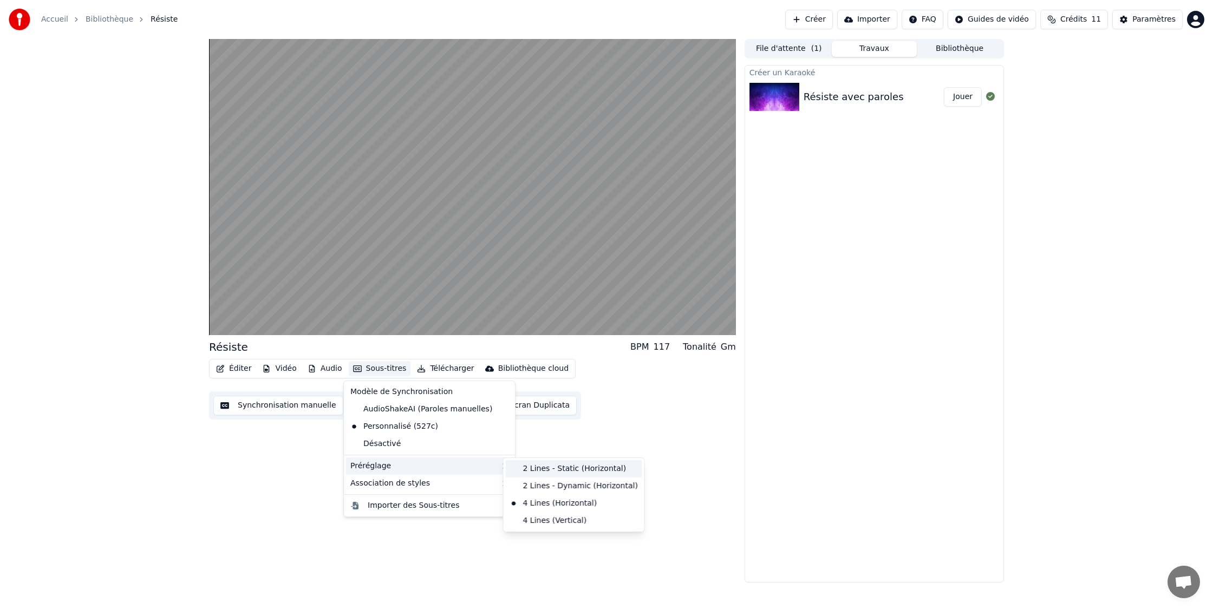
click at [594, 473] on div "2 Lines - Static (Horizontal)" at bounding box center [574, 468] width 136 height 17
click at [390, 369] on button "Sous-titres" at bounding box center [380, 368] width 62 height 15
click at [616, 485] on div "2 Lines - Dynamic (Horizontal)" at bounding box center [574, 486] width 136 height 17
click at [384, 370] on button "Sous-titres" at bounding box center [380, 368] width 62 height 15
click at [437, 411] on div "AudioShakeAI (Paroles manuelles)" at bounding box center [421, 409] width 151 height 17
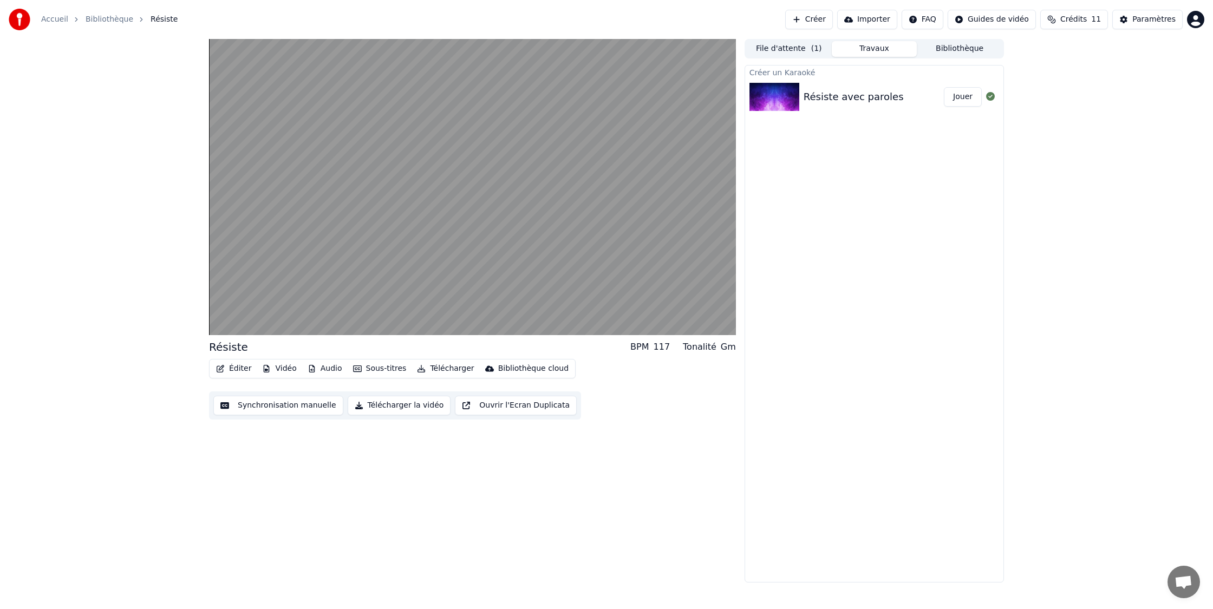
click at [379, 368] on button "Sous-titres" at bounding box center [380, 368] width 62 height 15
click at [424, 424] on div "Personnalisé (527c)" at bounding box center [394, 426] width 96 height 17
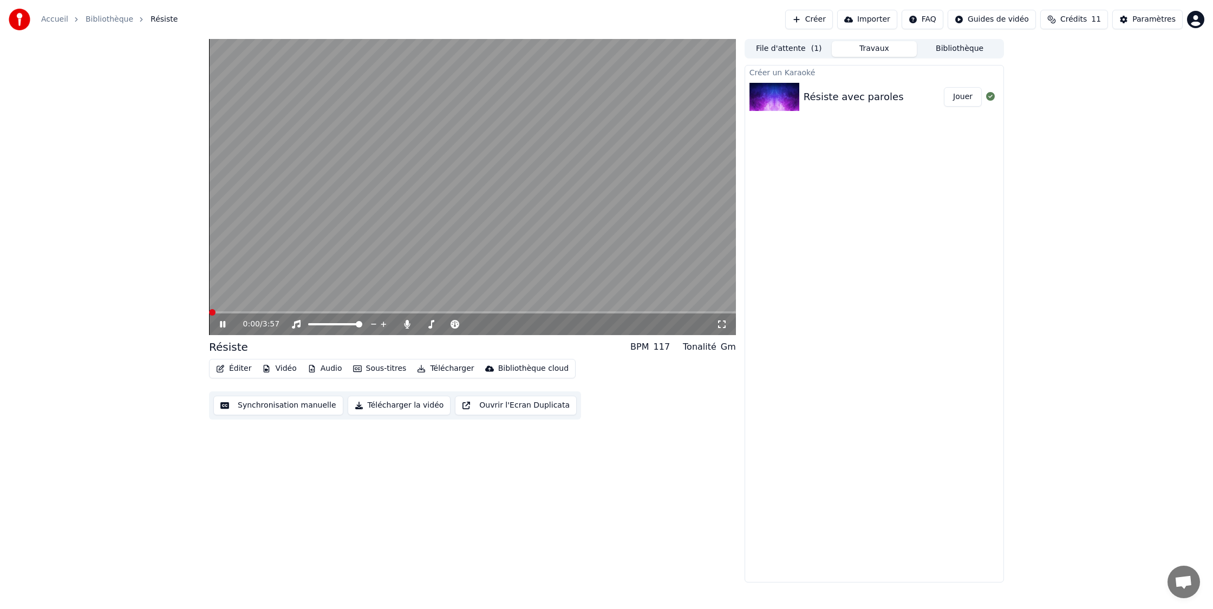
click at [209, 315] on span at bounding box center [212, 312] width 6 height 6
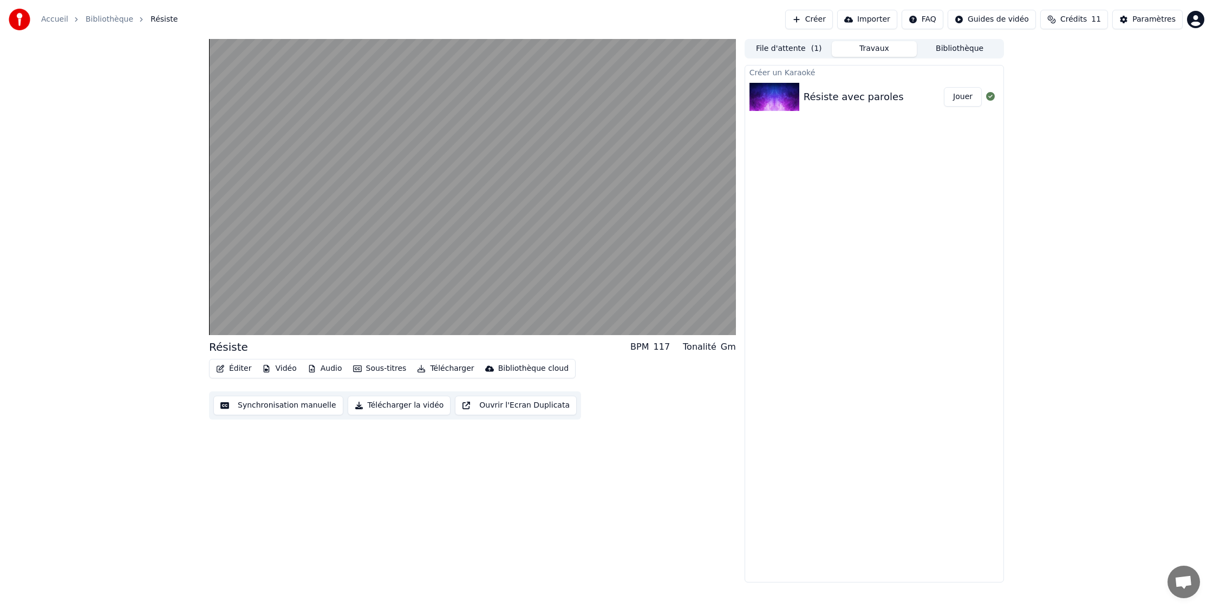
click at [284, 369] on button "Vidéo" at bounding box center [279, 368] width 43 height 15
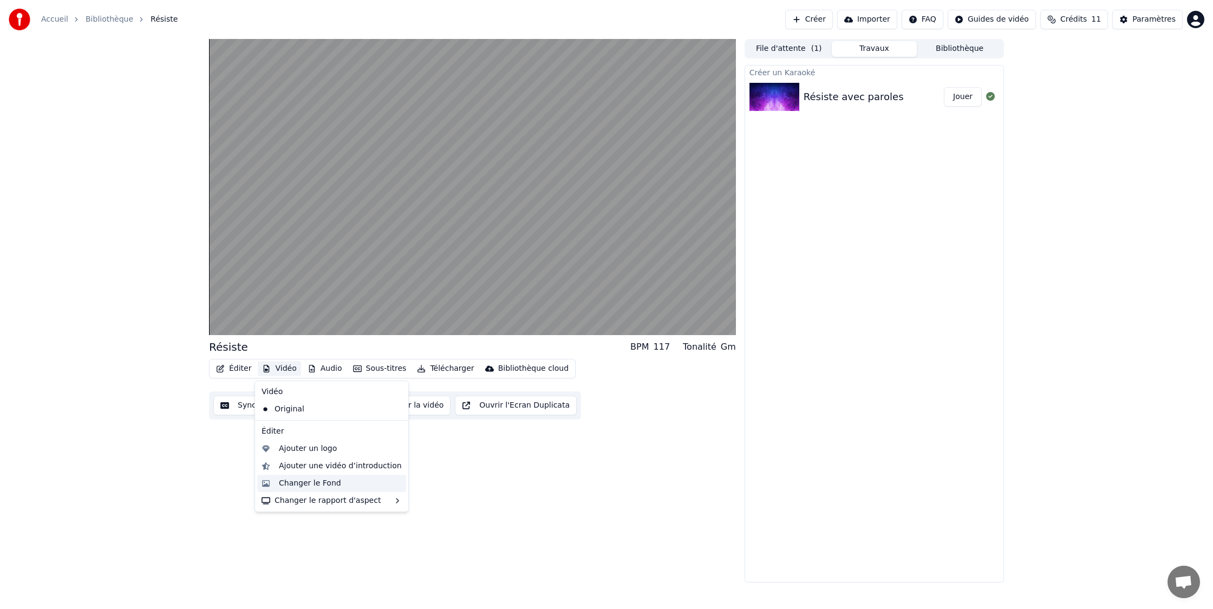
click at [335, 483] on div "Changer le Fond" at bounding box center [310, 483] width 62 height 11
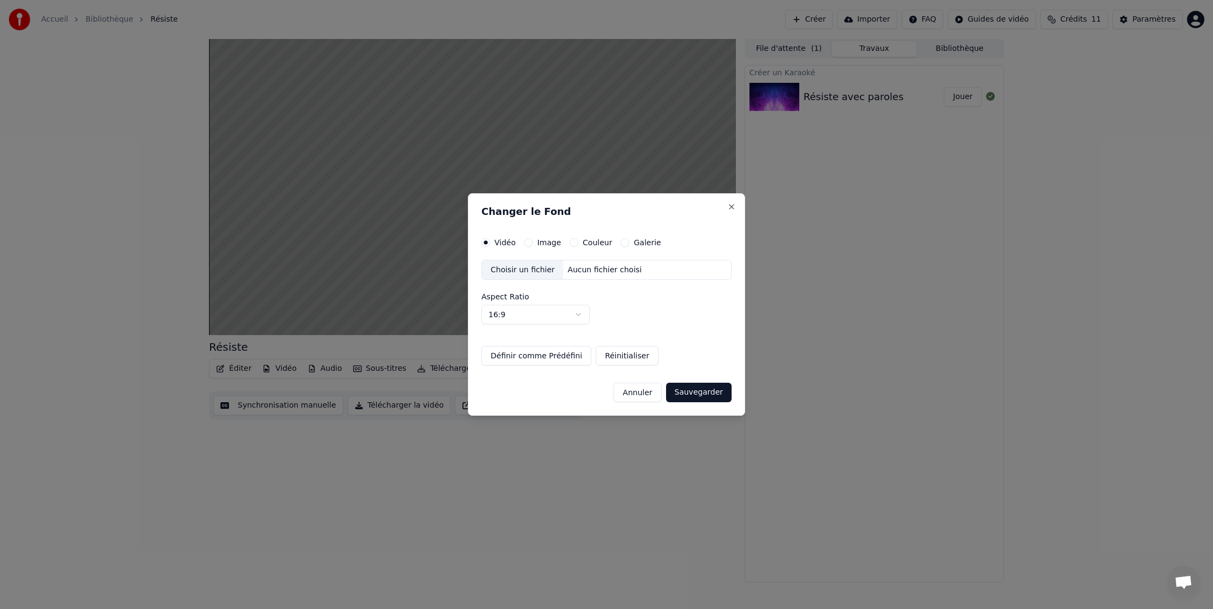
click at [547, 240] on label "Image" at bounding box center [549, 243] width 24 height 8
click at [533, 240] on button "Image" at bounding box center [528, 242] width 9 height 9
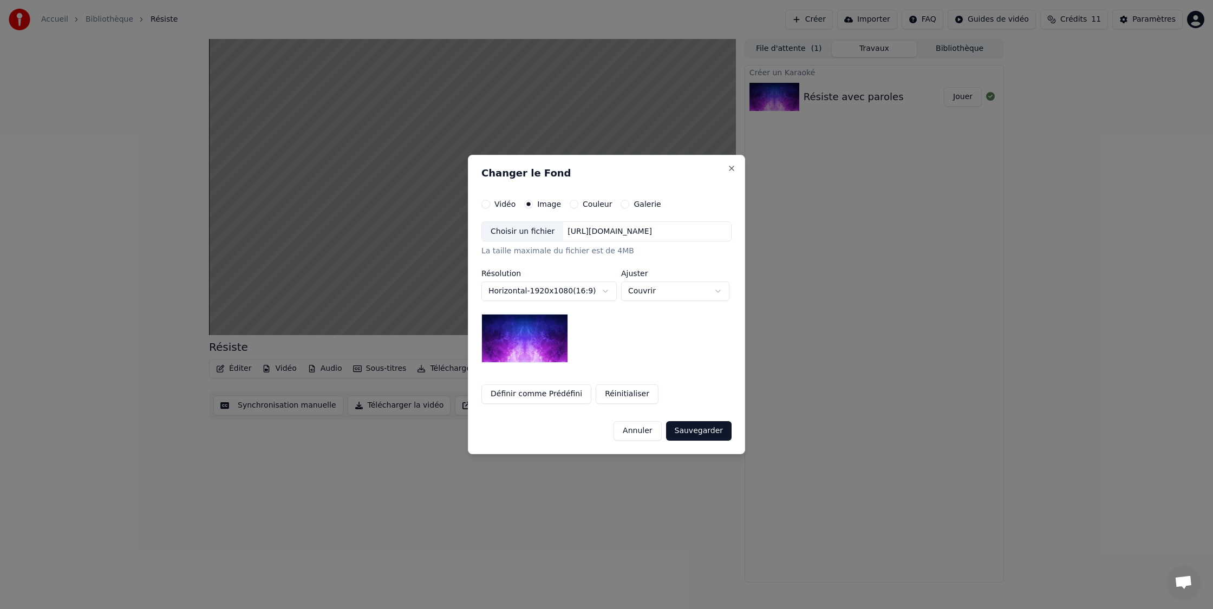
click at [637, 204] on label "Galerie" at bounding box center [647, 204] width 27 height 8
click at [629, 204] on button "Galerie" at bounding box center [625, 204] width 9 height 9
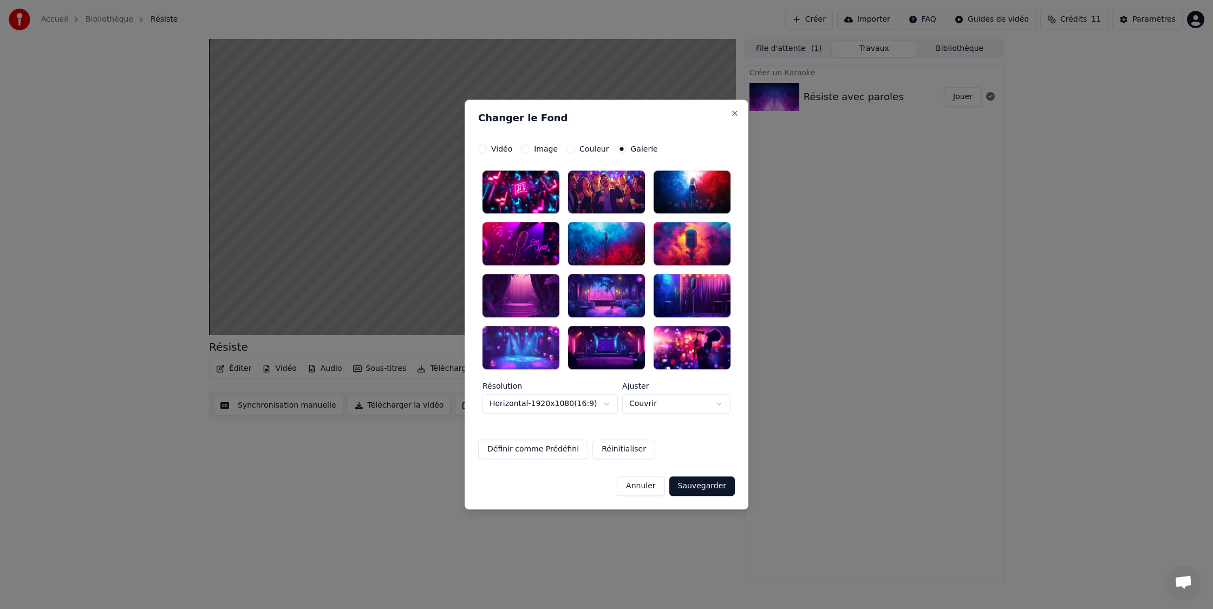
click at [700, 192] on div at bounding box center [692, 192] width 77 height 43
click at [698, 484] on button "Sauvegarder" at bounding box center [702, 486] width 66 height 19
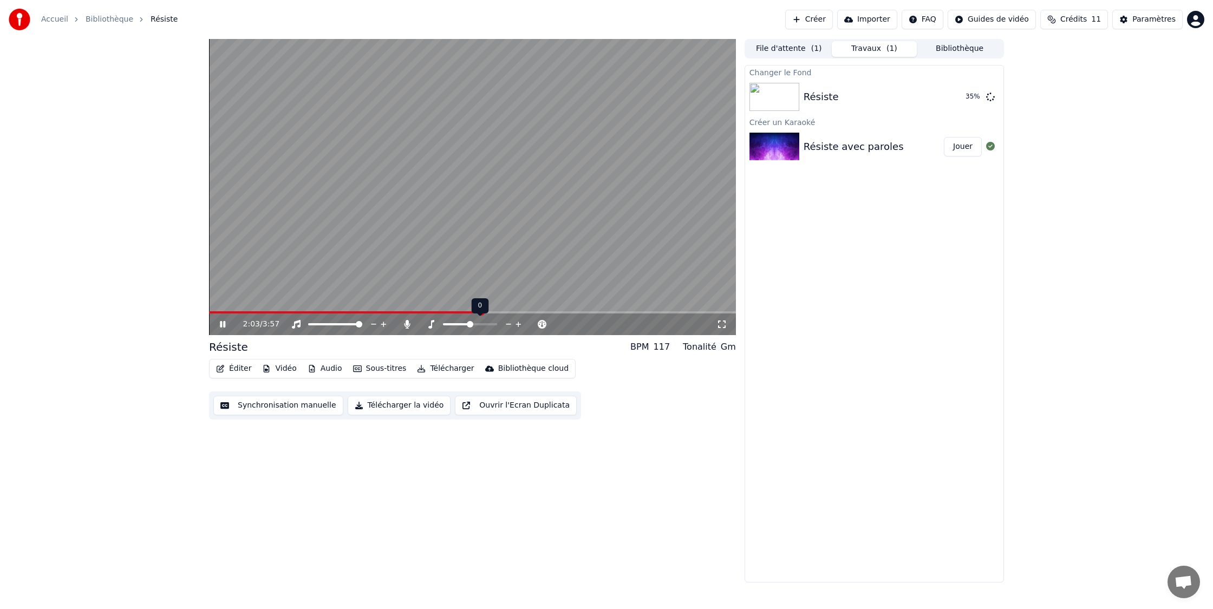
click at [469, 325] on span at bounding box center [470, 324] width 6 height 6
click at [362, 323] on span at bounding box center [359, 324] width 6 height 6
click at [544, 323] on icon at bounding box center [542, 324] width 10 height 11
click at [772, 92] on img at bounding box center [775, 97] width 50 height 28
click at [959, 100] on button "Jouer" at bounding box center [963, 96] width 38 height 19
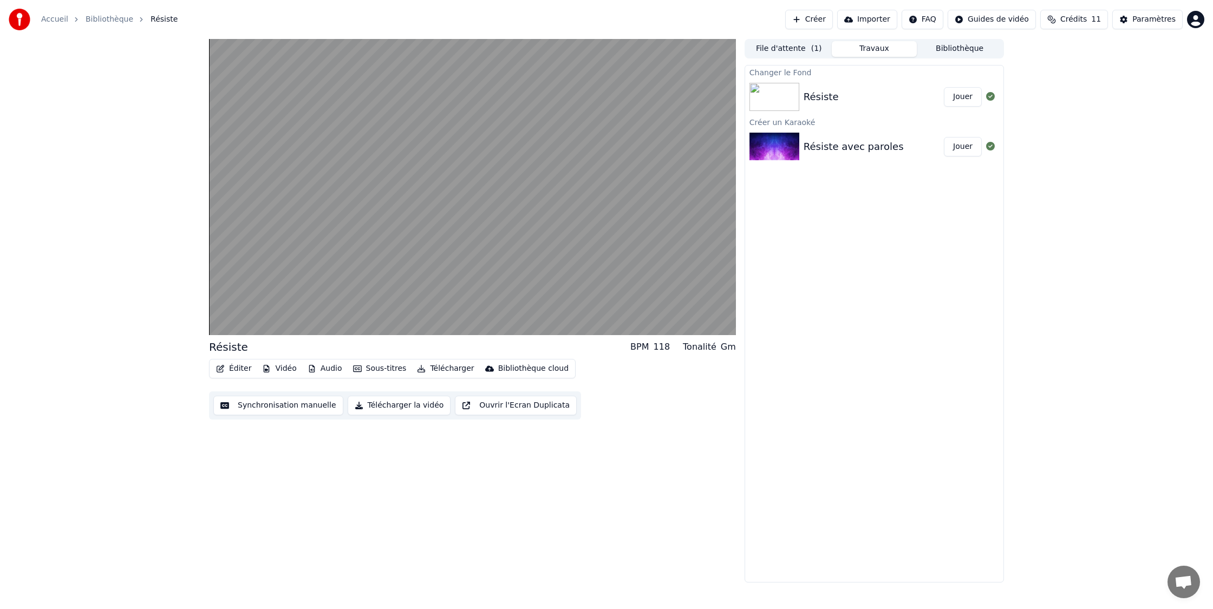
click at [500, 407] on button "Ouvrir l'Ecran Duplicata" at bounding box center [516, 405] width 122 height 19
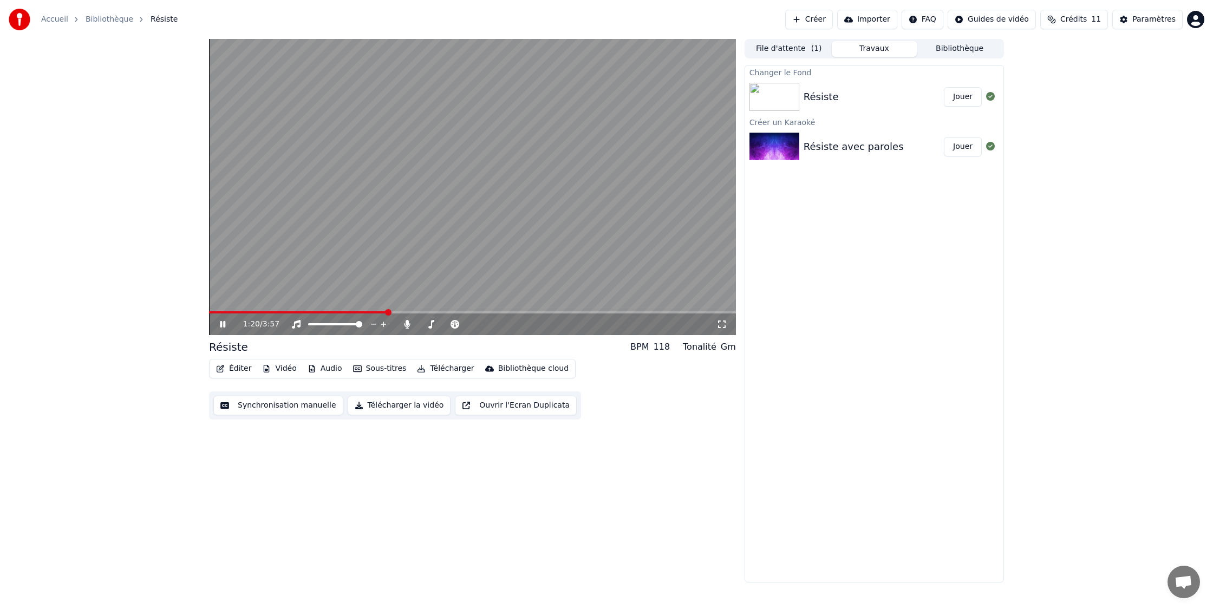
click at [719, 323] on icon at bounding box center [722, 324] width 11 height 9
click at [297, 324] on icon at bounding box center [296, 324] width 11 height 9
click at [225, 325] on icon at bounding box center [222, 325] width 6 height 8
click at [362, 328] on span at bounding box center [359, 324] width 6 height 6
click at [374, 326] on icon at bounding box center [374, 324] width 10 height 11
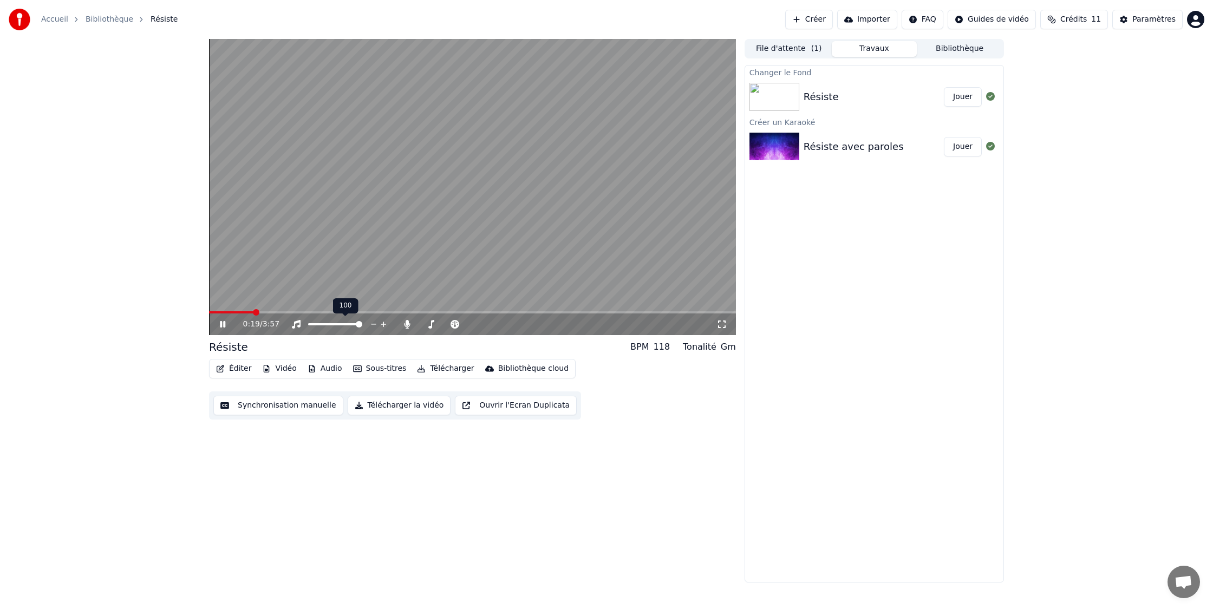
click at [362, 327] on span at bounding box center [359, 324] width 6 height 6
click at [419, 321] on span at bounding box center [422, 324] width 6 height 6
click at [432, 326] on span at bounding box center [434, 324] width 6 height 6
click at [468, 324] on span at bounding box center [470, 324] width 6 height 6
click at [457, 327] on icon at bounding box center [455, 324] width 9 height 9
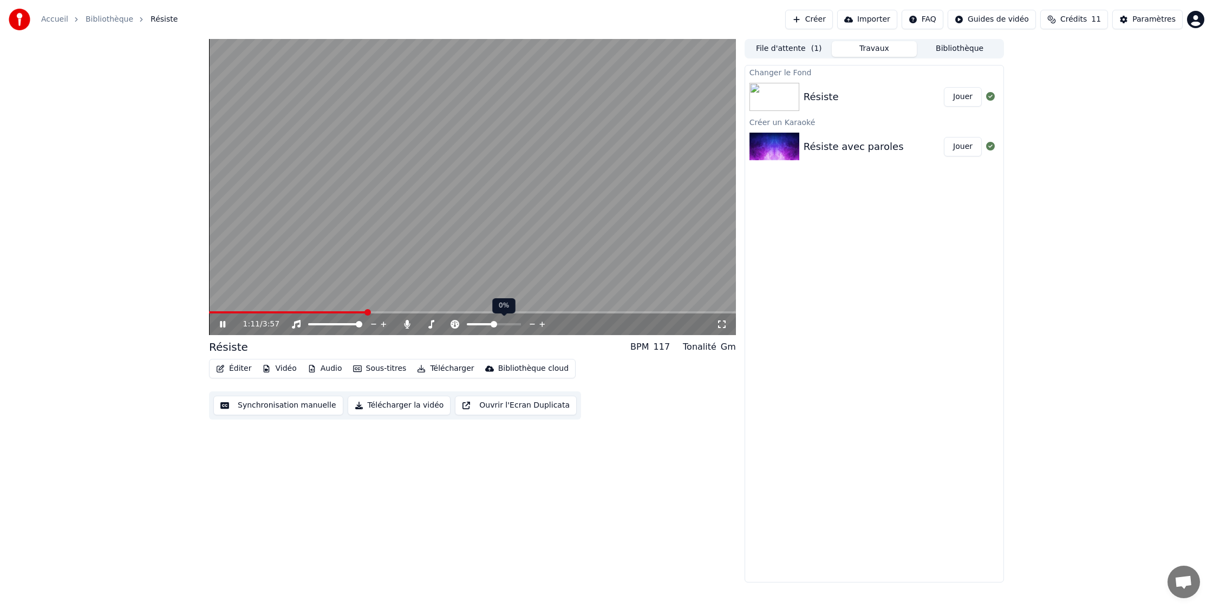
click at [493, 328] on span at bounding box center [494, 324] width 6 height 6
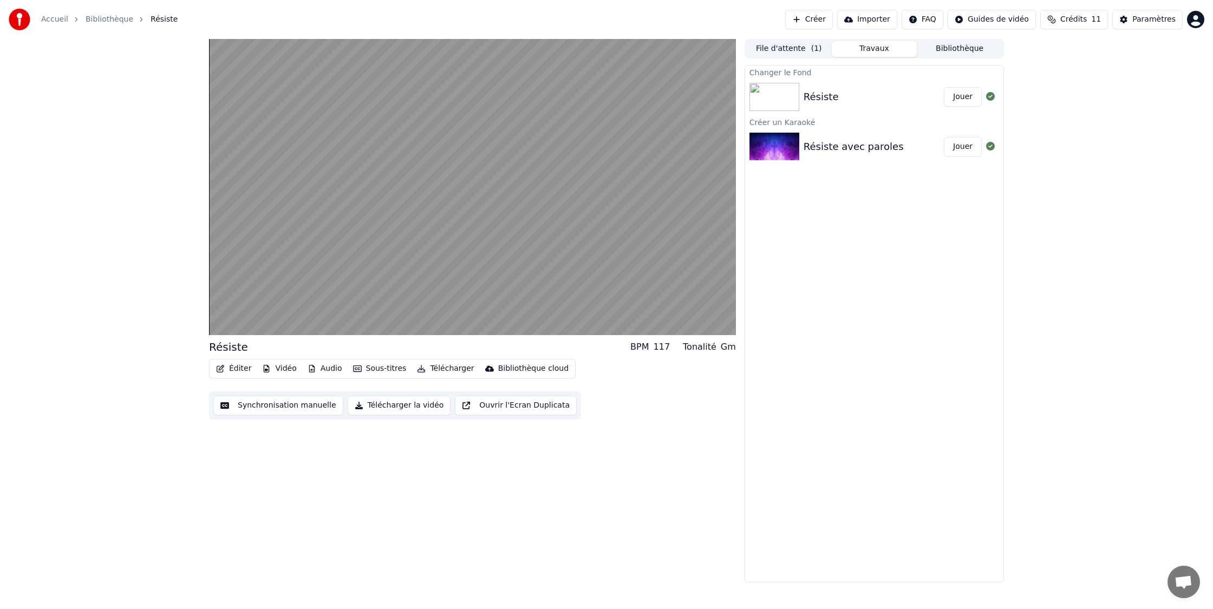
click at [394, 408] on button "Télécharger la vidéo" at bounding box center [399, 405] width 103 height 19
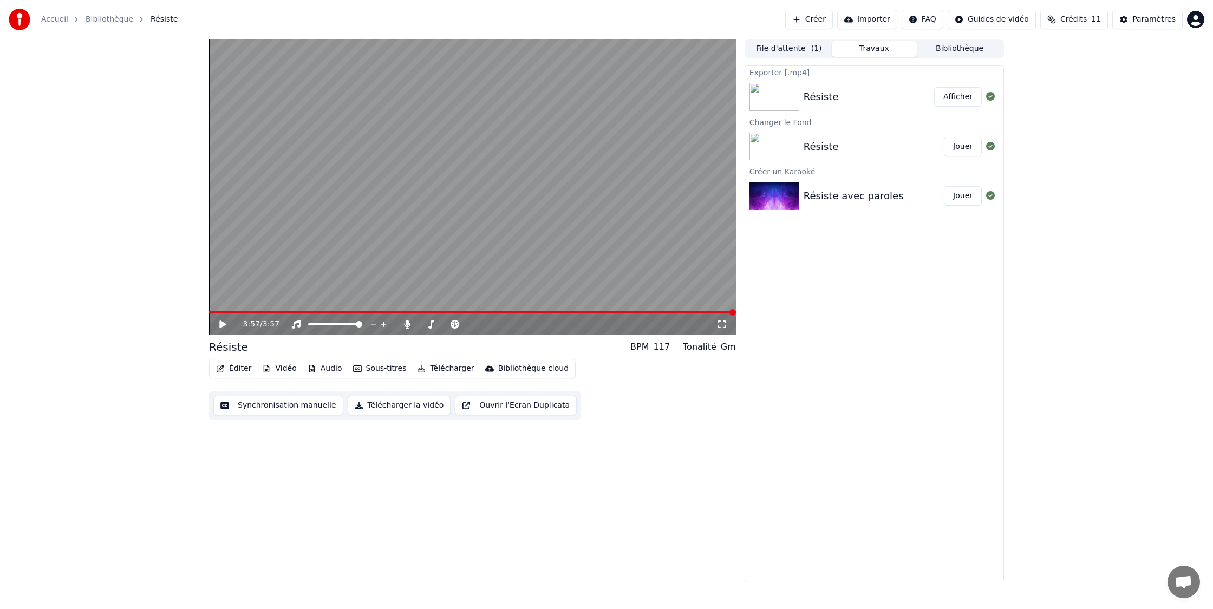
click at [962, 100] on button "Afficher" at bounding box center [958, 96] width 48 height 19
click at [419, 323] on span at bounding box center [422, 324] width 6 height 6
click at [223, 326] on icon at bounding box center [222, 325] width 6 height 8
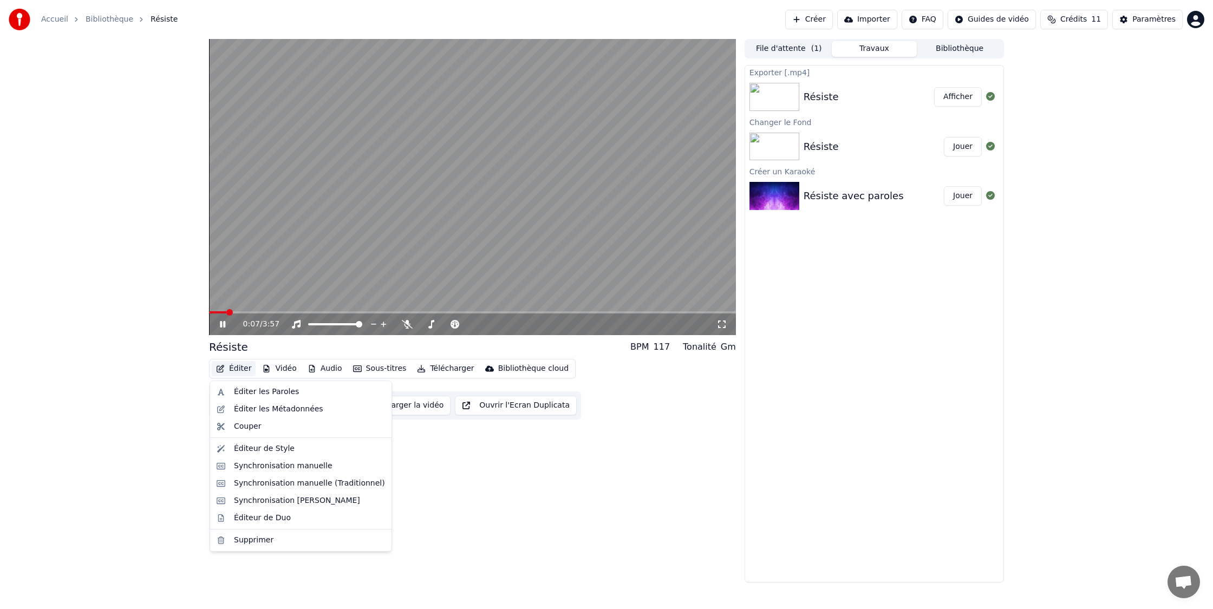
click at [236, 369] on button "Éditer" at bounding box center [234, 368] width 44 height 15
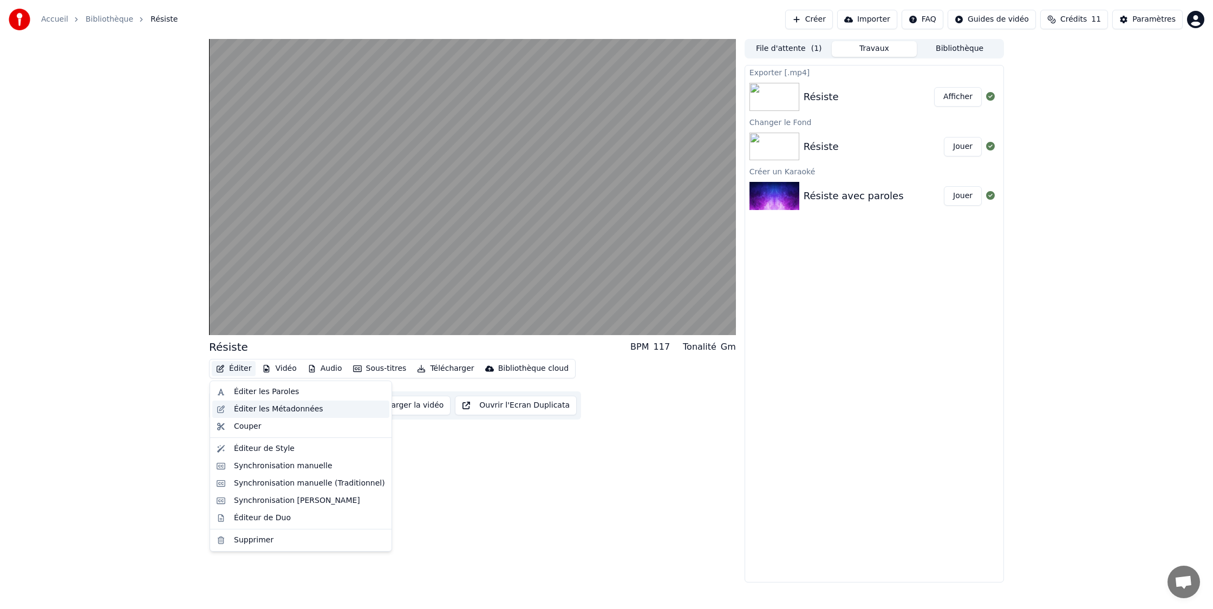
click at [263, 409] on div "Éditer les Métadonnées" at bounding box center [278, 409] width 89 height 11
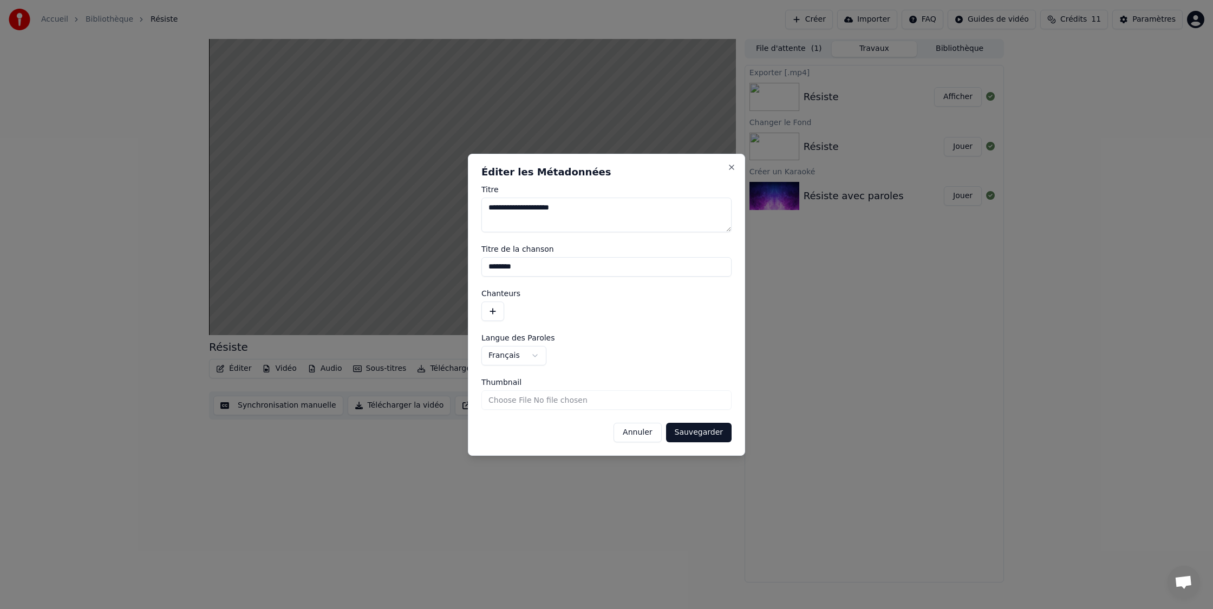
click at [501, 266] on input "********" at bounding box center [607, 266] width 250 height 19
type input "******"
click at [584, 213] on textarea "**********" at bounding box center [607, 215] width 250 height 35
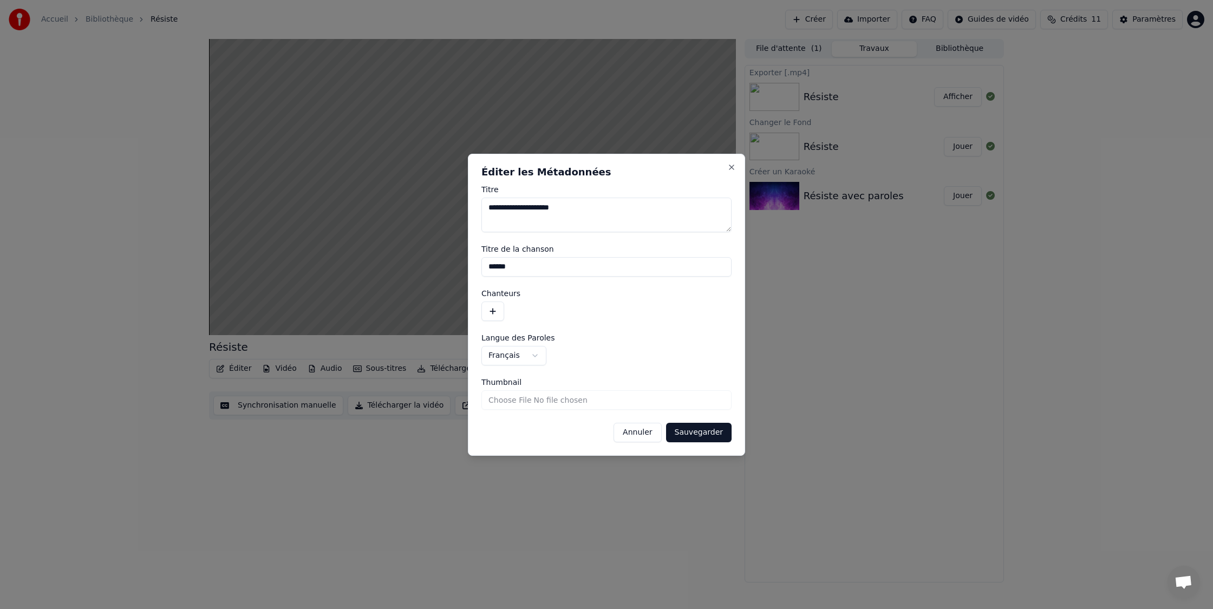
click at [584, 213] on textarea "**********" at bounding box center [607, 215] width 250 height 35
type textarea "******"
click at [708, 434] on button "Sauvegarder" at bounding box center [699, 432] width 66 height 19
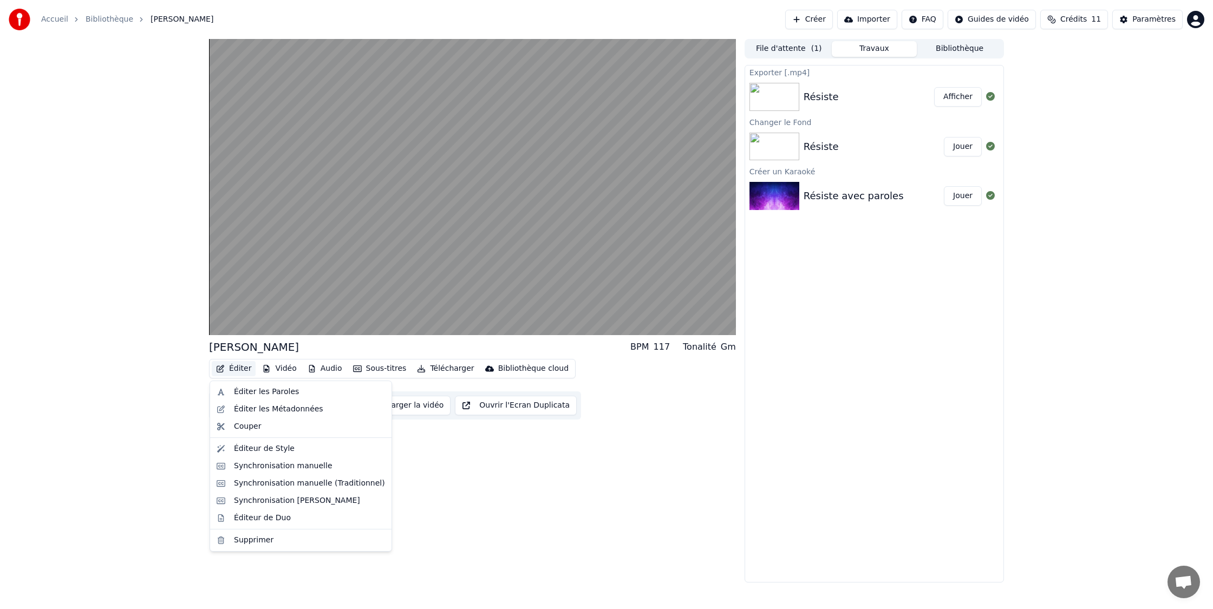
click at [231, 369] on button "Éditer" at bounding box center [234, 368] width 44 height 15
click at [283, 450] on div "Éditeur de Style" at bounding box center [264, 449] width 61 height 11
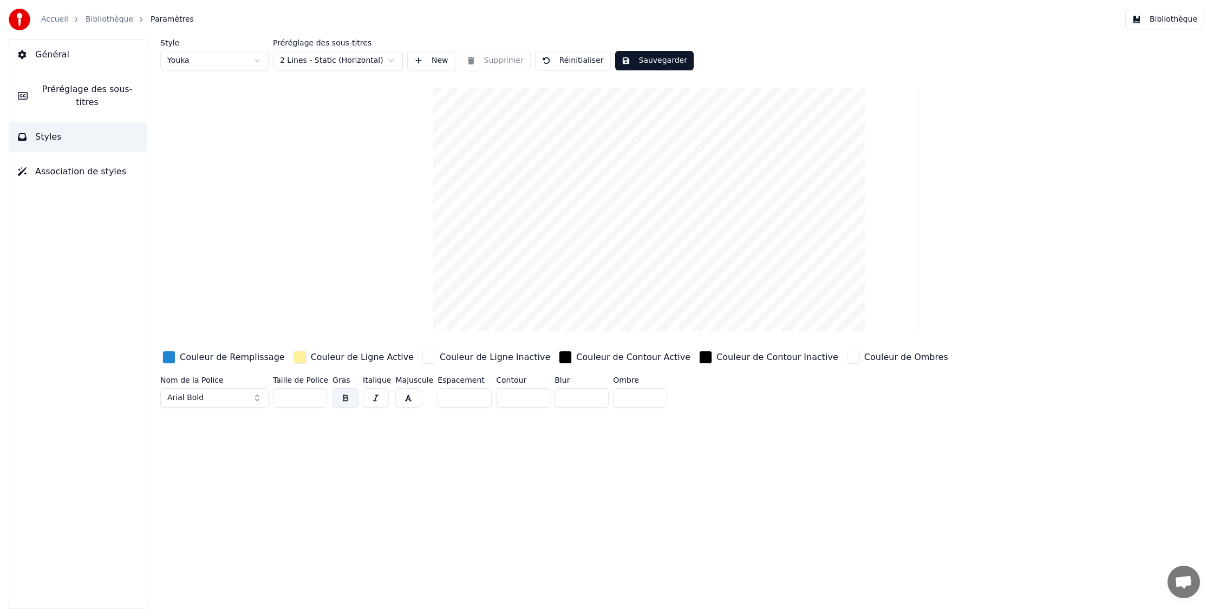
click at [81, 99] on span "Préréglage des sous-titres" at bounding box center [87, 96] width 102 height 26
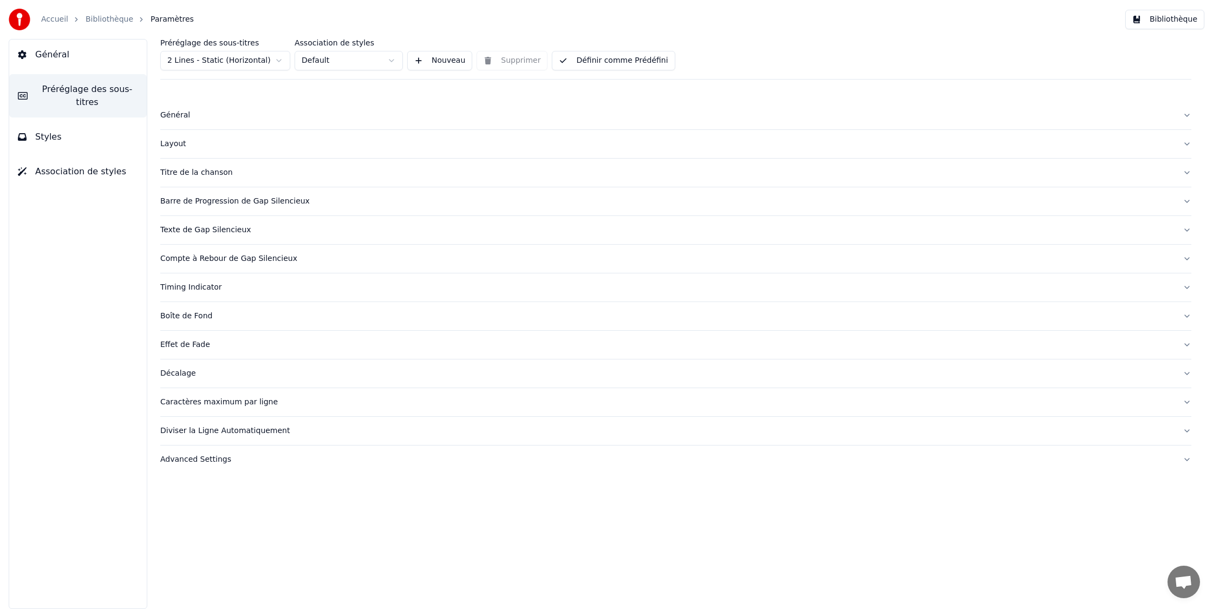
click at [1191, 114] on button "Général" at bounding box center [675, 115] width 1031 height 28
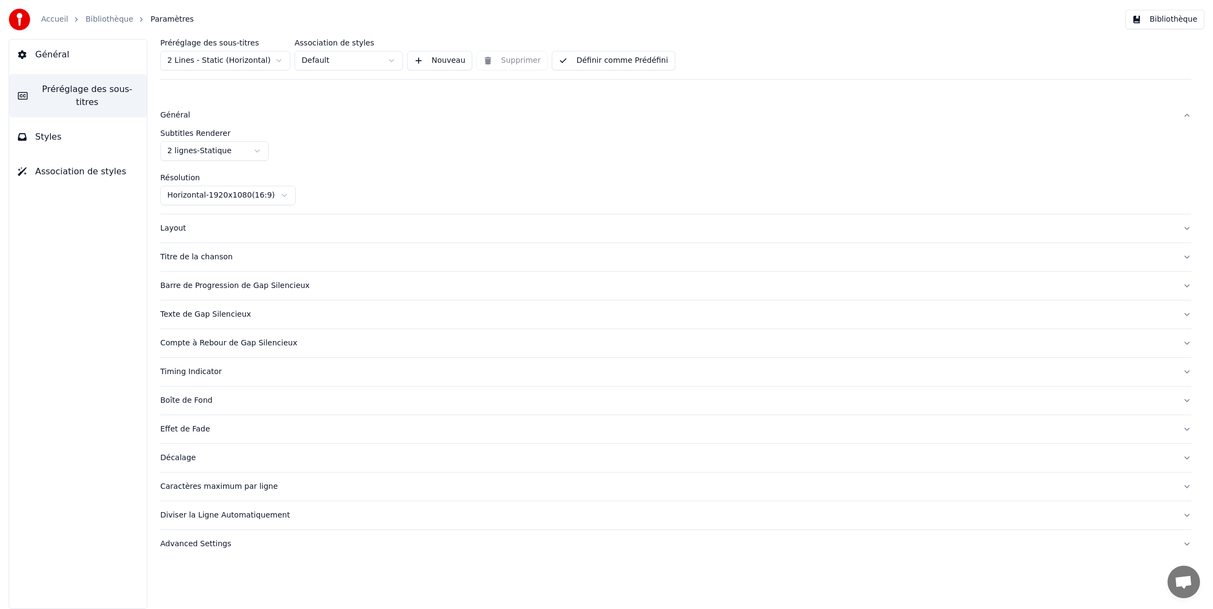
click at [1191, 114] on button "Général" at bounding box center [675, 115] width 1031 height 28
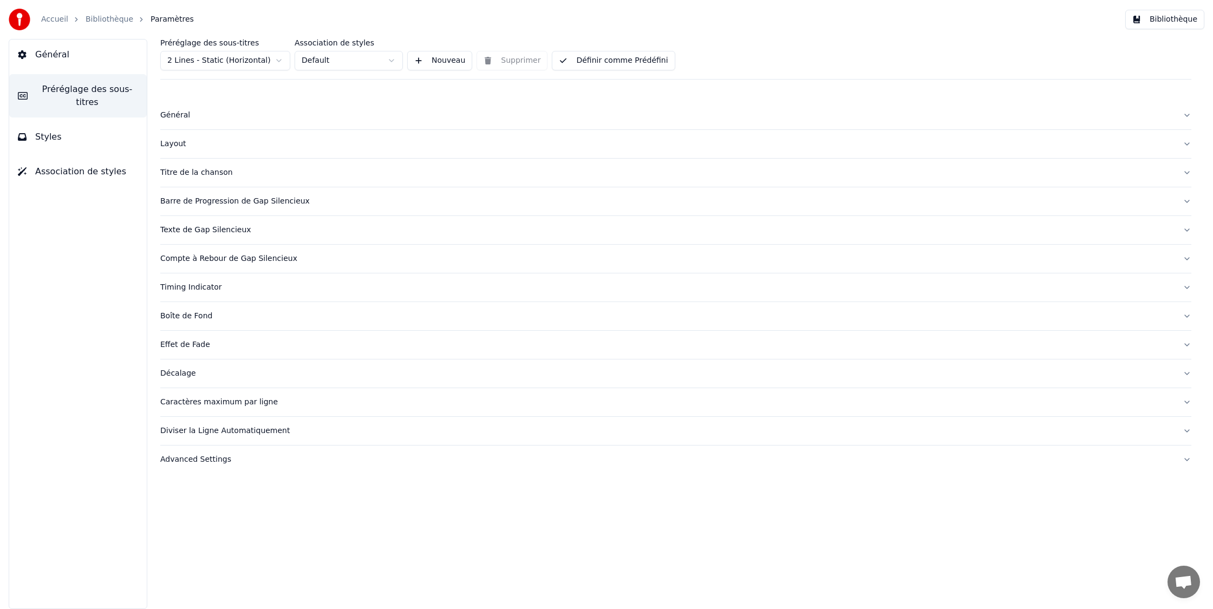
click at [1189, 145] on button "Layout" at bounding box center [675, 144] width 1031 height 28
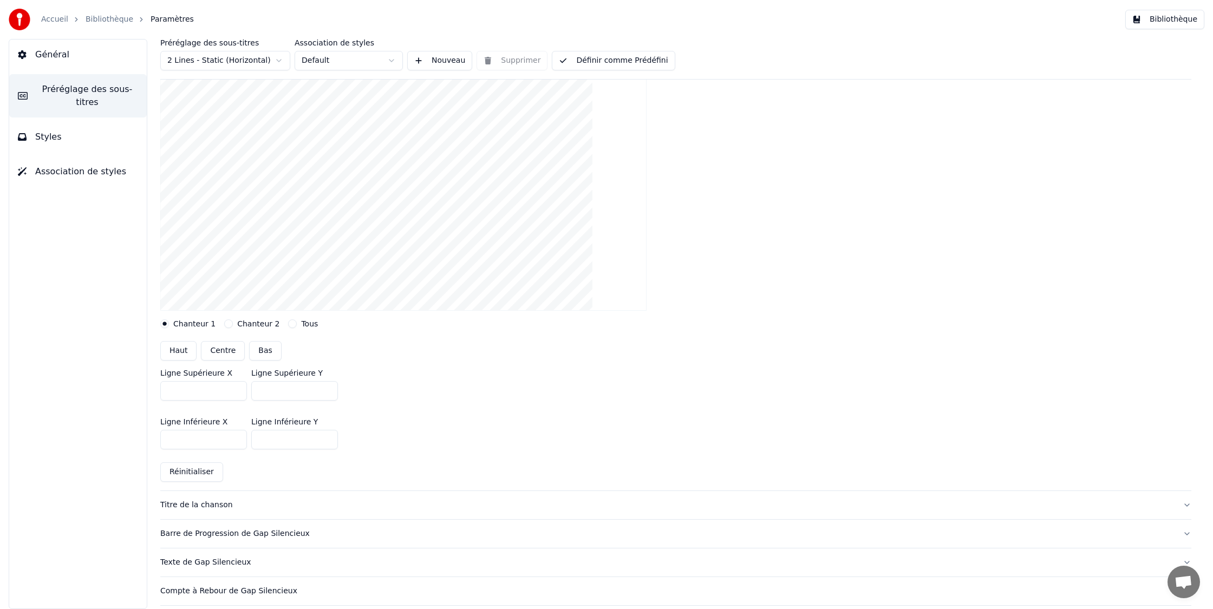
scroll to position [129, 0]
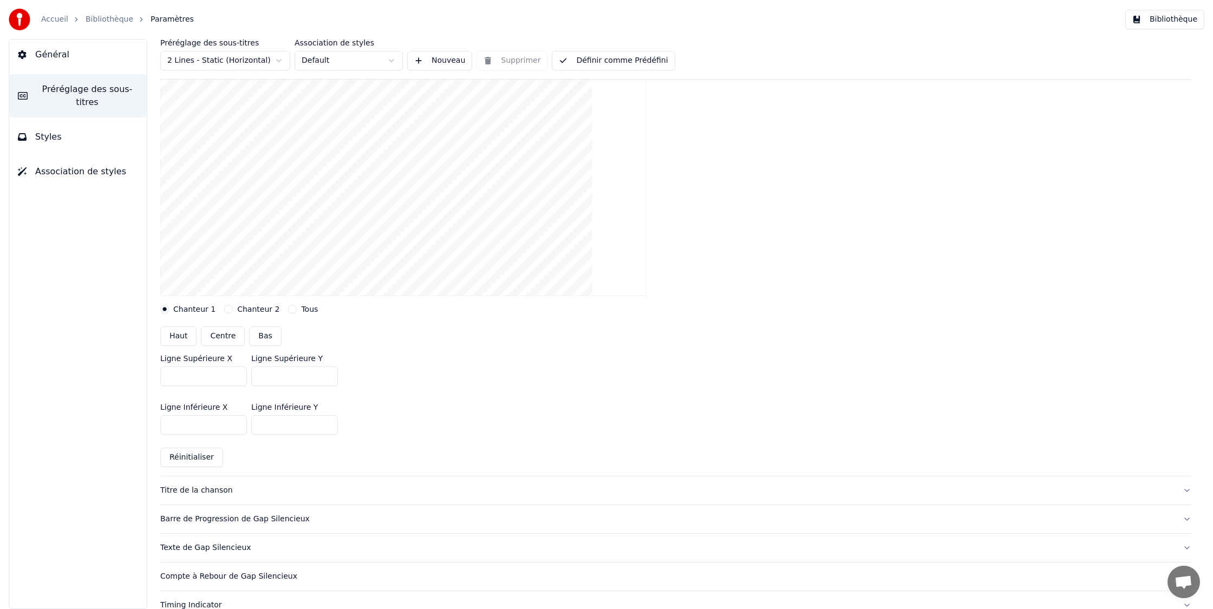
click at [334, 486] on div "Titre de la chanson" at bounding box center [667, 490] width 1014 height 11
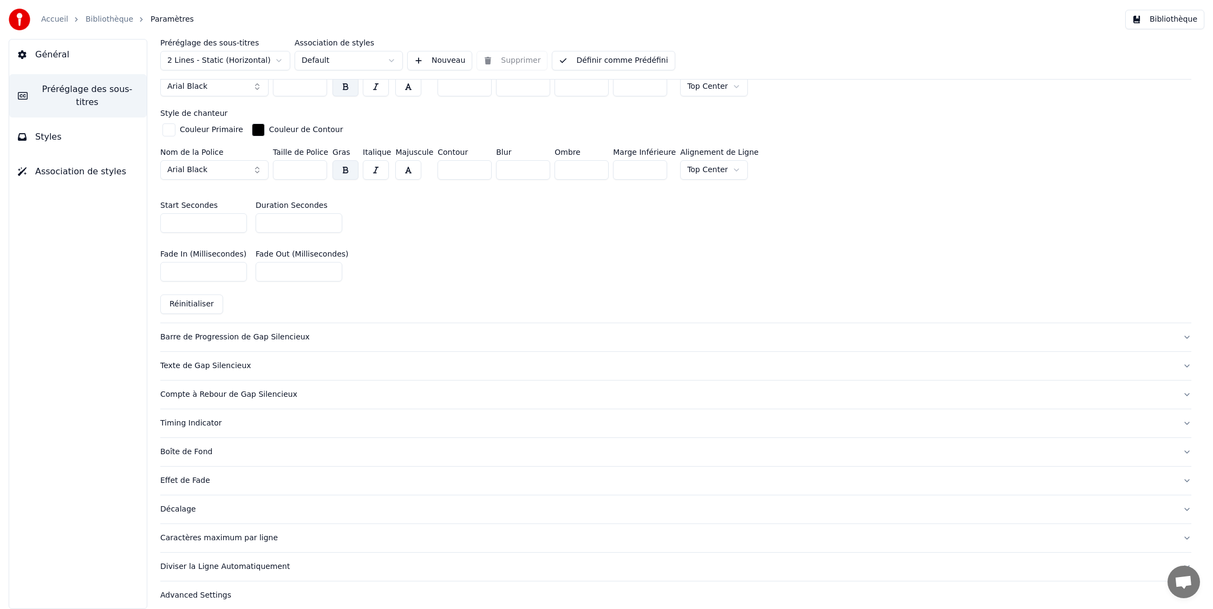
scroll to position [485, 0]
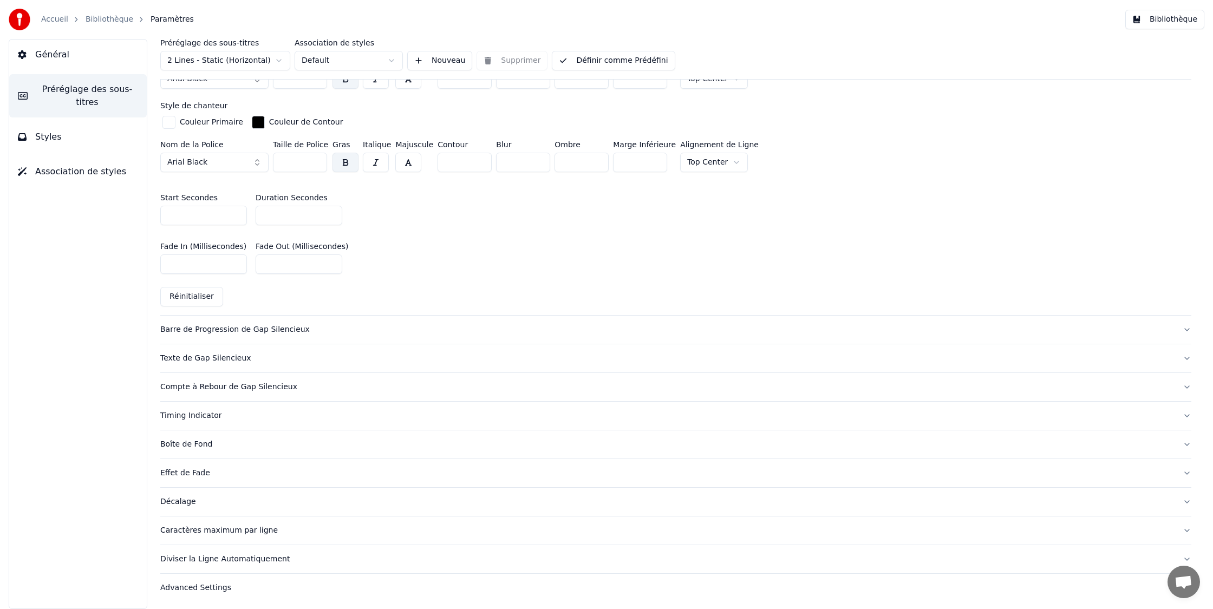
click at [513, 561] on div "Diviser la Ligne Automatiquement" at bounding box center [667, 559] width 1014 height 11
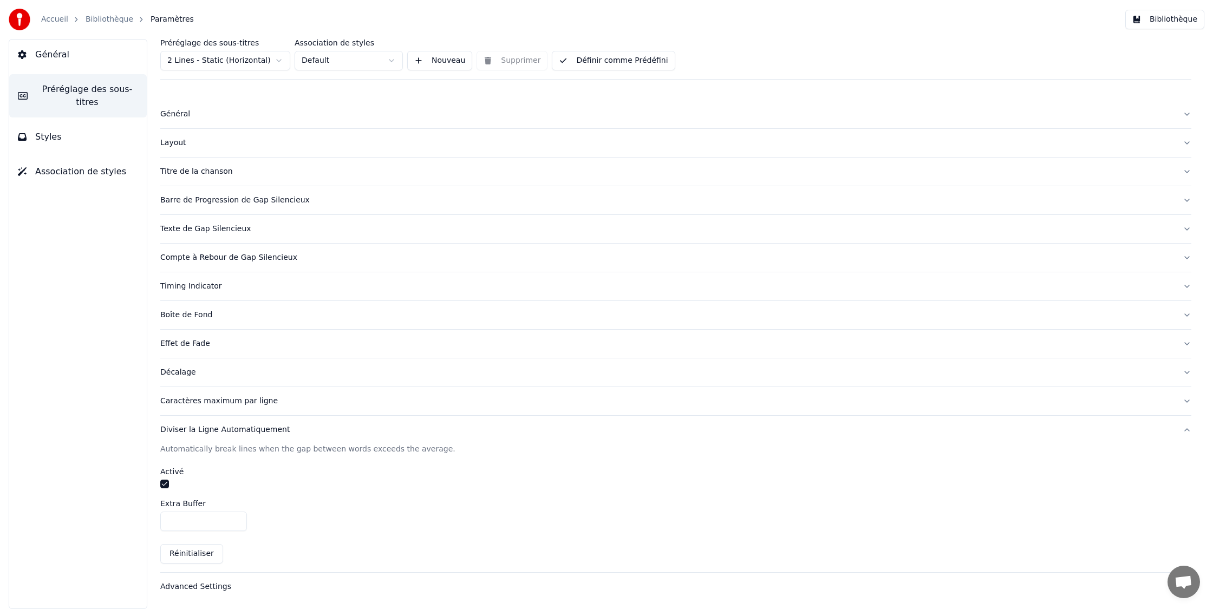
click at [224, 370] on div "Décalage" at bounding box center [667, 372] width 1014 height 11
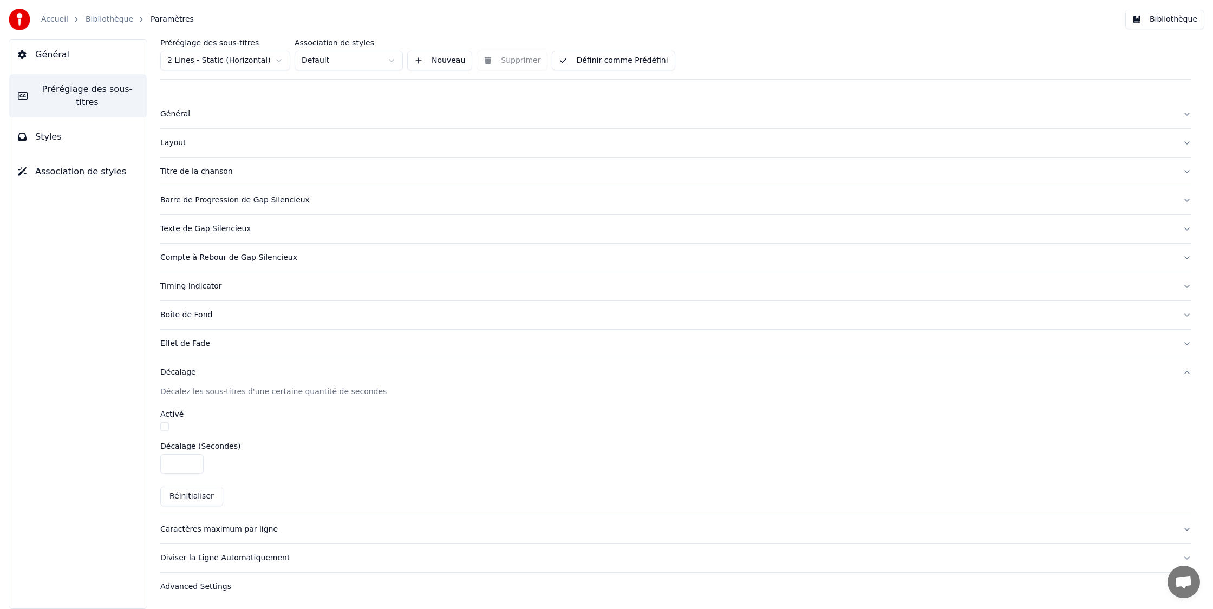
click at [229, 342] on div "Effet de Fade" at bounding box center [667, 344] width 1014 height 11
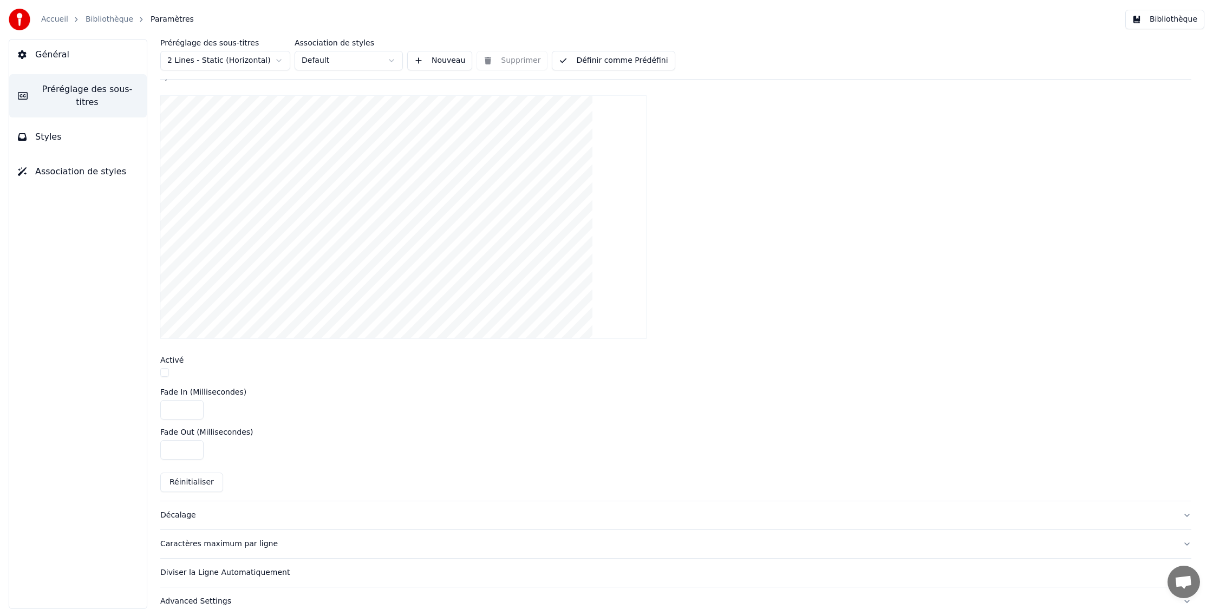
scroll to position [302, 0]
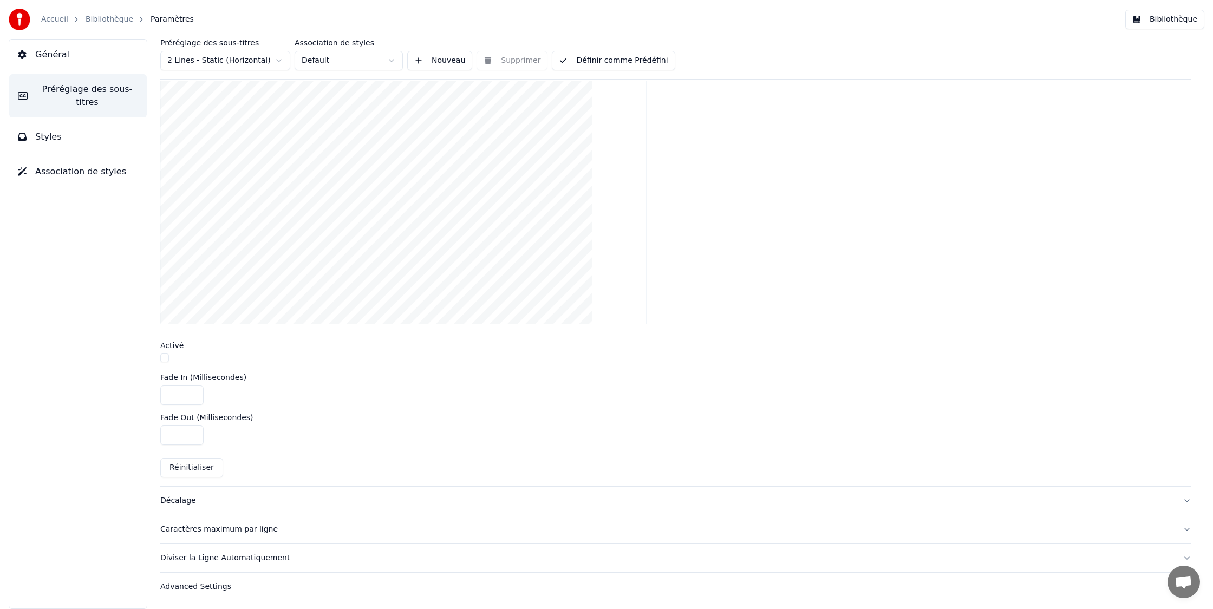
click at [55, 139] on span "Styles" at bounding box center [48, 137] width 27 height 13
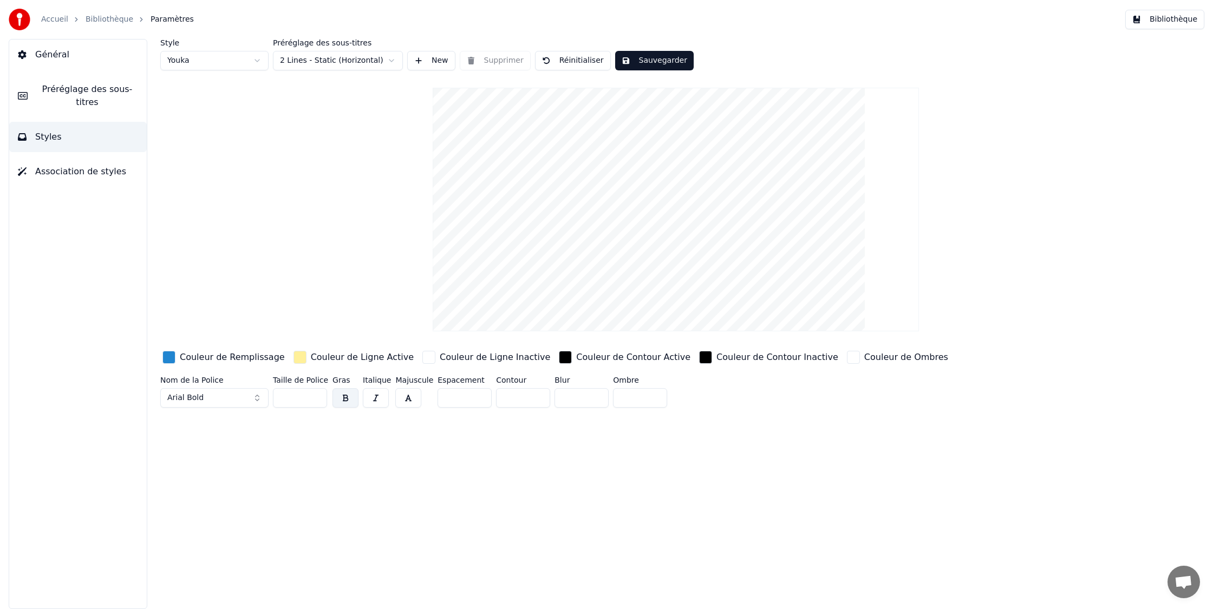
click at [249, 62] on html "Accueil Bibliothèque Paramètres Bibliothèque Général Préréglage des sous-titres…" at bounding box center [606, 304] width 1213 height 609
click at [214, 59] on html "Accueil Bibliothèque Paramètres Bibliothèque Général Préréglage des sous-titres…" at bounding box center [606, 304] width 1213 height 609
click at [219, 60] on html "Accueil Bibliothèque Paramètres Bibliothèque Général Préréglage des sous-titres…" at bounding box center [606, 304] width 1213 height 609
click at [636, 64] on button "Sauvegarder" at bounding box center [654, 60] width 79 height 19
click at [84, 177] on span "Association de styles" at bounding box center [80, 171] width 91 height 13
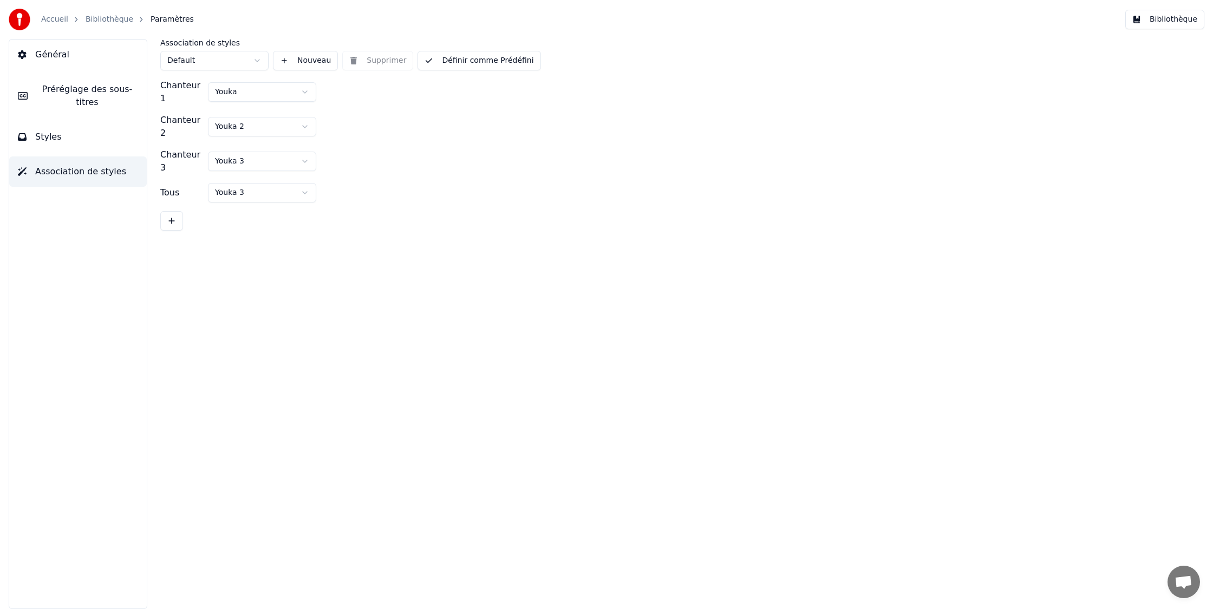
click at [48, 56] on span "Général" at bounding box center [52, 54] width 34 height 13
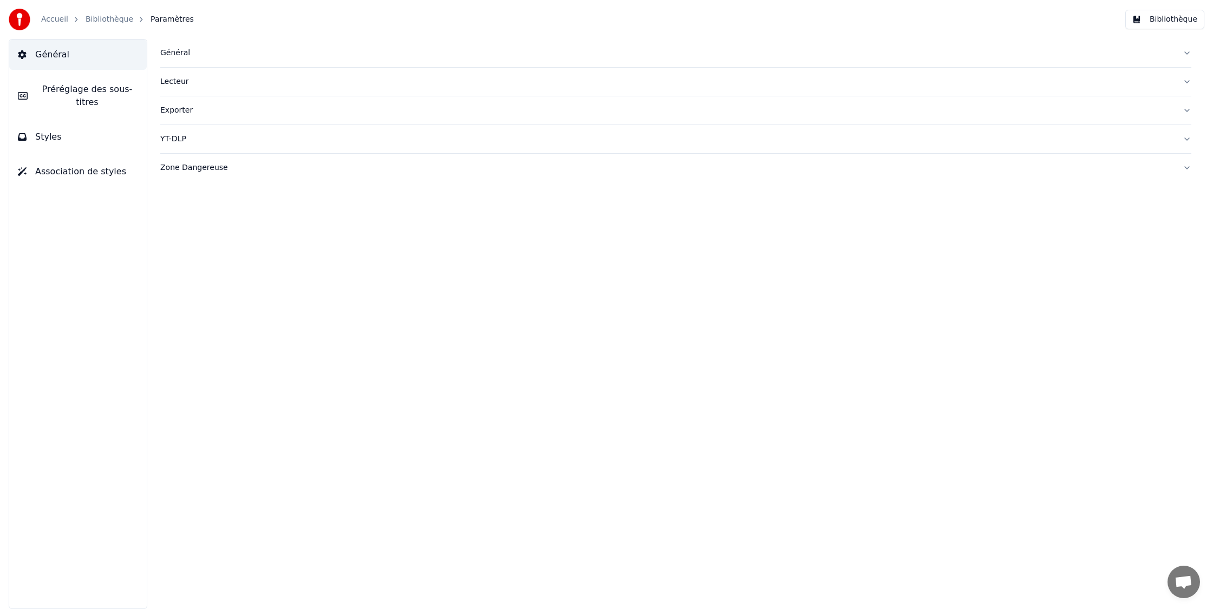
click at [194, 54] on div "Général" at bounding box center [667, 53] width 1014 height 11
click at [190, 257] on div "Lecteur" at bounding box center [667, 256] width 1014 height 11
click at [207, 206] on div "Exporter" at bounding box center [667, 208] width 1014 height 11
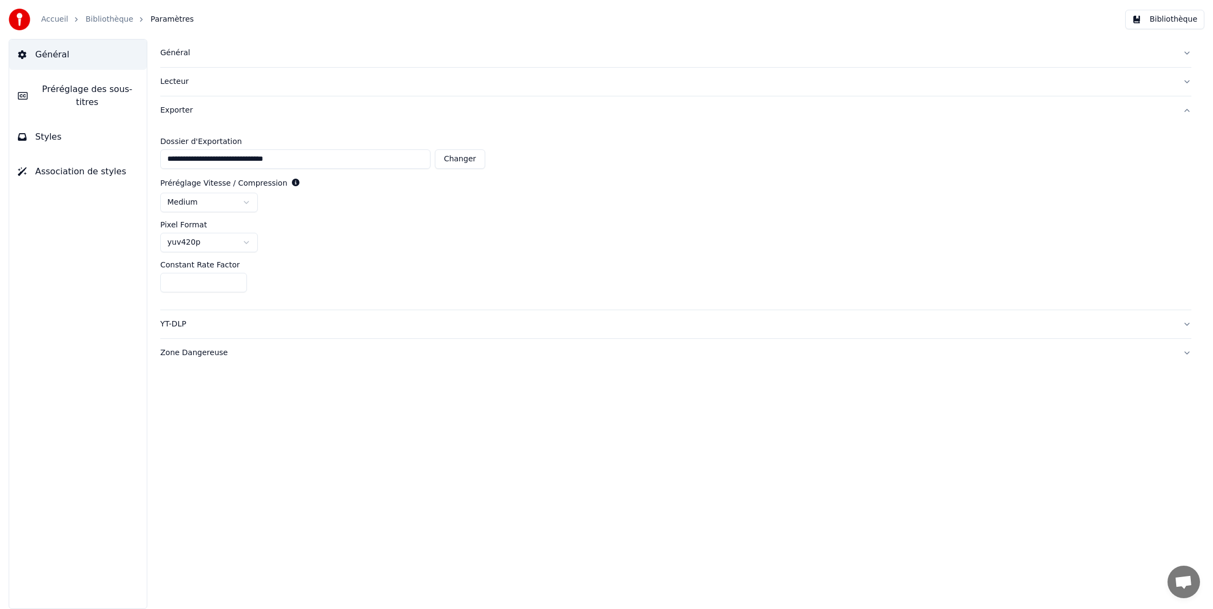
click at [265, 329] on div "YT-DLP" at bounding box center [667, 324] width 1014 height 11
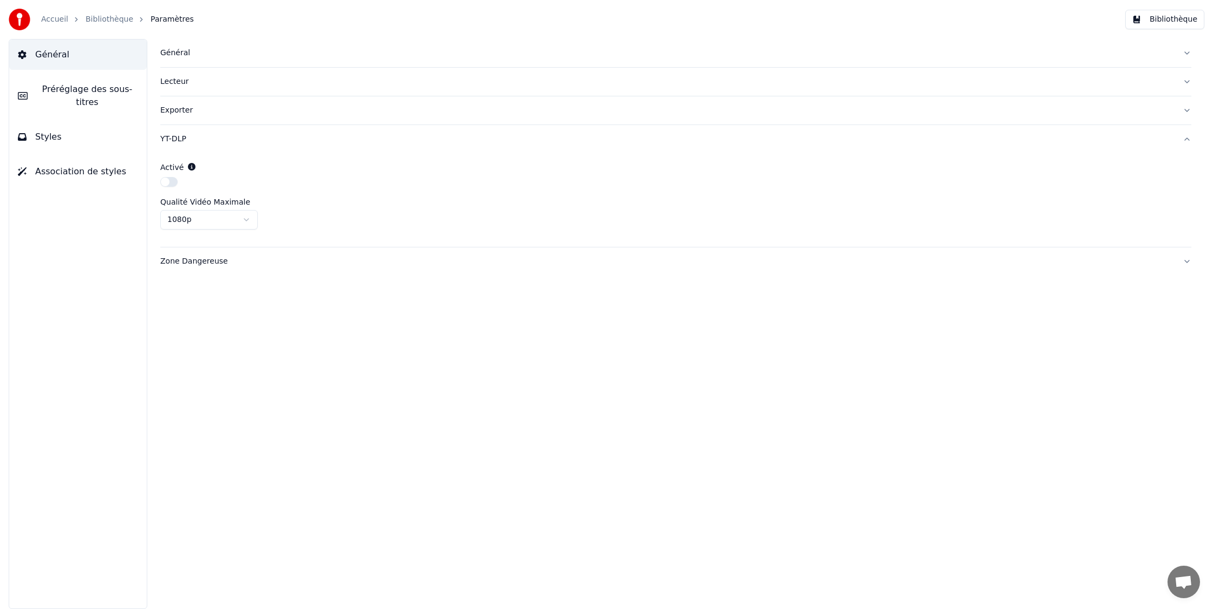
click at [283, 262] on div "Zone Dangereuse" at bounding box center [667, 261] width 1014 height 11
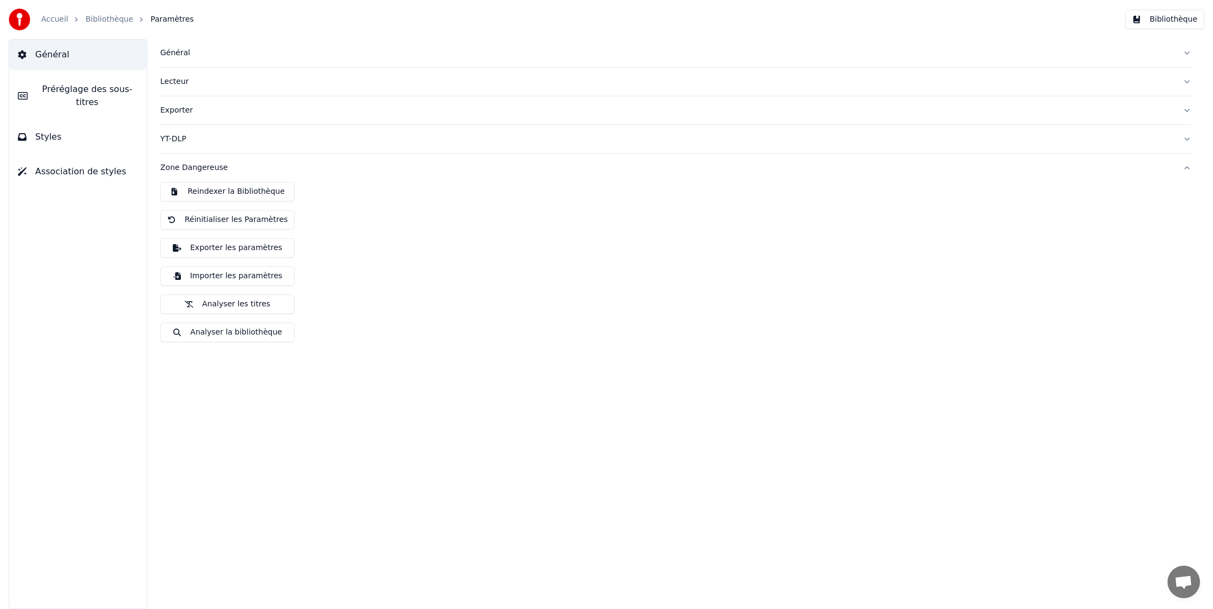
click at [109, 17] on link "Bibliothèque" at bounding box center [110, 19] width 48 height 11
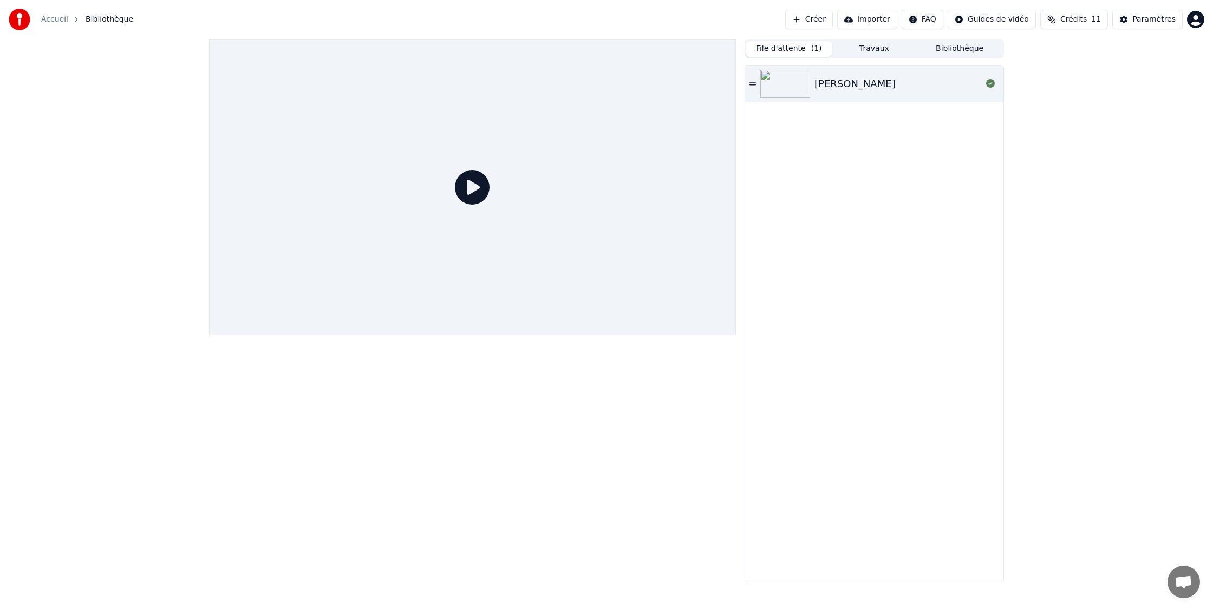
click at [784, 48] on button "File d'attente ( 1 )" at bounding box center [789, 49] width 86 height 16
click at [857, 51] on button "Travaux" at bounding box center [875, 49] width 86 height 16
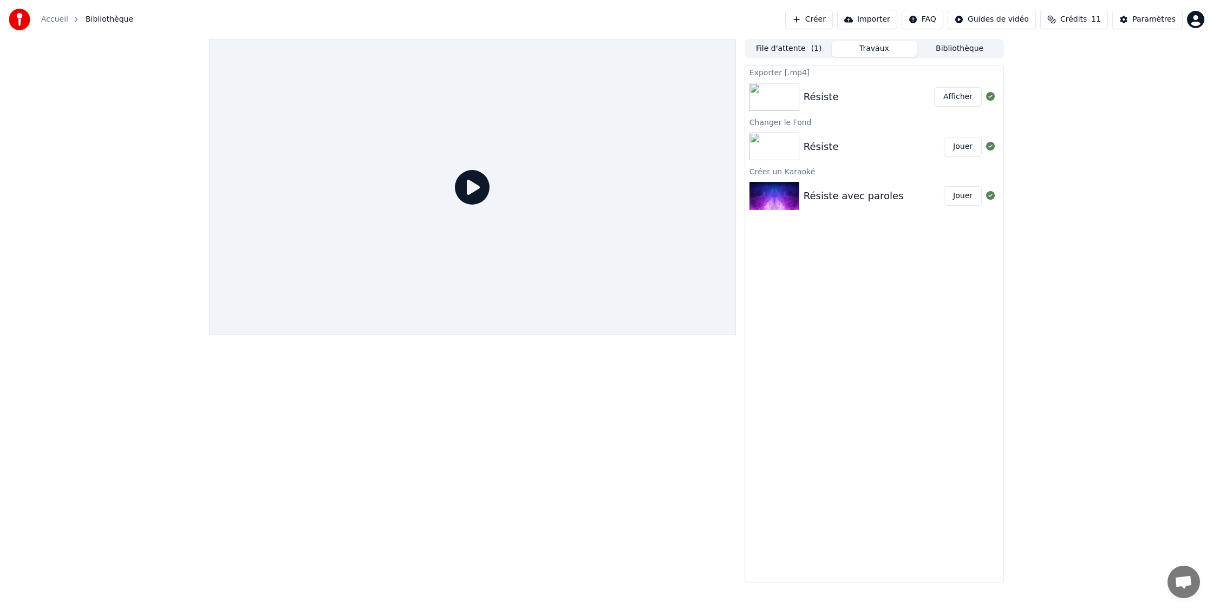
click at [790, 50] on button "File d'attente ( 1 )" at bounding box center [789, 49] width 86 height 16
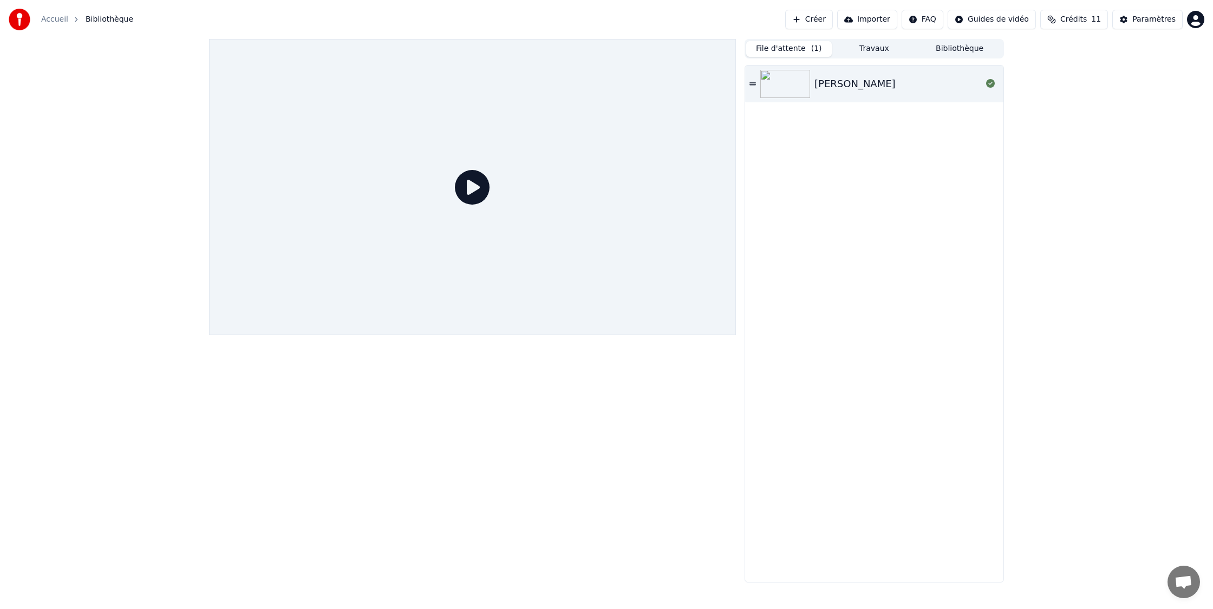
click at [875, 89] on div "[PERSON_NAME]" at bounding box center [898, 83] width 167 height 15
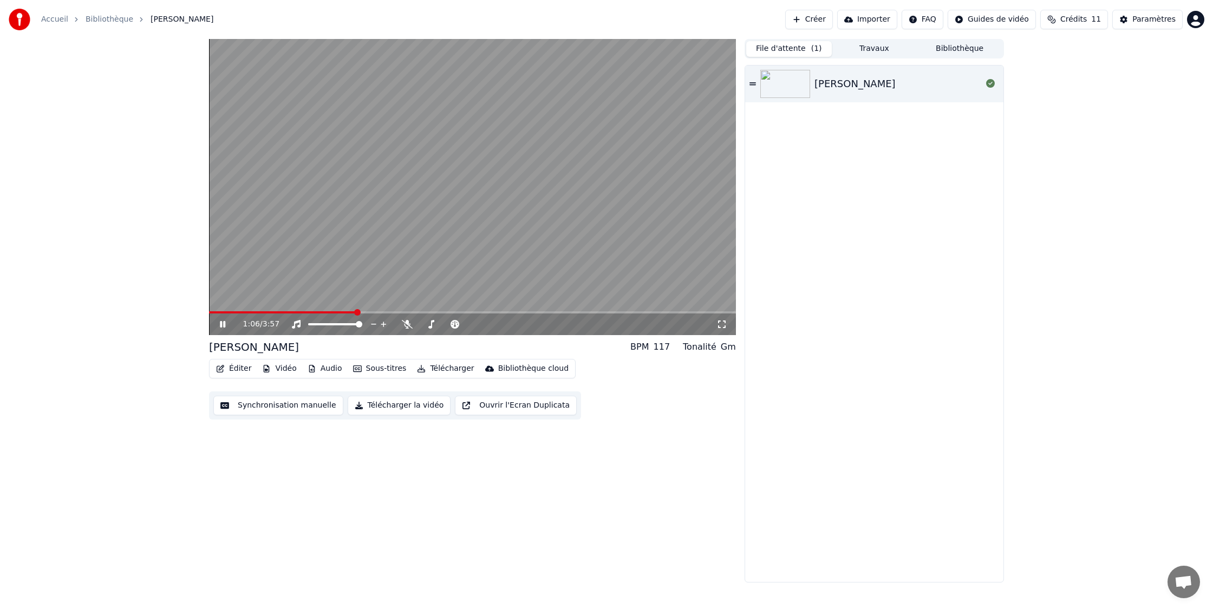
click at [221, 324] on icon at bounding box center [222, 324] width 5 height 6
click at [240, 369] on button "Éditer" at bounding box center [234, 368] width 44 height 15
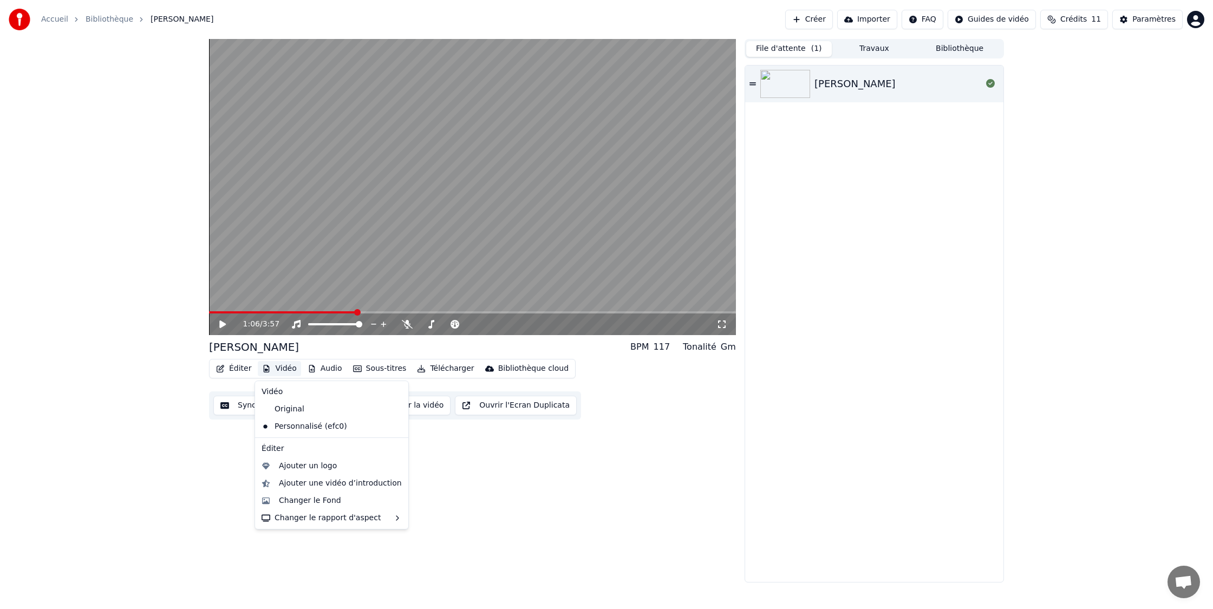
click at [274, 368] on button "Vidéo" at bounding box center [279, 368] width 43 height 15
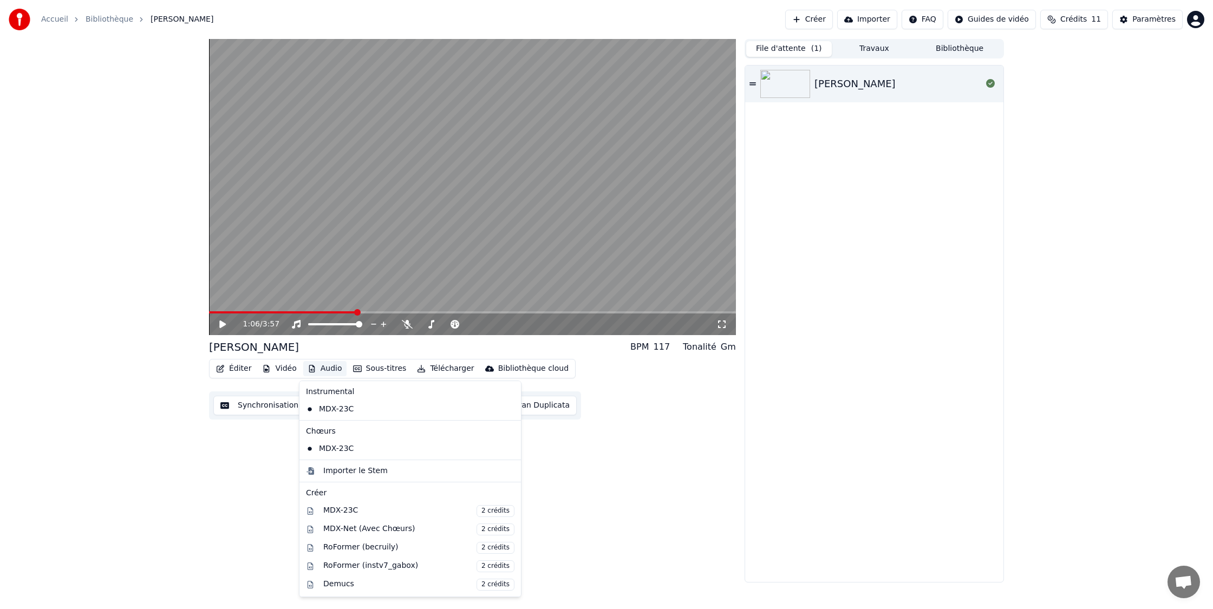
click at [335, 372] on button "Audio" at bounding box center [324, 368] width 43 height 15
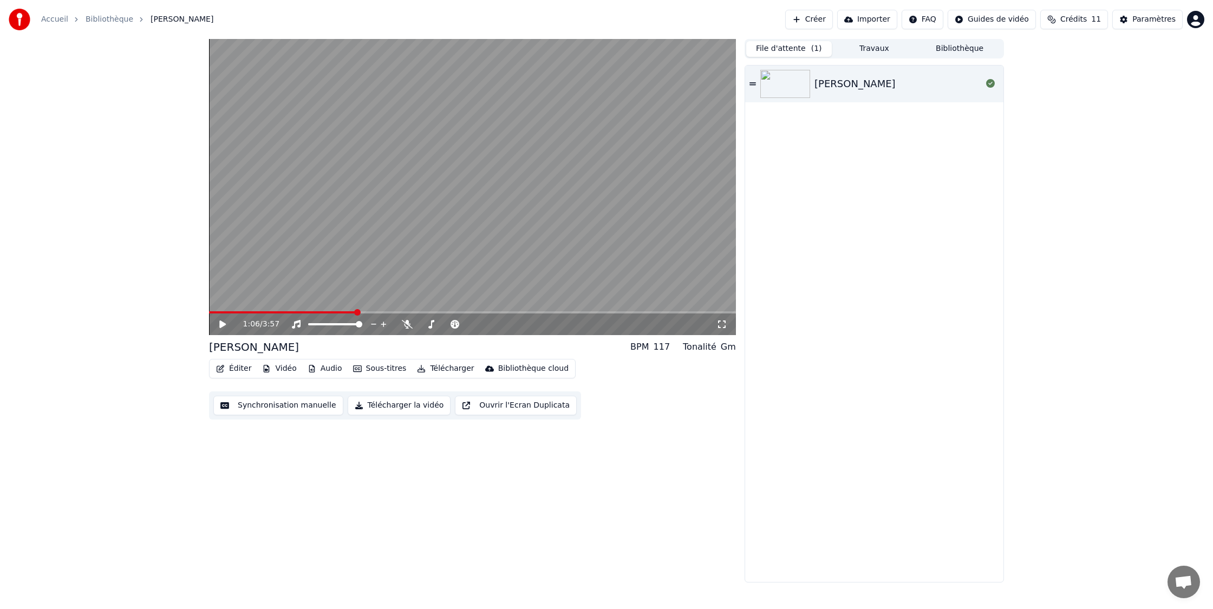
click at [327, 368] on button "Audio" at bounding box center [324, 368] width 43 height 15
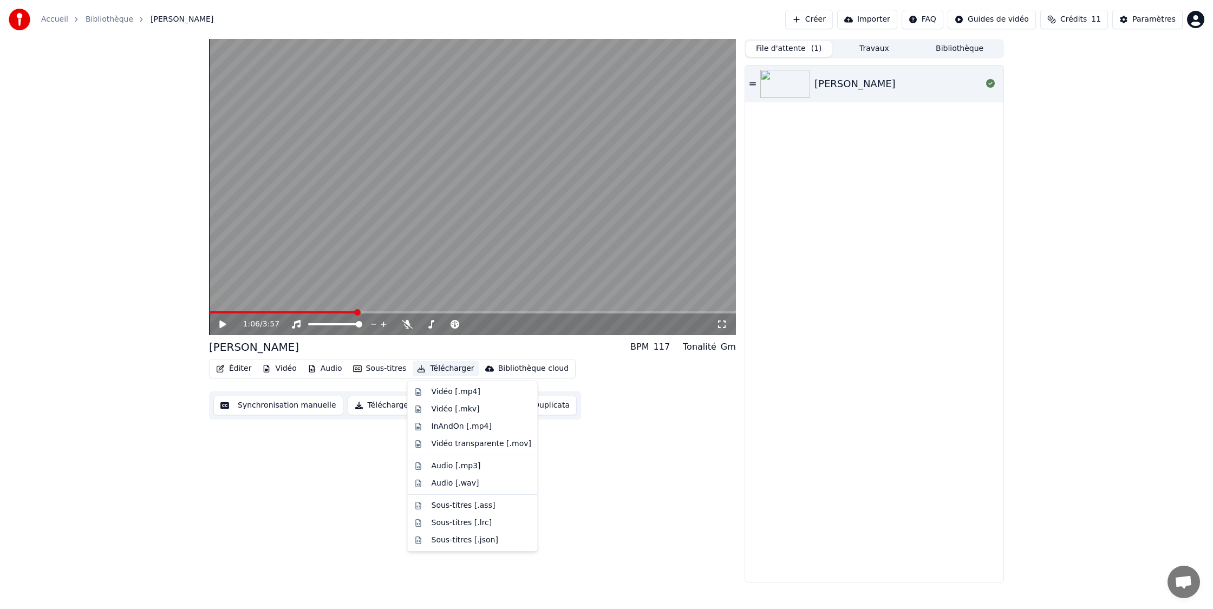
click at [373, 453] on div "1:06 / 3:57 [PERSON_NAME] 117 Tonalité Gm Éditer Vidéo Audio Sous-titres Téléch…" at bounding box center [472, 311] width 527 height 544
click at [451, 370] on button "Télécharger" at bounding box center [446, 368] width 66 height 15
click at [458, 393] on div "Vidéo [.mp4]" at bounding box center [456, 392] width 49 height 11
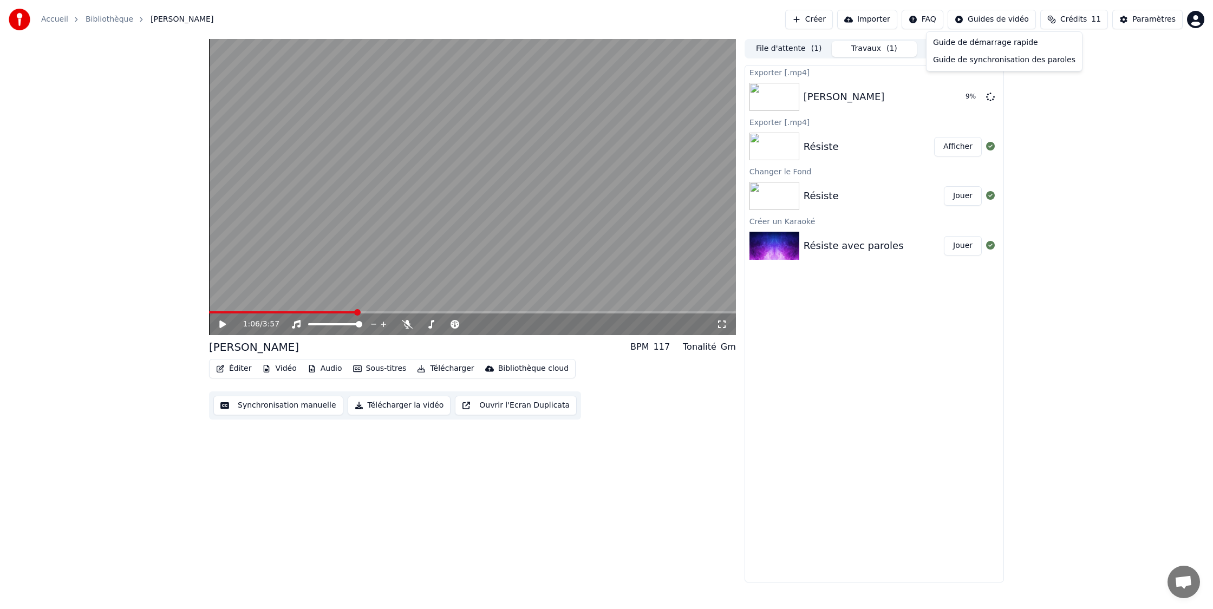
click at [1134, 88] on html "Accueil Bibliothèque [PERSON_NAME] Importer FAQ Guides de vidéo Crédits 11 Para…" at bounding box center [606, 304] width 1213 height 609
click at [930, 19] on html "Accueil Bibliothèque [PERSON_NAME] Importer FAQ Guides de vidéo Crédits 11 Para…" at bounding box center [606, 304] width 1213 height 609
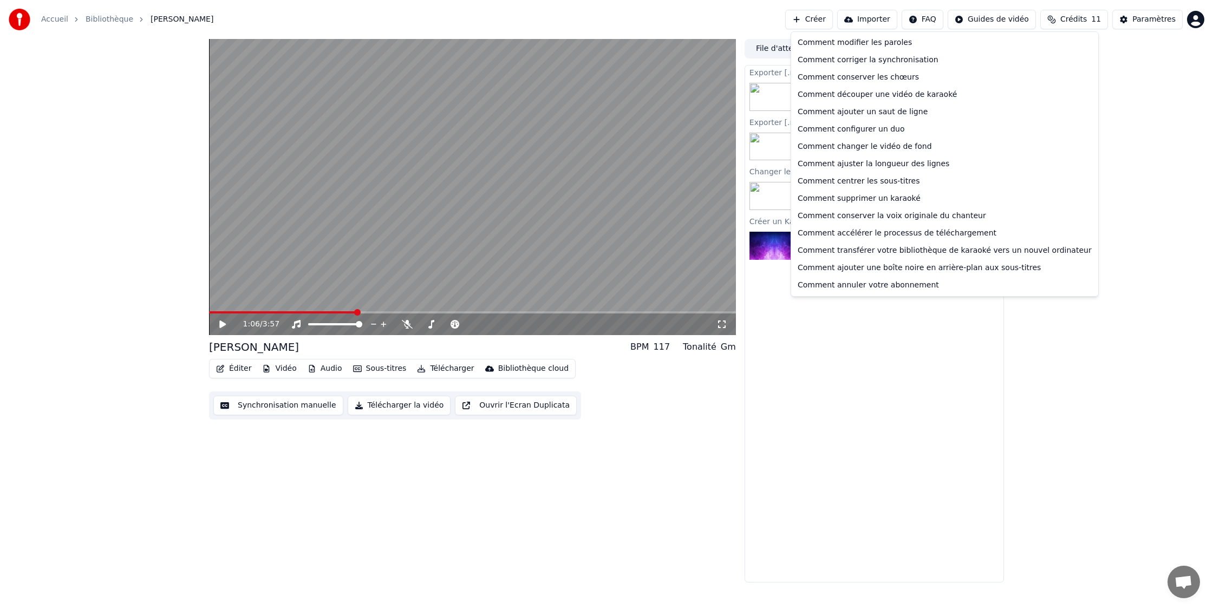
click at [928, 21] on html "Accueil Bibliothèque [PERSON_NAME] Importer FAQ Guides de vidéo Crédits 11 Para…" at bounding box center [606, 304] width 1213 height 609
click at [925, 343] on html "Accueil Bibliothèque [PERSON_NAME] Importer FAQ Guides de vidéo Crédits 11 Para…" at bounding box center [606, 304] width 1213 height 609
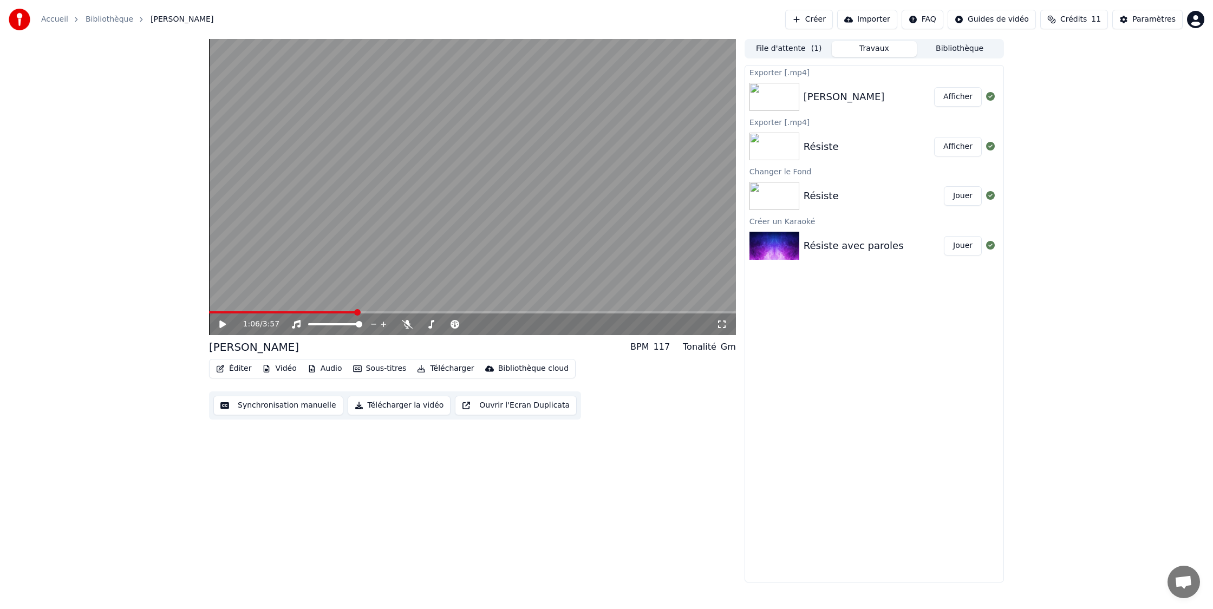
click at [956, 99] on button "Afficher" at bounding box center [958, 96] width 48 height 19
